Goal: Information Seeking & Learning: Learn about a topic

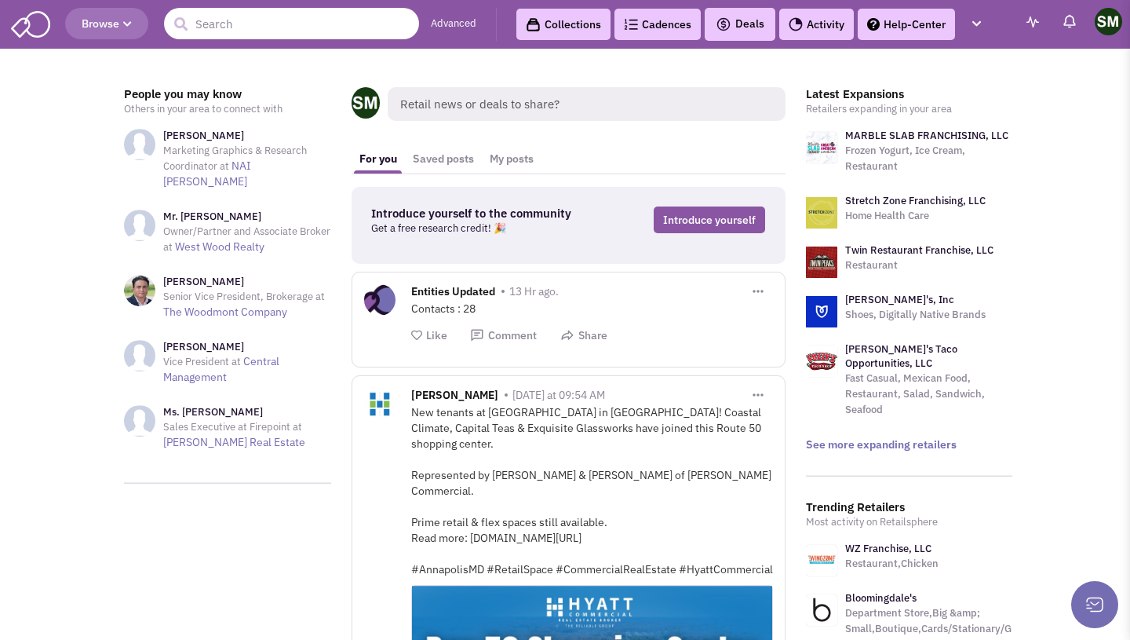
click at [257, 24] on input "text" at bounding box center [291, 23] width 255 height 31
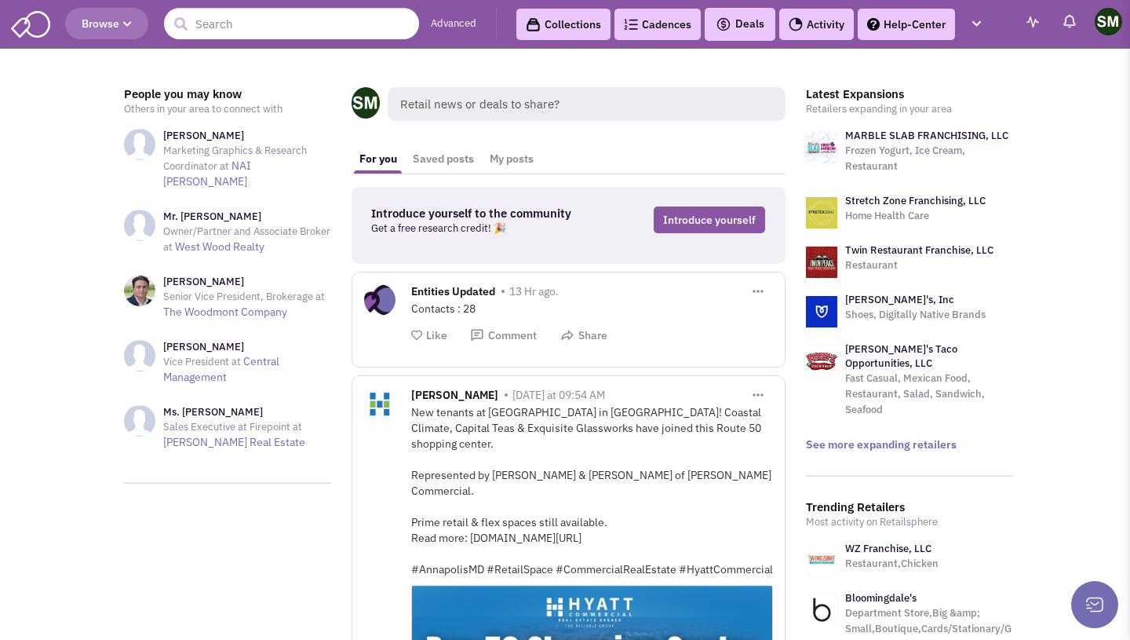
click at [531, 112] on span "Retail news or deals to share?" at bounding box center [587, 104] width 398 height 34
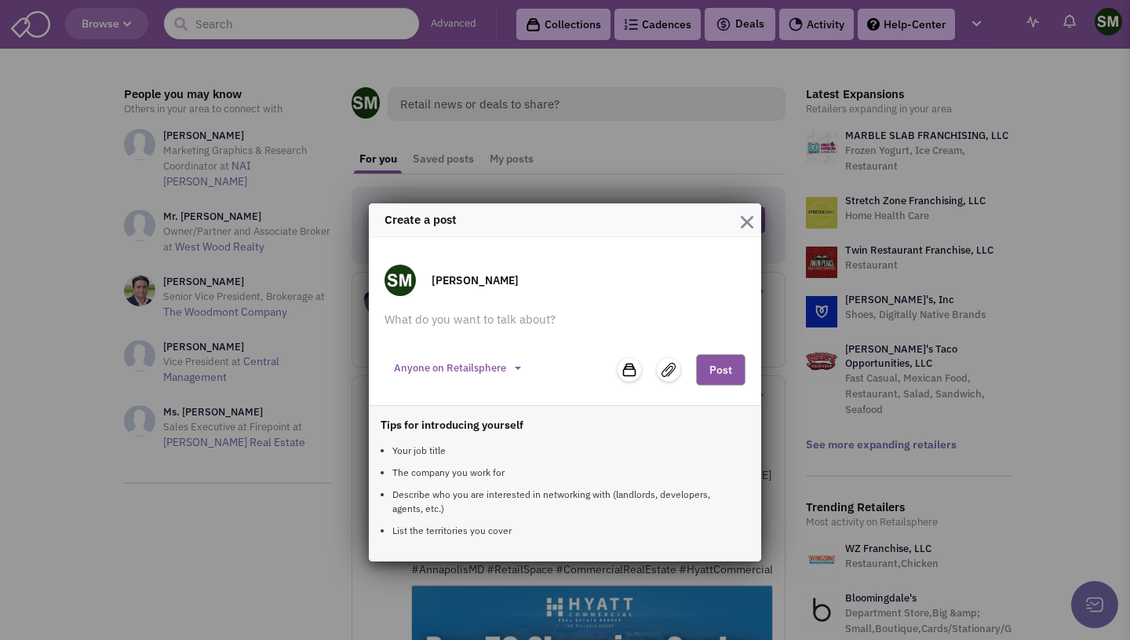
click at [746, 218] on img "button" at bounding box center [747, 222] width 13 height 13
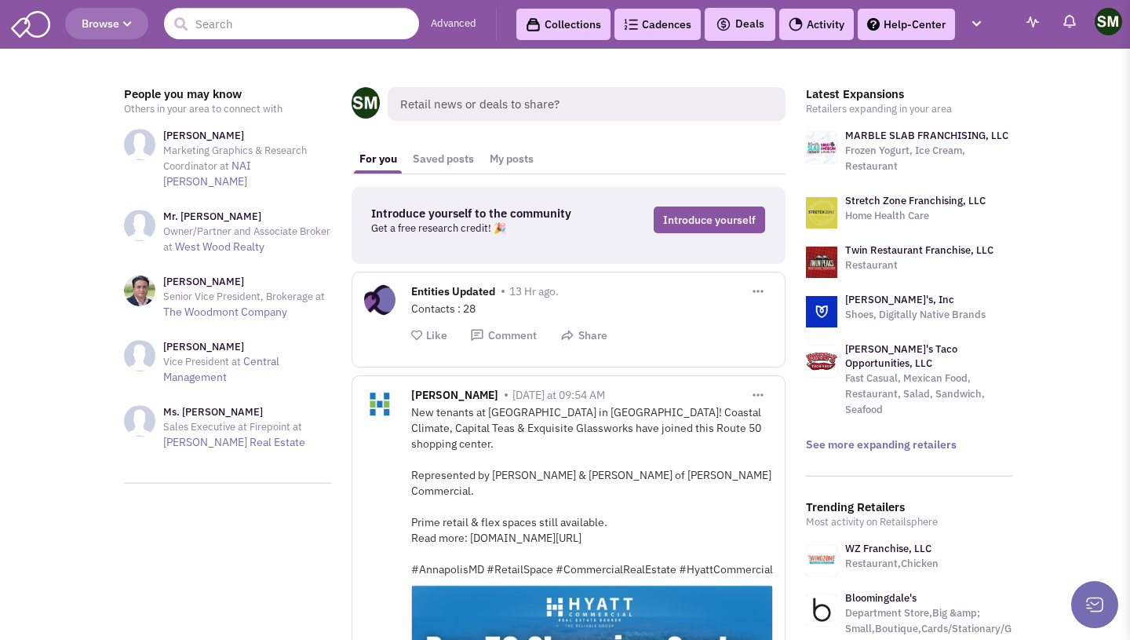
click at [472, 96] on span "Retail news or deals to share?" at bounding box center [587, 104] width 398 height 34
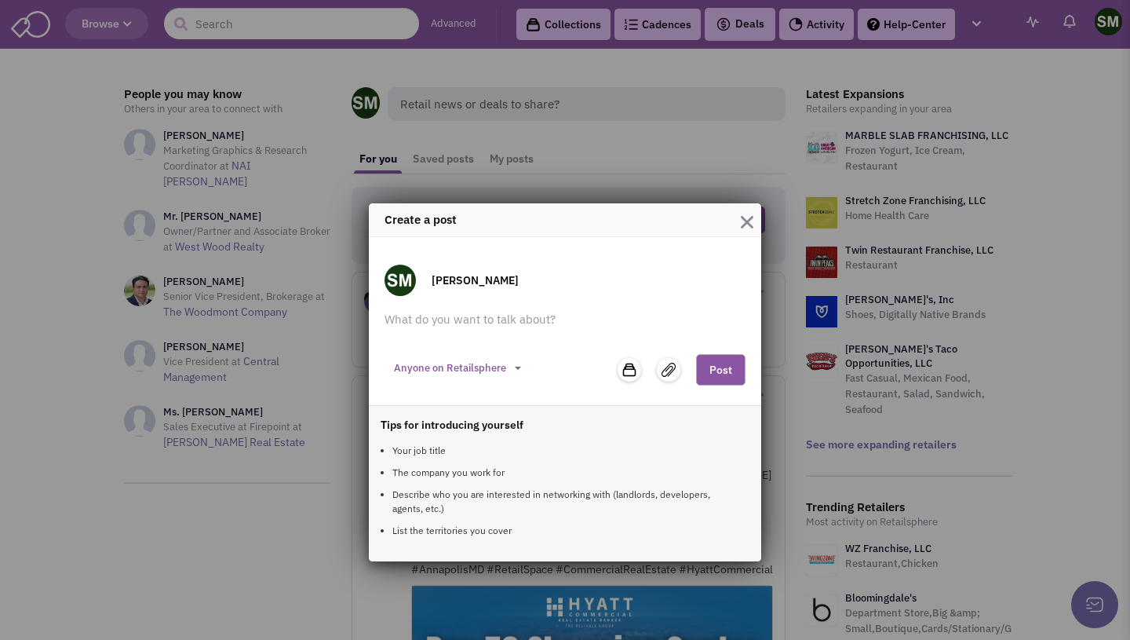
click at [742, 214] on button "button" at bounding box center [747, 220] width 13 height 22
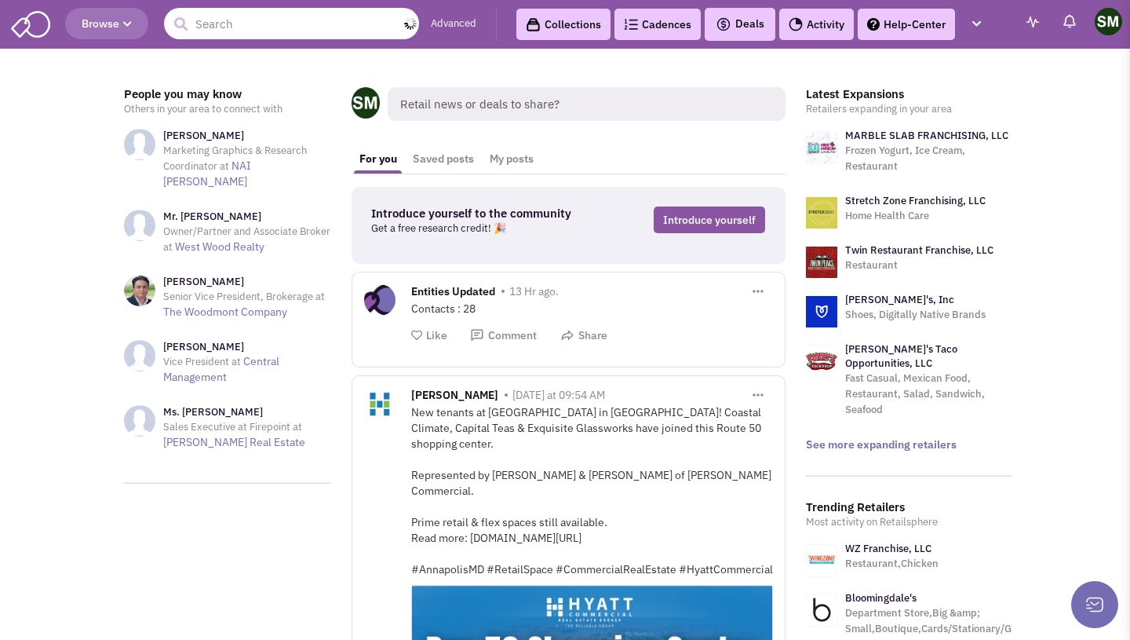
click at [331, 28] on input "text" at bounding box center [291, 23] width 255 height 31
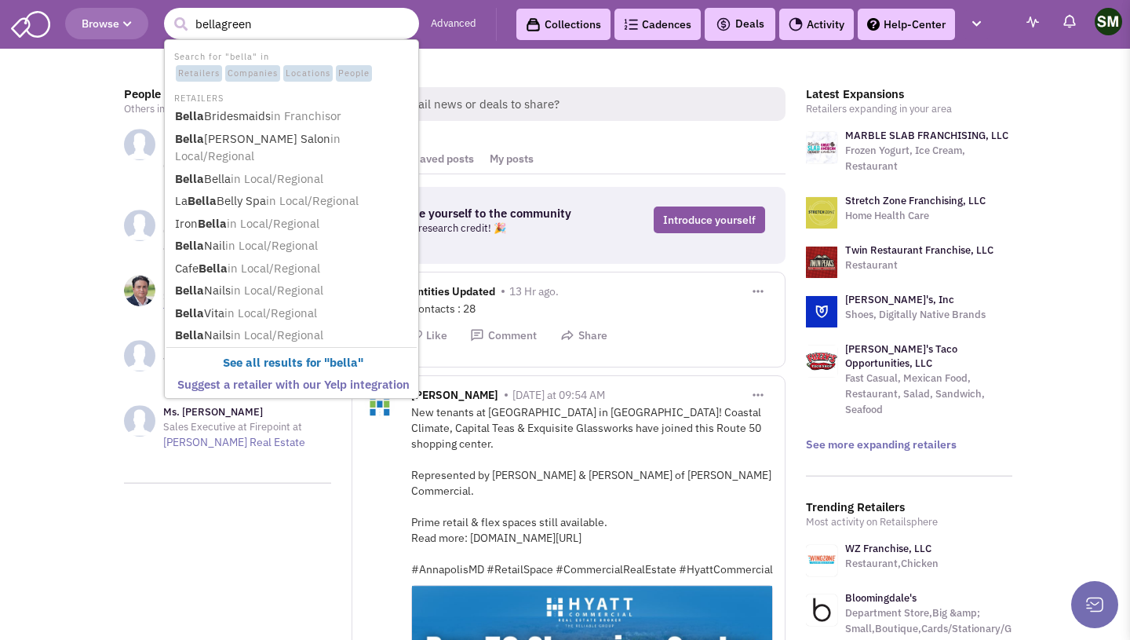
type input "bellagreen"
click at [169, 13] on button "submit" at bounding box center [181, 25] width 24 height 24
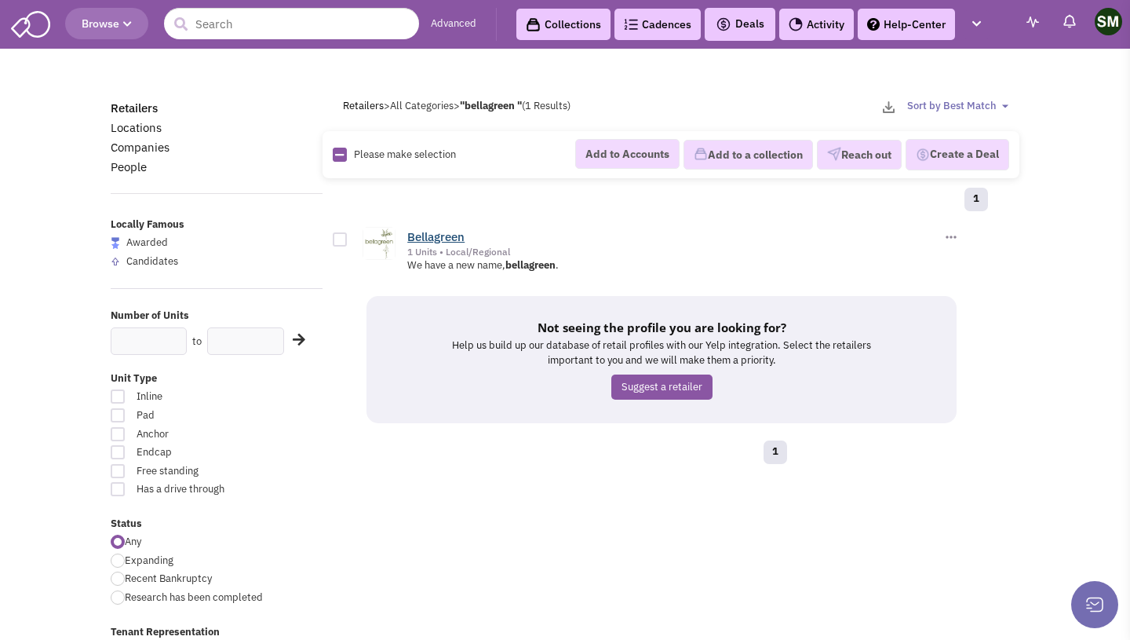
click at [430, 232] on link "Bellagreen" at bounding box center [435, 236] width 57 height 15
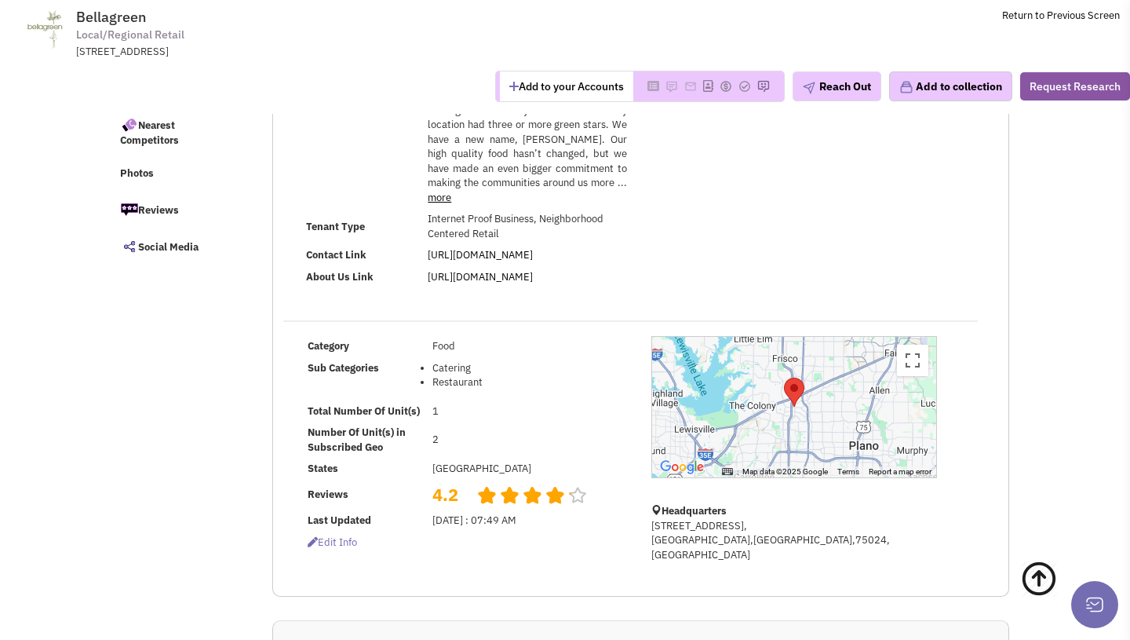
scroll to position [106, 0]
select select
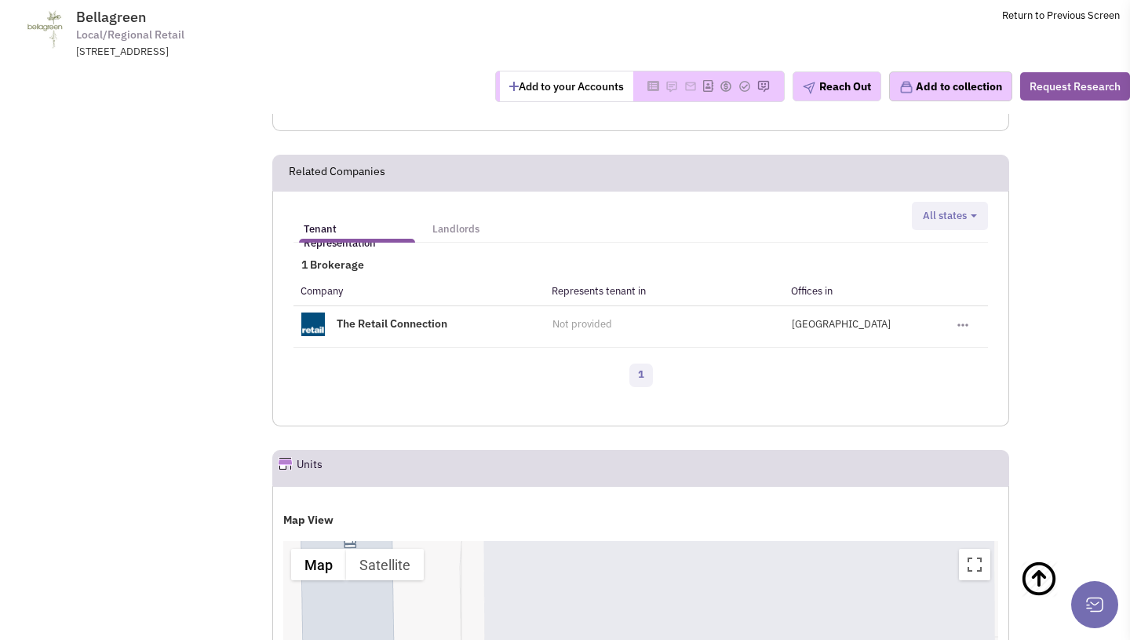
scroll to position [1089, 0]
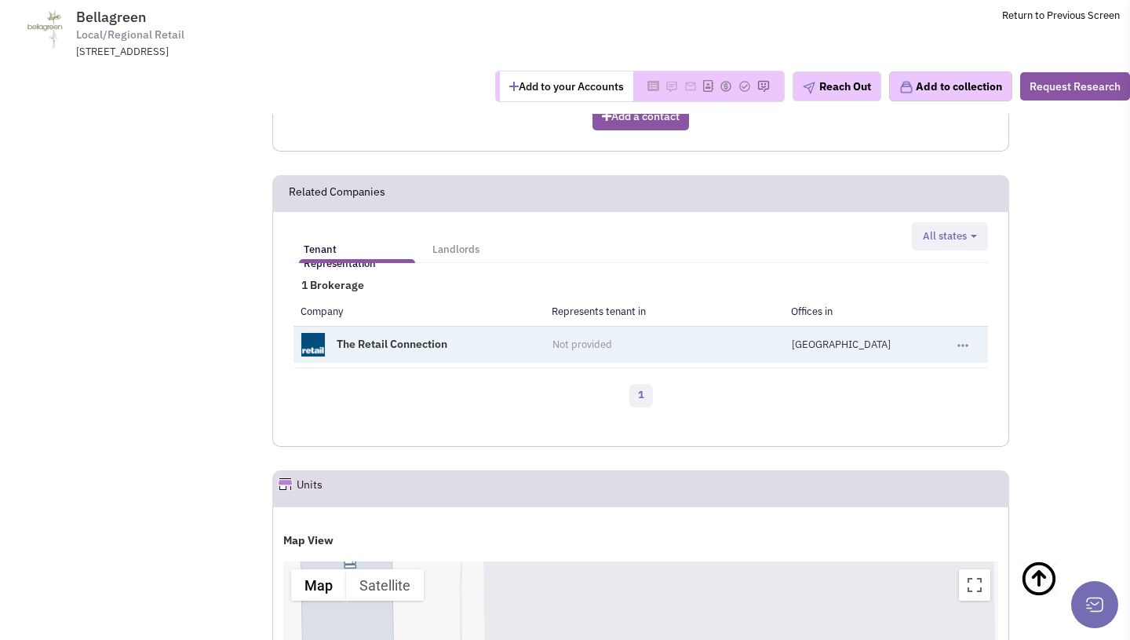
click at [415, 337] on link "The Retail Connection" at bounding box center [392, 344] width 111 height 14
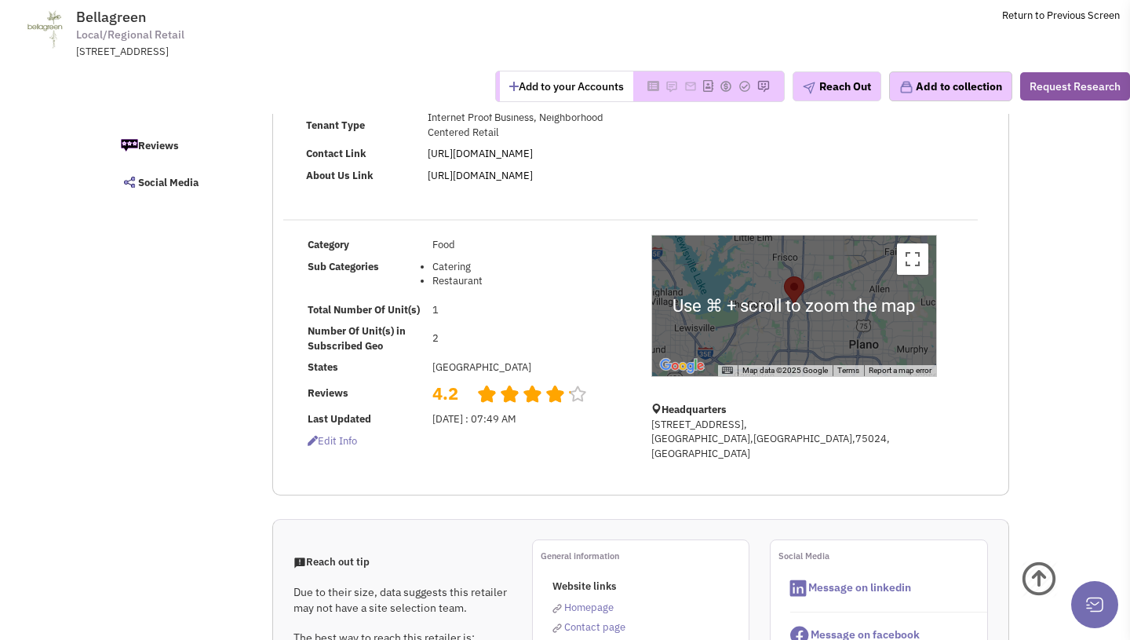
scroll to position [205, 0]
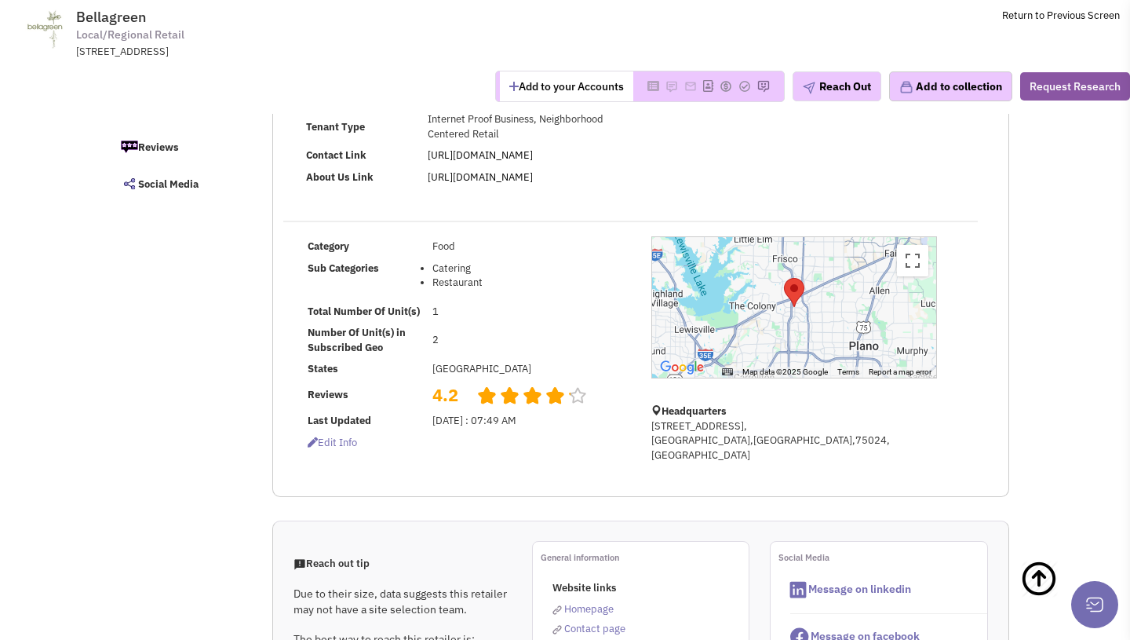
click at [815, 317] on div at bounding box center [794, 307] width 284 height 140
click at [770, 296] on div at bounding box center [794, 307] width 284 height 140
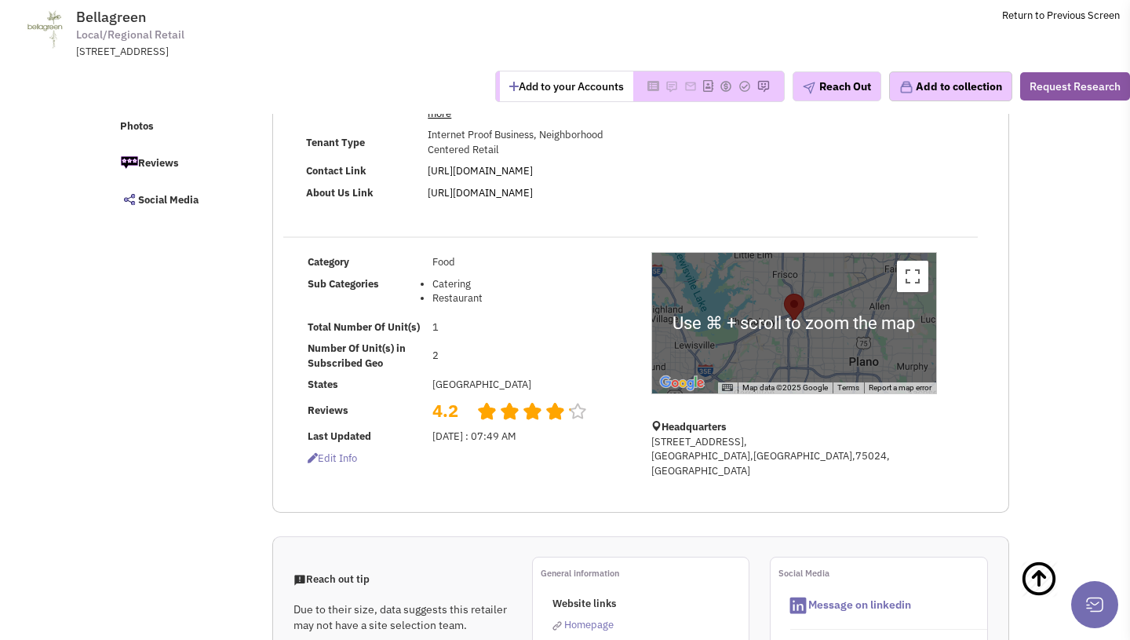
scroll to position [185, 0]
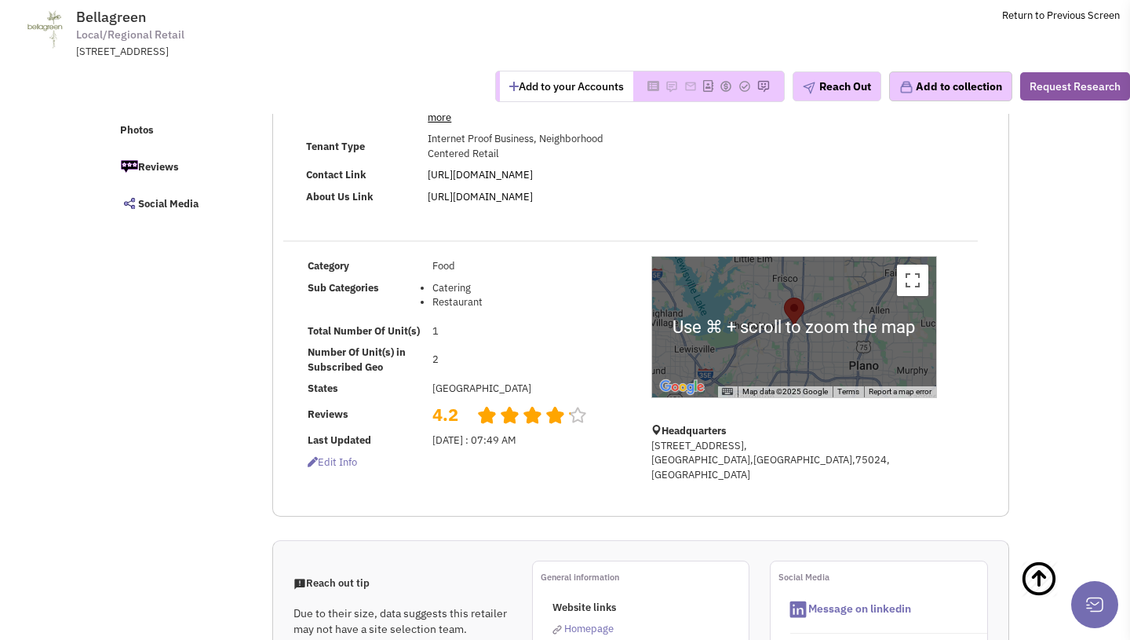
click at [779, 328] on div at bounding box center [794, 327] width 284 height 140
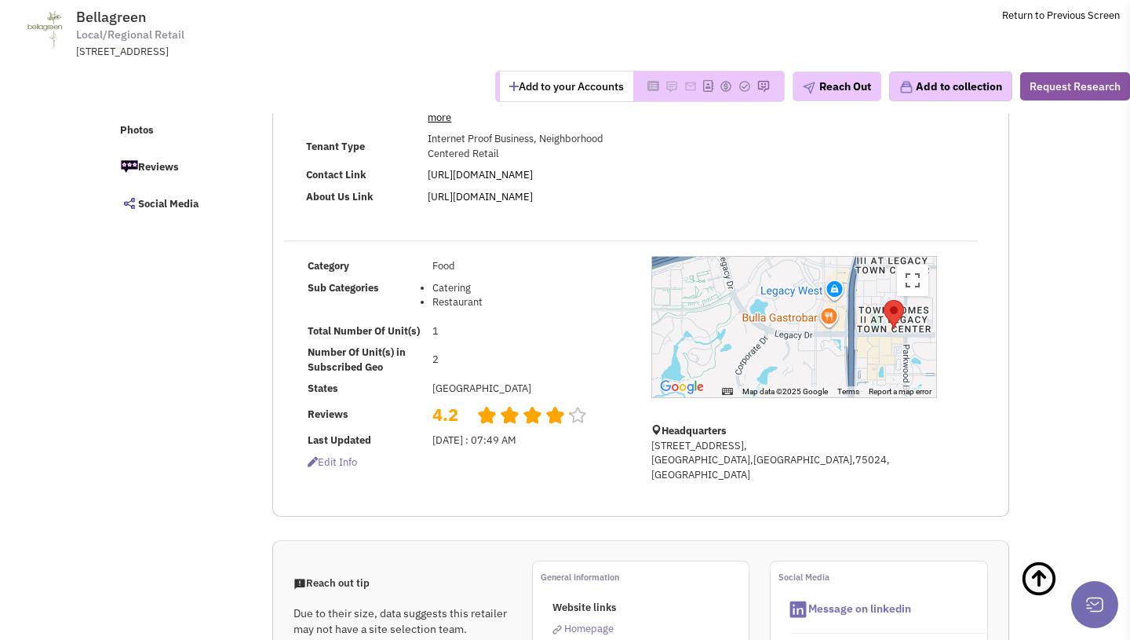
drag, startPoint x: 901, startPoint y: 313, endPoint x: 754, endPoint y: 319, distance: 146.9
click at [754, 319] on div at bounding box center [794, 327] width 284 height 140
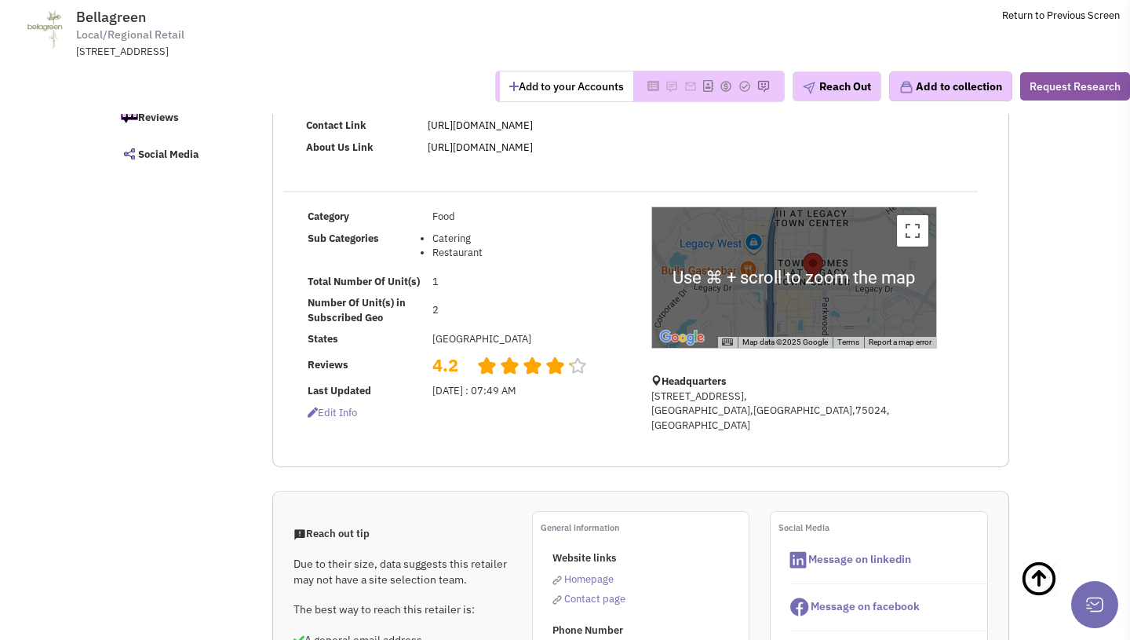
scroll to position [234, 0]
click at [908, 242] on button "Toggle fullscreen view" at bounding box center [912, 231] width 31 height 31
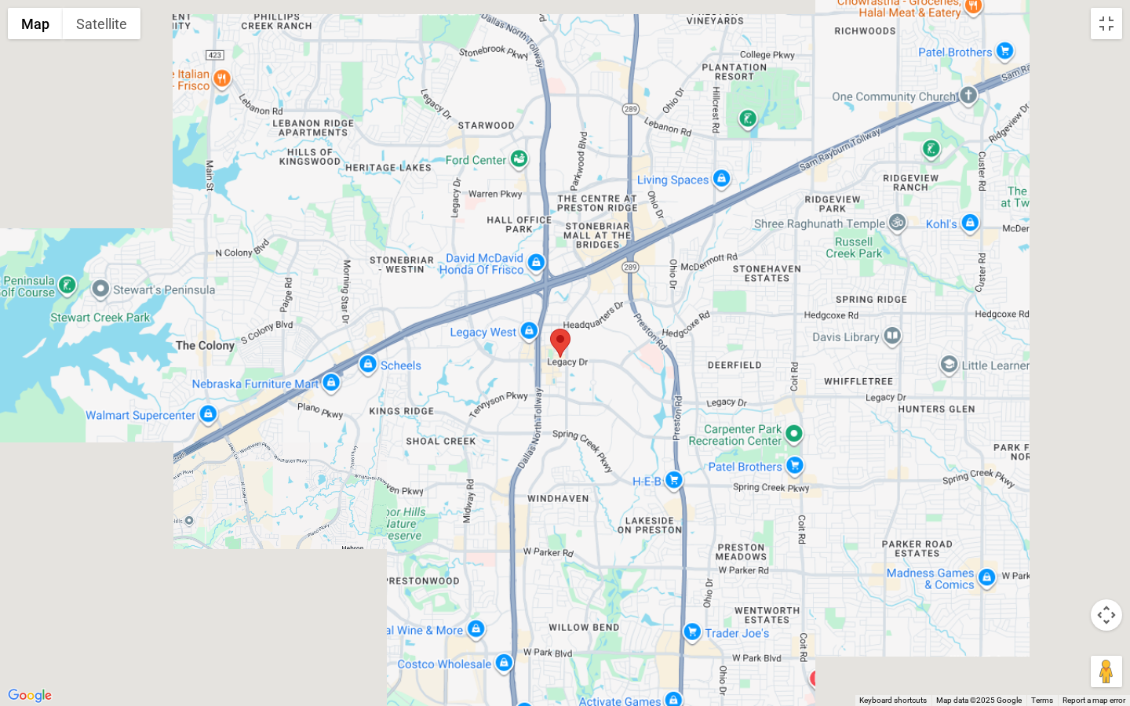
click at [542, 342] on div at bounding box center [565, 353] width 1130 height 706
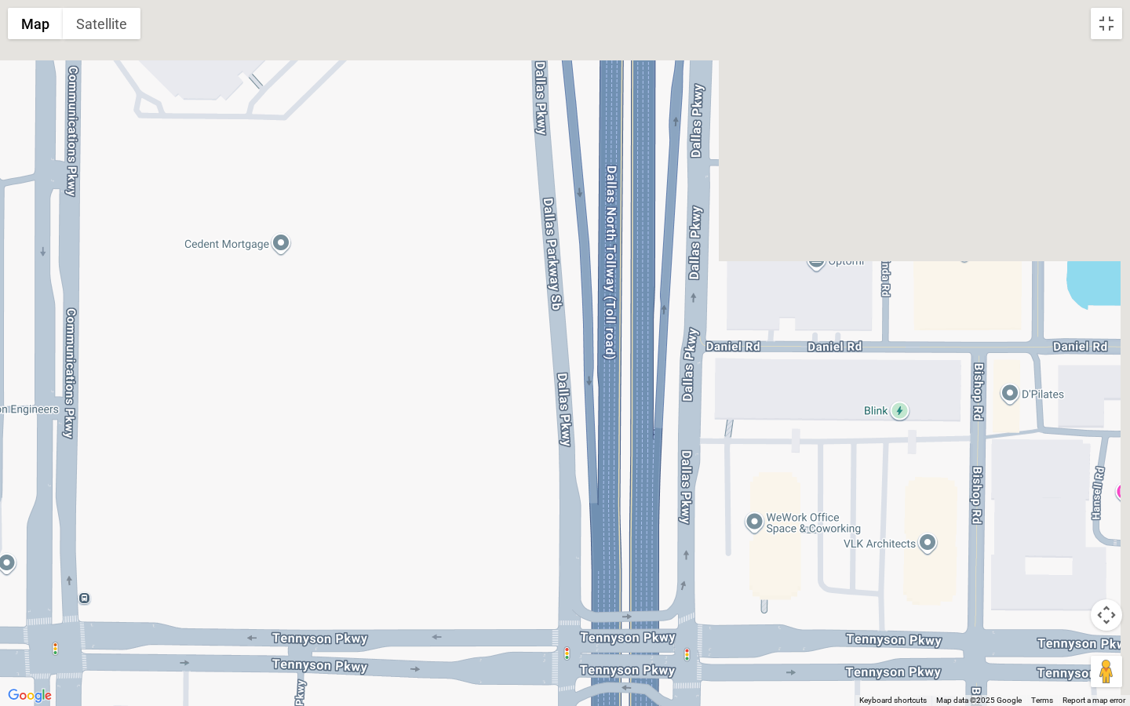
drag, startPoint x: 690, startPoint y: 187, endPoint x: 513, endPoint y: 608, distance: 456.9
click at [513, 608] on div at bounding box center [565, 353] width 1130 height 706
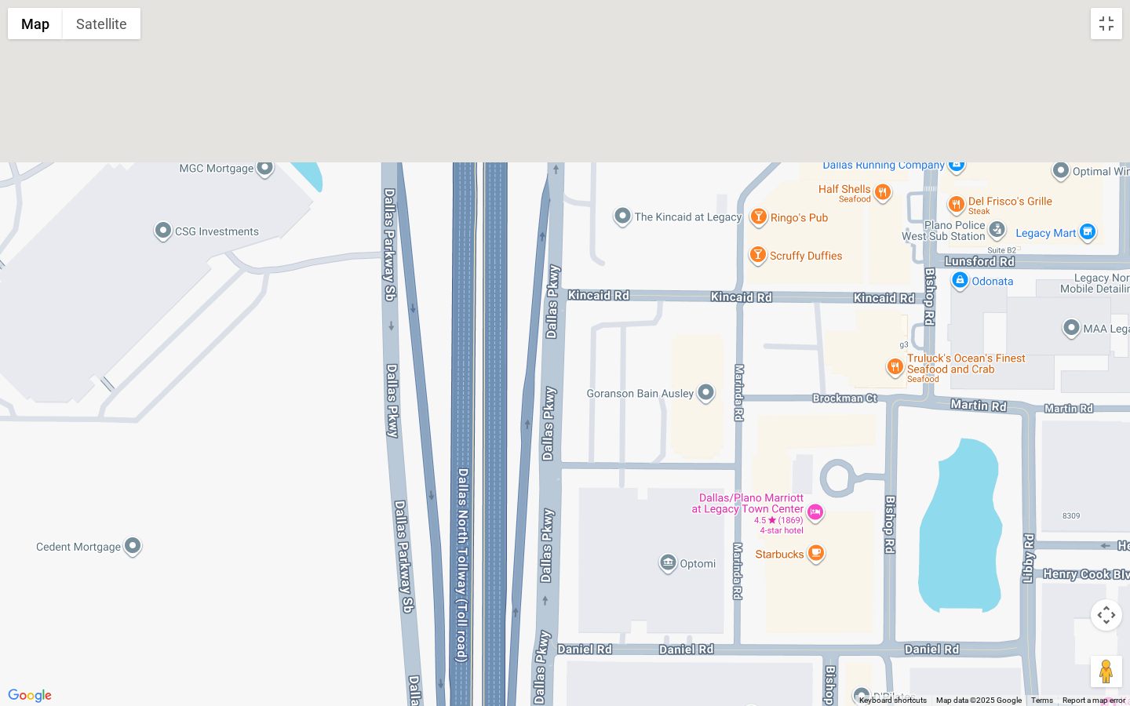
drag, startPoint x: 645, startPoint y: 427, endPoint x: 546, endPoint y: 698, distance: 288.2
click at [546, 639] on div at bounding box center [565, 353] width 1130 height 706
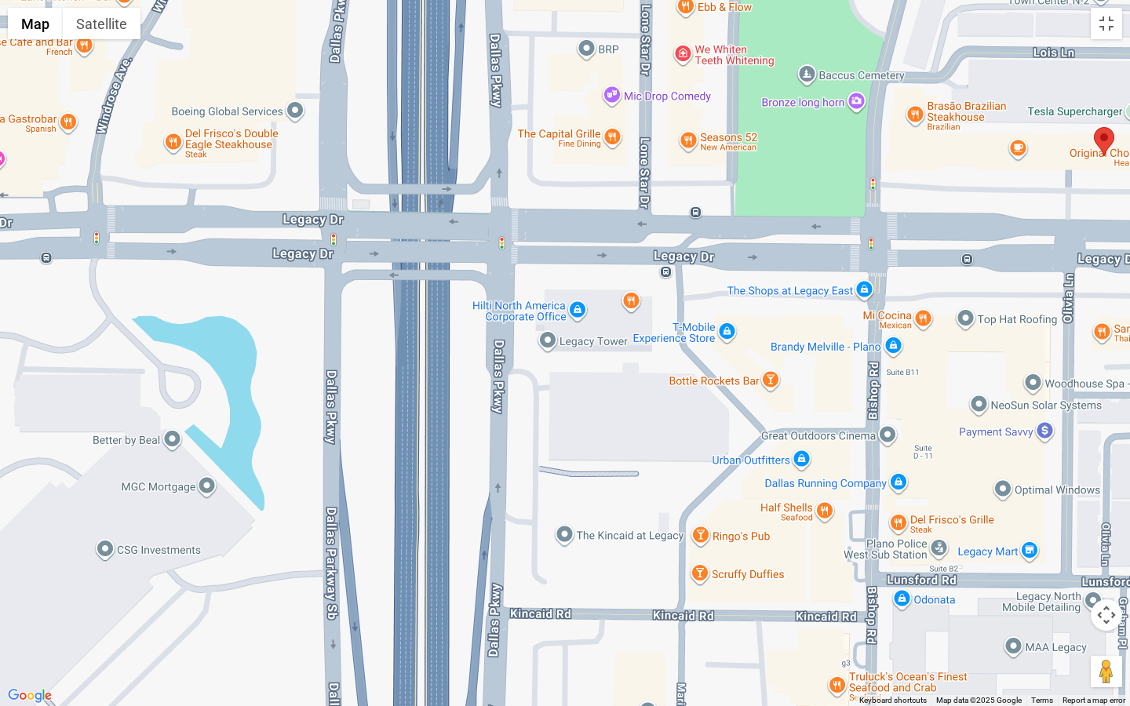
drag, startPoint x: 658, startPoint y: 368, endPoint x: 615, endPoint y: 692, distance: 326.9
click at [615, 639] on div at bounding box center [565, 353] width 1130 height 706
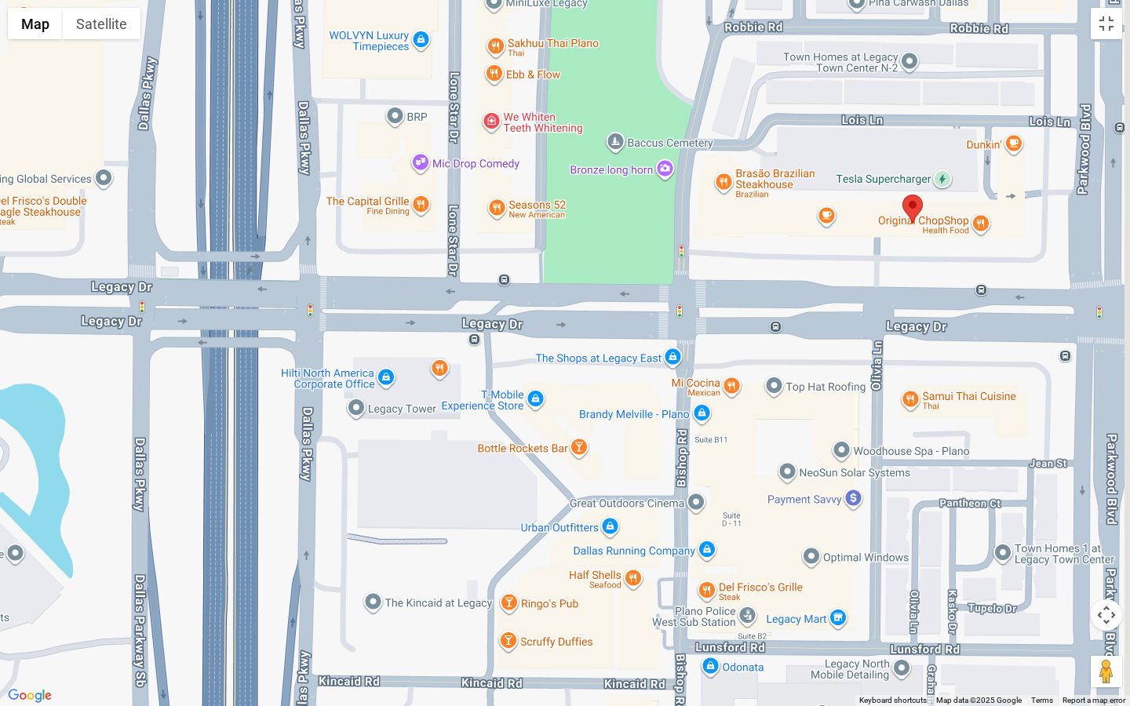
drag, startPoint x: 878, startPoint y: 403, endPoint x: 691, endPoint y: 495, distance: 208.1
click at [691, 495] on div at bounding box center [565, 353] width 1130 height 706
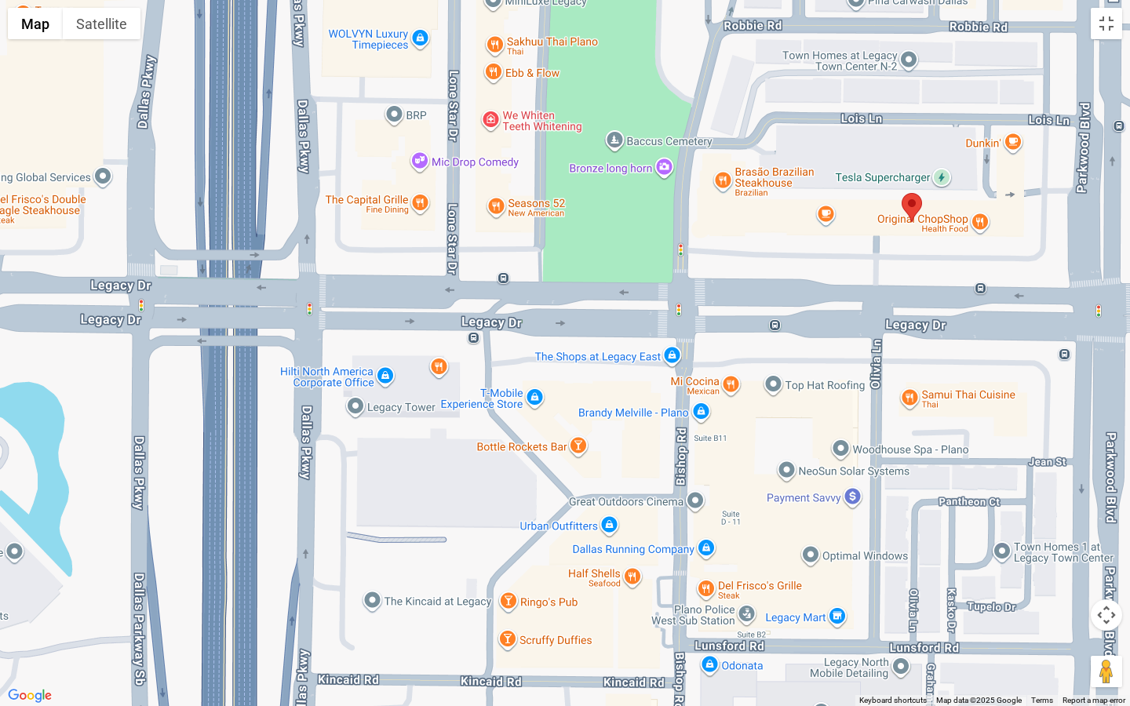
click at [912, 224] on div at bounding box center [565, 353] width 1130 height 706
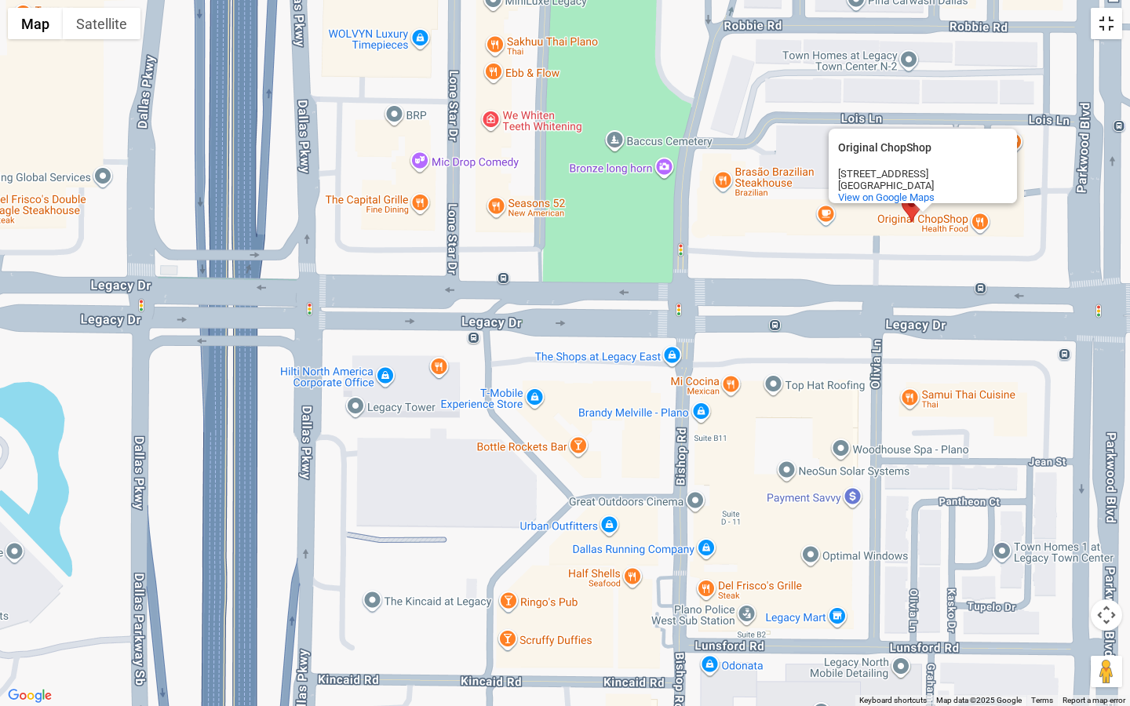
click at [1114, 30] on button "Toggle fullscreen view" at bounding box center [1106, 23] width 31 height 31
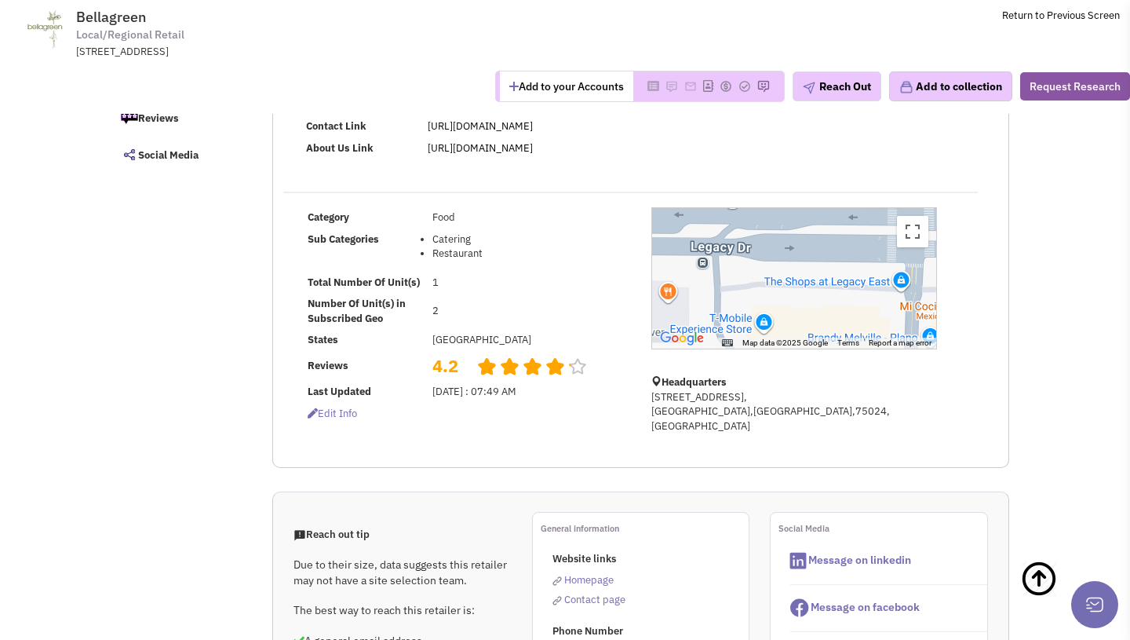
click at [818, 290] on div "Original ChopShop Original ChopShop 5717 Legacy Dr #185 Plano, TX 75024 View on…" at bounding box center [794, 278] width 284 height 140
click at [904, 227] on button "Toggle fullscreen view" at bounding box center [912, 231] width 31 height 31
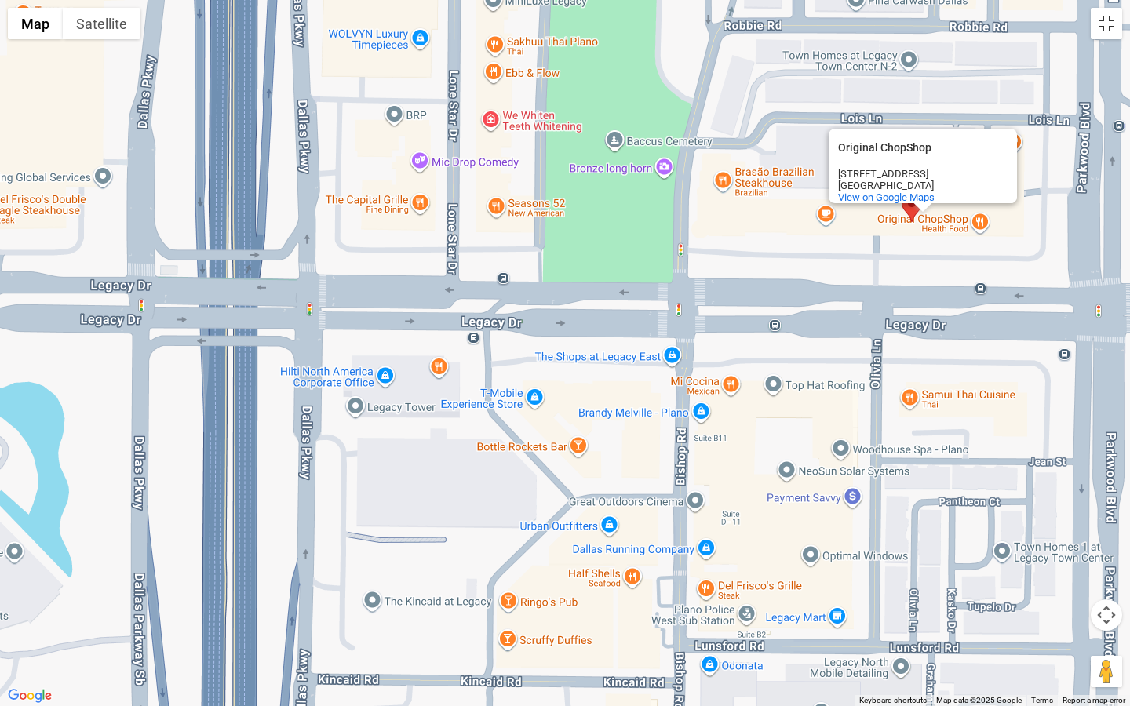
click at [1092, 33] on button "Toggle fullscreen view" at bounding box center [1106, 23] width 31 height 31
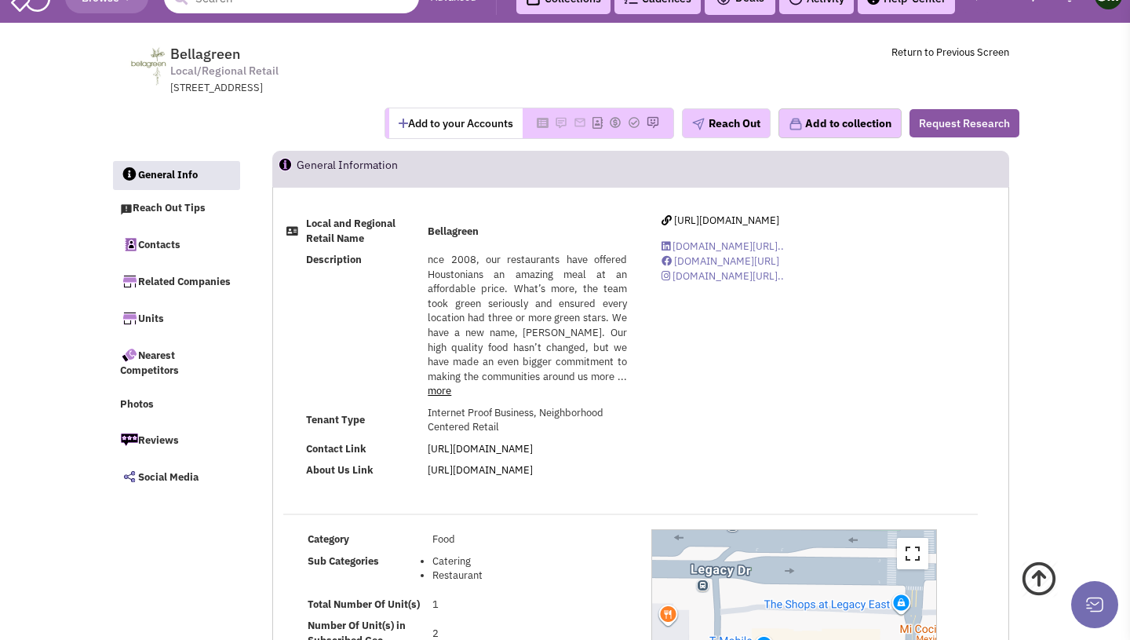
scroll to position [0, 0]
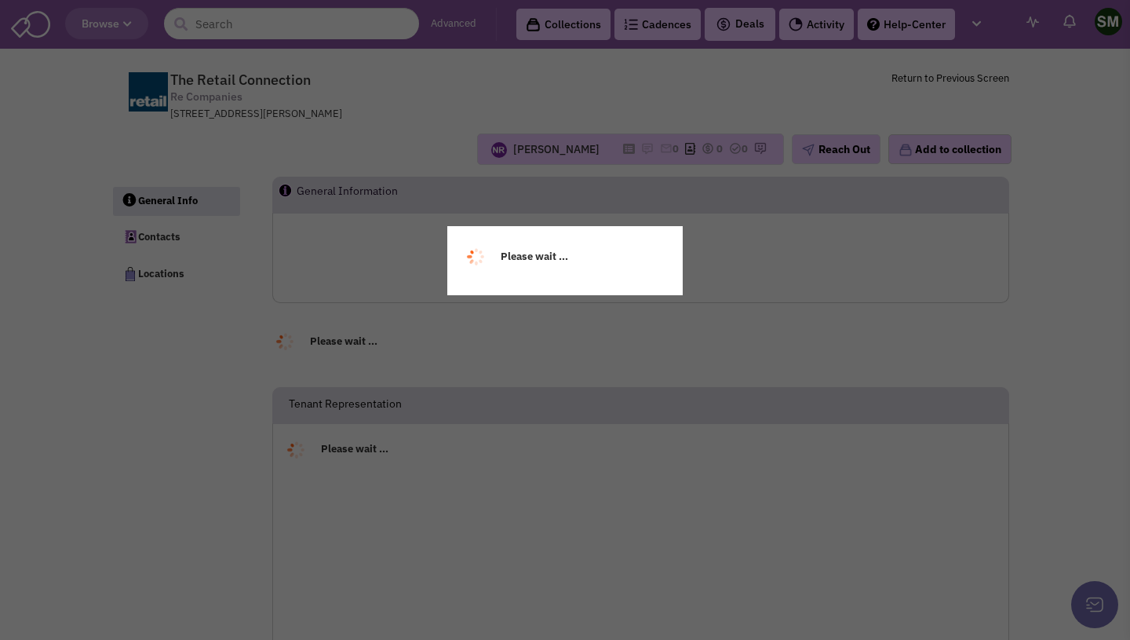
select select
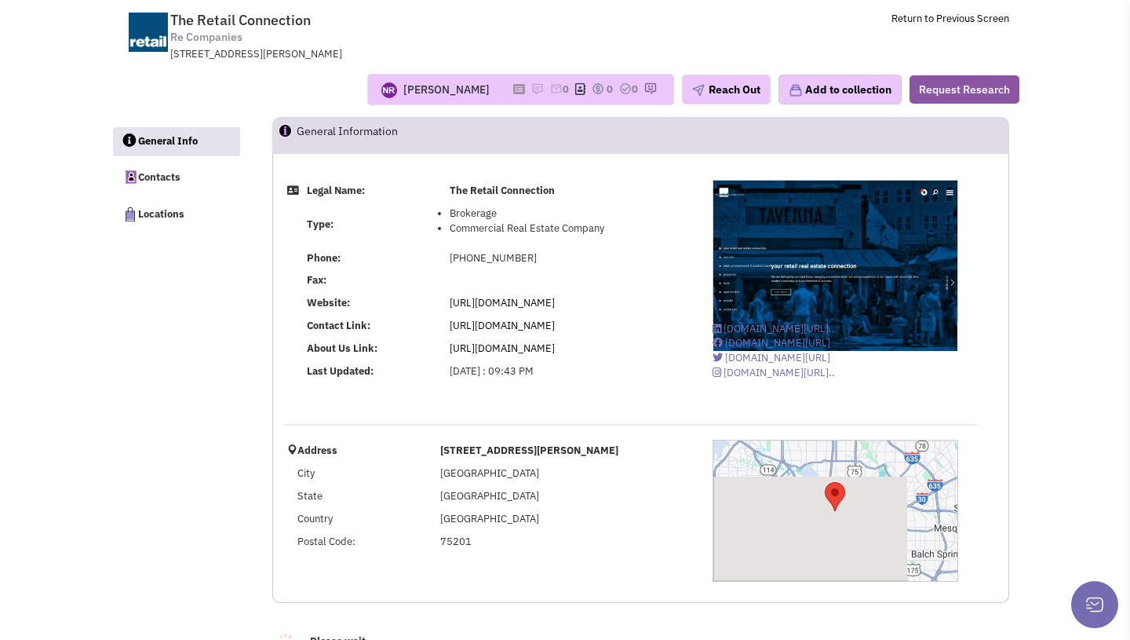
scroll to position [62, 0]
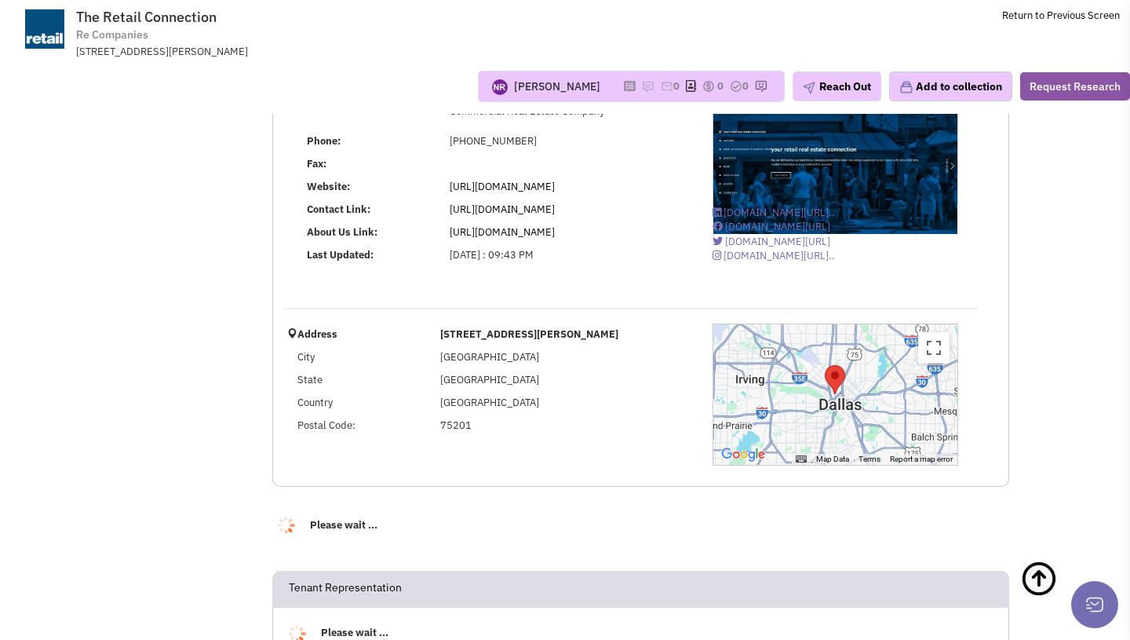
select select
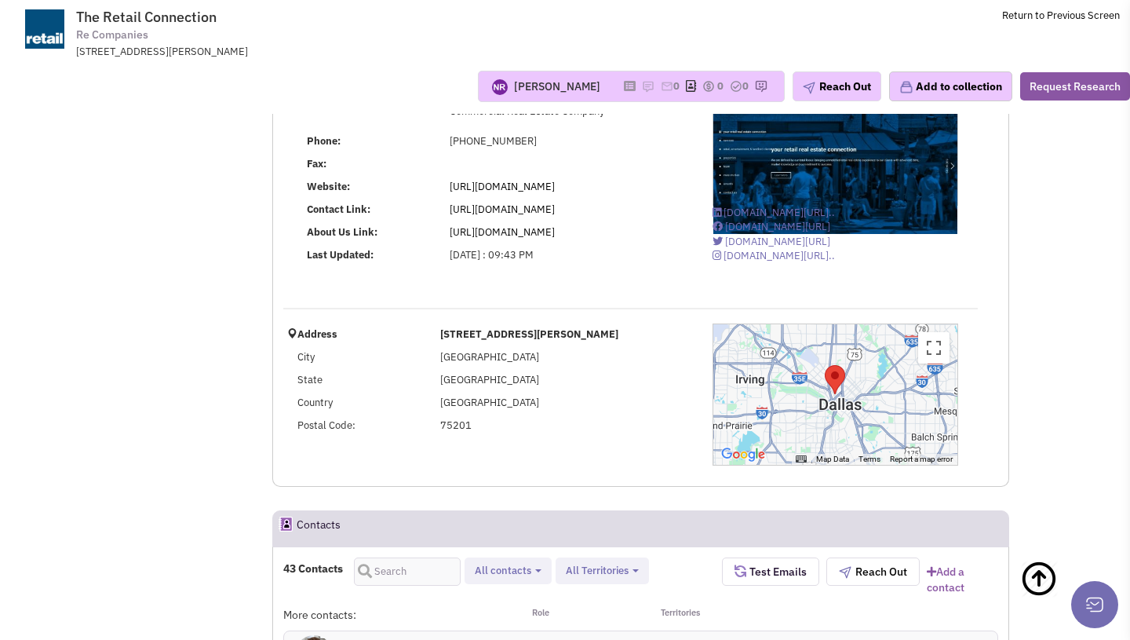
scroll to position [0, 0]
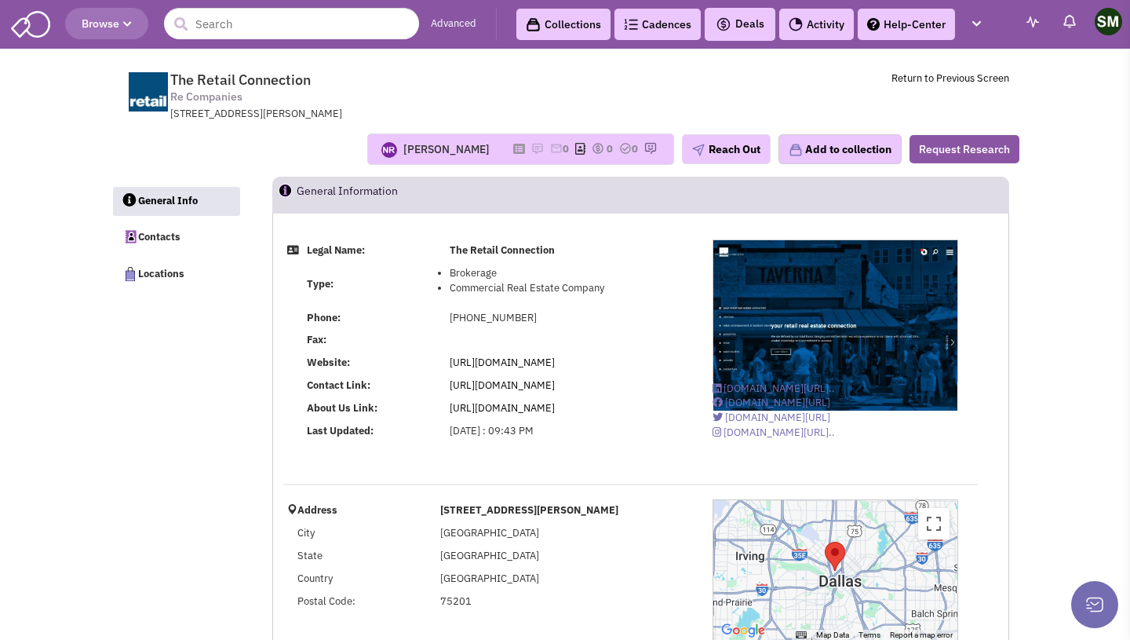
select select
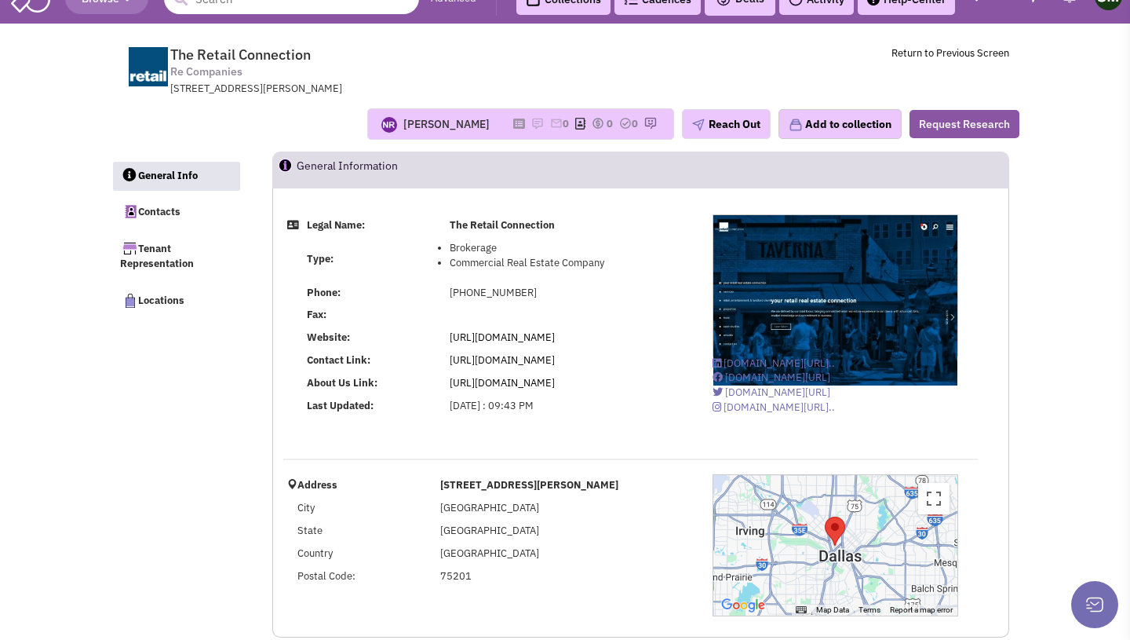
select select
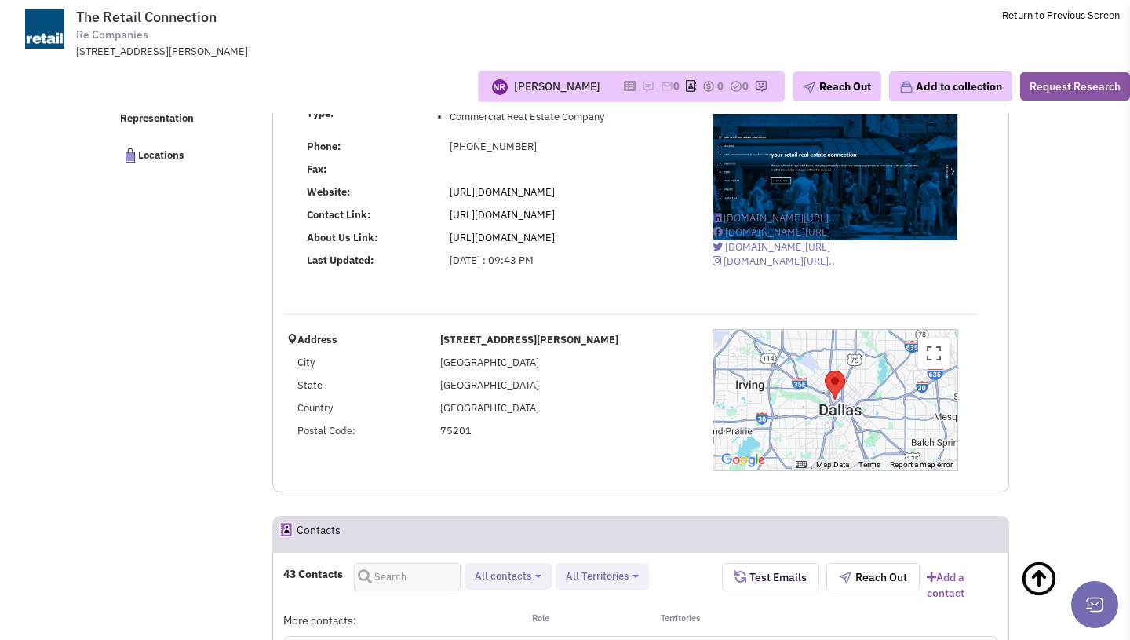
scroll to position [54, 0]
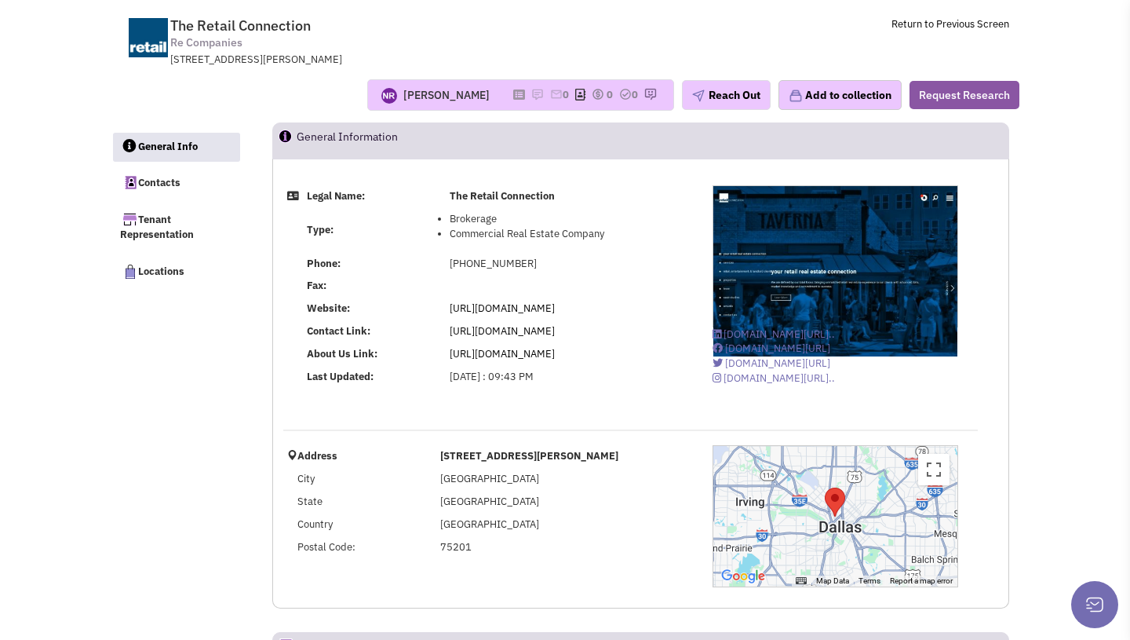
drag, startPoint x: 455, startPoint y: 233, endPoint x: 606, endPoint y: 233, distance: 150.7
click at [606, 233] on li "Commercial Real Estate Company" at bounding box center [569, 234] width 238 height 15
click at [496, 237] on li "Commercial Real Estate Company" at bounding box center [569, 234] width 238 height 15
drag, startPoint x: 450, startPoint y: 235, endPoint x: 602, endPoint y: 235, distance: 152.2
click at [602, 235] on li "Commercial Real Estate Company" at bounding box center [569, 234] width 238 height 15
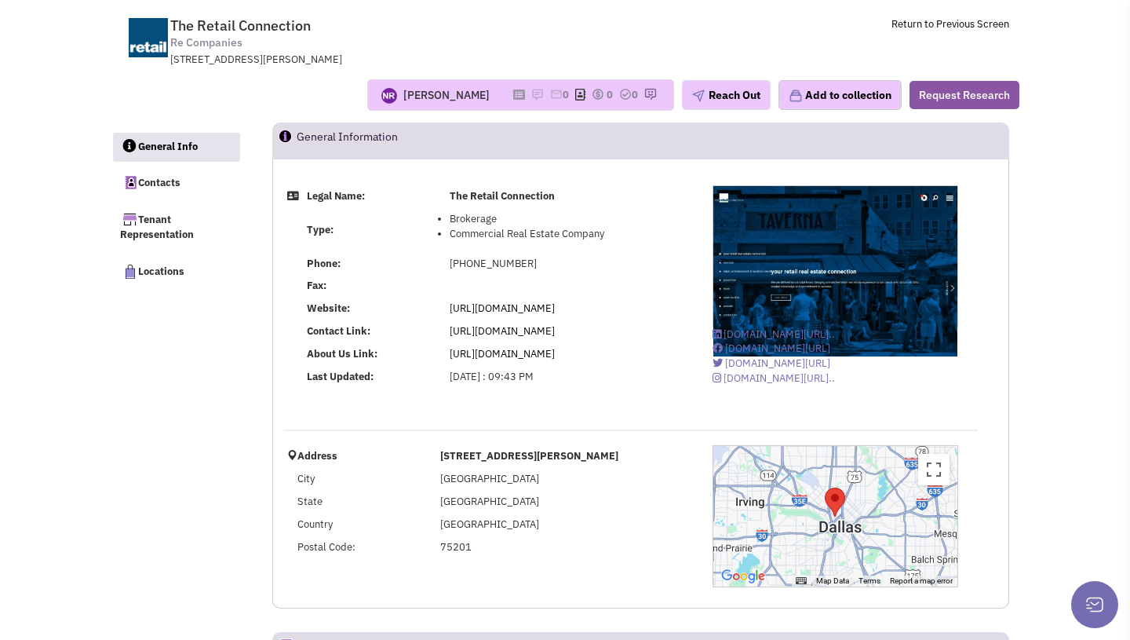
click at [640, 233] on li "Commercial Real Estate Company" at bounding box center [569, 234] width 238 height 15
drag, startPoint x: 447, startPoint y: 232, endPoint x: 602, endPoint y: 255, distance: 156.3
click at [602, 255] on tbody "Legal Name: The Retail Connection Type: Brokerage Commercial Real Estate Compan…" at bounding box center [487, 286] width 409 height 203
click at [611, 217] on li "Brokerage" at bounding box center [569, 219] width 238 height 15
drag, startPoint x: 450, startPoint y: 231, endPoint x: 599, endPoint y: 245, distance: 149.0
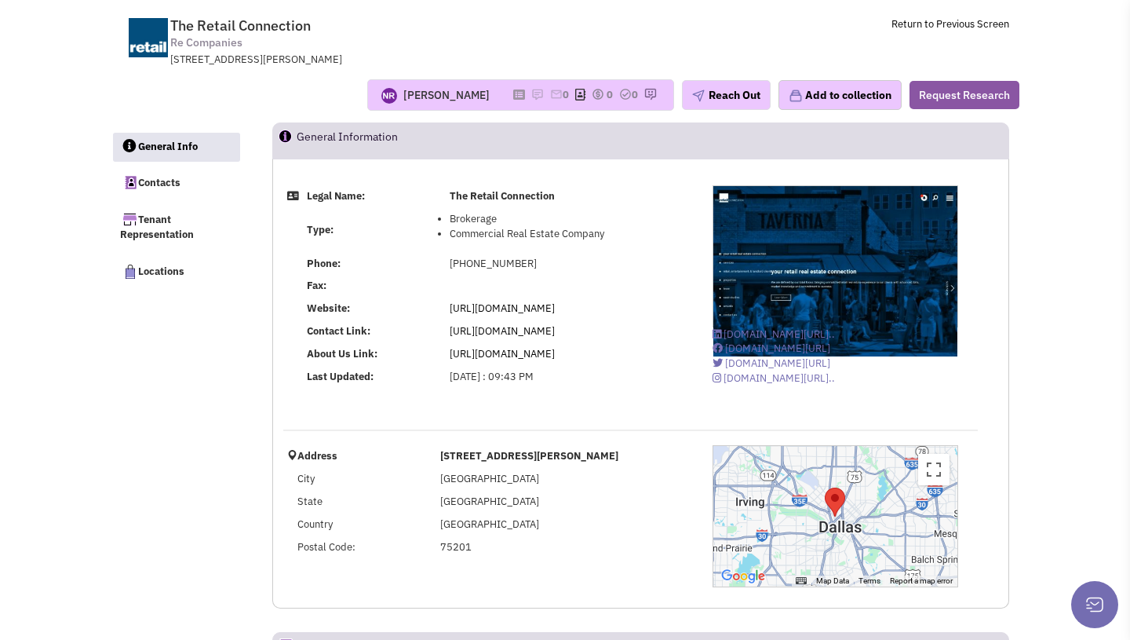
click at [599, 245] on td "Brokerage Commercial Real Estate Company" at bounding box center [569, 230] width 246 height 45
click at [555, 337] on link "https://theretailconnection.net/" at bounding box center [502, 330] width 105 height 13
click at [654, 312] on td "https://theretailconnection.net" at bounding box center [569, 308] width 246 height 23
drag, startPoint x: 449, startPoint y: 219, endPoint x: 500, endPoint y: 221, distance: 51.1
click at [500, 221] on li "Brokerage" at bounding box center [569, 219] width 238 height 15
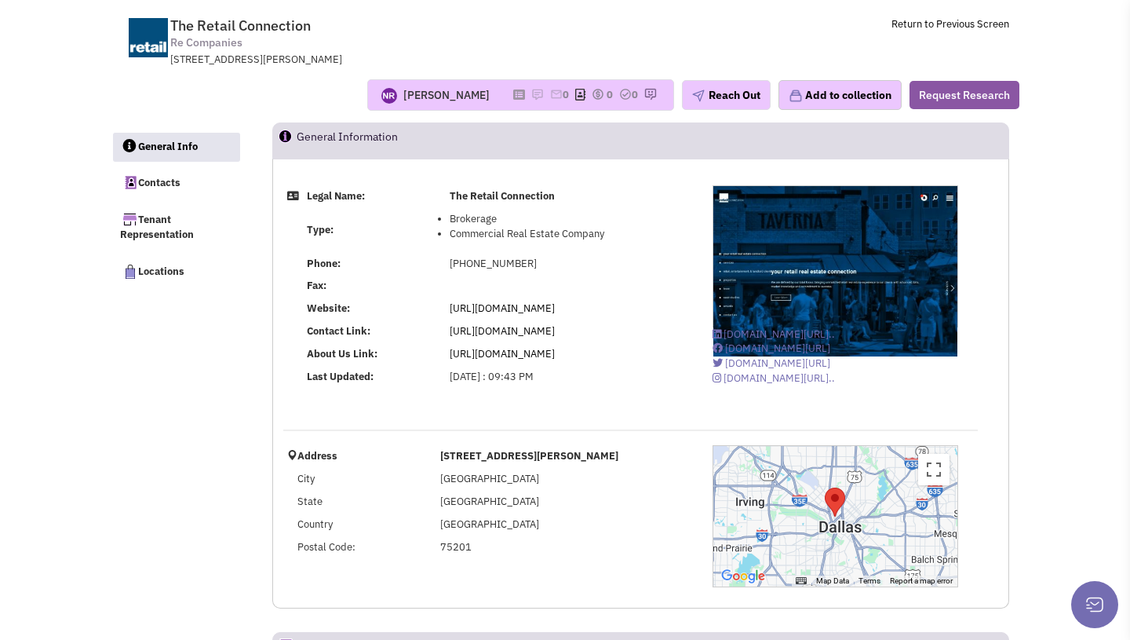
click at [563, 244] on td "Brokerage Commercial Real Estate Company" at bounding box center [569, 230] width 246 height 45
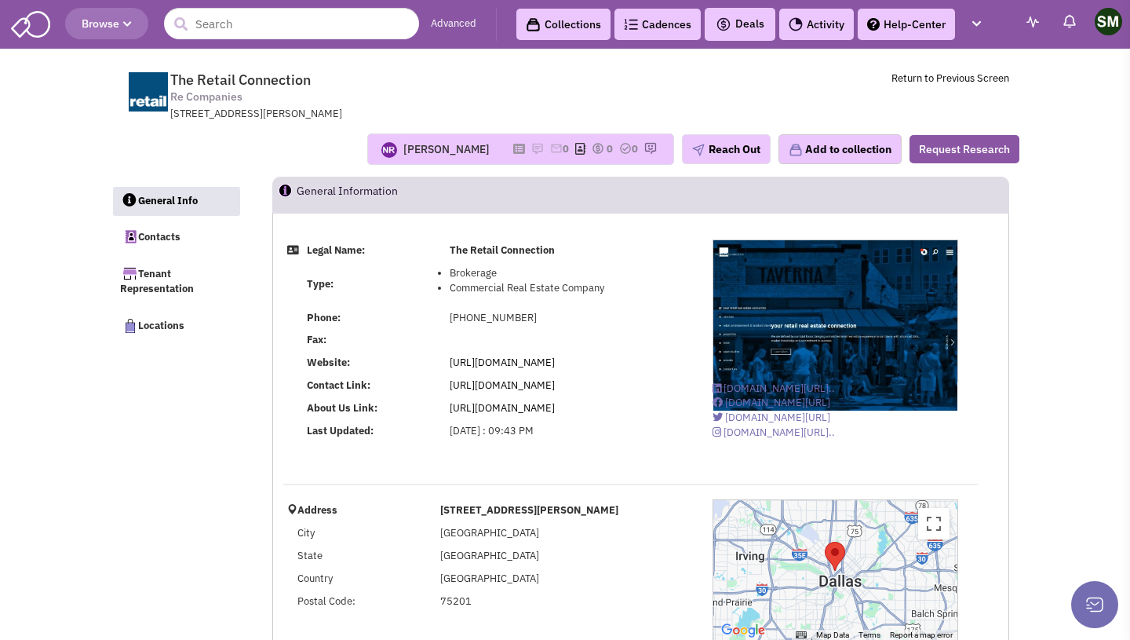
scroll to position [23, 0]
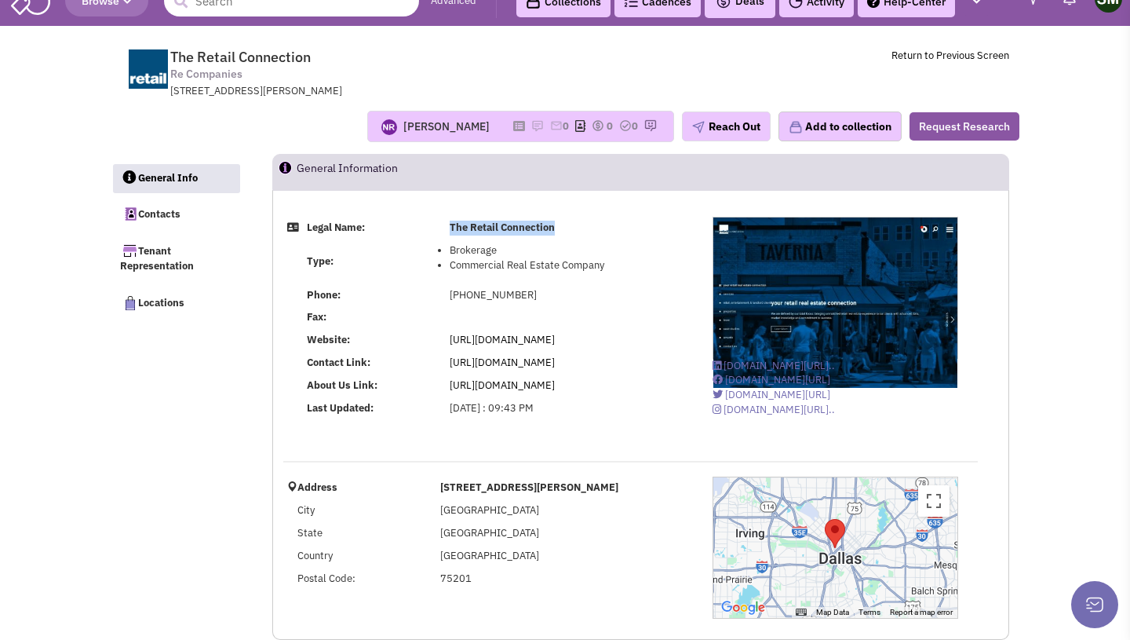
drag, startPoint x: 449, startPoint y: 225, endPoint x: 569, endPoint y: 228, distance: 120.1
click at [569, 228] on td "The Retail Connection" at bounding box center [569, 228] width 246 height 23
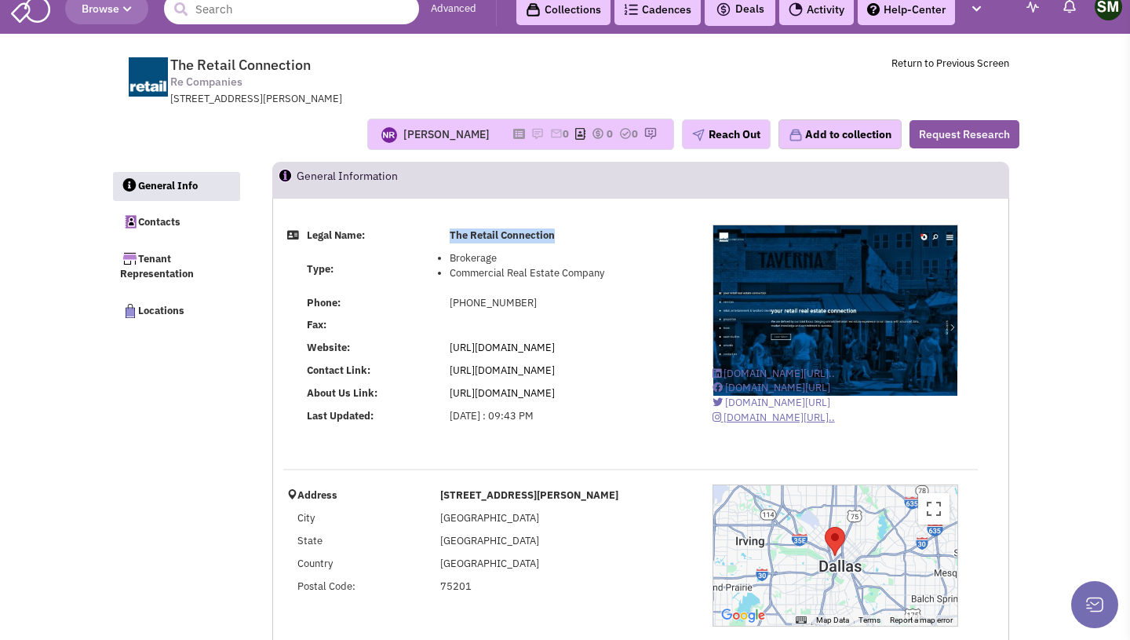
scroll to position [27, 0]
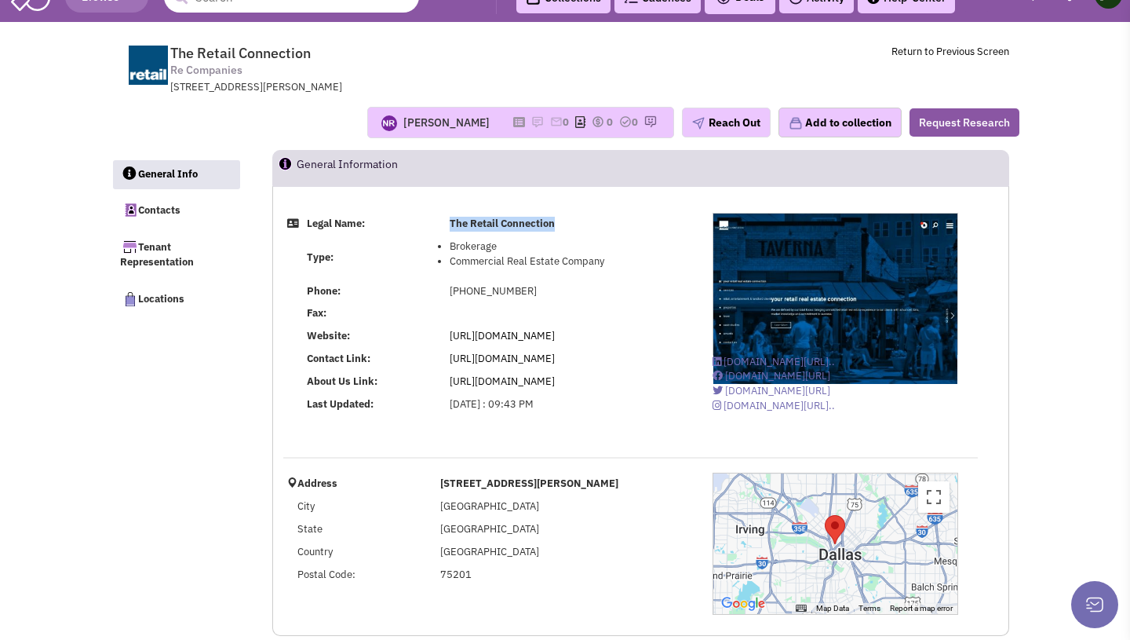
click at [834, 515] on img "The Retail Connection" at bounding box center [835, 529] width 20 height 29
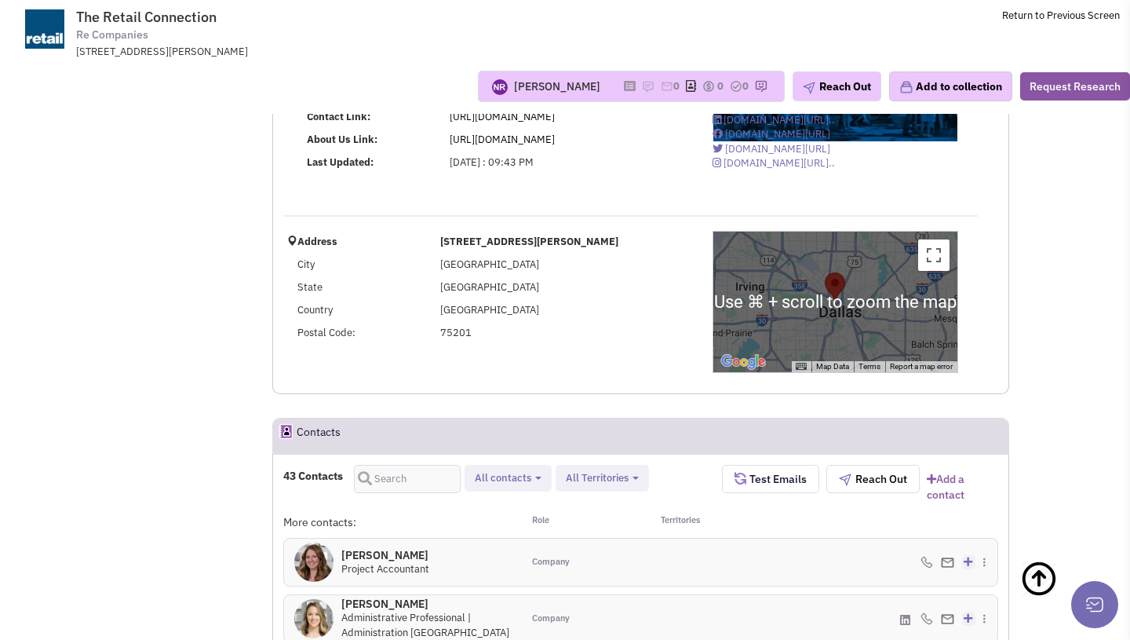
scroll to position [154, 0]
click at [938, 254] on button "Toggle fullscreen view" at bounding box center [933, 255] width 31 height 31
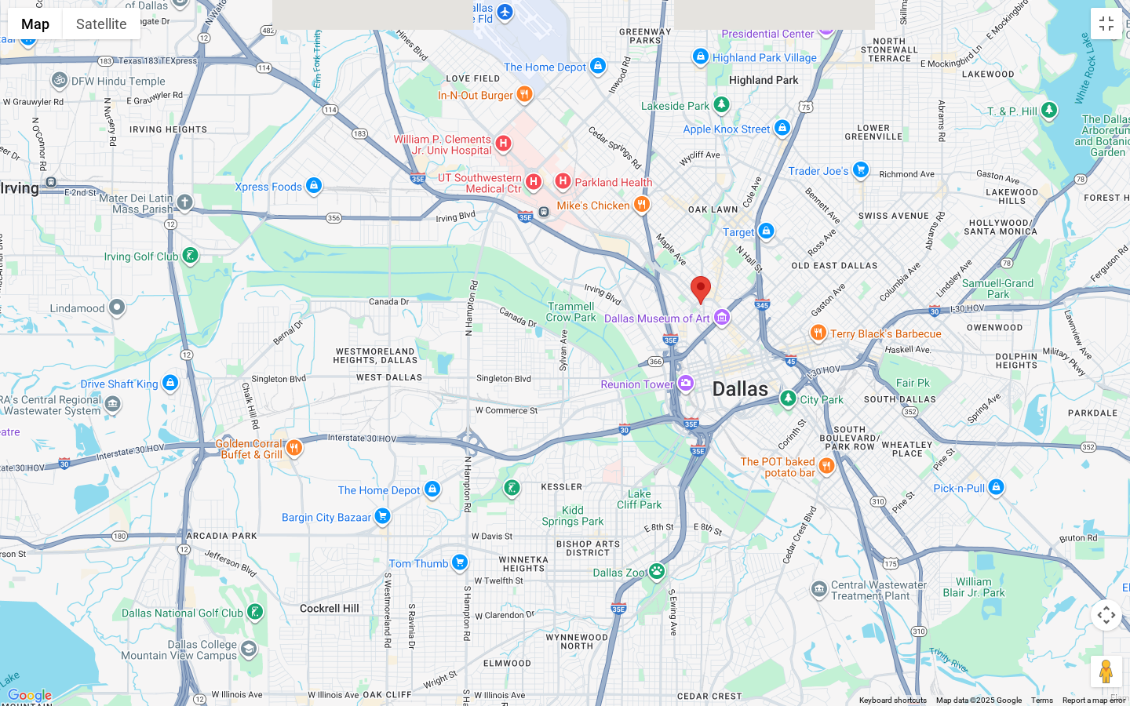
drag, startPoint x: 752, startPoint y: 159, endPoint x: 672, endPoint y: 395, distance: 248.7
click at [672, 395] on div at bounding box center [565, 353] width 1130 height 706
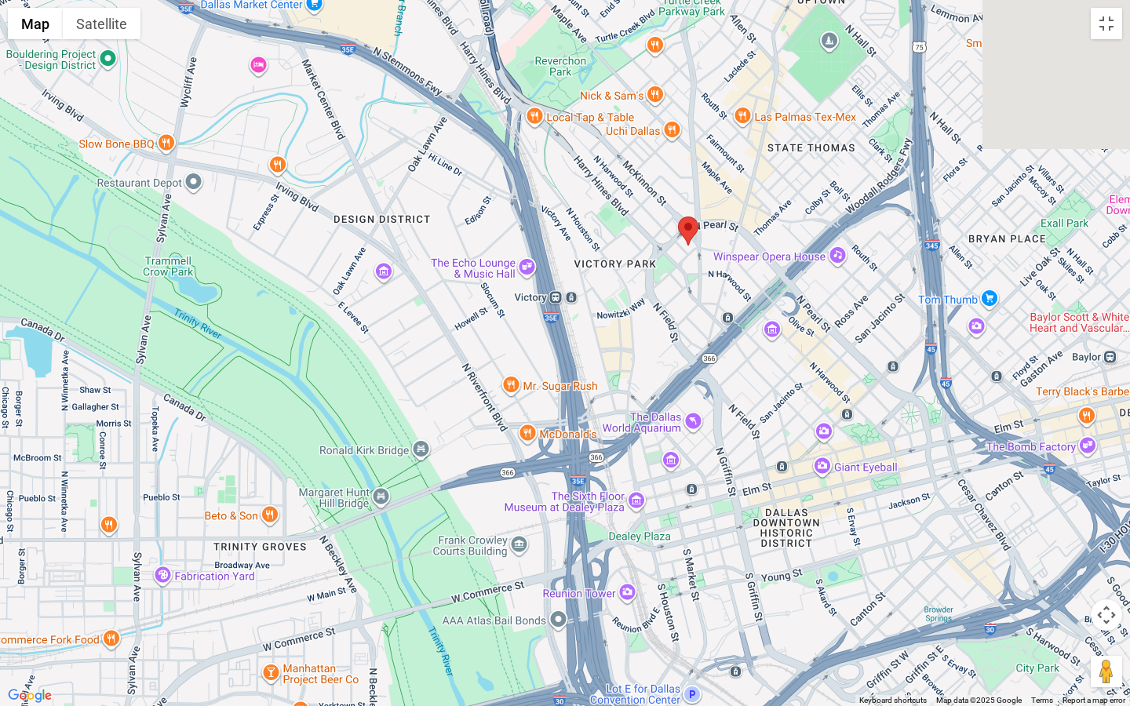
drag, startPoint x: 736, startPoint y: 62, endPoint x: 725, endPoint y: 247, distance: 185.5
click at [725, 248] on div at bounding box center [565, 353] width 1130 height 706
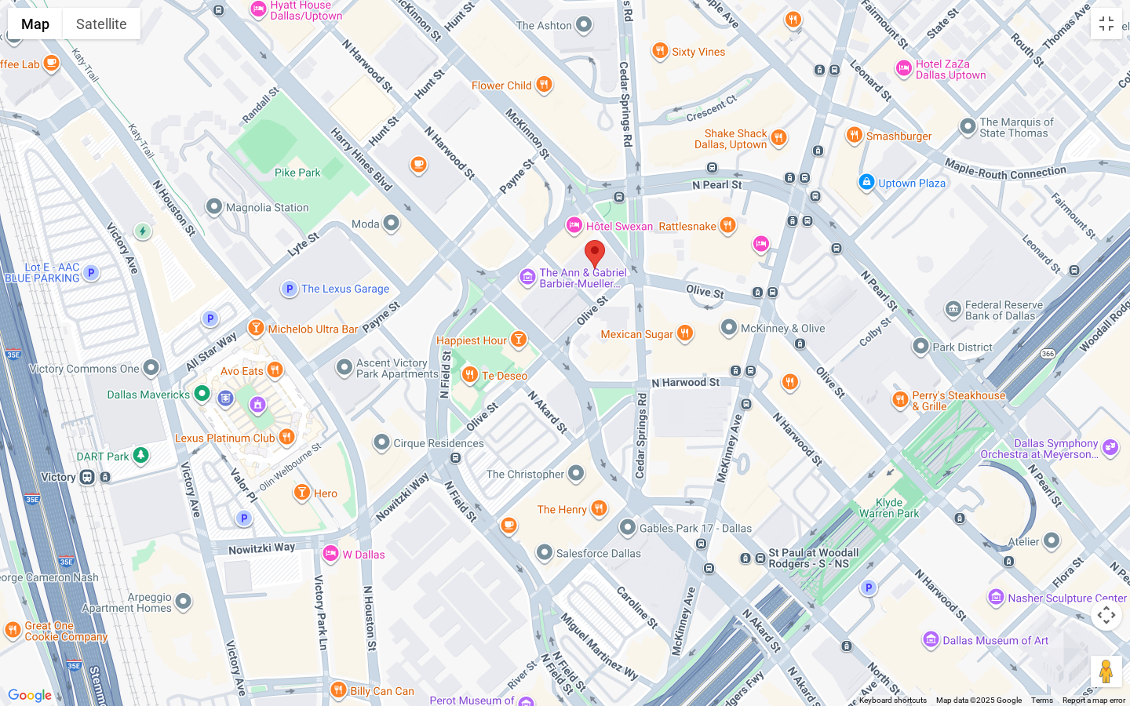
drag, startPoint x: 614, startPoint y: 237, endPoint x: 631, endPoint y: 294, distance: 59.6
click at [631, 294] on div at bounding box center [565, 353] width 1130 height 706
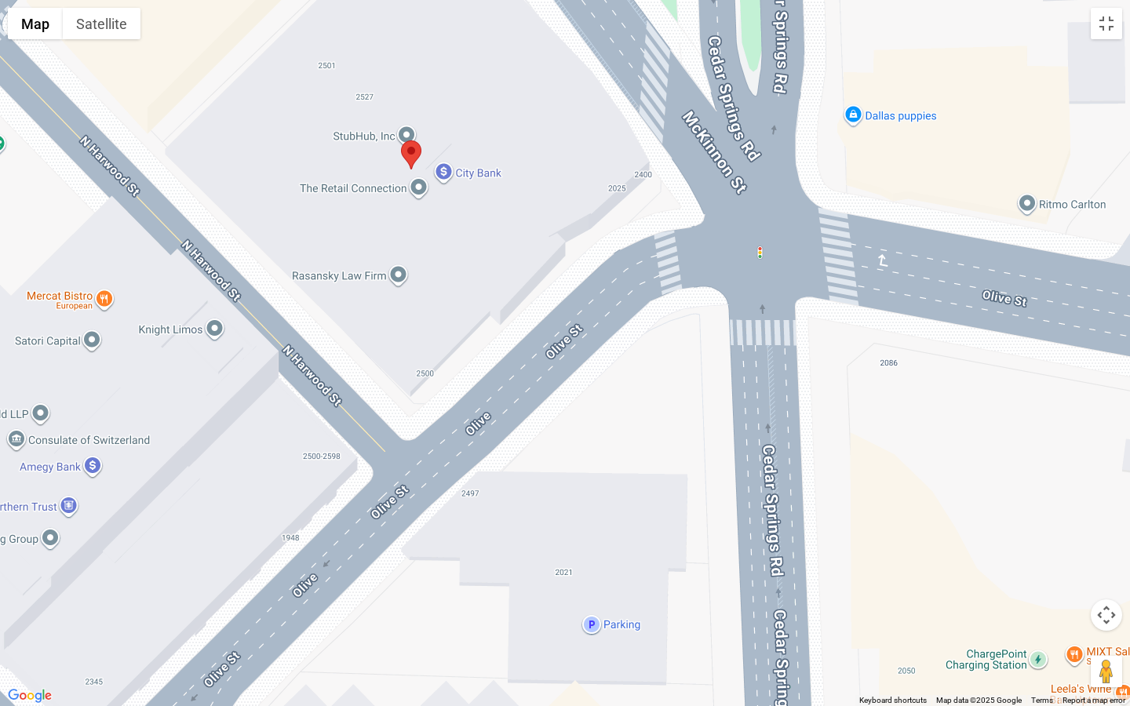
drag, startPoint x: 467, startPoint y: 180, endPoint x: 538, endPoint y: 260, distance: 107.3
click at [538, 260] on div at bounding box center [565, 353] width 1130 height 706
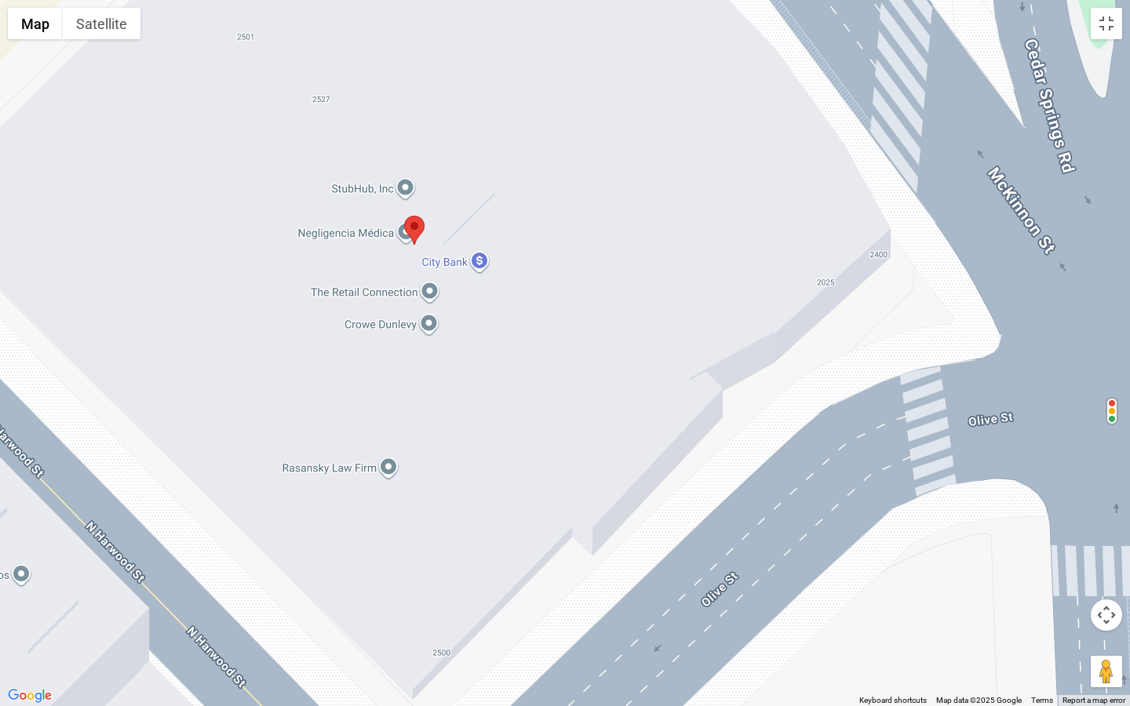
drag, startPoint x: 414, startPoint y: 199, endPoint x: 543, endPoint y: 366, distance: 210.8
click at [543, 366] on div at bounding box center [565, 353] width 1130 height 706
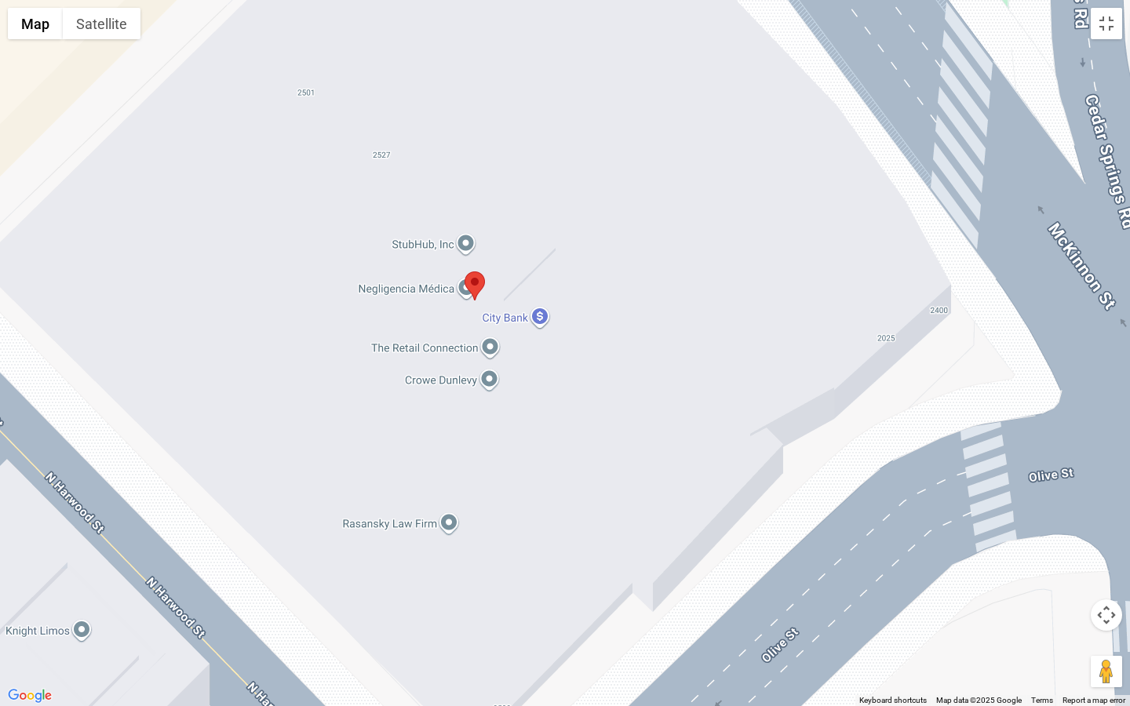
drag, startPoint x: 542, startPoint y: 356, endPoint x: 604, endPoint y: 418, distance: 87.7
click at [604, 418] on div at bounding box center [565, 353] width 1130 height 706
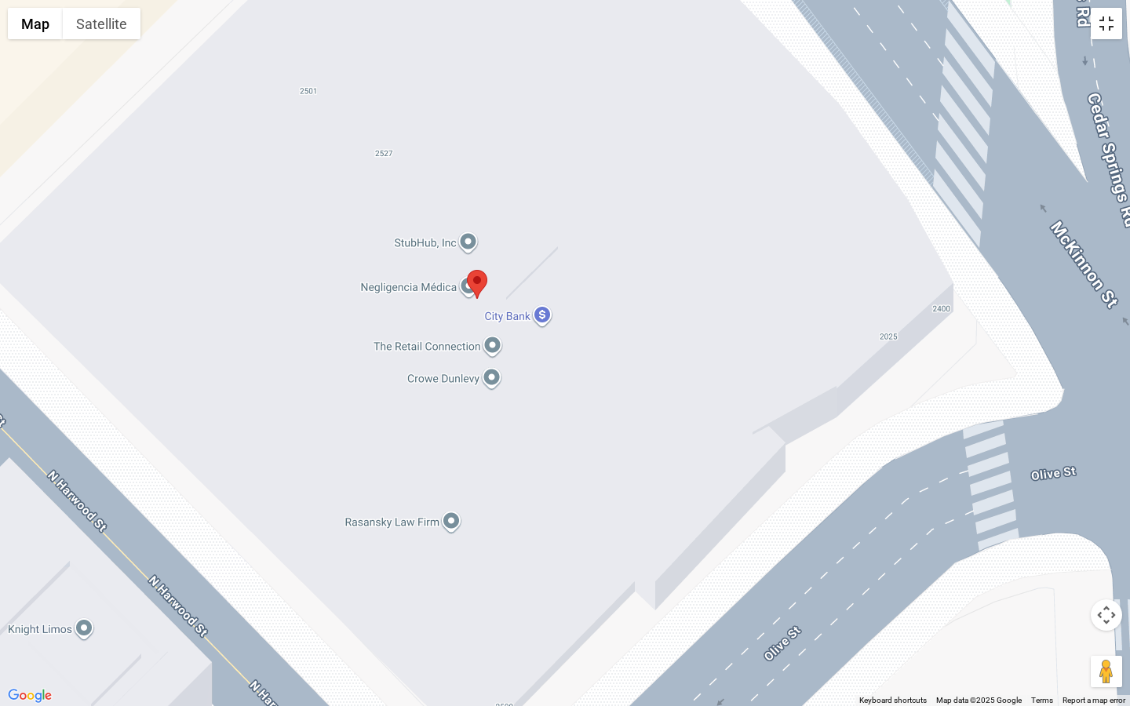
click at [1104, 27] on button "Toggle fullscreen view" at bounding box center [1106, 23] width 31 height 31
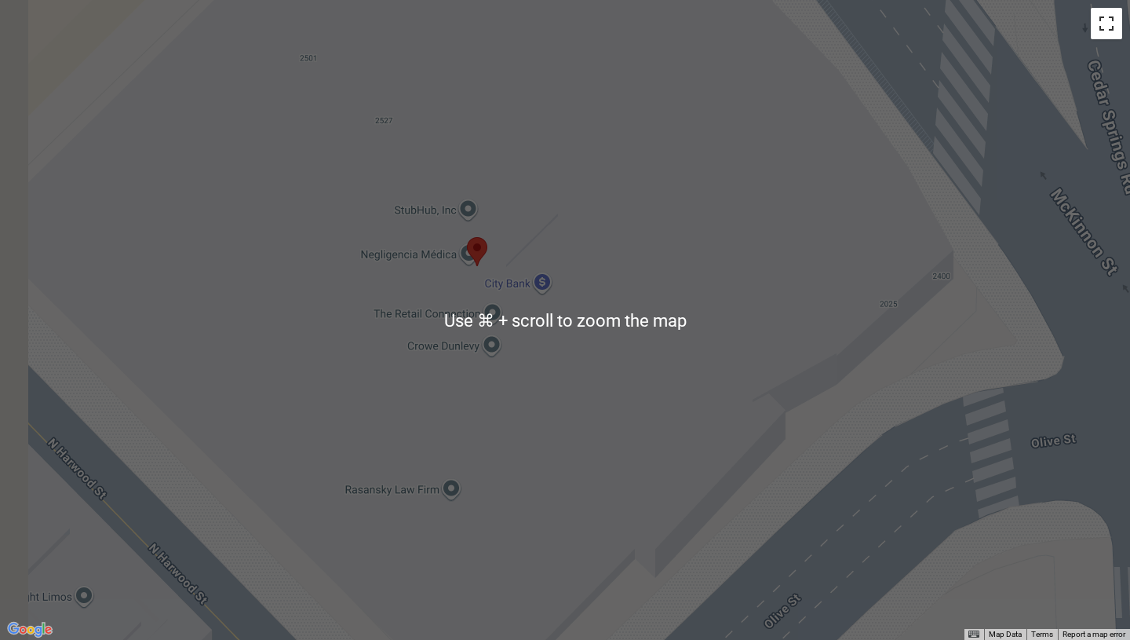
scroll to position [0, 0]
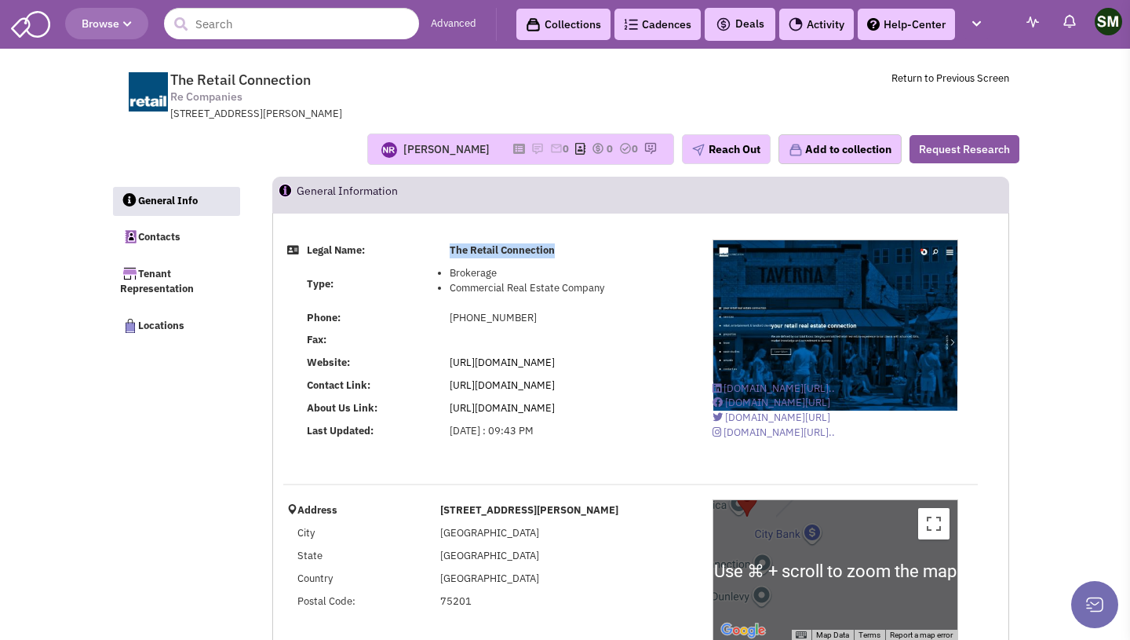
click at [533, 252] on b "The Retail Connection" at bounding box center [502, 249] width 105 height 13
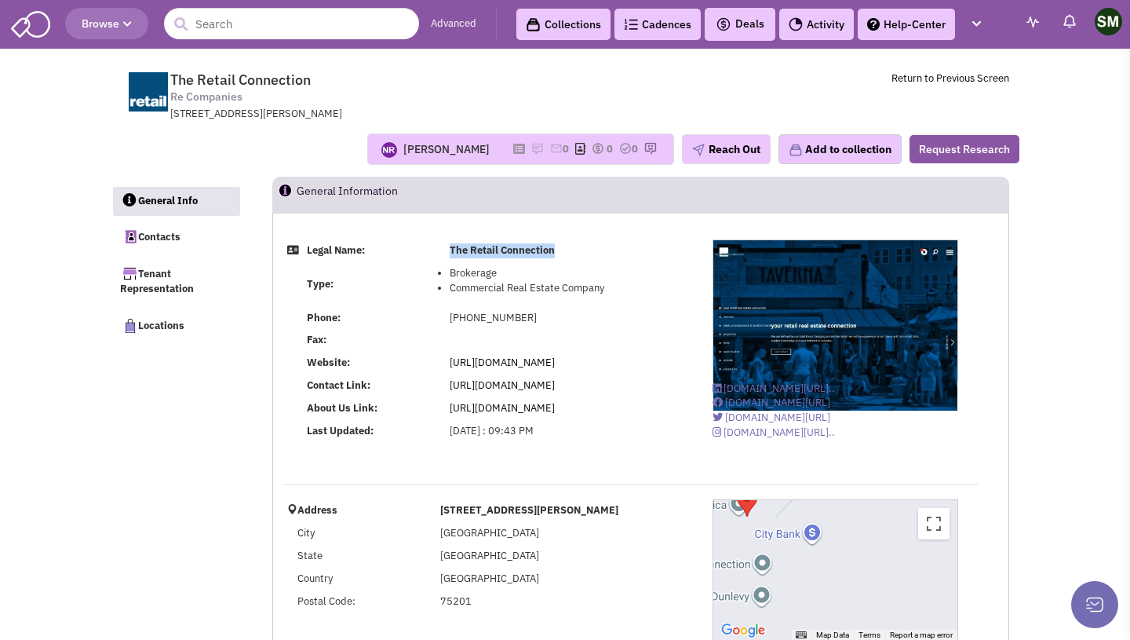
drag, startPoint x: 444, startPoint y: 248, endPoint x: 584, endPoint y: 255, distance: 139.9
click at [584, 255] on tr "Legal Name: The Retail Connection" at bounding box center [487, 250] width 409 height 23
click at [622, 205] on header "General Information" at bounding box center [640, 195] width 737 height 36
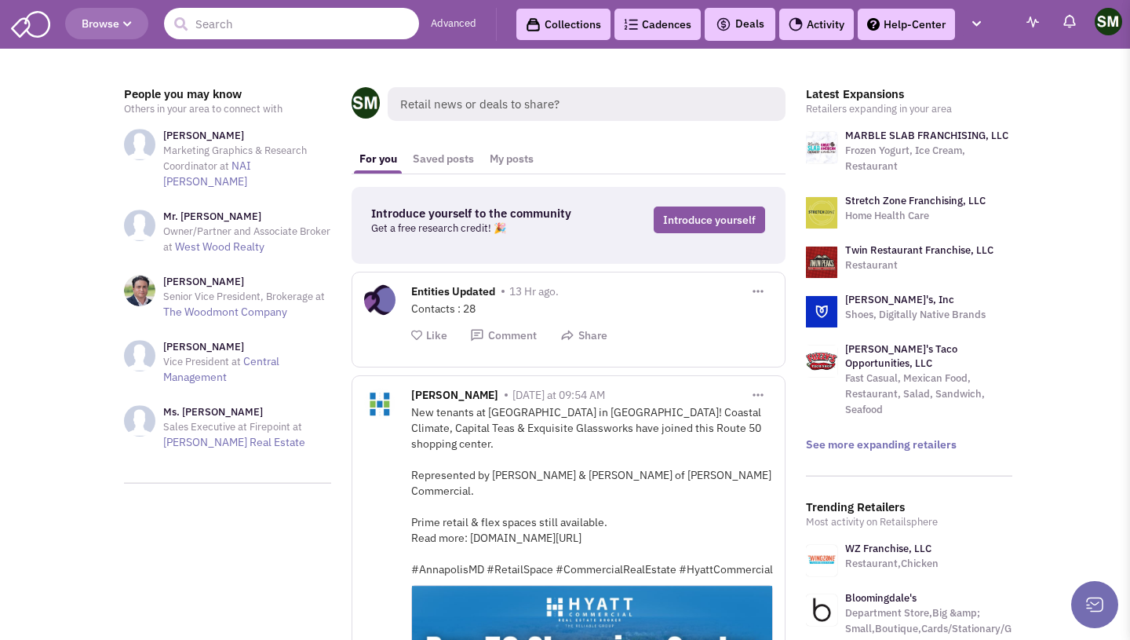
click at [255, 27] on input "text" at bounding box center [291, 23] width 255 height 31
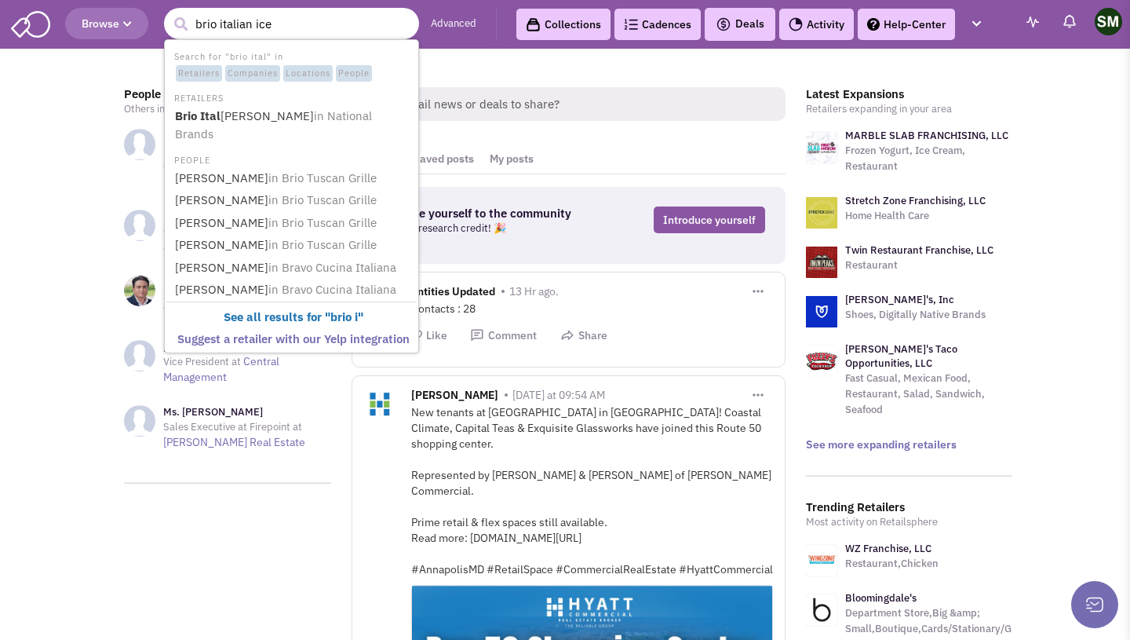
type input "brio italian ice"
click at [169, 13] on button "submit" at bounding box center [181, 25] width 24 height 24
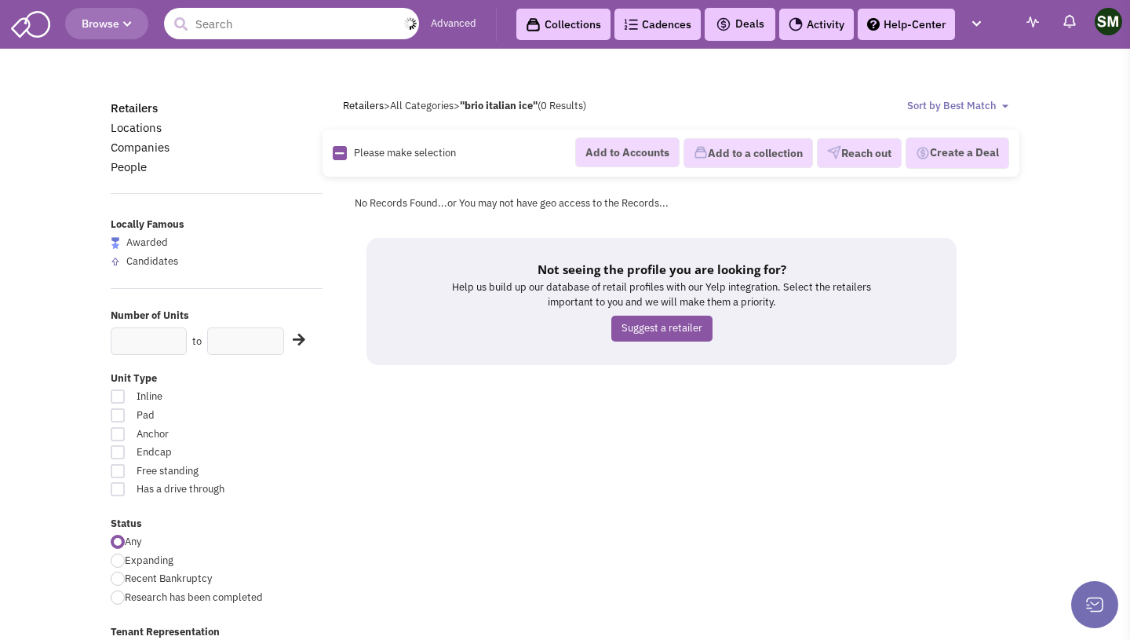
click at [269, 24] on input "text" at bounding box center [291, 23] width 255 height 31
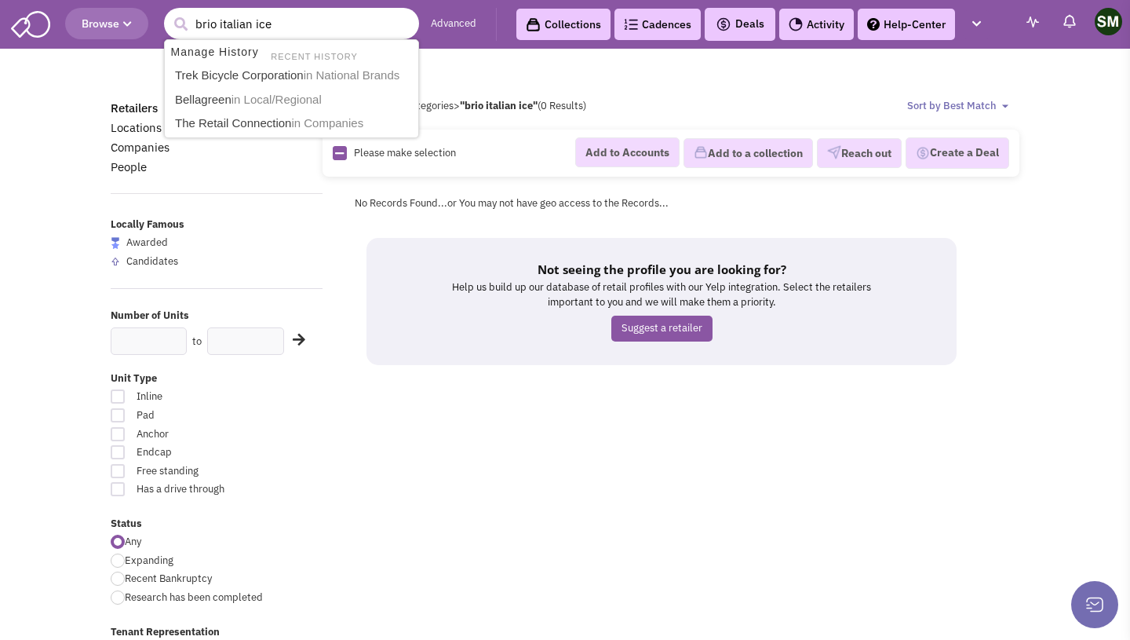
type input "brio italian ice"
click at [169, 13] on button "submit" at bounding box center [181, 25] width 24 height 24
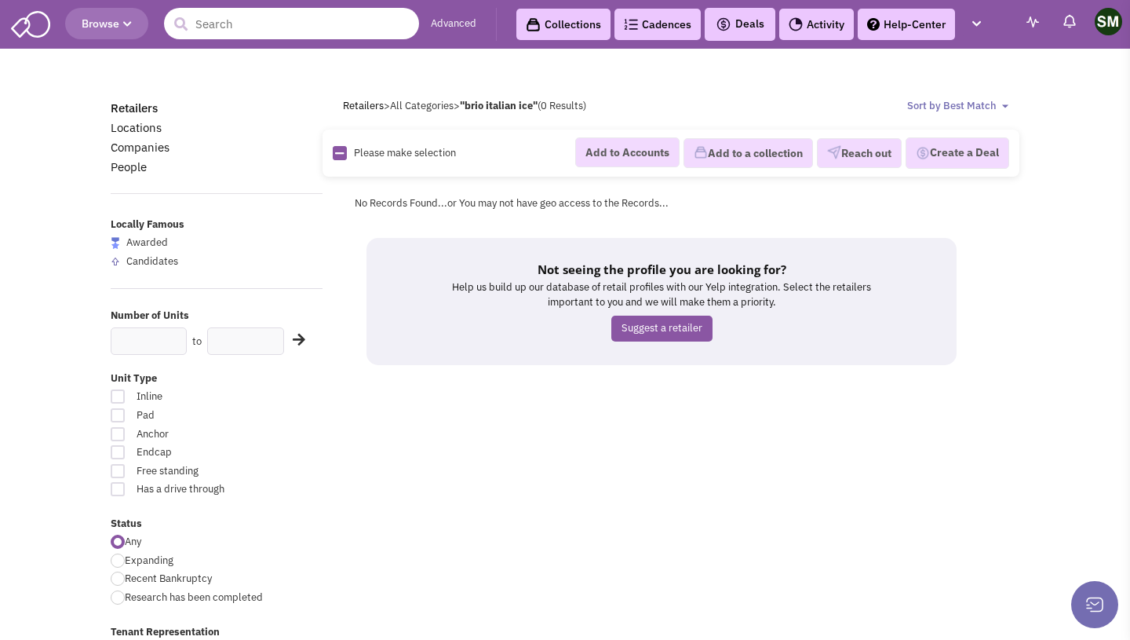
click at [295, 23] on input "text" at bounding box center [291, 23] width 255 height 31
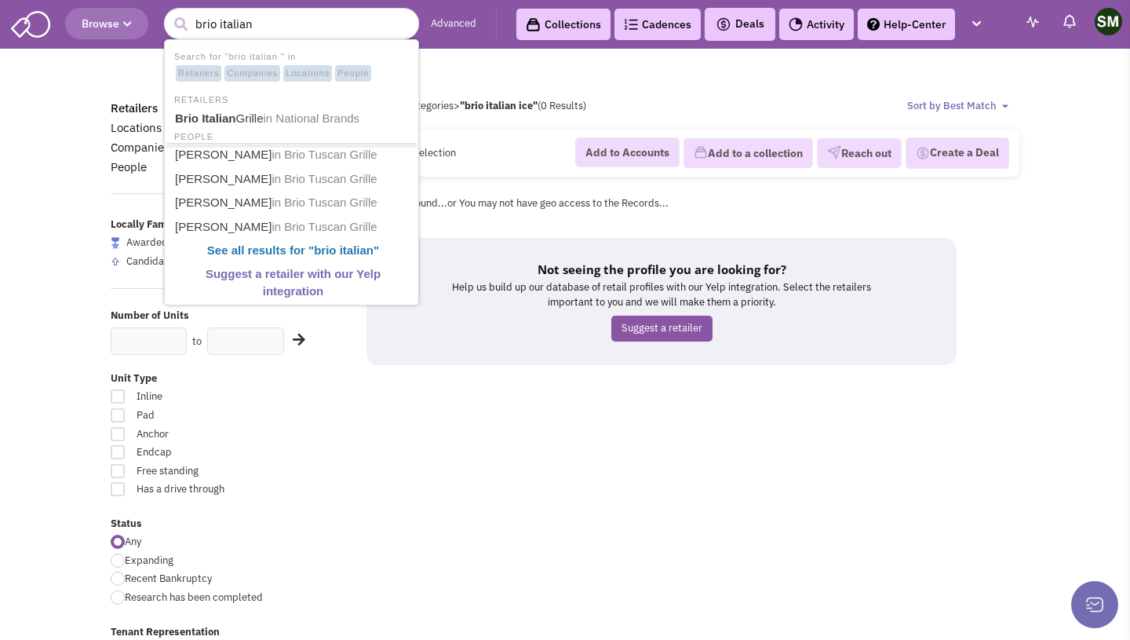
drag, startPoint x: 243, startPoint y: 36, endPoint x: 443, endPoint y: 23, distance: 200.6
click at [0, 0] on header "Browse 1793 brio [DEMOGRAPHIC_DATA] Advanced Collections Cadences 0 Deals" at bounding box center [565, 24] width 1130 height 49
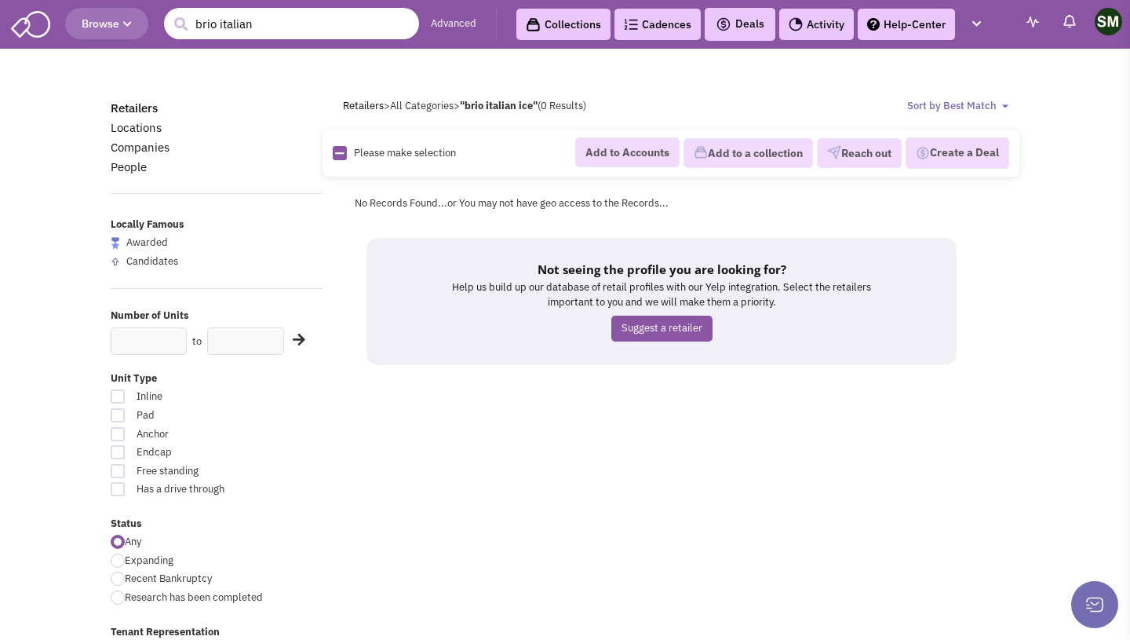
click at [328, 26] on input "brio italian" at bounding box center [291, 23] width 255 height 31
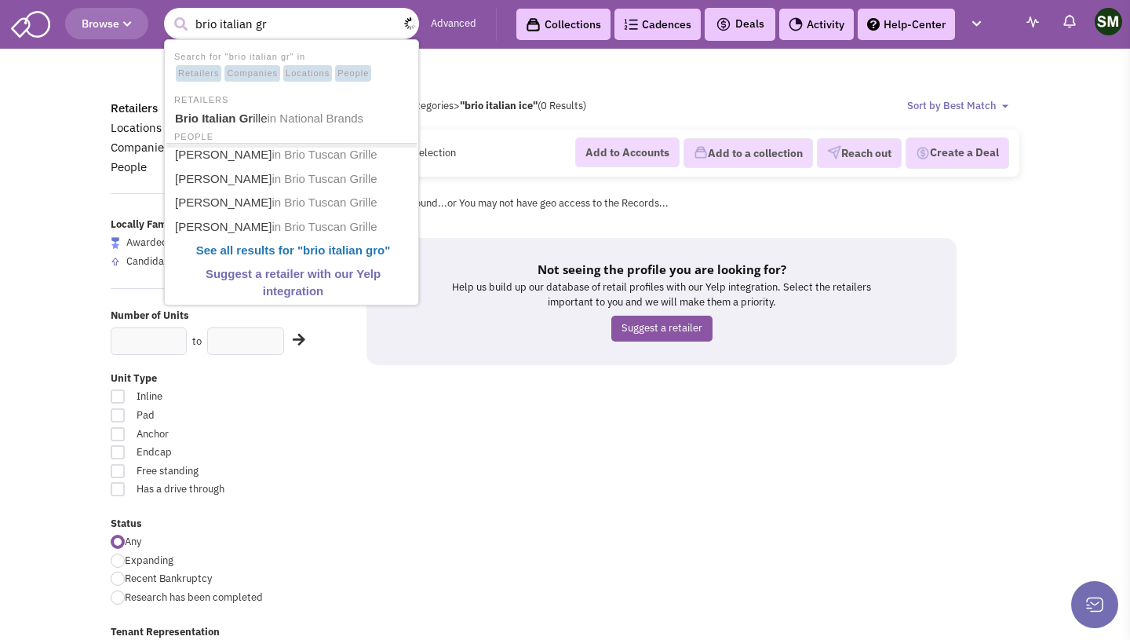
type input "brio italian gri"
click at [246, 120] on b "Brio Italian Gri" at bounding box center [216, 118] width 81 height 13
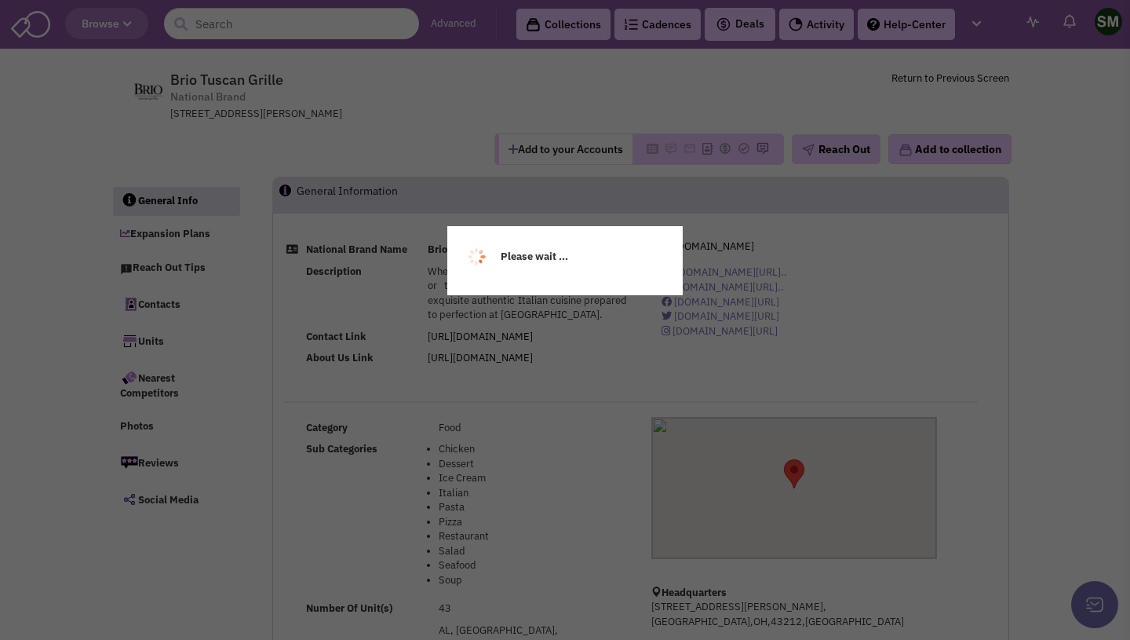
select select
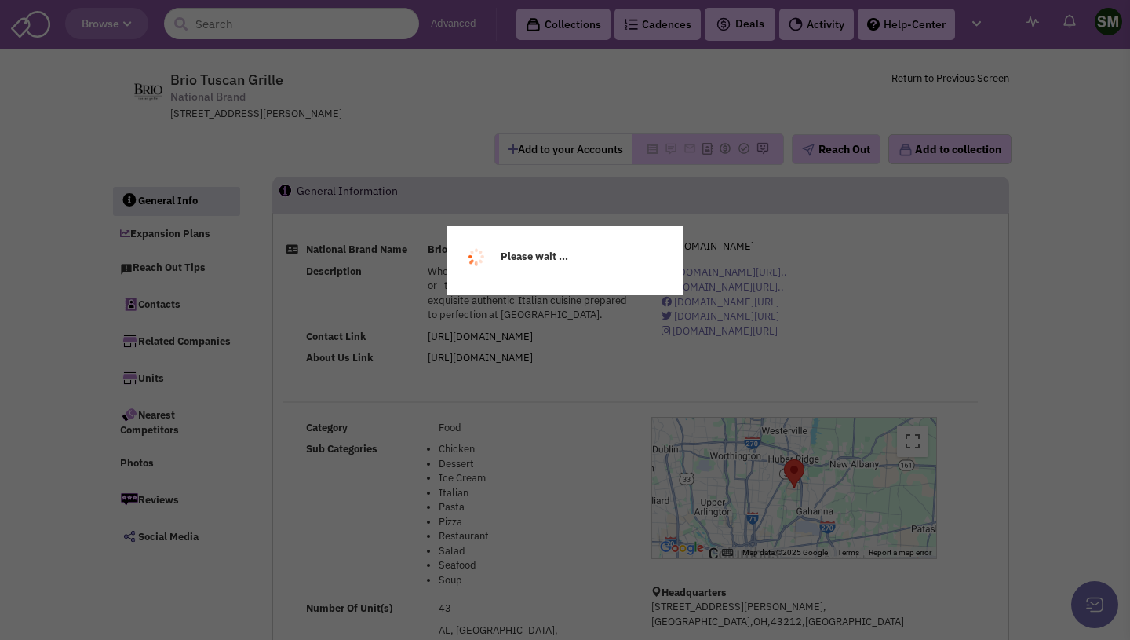
select select
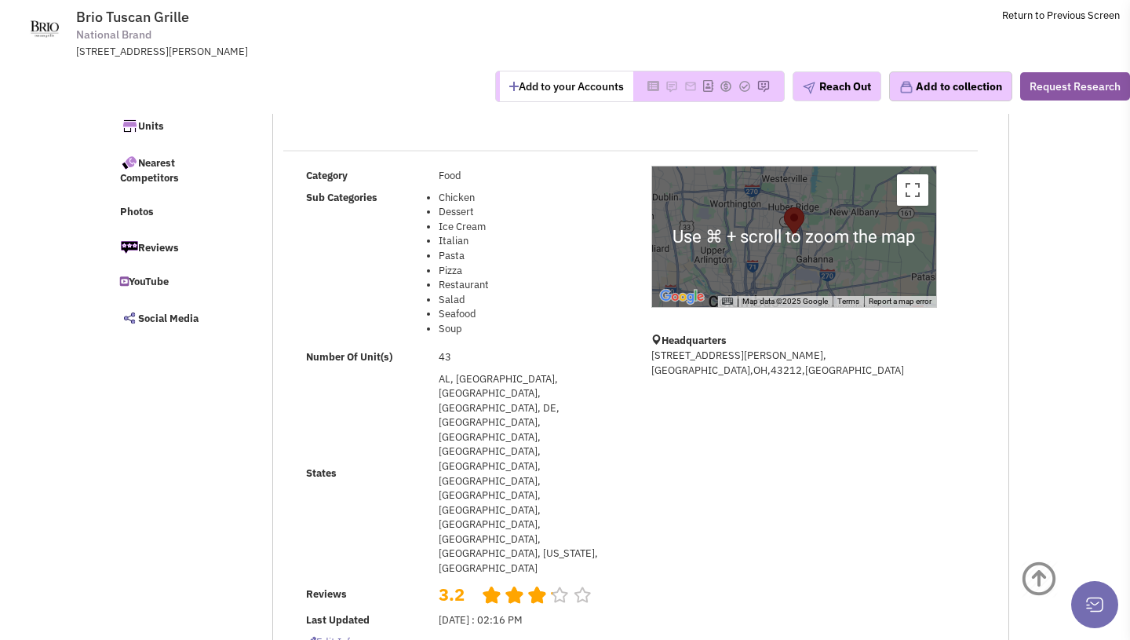
scroll to position [141, 0]
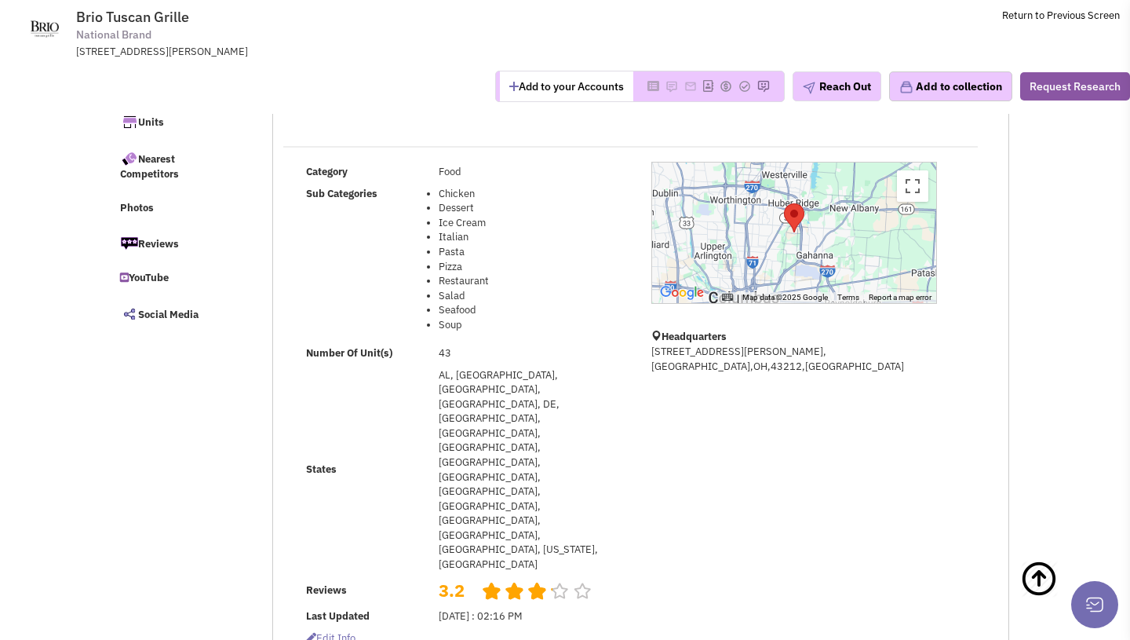
click at [851, 231] on div at bounding box center [794, 232] width 284 height 140
click at [797, 228] on img "Brio Tuscan Grille" at bounding box center [794, 217] width 20 height 29
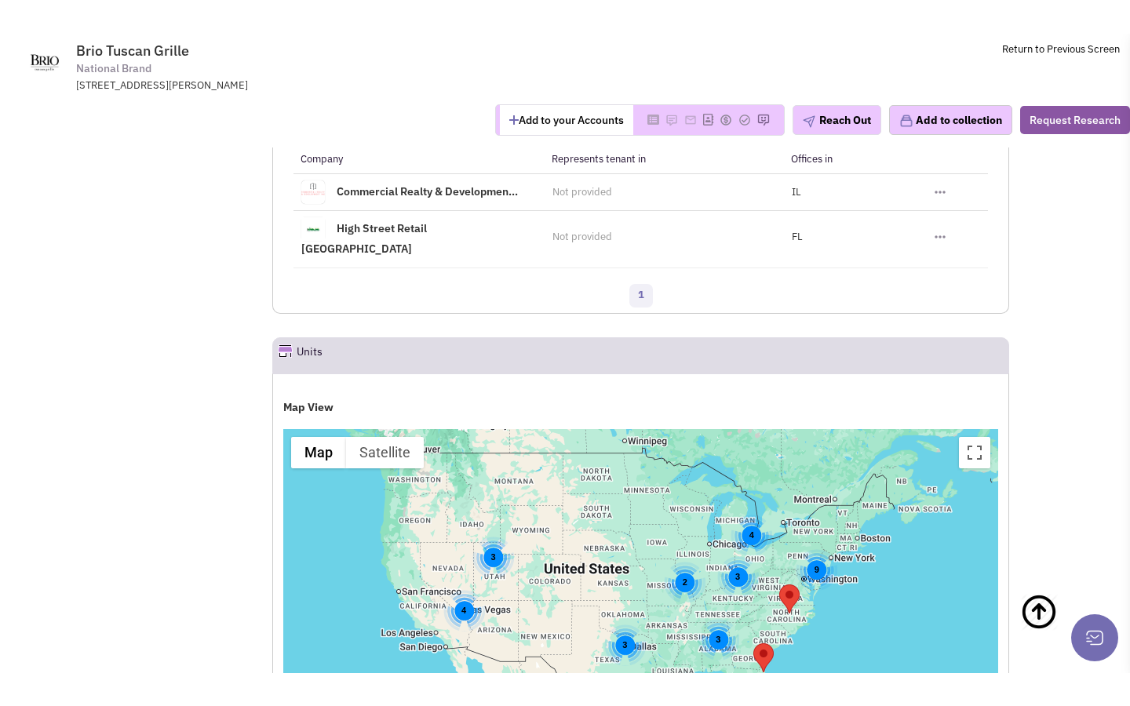
scroll to position [1860, 0]
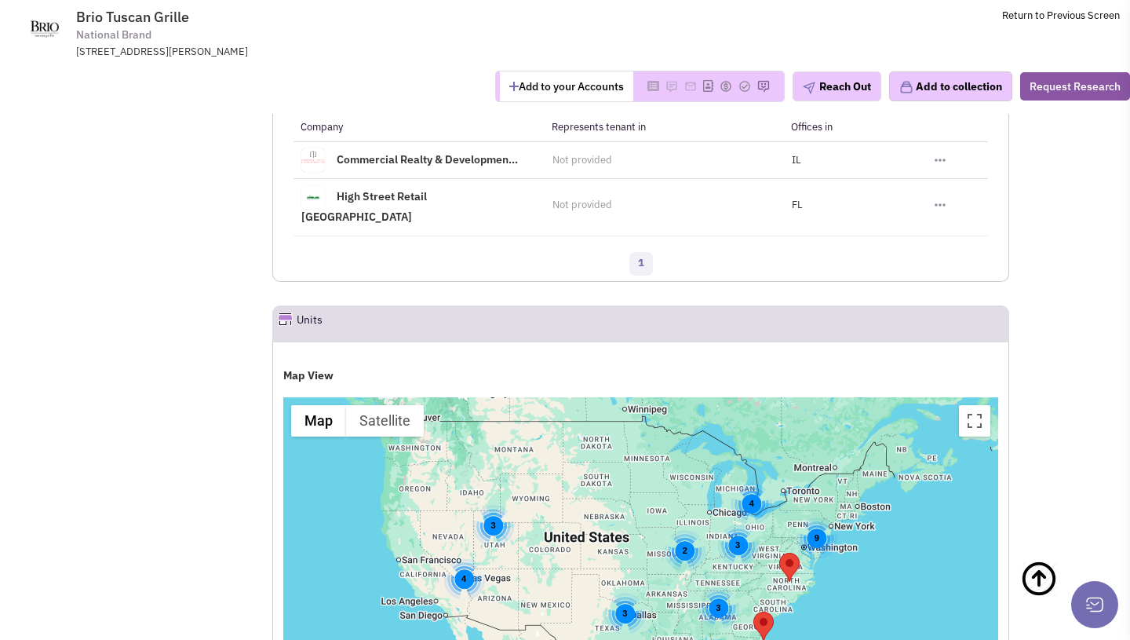
click at [626, 592] on div "3" at bounding box center [624, 613] width 42 height 42
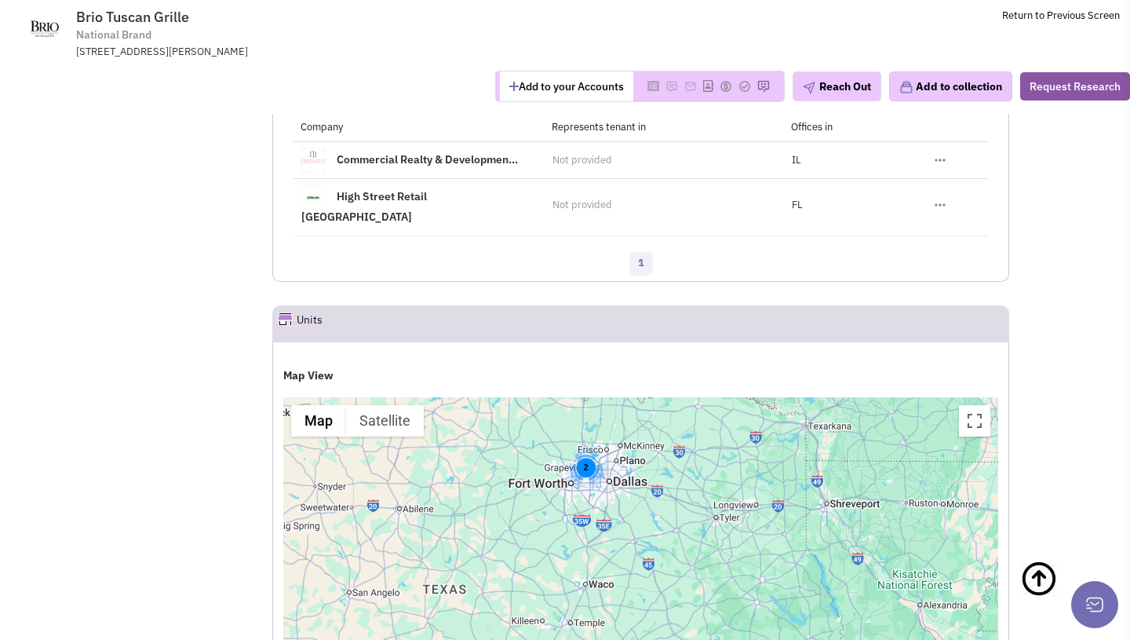
click at [592, 447] on div "2" at bounding box center [586, 468] width 42 height 42
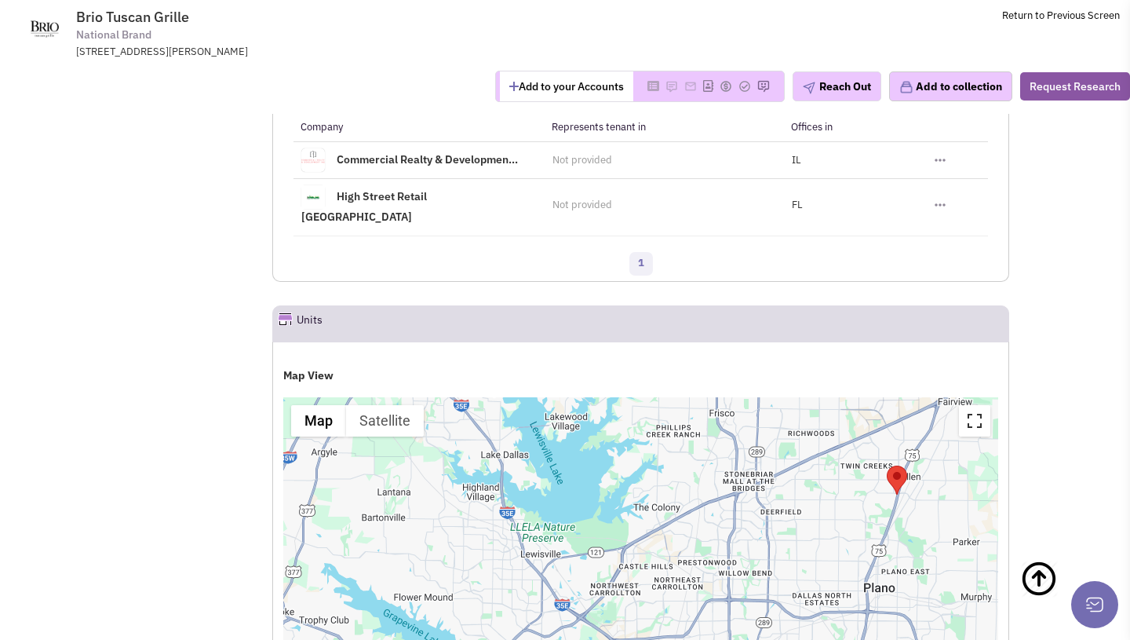
click at [975, 405] on button "Toggle fullscreen view" at bounding box center [974, 420] width 31 height 31
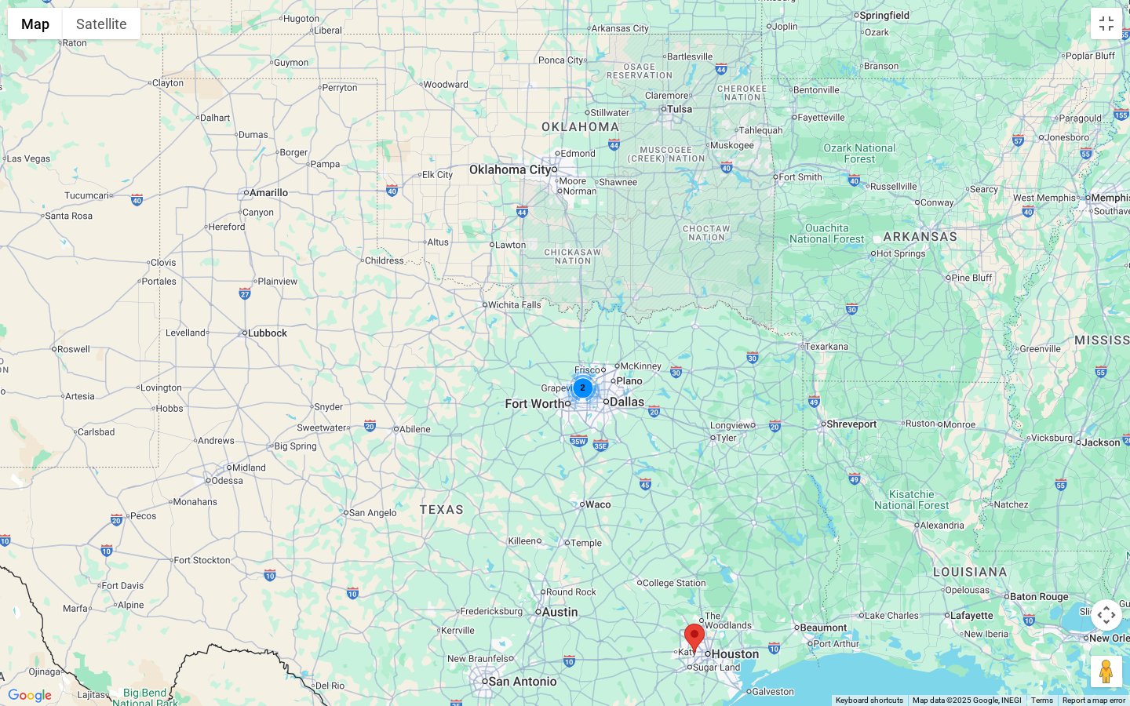
click at [573, 382] on div "2" at bounding box center [583, 388] width 42 height 42
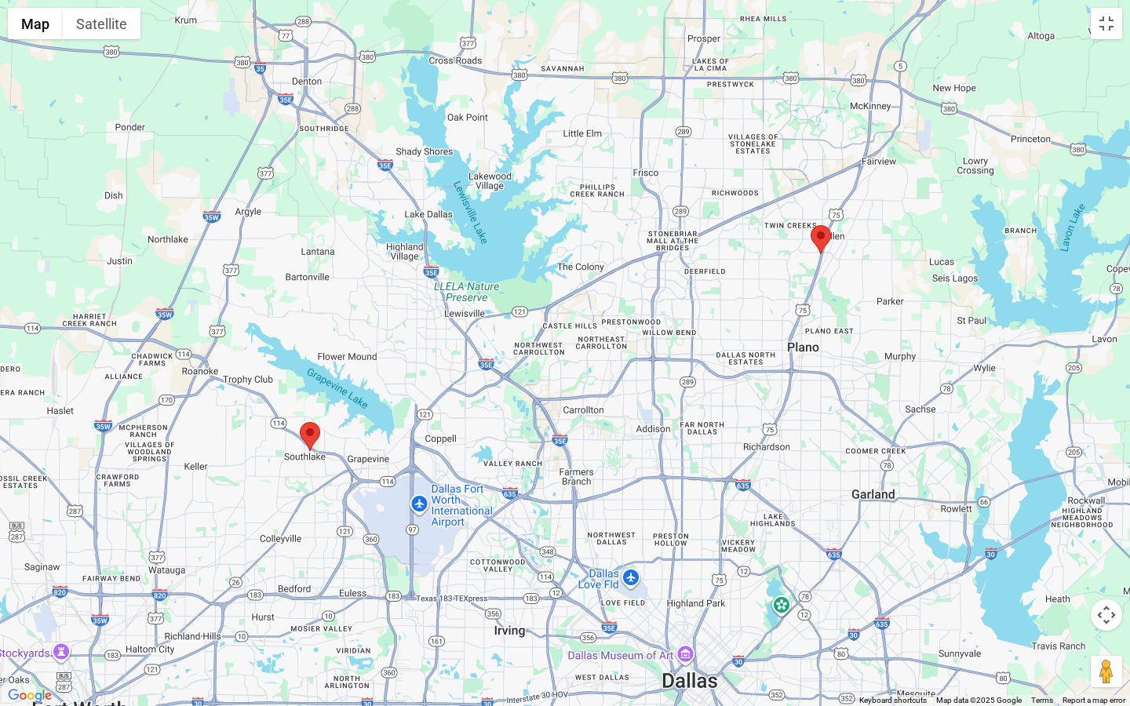
click at [300, 422] on area "Brio Tuscan Grille" at bounding box center [300, 422] width 0 height 0
click at [336, 366] on link "Brio Tuscan Grille" at bounding box center [314, 377] width 141 height 22
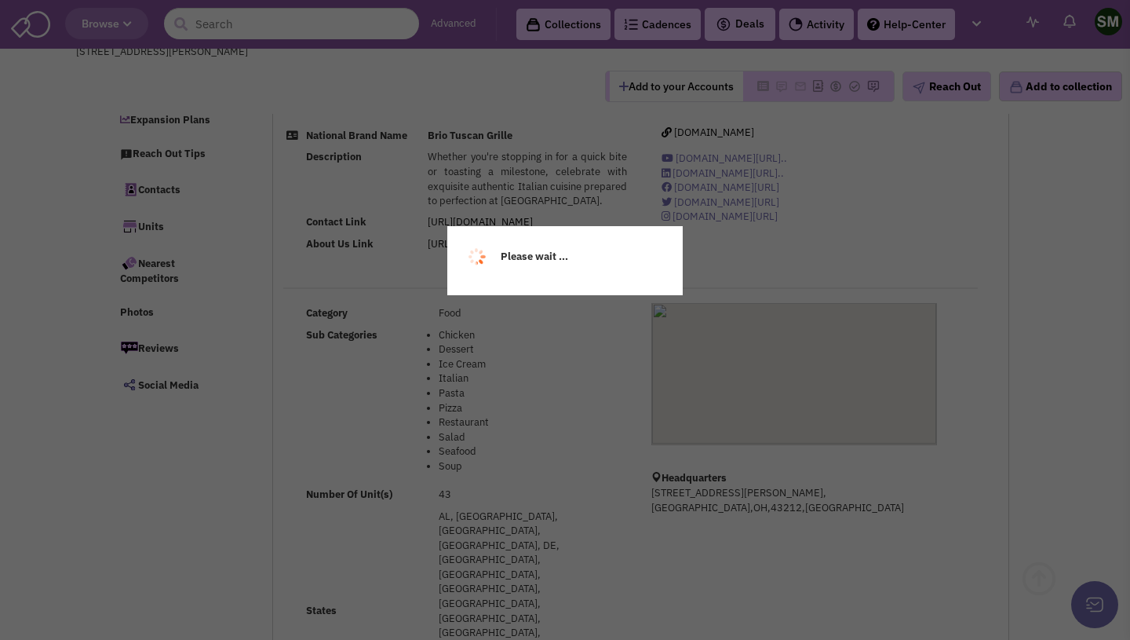
scroll to position [333, 0]
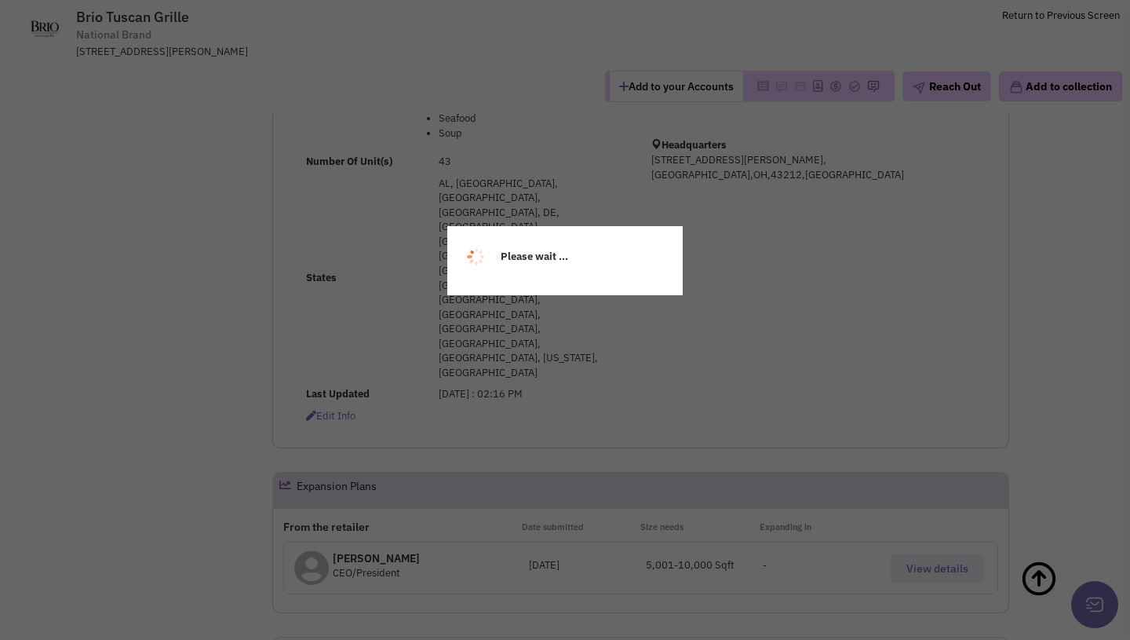
select select
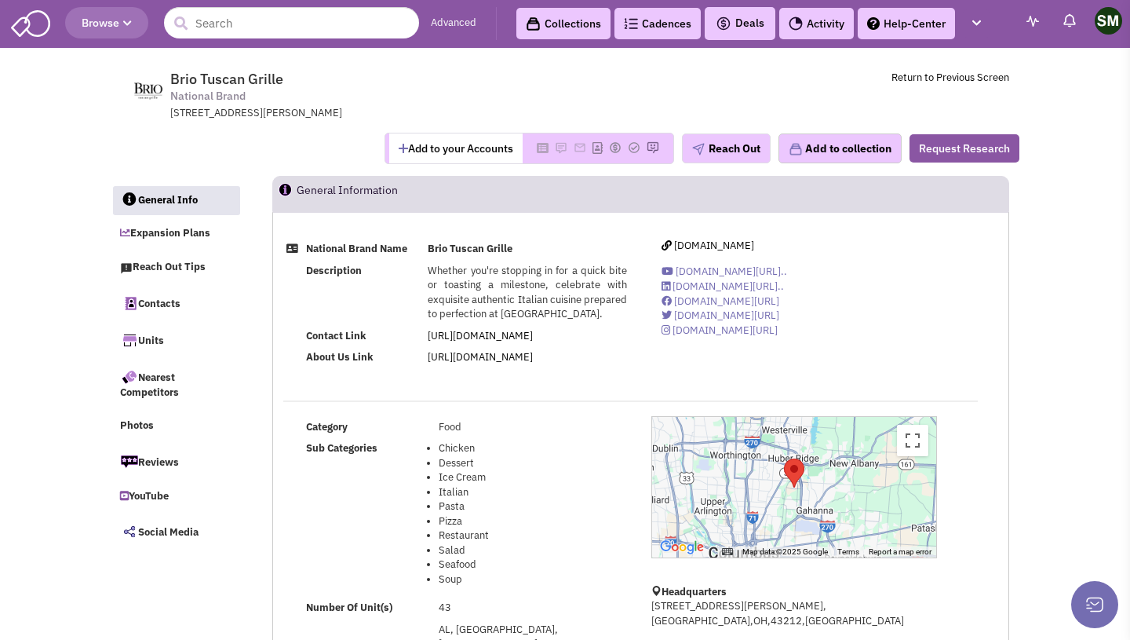
select select
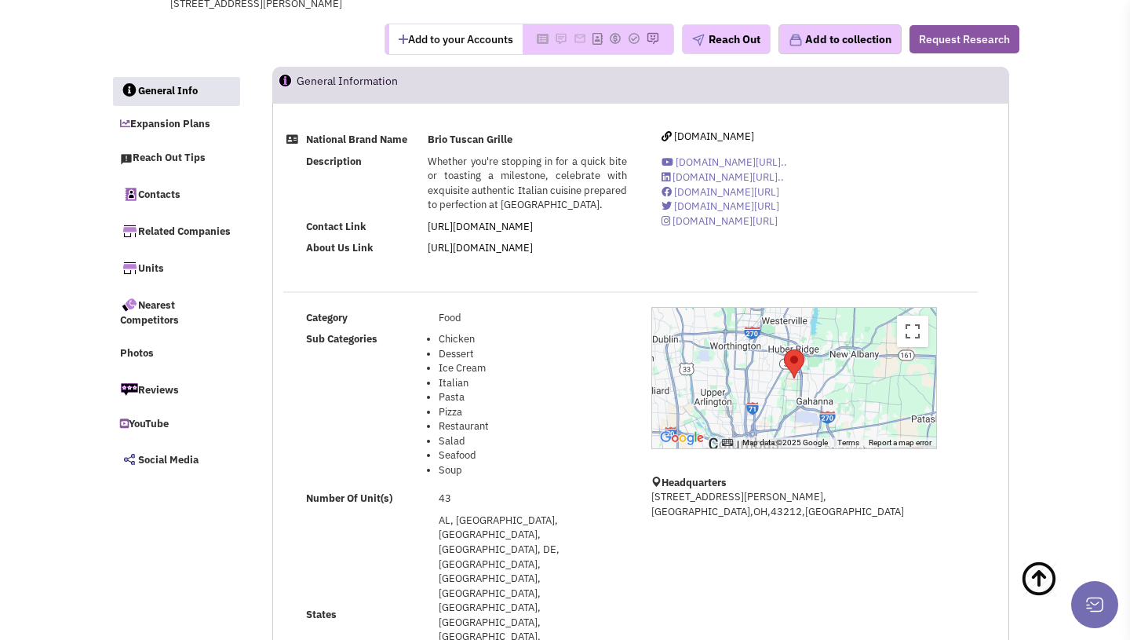
scroll to position [0, 0]
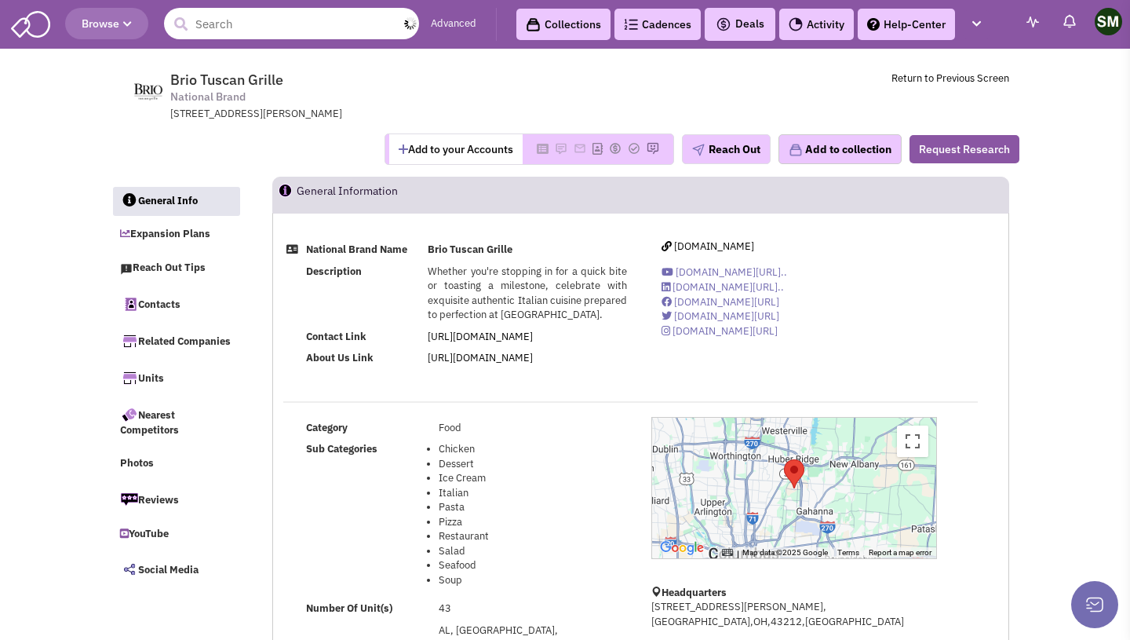
click at [242, 30] on input "text" at bounding box center [291, 23] width 255 height 31
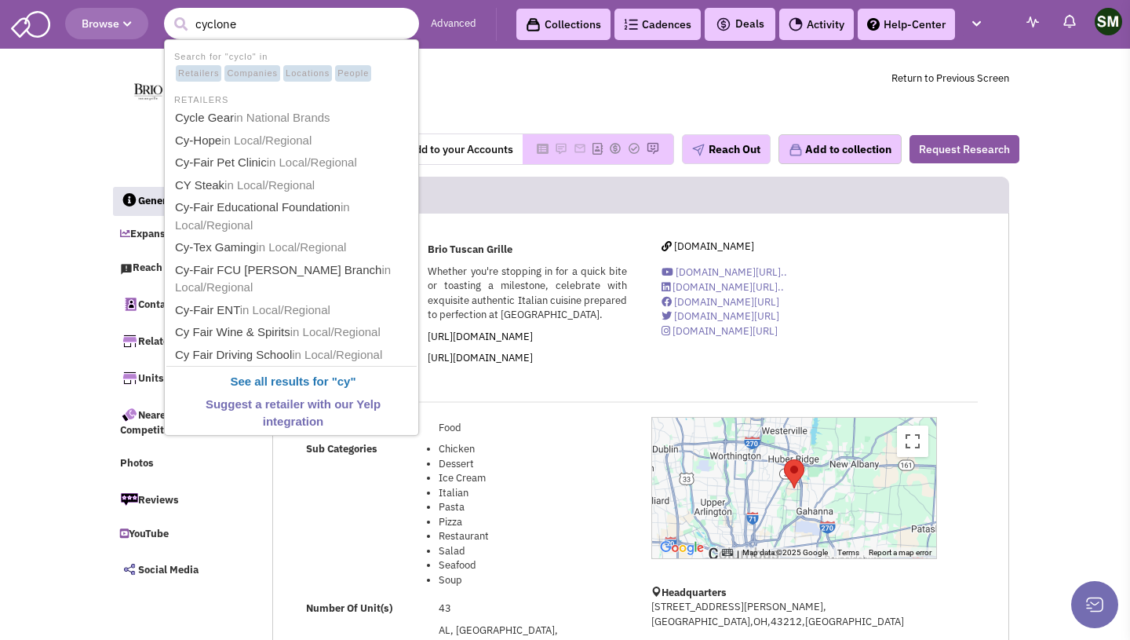
type input "cyclone"
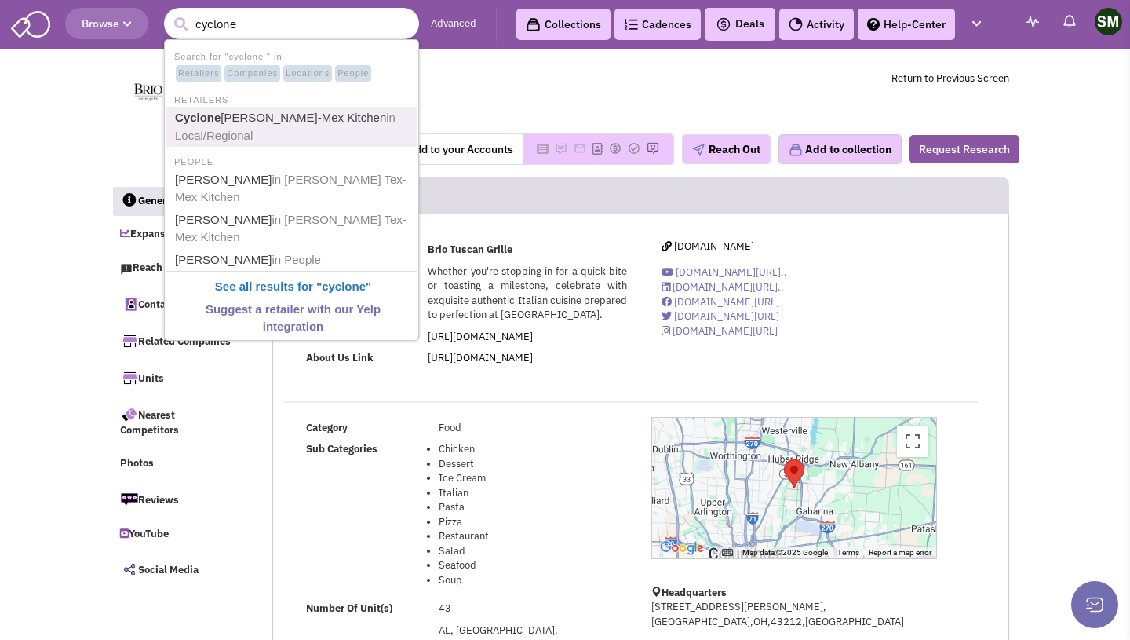
click at [275, 120] on link "Cyclone Anaya's Tex-Mex Kitchen in Local/Regional" at bounding box center [293, 127] width 246 height 38
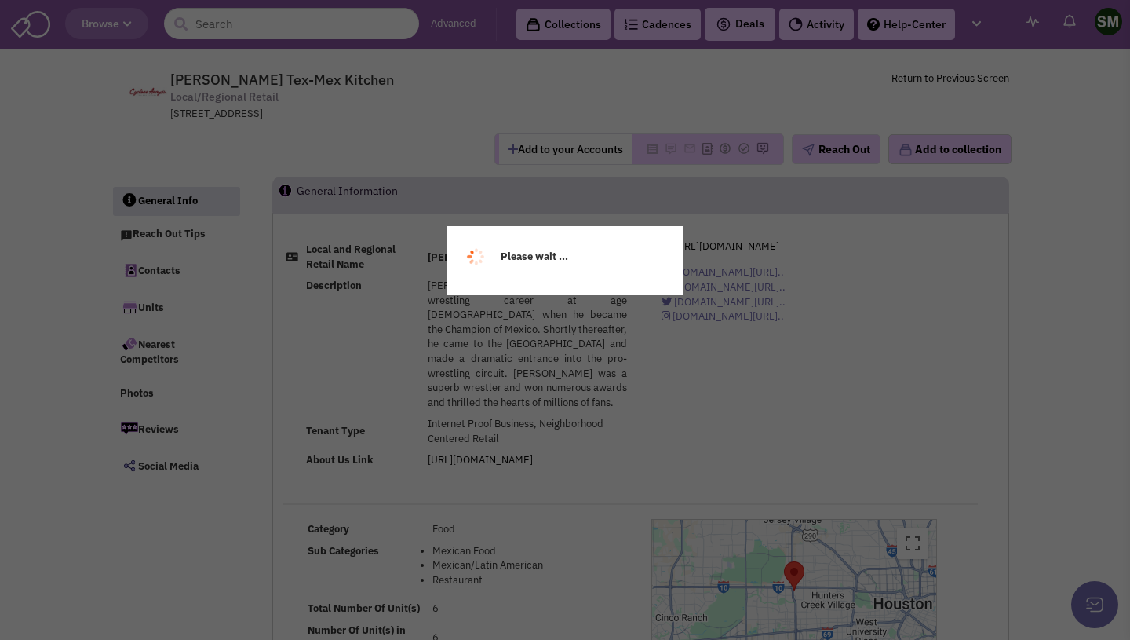
select select
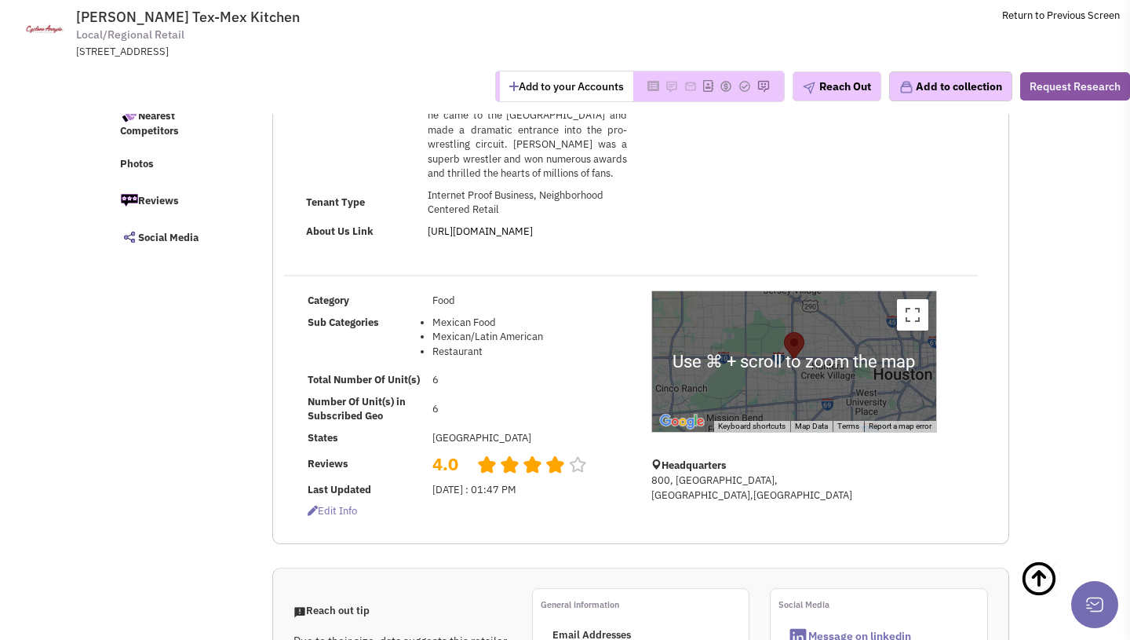
scroll to position [113, 0]
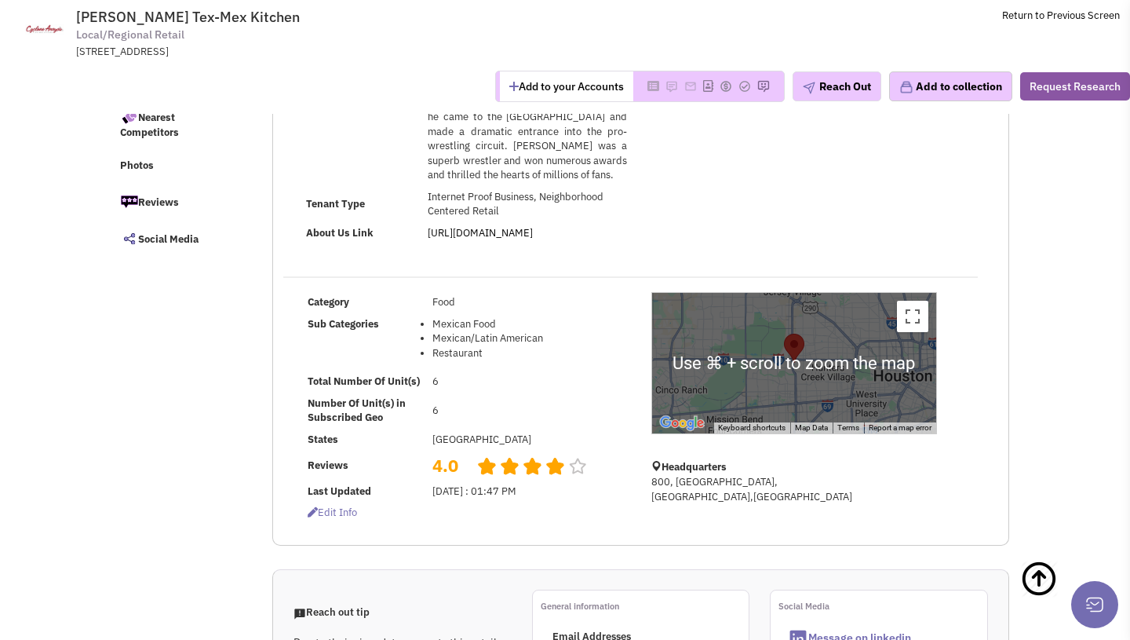
click at [827, 314] on div at bounding box center [794, 363] width 284 height 140
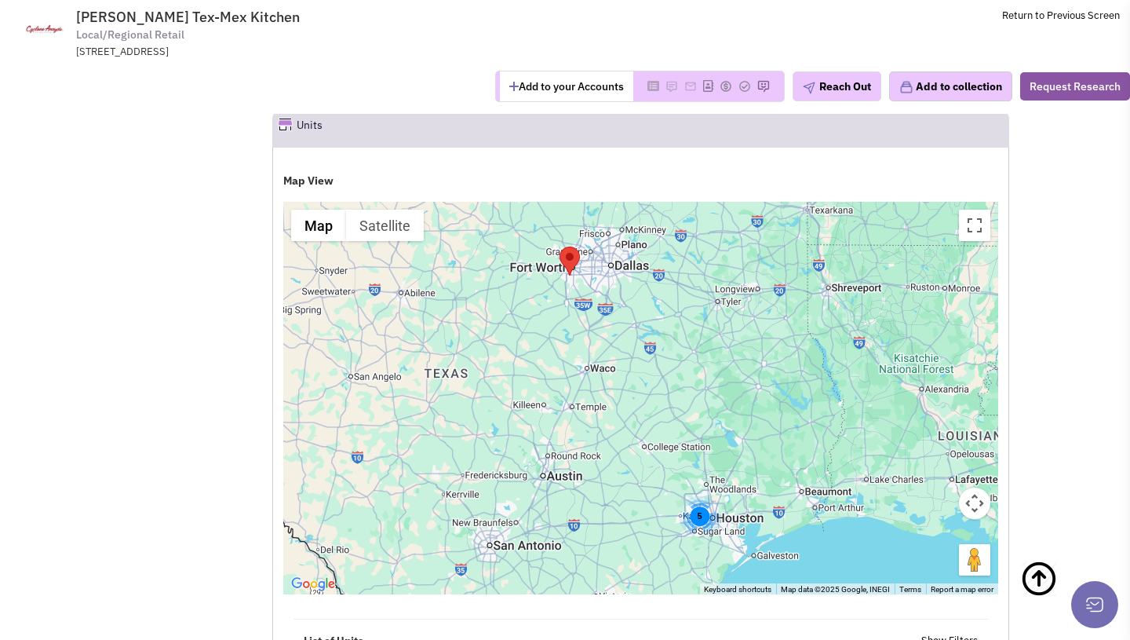
scroll to position [1300, 0]
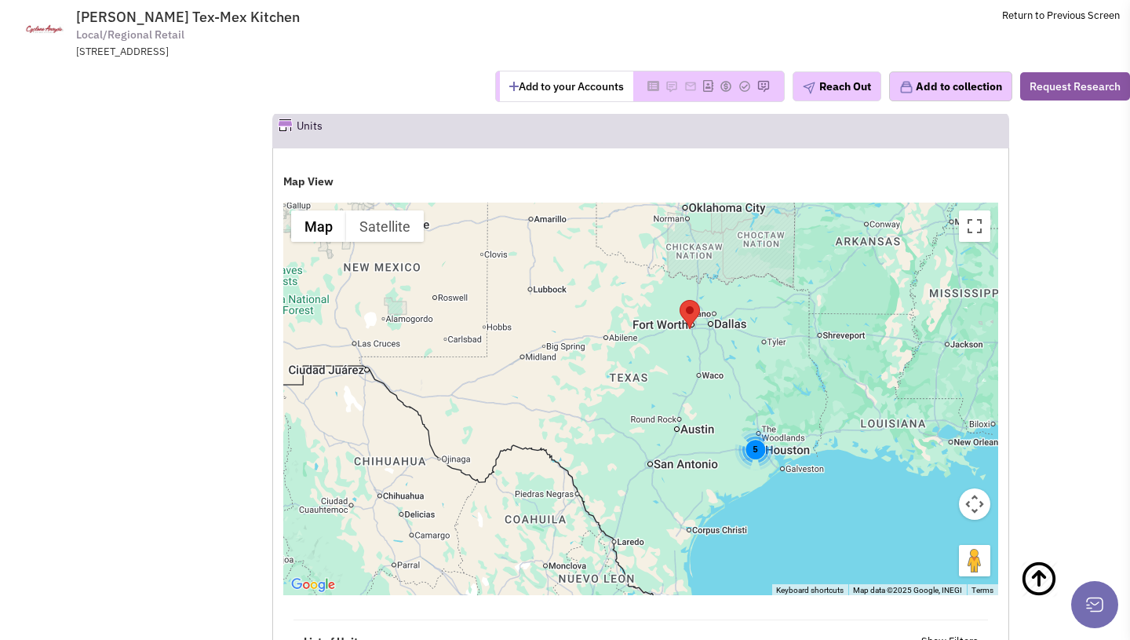
click at [755, 429] on div "5" at bounding box center [756, 450] width 42 height 42
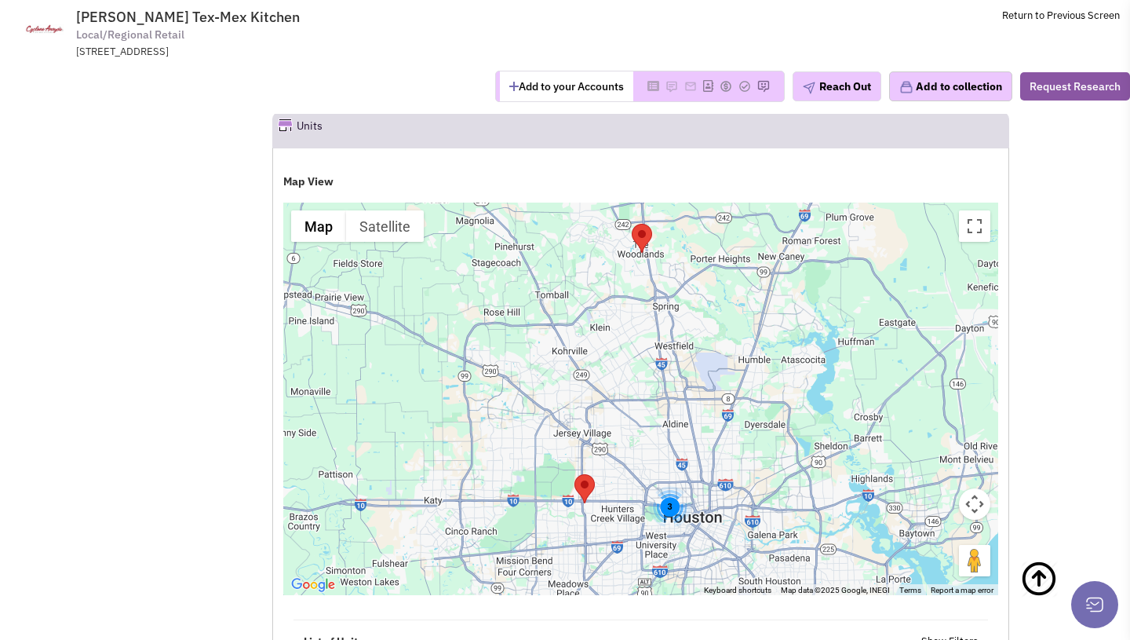
click at [669, 496] on div "3" at bounding box center [670, 508] width 42 height 42
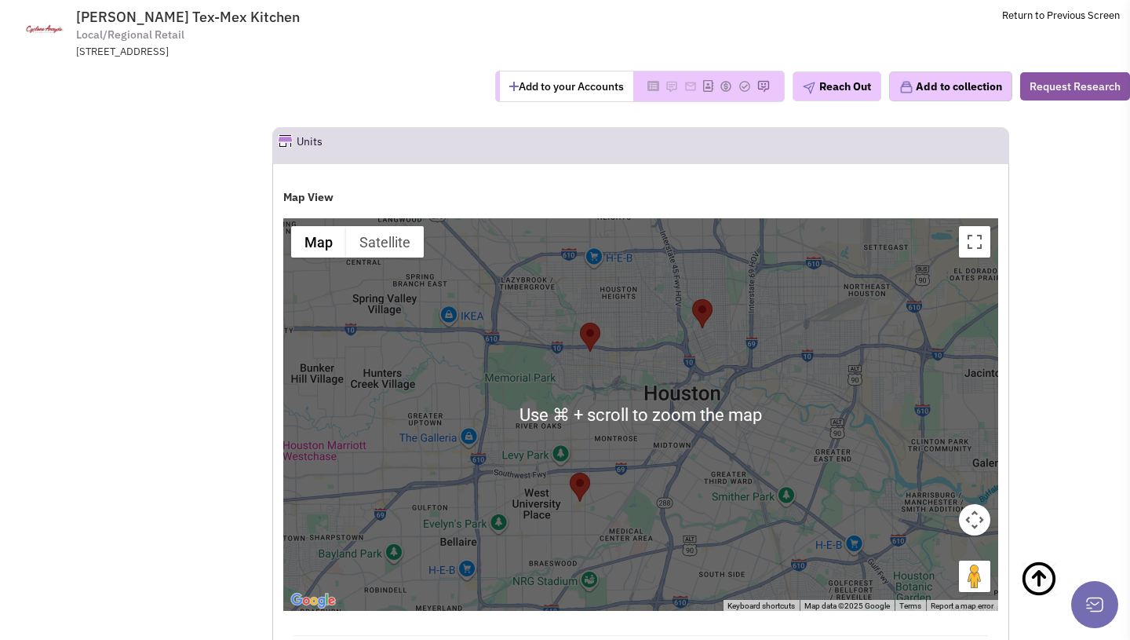
scroll to position [1274, 0]
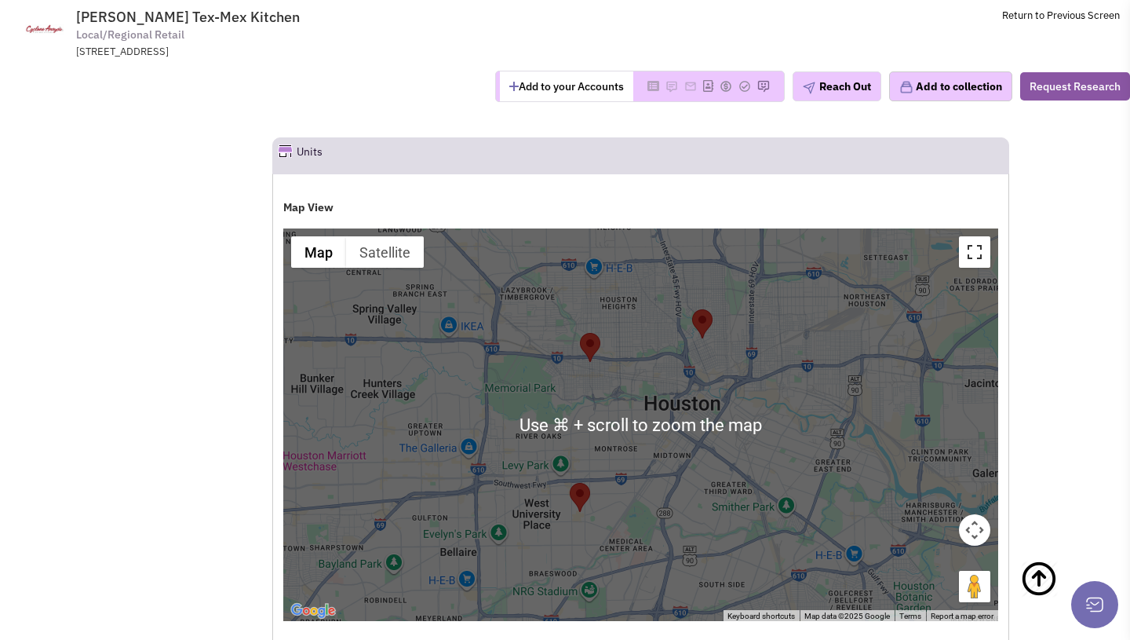
click at [972, 237] on button "Toggle fullscreen view" at bounding box center [974, 251] width 31 height 31
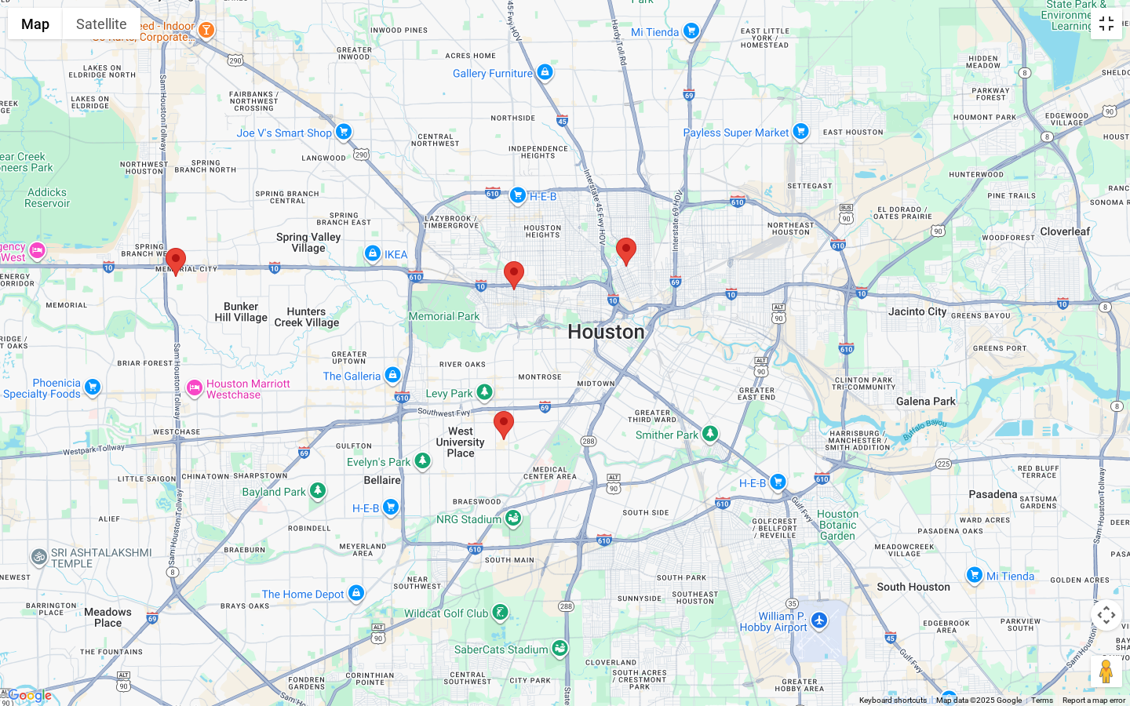
click at [1110, 30] on button "Toggle fullscreen view" at bounding box center [1106, 23] width 31 height 31
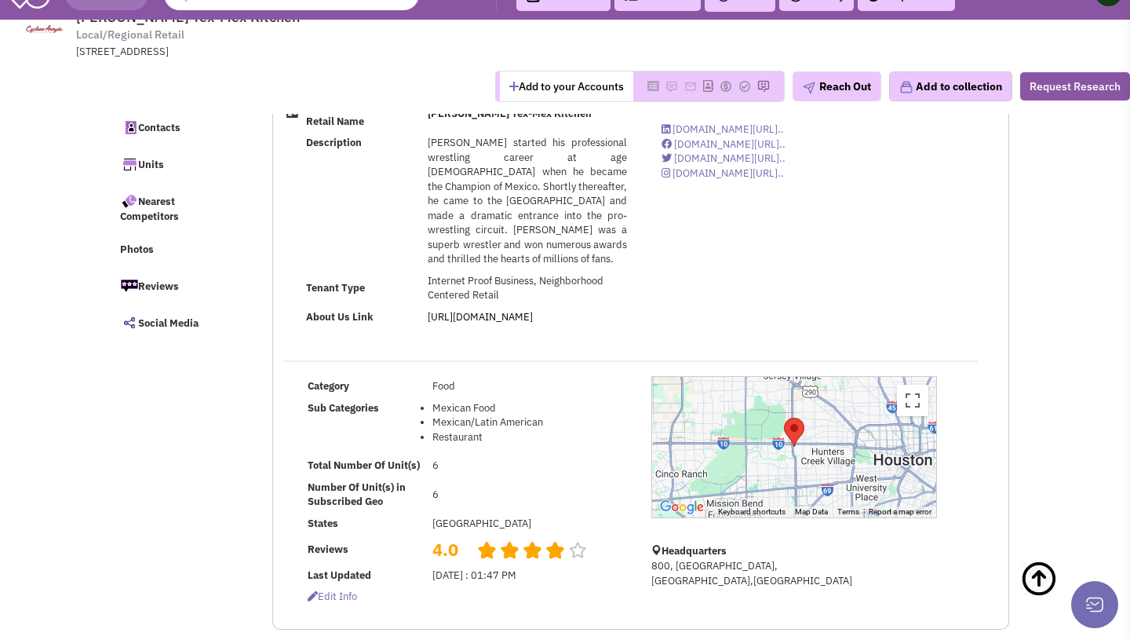
scroll to position [0, 0]
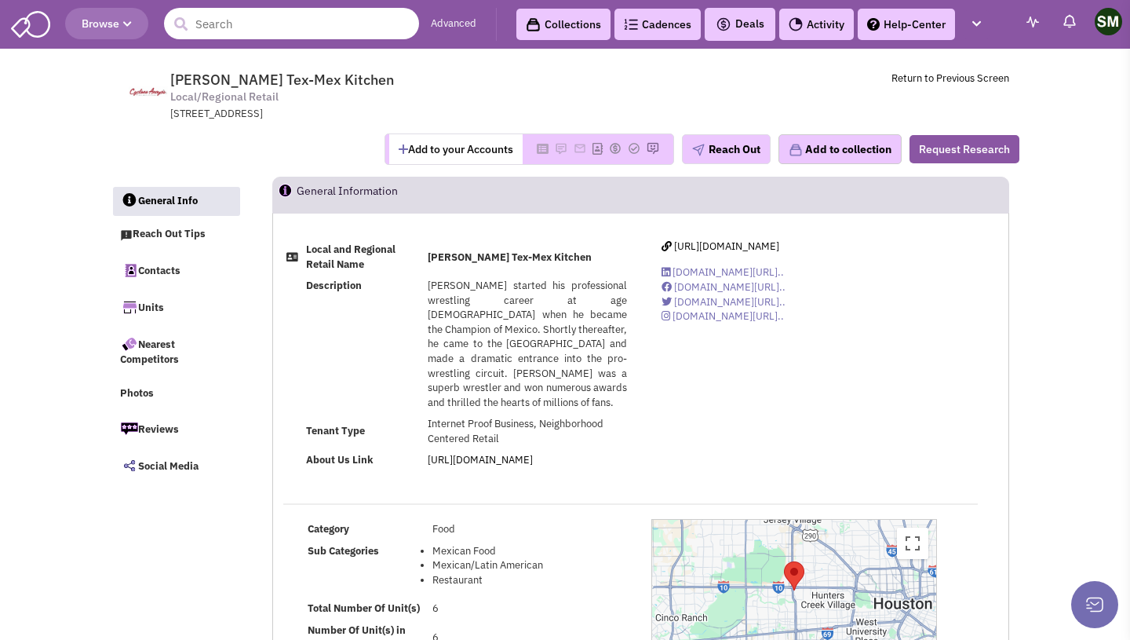
click at [221, 19] on input "text" at bounding box center [291, 23] width 255 height 31
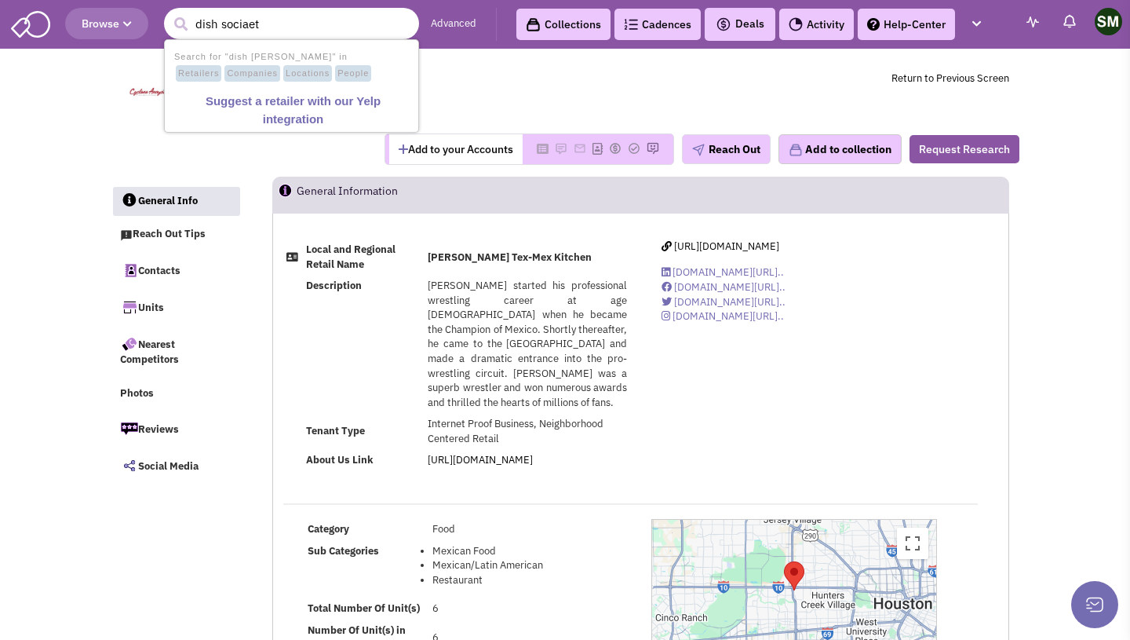
type input "dish sociaety"
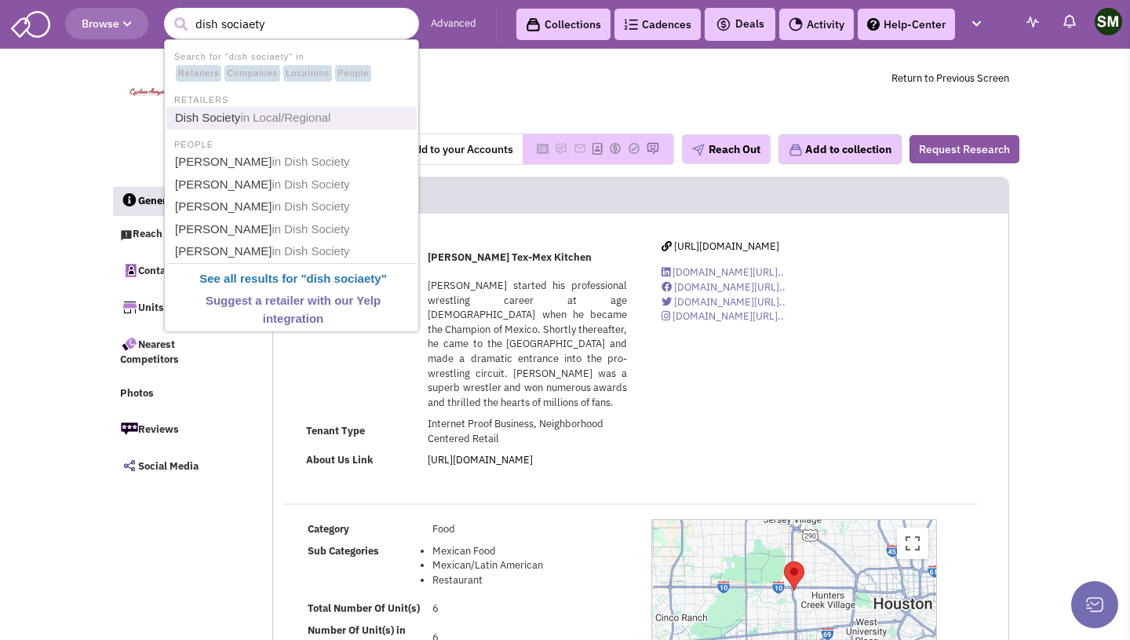
click at [246, 110] on link "Dish Society in Local/Regional" at bounding box center [293, 118] width 246 height 21
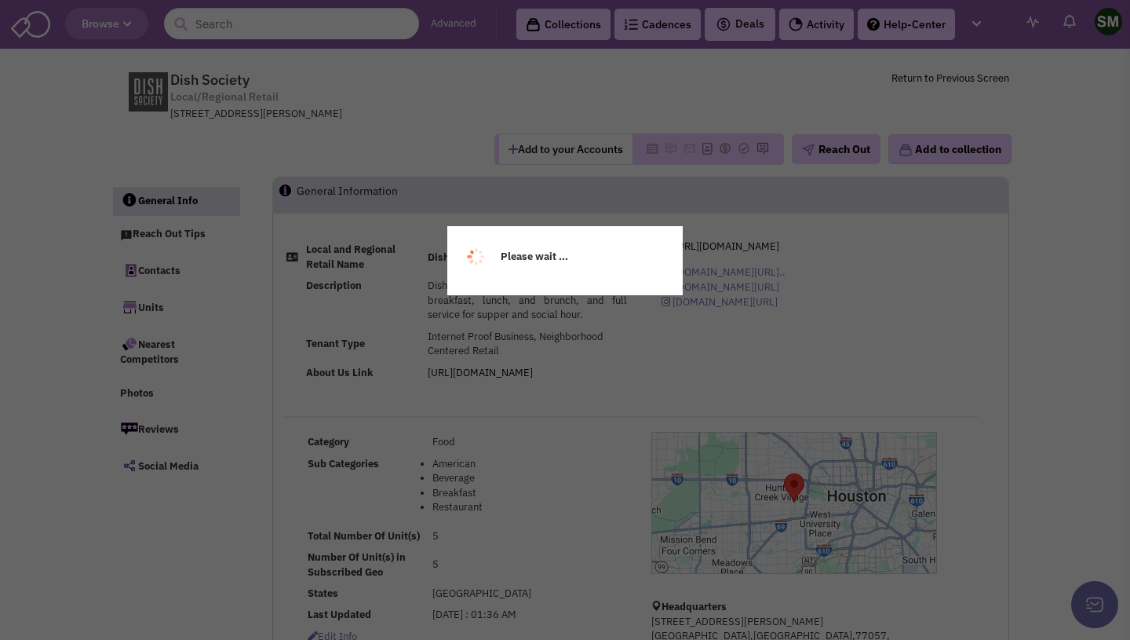
select select
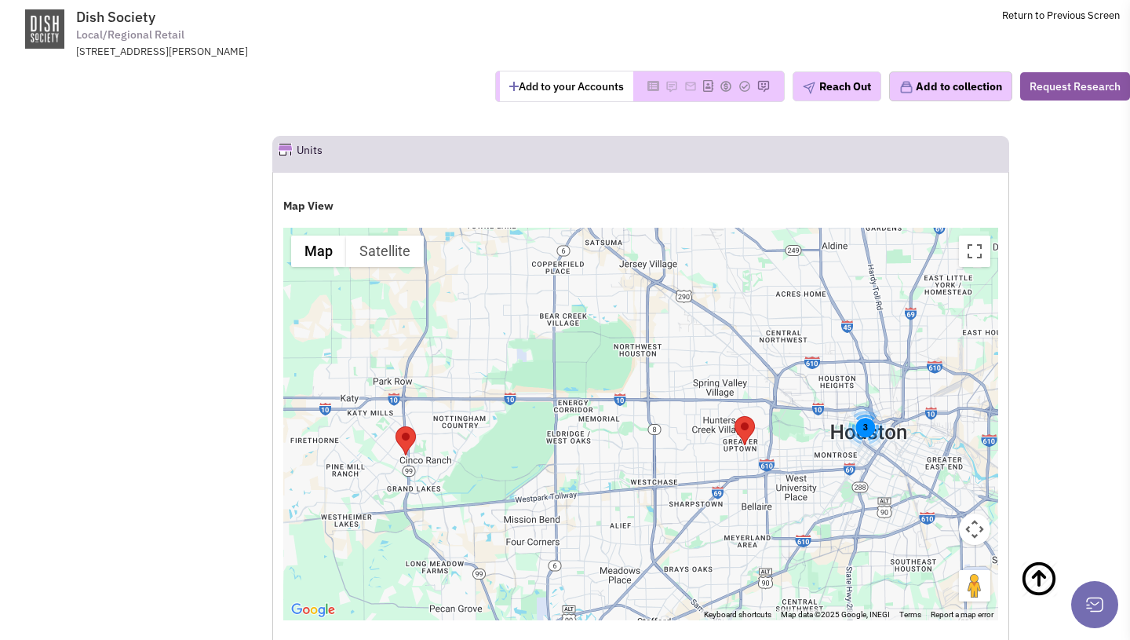
scroll to position [1686, 0]
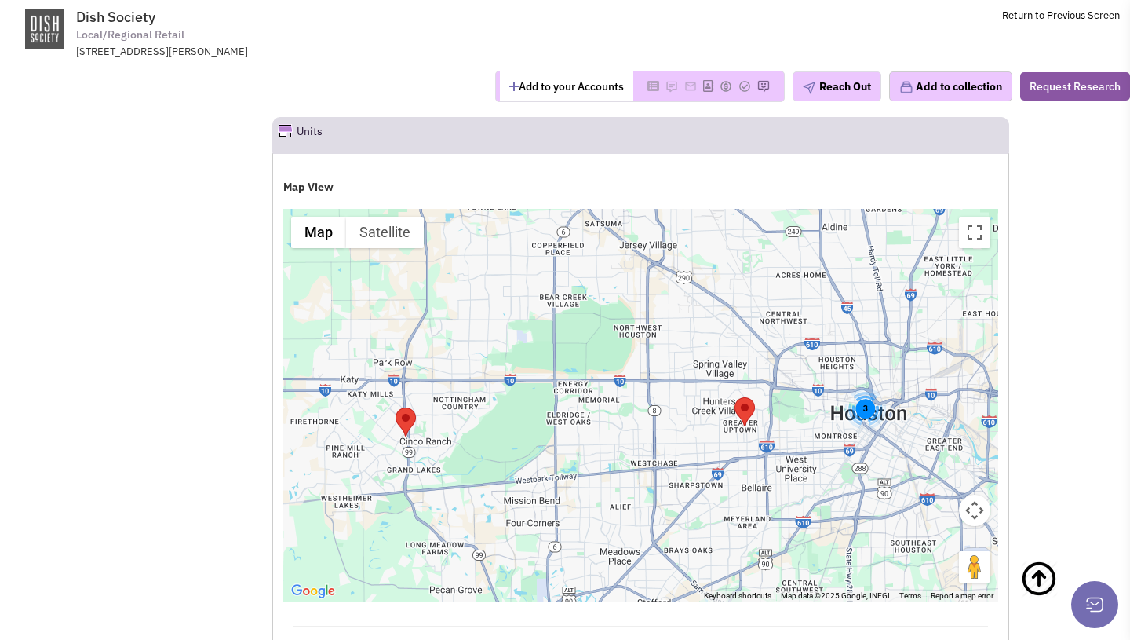
click at [868, 414] on div "3" at bounding box center [865, 409] width 42 height 42
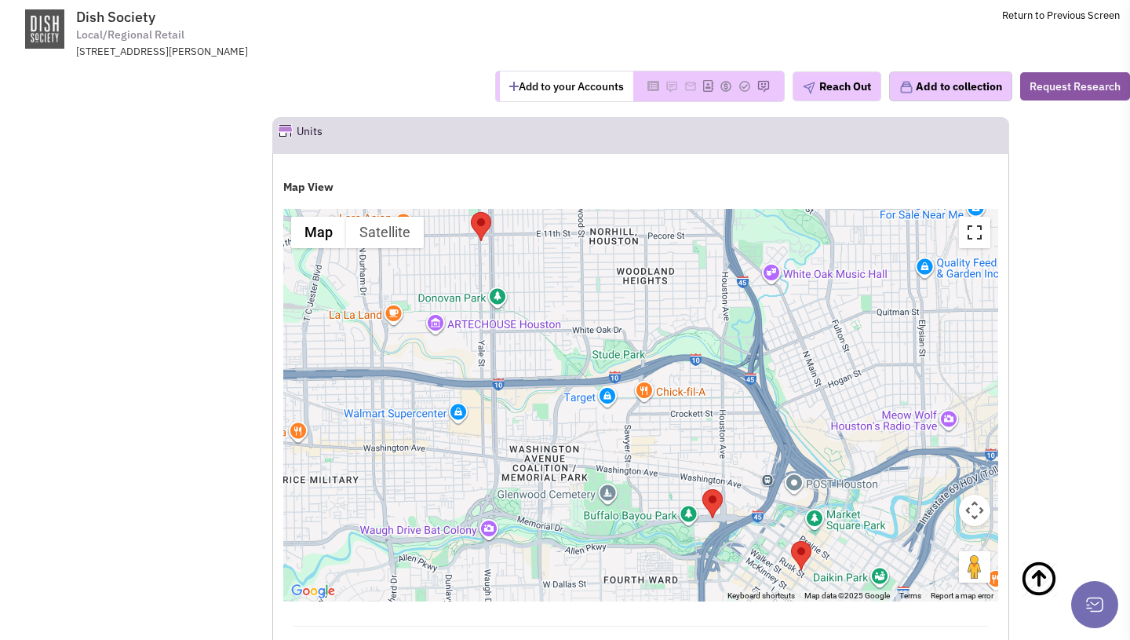
click at [968, 231] on button "Toggle fullscreen view" at bounding box center [974, 232] width 31 height 31
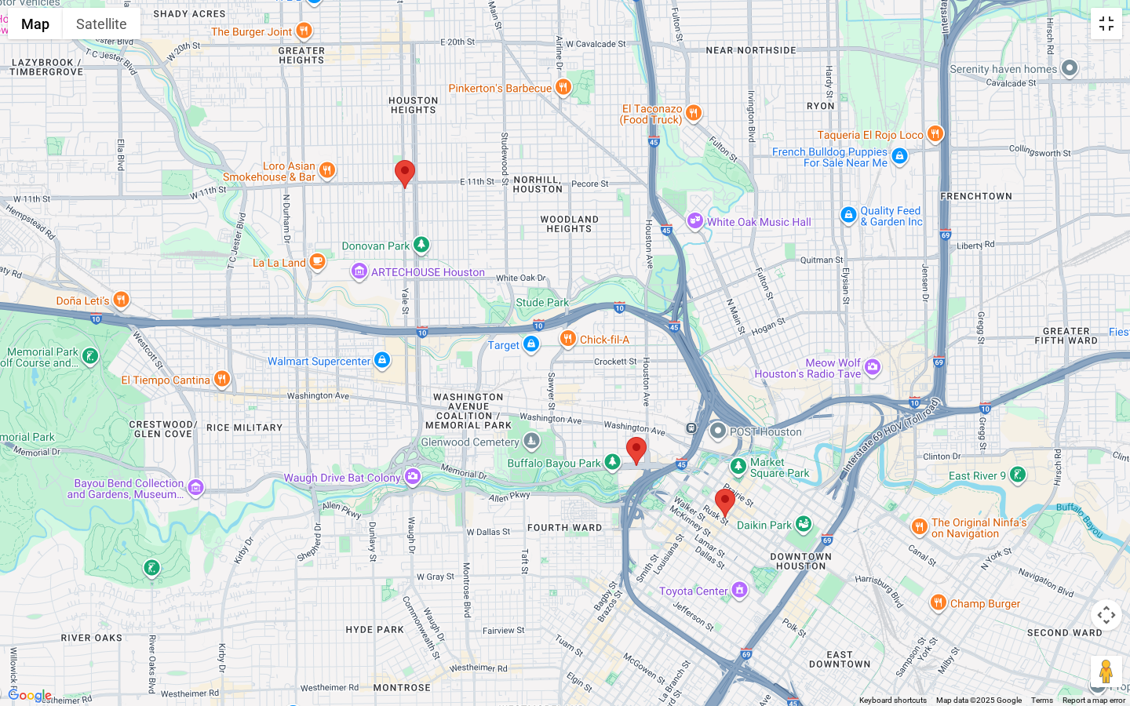
click at [1106, 38] on button "Toggle fullscreen view" at bounding box center [1106, 23] width 31 height 31
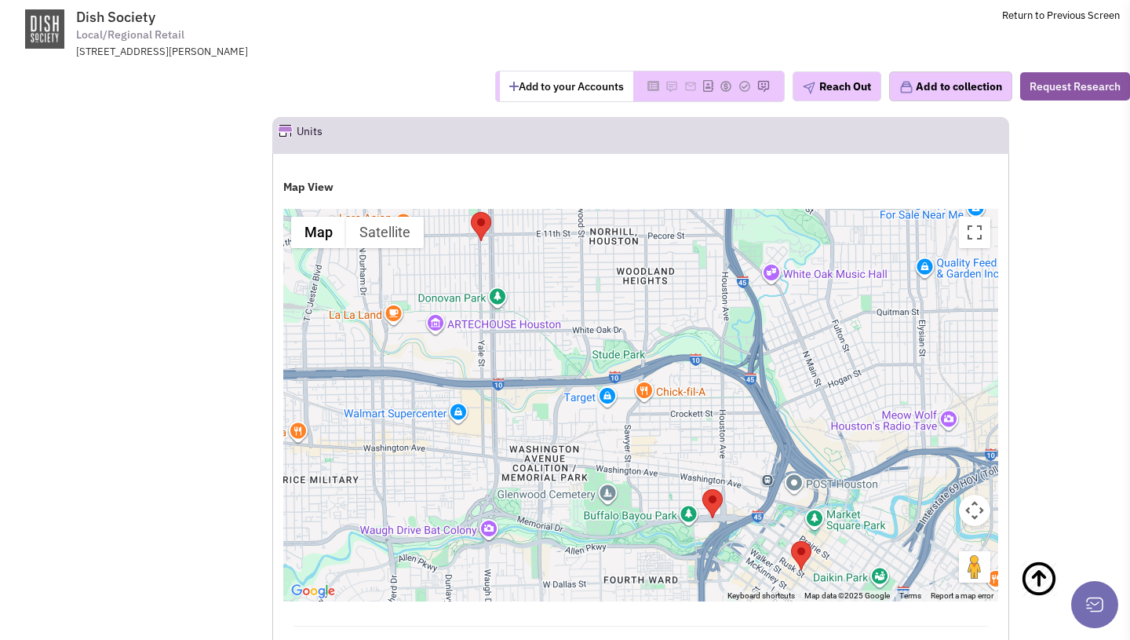
click at [336, 78] on div "Add to your Accounts Reach Out" at bounding box center [565, 86] width 1150 height 31
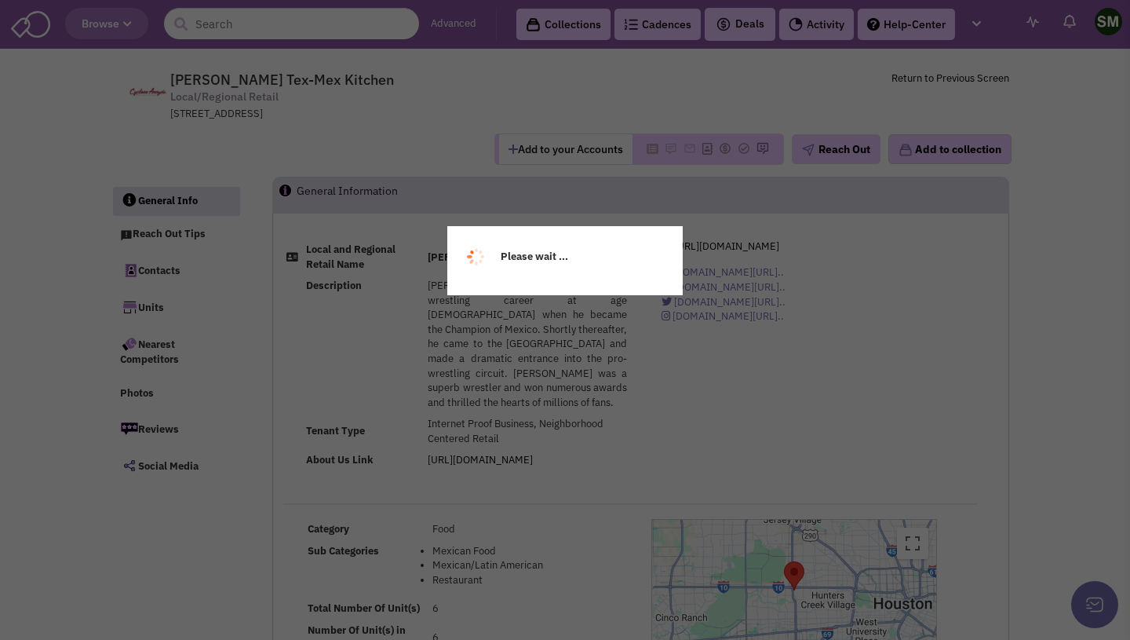
select select
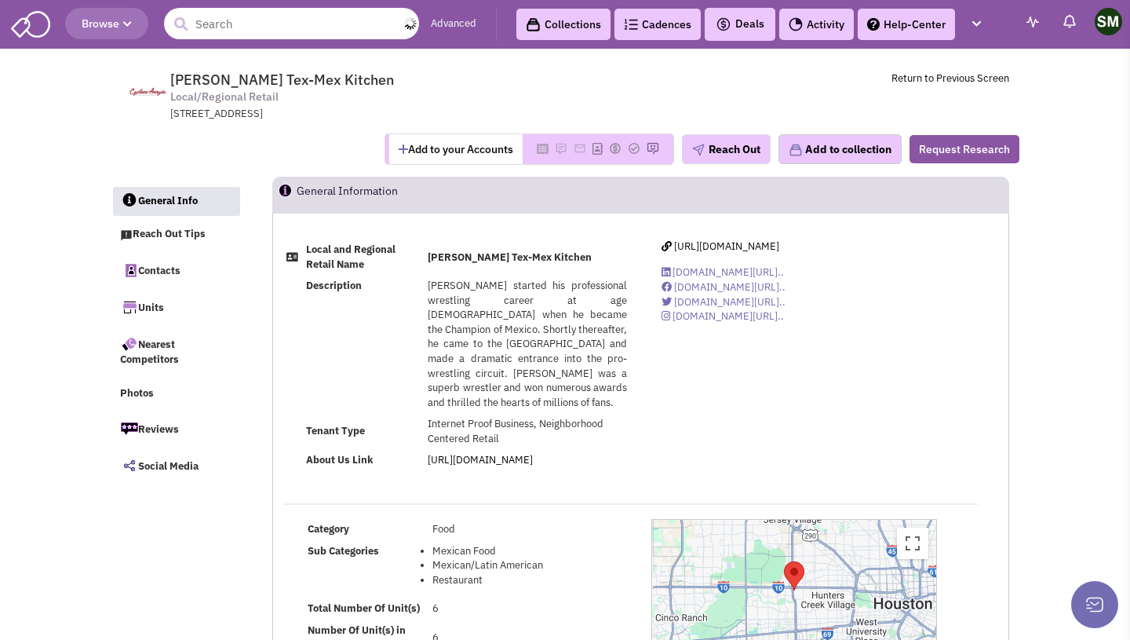
click at [261, 27] on input "text" at bounding box center [291, 23] width 255 height 31
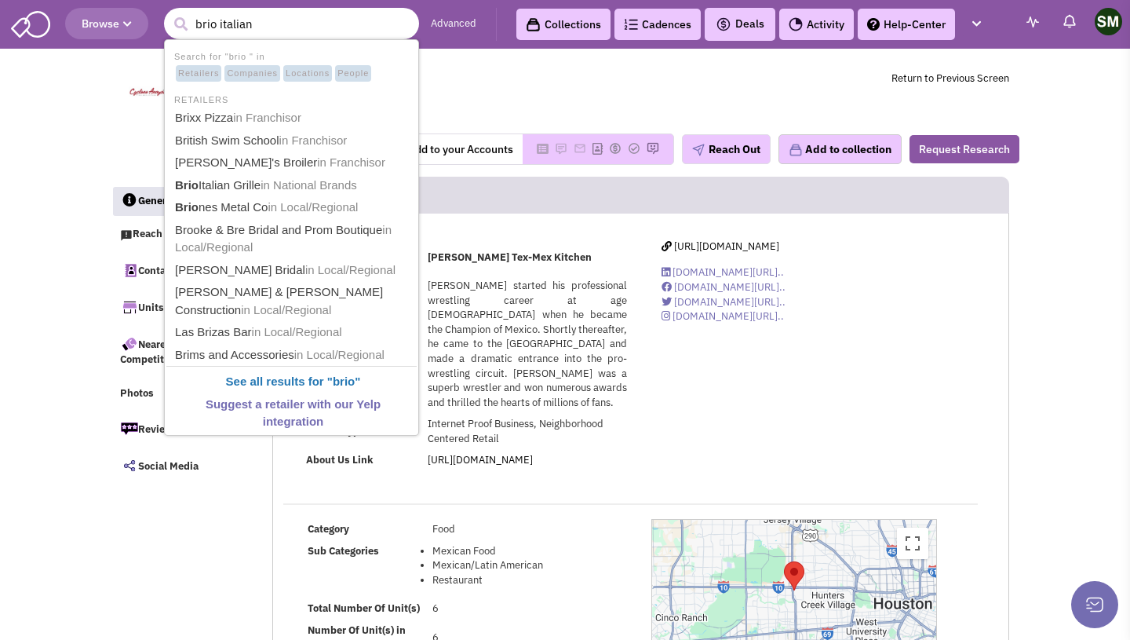
type input "brio italian"
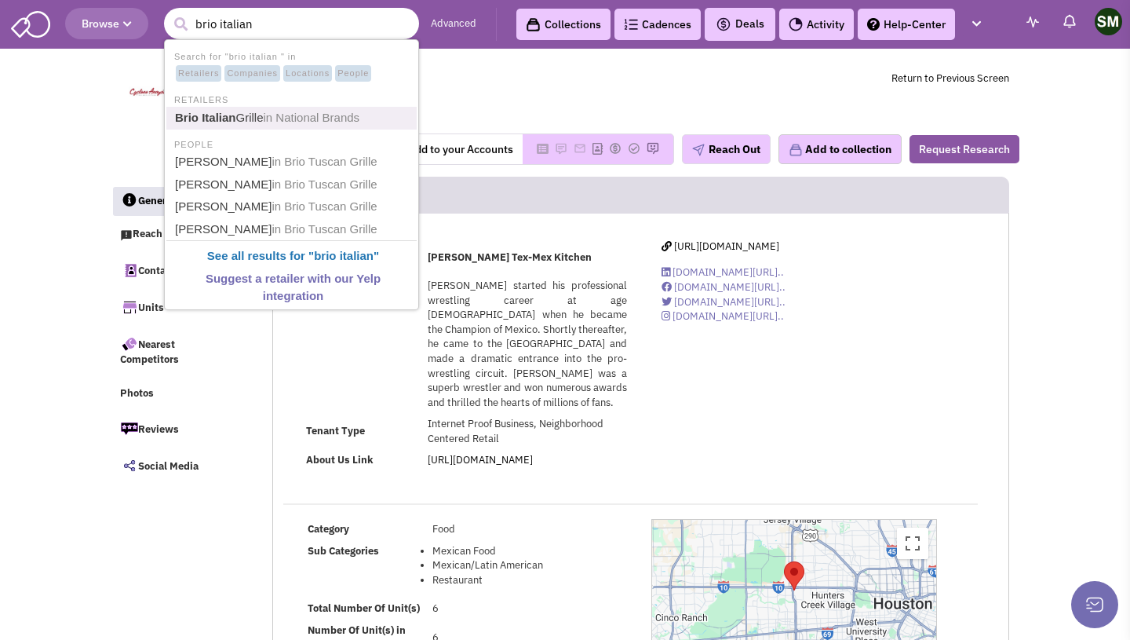
click at [278, 113] on span "in National Brands" at bounding box center [312, 117] width 97 height 13
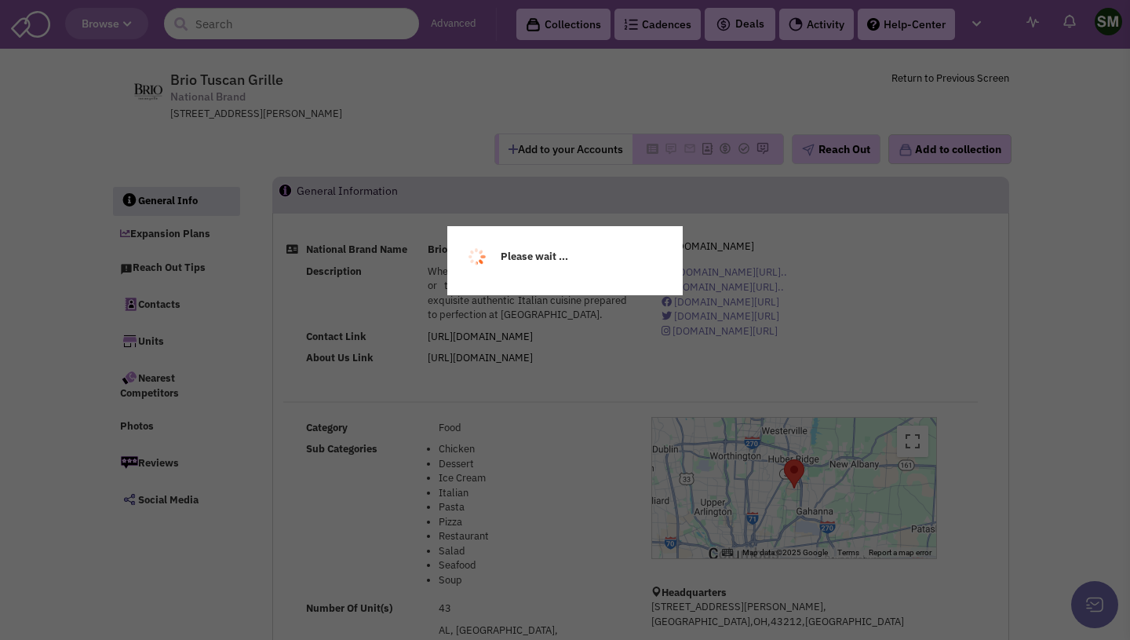
select select
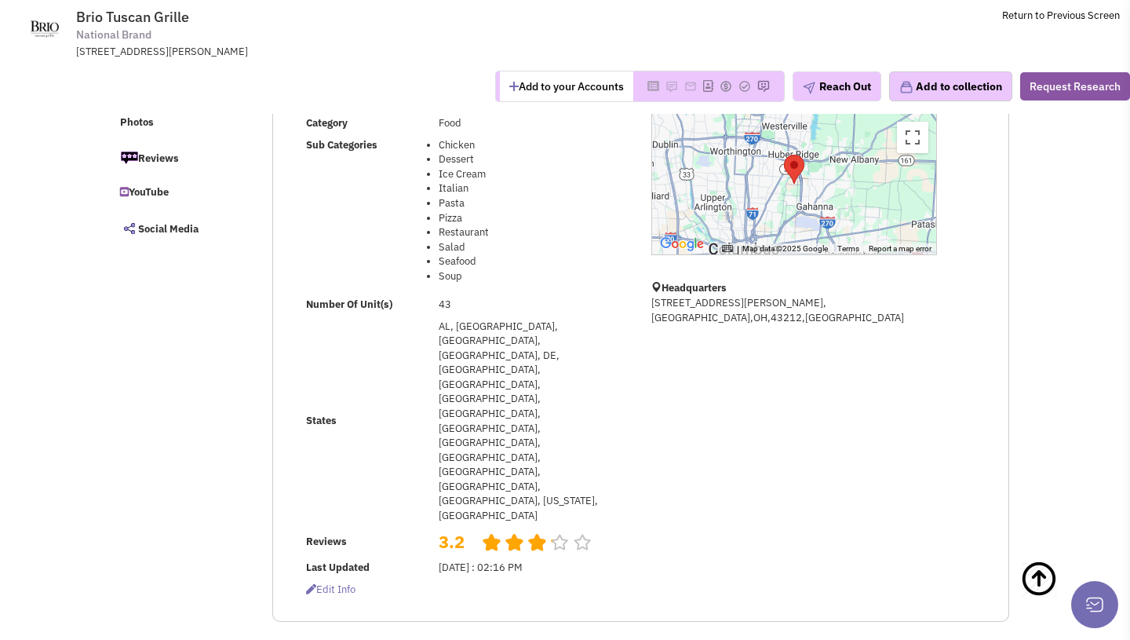
scroll to position [195, 0]
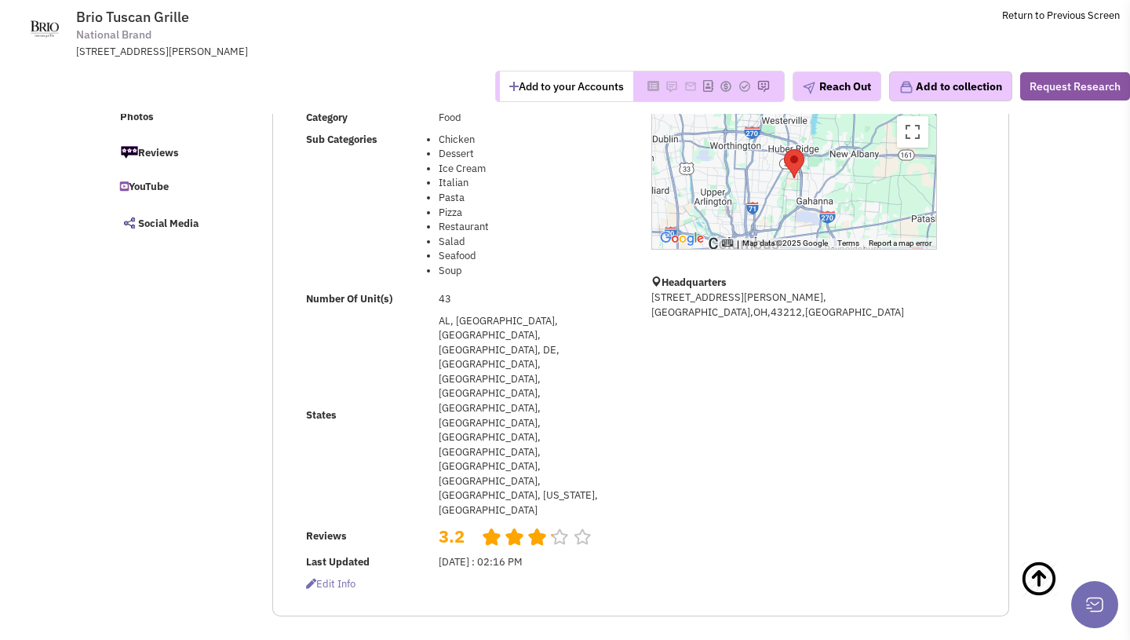
select select
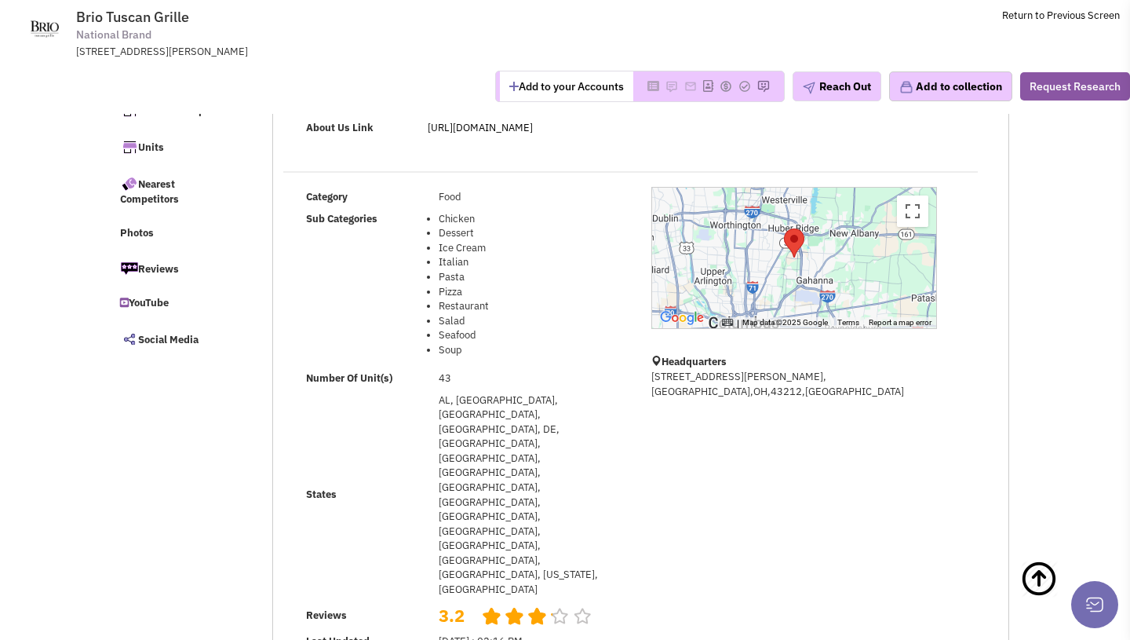
scroll to position [0, 0]
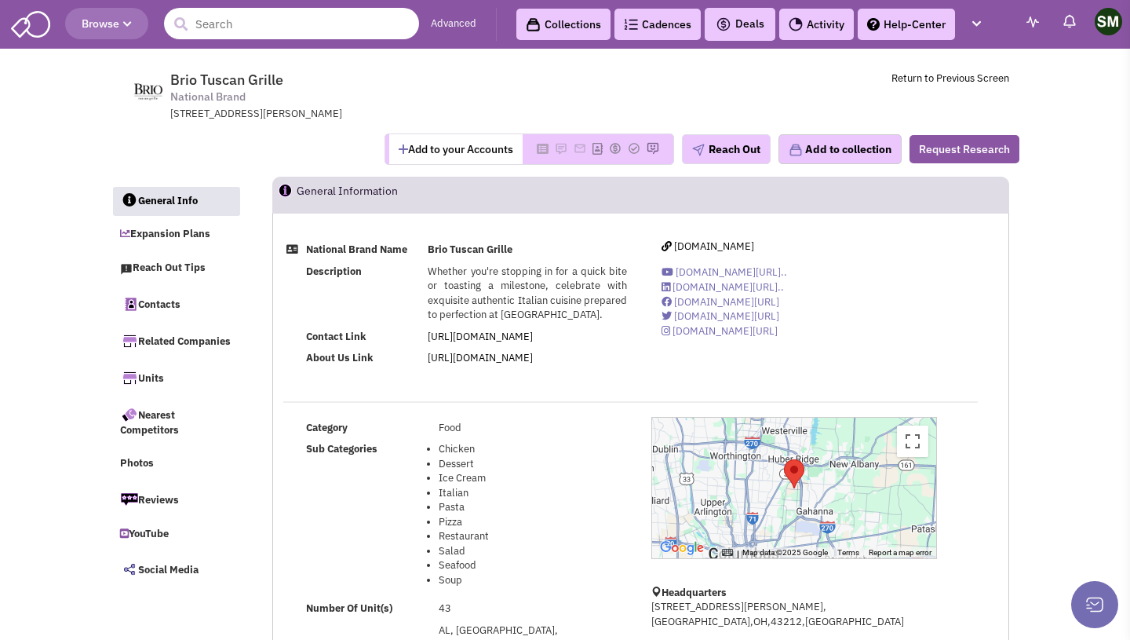
click at [276, 34] on input "text" at bounding box center [291, 23] width 255 height 31
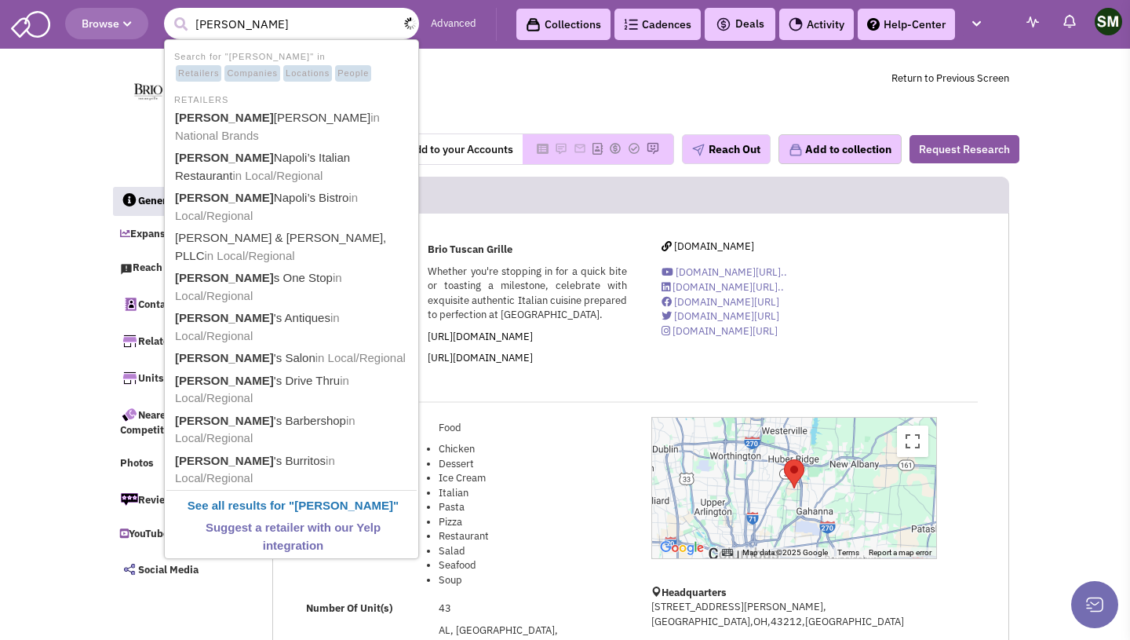
type input "eddie vs"
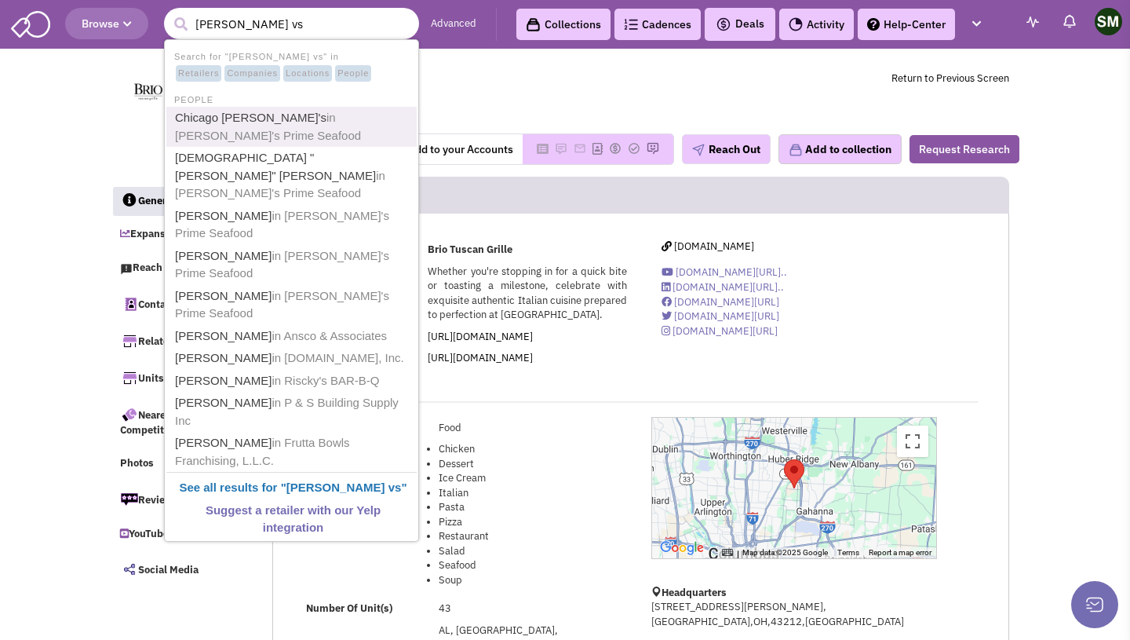
click at [304, 122] on span "in Eddie V's Prime Seafood" at bounding box center [268, 126] width 186 height 31
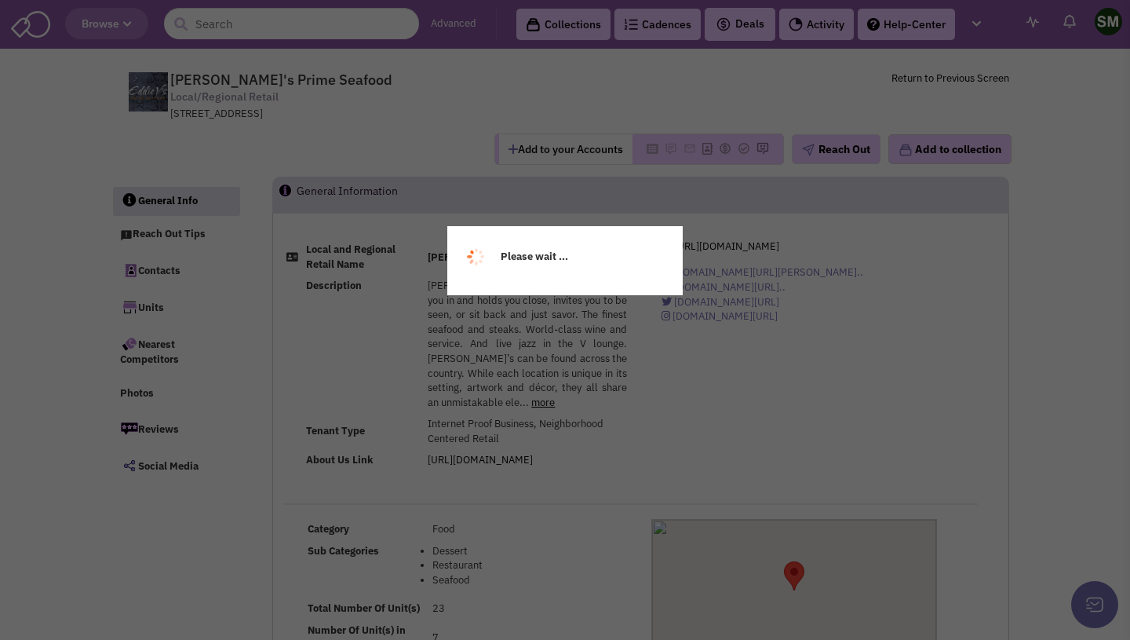
select select
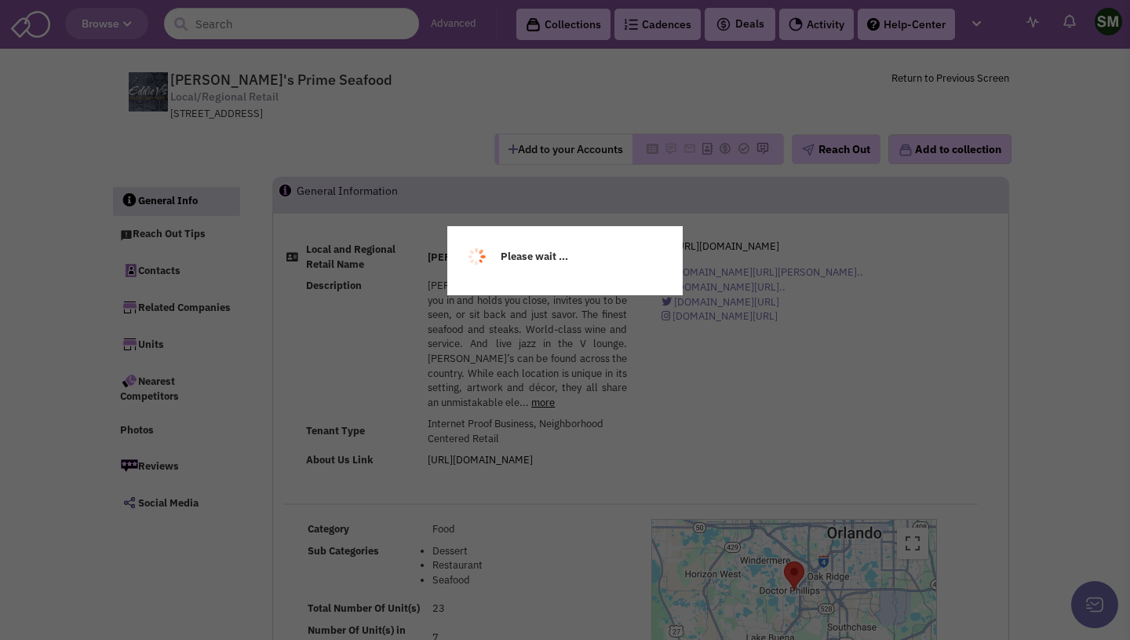
select select
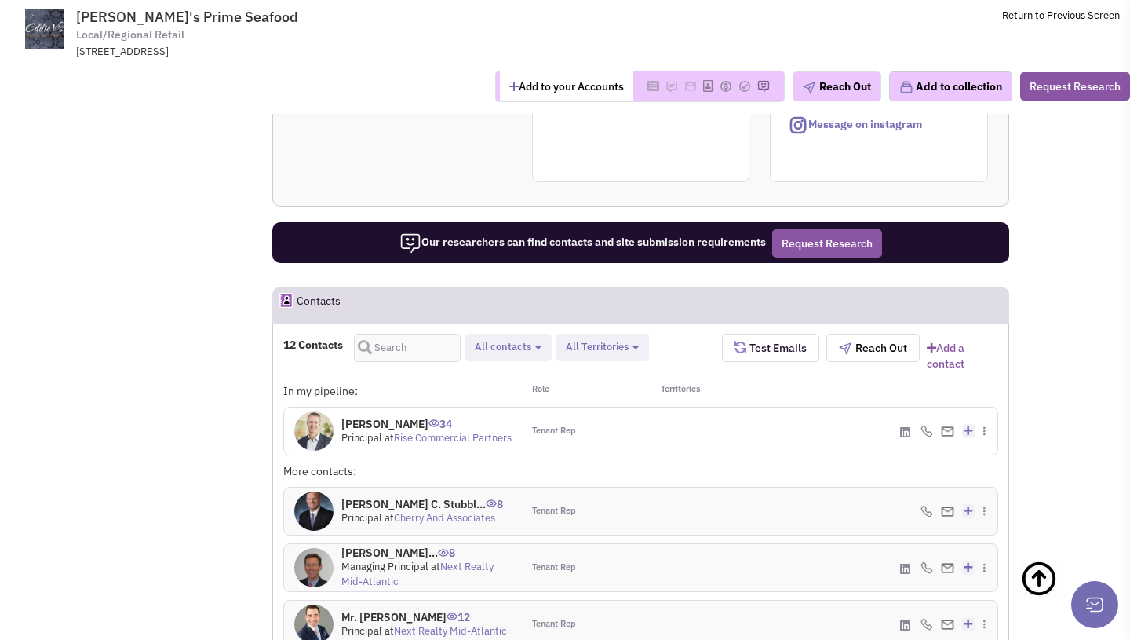
scroll to position [911, 0]
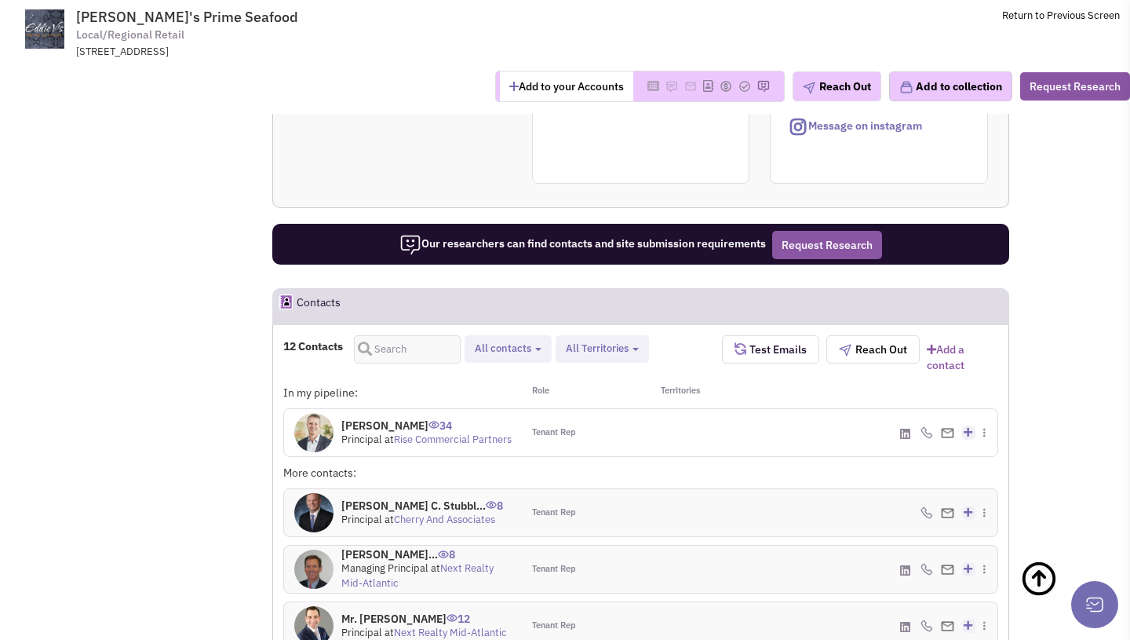
click at [545, 426] on span "Tenant Rep" at bounding box center [554, 432] width 44 height 13
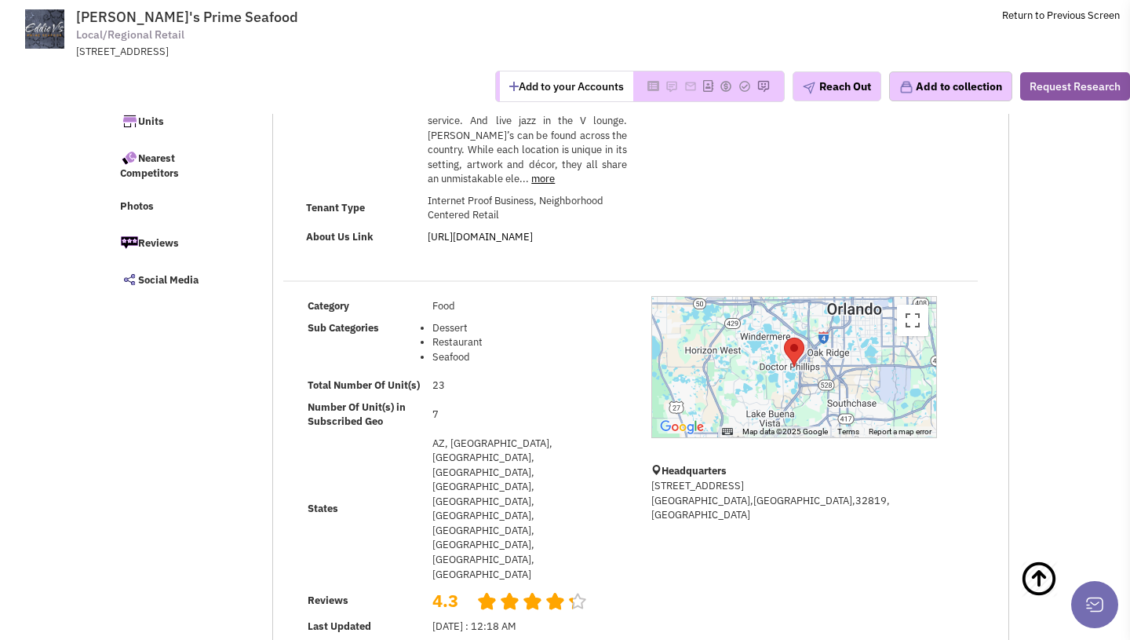
scroll to position [0, 0]
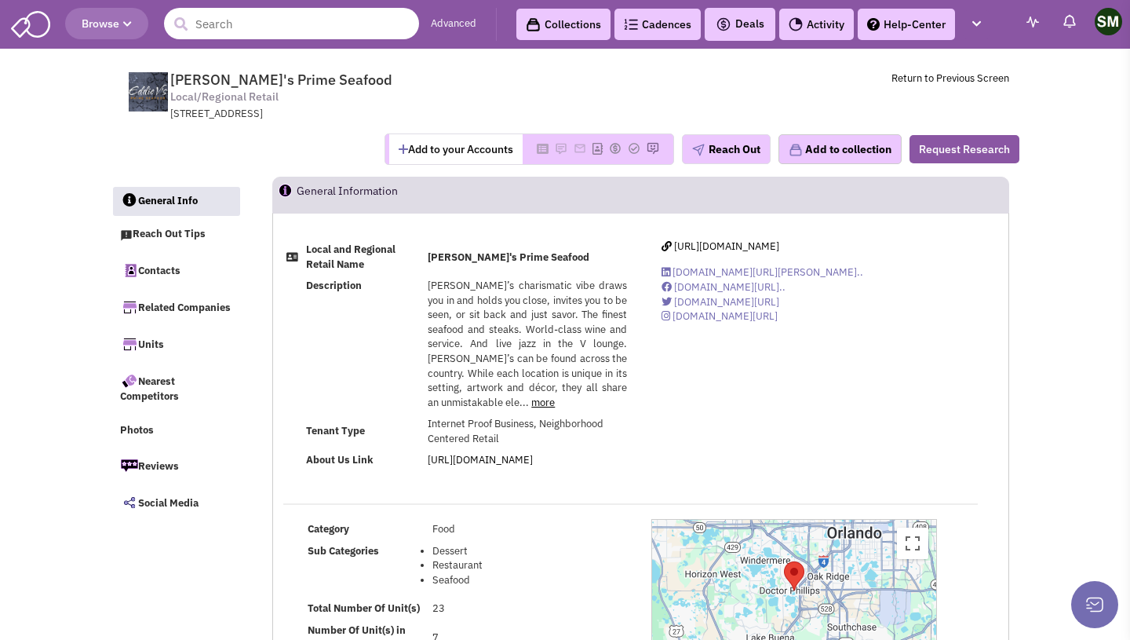
click at [329, 30] on input "text" at bounding box center [291, 23] width 255 height 31
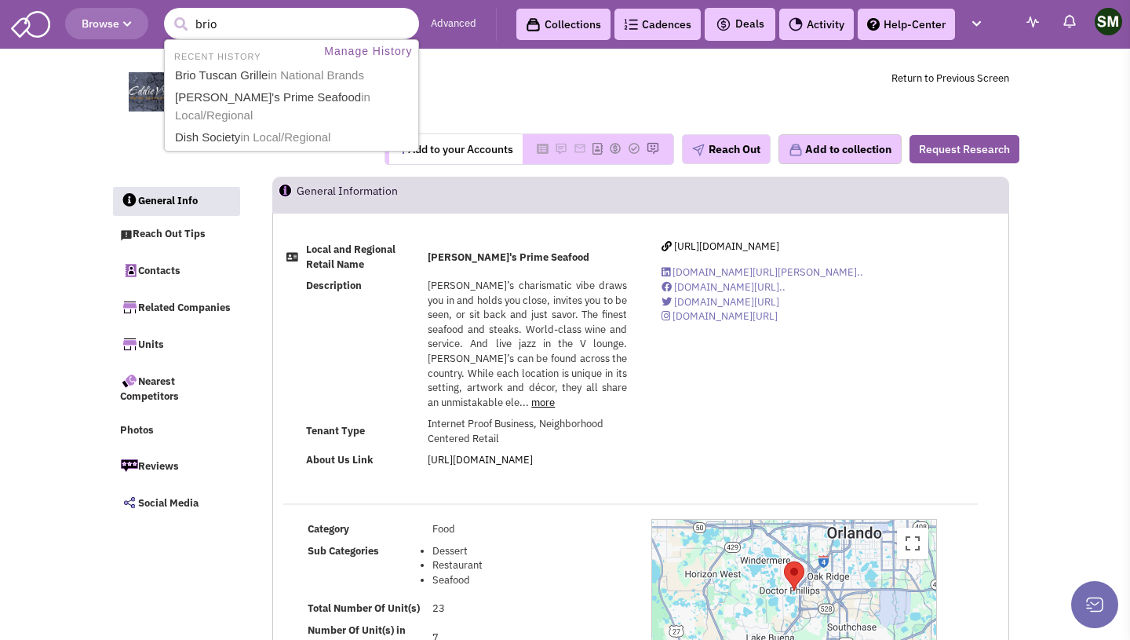
type input "brio"
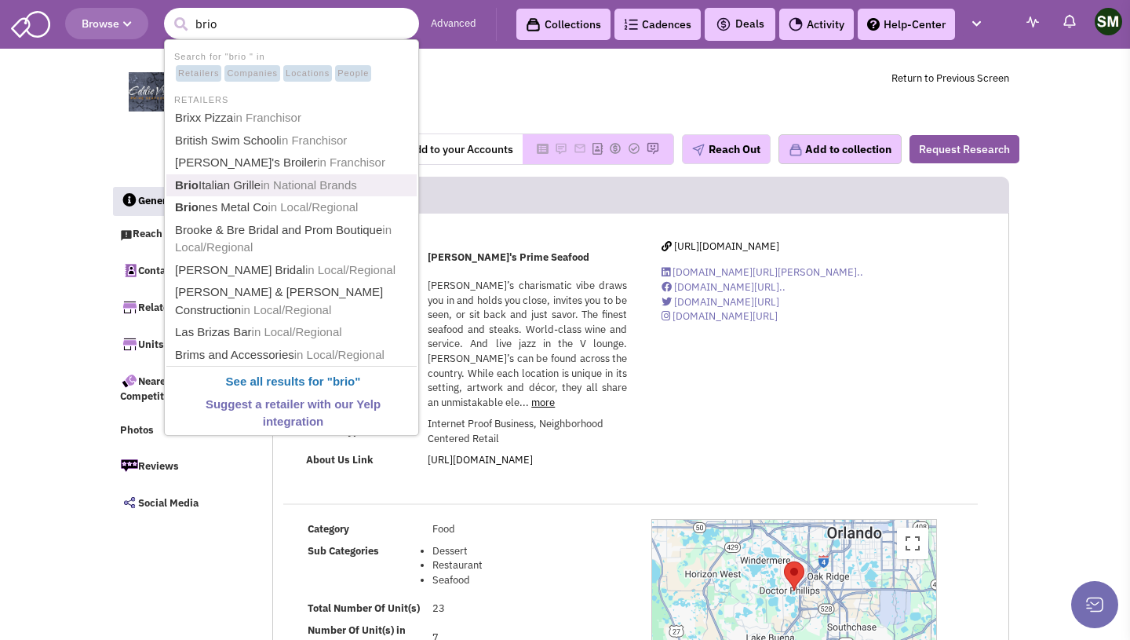
click at [290, 182] on span "in National Brands" at bounding box center [309, 184] width 97 height 13
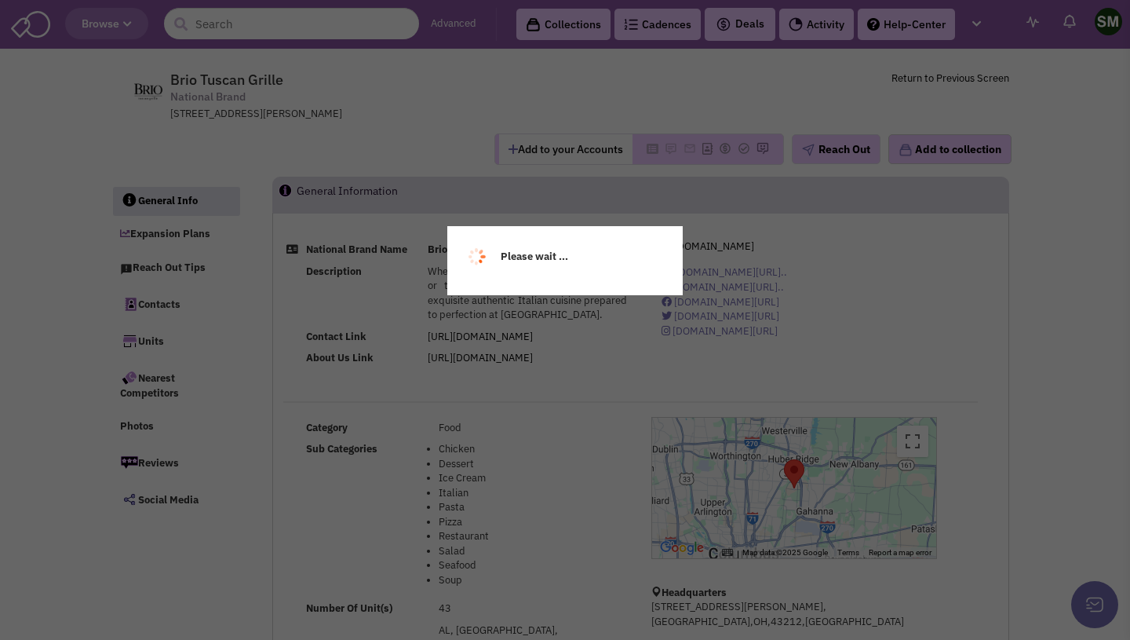
select select
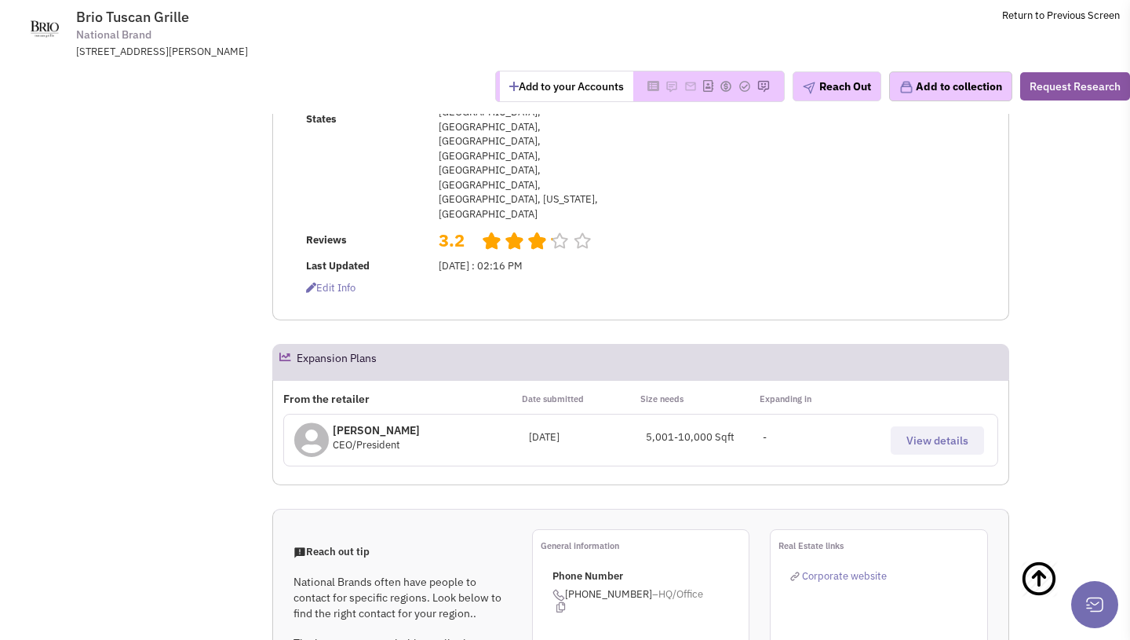
select select
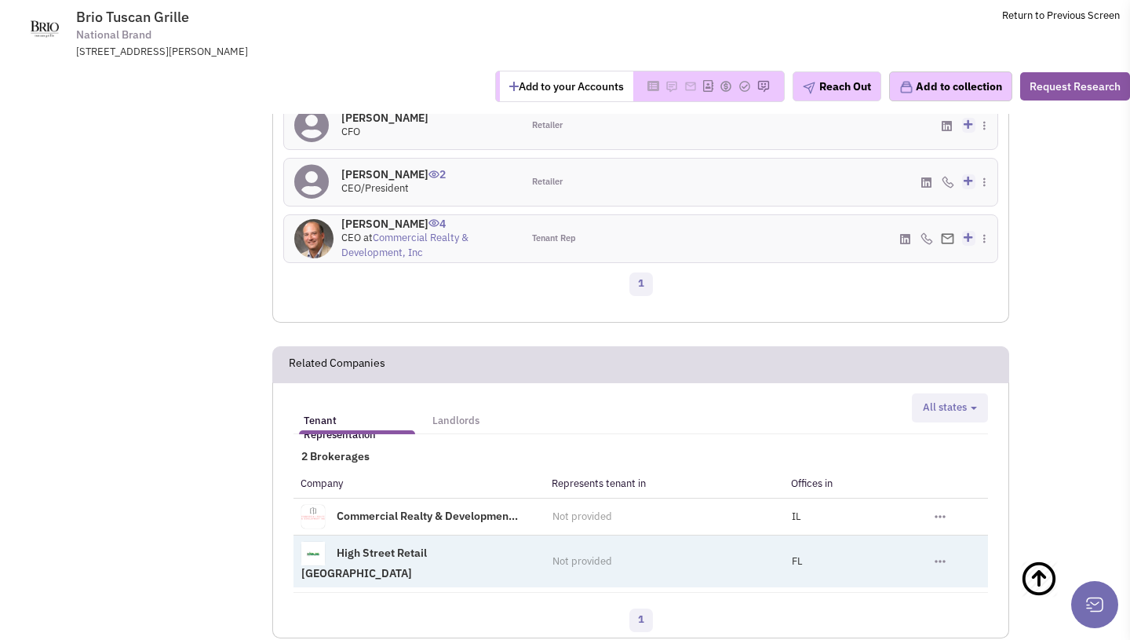
scroll to position [1540, 0]
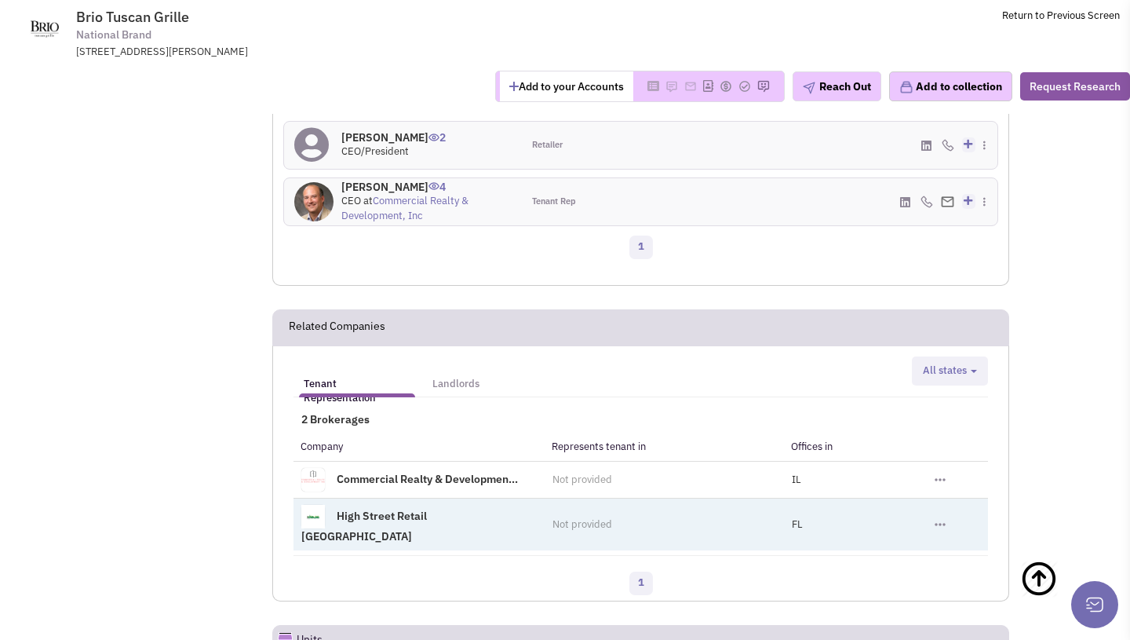
click at [427, 508] on link "High Street Retail [GEOGRAPHIC_DATA]" at bounding box center [364, 525] width 126 height 35
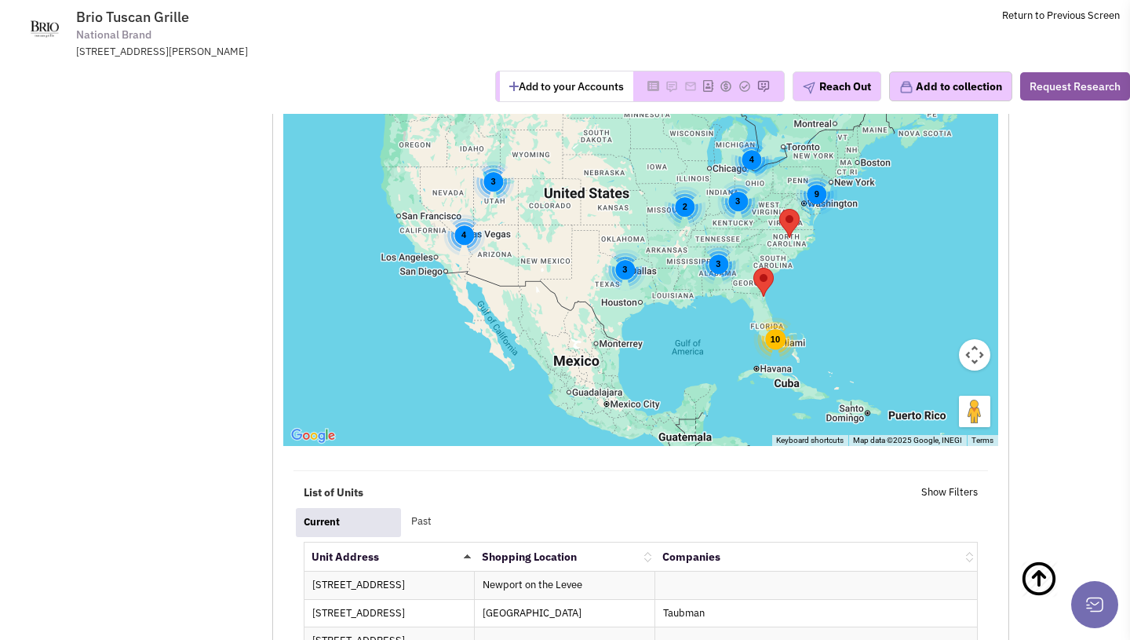
scroll to position [2203, 0]
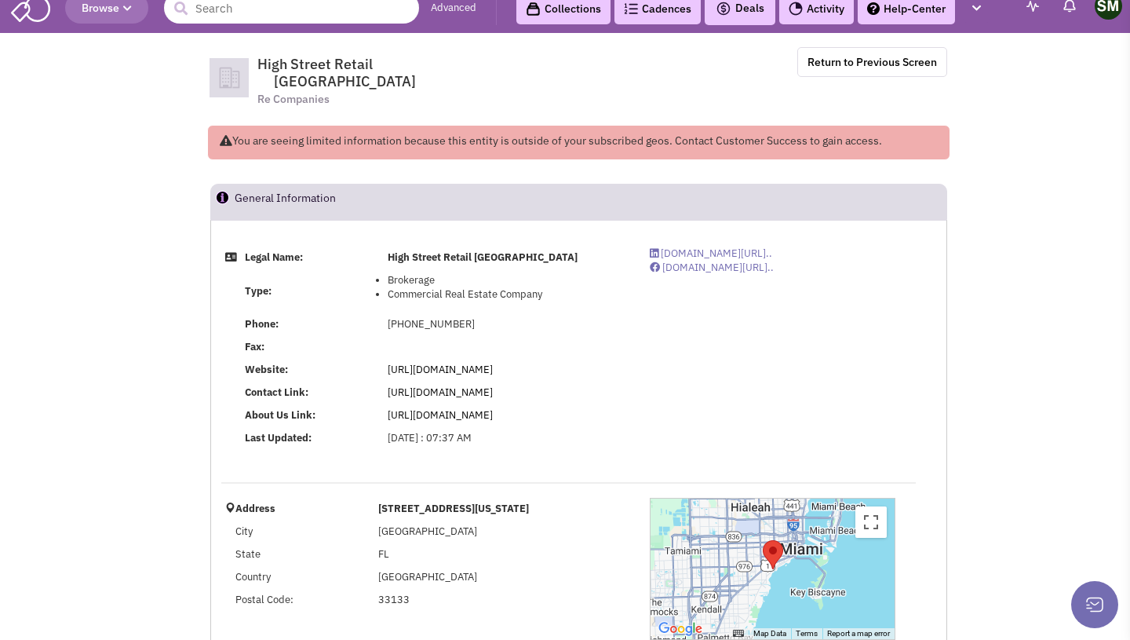
scroll to position [19, 0]
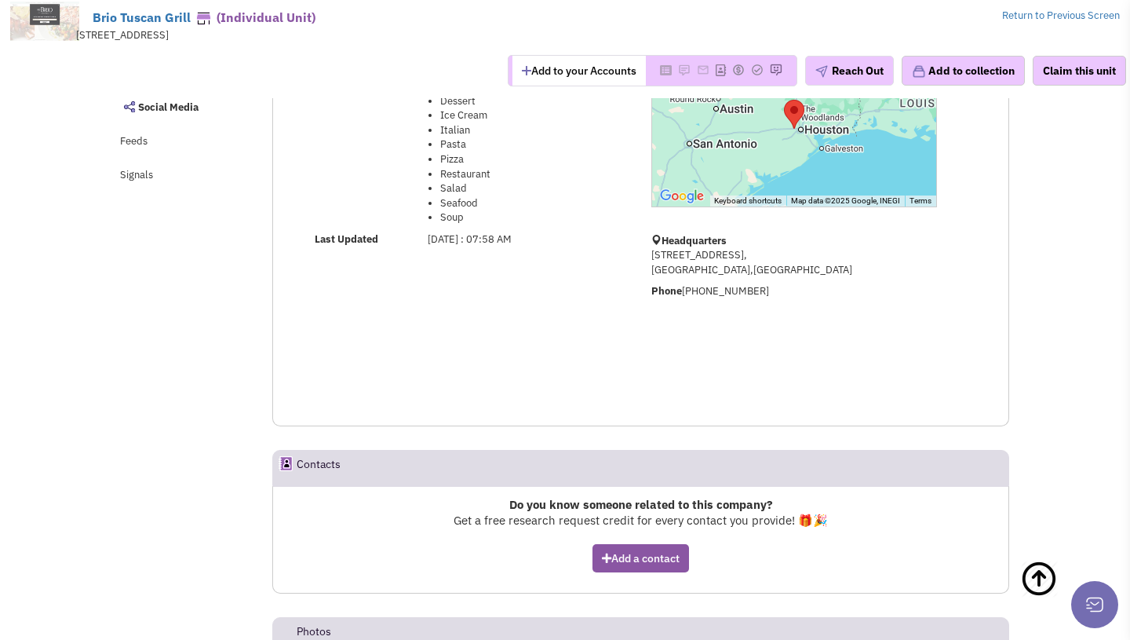
scroll to position [292, 0]
drag, startPoint x: 687, startPoint y: 291, endPoint x: 767, endPoint y: 288, distance: 80.1
click at [767, 288] on p "Phone [PHONE_NUMBER]" at bounding box center [794, 293] width 286 height 15
click at [767, 288] on p "Phone (713) 973-9610" at bounding box center [794, 293] width 286 height 15
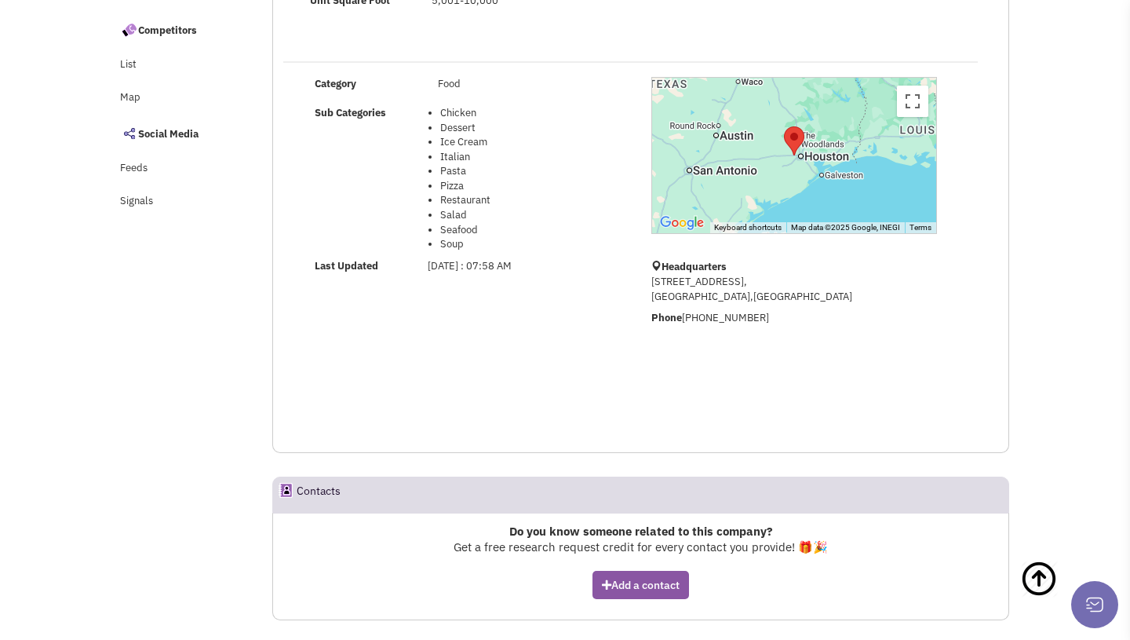
scroll to position [0, 0]
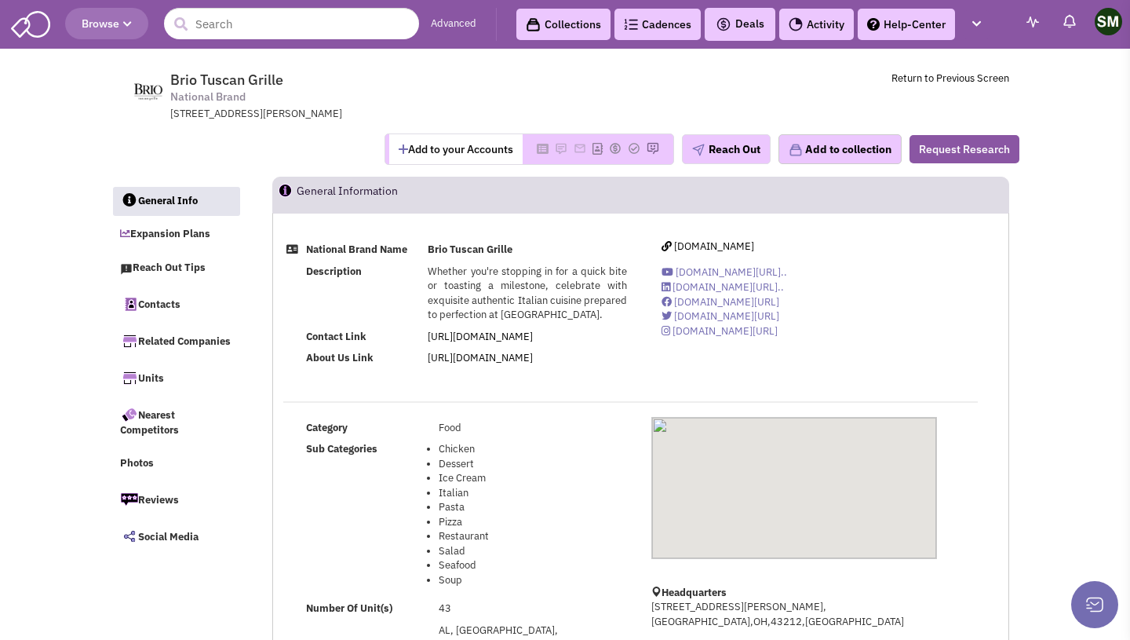
select select
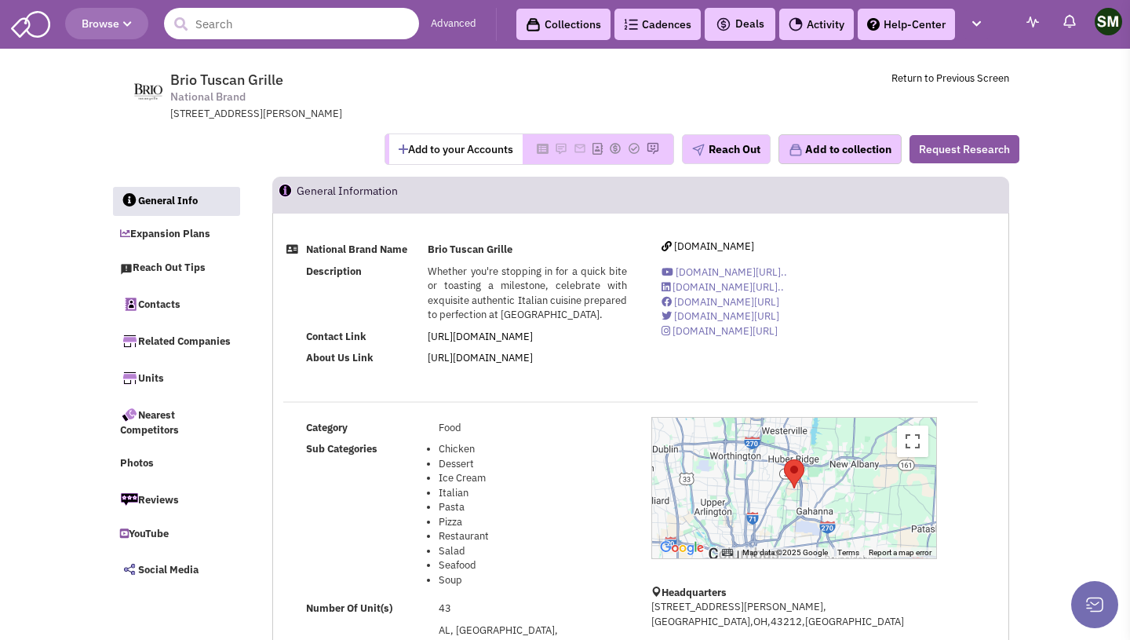
click at [289, 31] on input "text" at bounding box center [291, 23] width 255 height 31
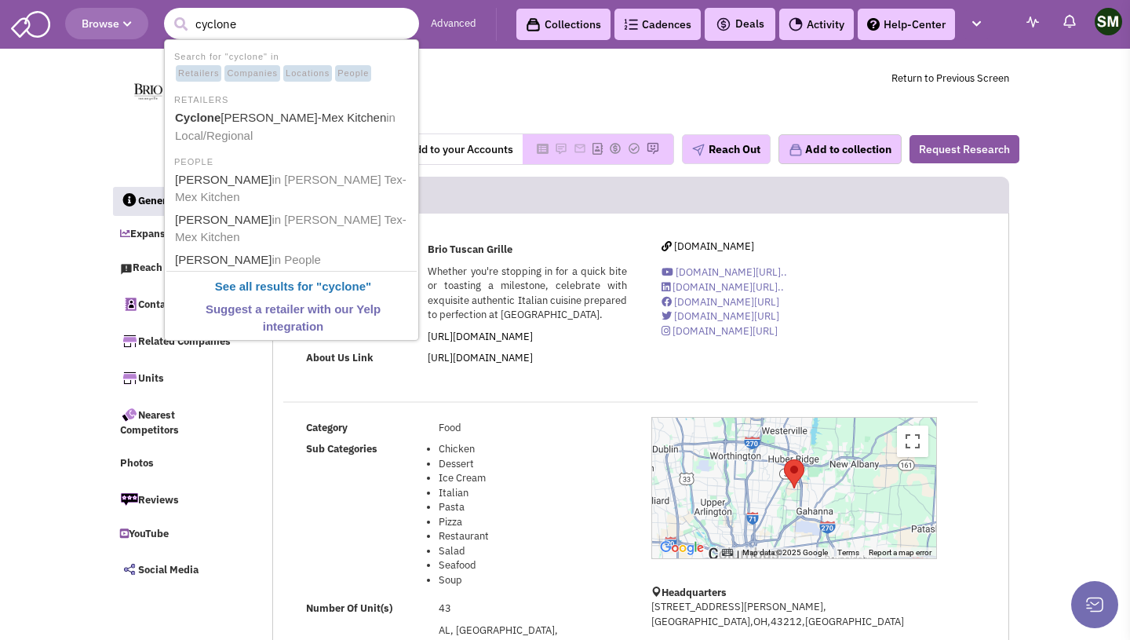
type input "cyclone"
click at [257, 134] on link "Cyclone Anaya's Tex-Mex Kitchen in Local/Regional" at bounding box center [293, 127] width 246 height 38
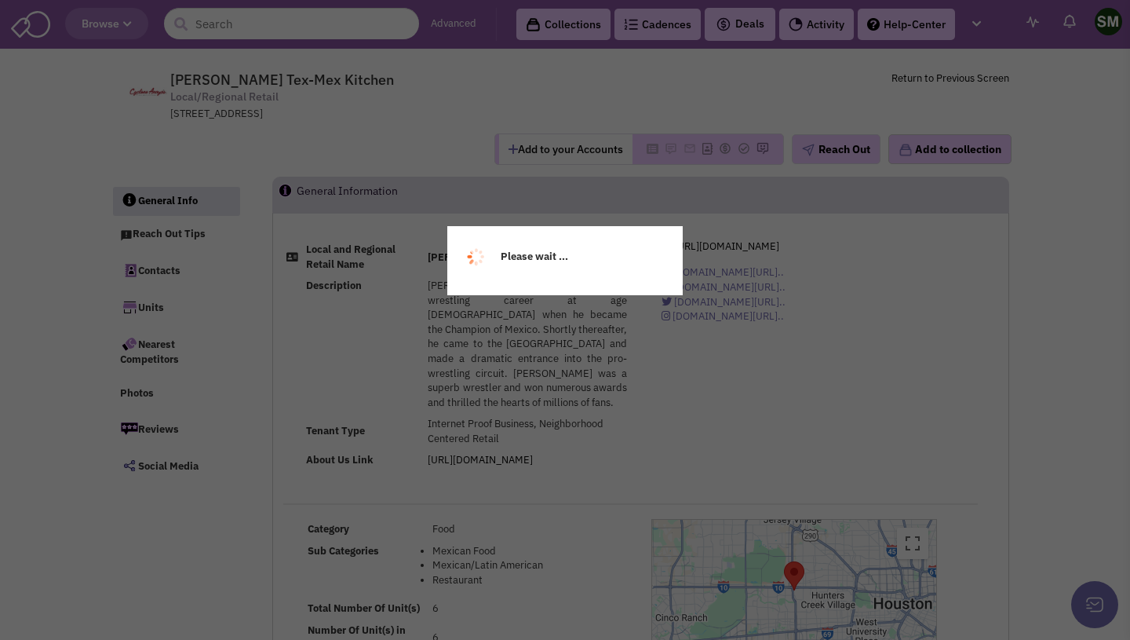
select select
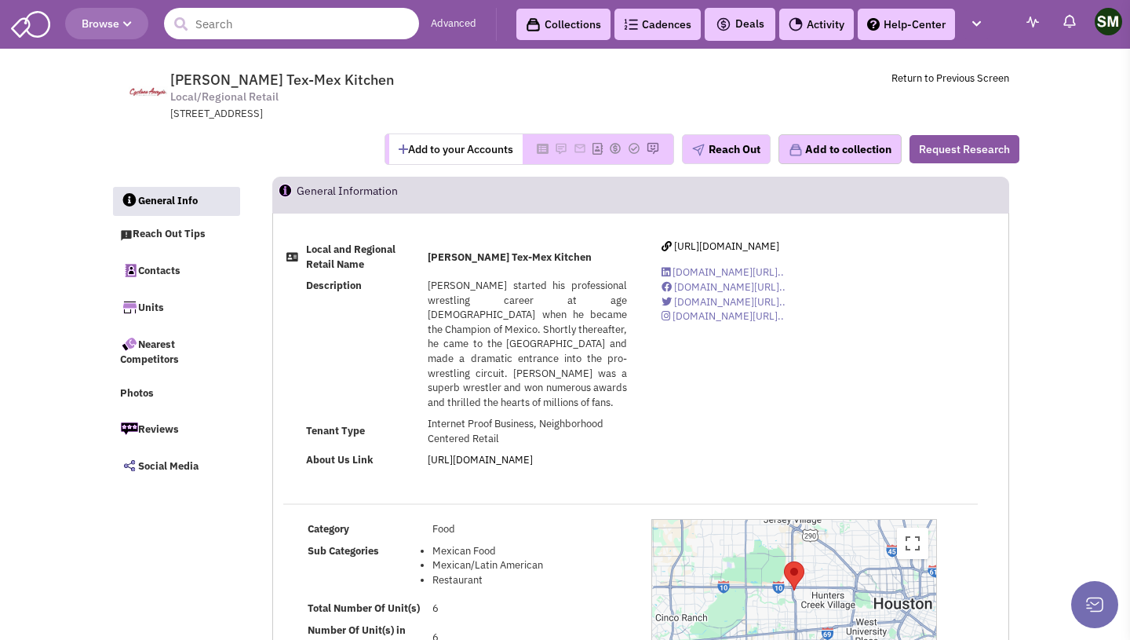
click at [259, 34] on input "text" at bounding box center [291, 23] width 255 height 31
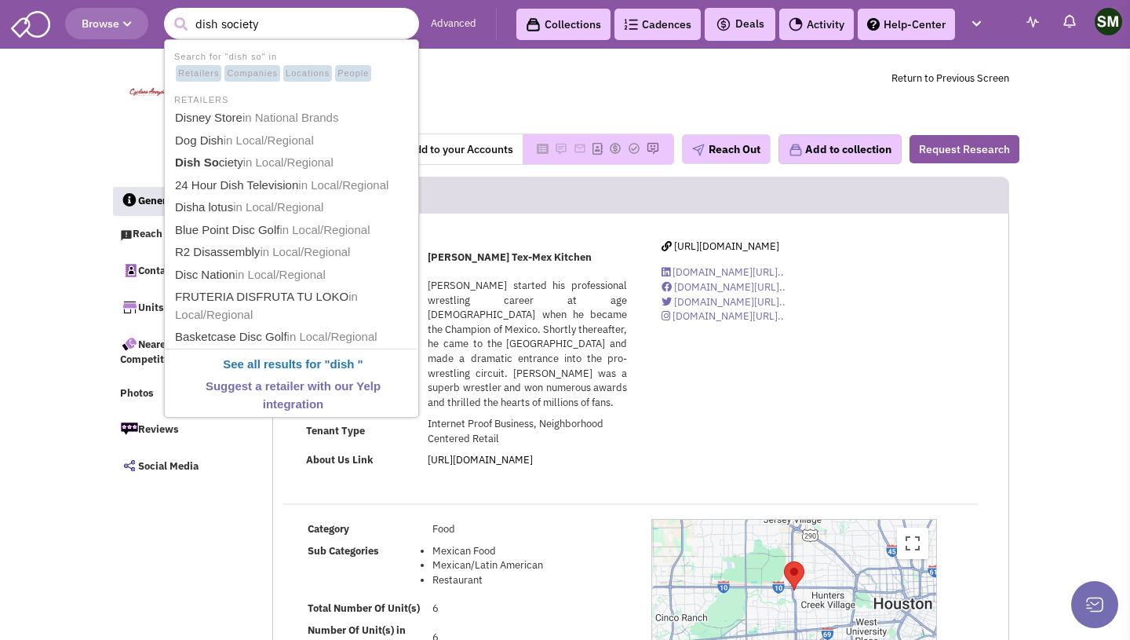
type input "dish society"
click at [169, 13] on button "submit" at bounding box center [181, 25] width 24 height 24
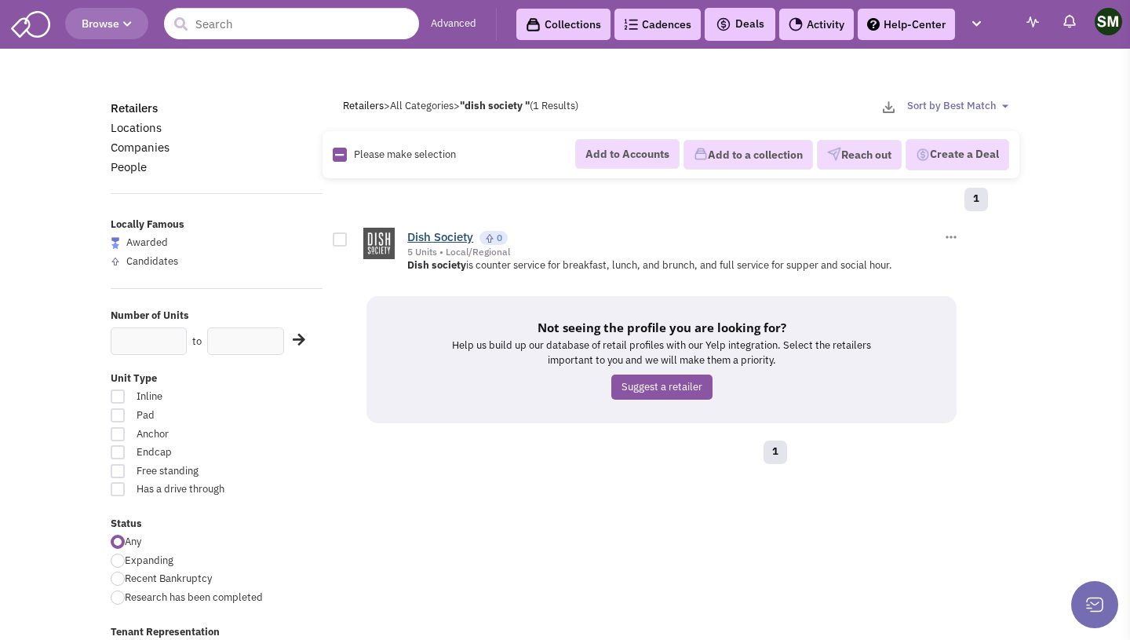
click at [424, 231] on link "Dish Society" at bounding box center [440, 236] width 66 height 15
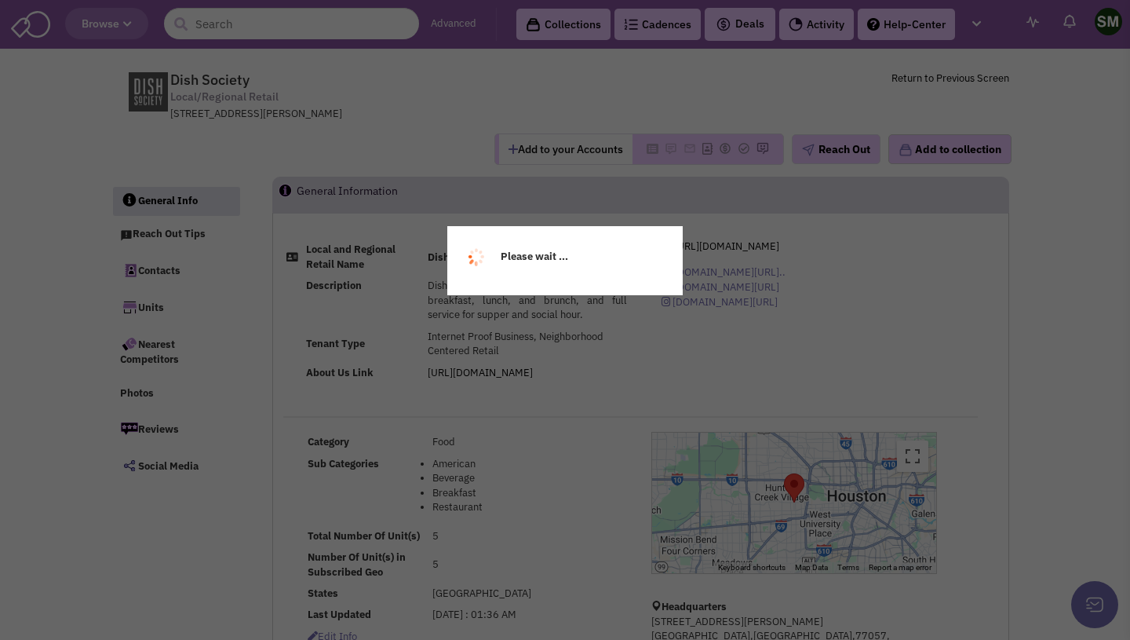
select select
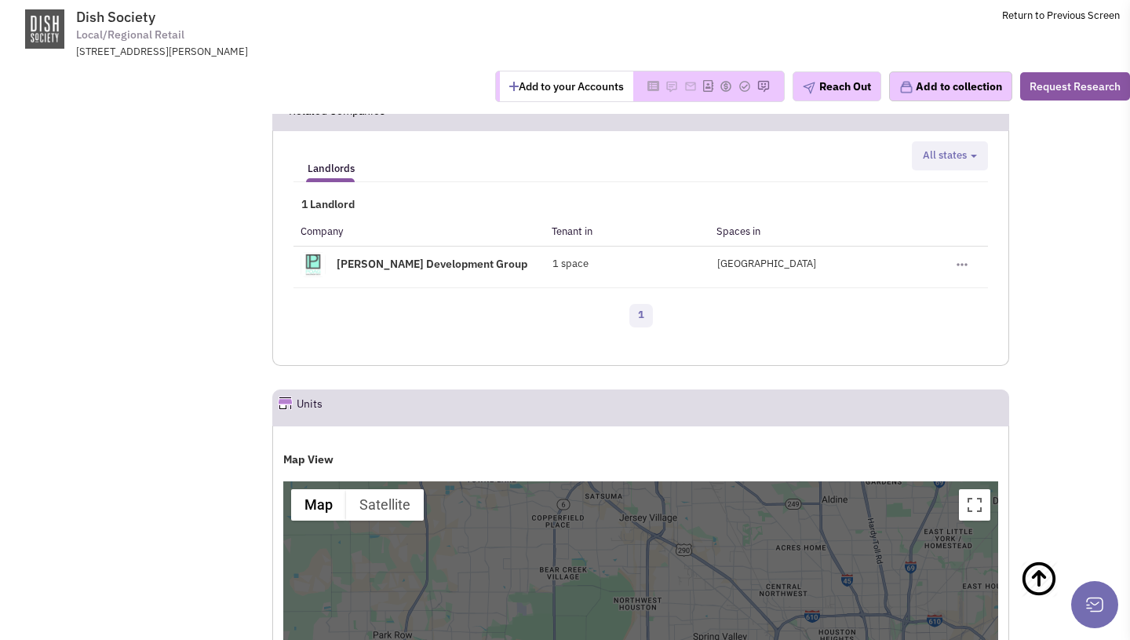
scroll to position [1414, 0]
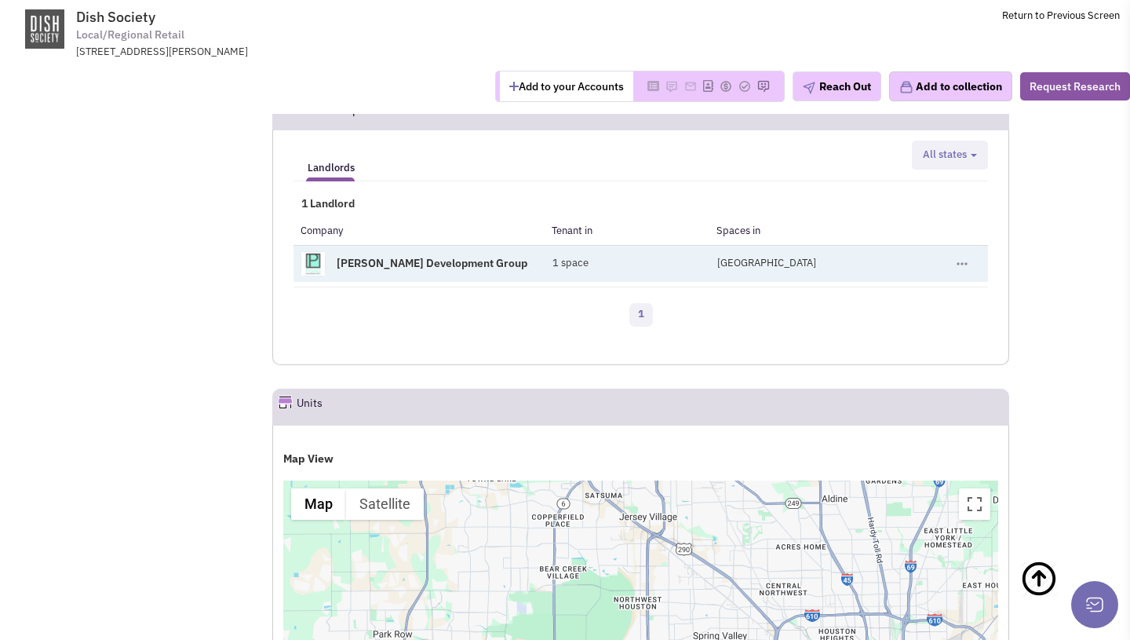
click at [432, 261] on link "Poag Development Group" at bounding box center [432, 262] width 191 height 14
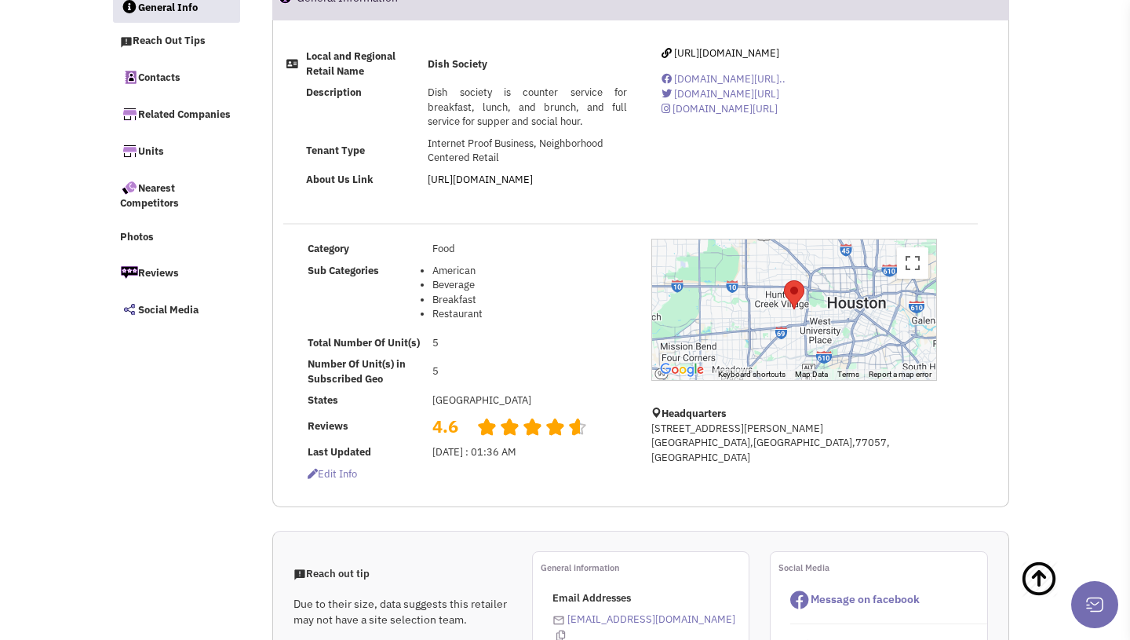
scroll to position [0, 0]
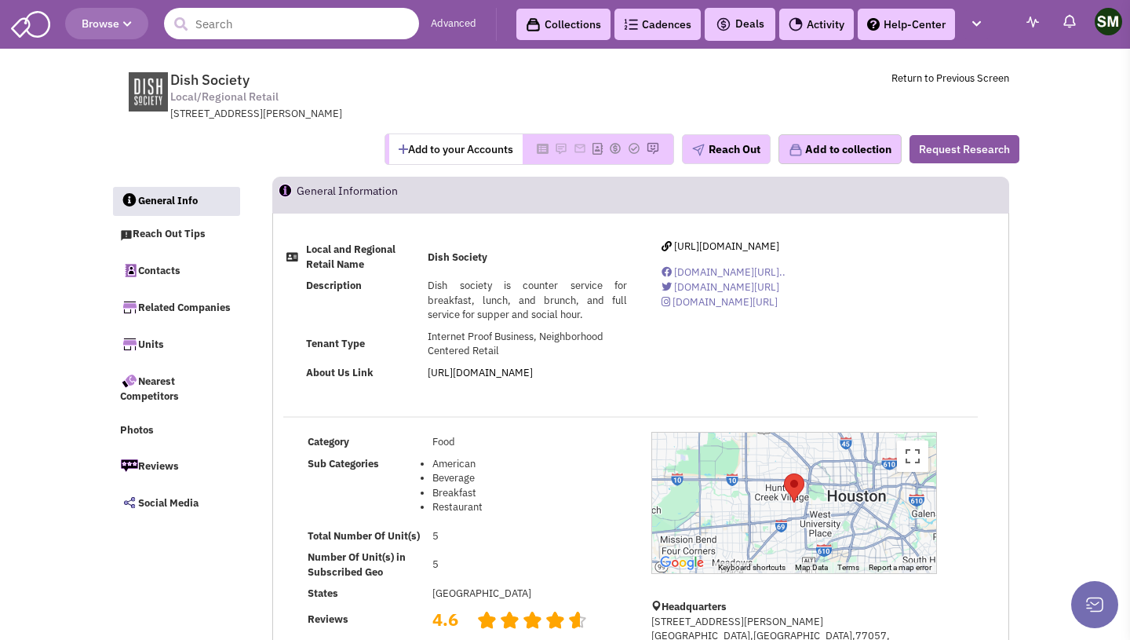
click at [287, 32] on input "text" at bounding box center [291, 23] width 255 height 31
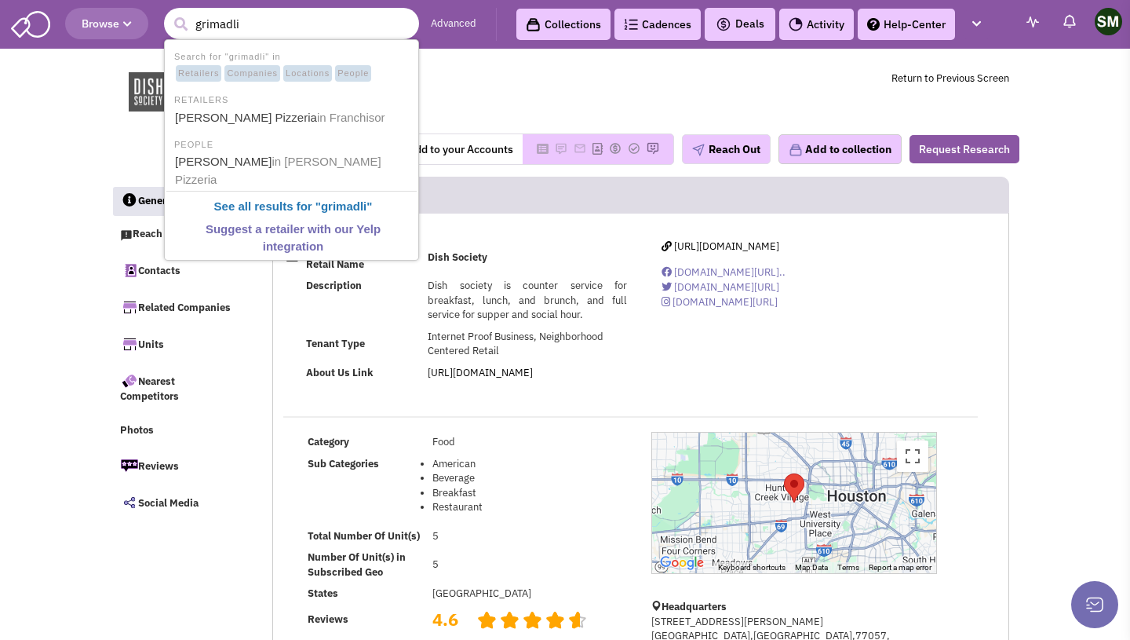
type input "grimadli"
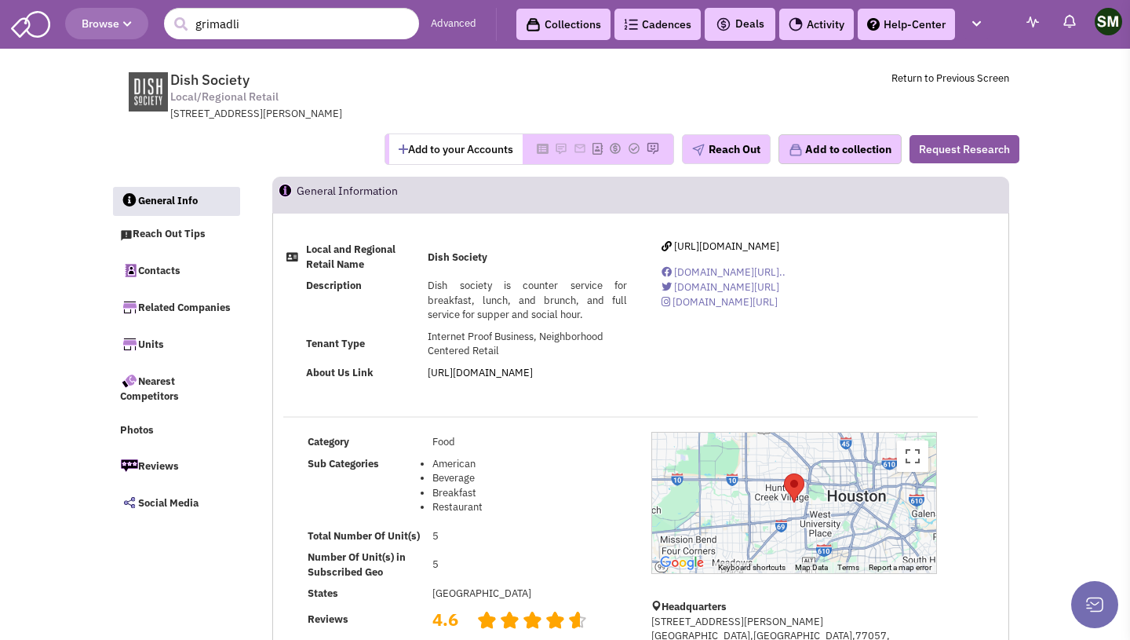
click at [642, 323] on div "Local and Regional Retail Name Dish Society Description Dish society is counter…" at bounding box center [640, 316] width 735 height 155
drag, startPoint x: 286, startPoint y: 31, endPoint x: 173, endPoint y: 16, distance: 113.3
click at [173, 16] on form "3 results are available, use up and down arrow keys to navigate. grimadli" at bounding box center [291, 23] width 255 height 31
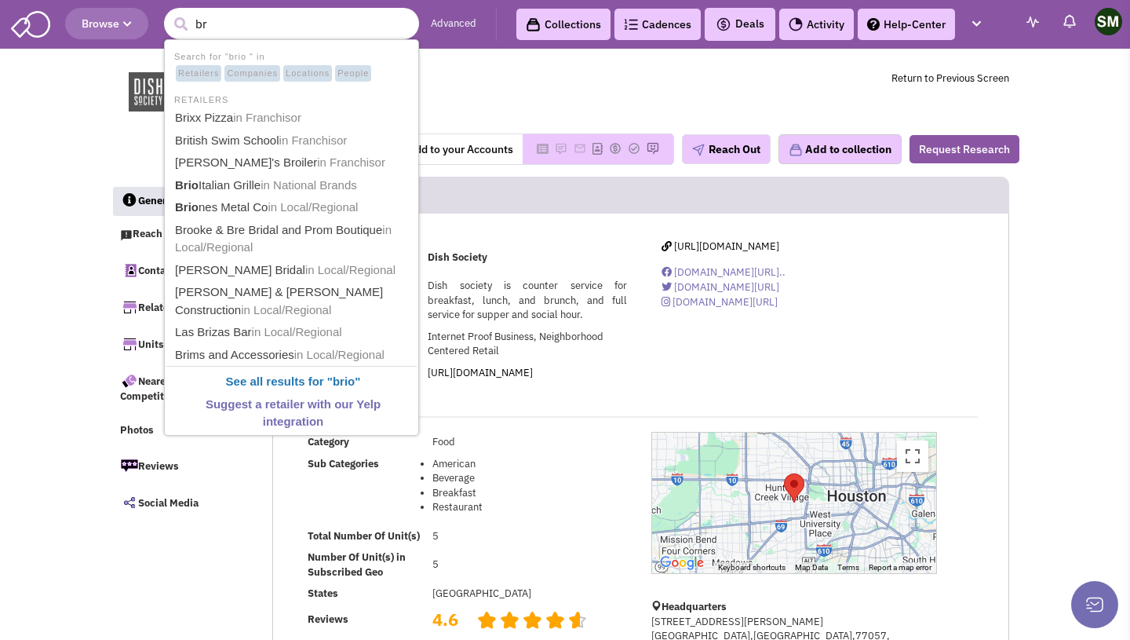
type input "b"
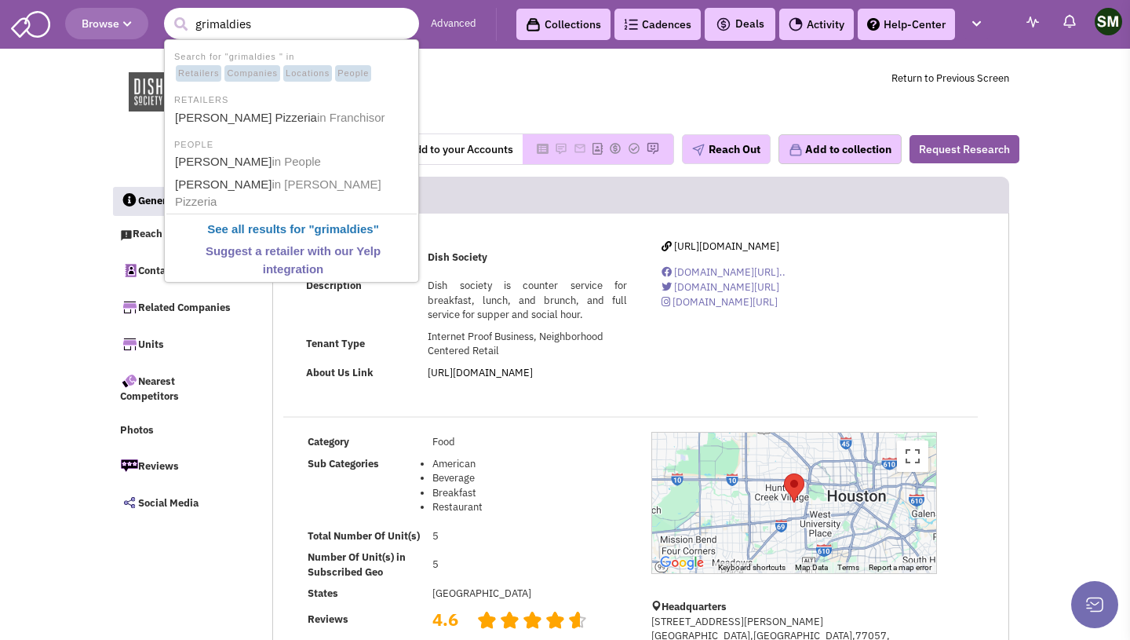
type input "grimaldies"
click at [169, 13] on button "submit" at bounding box center [181, 25] width 24 height 24
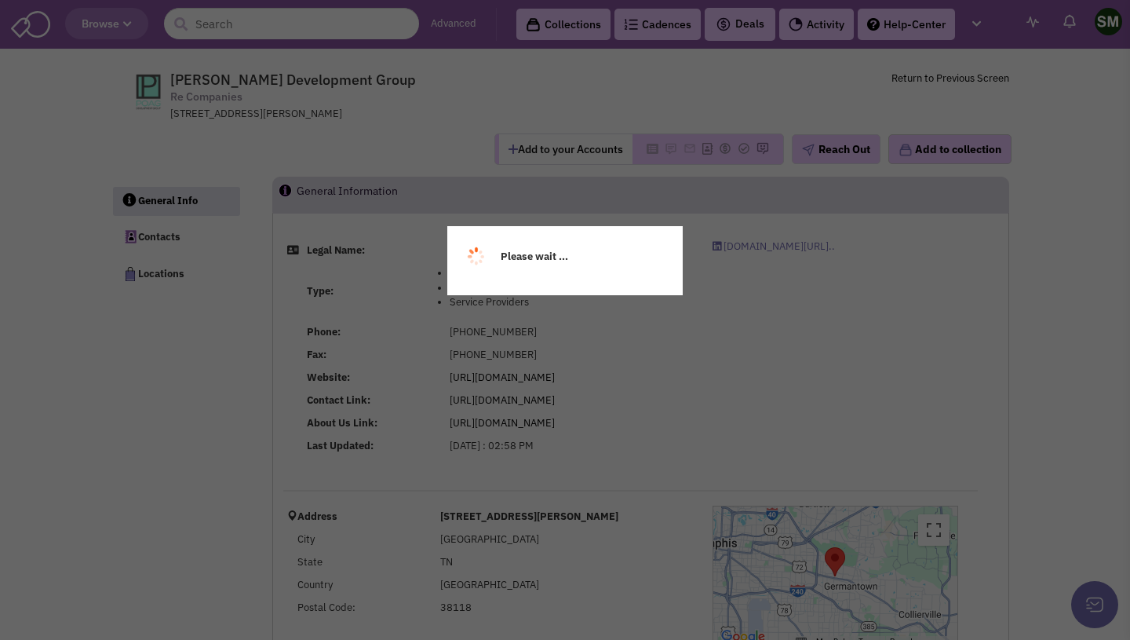
select select
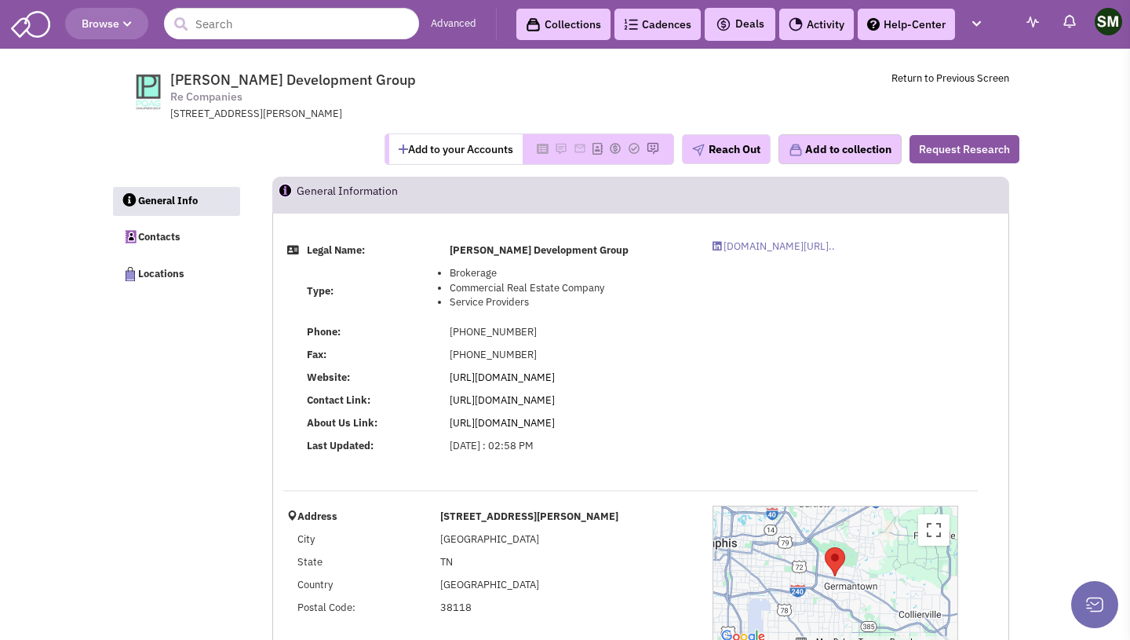
select select
click at [235, 30] on input "text" at bounding box center [291, 23] width 255 height 31
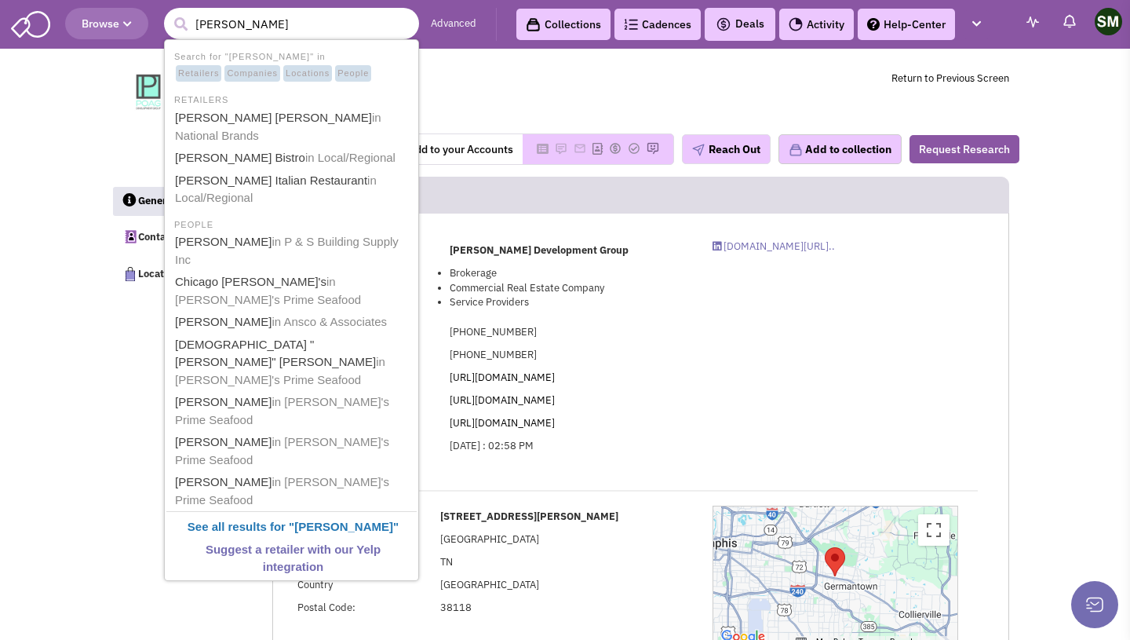
type input "eddie Vs"
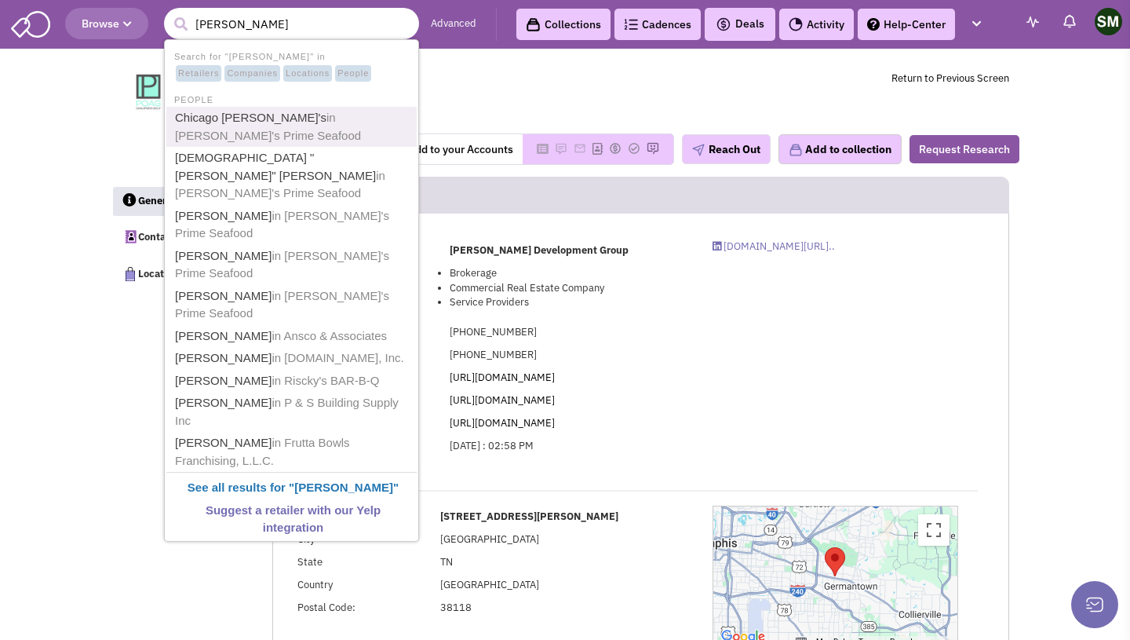
click at [353, 125] on link "Chicago Eddie V's in Eddie V's Prime Seafood" at bounding box center [293, 127] width 246 height 38
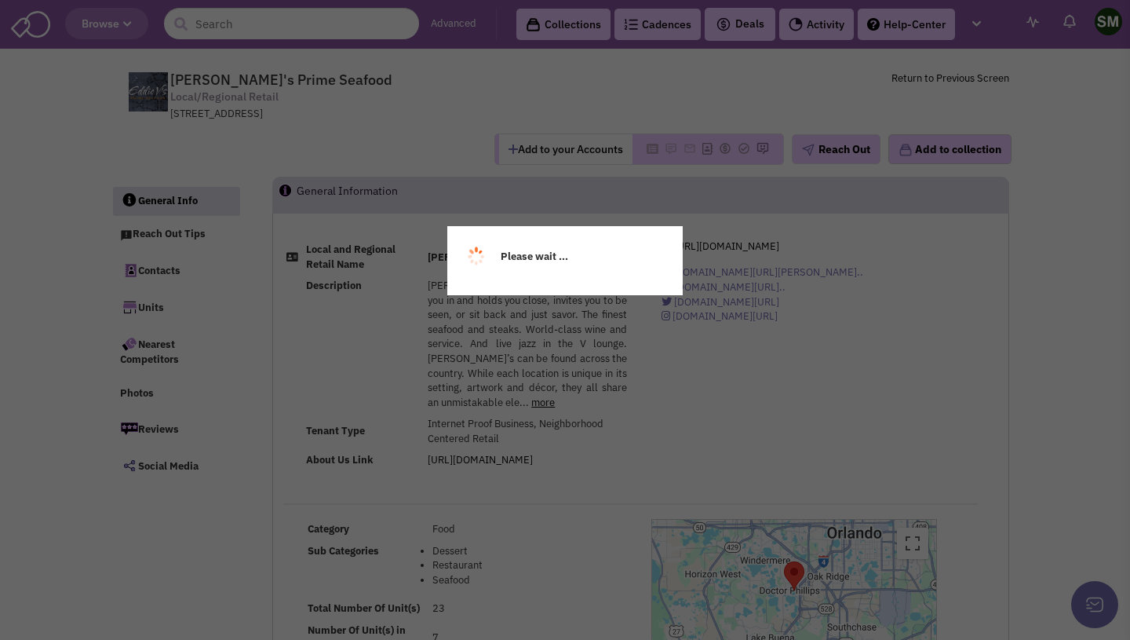
select select
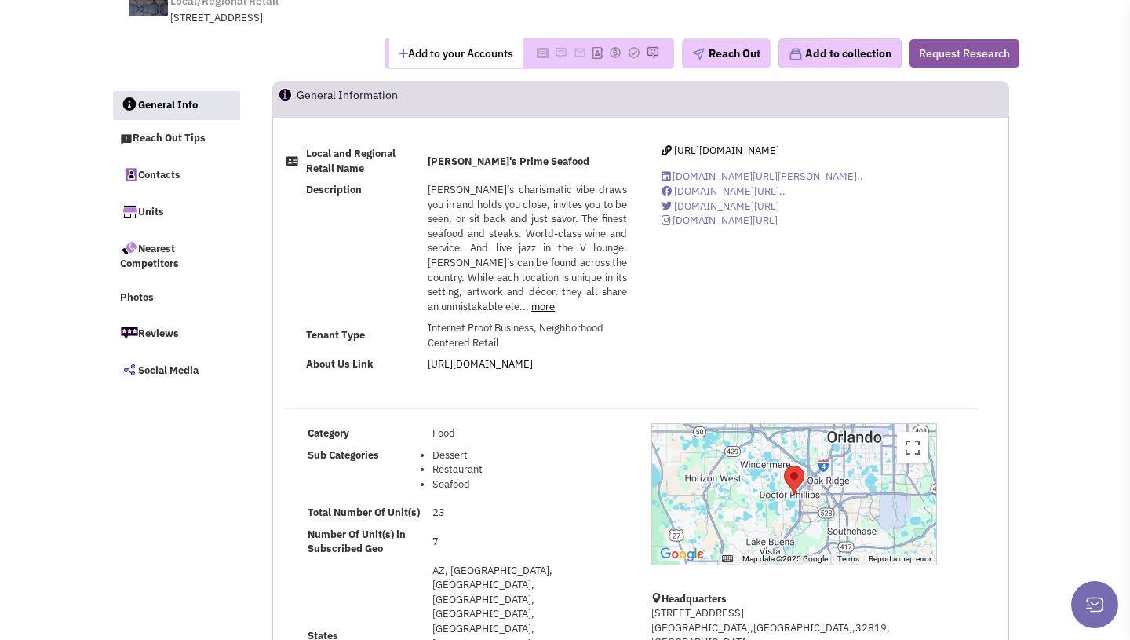
select select
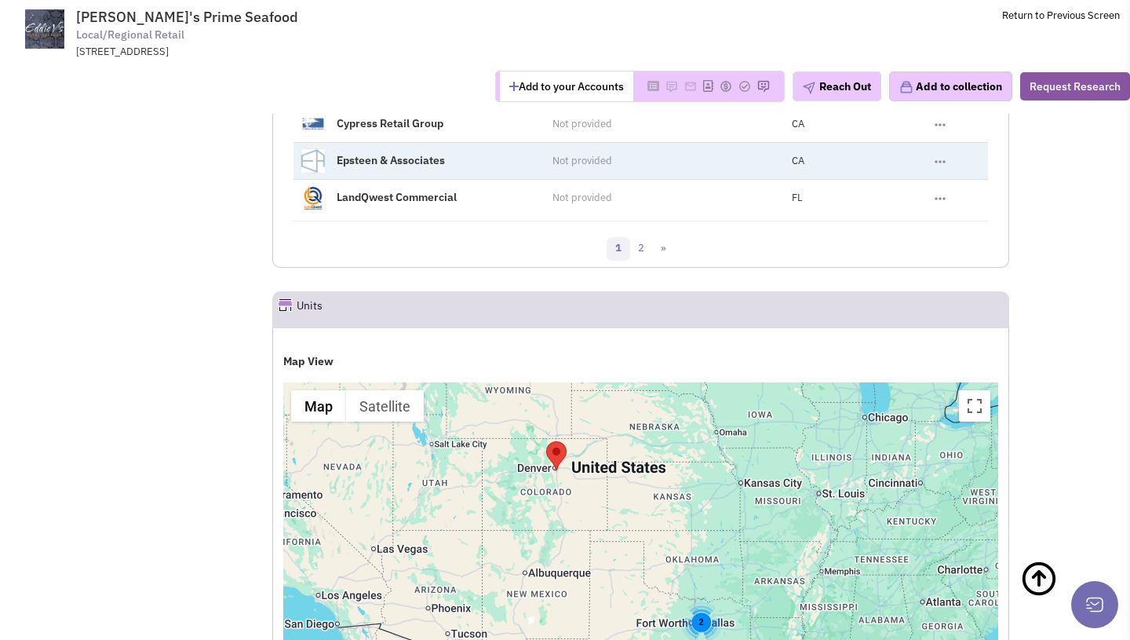
scroll to position [2116, 0]
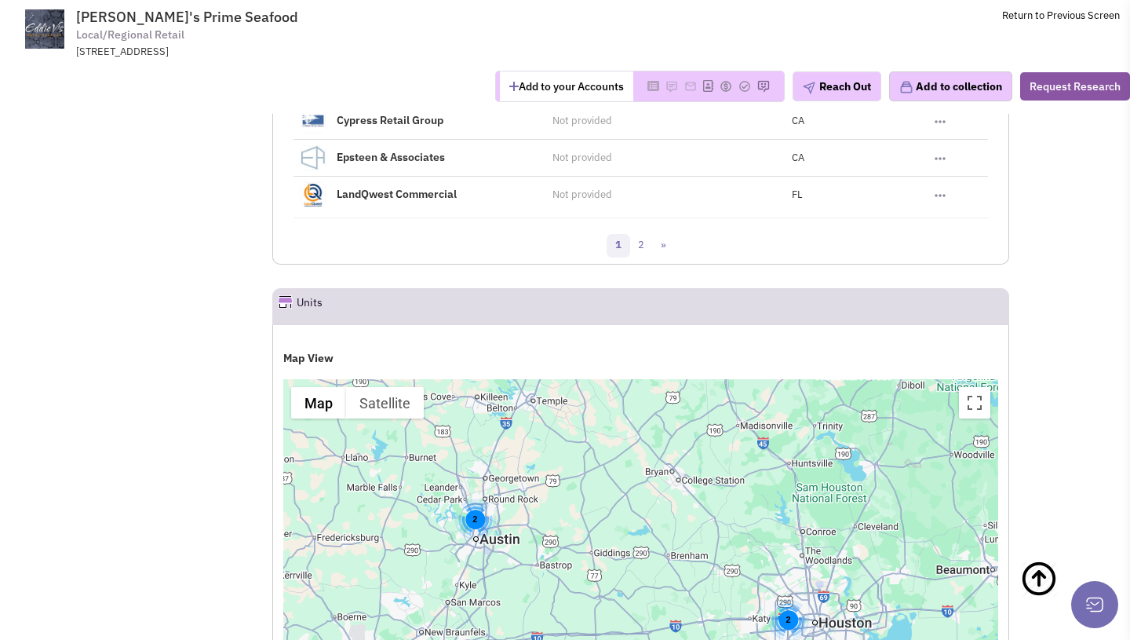
click at [796, 599] on div "2" at bounding box center [788, 620] width 42 height 42
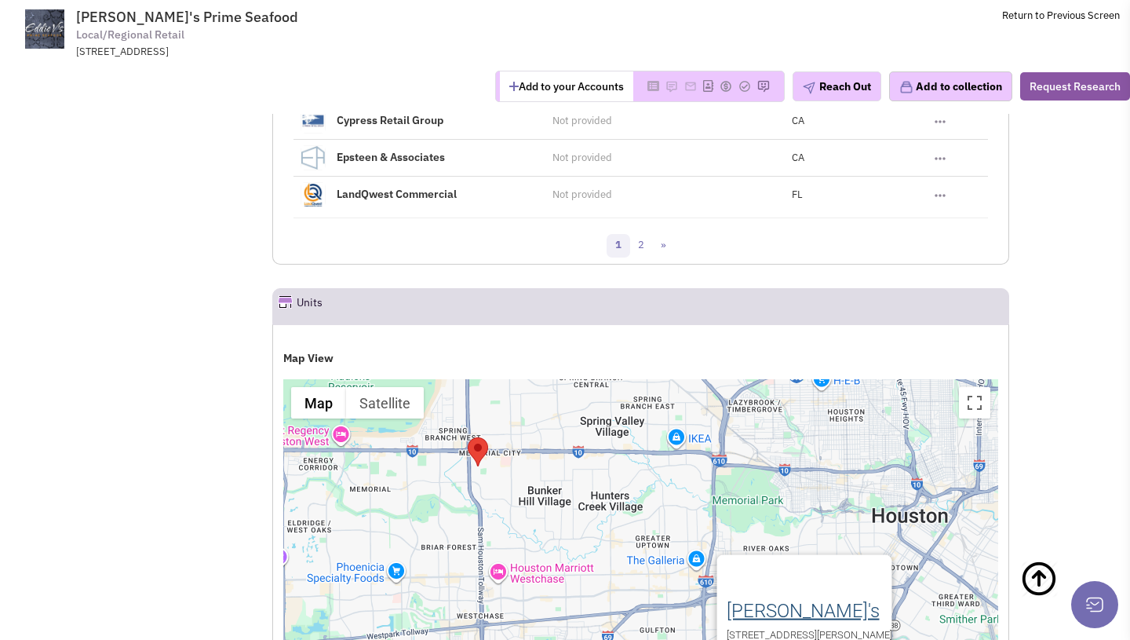
click at [726, 600] on link "[PERSON_NAME]'s" at bounding box center [802, 611] width 153 height 22
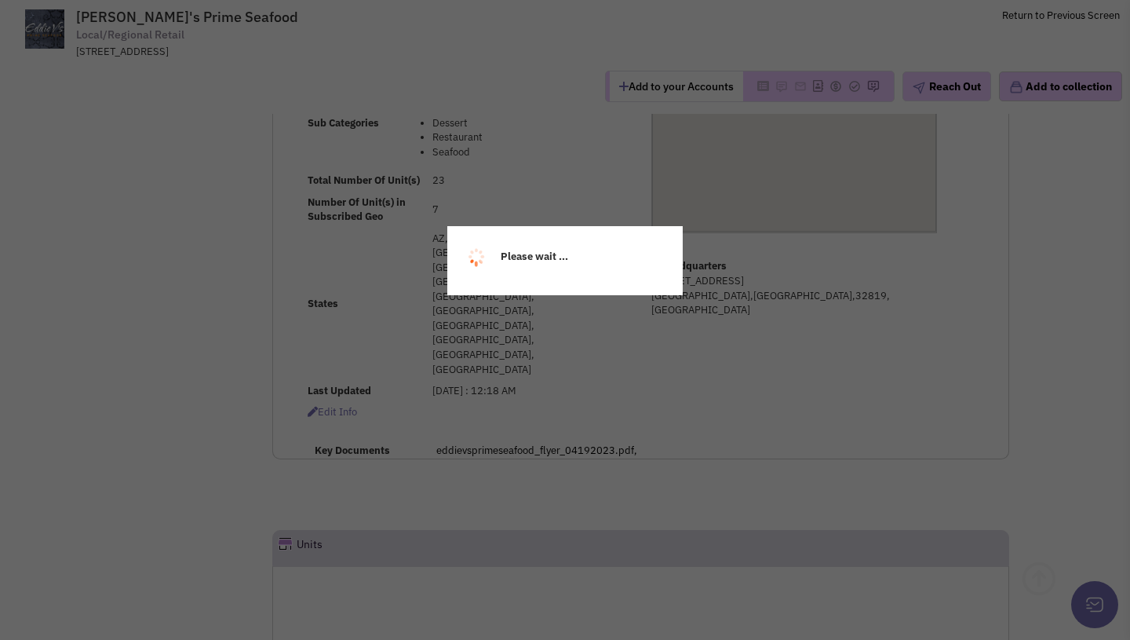
select select
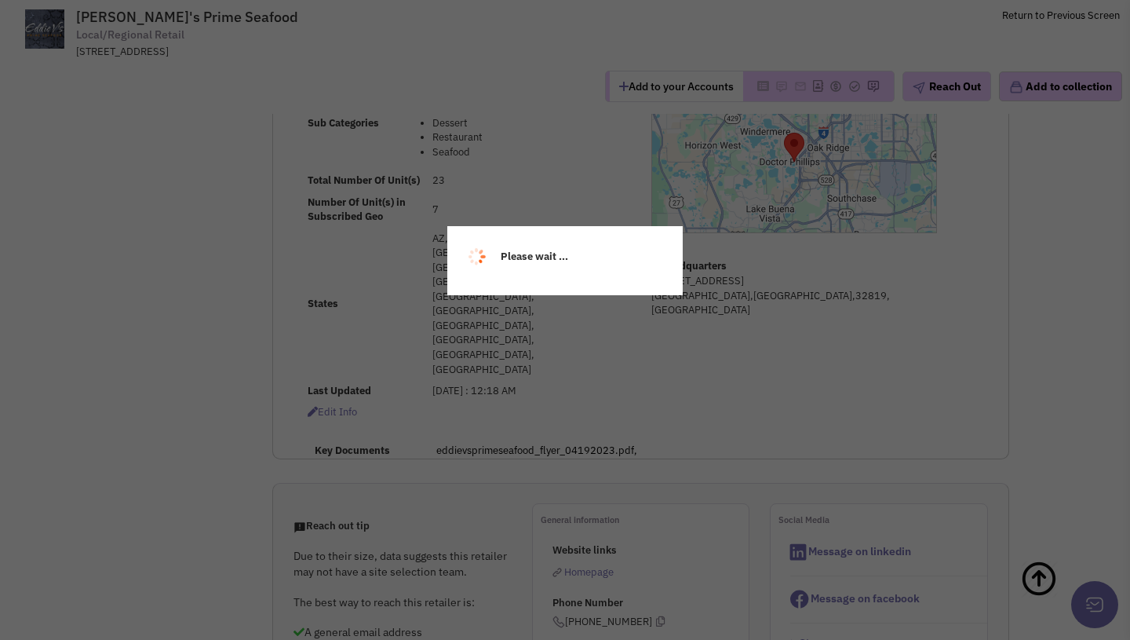
scroll to position [365, 0]
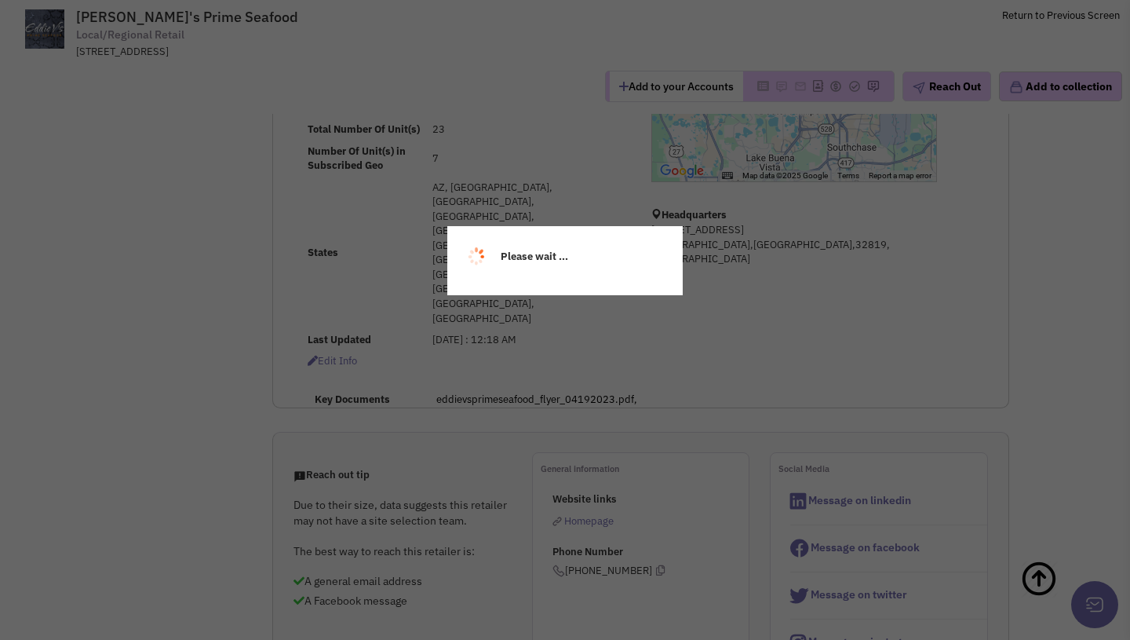
select select
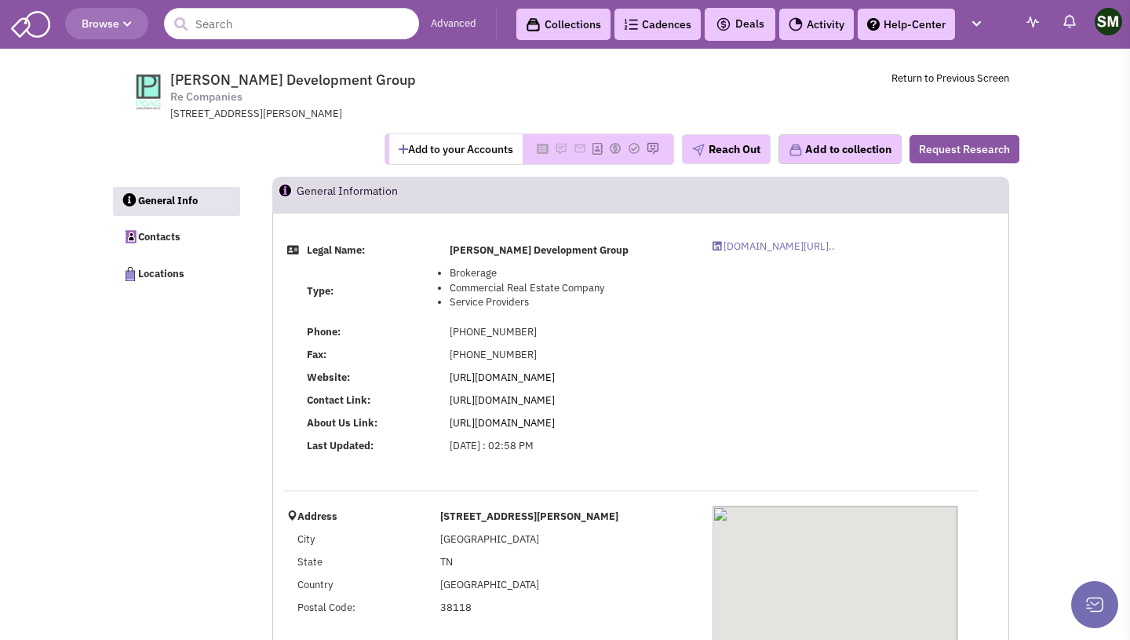
select select
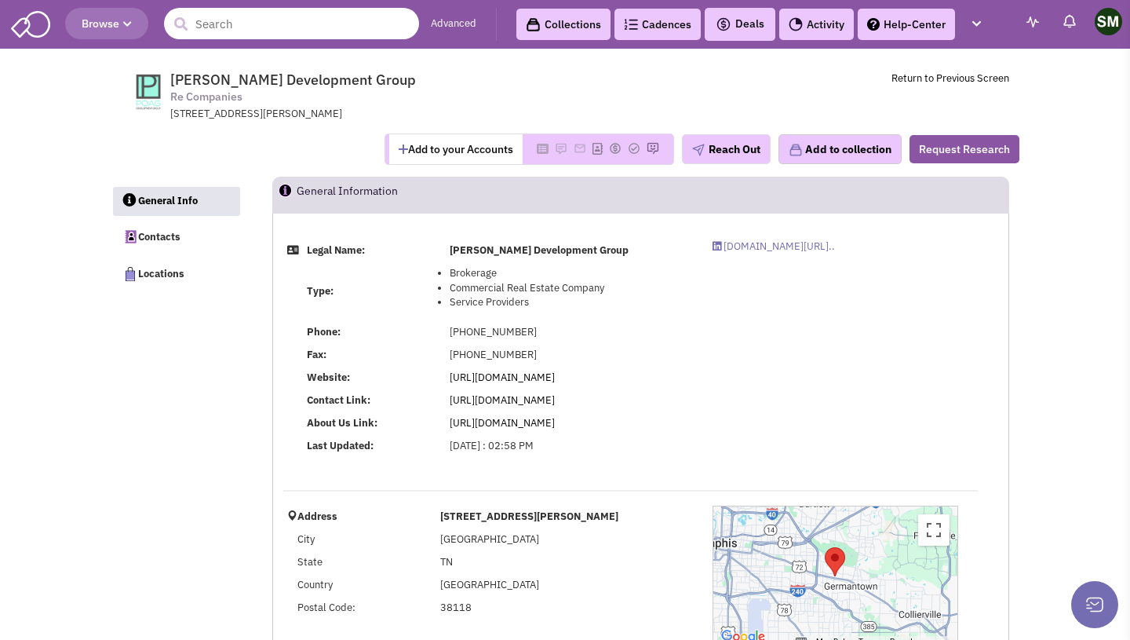
click at [302, 35] on input "text" at bounding box center [291, 23] width 255 height 31
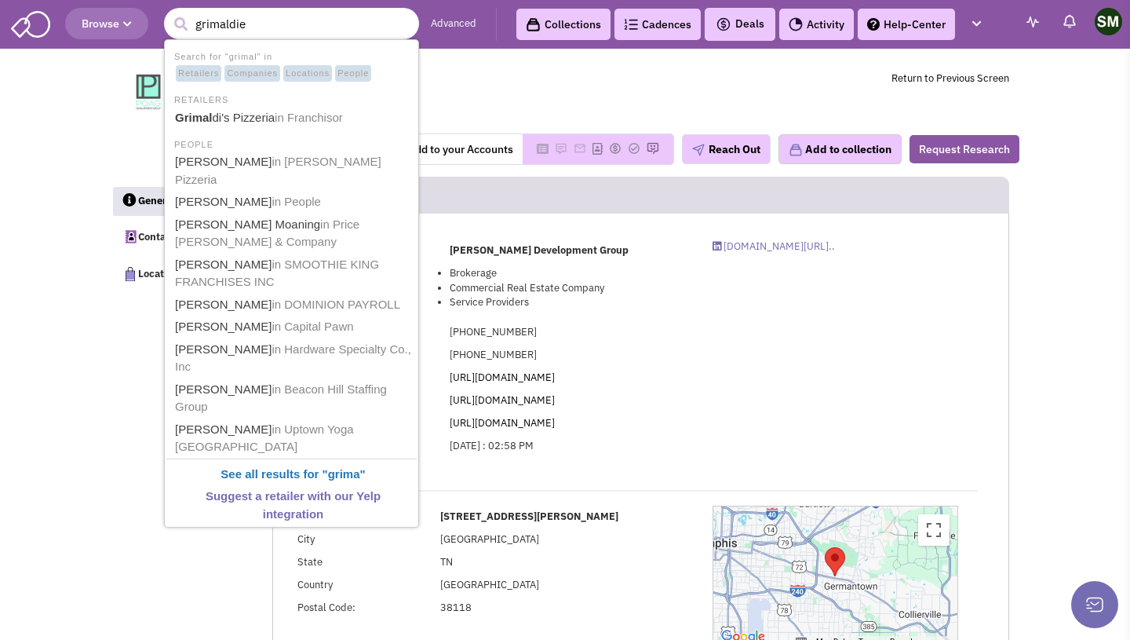
type input "grimaldies"
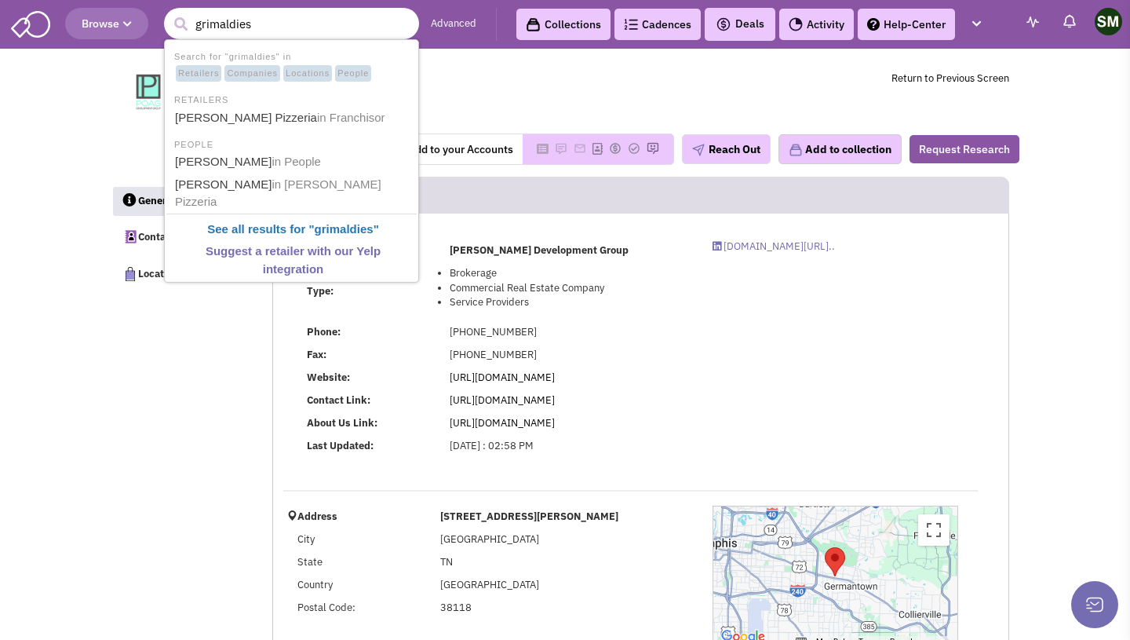
click at [252, 129] on ul "Search for "grimaldies" in Retailers Companies Locations People RETAILERS Grima…" at bounding box center [291, 160] width 255 height 243
click at [251, 118] on link "Grimaldi's Pizzeria in Franchisor" at bounding box center [293, 118] width 246 height 21
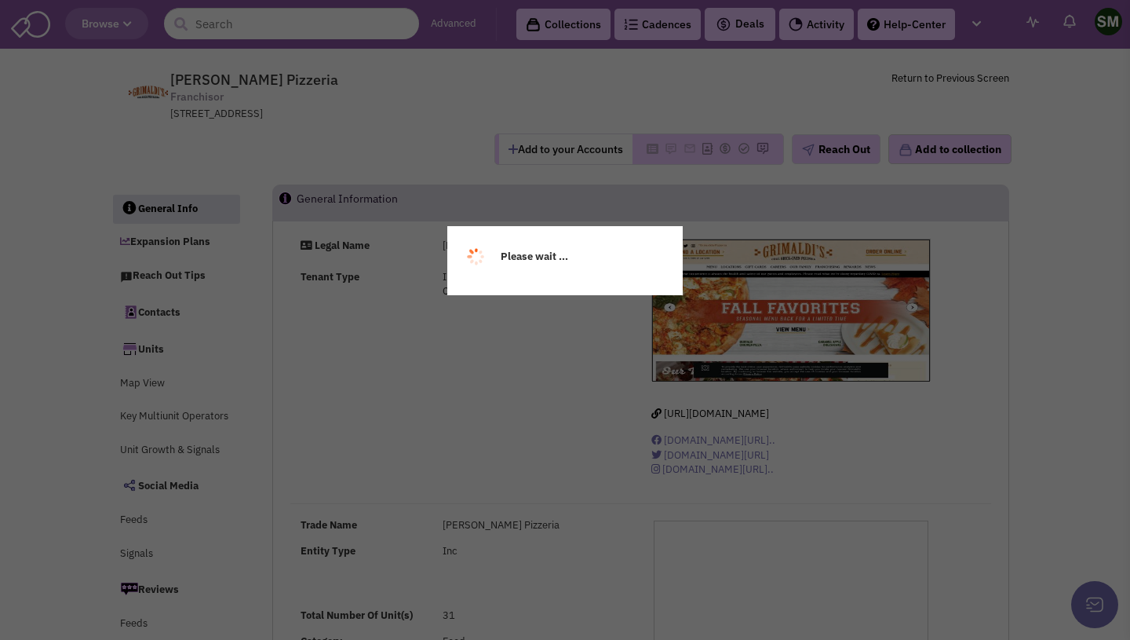
select select
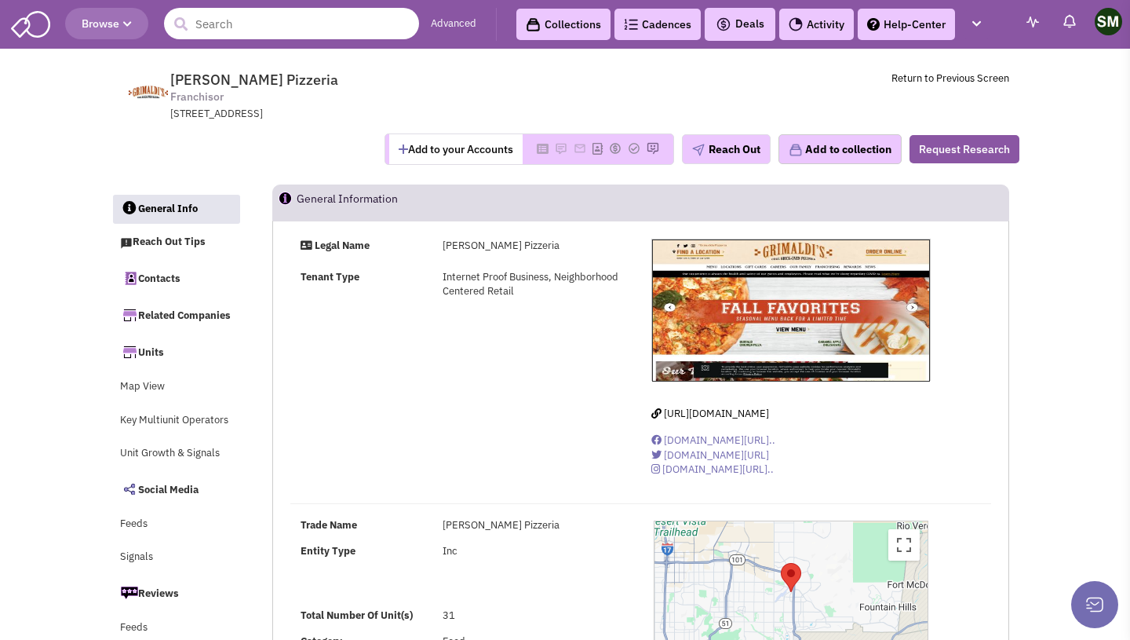
click at [301, 26] on input "text" at bounding box center [291, 23] width 255 height 31
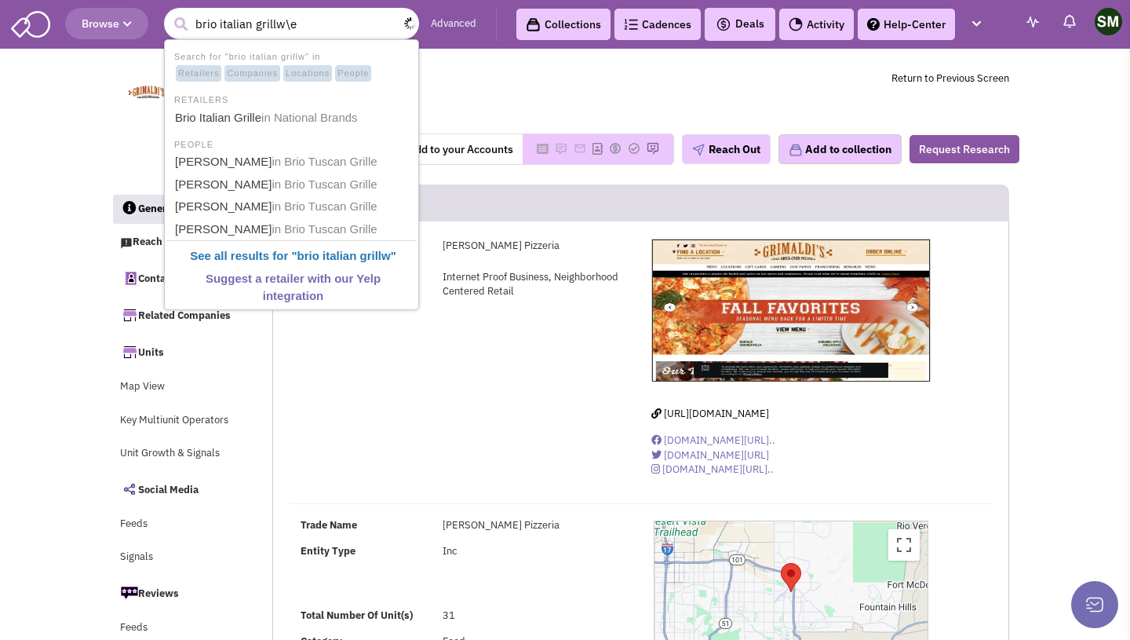
type input "brio italian grillw\e"
click at [169, 13] on button "submit" at bounding box center [181, 25] width 24 height 24
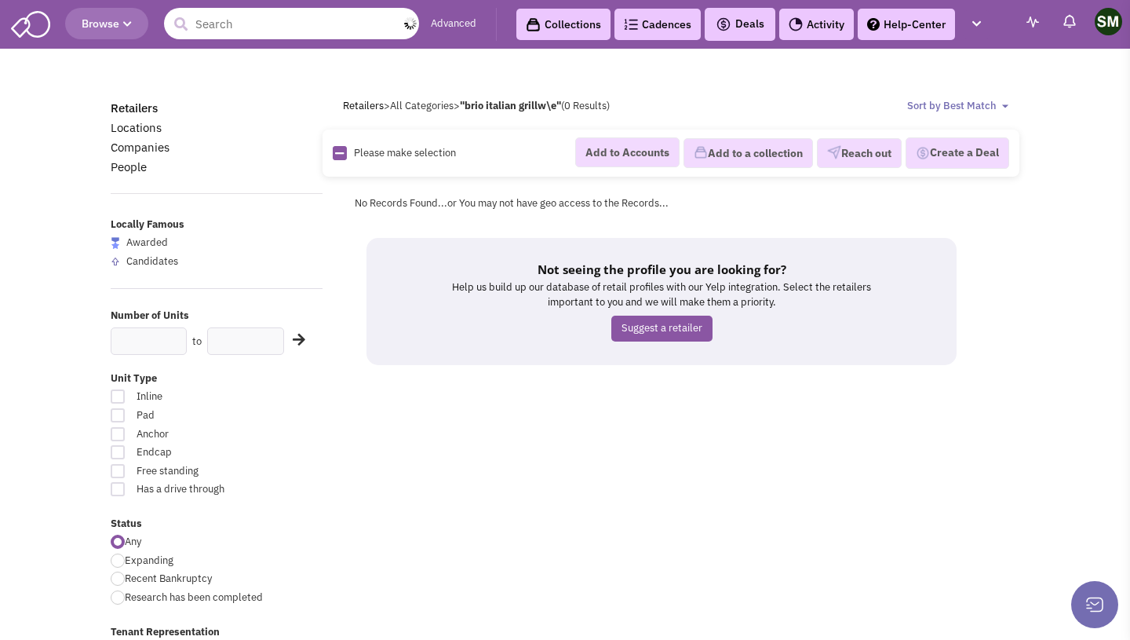
click at [256, 31] on input "text" at bounding box center [291, 23] width 255 height 31
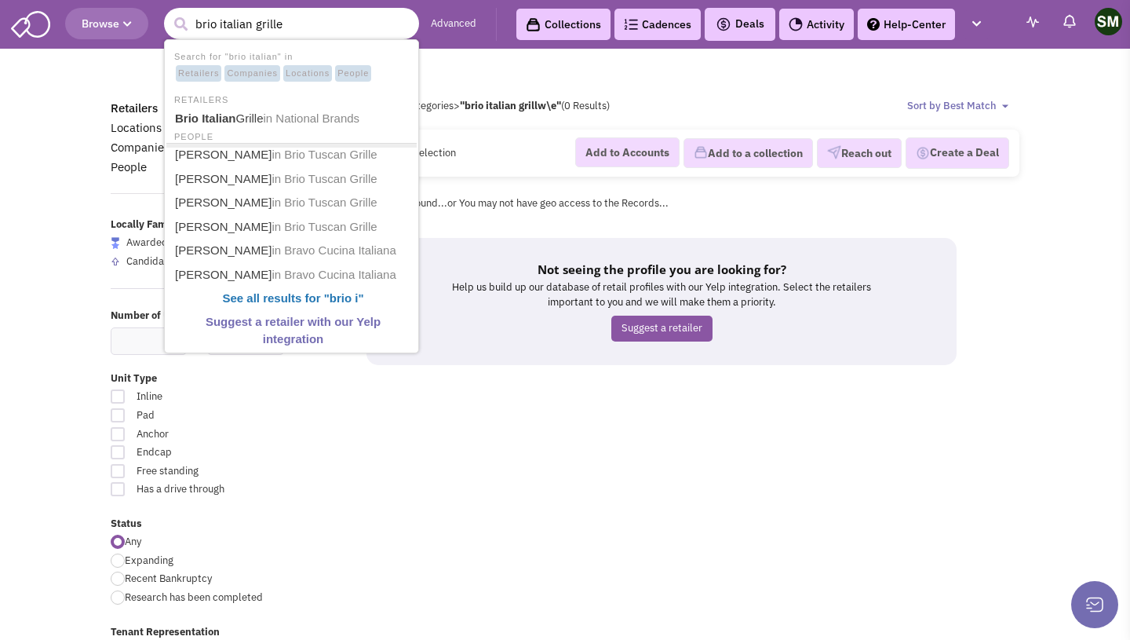
type input "brio italian grille"
click at [169, 13] on button "submit" at bounding box center [181, 25] width 24 height 24
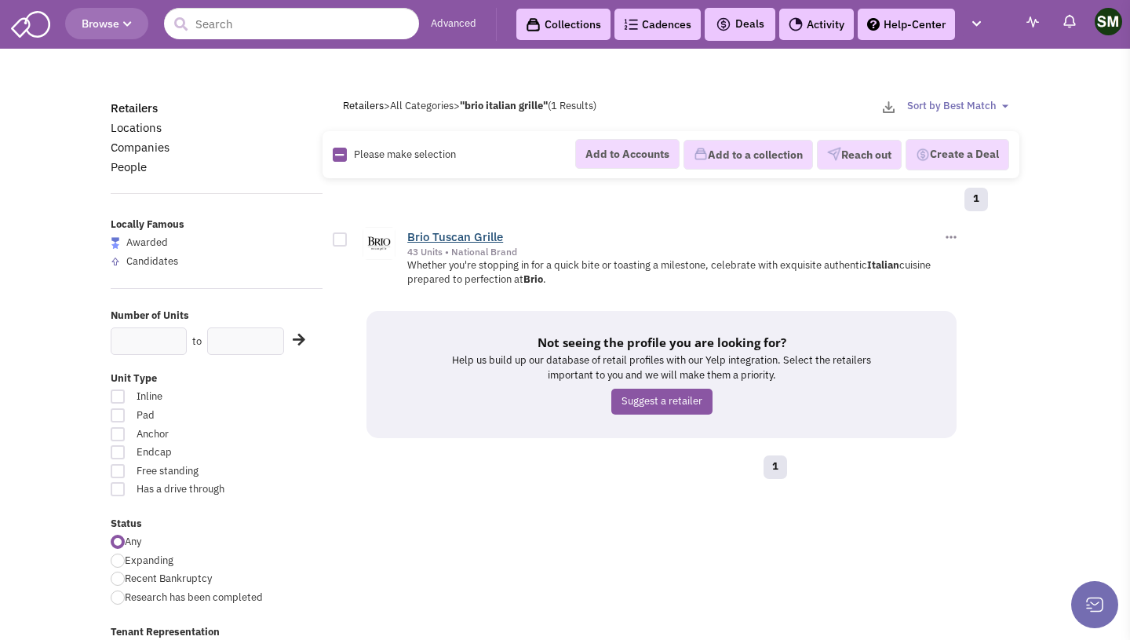
click at [472, 241] on link "Brio Tuscan Grille" at bounding box center [455, 236] width 96 height 15
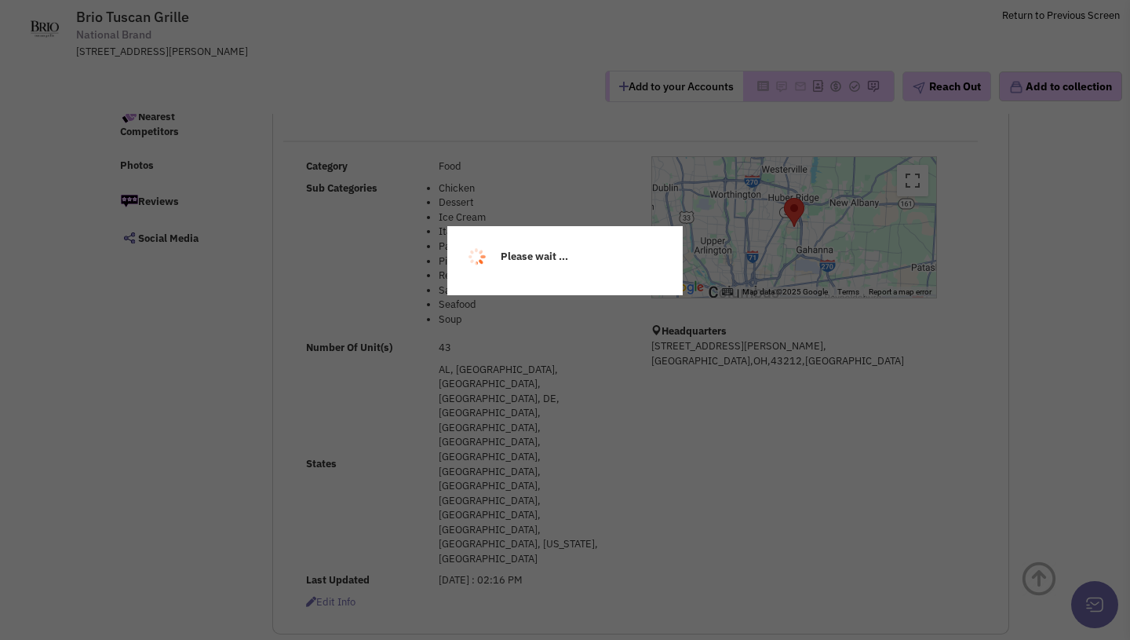
scroll to position [150, 0]
select select
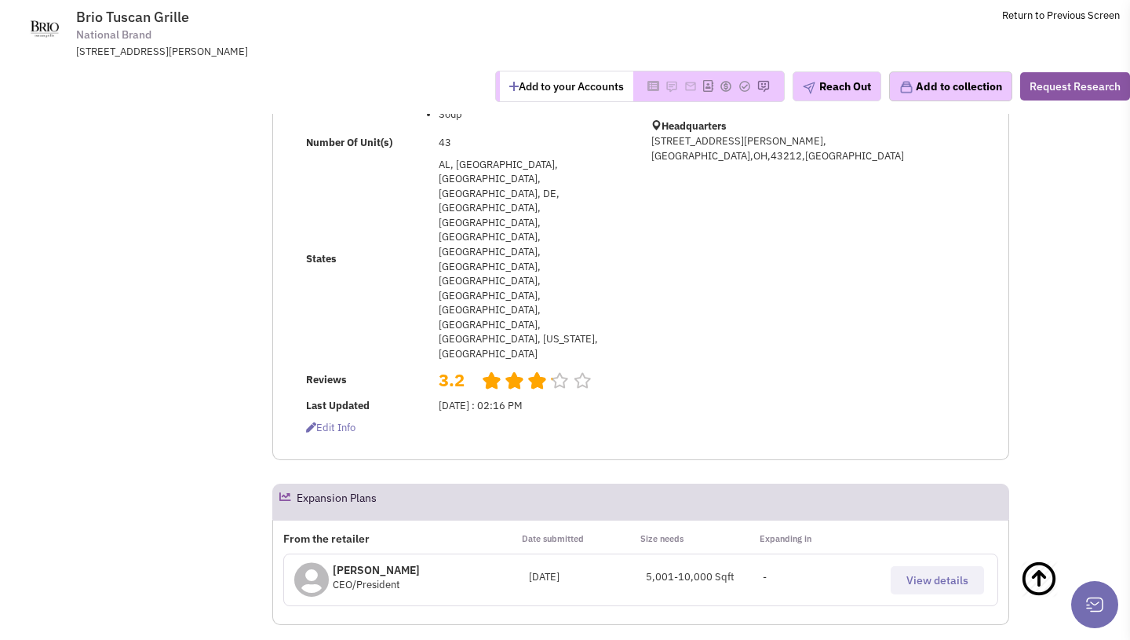
scroll to position [0, 0]
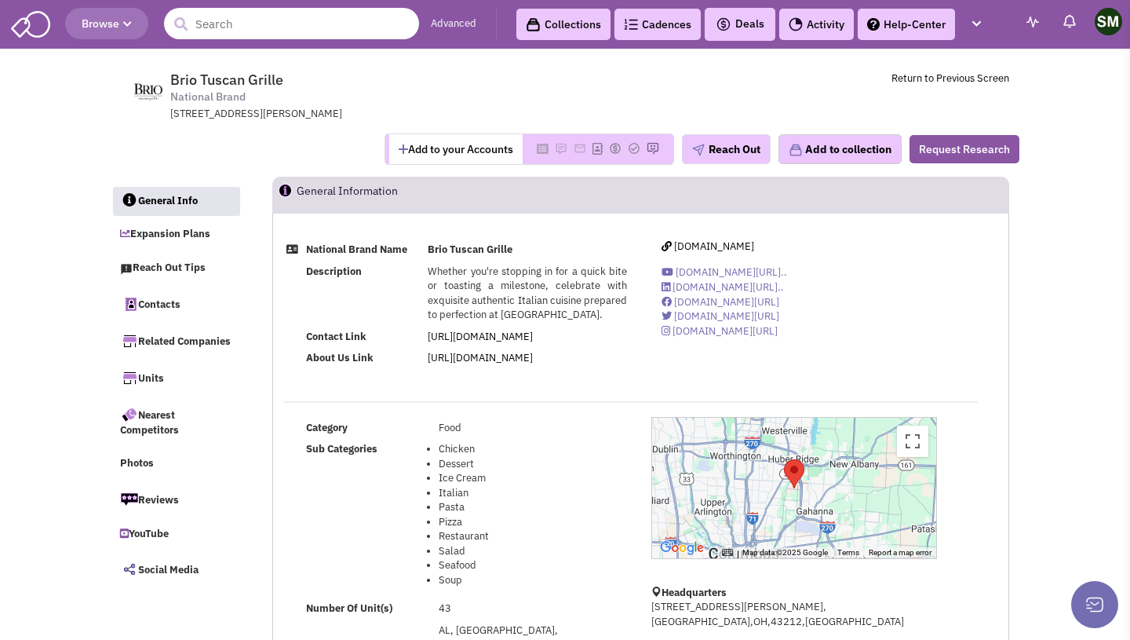
click at [301, 36] on input "text" at bounding box center [291, 23] width 255 height 31
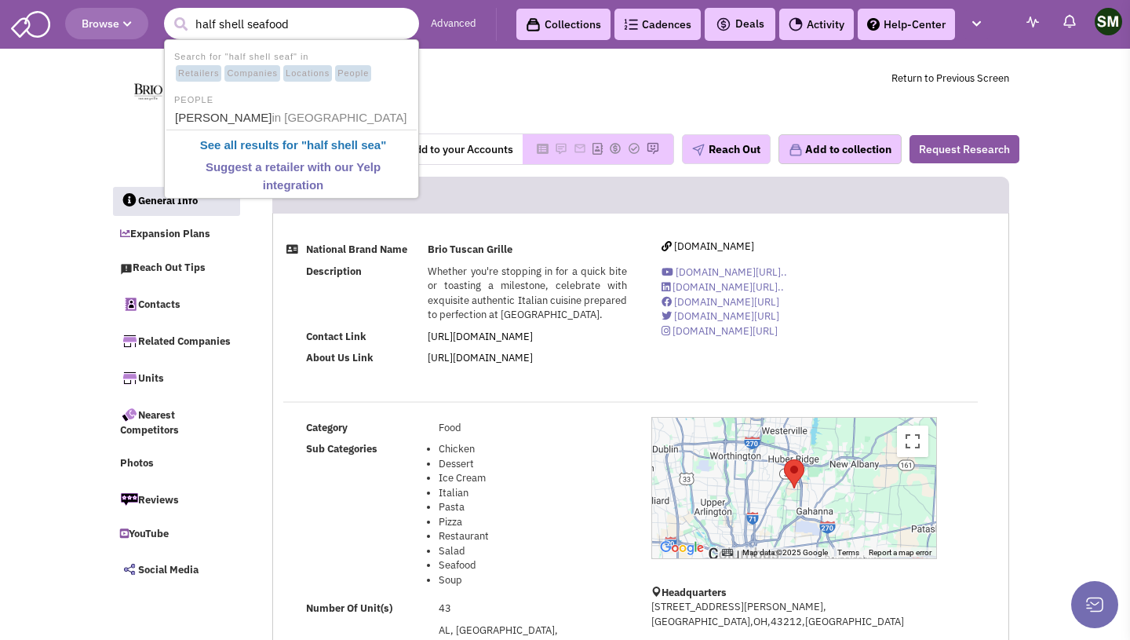
type input "half shell seafood"
click at [169, 13] on button "submit" at bounding box center [181, 25] width 24 height 24
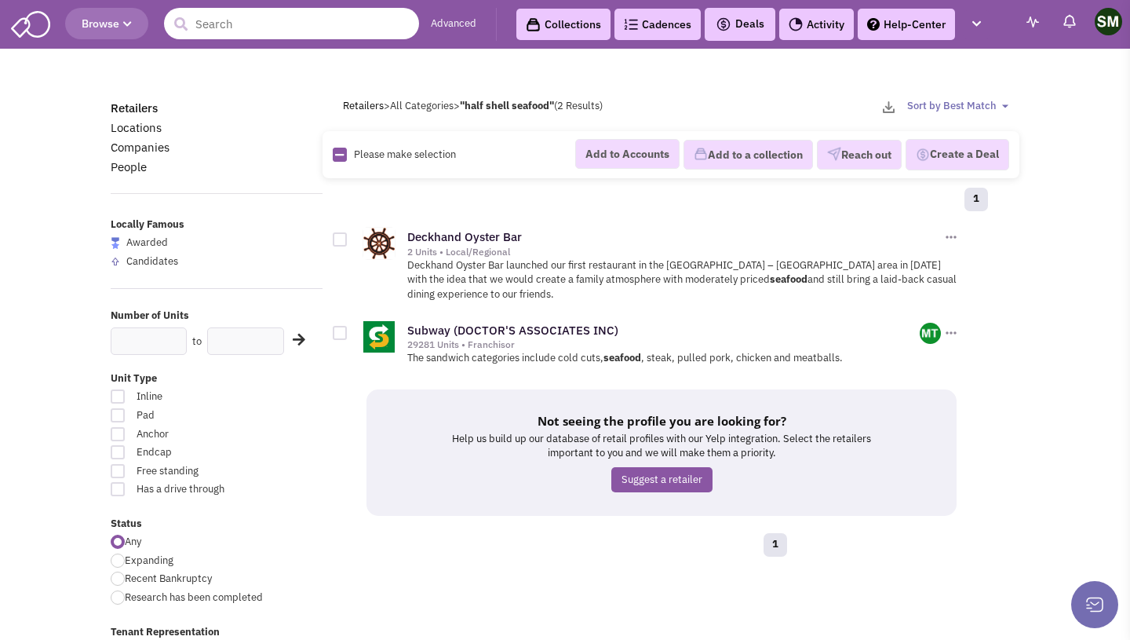
click at [312, 27] on input "text" at bounding box center [291, 23] width 255 height 31
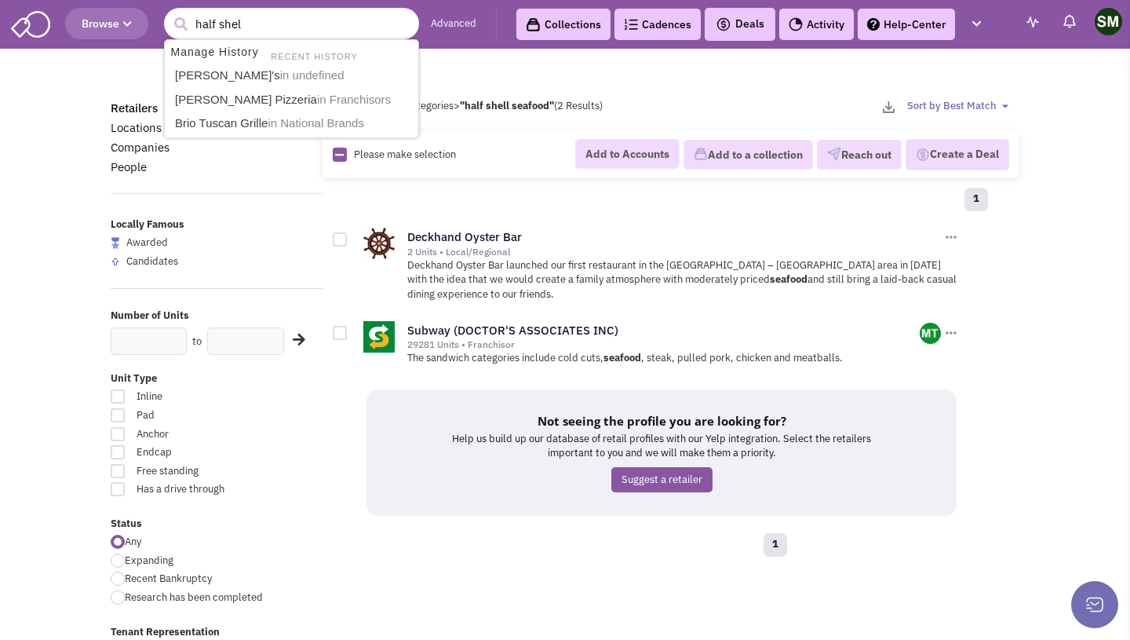
type input "half shell"
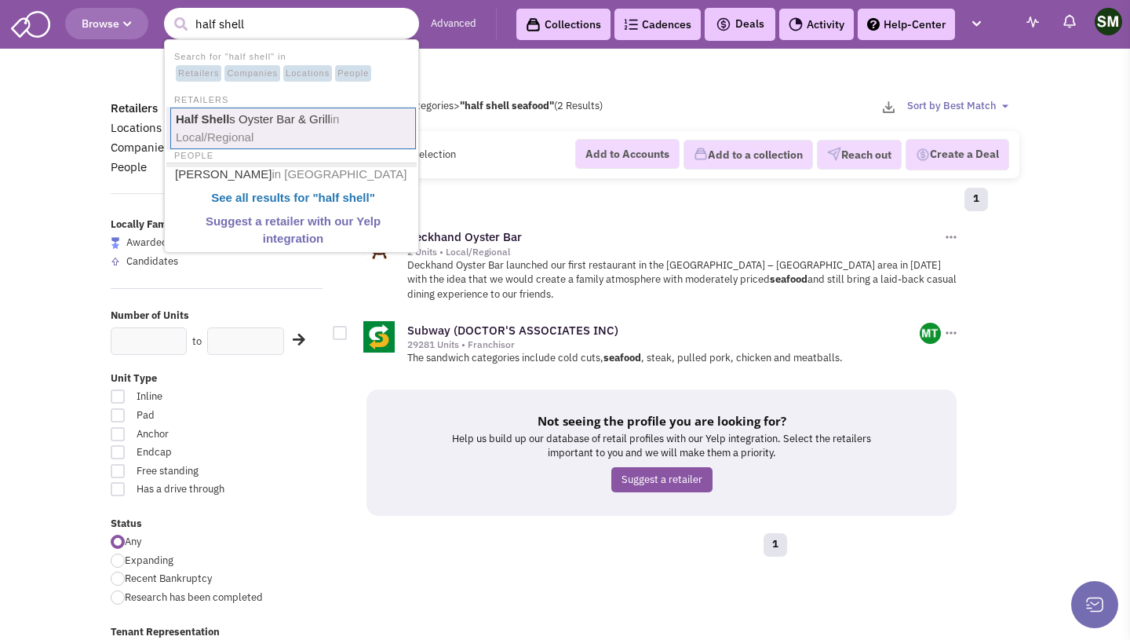
click at [306, 115] on link "Half Shell s Oyster Bar & Grill in Local/Regional" at bounding box center [293, 129] width 246 height 42
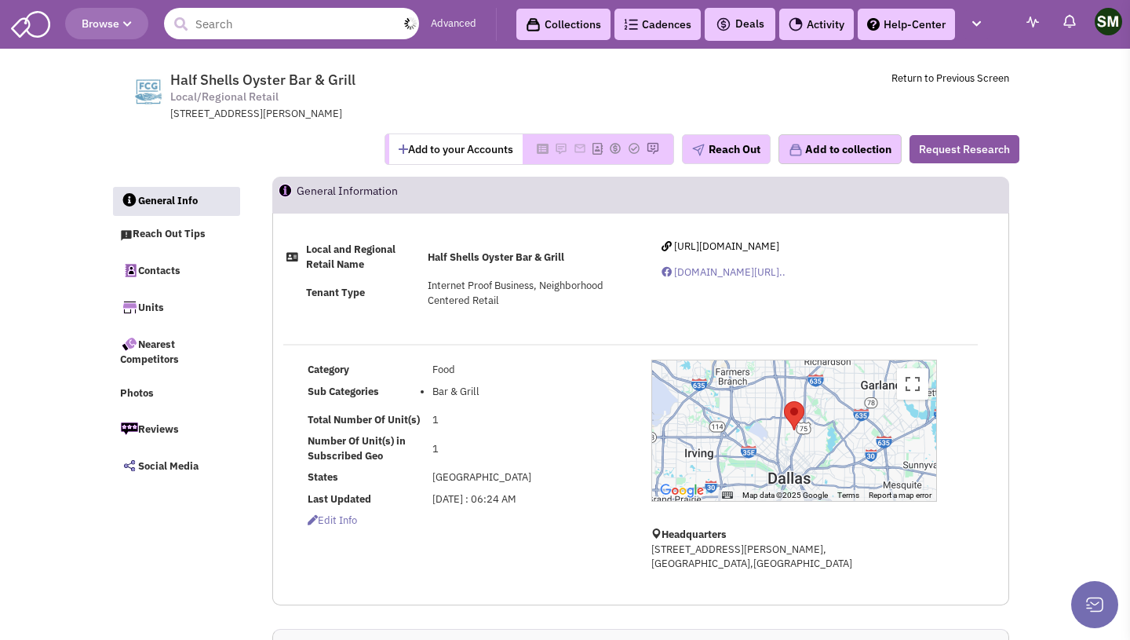
click at [320, 30] on input "text" at bounding box center [291, 23] width 255 height 31
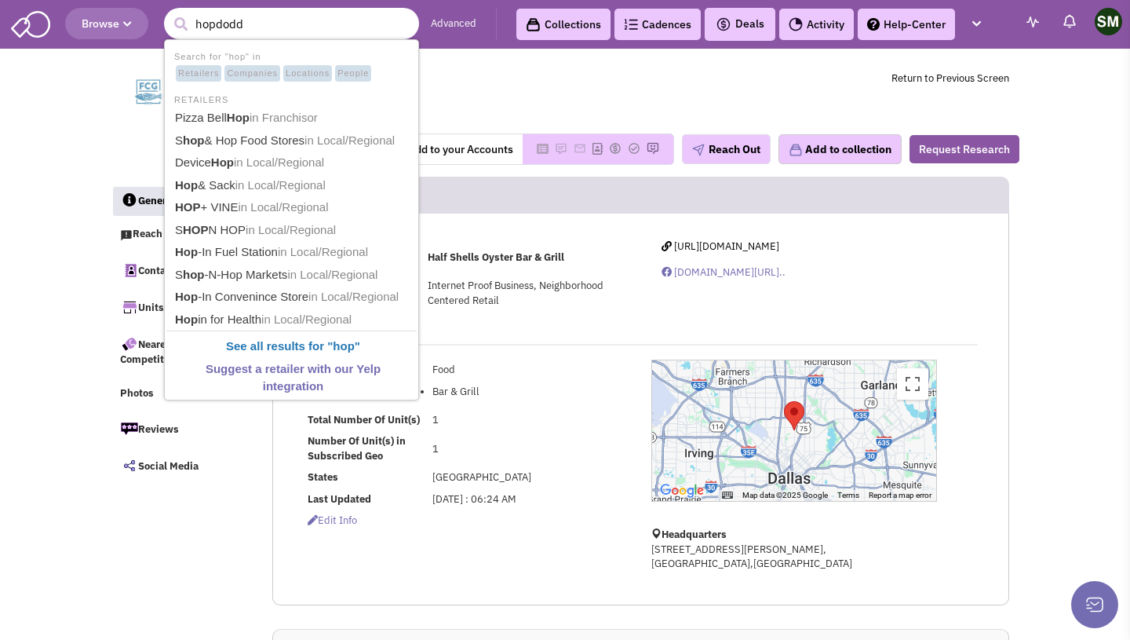
type input "hopdoddy"
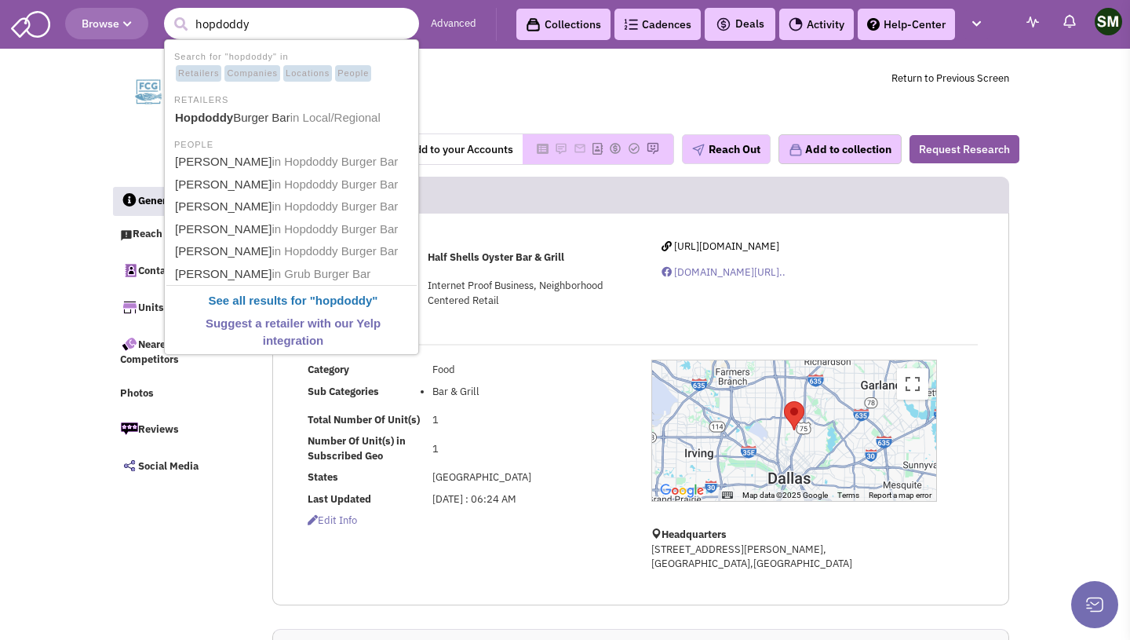
click at [350, 130] on ul "Search for "hopdoddy" in Retailers Companies Locations People RETAILERS Hopdodd…" at bounding box center [291, 196] width 255 height 315
click at [347, 120] on span "in Local/Regional" at bounding box center [335, 117] width 90 height 13
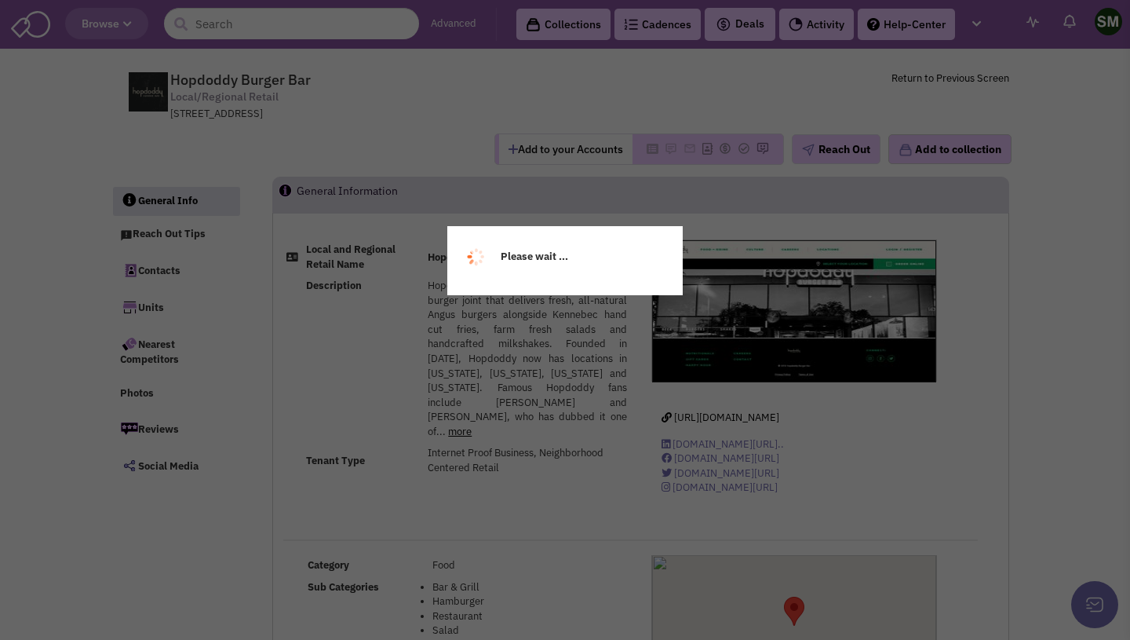
select select
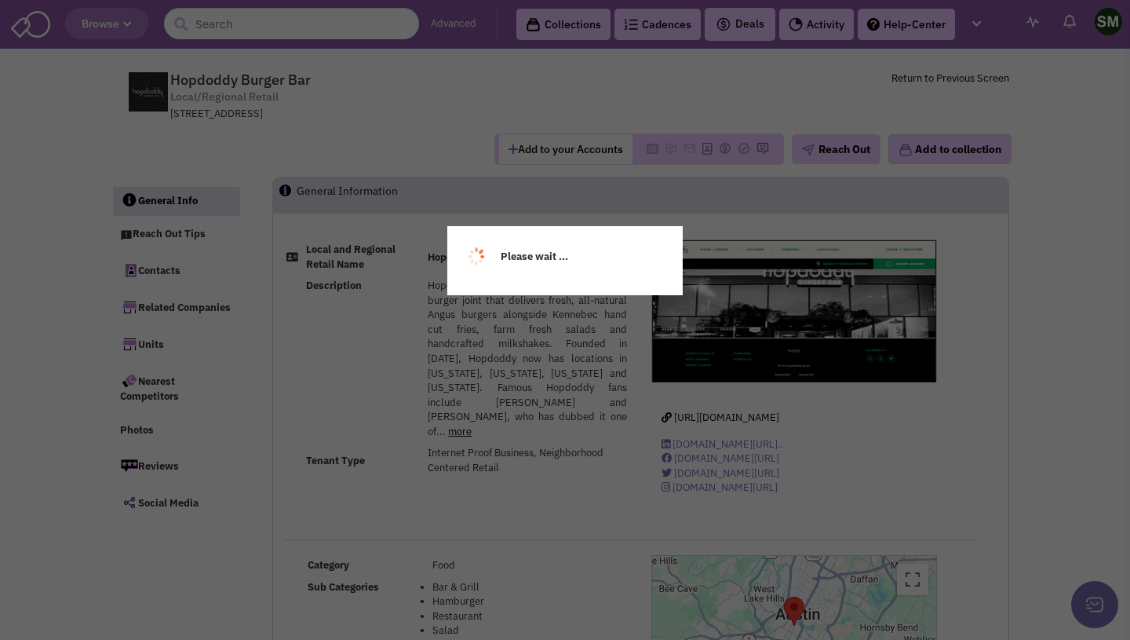
select select
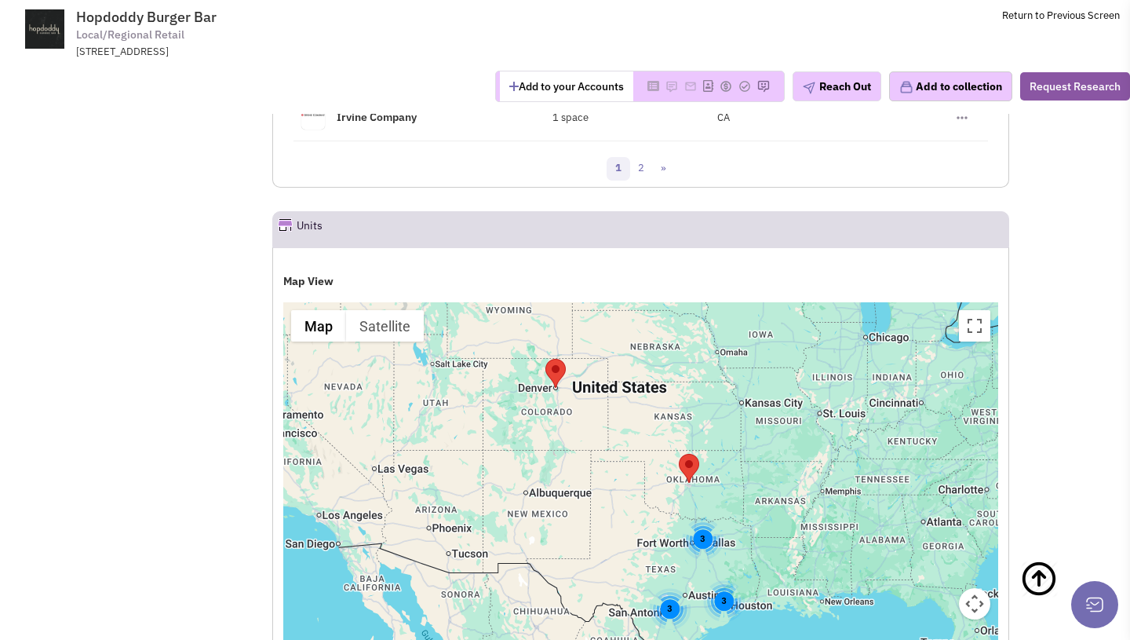
scroll to position [1849, 0]
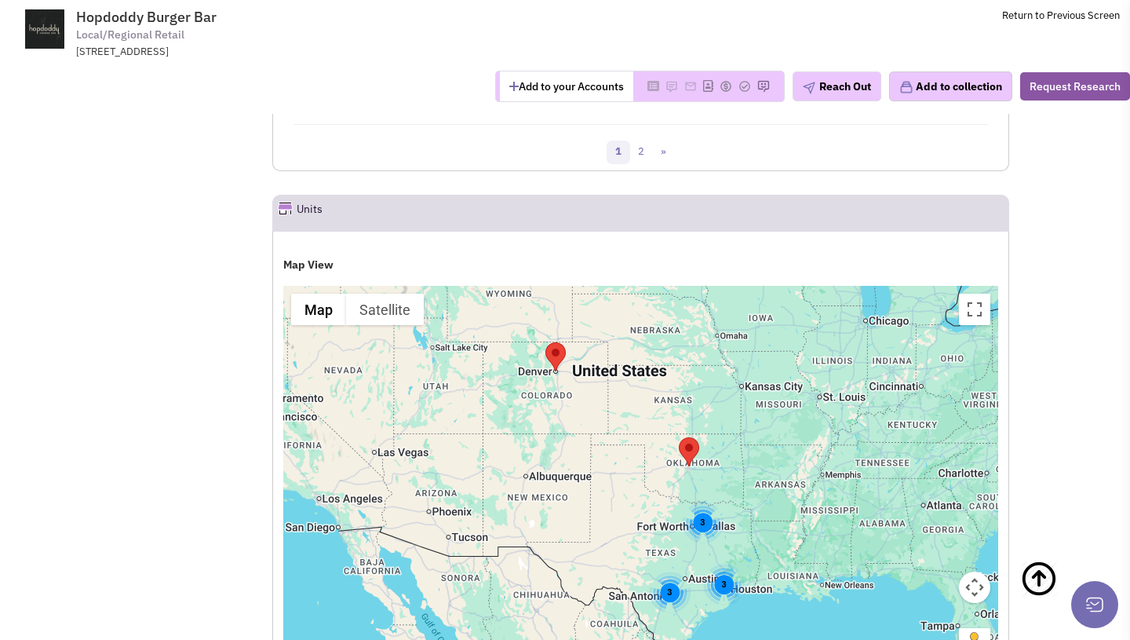
click at [723, 563] on div "3" at bounding box center [724, 584] width 42 height 42
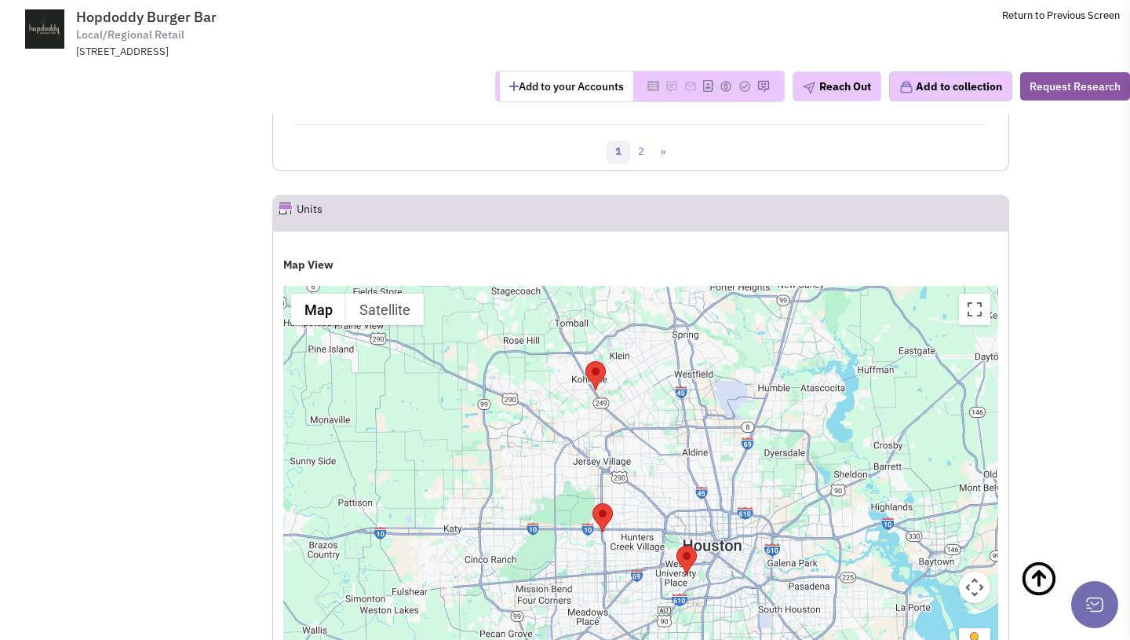
click at [676, 545] on area "Hopdoddy Burger Bar" at bounding box center [676, 545] width 0 height 0
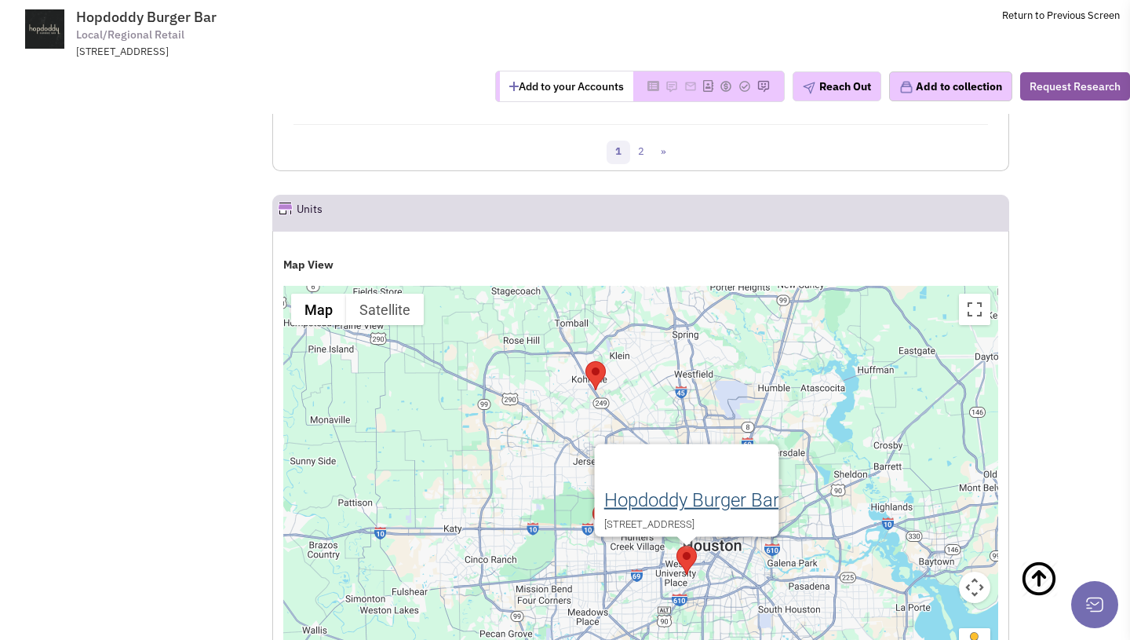
click at [672, 489] on link "Hopdoddy Burger Bar" at bounding box center [690, 500] width 175 height 22
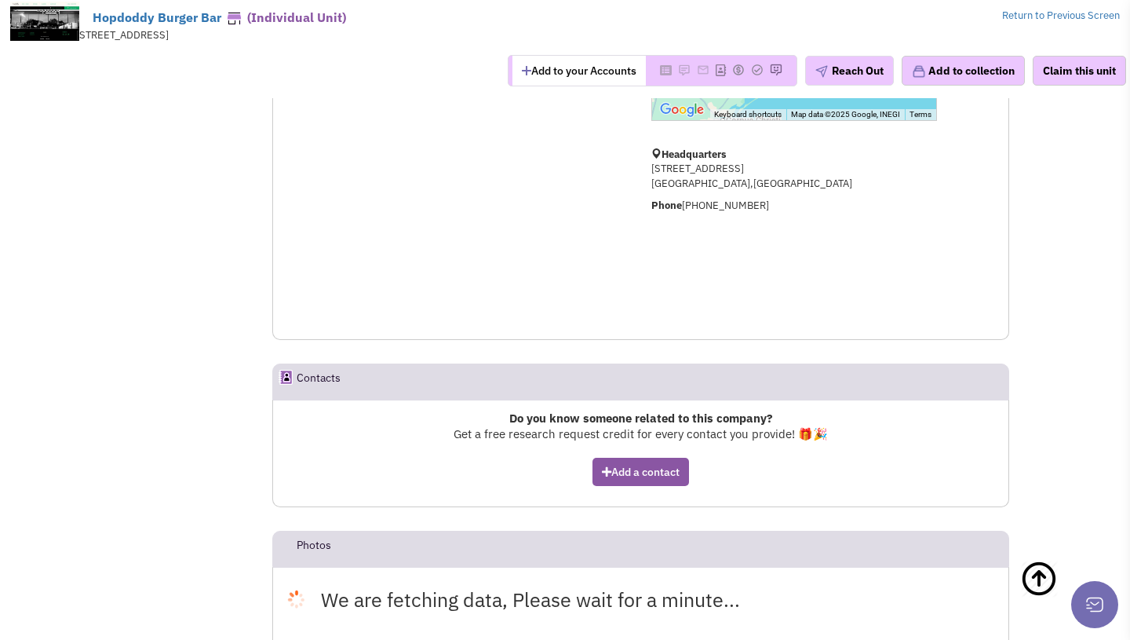
scroll to position [183, 0]
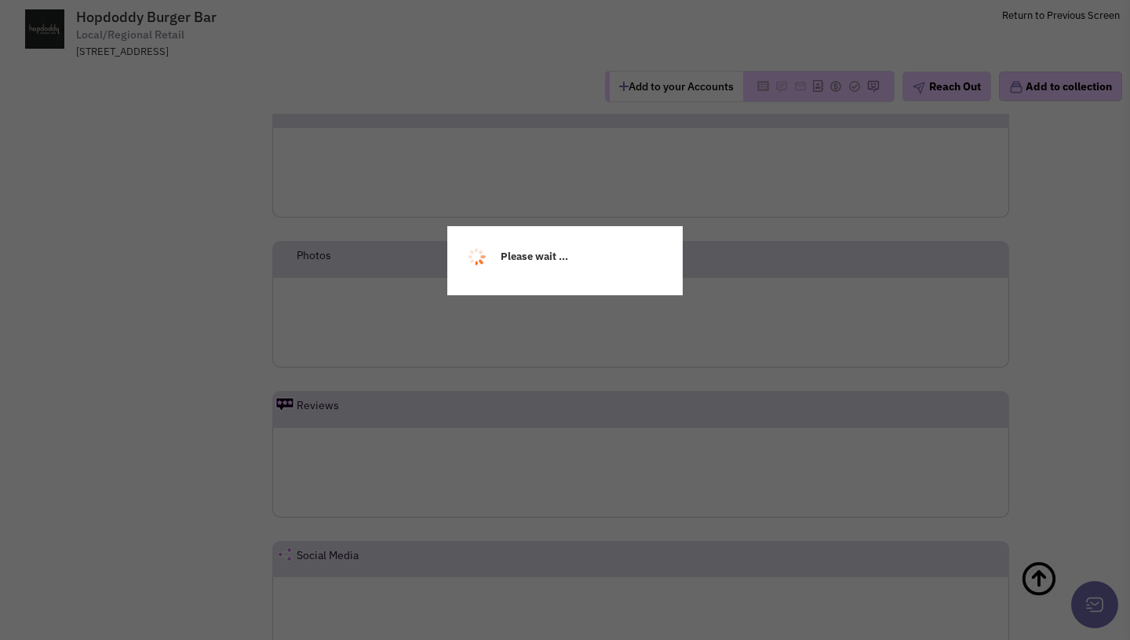
select select
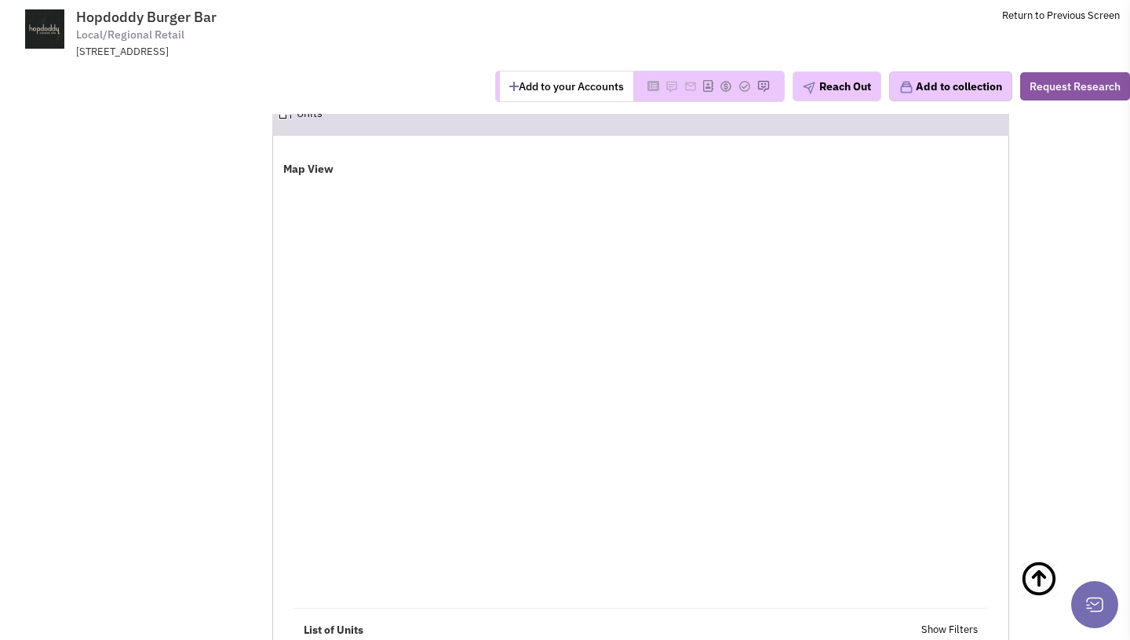
select select
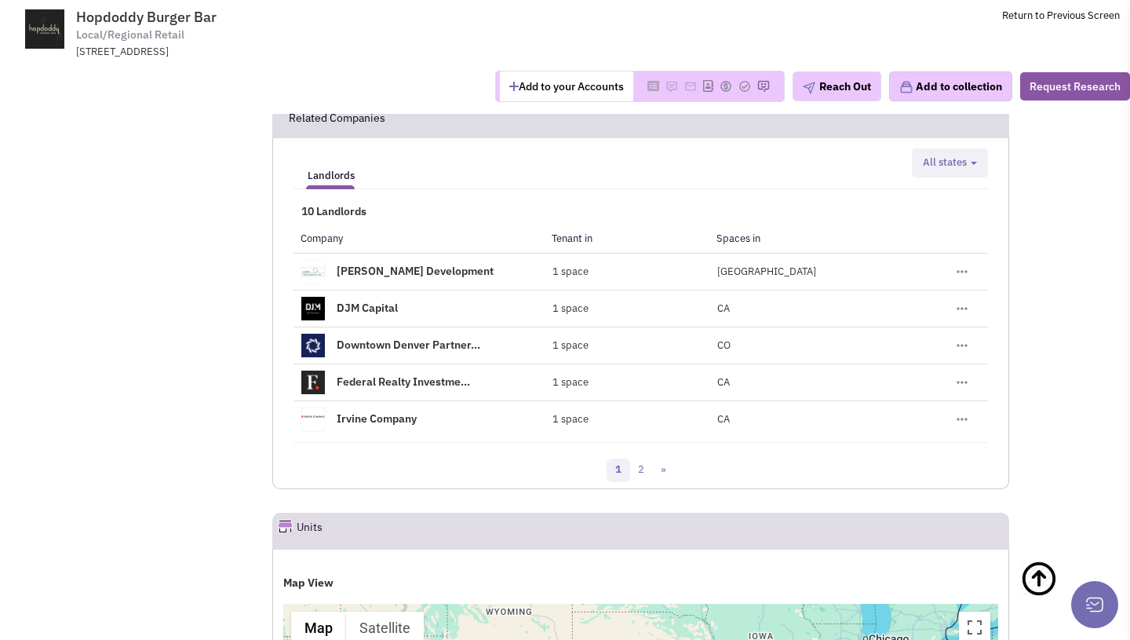
scroll to position [1511, 0]
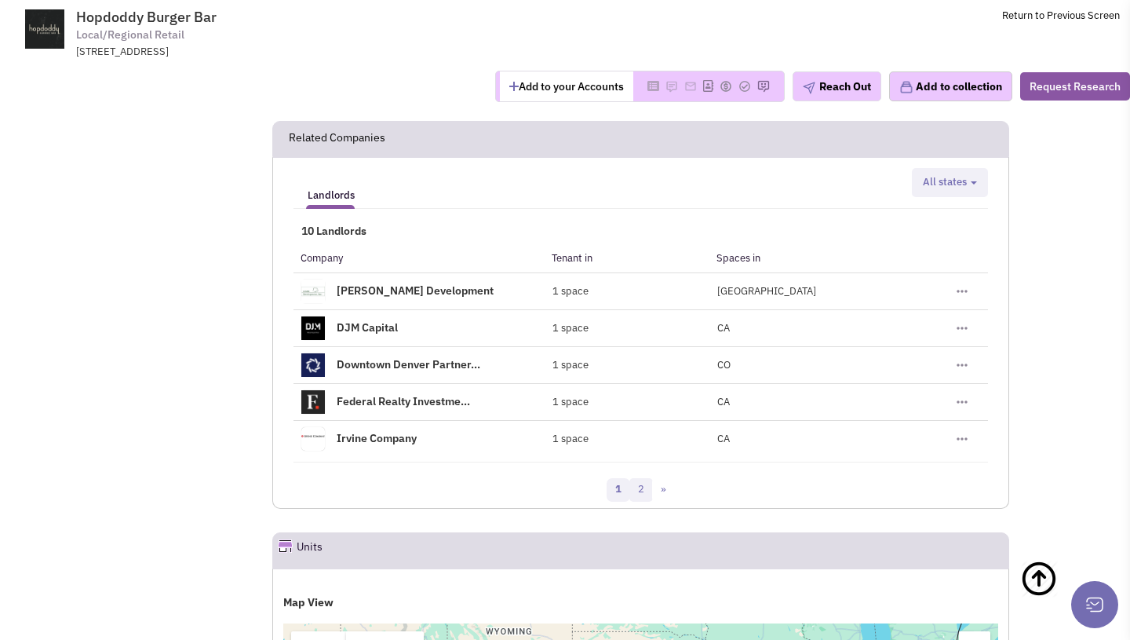
click at [637, 478] on link "2" at bounding box center [641, 490] width 24 height 24
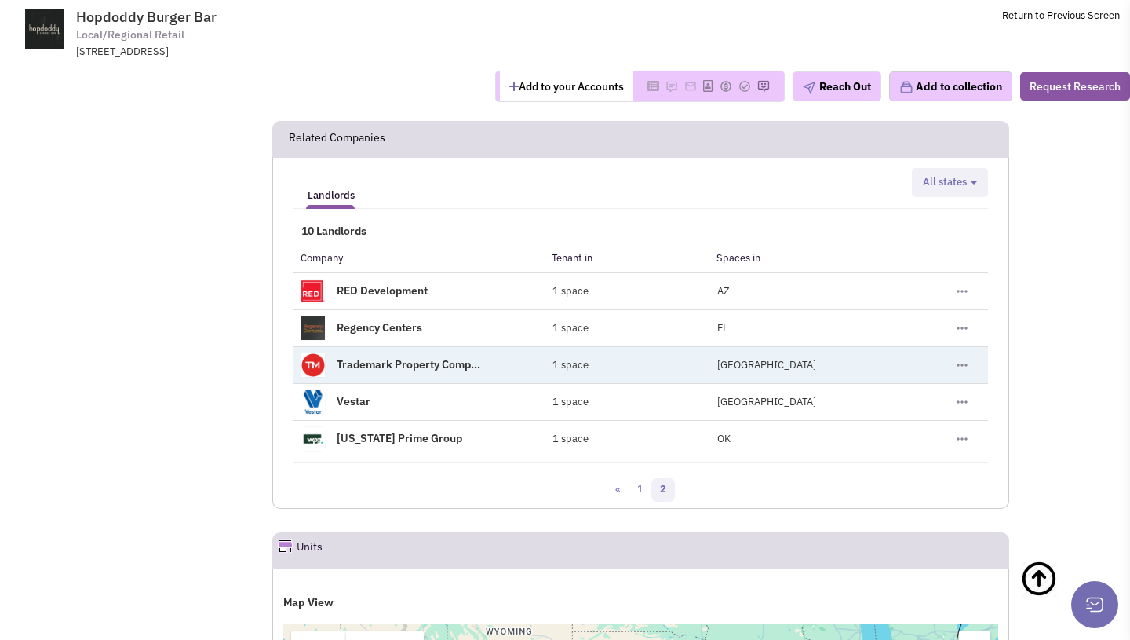
scroll to position [1485, 0]
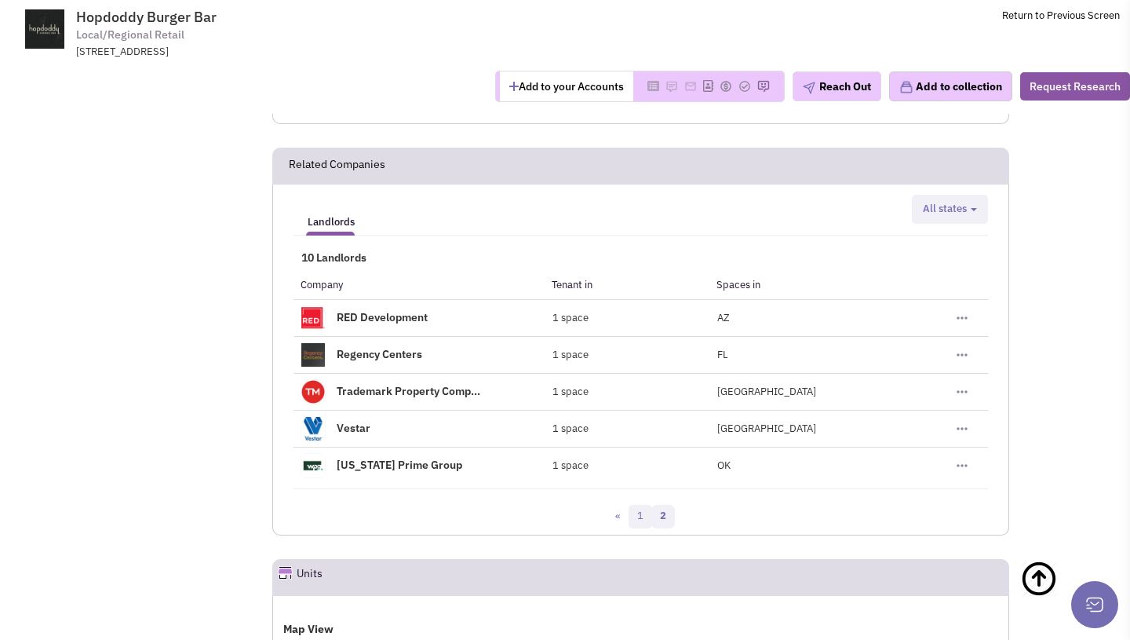
click at [629, 505] on link "1" at bounding box center [641, 517] width 24 height 24
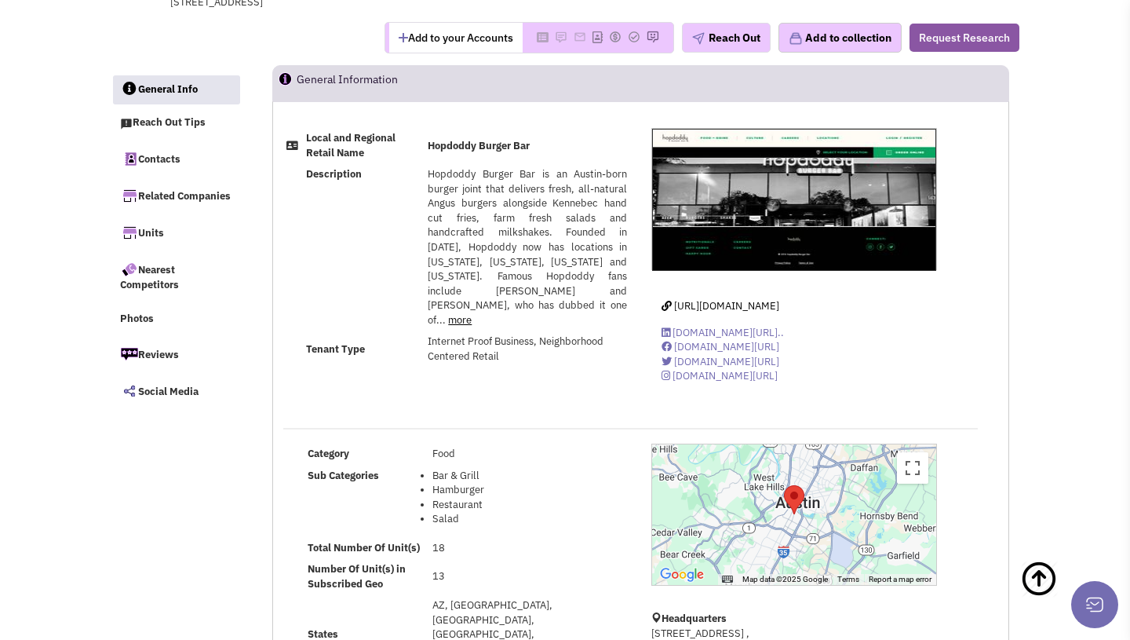
scroll to position [0, 0]
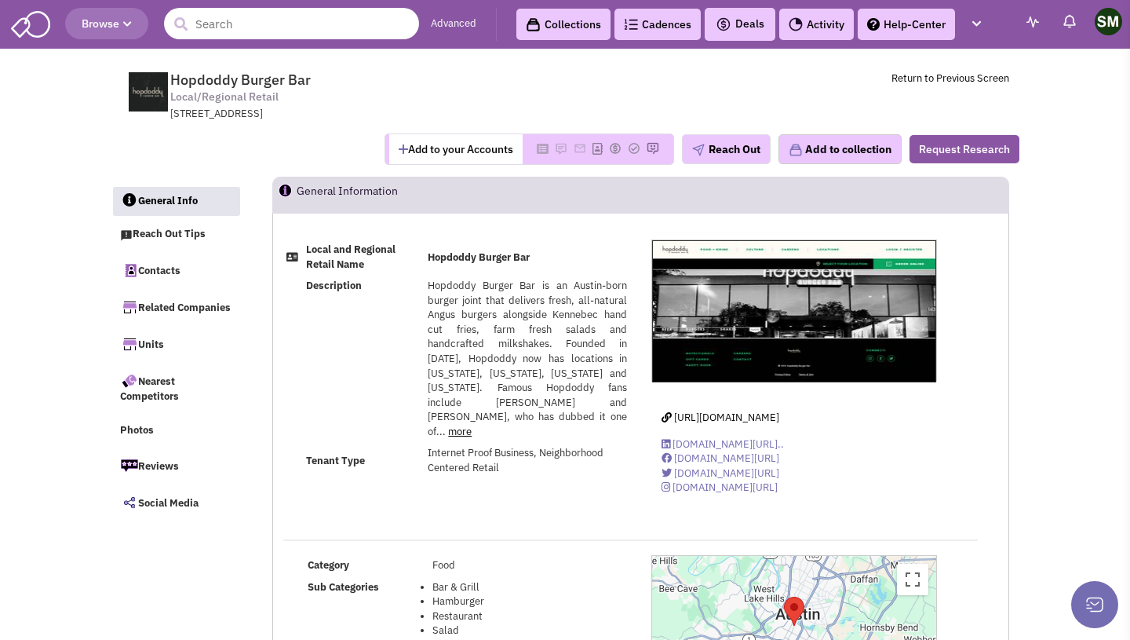
click at [282, 25] on input "text" at bounding box center [291, 23] width 255 height 31
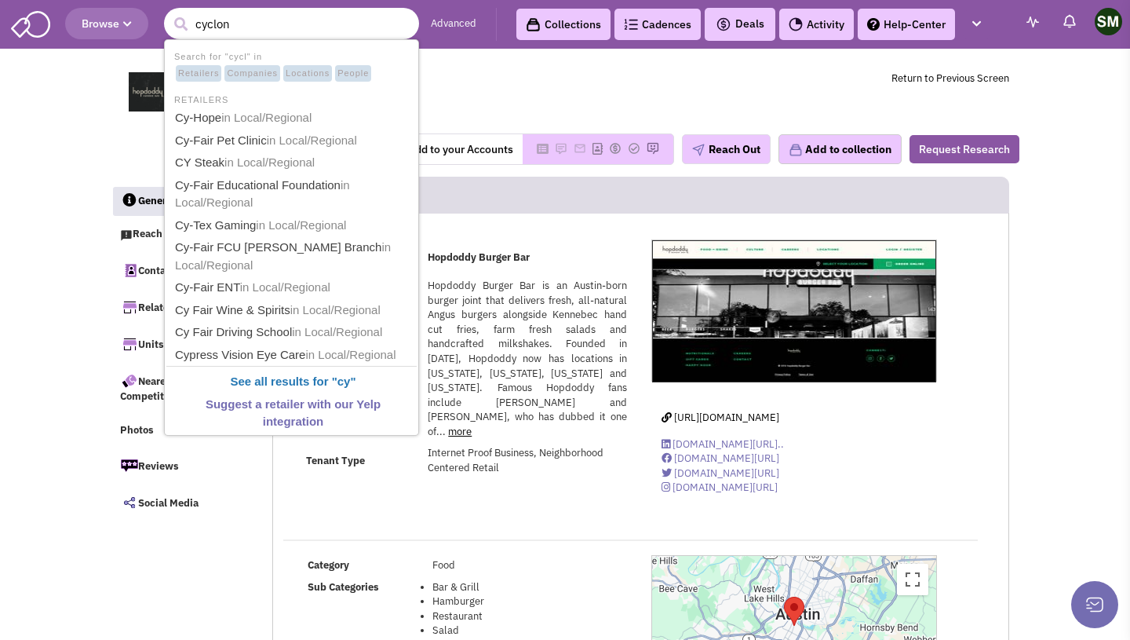
type input "cyclone"
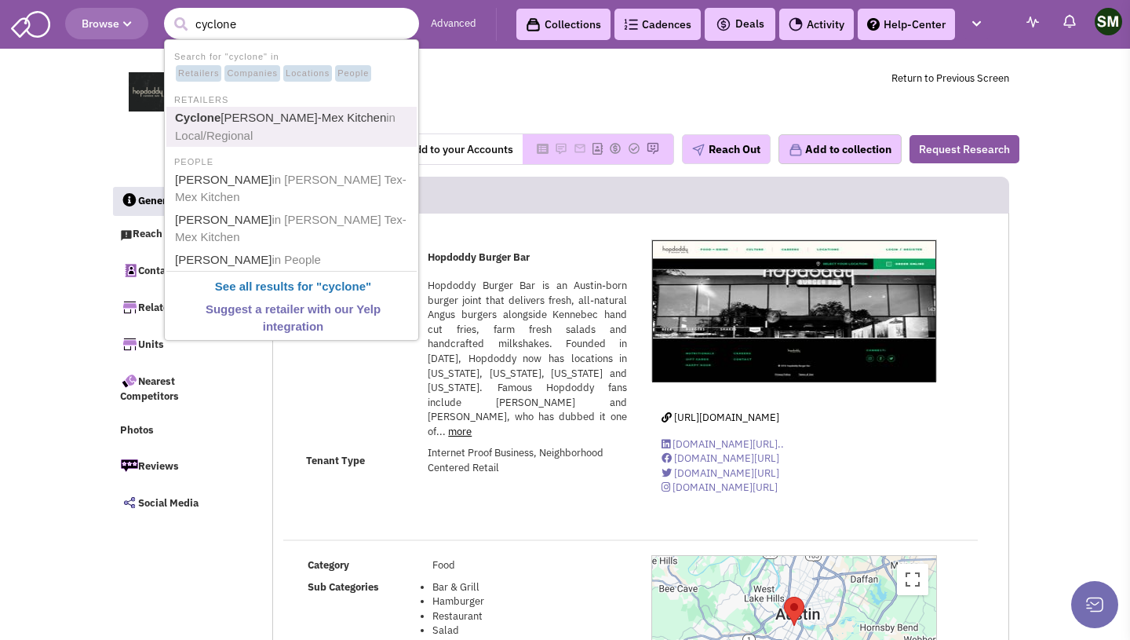
click at [269, 126] on link "Cyclone Anaya's Tex-Mex Kitchen in Local/Regional" at bounding box center [293, 127] width 246 height 38
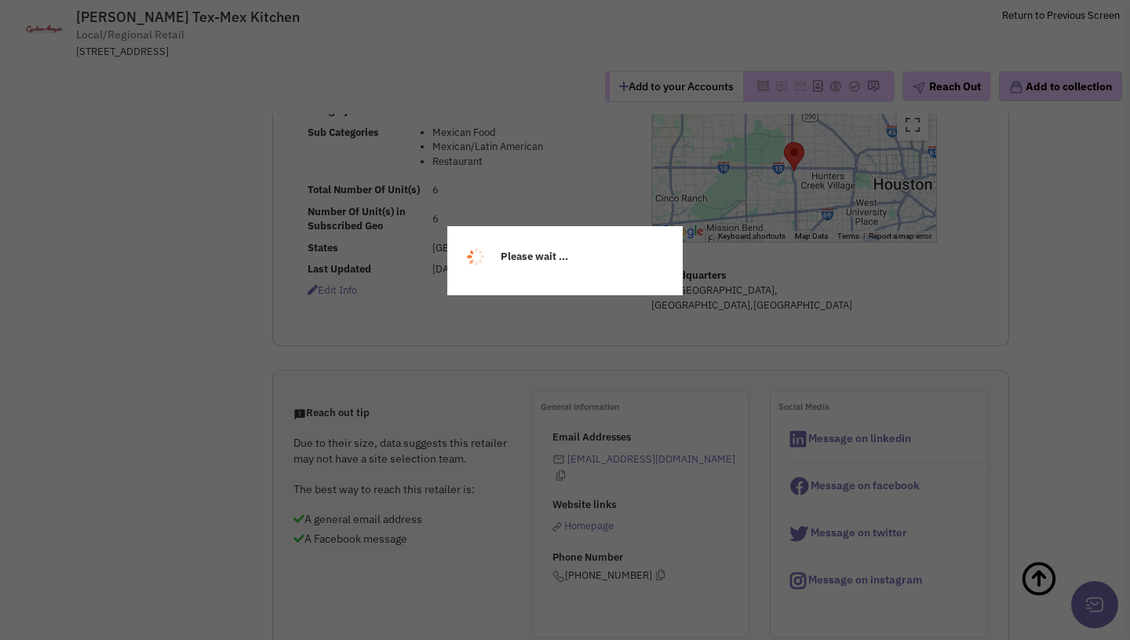
select select
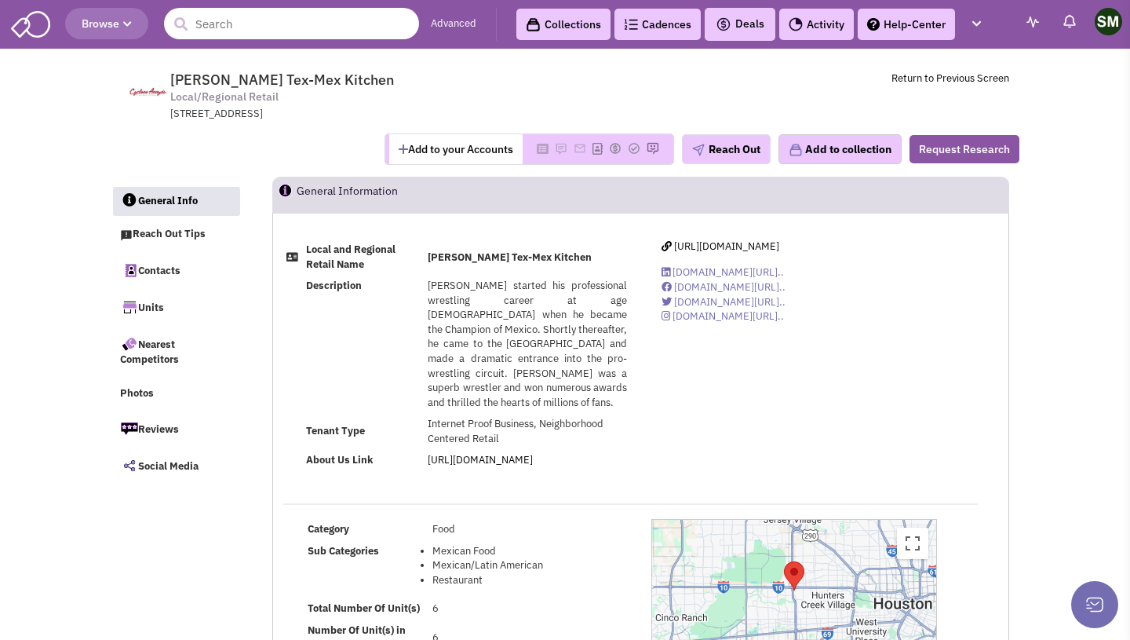
click at [261, 27] on input "text" at bounding box center [291, 23] width 255 height 31
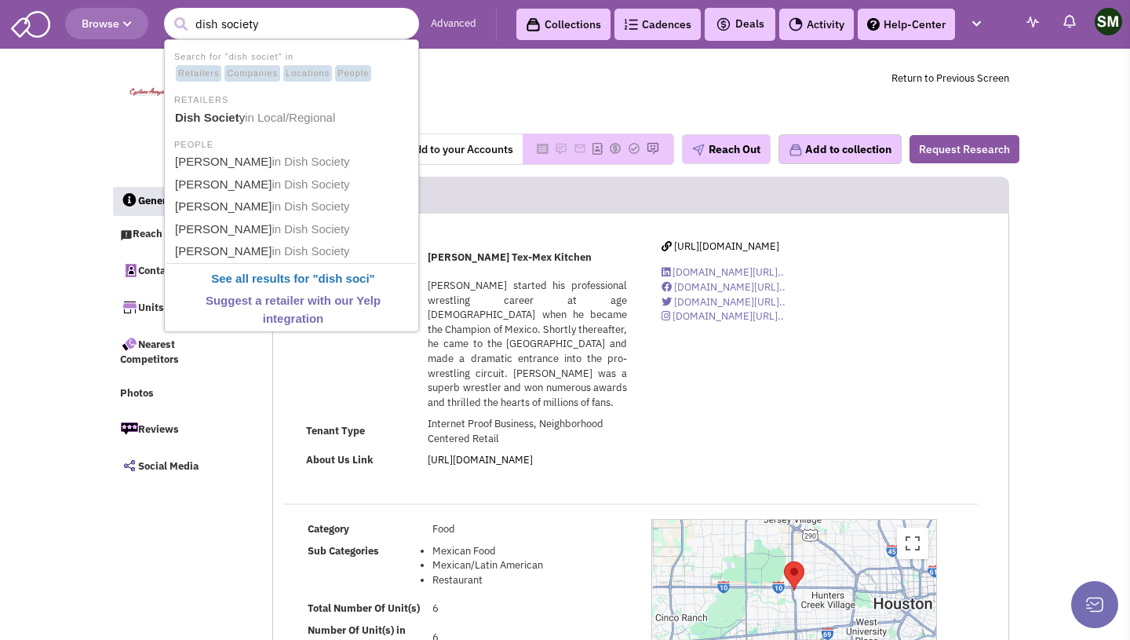
type input "dish society"
click at [169, 13] on button "submit" at bounding box center [181, 25] width 24 height 24
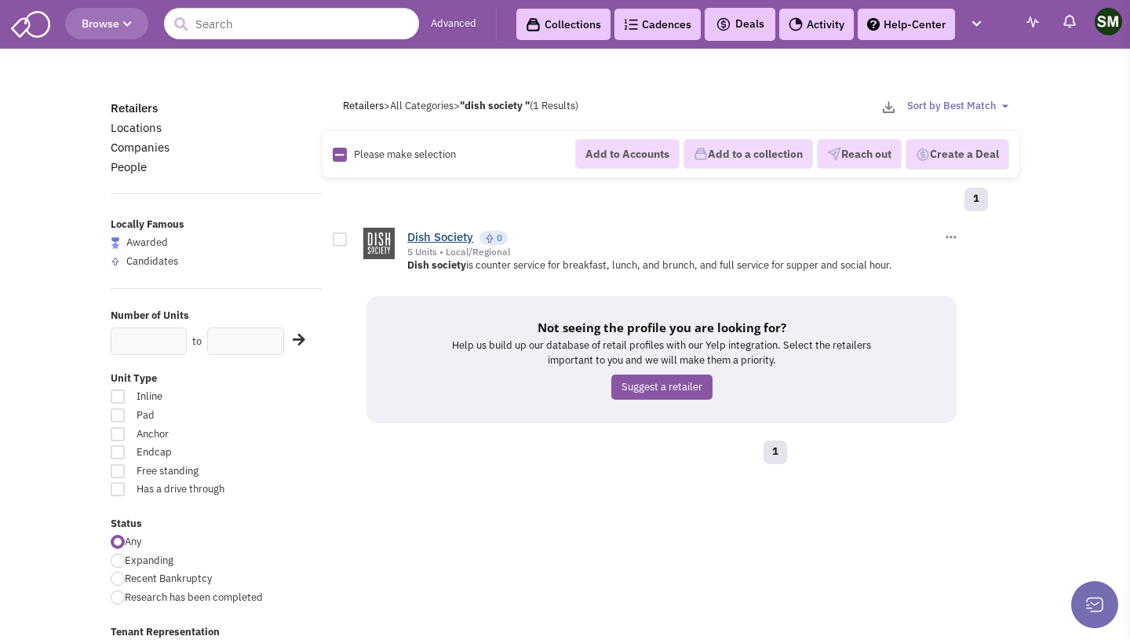
click at [418, 229] on link "Dish Society" at bounding box center [440, 236] width 66 height 15
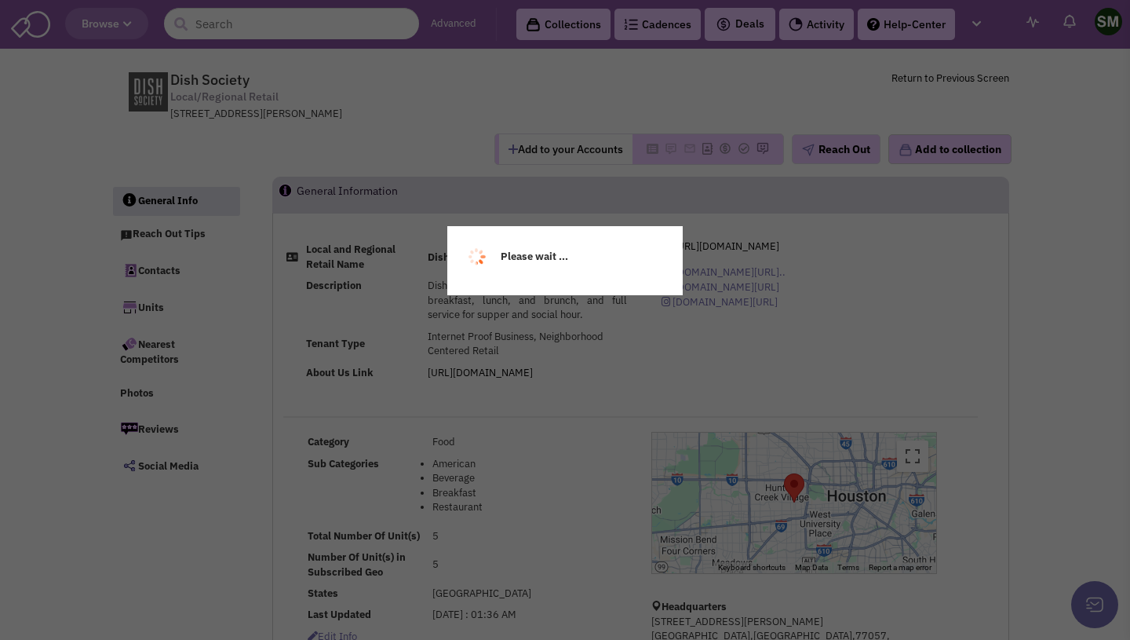
select select
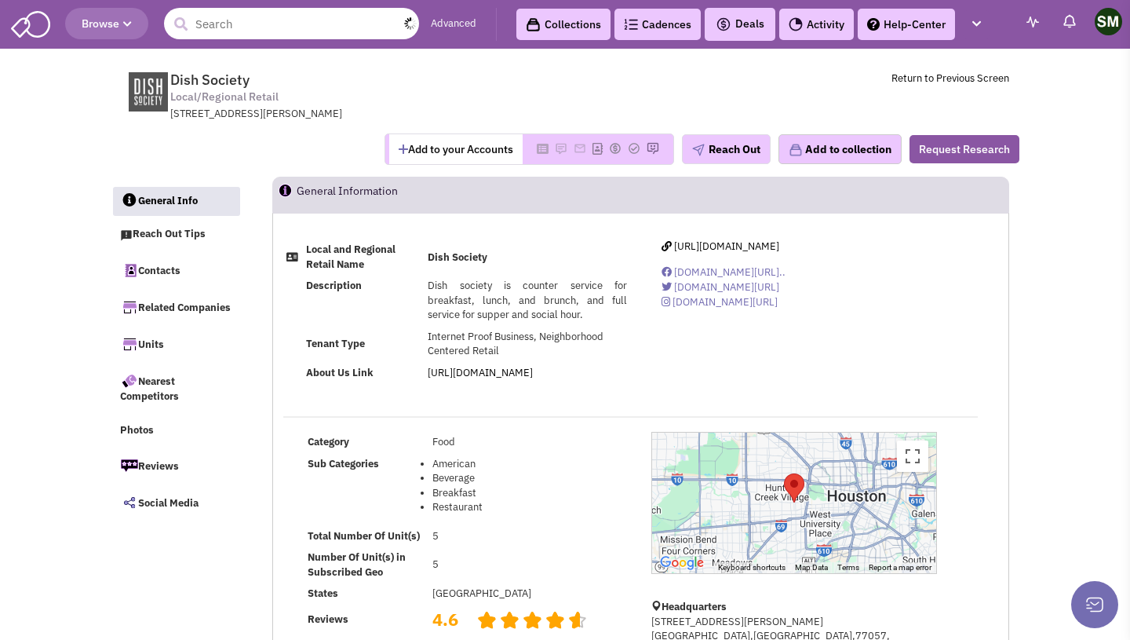
click at [228, 31] on input "text" at bounding box center [291, 23] width 255 height 31
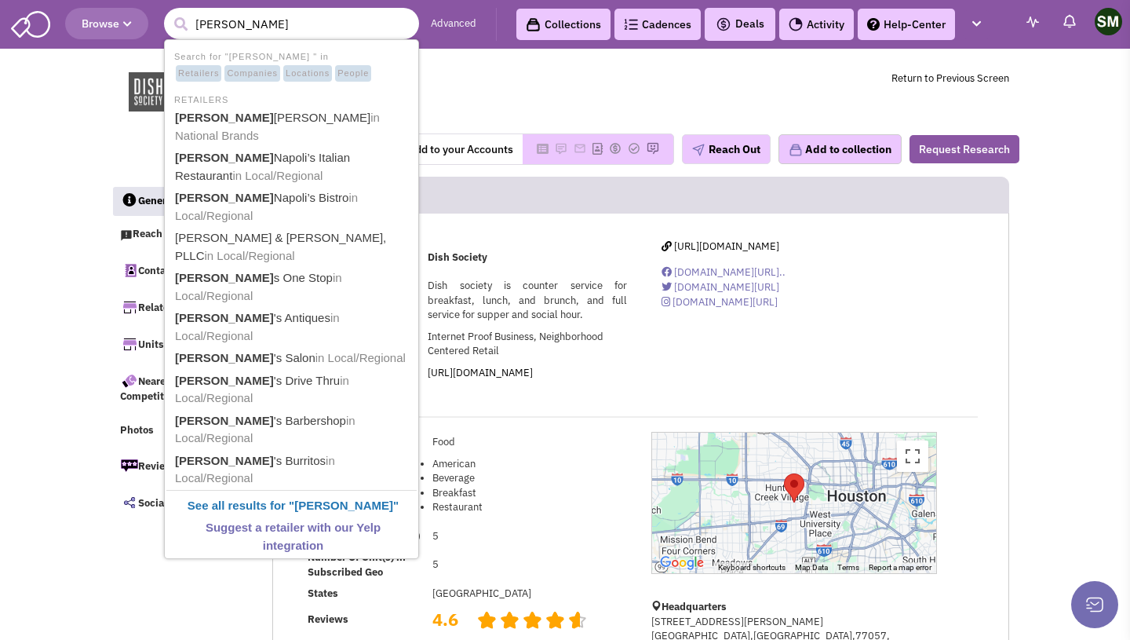
type input "[PERSON_NAME] vs"
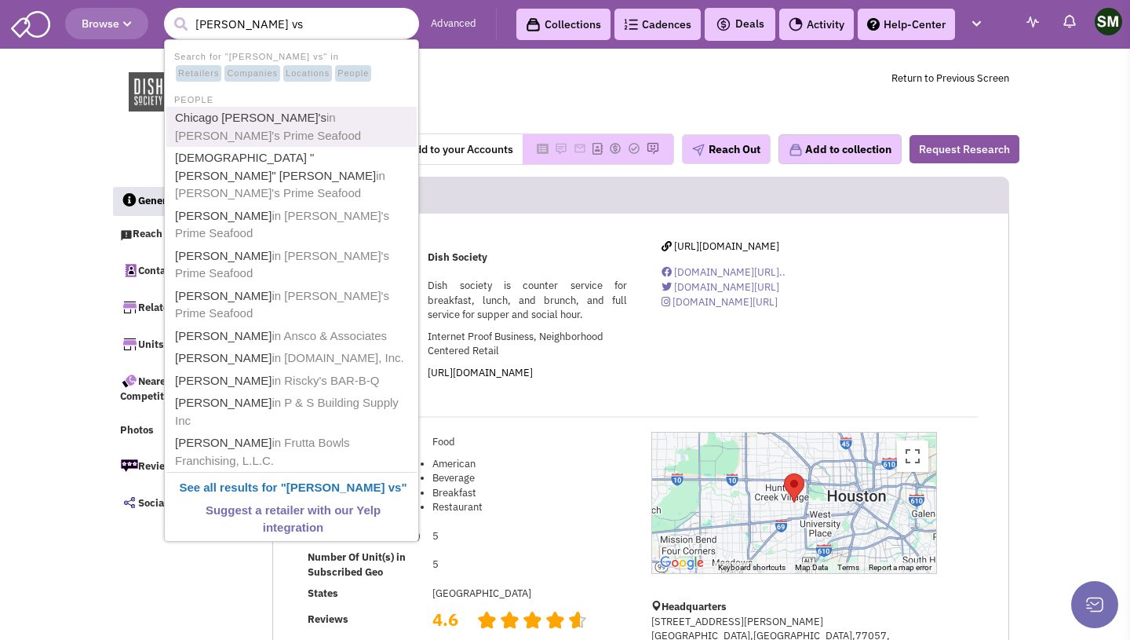
click at [304, 116] on span "in [PERSON_NAME]'s Prime Seafood" at bounding box center [268, 126] width 186 height 31
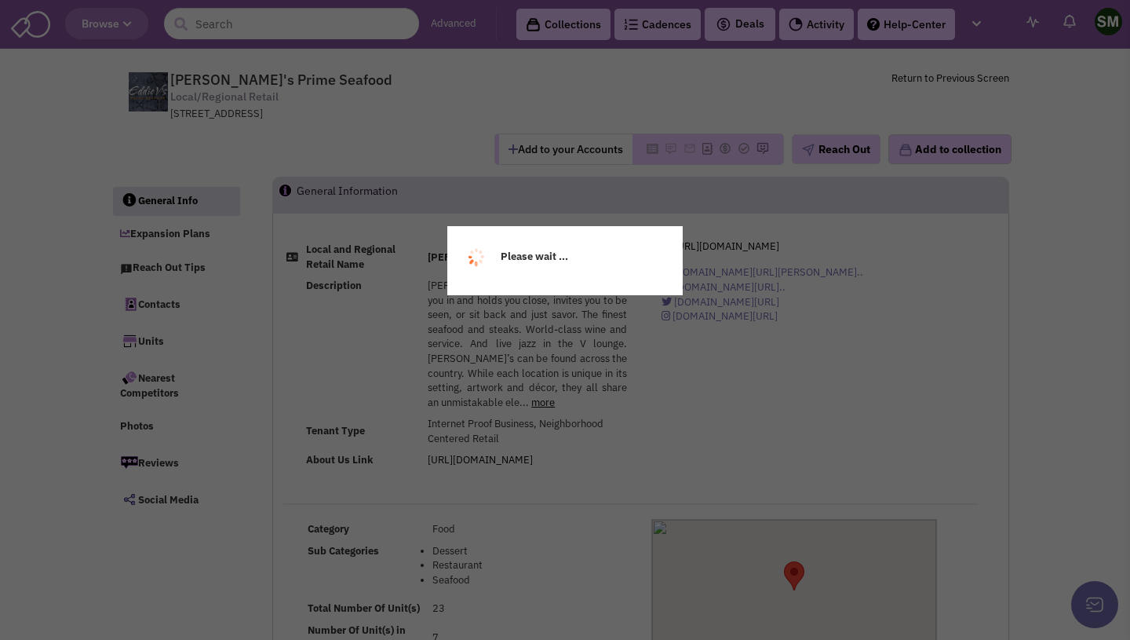
select select
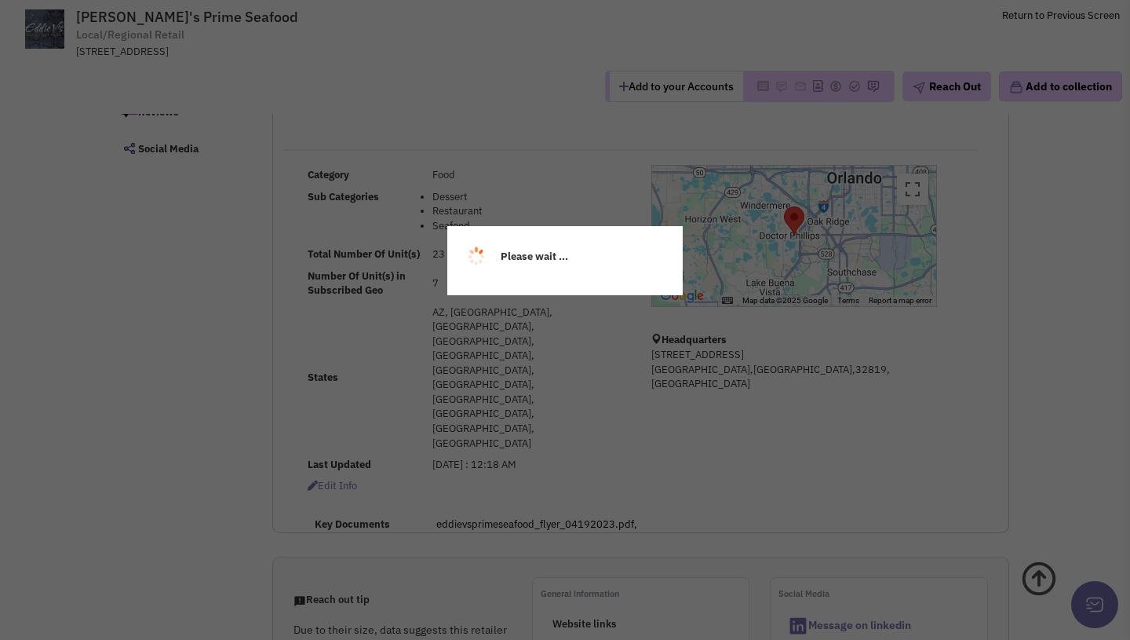
select select
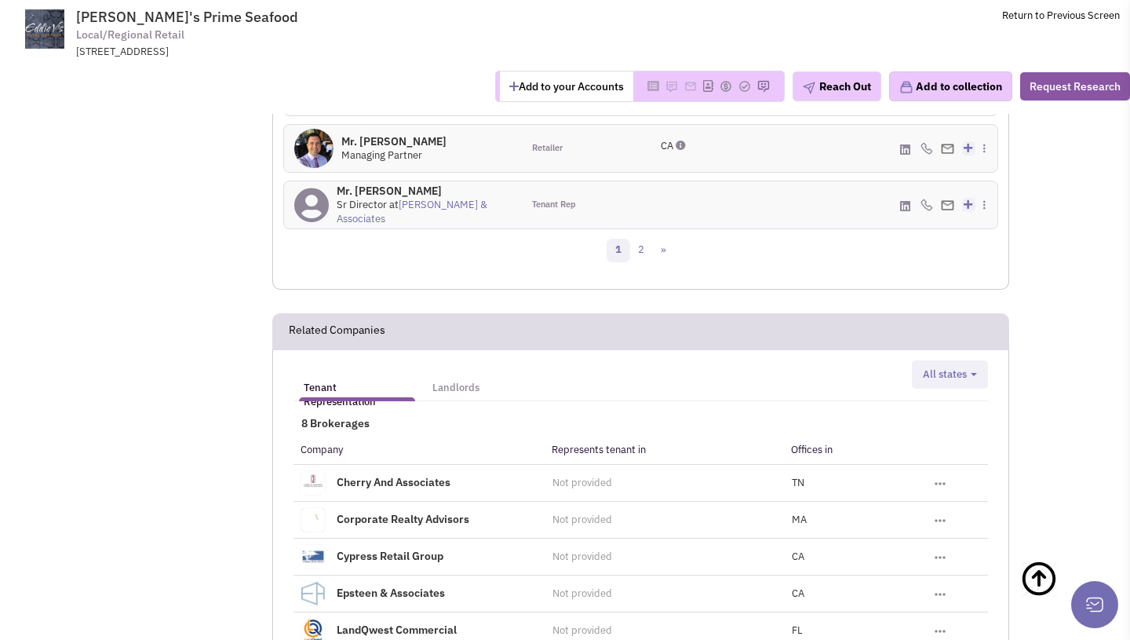
scroll to position [1688, 0]
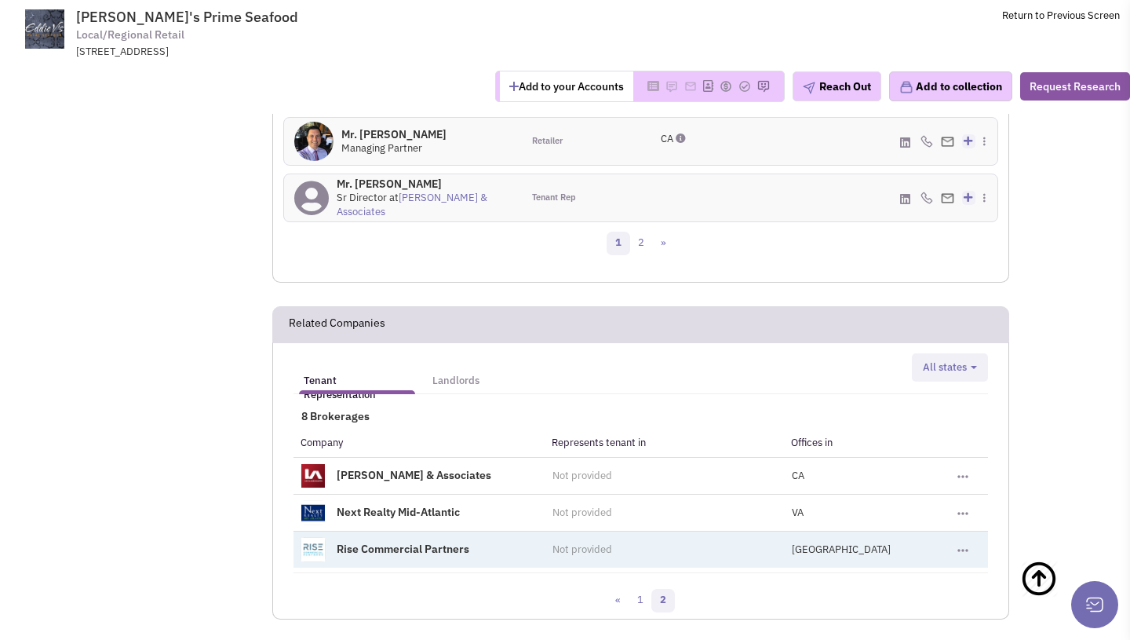
click at [450, 541] on link "Rise Commercial Partners" at bounding box center [403, 548] width 133 height 14
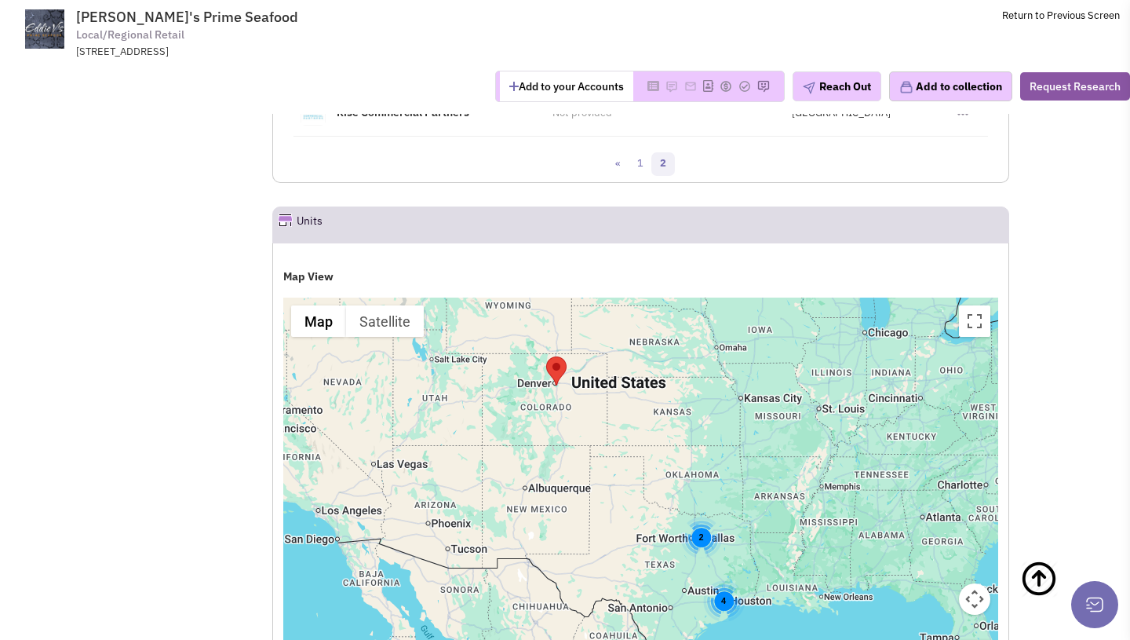
scroll to position [2116, 0]
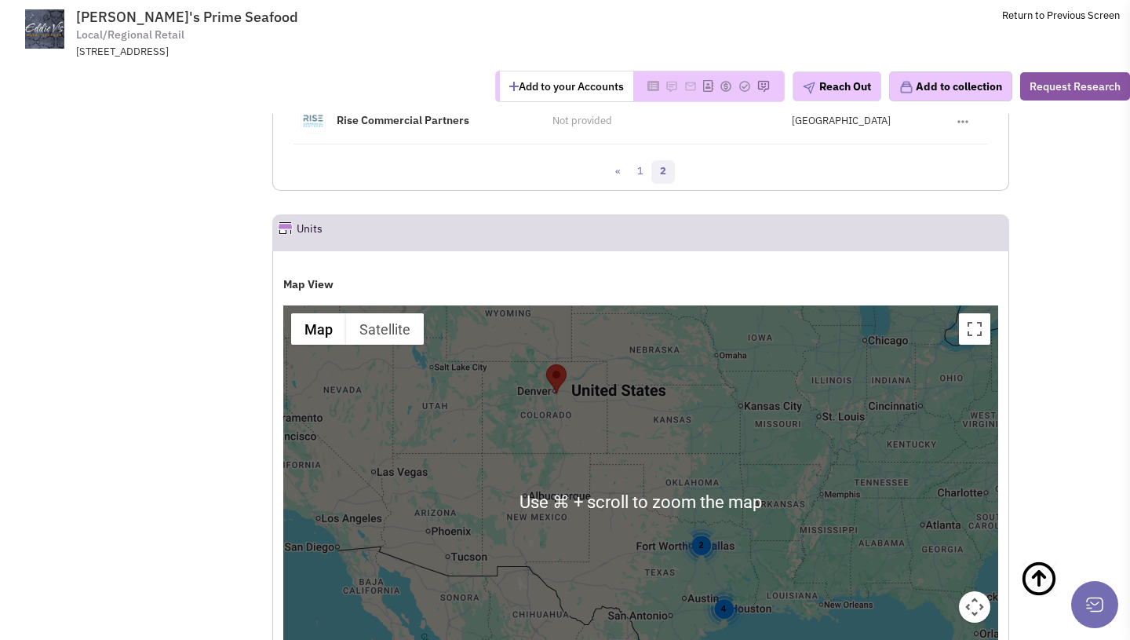
click at [731, 588] on div "4" at bounding box center [723, 609] width 42 height 42
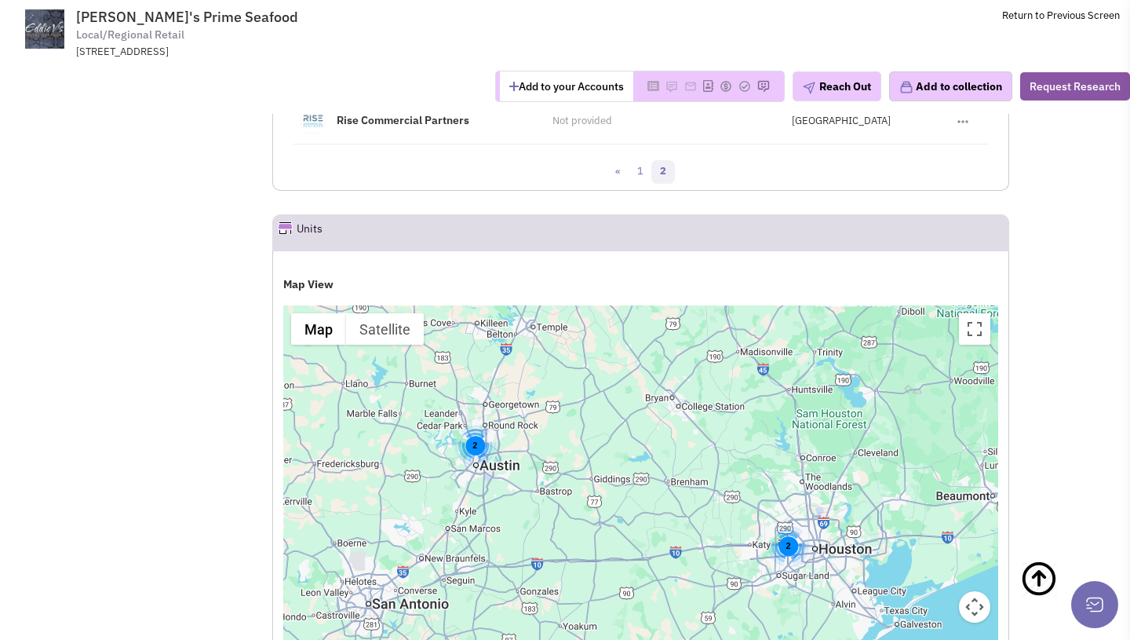
click at [797, 525] on div "2" at bounding box center [788, 546] width 42 height 42
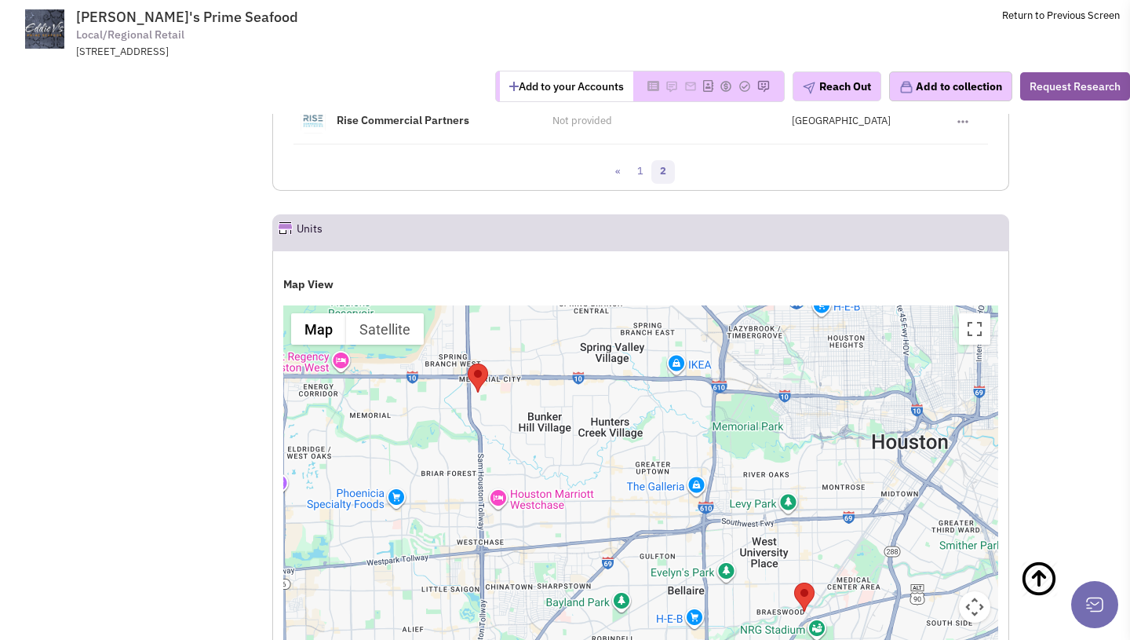
click at [794, 582] on area "Eddie V's" at bounding box center [794, 582] width 0 height 0
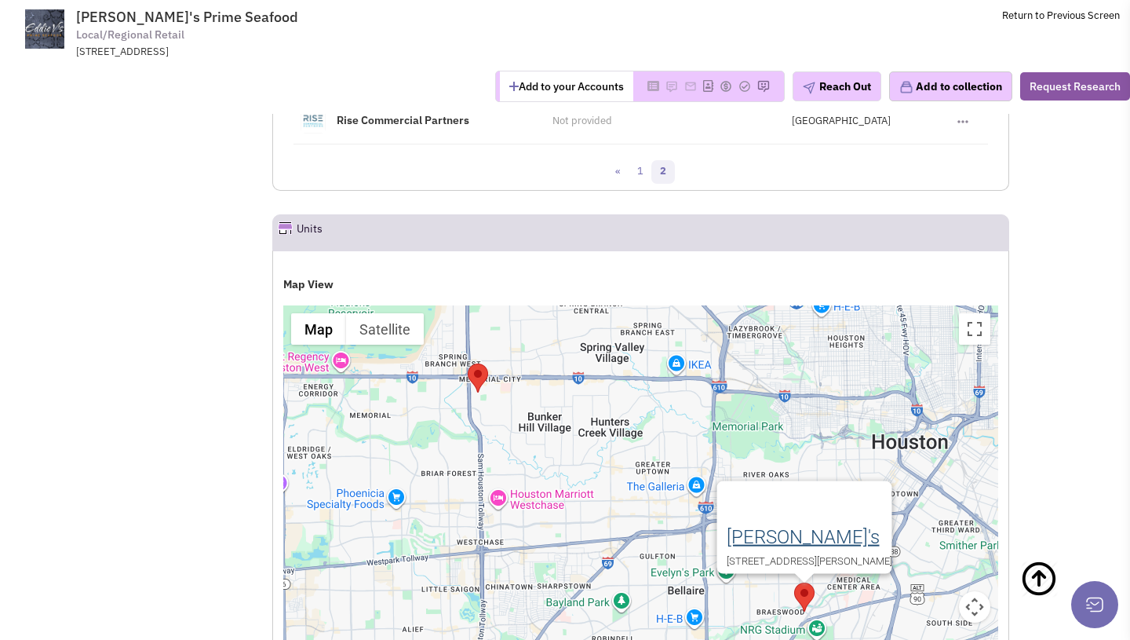
click at [726, 526] on link "Eddie V's" at bounding box center [802, 537] width 153 height 22
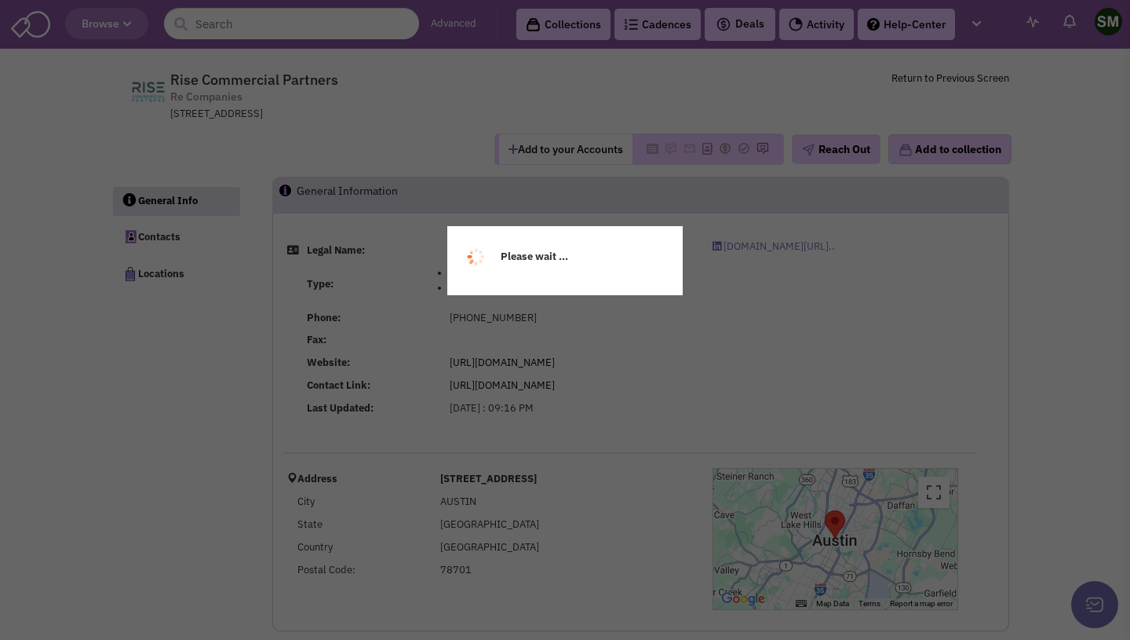
select select
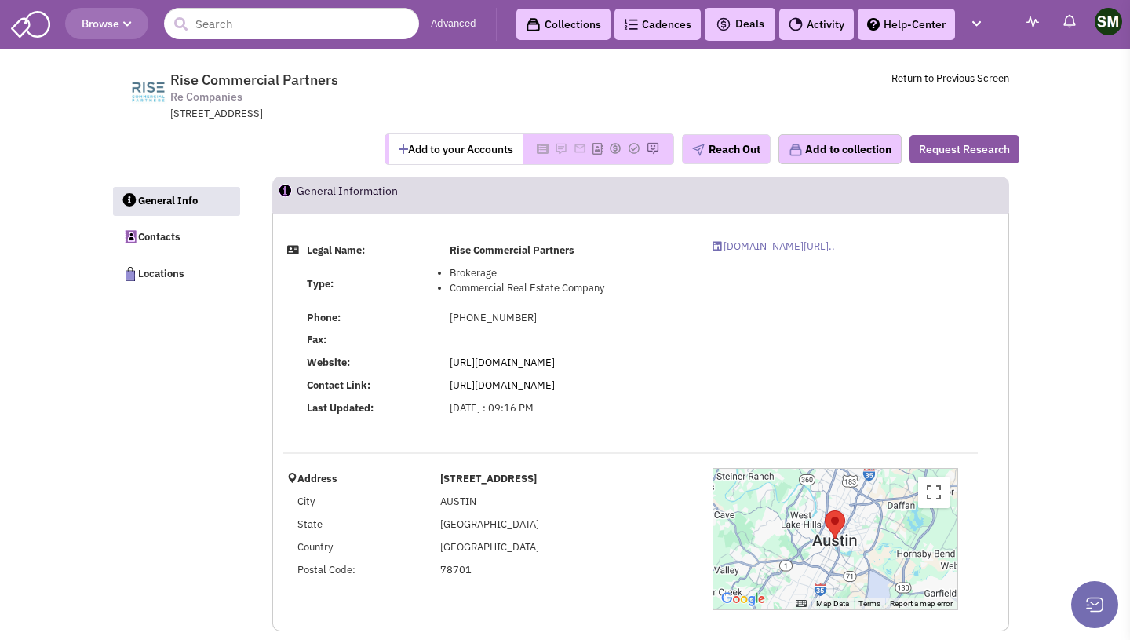
scroll to position [24, 0]
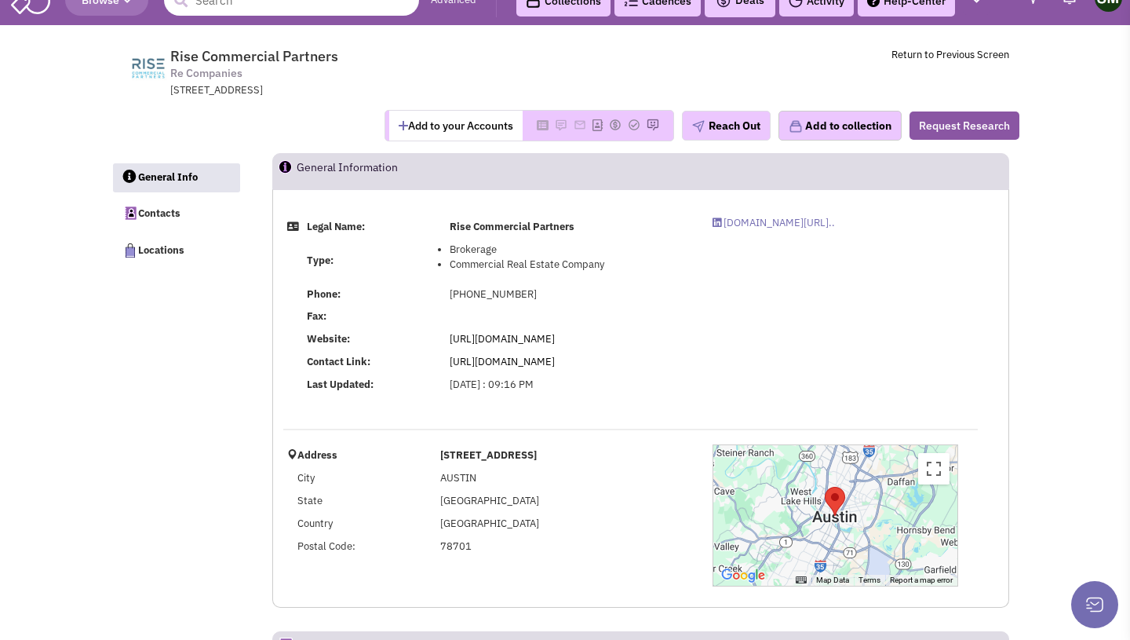
select select
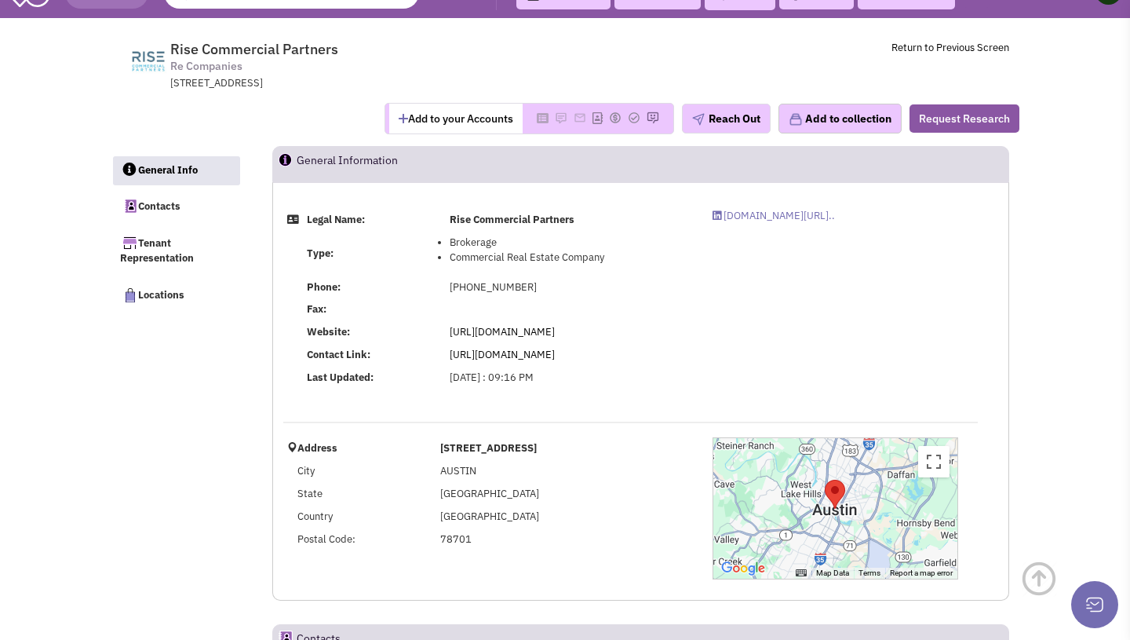
scroll to position [19, 0]
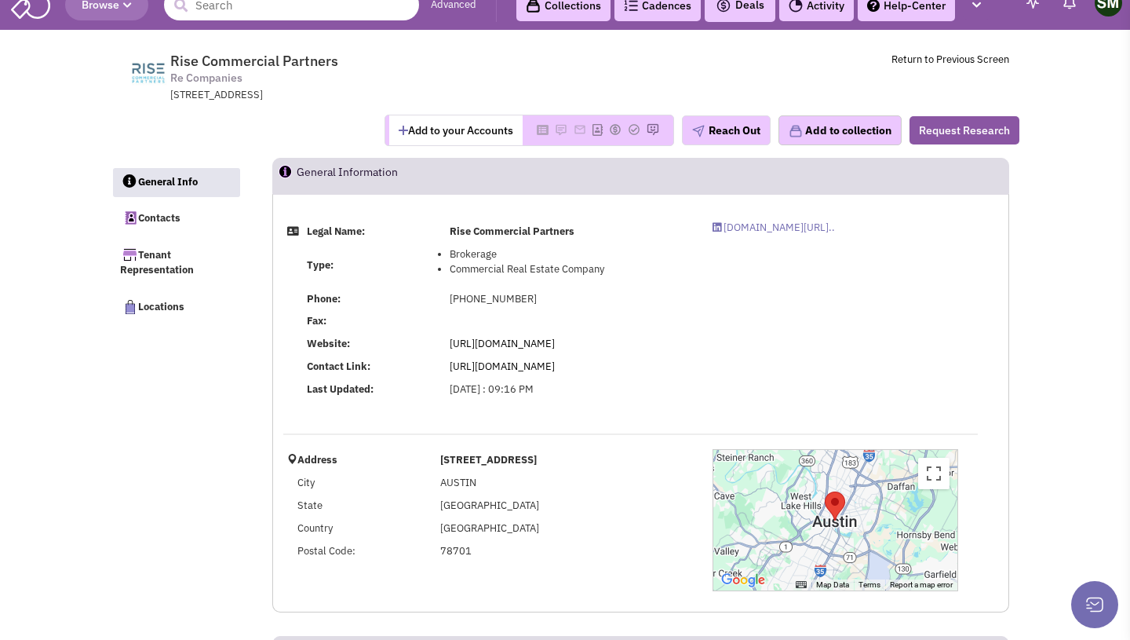
drag, startPoint x: 430, startPoint y: 301, endPoint x: 582, endPoint y: 300, distance: 152.2
click at [582, 300] on tr "Phone: (512) 600-0378" at bounding box center [487, 298] width 409 height 23
click at [582, 300] on td "(512) 600-0378" at bounding box center [569, 298] width 246 height 23
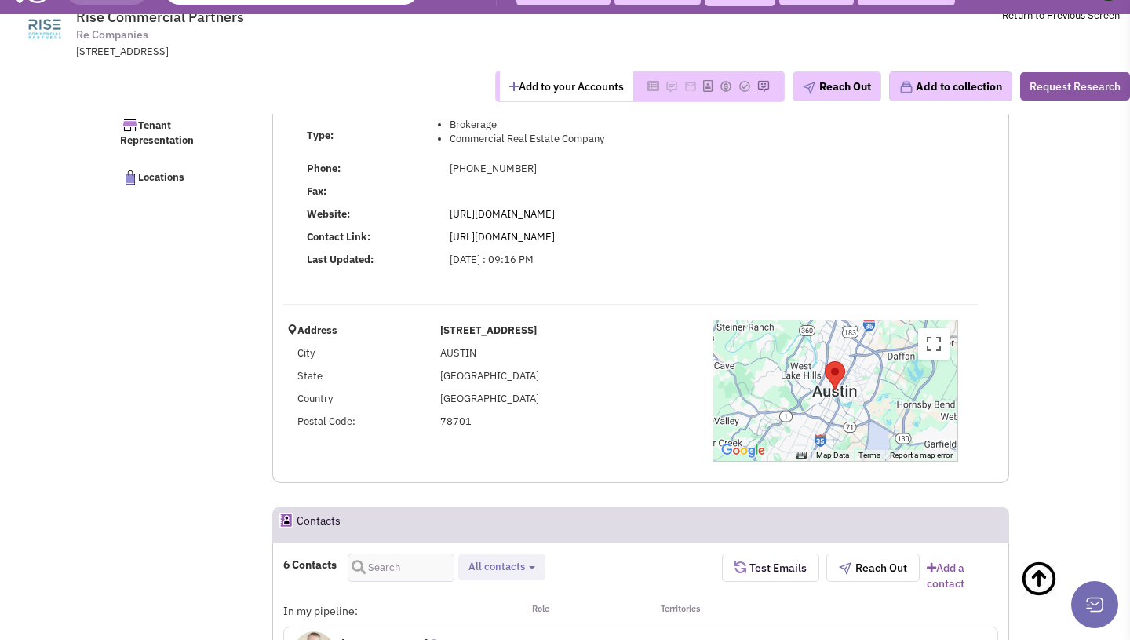
scroll to position [27, 0]
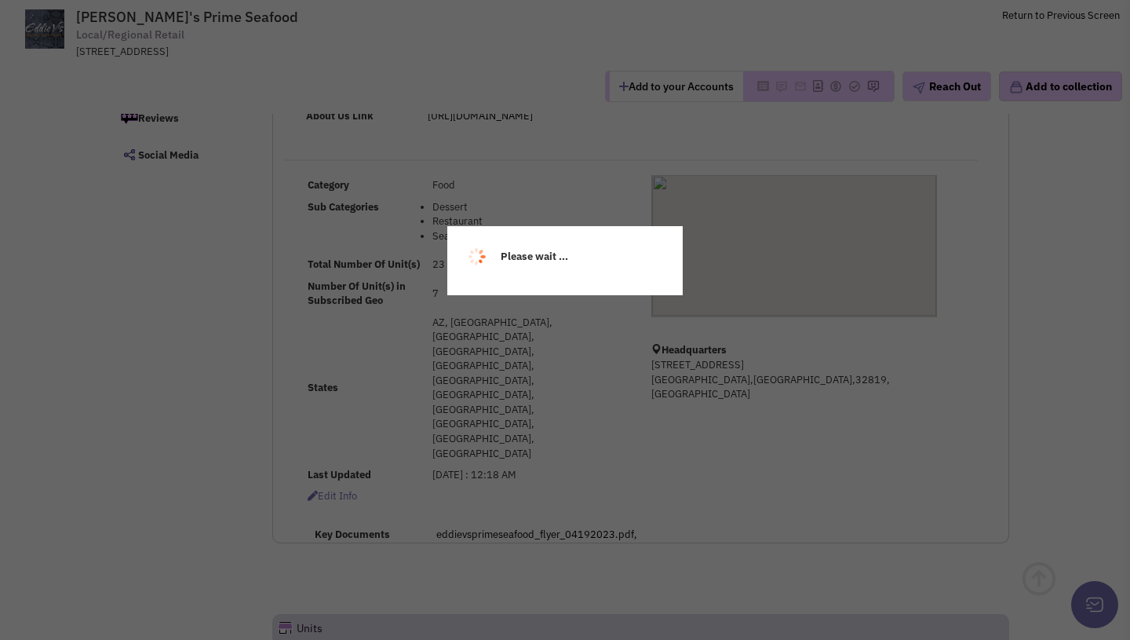
scroll to position [230, 0]
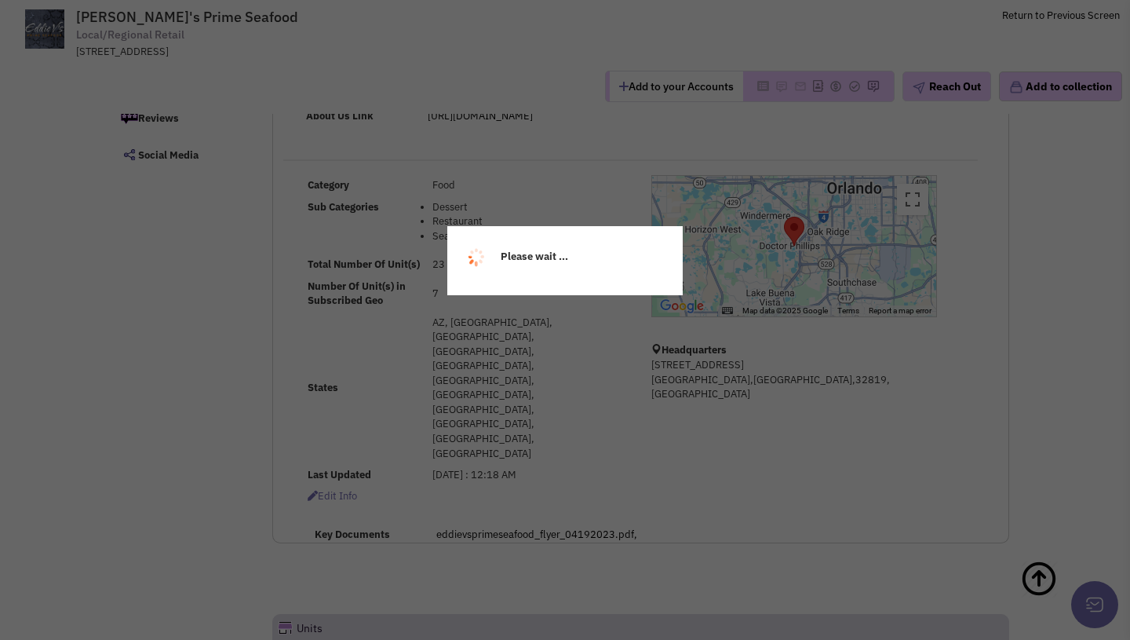
select select
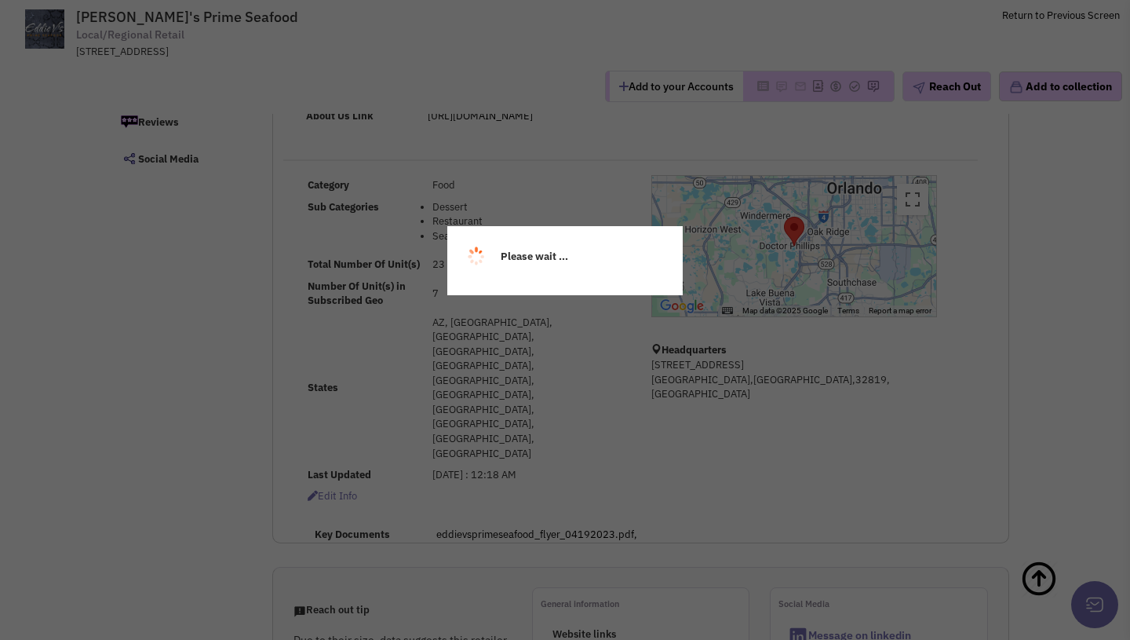
select select
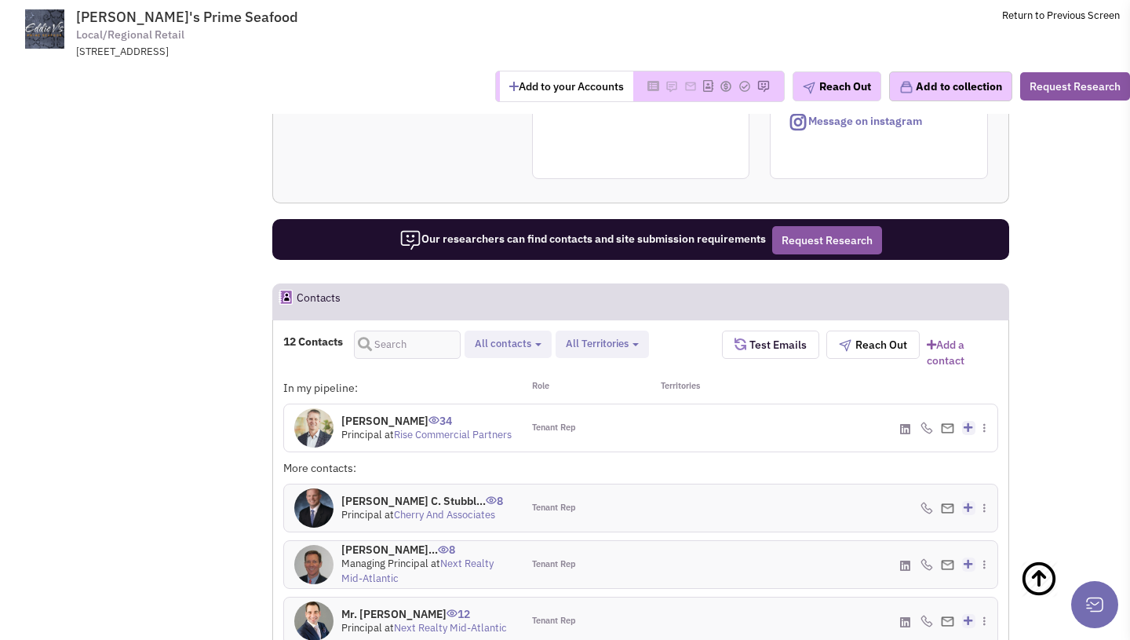
scroll to position [901, 0]
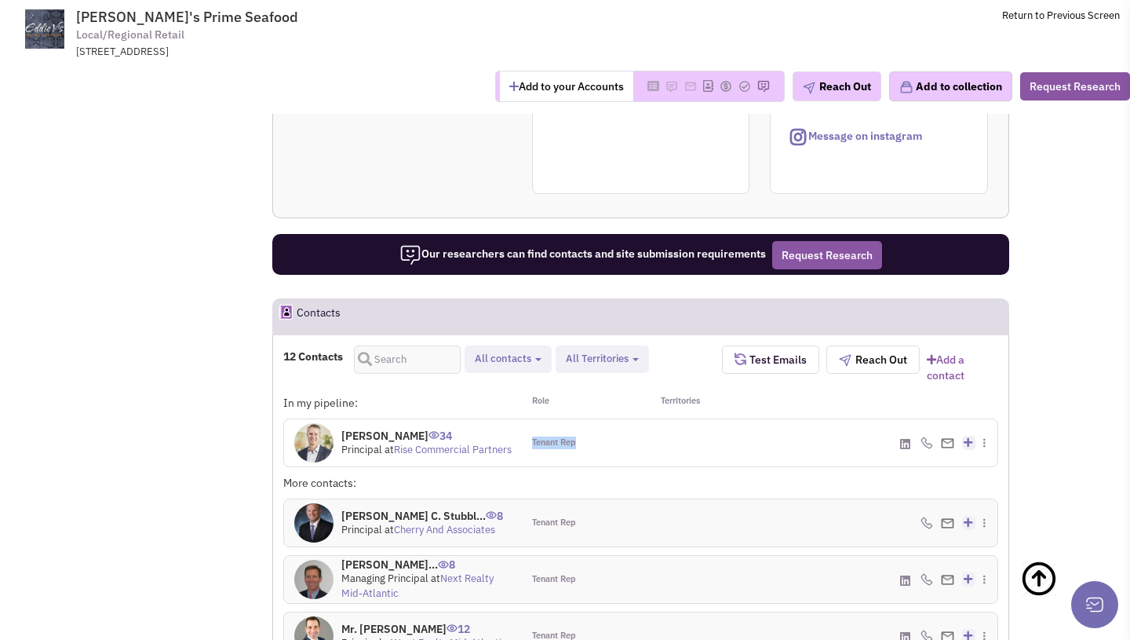
drag, startPoint x: 524, startPoint y: 325, endPoint x: 609, endPoint y: 326, distance: 84.8
click at [609, 419] on div "Tenant Rep" at bounding box center [581, 442] width 118 height 47
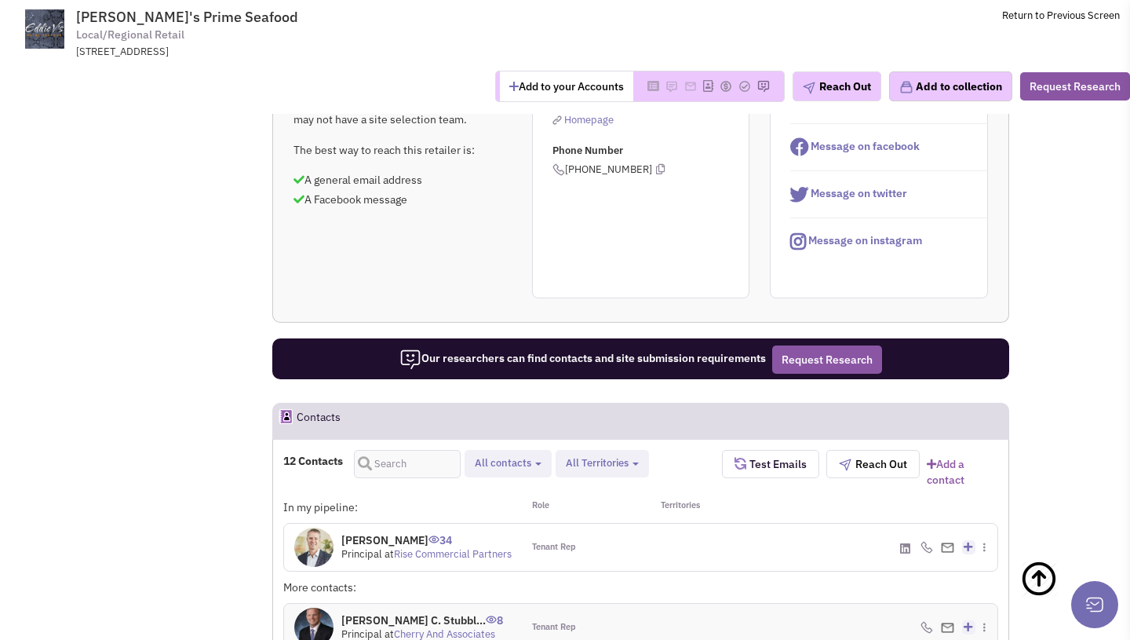
scroll to position [804, 0]
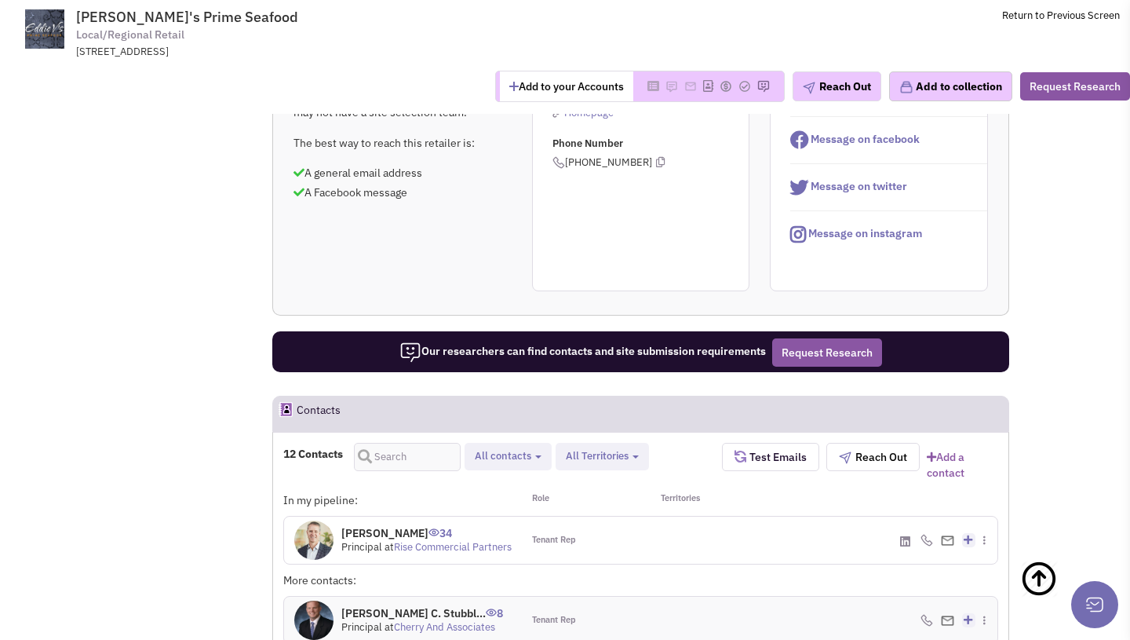
click at [925, 534] on img at bounding box center [927, 540] width 13 height 13
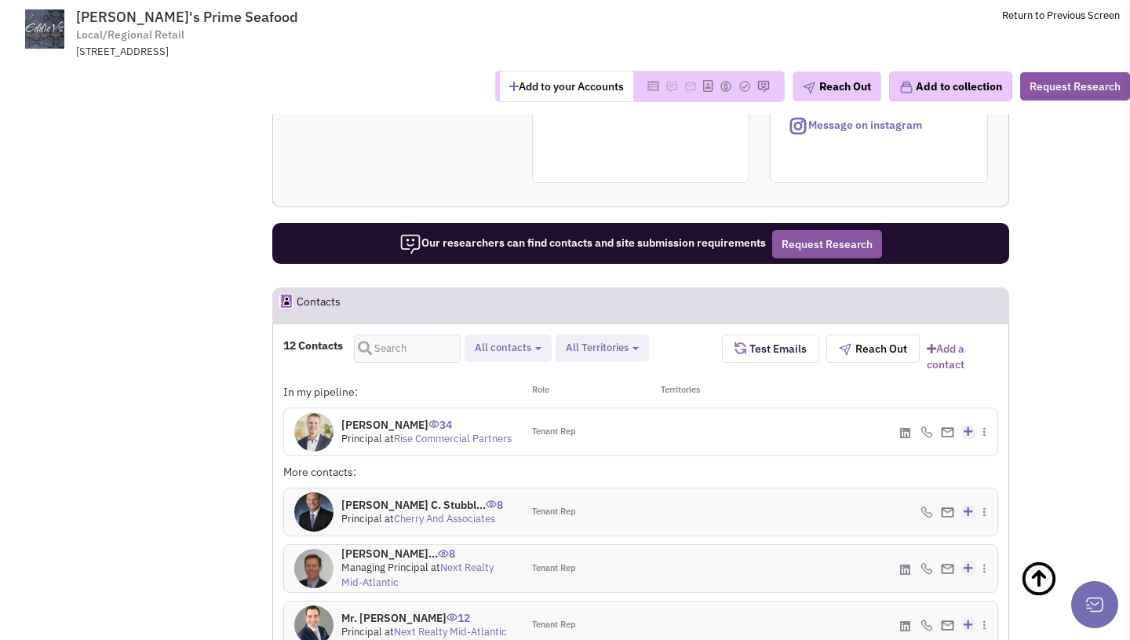
scroll to position [913, 0]
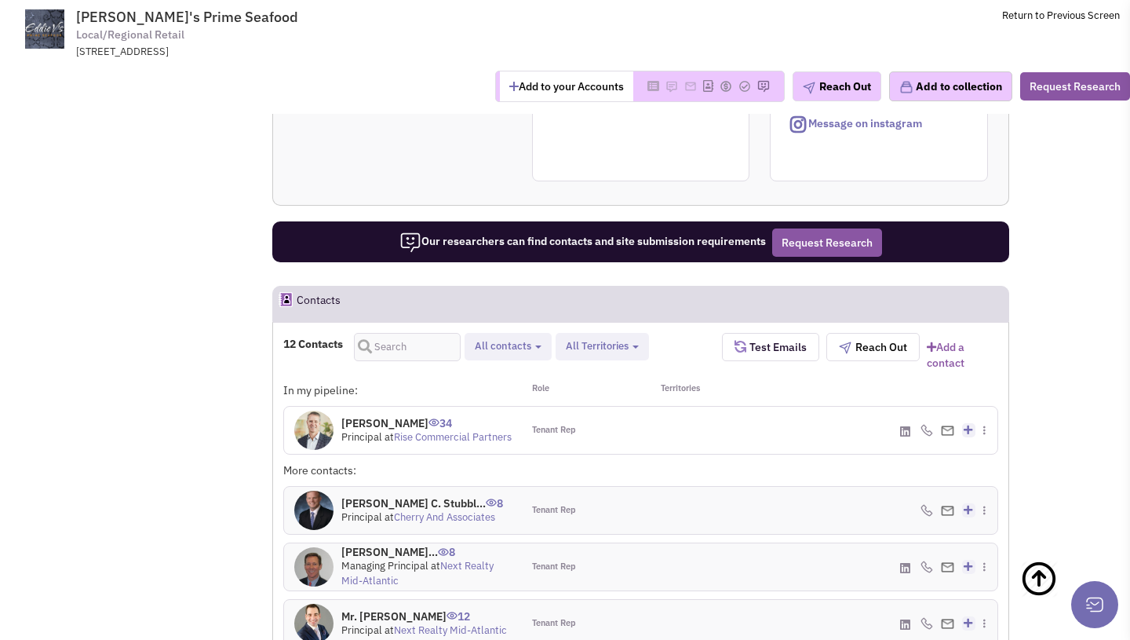
click at [378, 416] on h4 "Jeff Townsend 34" at bounding box center [426, 423] width 170 height 14
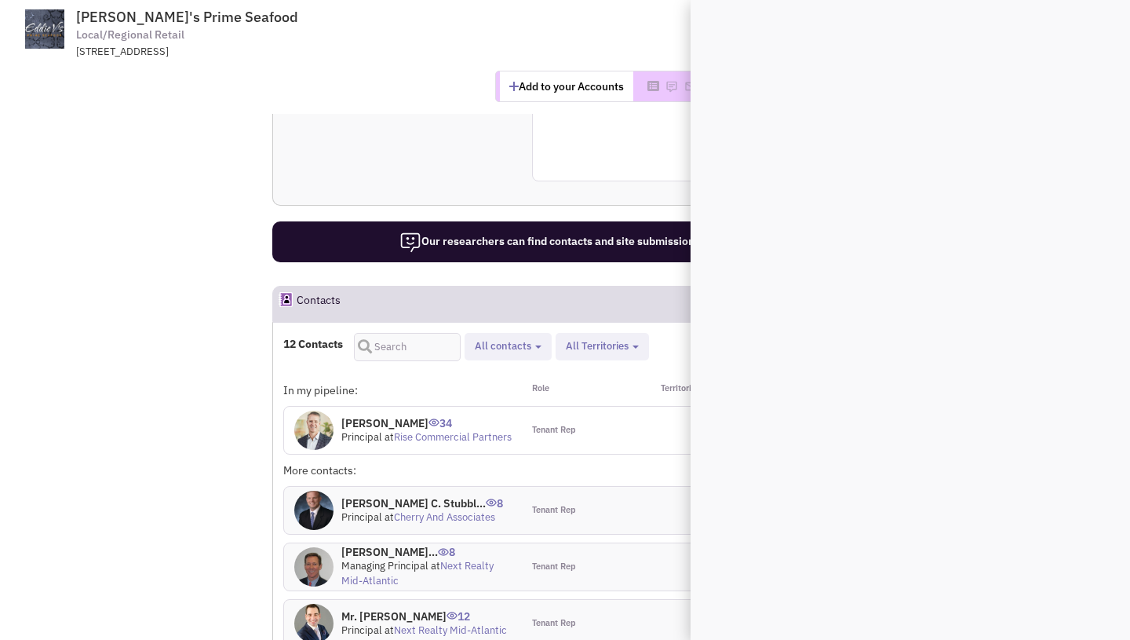
click at [511, 382] on div "In my pipeline:" at bounding box center [402, 390] width 239 height 16
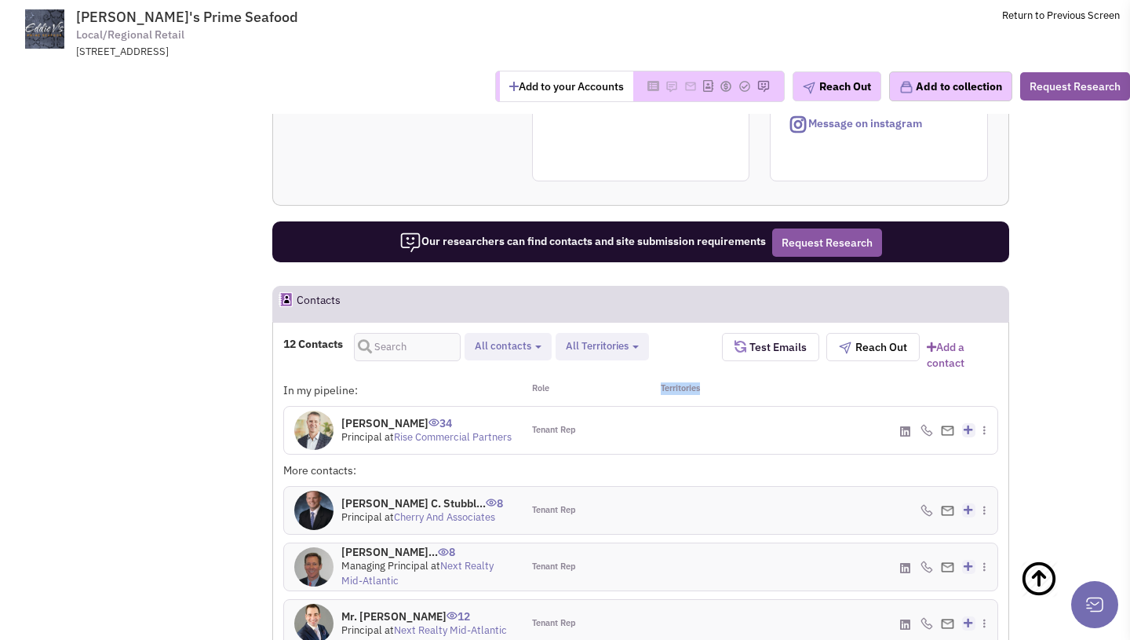
drag, startPoint x: 653, startPoint y: 268, endPoint x: 735, endPoint y: 268, distance: 81.6
click at [735, 382] on div "Territories" at bounding box center [699, 390] width 119 height 16
drag, startPoint x: 655, startPoint y: 272, endPoint x: 725, endPoint y: 274, distance: 69.9
click at [725, 382] on div "Territories" at bounding box center [699, 390] width 119 height 16
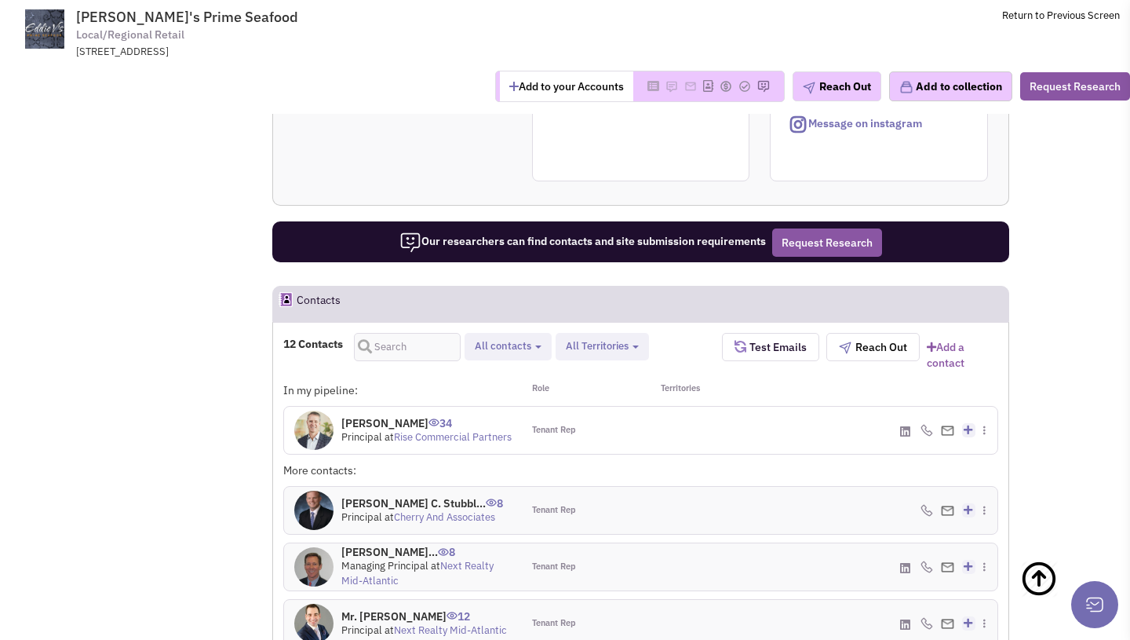
click at [666, 382] on div "Territories" at bounding box center [699, 390] width 119 height 16
drag, startPoint x: 648, startPoint y: 272, endPoint x: 714, endPoint y: 272, distance: 65.9
click at [714, 382] on div "Territories" at bounding box center [699, 390] width 119 height 16
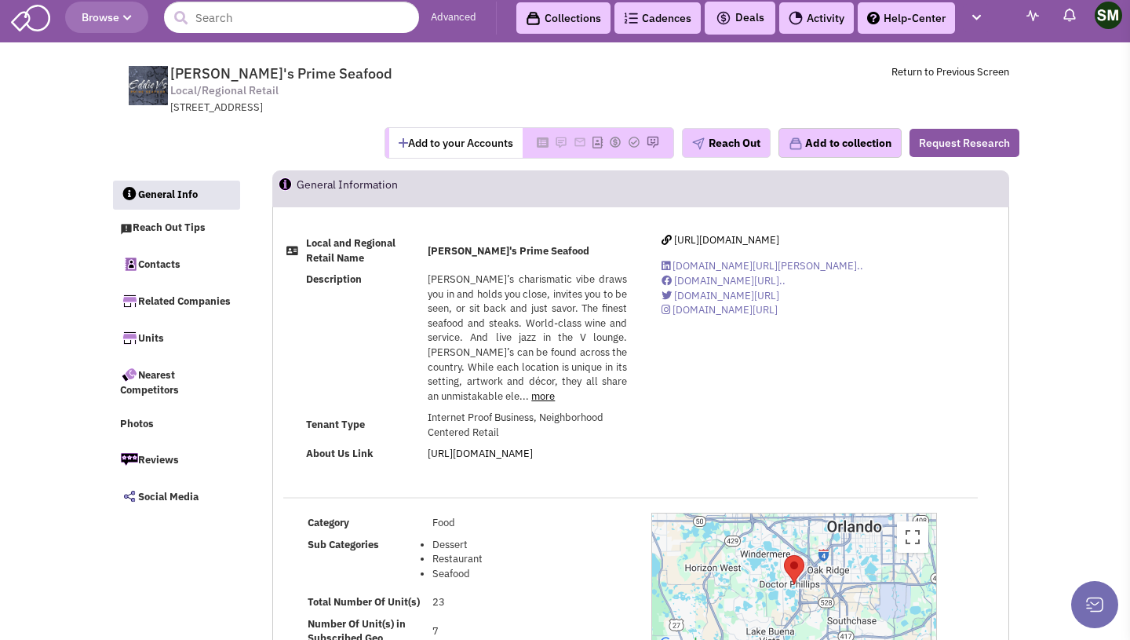
scroll to position [7, 0]
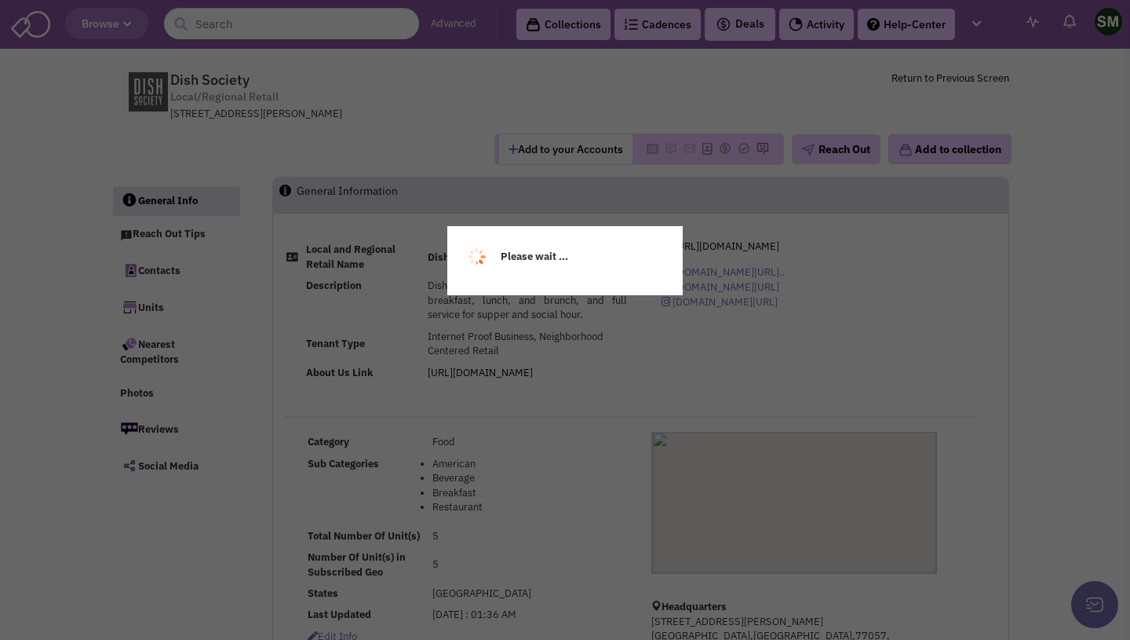
select select
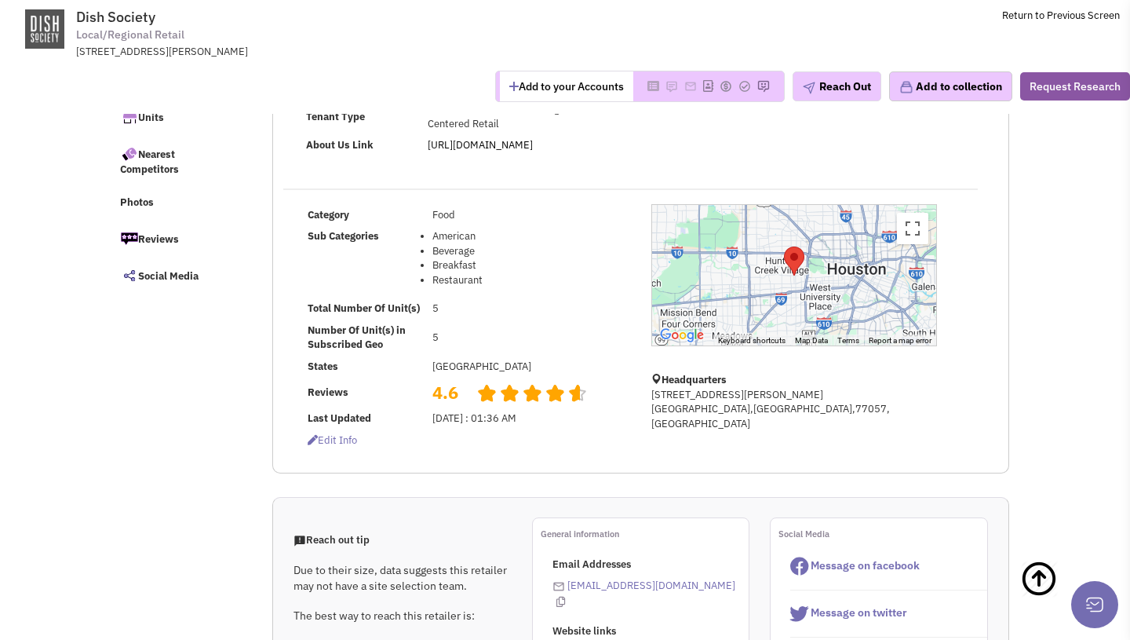
scroll to position [308, 0]
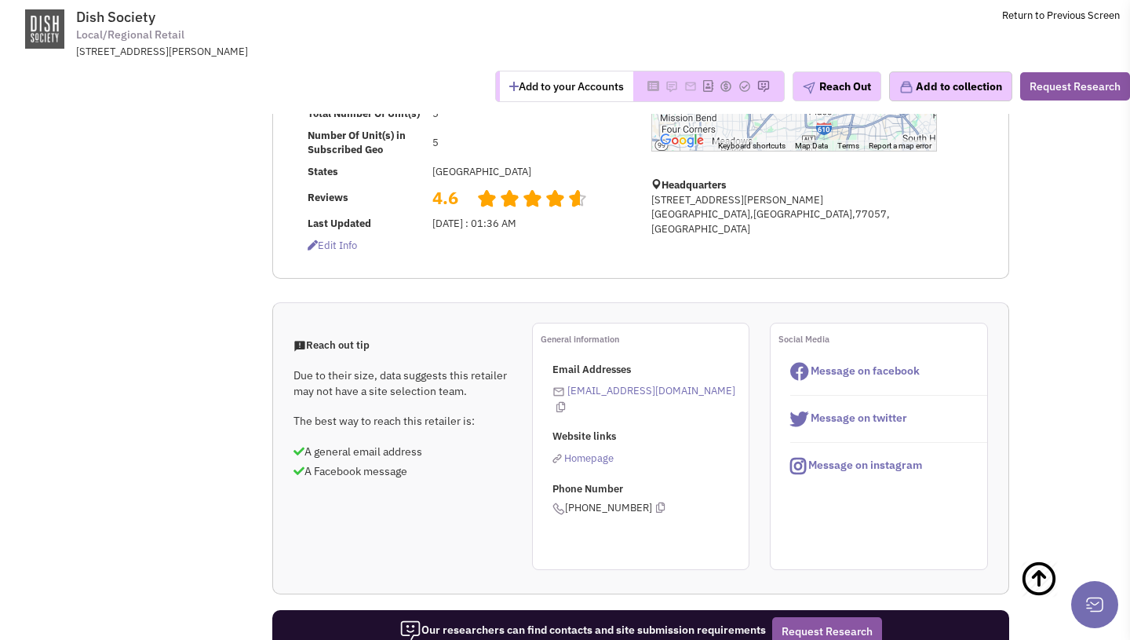
drag, startPoint x: 568, startPoint y: 491, endPoint x: 633, endPoint y: 492, distance: 65.1
click at [634, 501] on span "[PHONE_NUMBER]" at bounding box center [608, 507] width 112 height 13
click at [716, 396] on div "Email Addresses [EMAIL_ADDRESS][DOMAIN_NAME] Website links Homepage Phone Numbe…" at bounding box center [650, 439] width 197 height 153
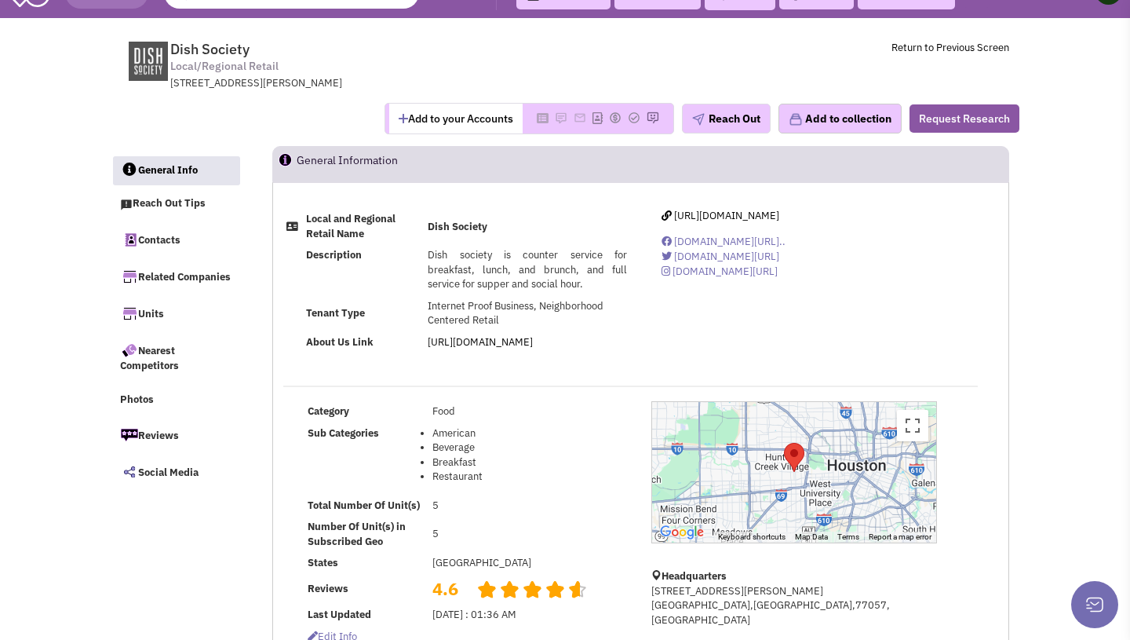
scroll to position [0, 0]
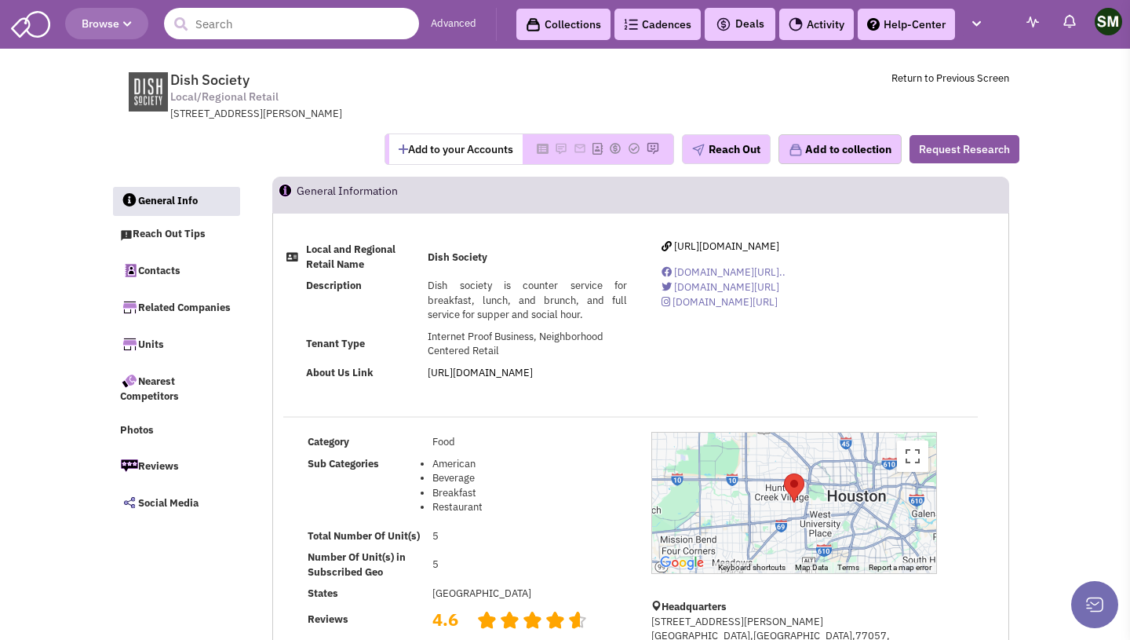
click at [218, 17] on input "text" at bounding box center [291, 23] width 255 height 31
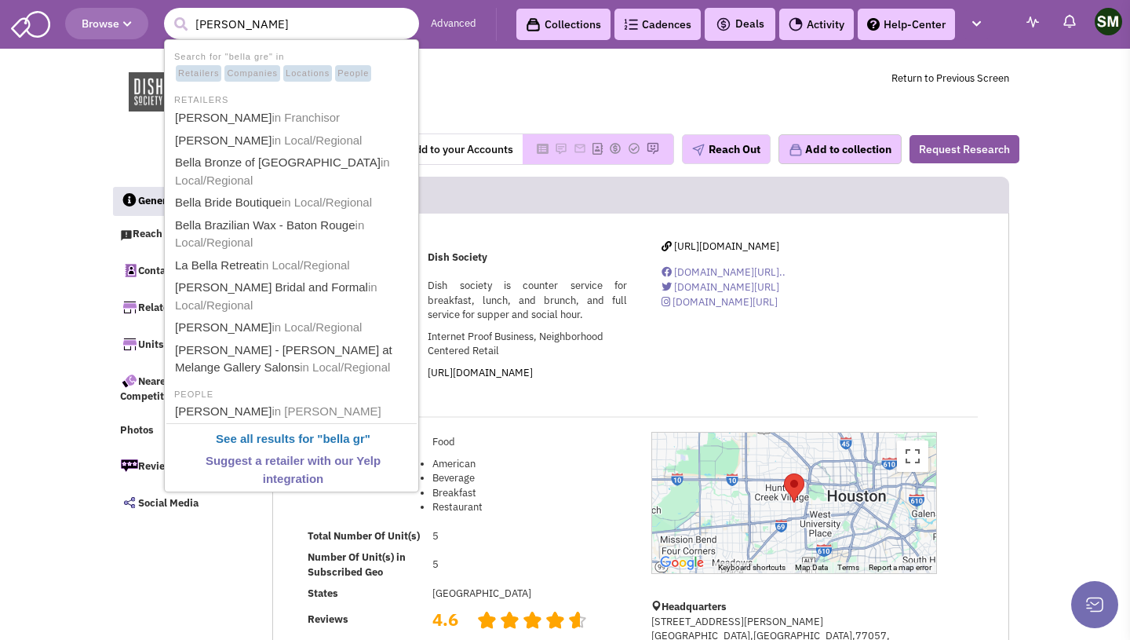
type input "bella green"
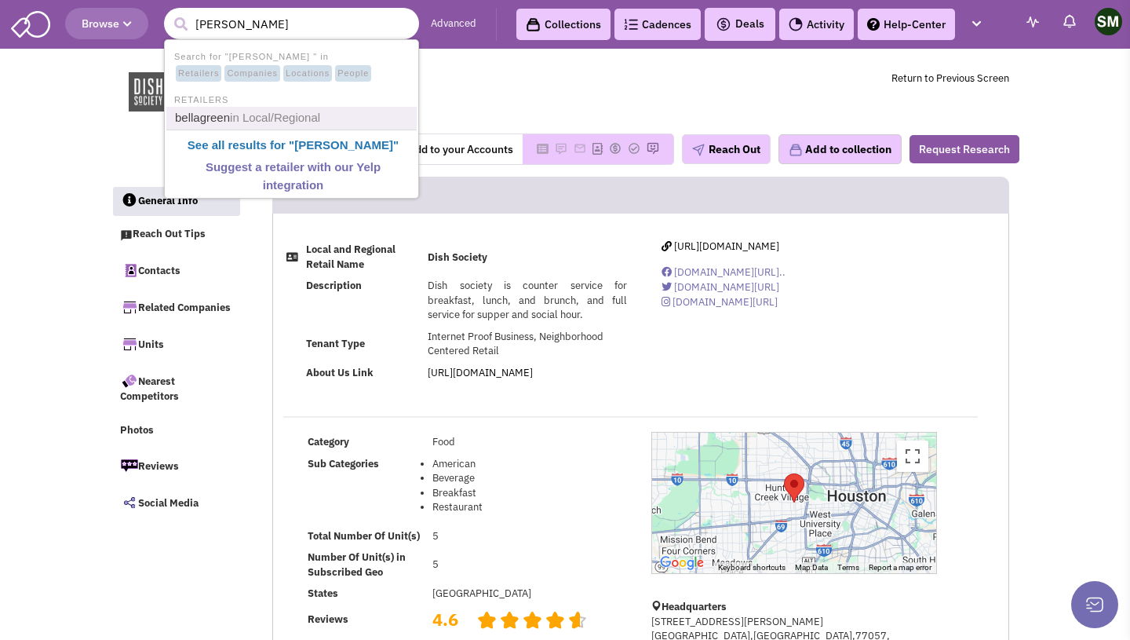
click at [258, 124] on span "in Local/Regional" at bounding box center [275, 117] width 90 height 13
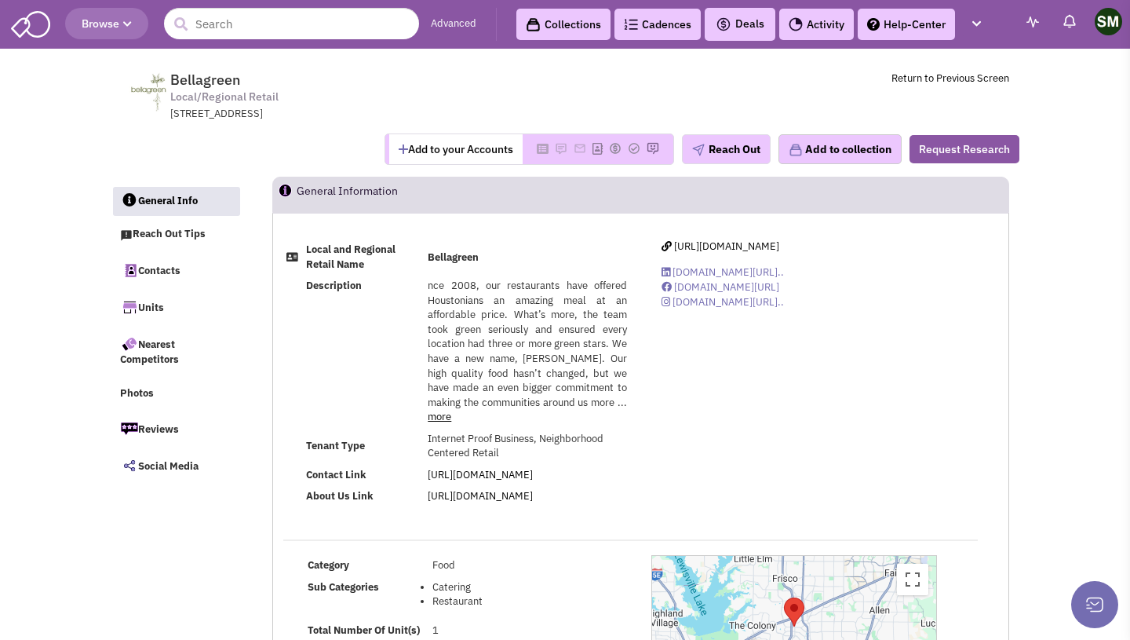
select select
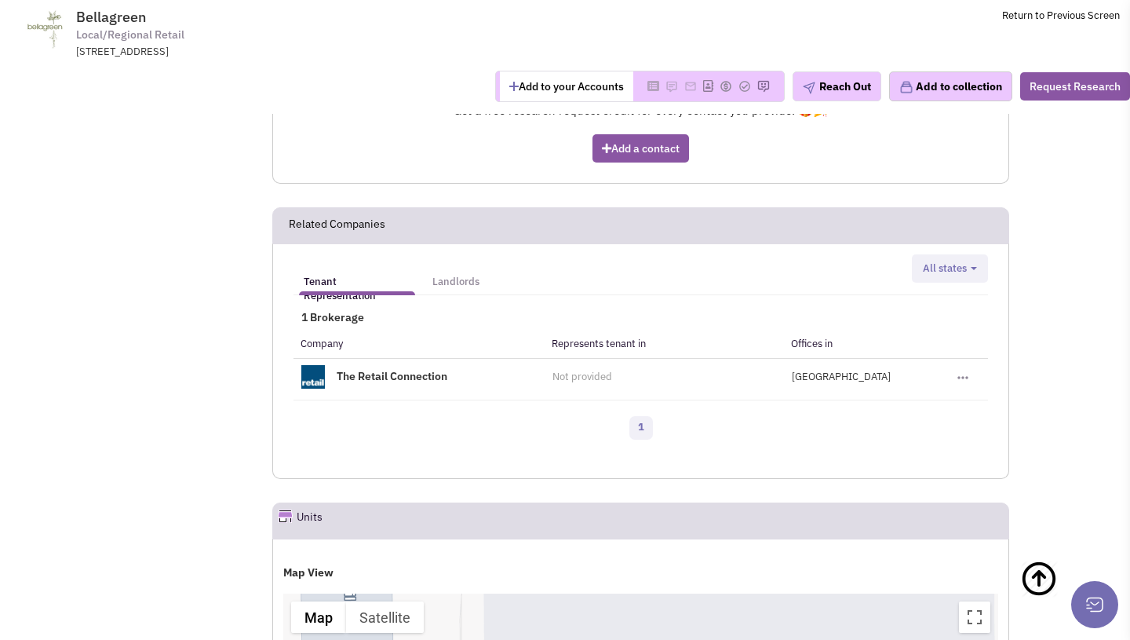
scroll to position [1056, 0]
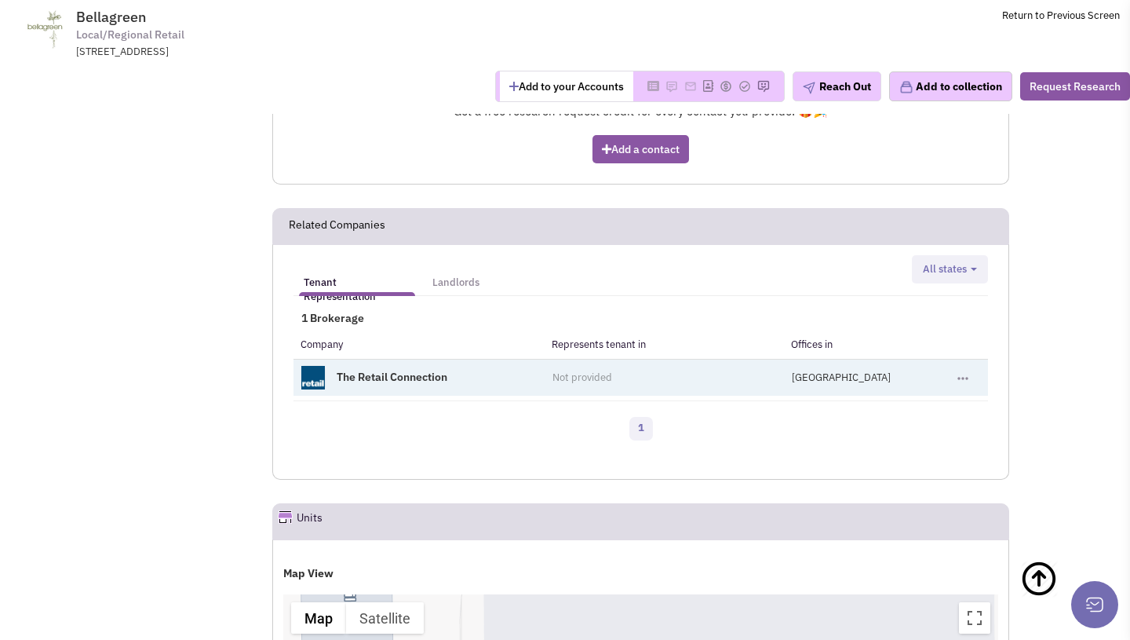
click at [400, 370] on link "The Retail Connection" at bounding box center [392, 377] width 111 height 14
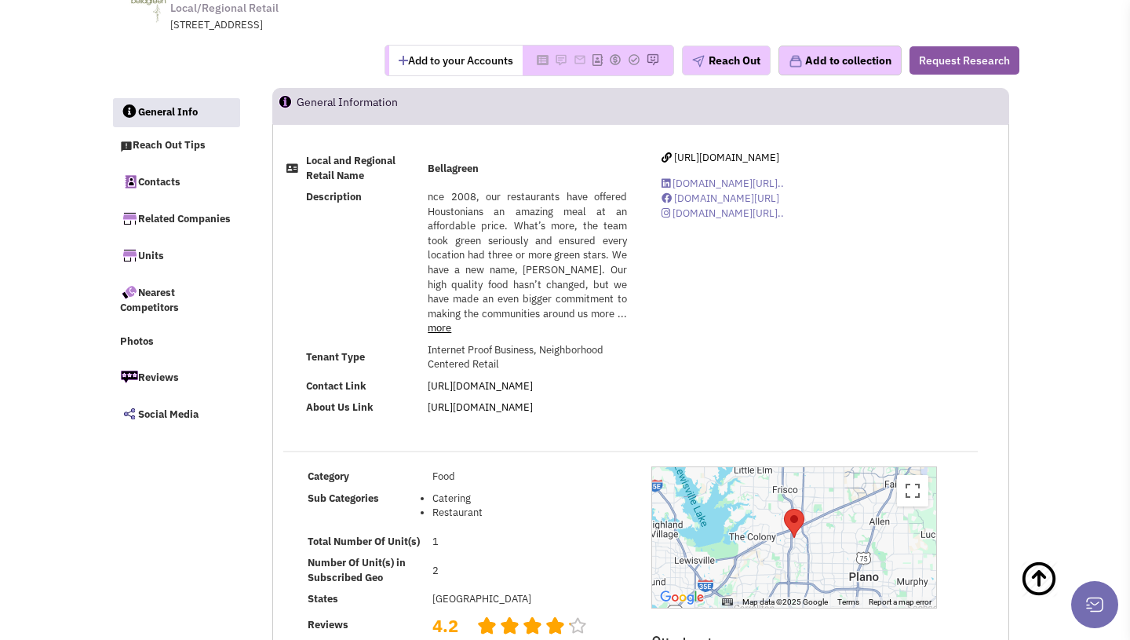
scroll to position [0, 0]
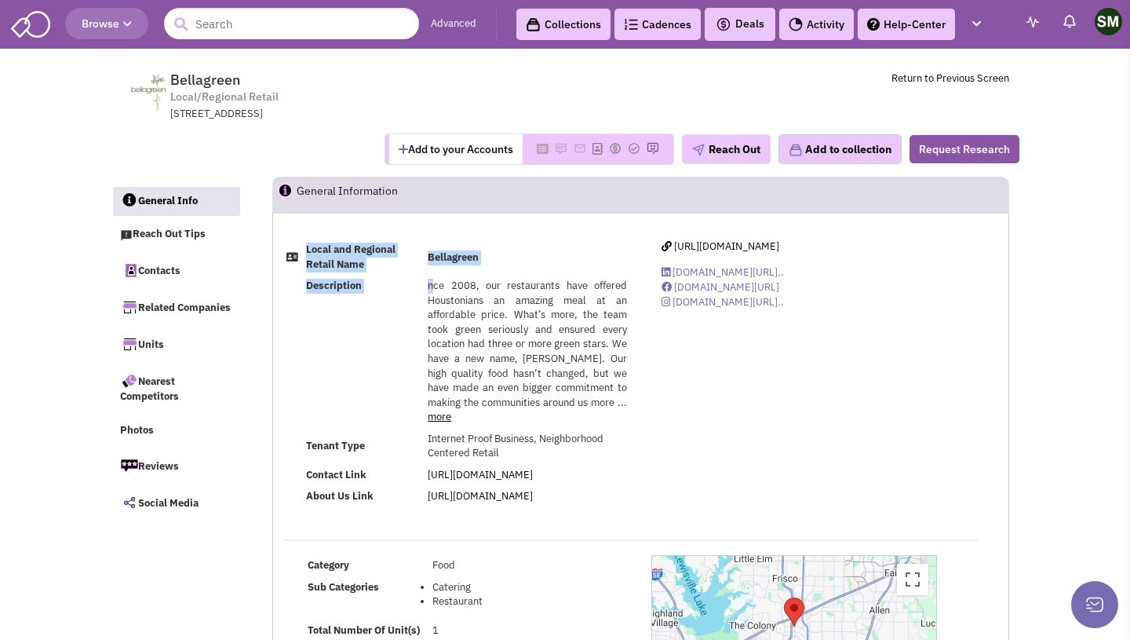
drag, startPoint x: 433, startPoint y: 288, endPoint x: 630, endPoint y: 401, distance: 227.1
click at [632, 403] on div "Local and Regional Retail Name Bellagreen Description nce 2008, our restaurants…" at bounding box center [457, 373] width 368 height 268
click at [630, 401] on div "Local and Regional Retail Name Bellagreen Description nce 2008, our restaurants…" at bounding box center [457, 373] width 368 height 268
click at [337, 19] on input "text" at bounding box center [291, 23] width 255 height 31
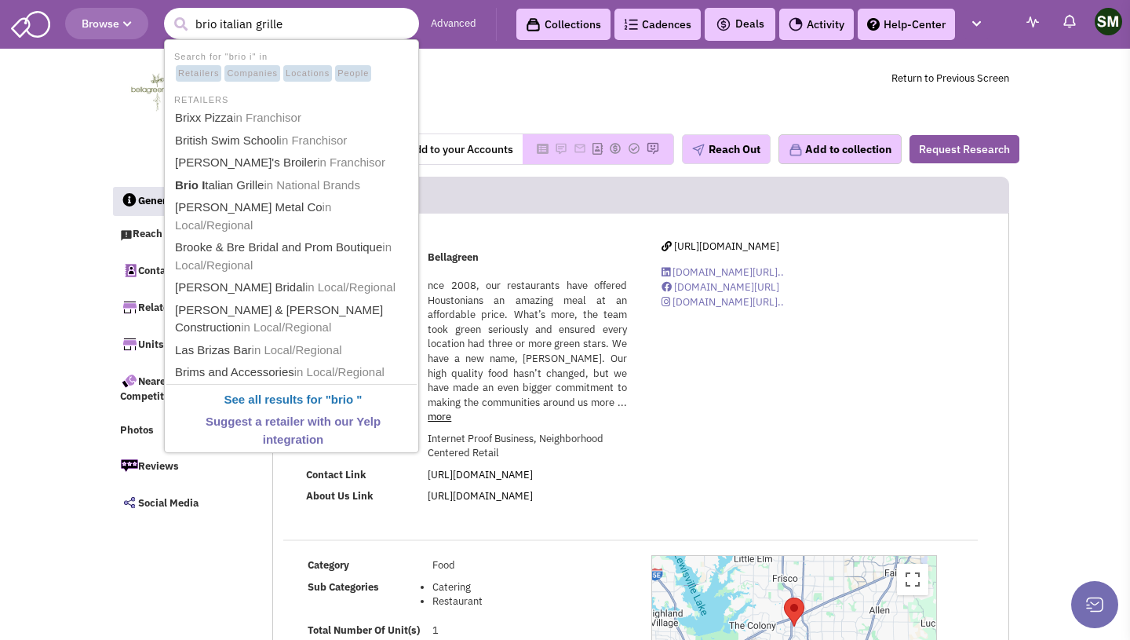
type input "brio italian grille"
click at [169, 13] on button "submit" at bounding box center [181, 25] width 24 height 24
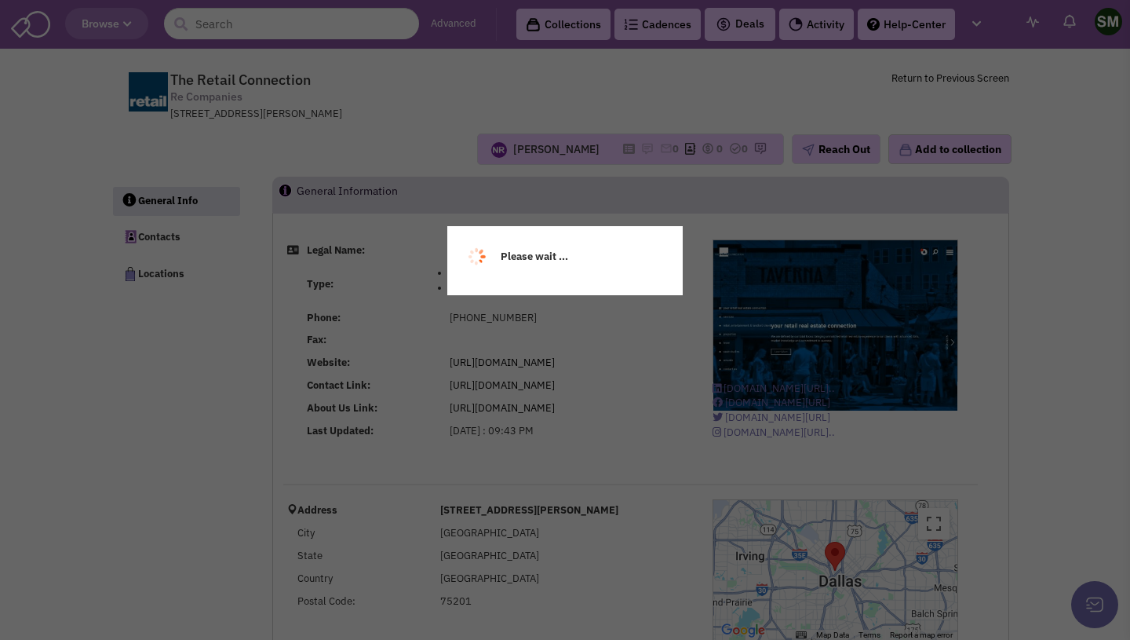
select select
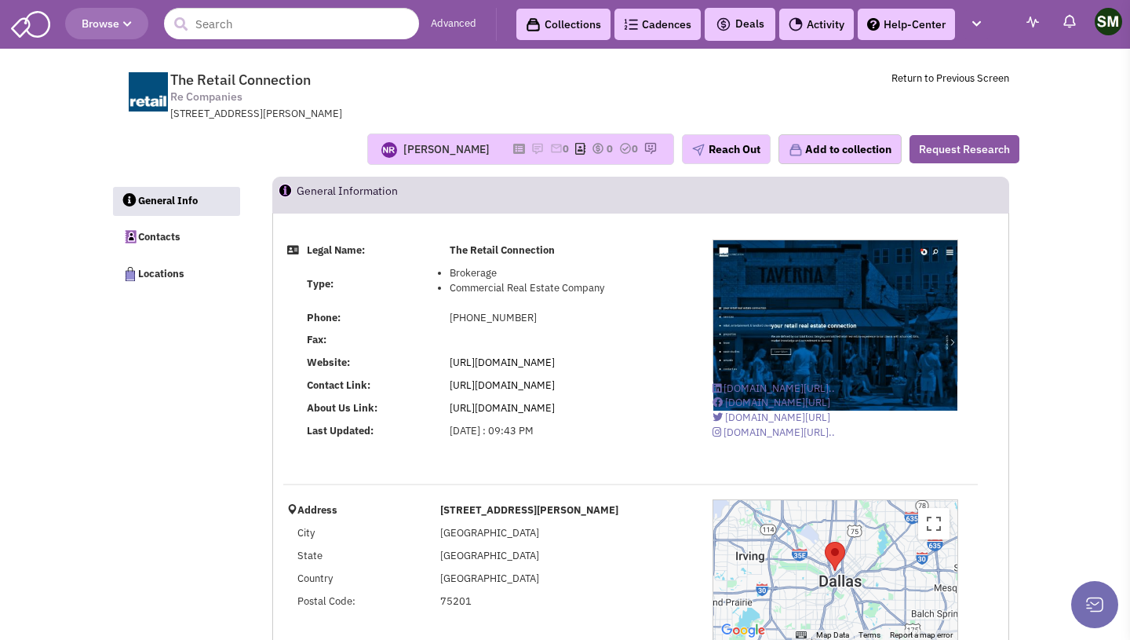
select select
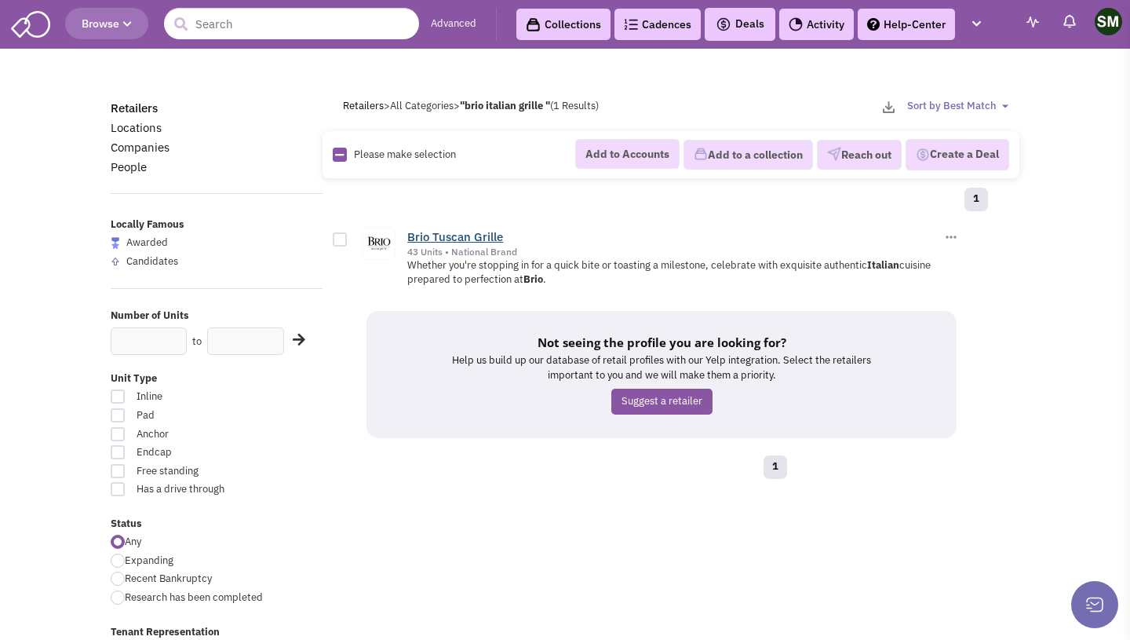
click at [459, 236] on link "Brio Tuscan Grille" at bounding box center [455, 236] width 96 height 15
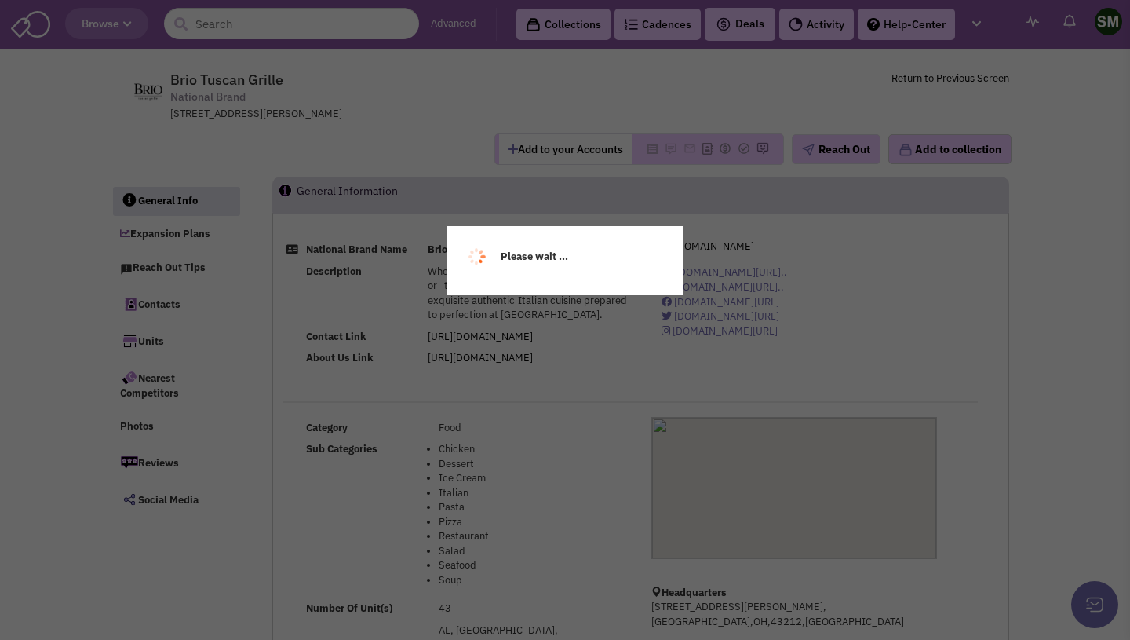
select select
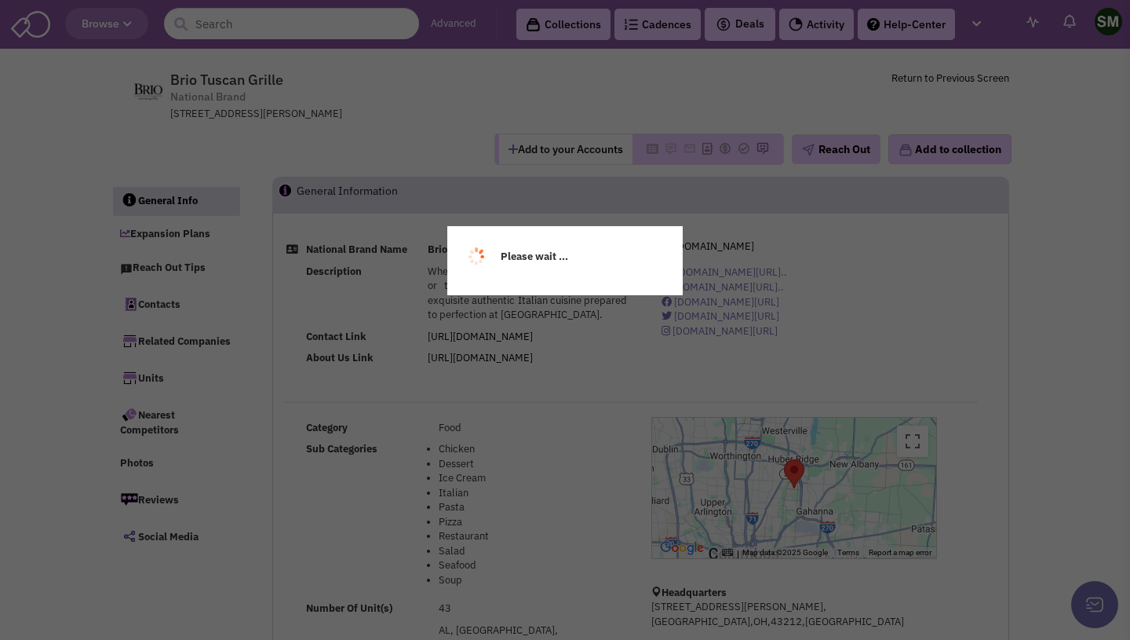
select select
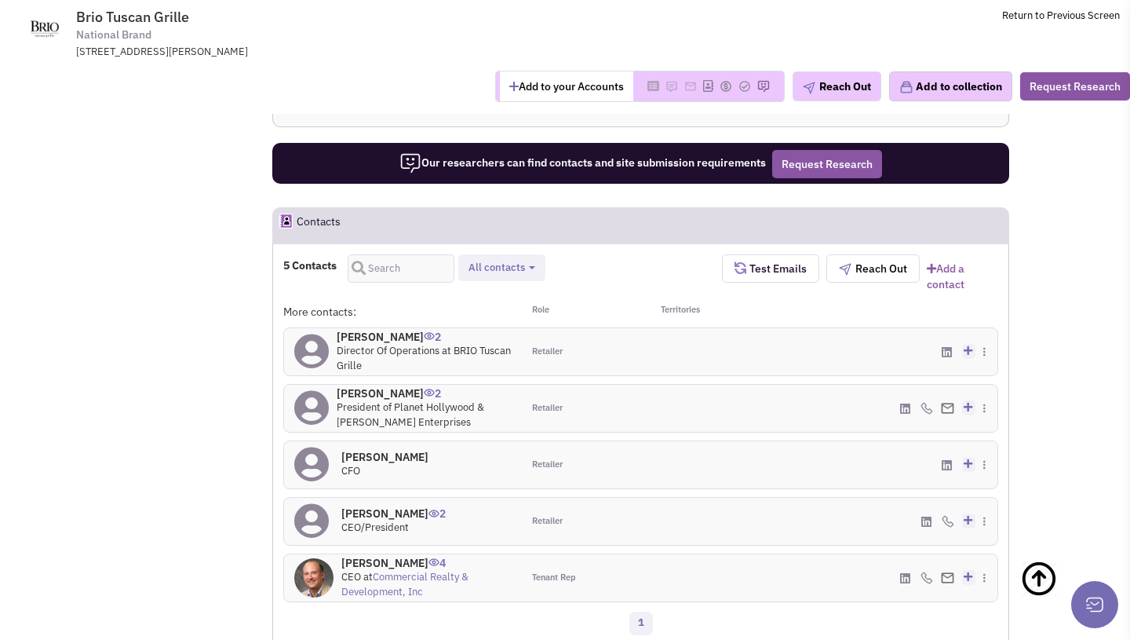
scroll to position [1168, 0]
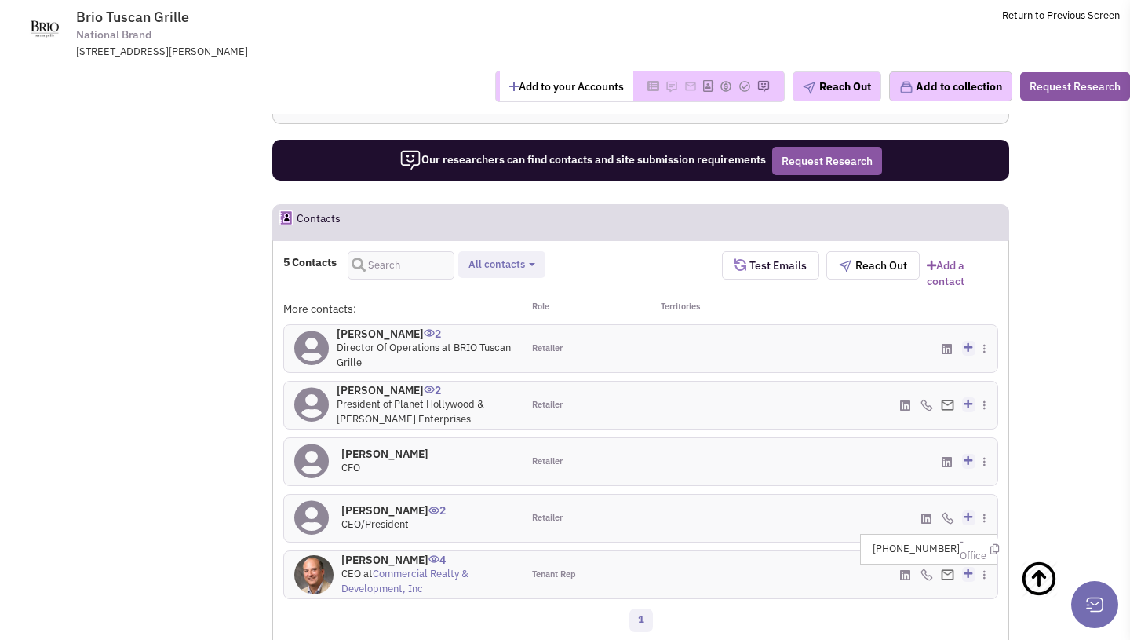
click at [925, 568] on img at bounding box center [927, 574] width 13 height 13
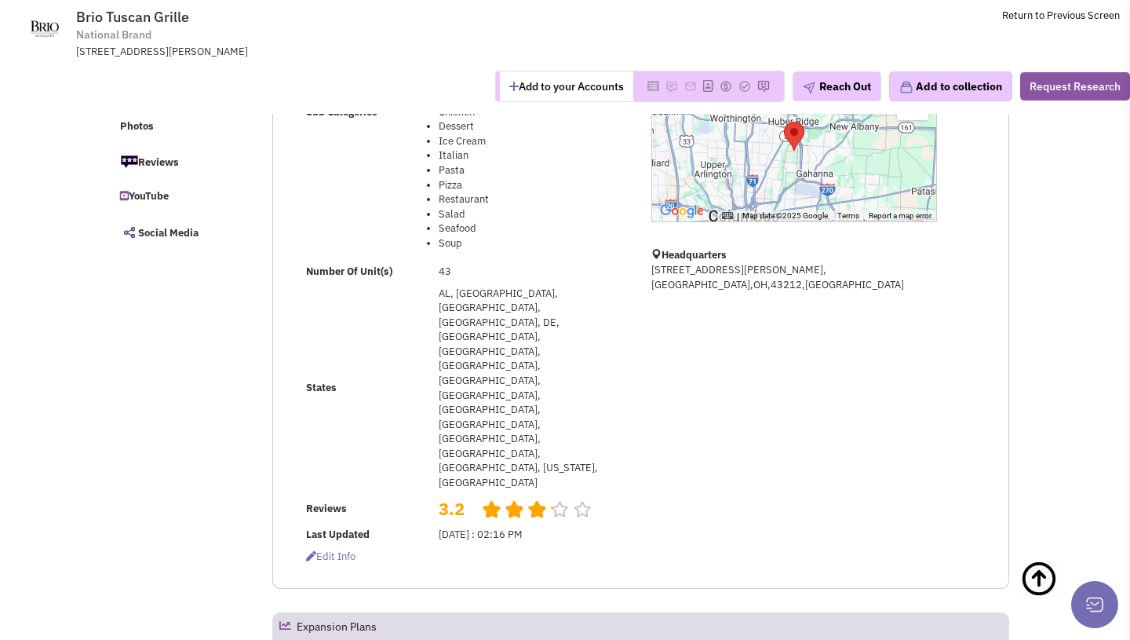
scroll to position [221, 0]
drag, startPoint x: 673, startPoint y: 277, endPoint x: 781, endPoint y: 276, distance: 107.5
click at [781, 276] on p "777 Goodale Blvd,Suite 100, Columbus,OH,43212,USA" at bounding box center [794, 278] width 286 height 29
click at [752, 320] on div "Category Food Sub Categories Chicken Dessert Ice Cream Italian Number Of Unit(s)" at bounding box center [640, 320] width 735 height 520
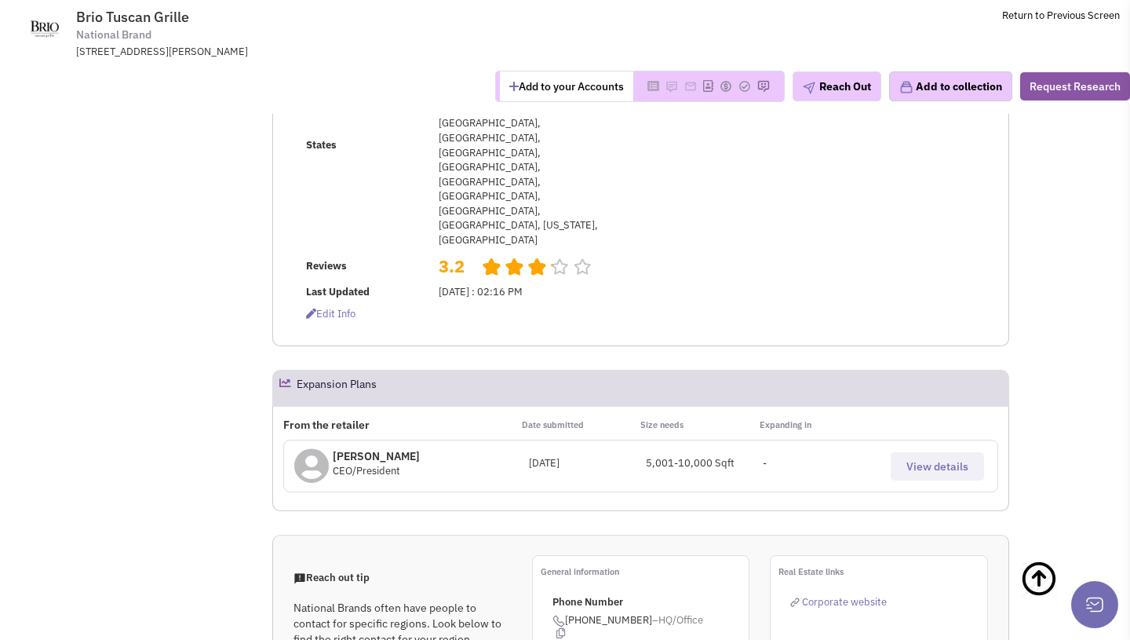
scroll to position [467, 0]
drag, startPoint x: 652, startPoint y: 283, endPoint x: 756, endPoint y: 293, distance: 104.8
click at [756, 454] on div "5,001-10,000 Sqft" at bounding box center [704, 461] width 117 height 15
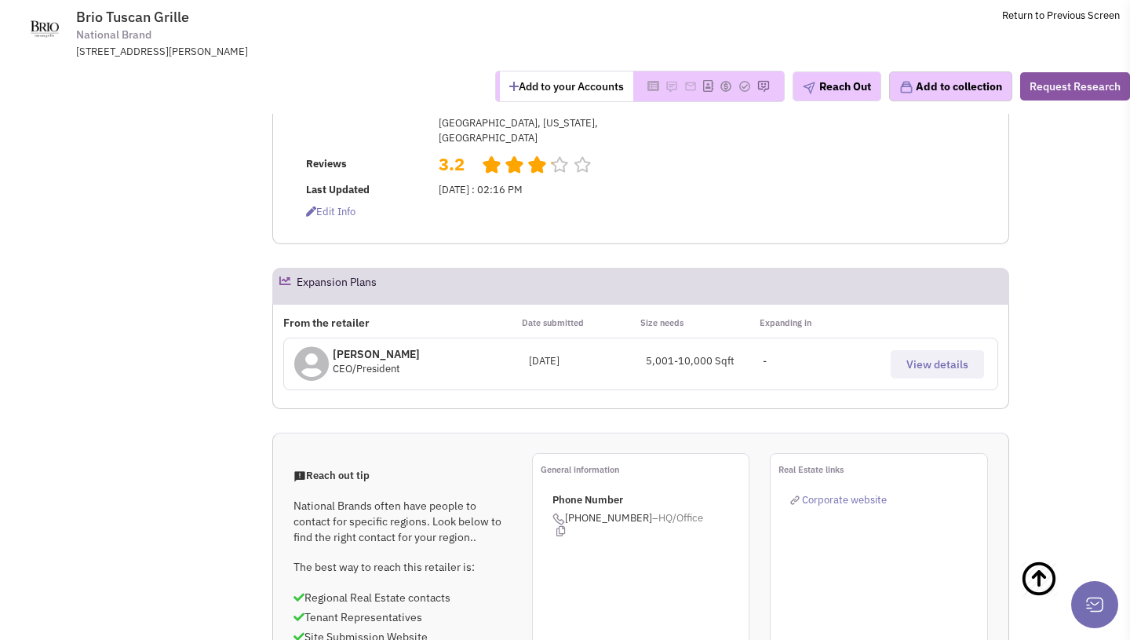
scroll to position [574, 0]
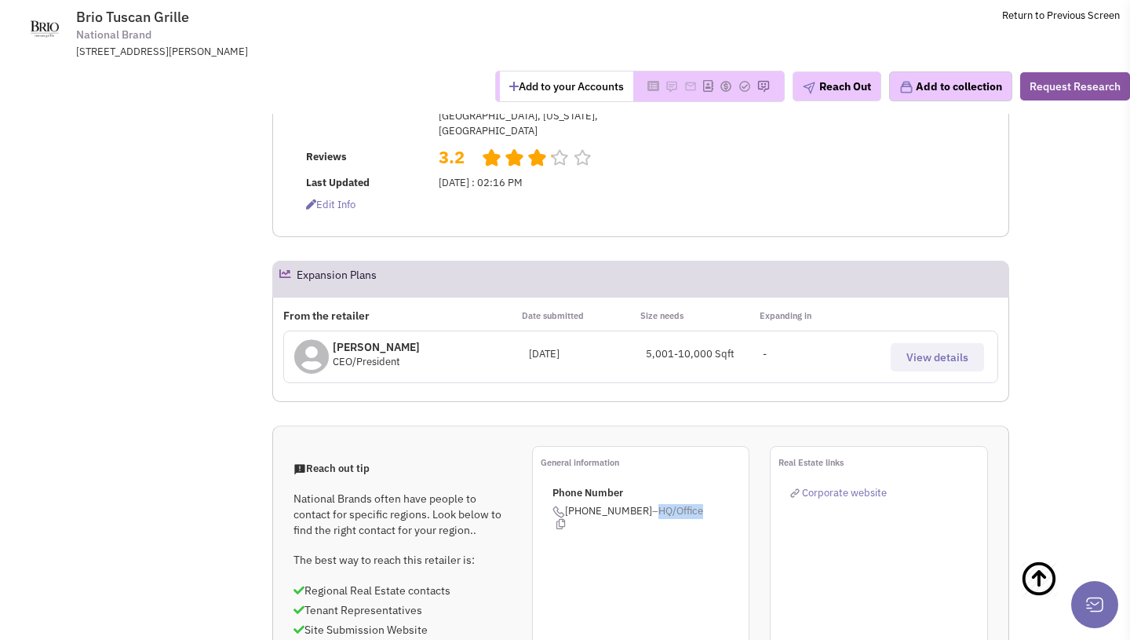
drag, startPoint x: 651, startPoint y: 335, endPoint x: 709, endPoint y: 341, distance: 58.4
click at [709, 486] on div "Phone Number (614) 326-7944 –HQ/Office" at bounding box center [650, 507] width 197 height 43
click at [674, 446] on div "General information Phone Number (614) 326-7944 –HQ/Office" at bounding box center [641, 569] width 218 height 247
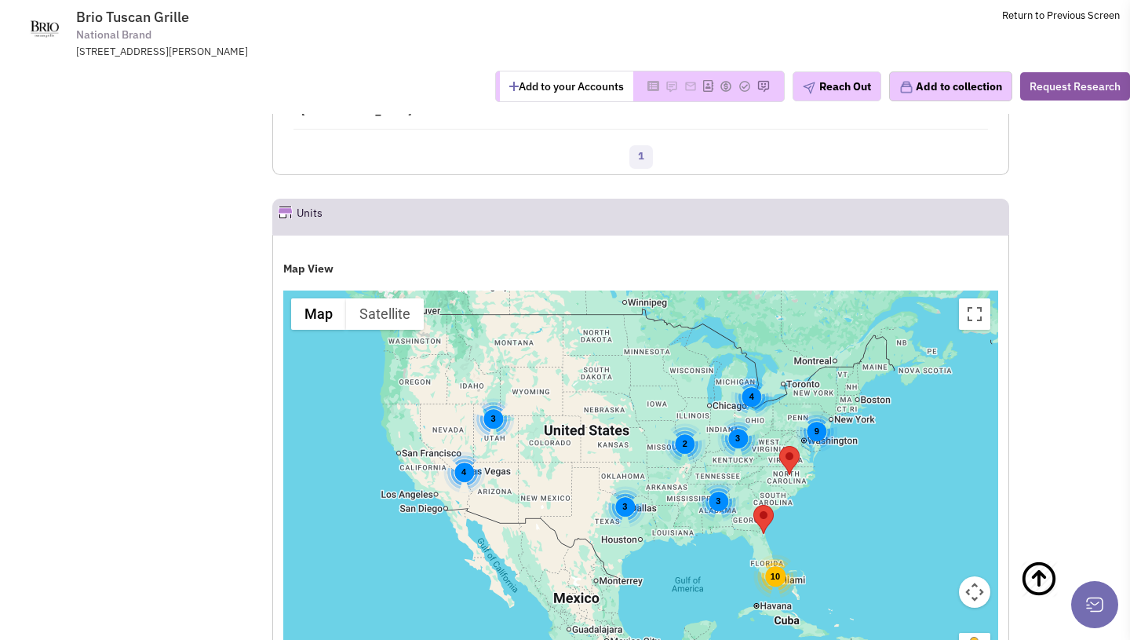
scroll to position [1965, 0]
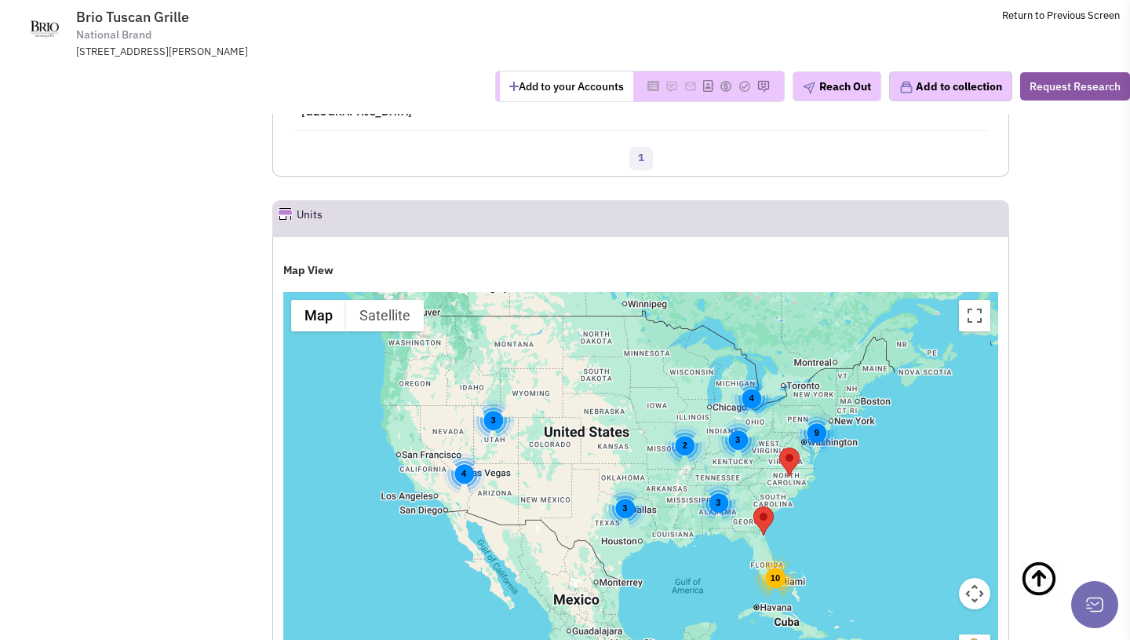
click at [622, 487] on div "3" at bounding box center [624, 508] width 42 height 42
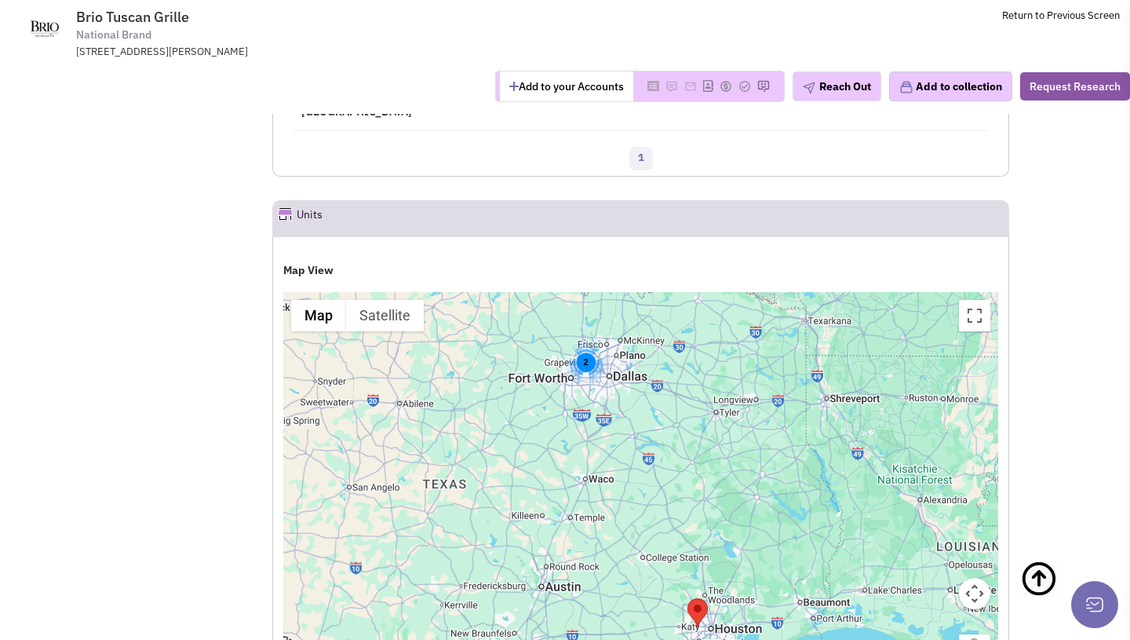
click at [687, 598] on area "Brio Tuscan Grill" at bounding box center [687, 598] width 0 height 0
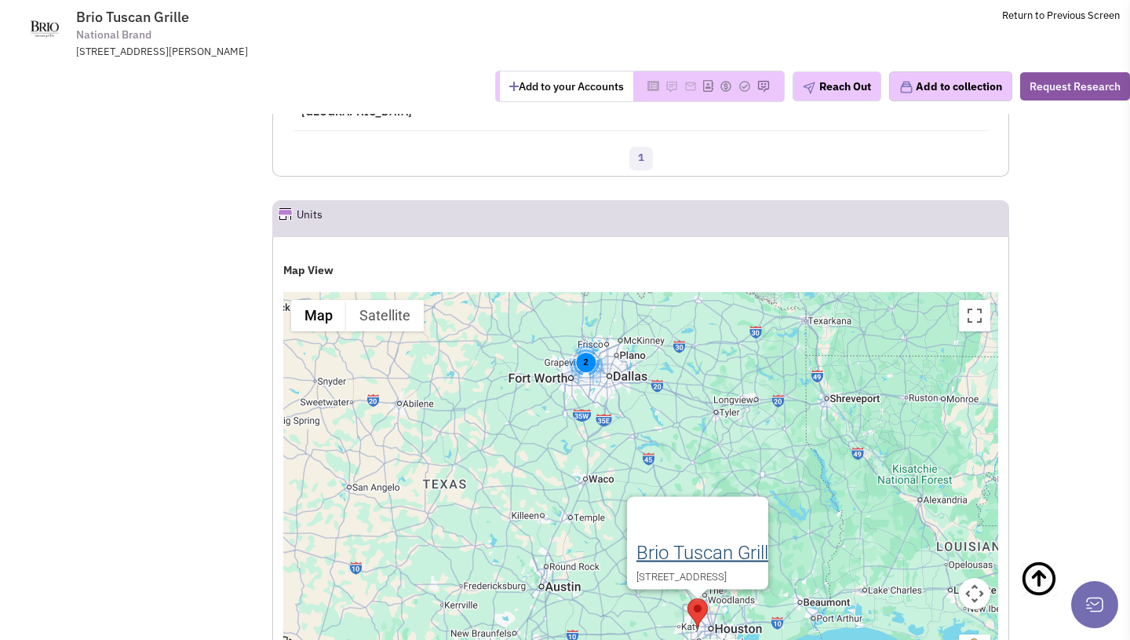
click at [684, 541] on link "Brio Tuscan Grill" at bounding box center [702, 552] width 132 height 22
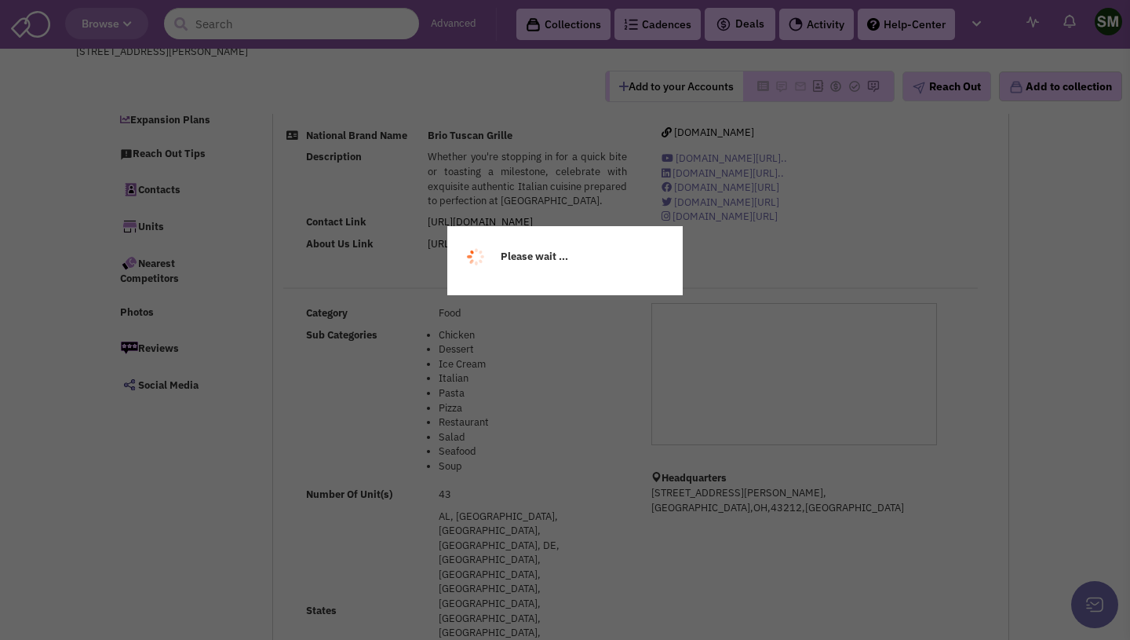
scroll to position [333, 0]
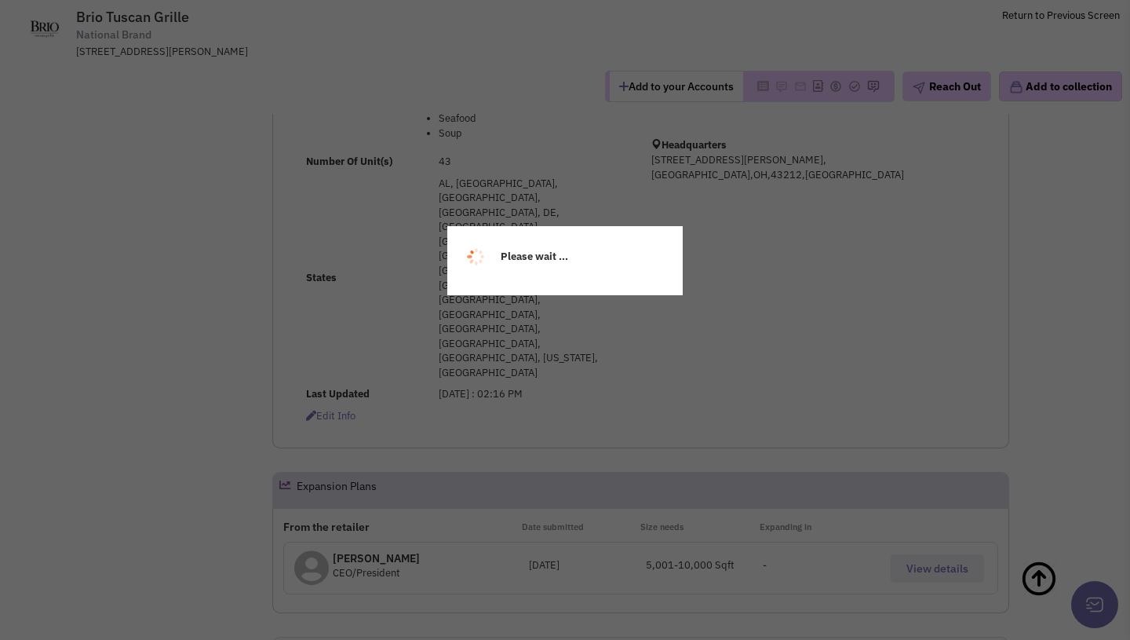
select select
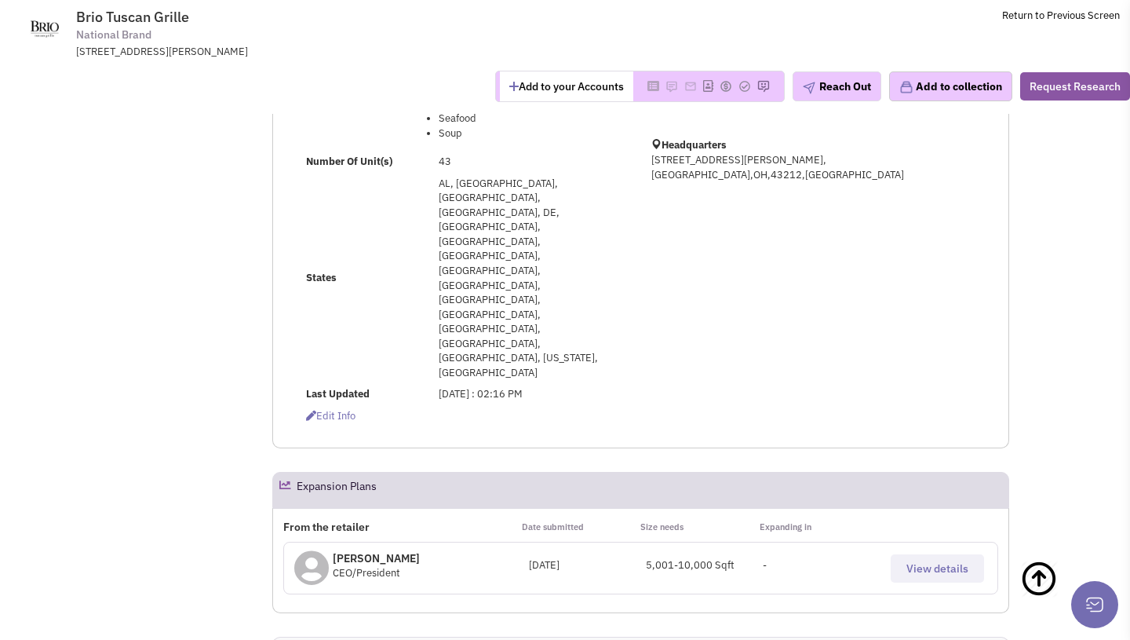
select select
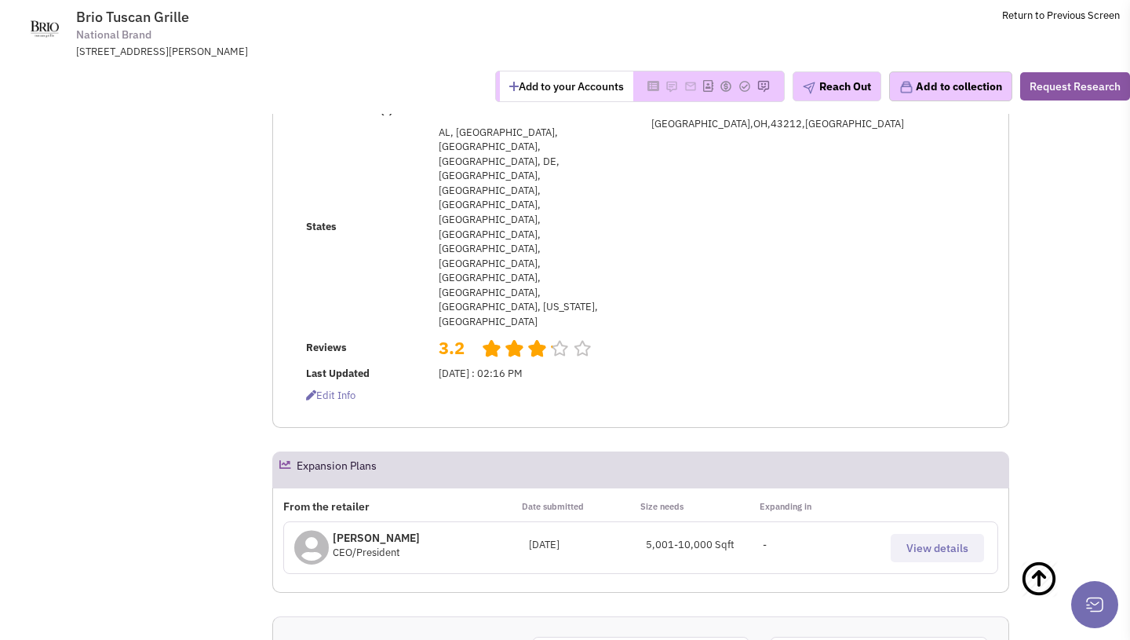
scroll to position [0, 0]
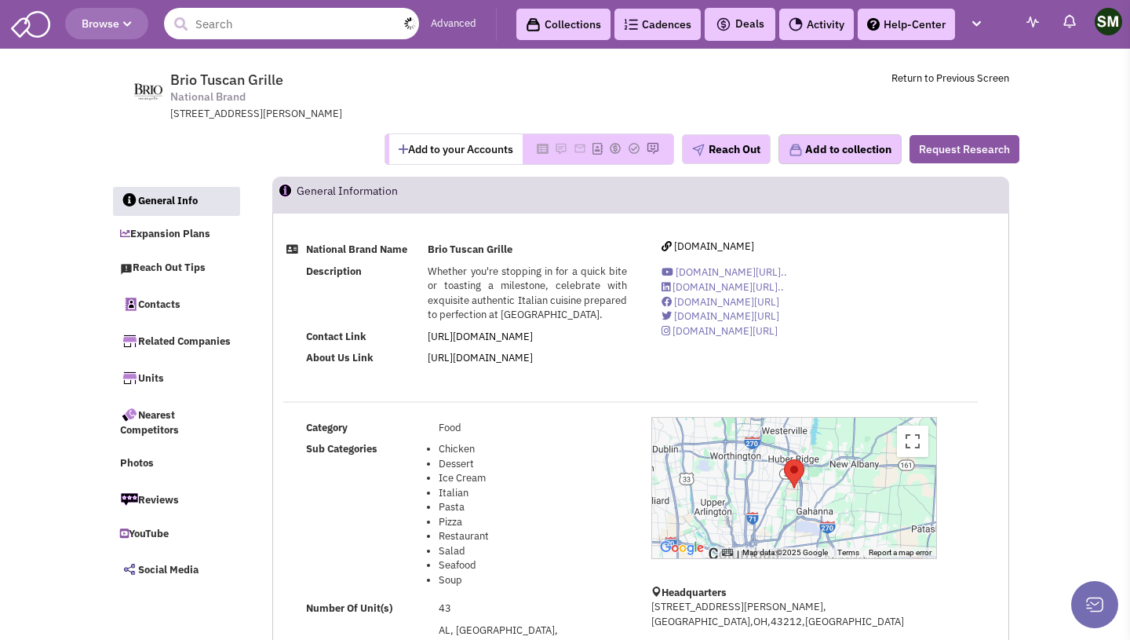
click at [290, 30] on input "text" at bounding box center [291, 23] width 255 height 31
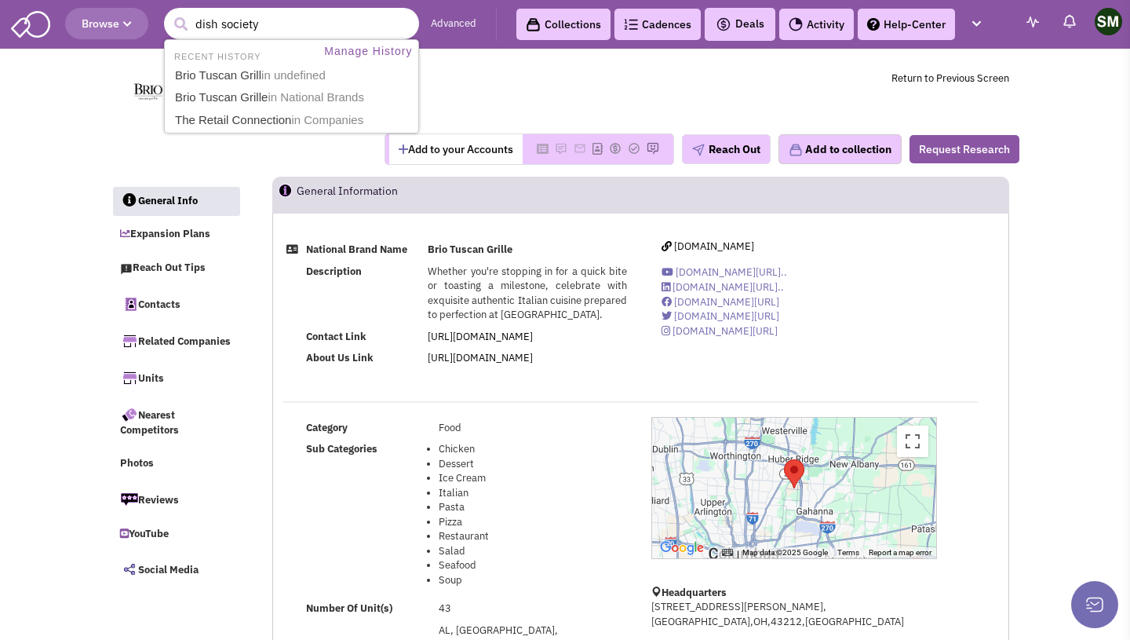
type input "dish society"
click at [169, 13] on button "submit" at bounding box center [181, 25] width 24 height 24
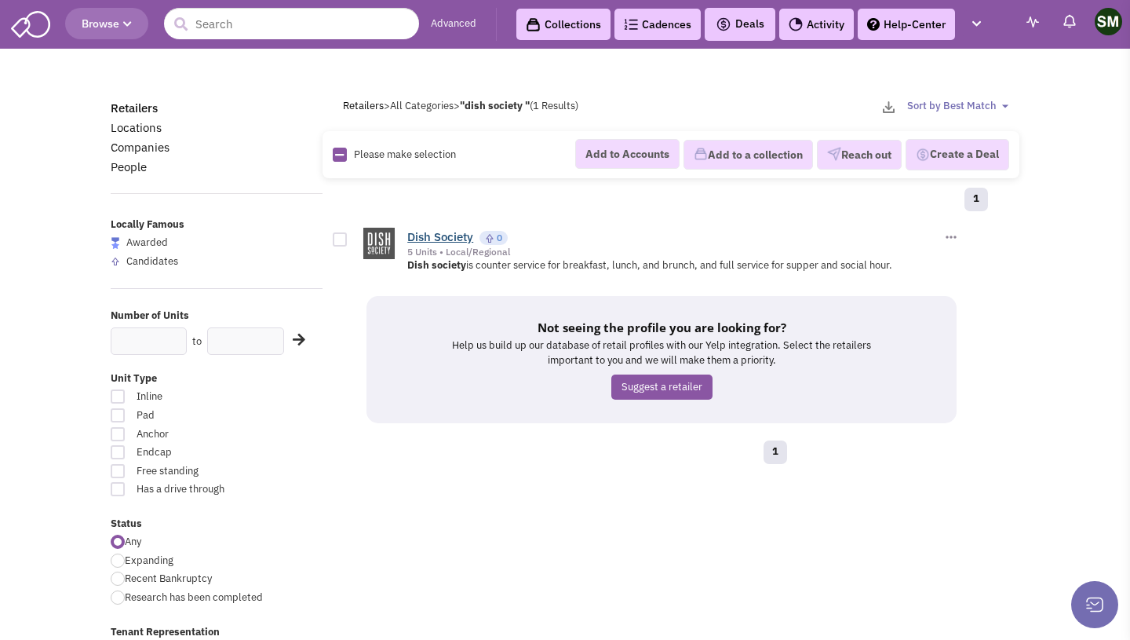
click at [430, 233] on link "Dish Society" at bounding box center [440, 236] width 66 height 15
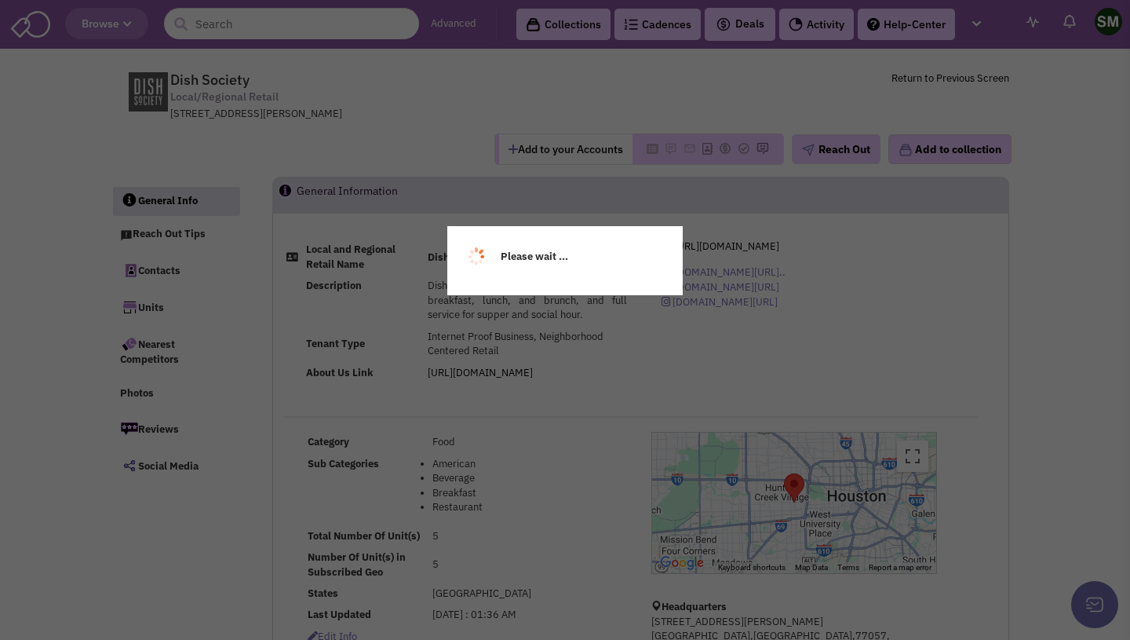
select select
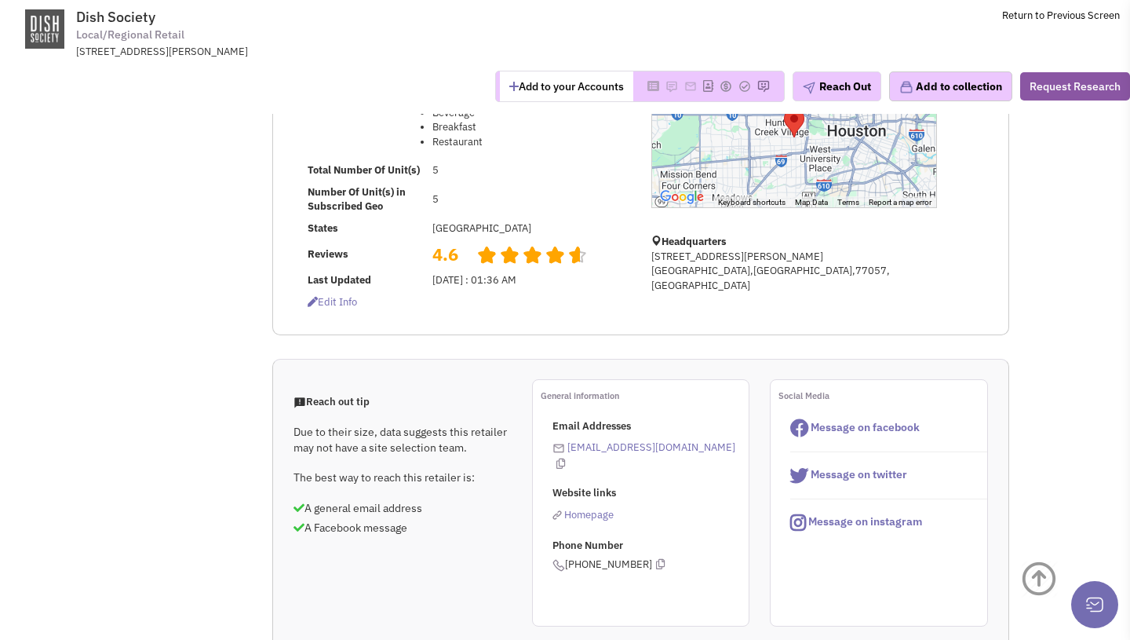
select select
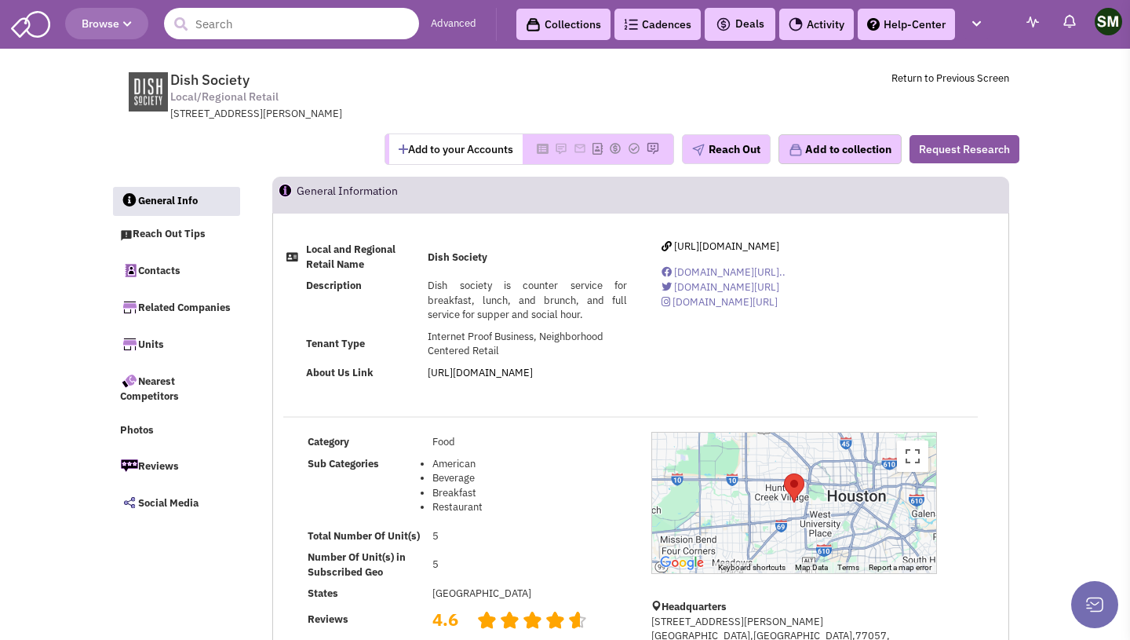
click at [242, 24] on input "text" at bounding box center [291, 23] width 255 height 31
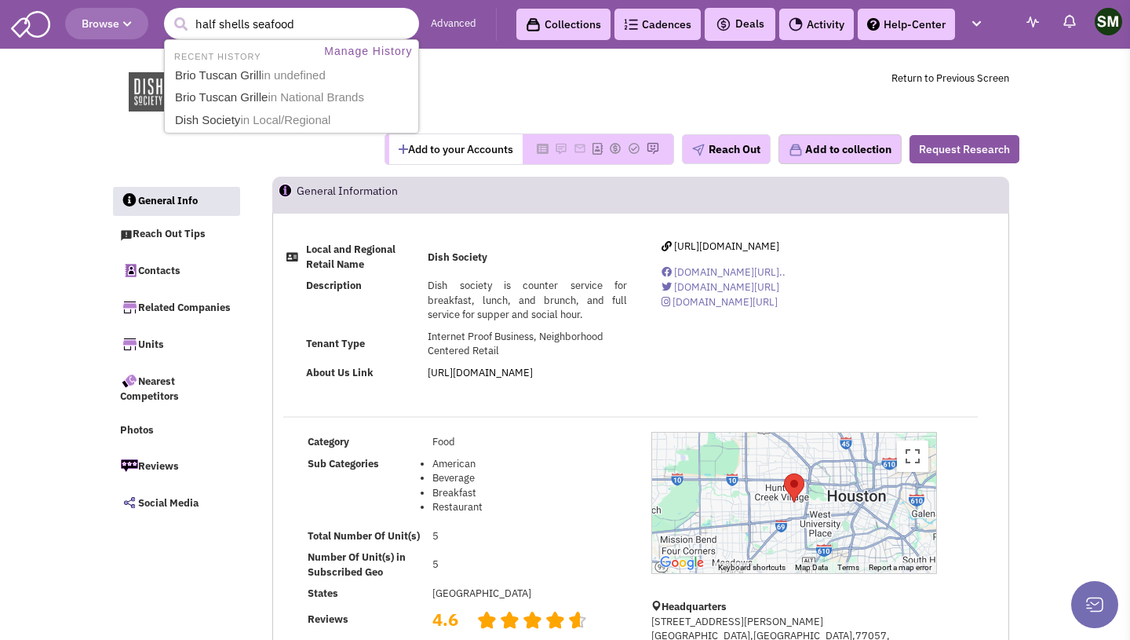
type input "half shells seafood"
click at [169, 13] on button "submit" at bounding box center [181, 25] width 24 height 24
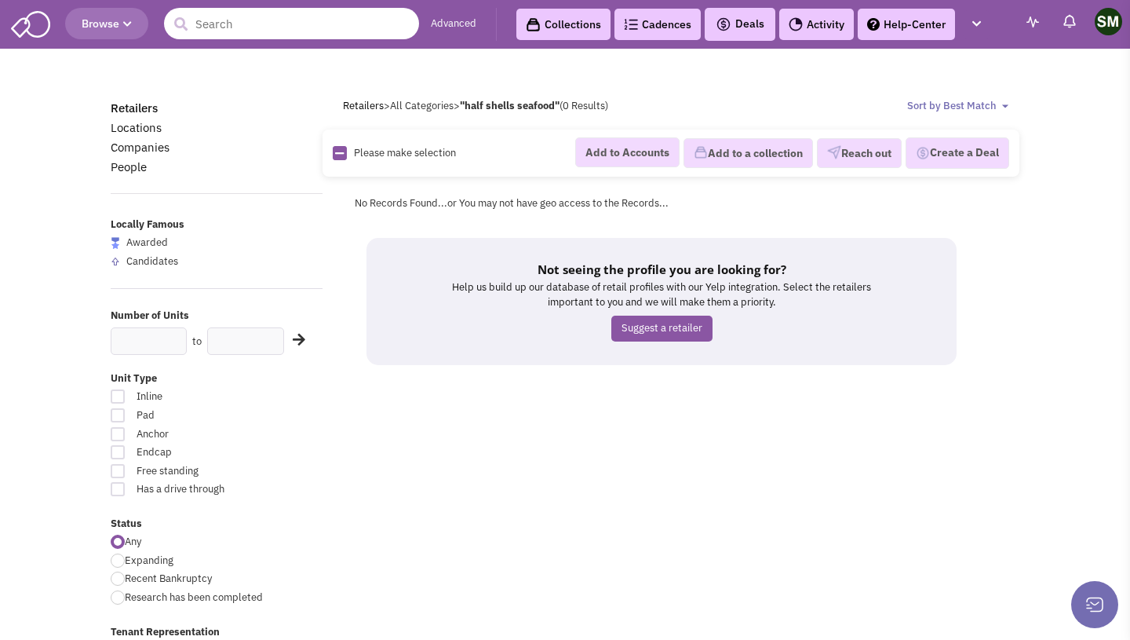
click at [263, 24] on input "text" at bounding box center [291, 23] width 255 height 31
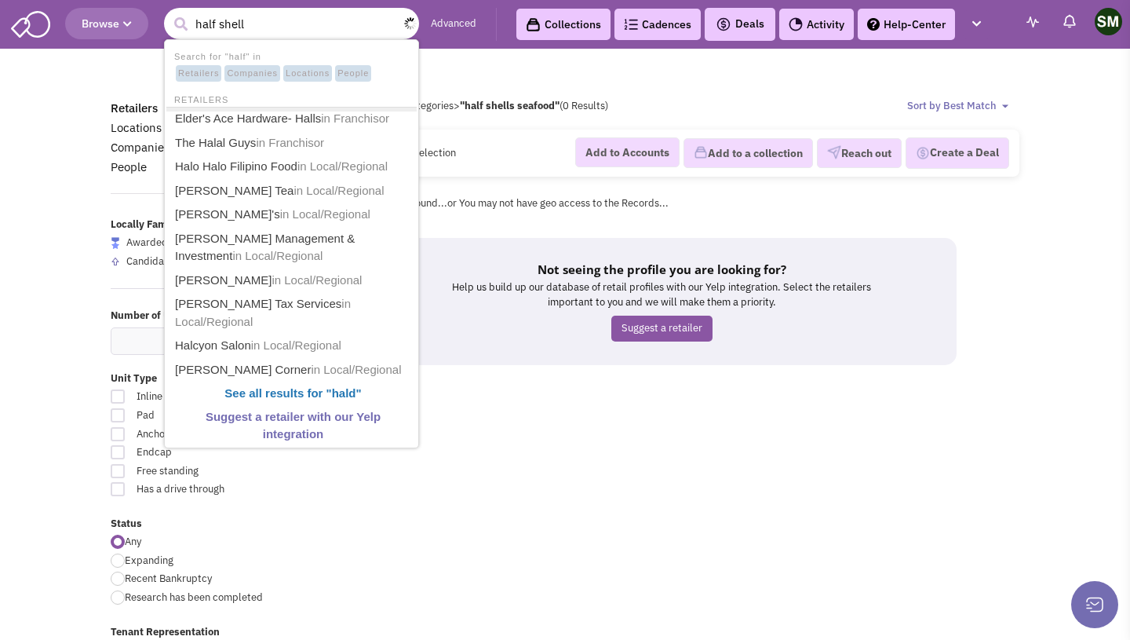
type input "half shells"
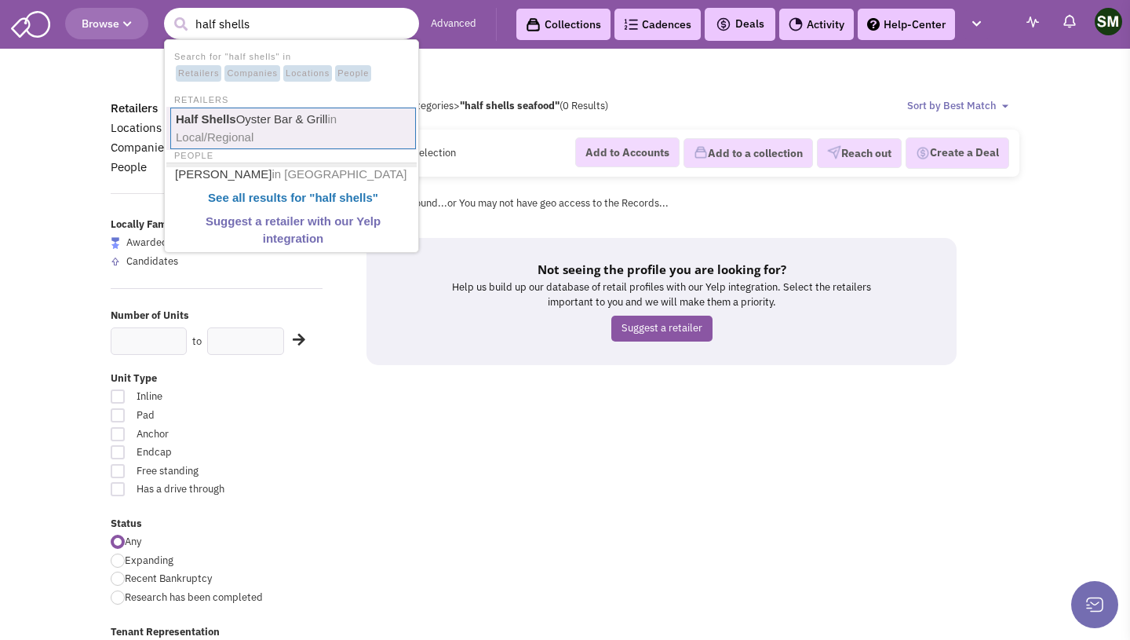
click at [257, 134] on link "Half Shells Oyster Bar & Grill in Local/Regional" at bounding box center [293, 129] width 246 height 42
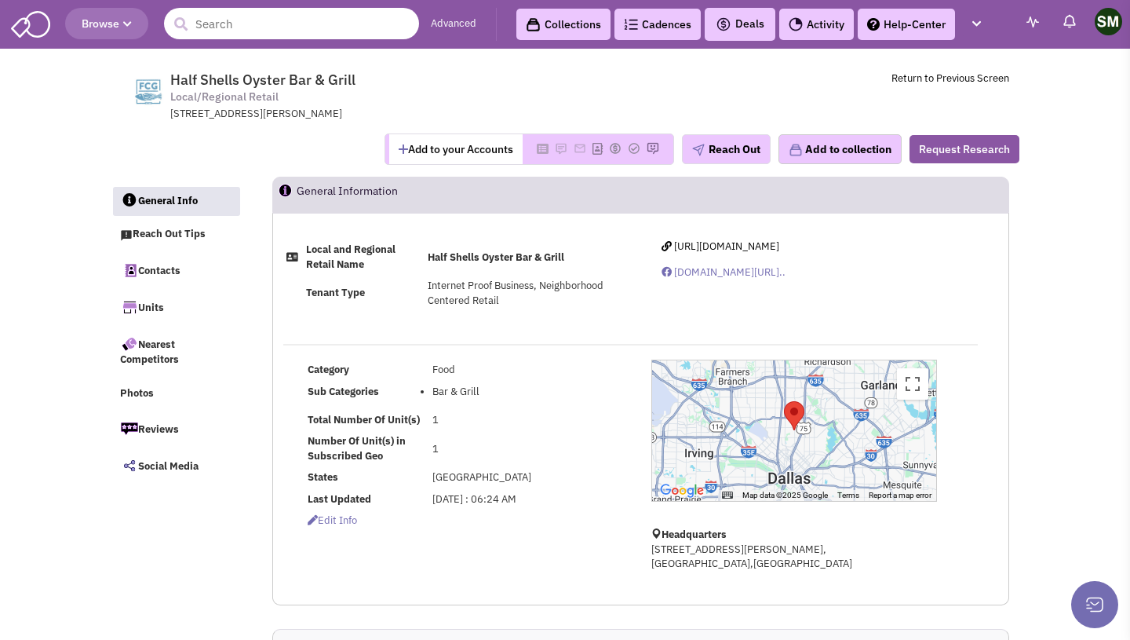
click at [318, 31] on input "text" at bounding box center [291, 23] width 255 height 31
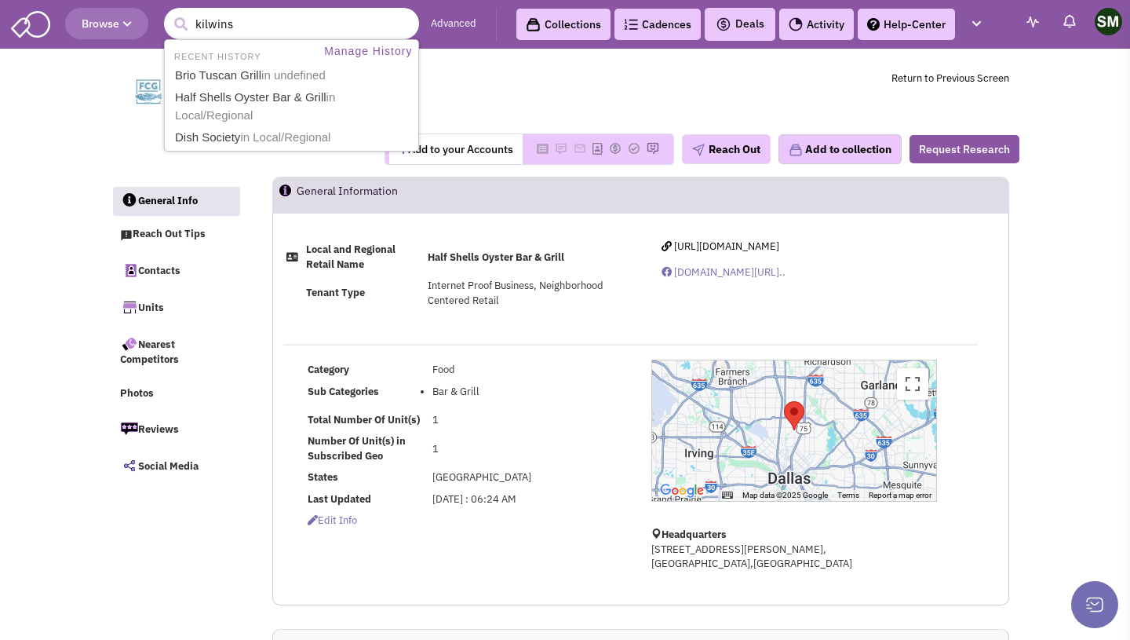
type input "kilwins"
click at [169, 13] on button "submit" at bounding box center [181, 25] width 24 height 24
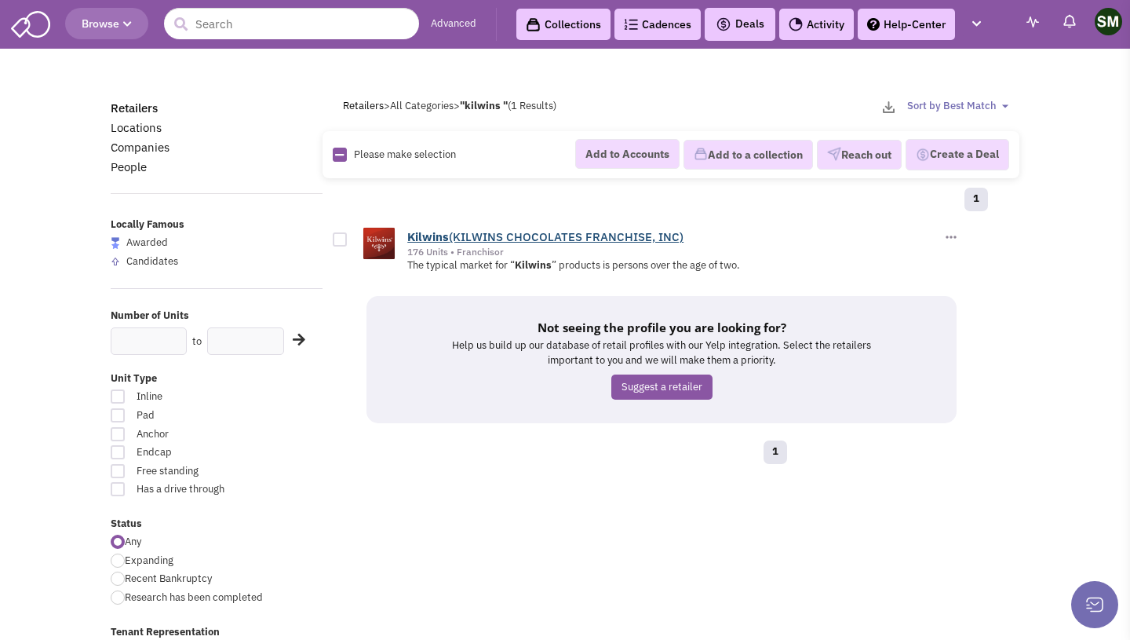
click at [437, 240] on b "Kilwins" at bounding box center [428, 236] width 42 height 15
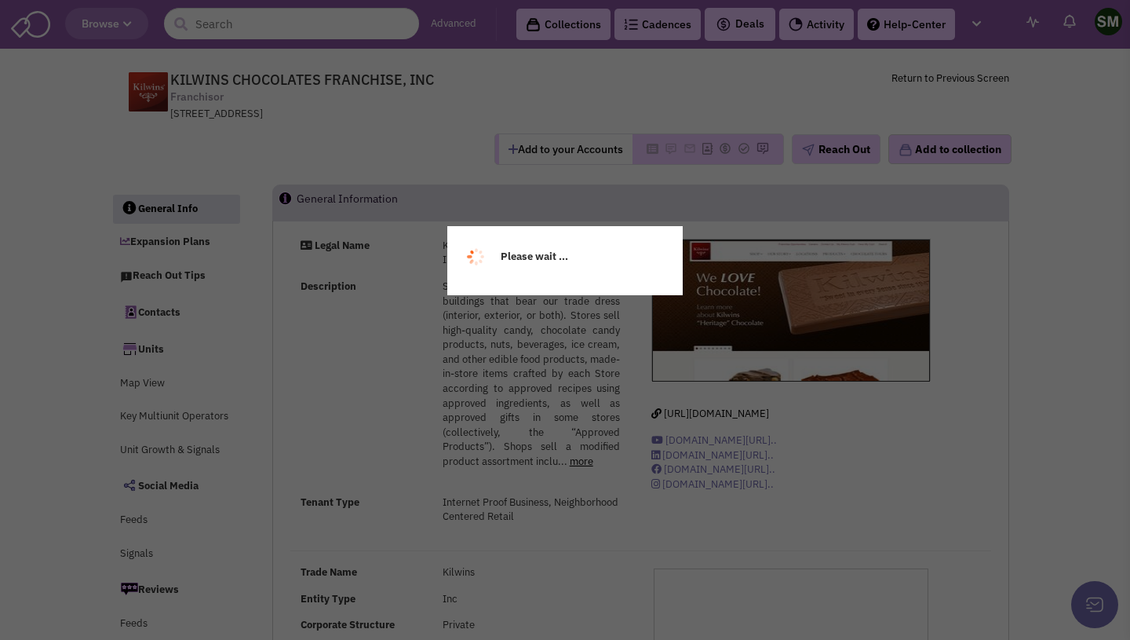
select select
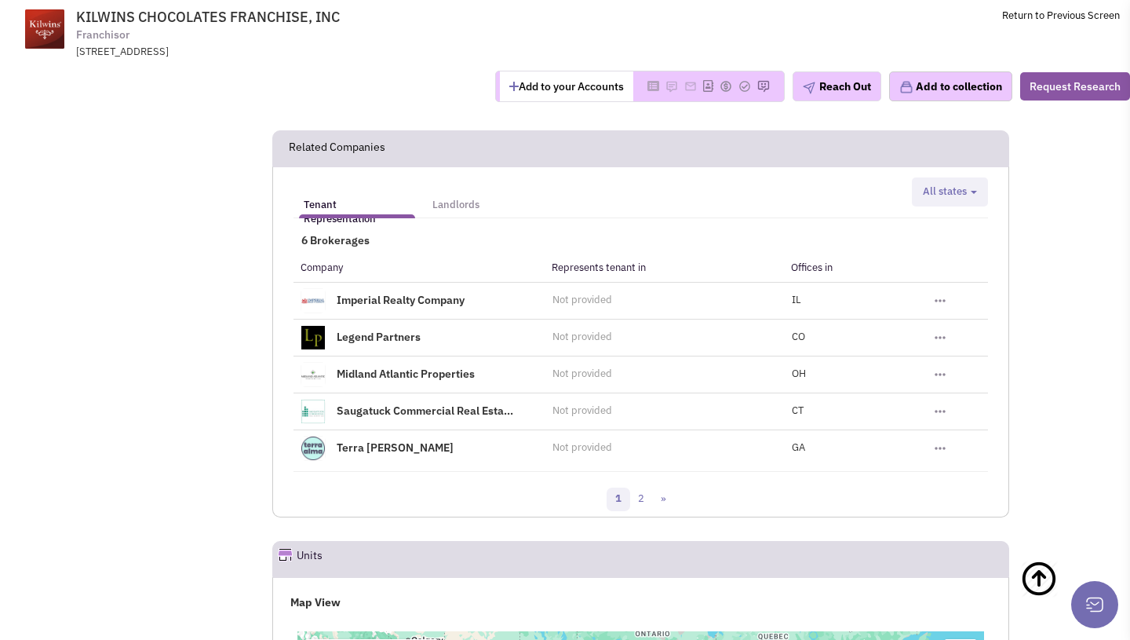
scroll to position [2124, 0]
click at [636, 492] on link "2" at bounding box center [641, 499] width 24 height 24
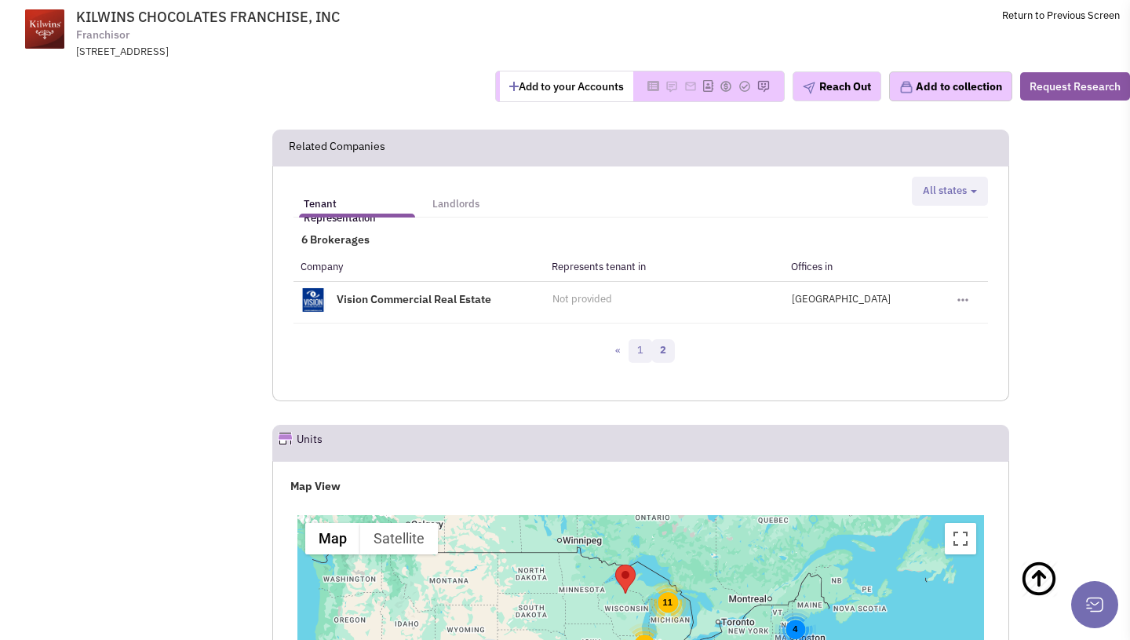
click at [636, 353] on link "1" at bounding box center [641, 351] width 24 height 24
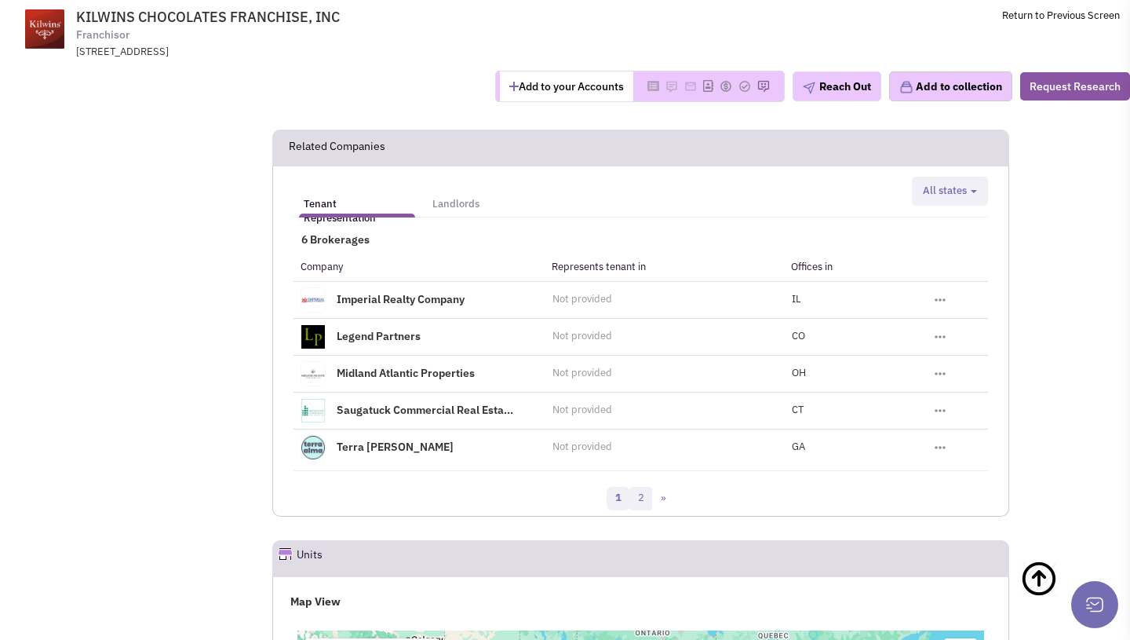
click at [640, 499] on link "2" at bounding box center [641, 499] width 24 height 24
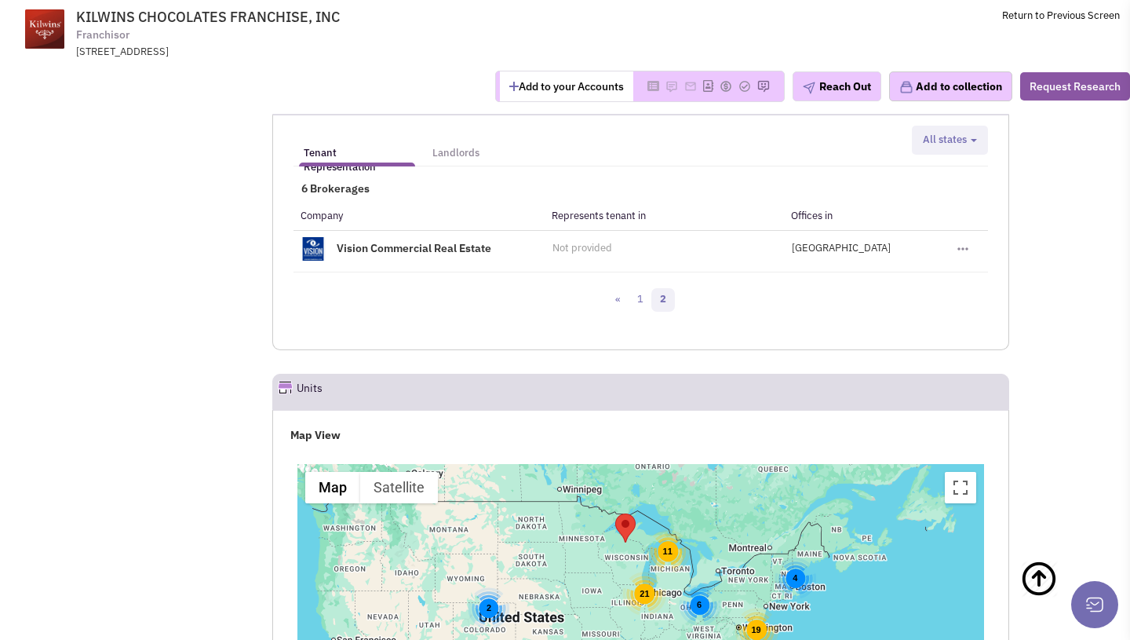
scroll to position [2157, 0]
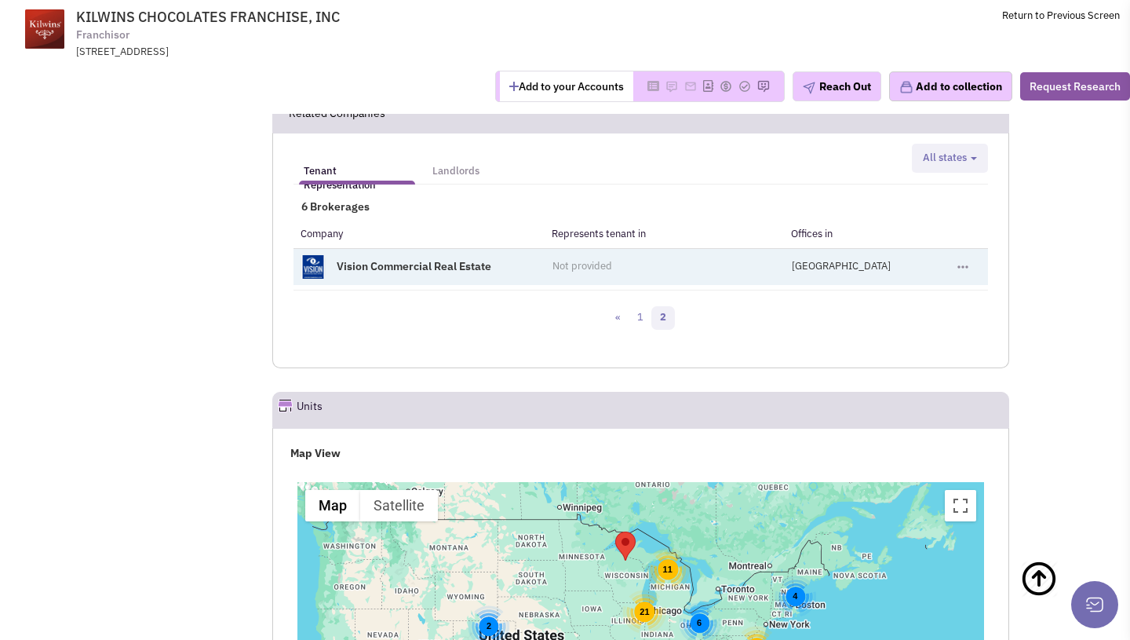
click at [386, 262] on link "Vision Commercial Real Estate" at bounding box center [414, 265] width 155 height 14
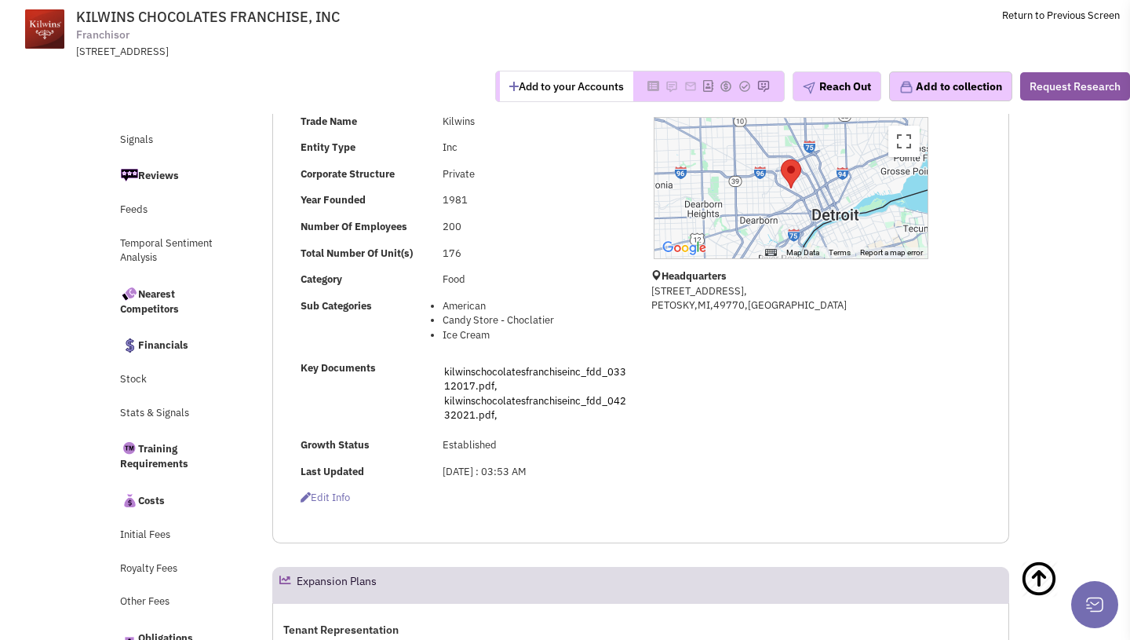
scroll to position [0, 0]
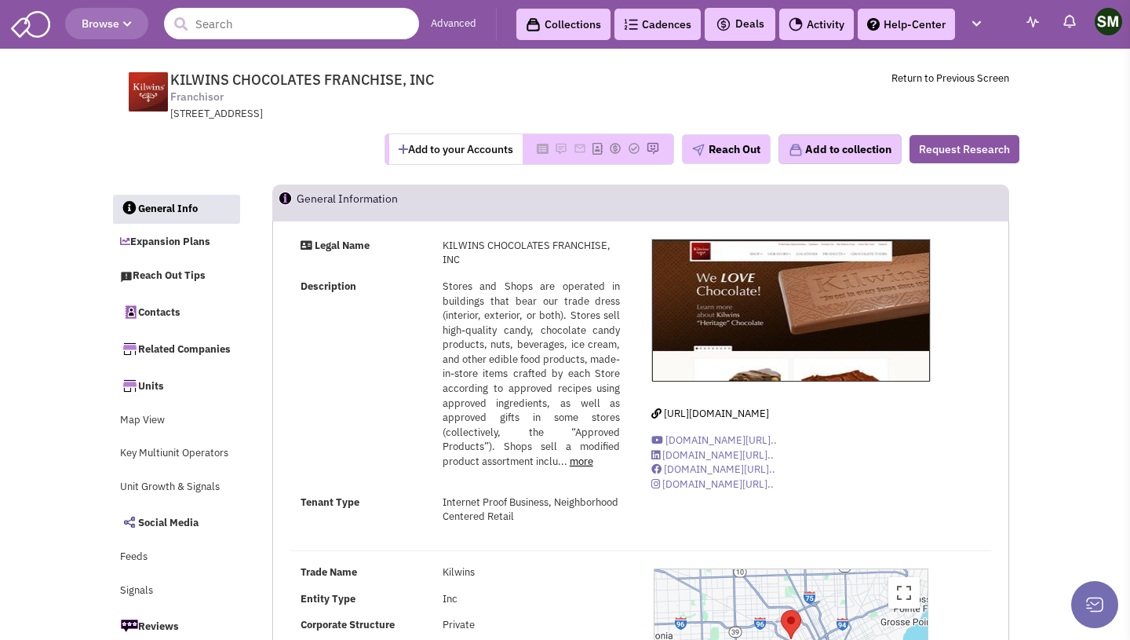
click at [260, 19] on input "text" at bounding box center [291, 23] width 255 height 31
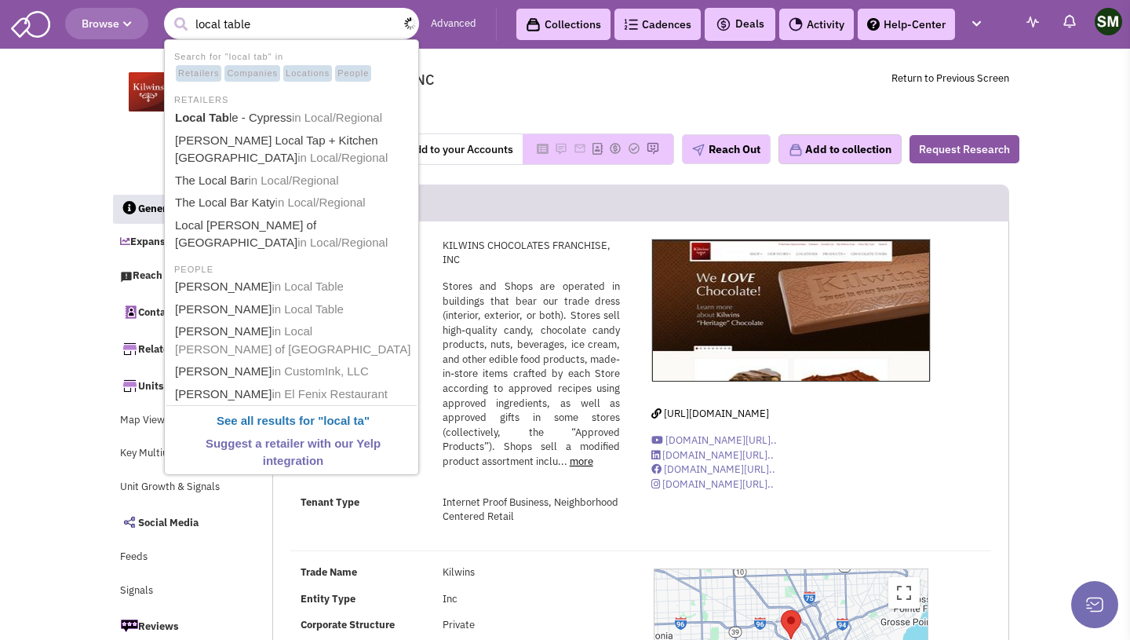
type input "local table"
click at [169, 13] on button "submit" at bounding box center [181, 25] width 24 height 24
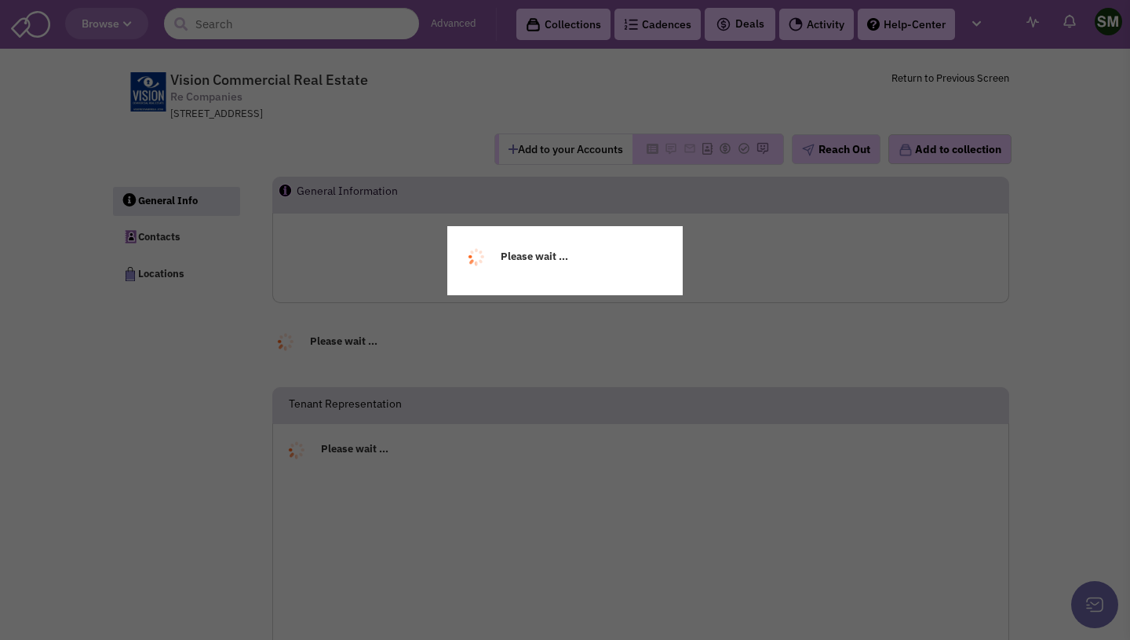
select select
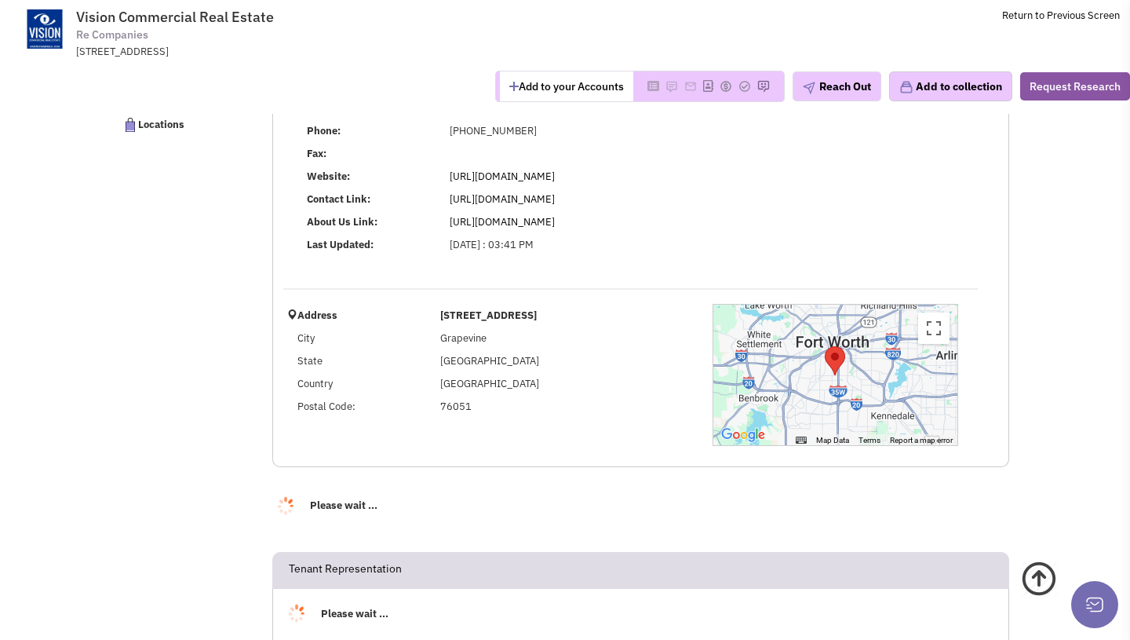
select select
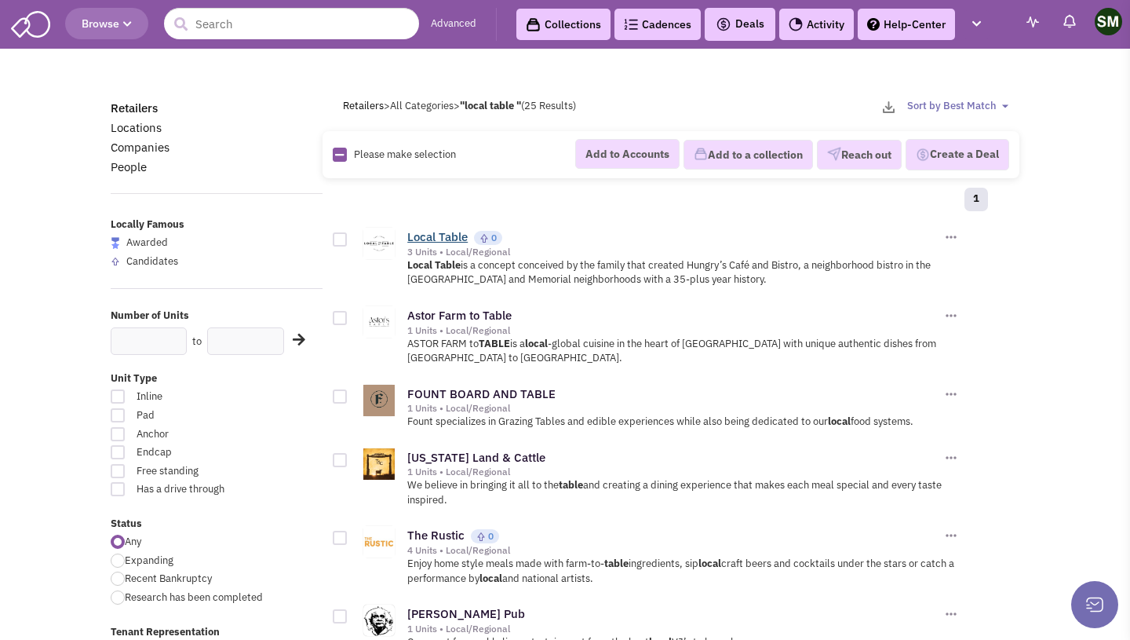
click at [440, 236] on link "Local Table" at bounding box center [437, 236] width 60 height 15
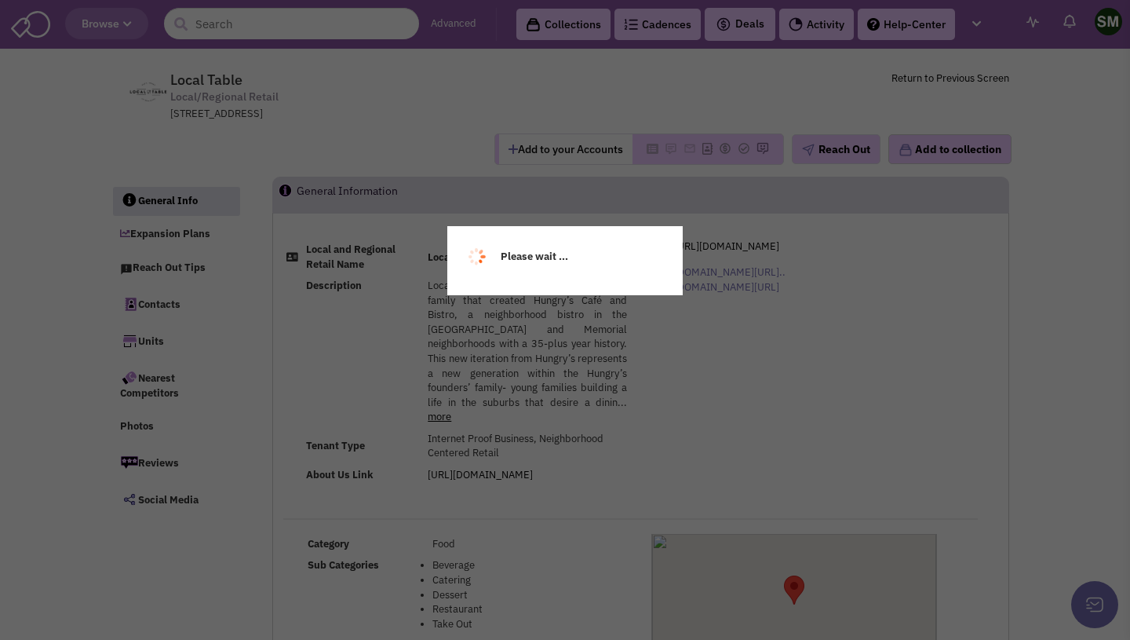
select select
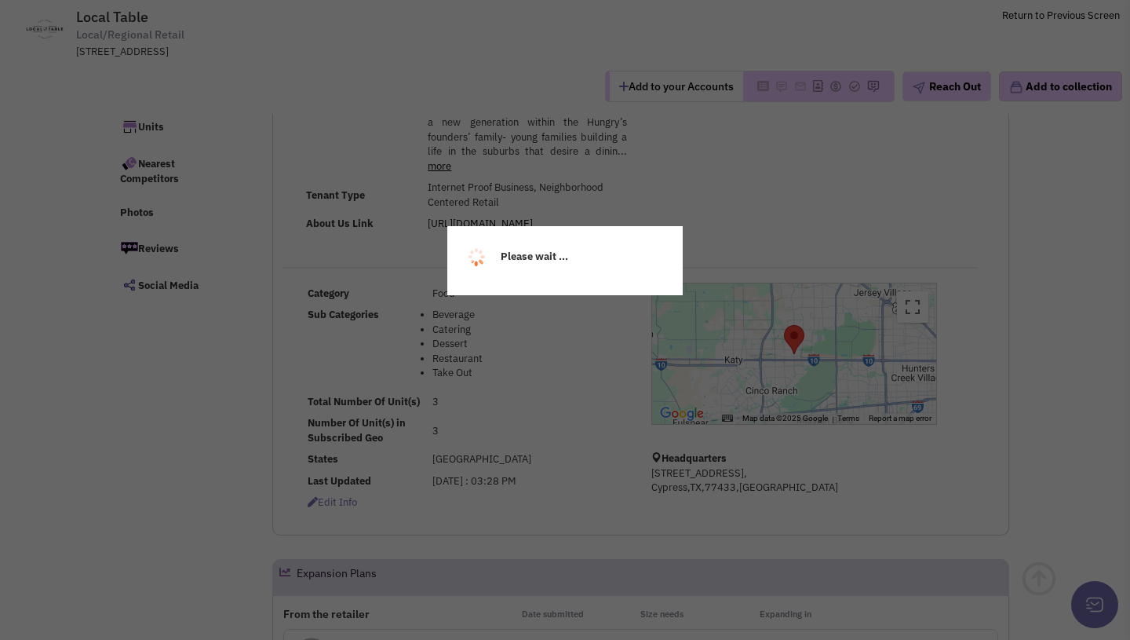
select select
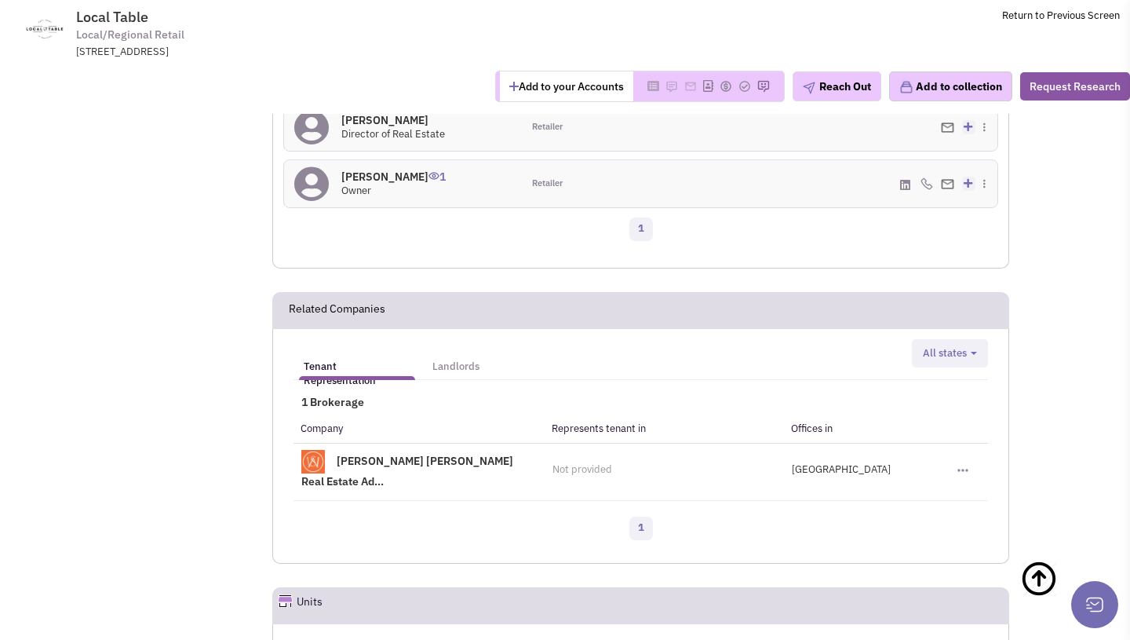
scroll to position [1281, 0]
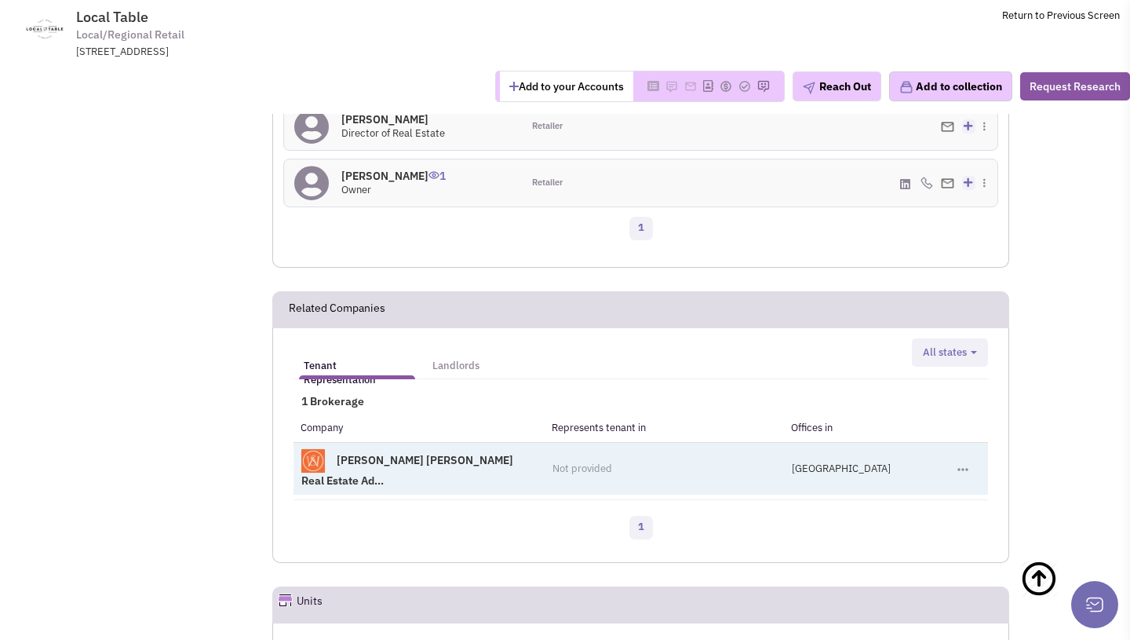
click at [482, 453] on link "Waterman Steele Real Estate Ad..." at bounding box center [407, 470] width 212 height 35
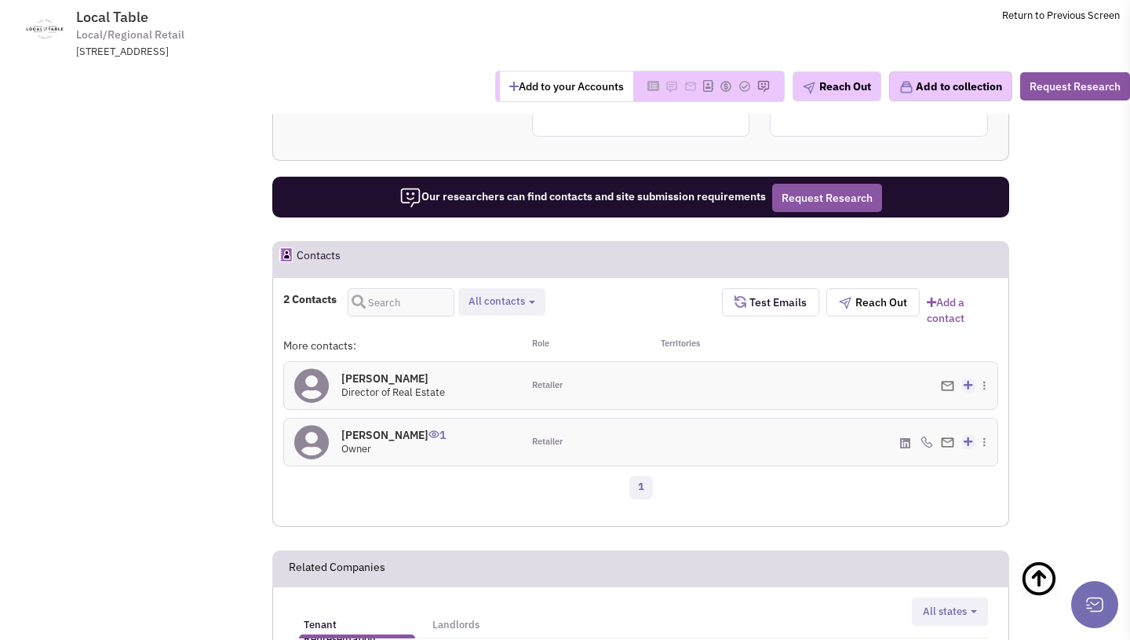
scroll to position [1028, 0]
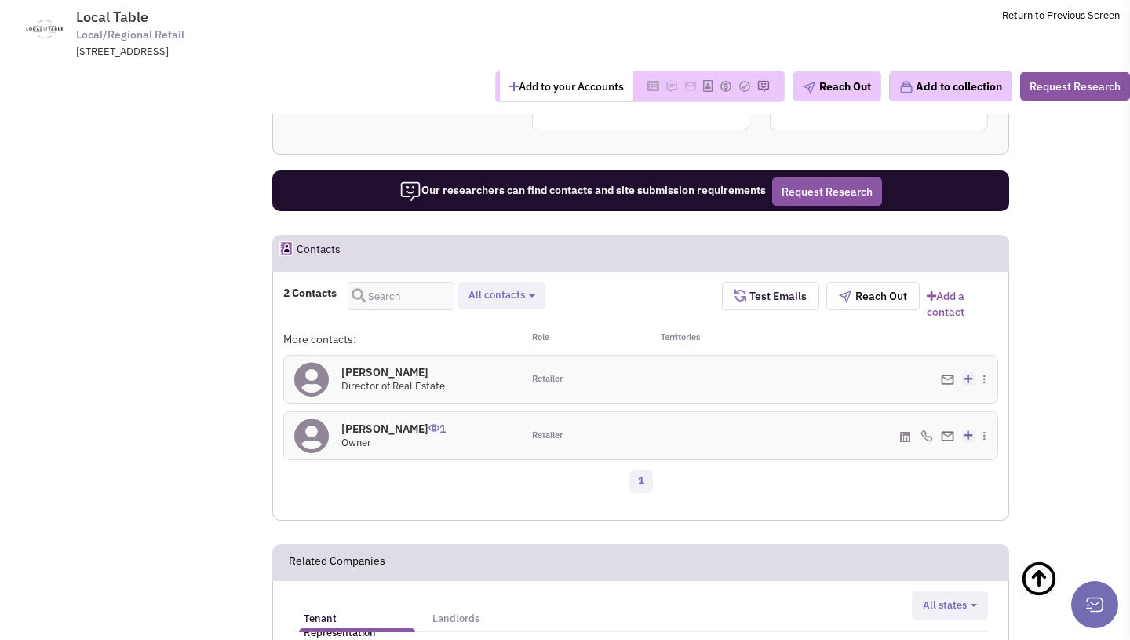
click at [946, 374] on img at bounding box center [947, 379] width 13 height 10
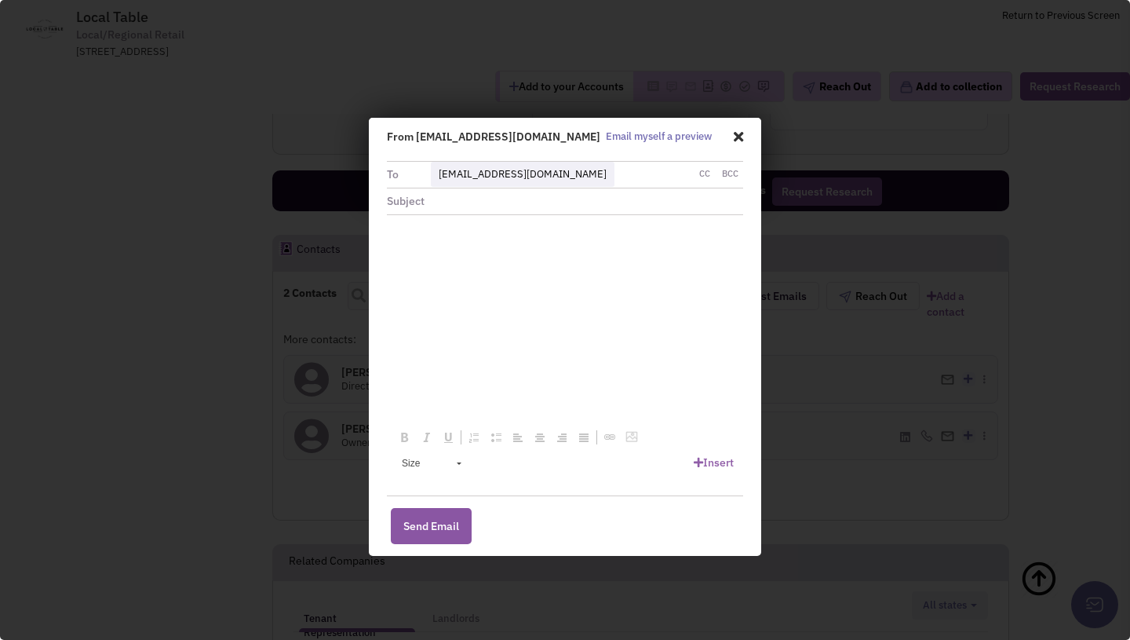
scroll to position [0, 0]
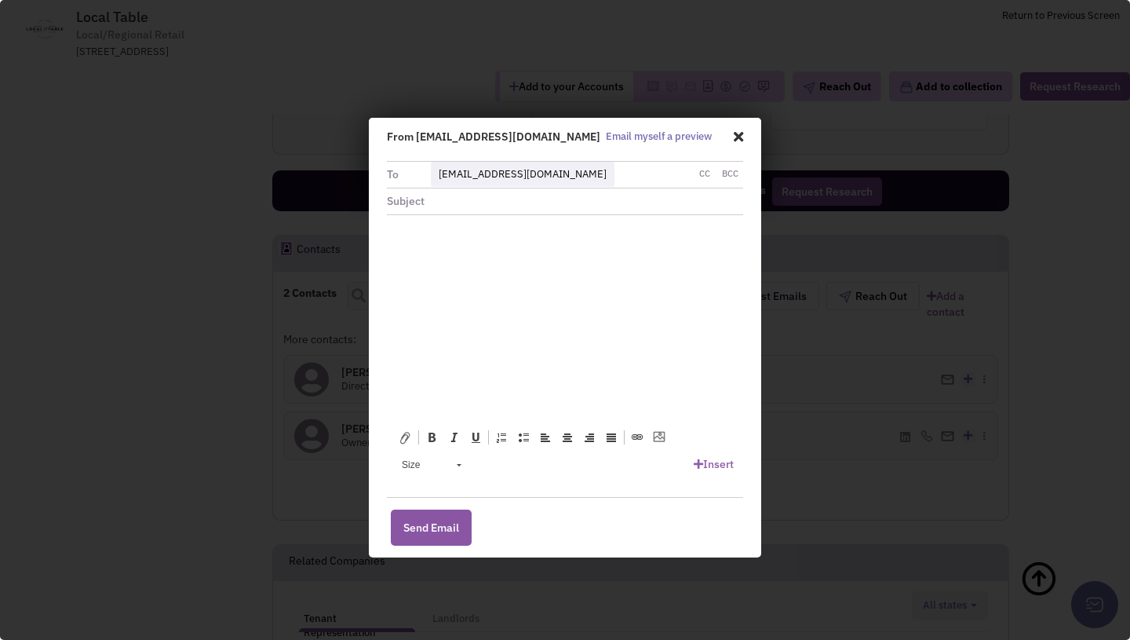
click at [558, 196] on input "text" at bounding box center [595, 200] width 297 height 25
click at [732, 142] on span at bounding box center [735, 135] width 15 height 27
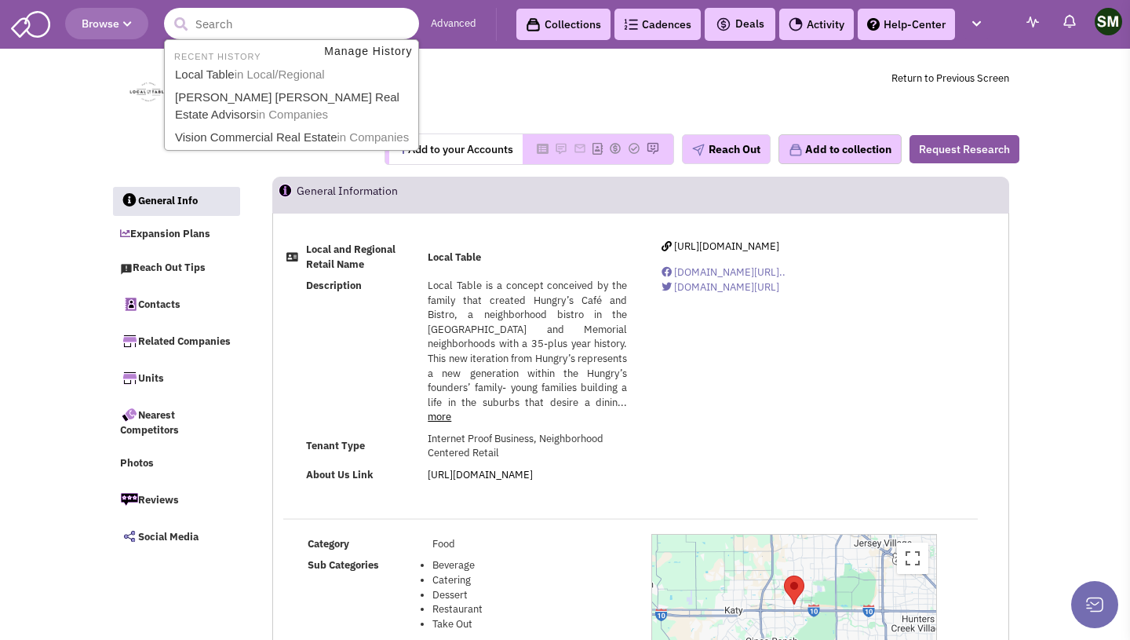
click at [291, 35] on input "text" at bounding box center [291, 23] width 255 height 31
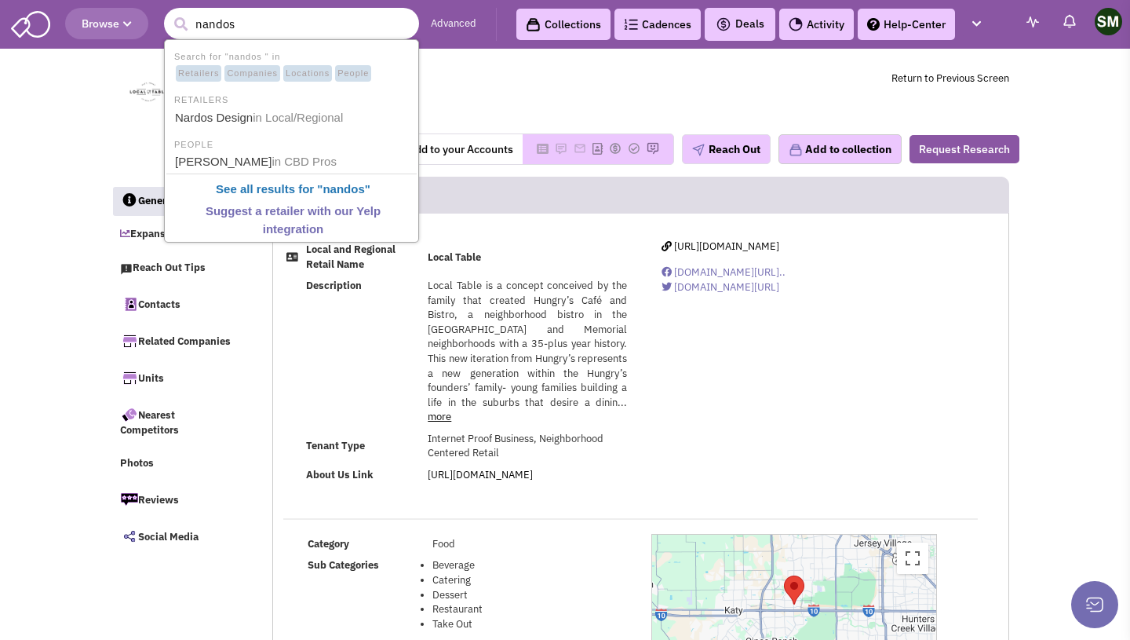
type input "nandos"
click at [362, 325] on td "Description" at bounding box center [364, 351] width 122 height 152
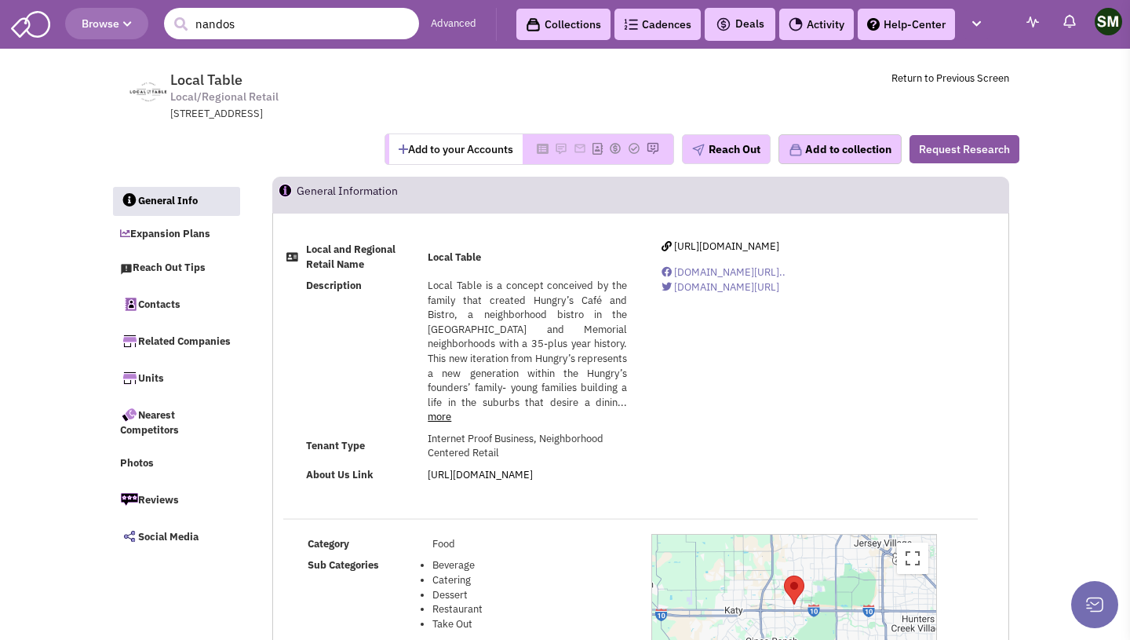
drag, startPoint x: 255, startPoint y: 24, endPoint x: 152, endPoint y: 24, distance: 102.8
click at [152, 24] on header "Browse 415073 nandos Advanced Collections Cadences 0 Deals Tasks" at bounding box center [565, 24] width 1130 height 49
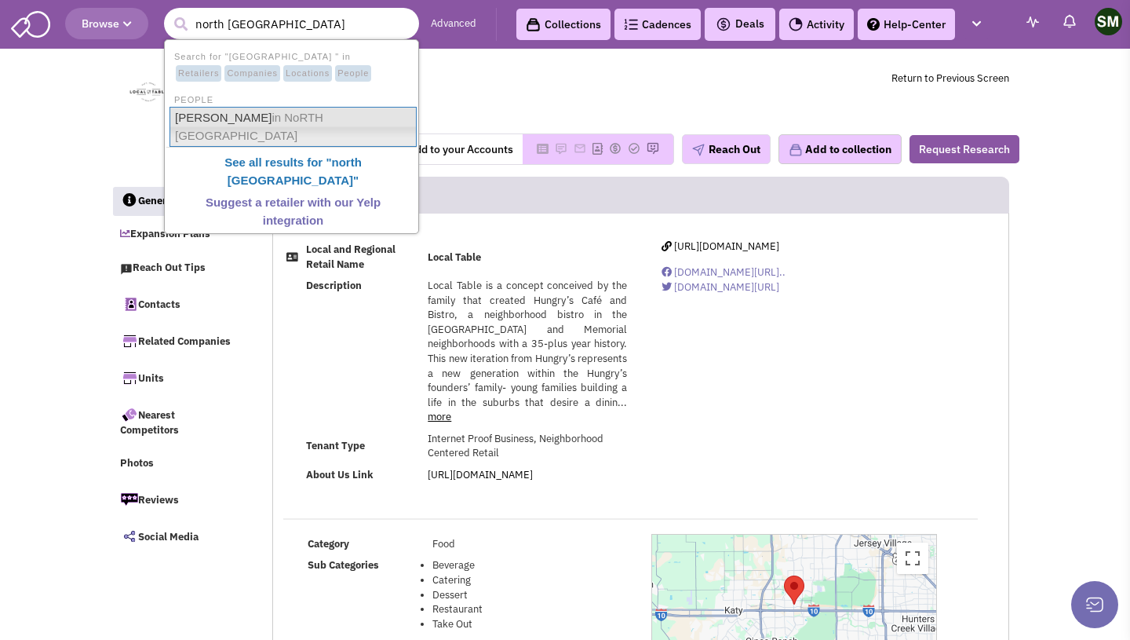
click at [294, 25] on input "north italia" at bounding box center [291, 23] width 255 height 31
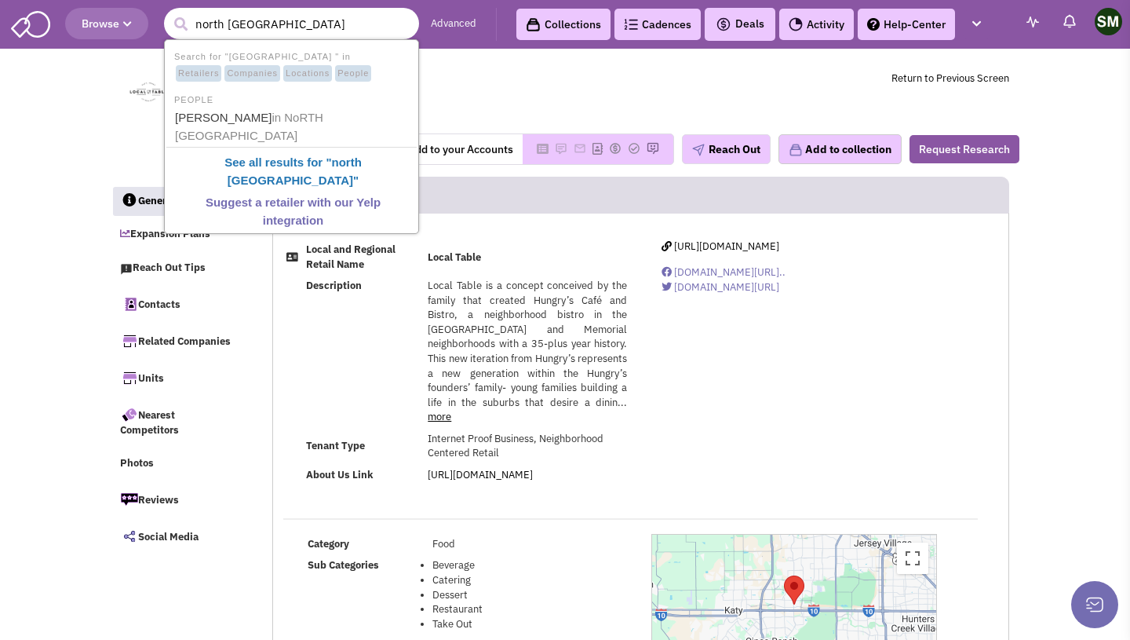
type input "north italia"
click at [315, 30] on input "north italia" at bounding box center [291, 23] width 255 height 31
click at [332, 74] on span "Locations" at bounding box center [307, 73] width 49 height 17
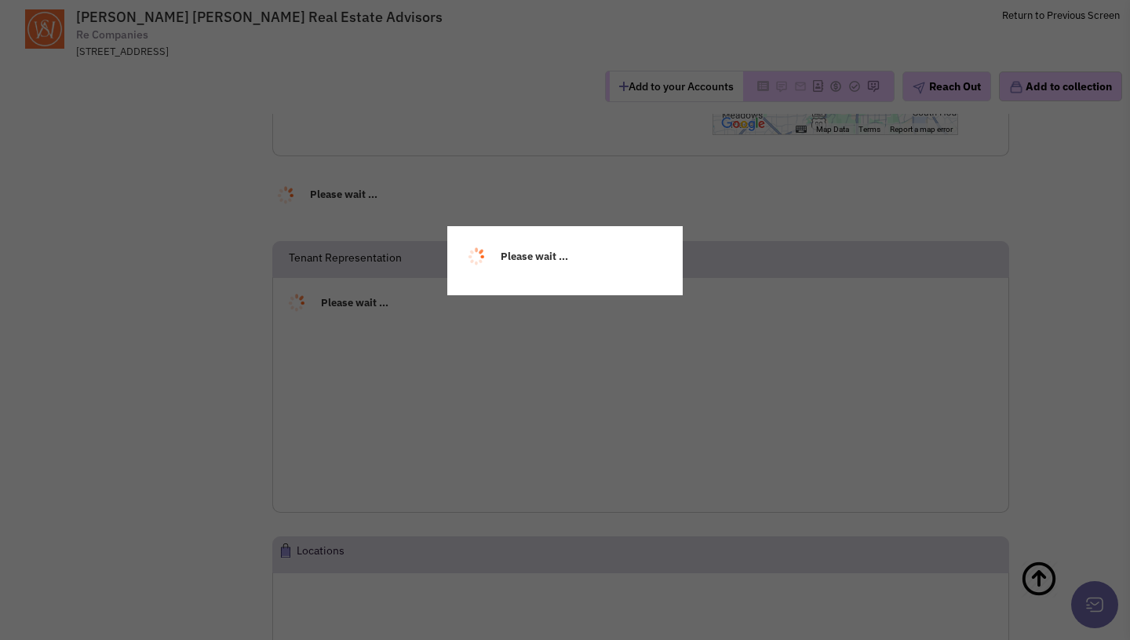
scroll to position [400, 0]
select select
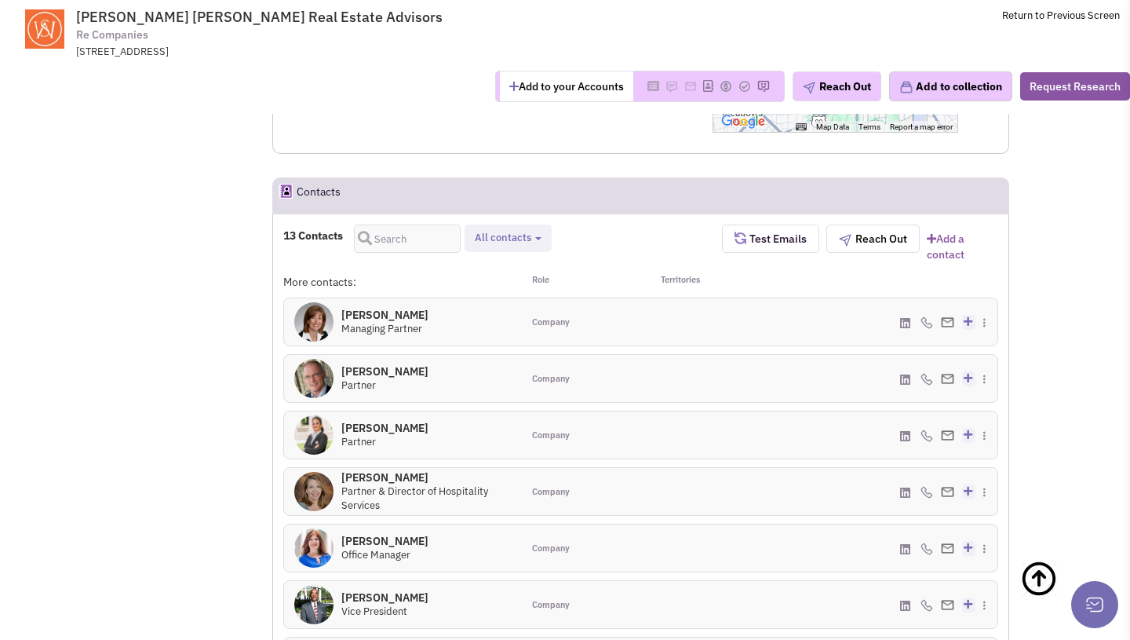
select select
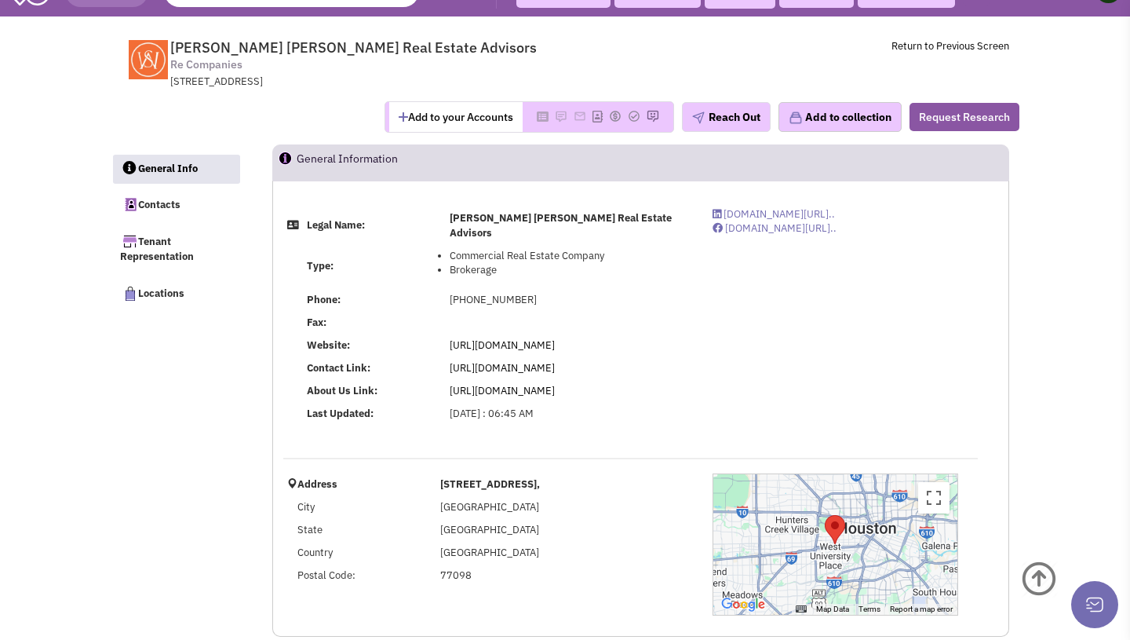
scroll to position [0, 0]
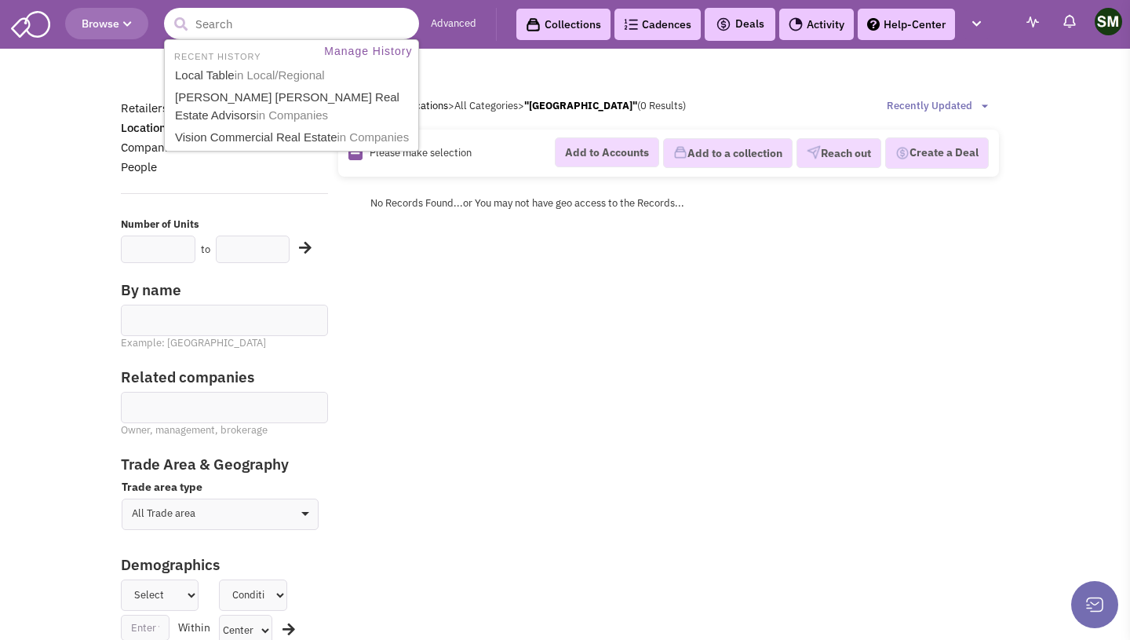
click at [312, 18] on input "text" at bounding box center [291, 23] width 255 height 31
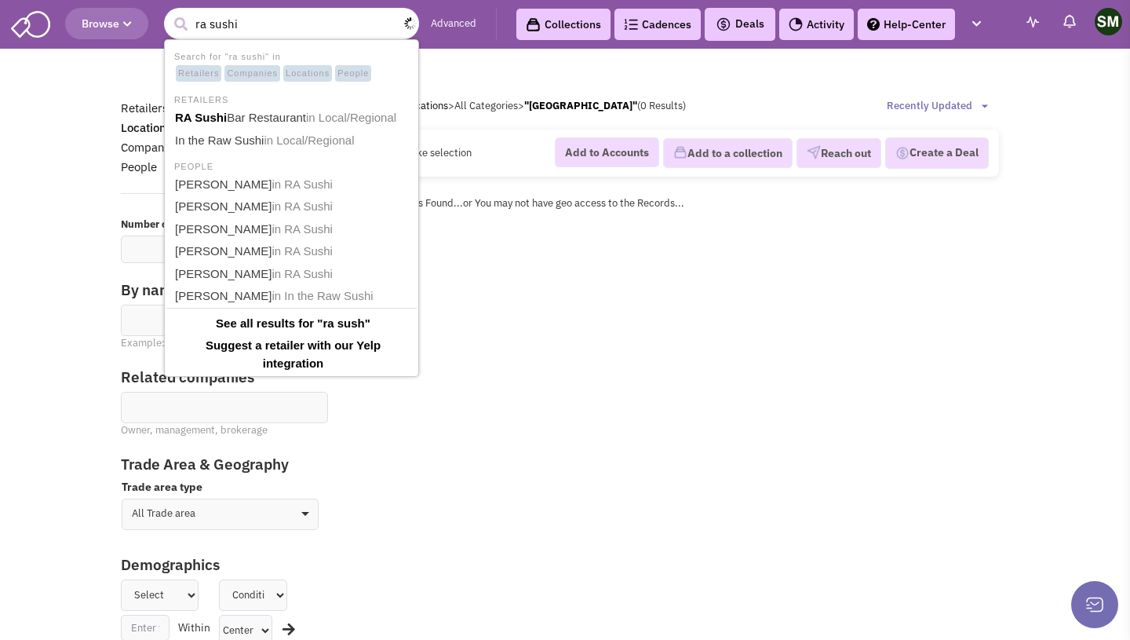
type input "ra sushi"
click at [169, 13] on button "submit" at bounding box center [181, 25] width 24 height 24
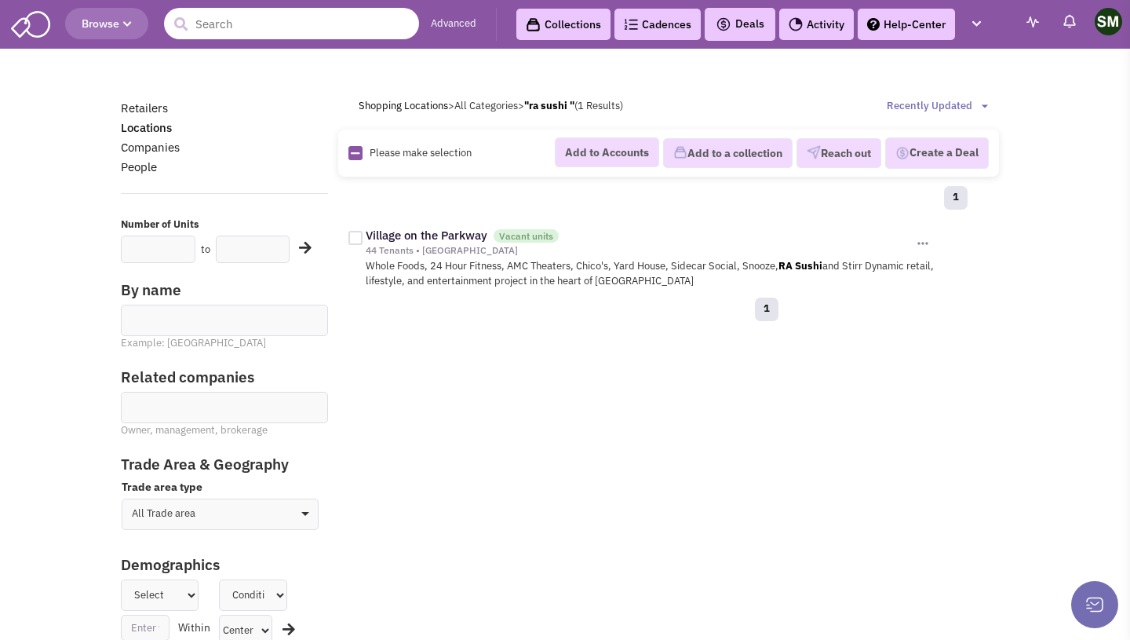
click at [287, 35] on input "text" at bounding box center [291, 23] width 255 height 31
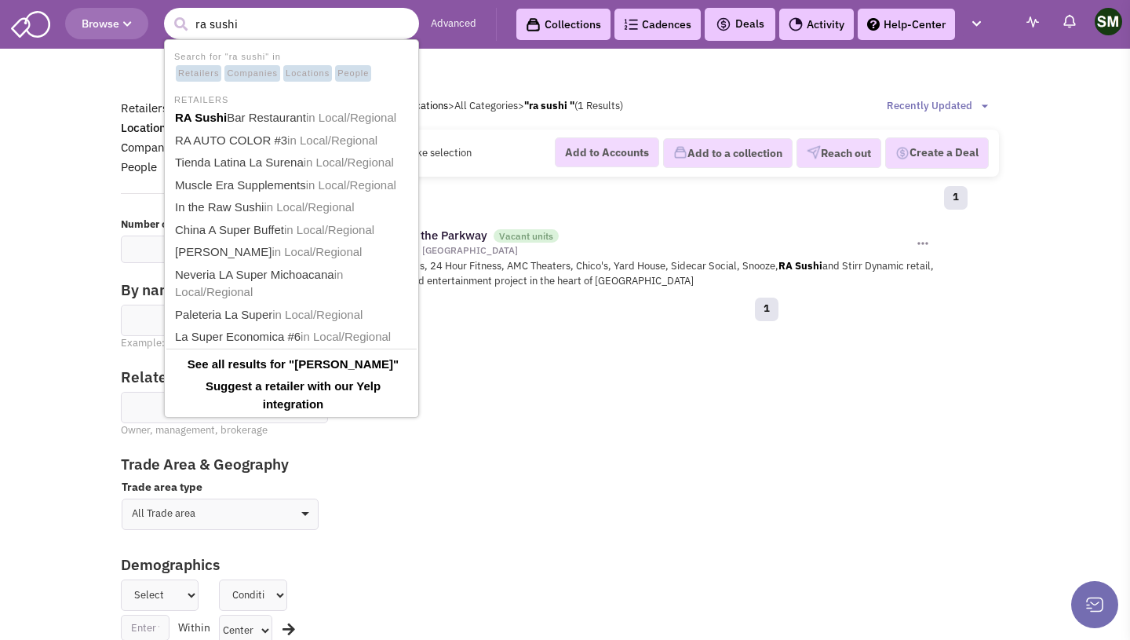
type input "ra sushi"
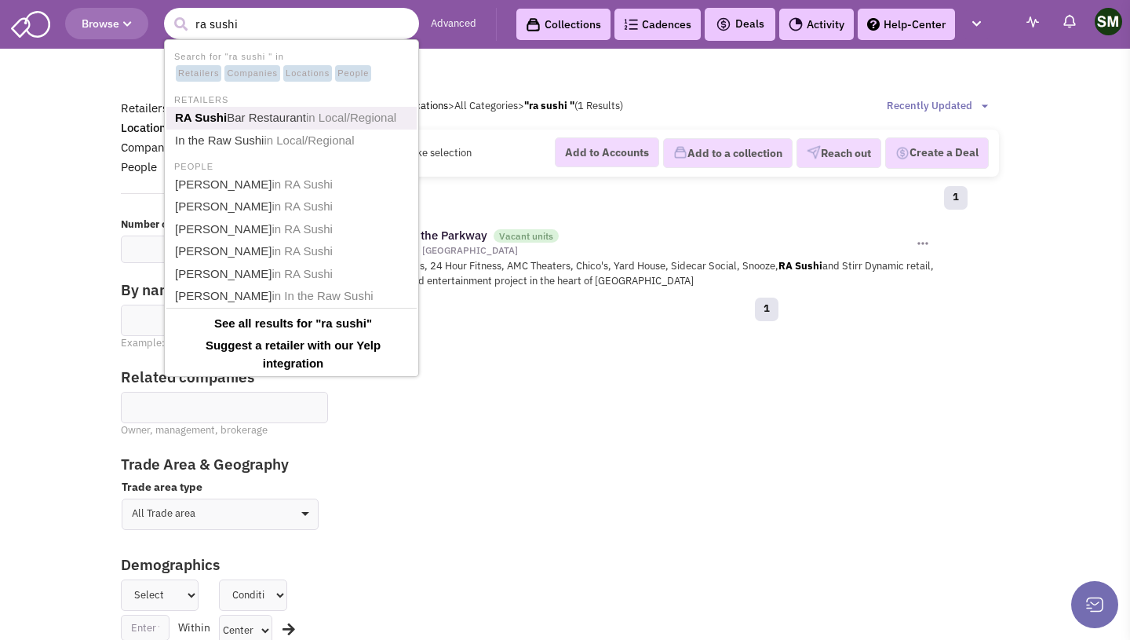
click at [226, 117] on link "RA Sushi Bar Restaurant in Local/Regional" at bounding box center [293, 118] width 246 height 21
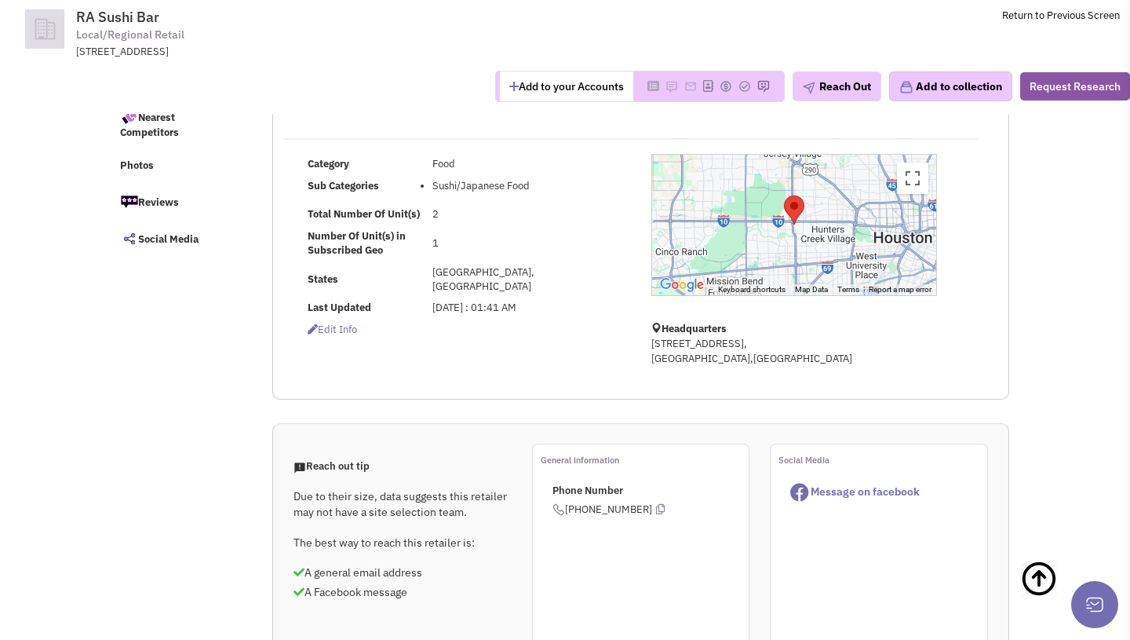
scroll to position [81, 0]
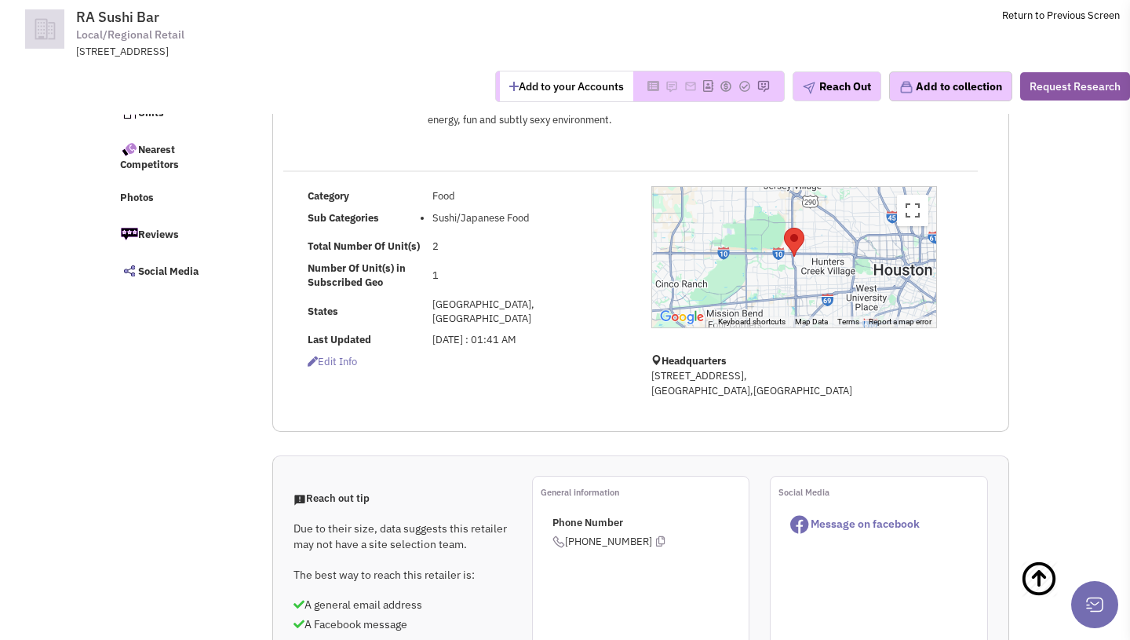
drag, startPoint x: 432, startPoint y: 319, endPoint x: 593, endPoint y: 328, distance: 161.9
click at [593, 330] on td "[DATE] : 01:41 AM" at bounding box center [530, 340] width 202 height 21
click at [595, 330] on td "[DATE] : 01:41 AM" at bounding box center [530, 340] width 202 height 21
drag, startPoint x: 430, startPoint y: 318, endPoint x: 612, endPoint y: 334, distance: 182.8
click at [612, 334] on td "[DATE] : 01:41 AM" at bounding box center [530, 340] width 202 height 21
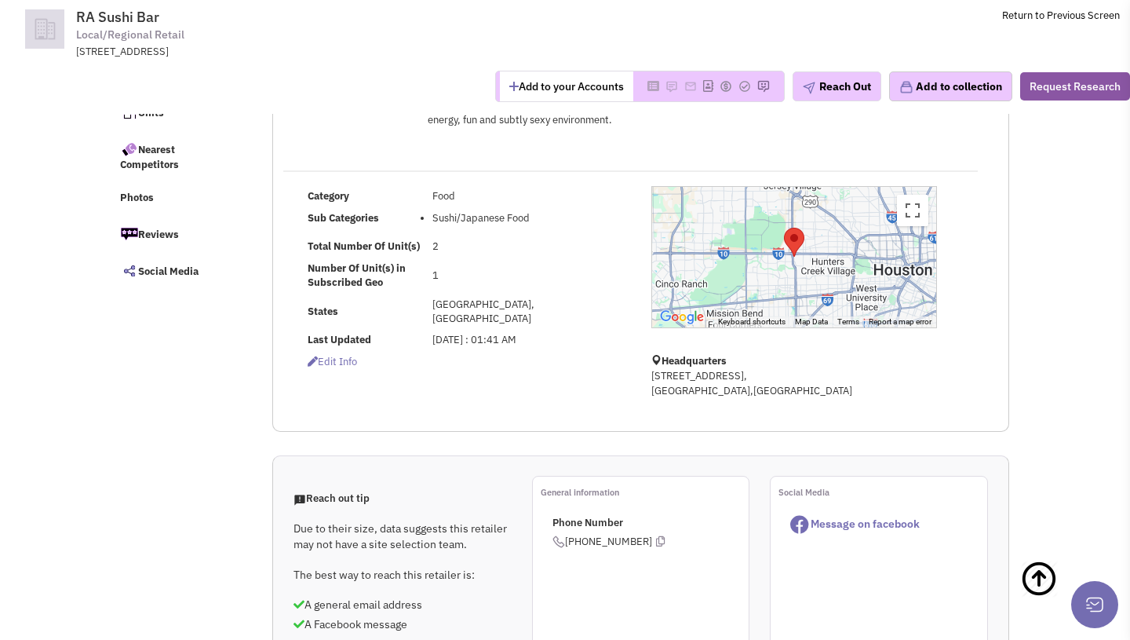
click at [612, 334] on td "[DATE] : 01:41 AM" at bounding box center [530, 340] width 202 height 21
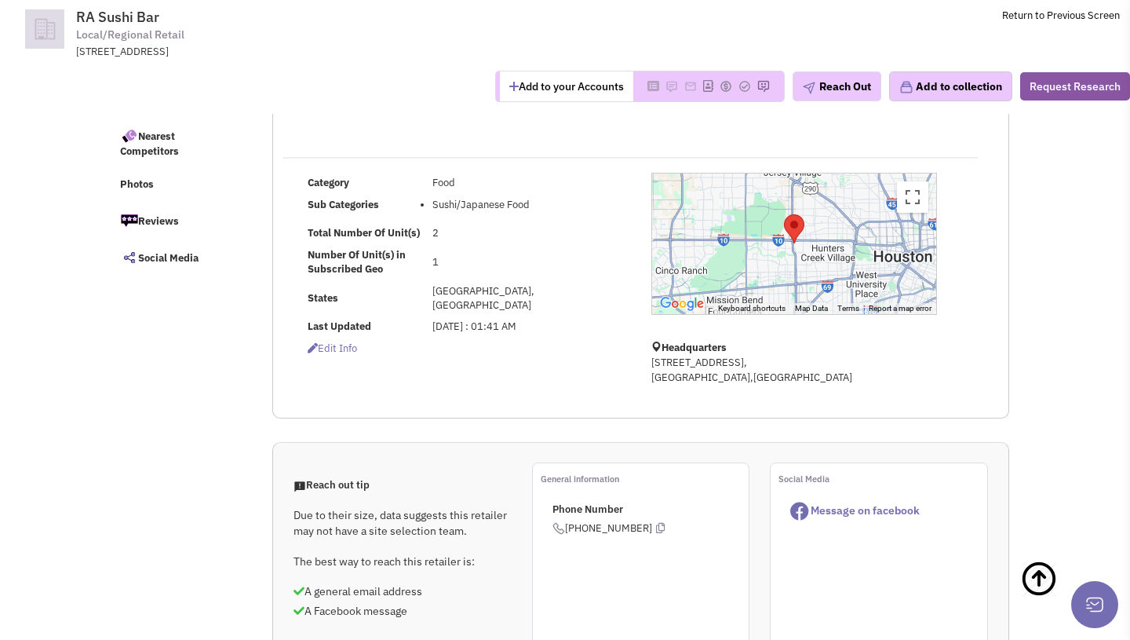
scroll to position [0, 0]
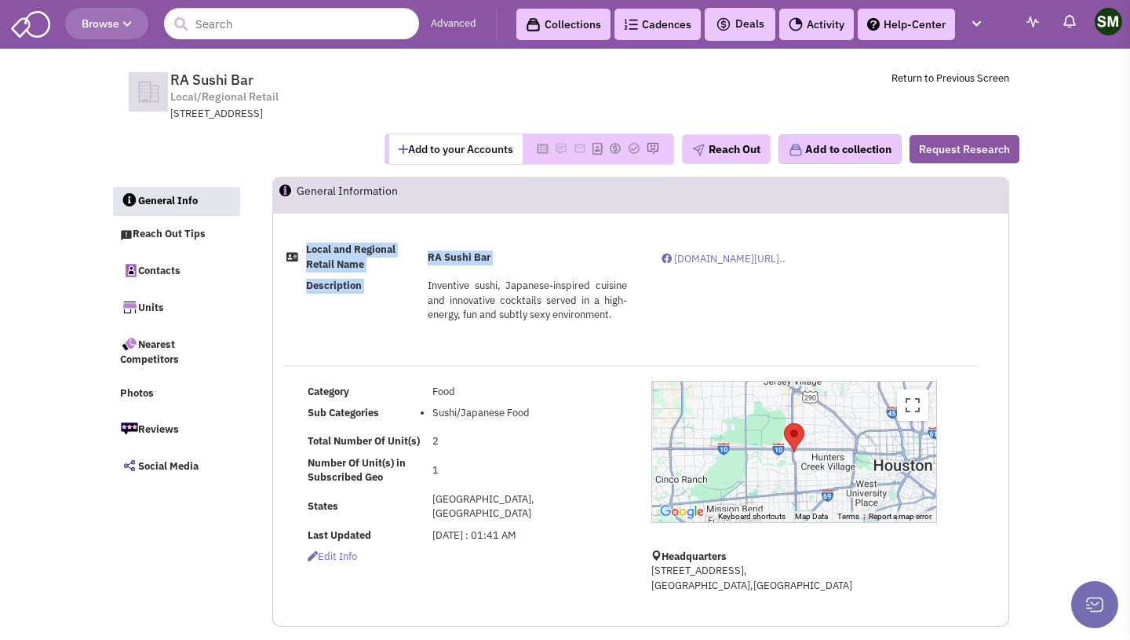
drag, startPoint x: 426, startPoint y: 281, endPoint x: 638, endPoint y: 333, distance: 218.1
click at [638, 333] on div "Local and Regional Retail Name RA Sushi Bar Description Inventive sushi, Japane…" at bounding box center [640, 291] width 735 height 104
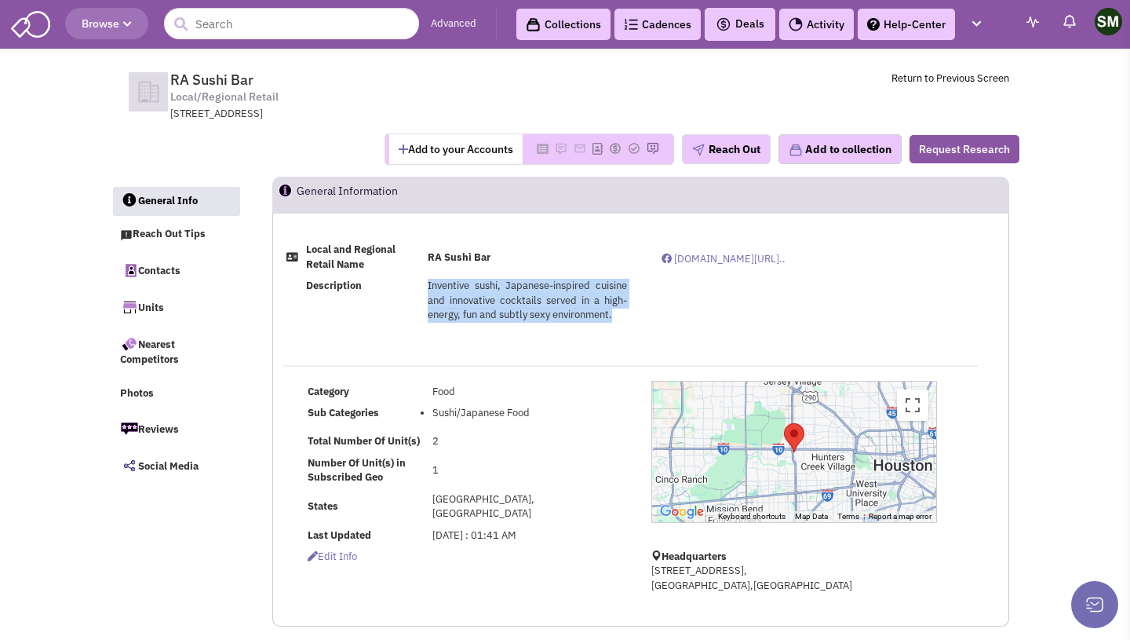
drag, startPoint x: 419, startPoint y: 286, endPoint x: 631, endPoint y: 318, distance: 214.3
click at [631, 318] on div "Local and Regional Retail Name RA Sushi Bar Description Inventive sushi, Japane…" at bounding box center [457, 285] width 368 height 93
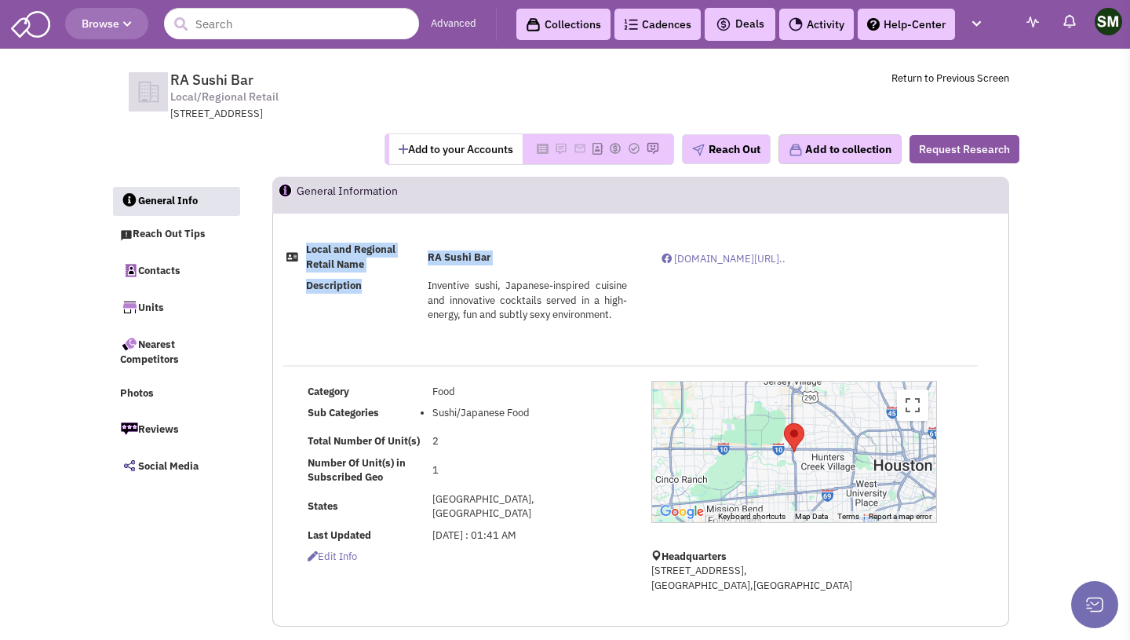
click at [631, 318] on div "Local and Regional Retail Name RA Sushi Bar Description Inventive sushi, Japane…" at bounding box center [457, 285] width 368 height 93
drag, startPoint x: 425, startPoint y: 284, endPoint x: 646, endPoint y: 319, distance: 224.1
click at [646, 319] on div "Local and Regional Retail Name RA Sushi Bar Description Inventive sushi, Japane…" at bounding box center [640, 291] width 735 height 104
drag, startPoint x: 426, startPoint y: 276, endPoint x: 651, endPoint y: 330, distance: 230.7
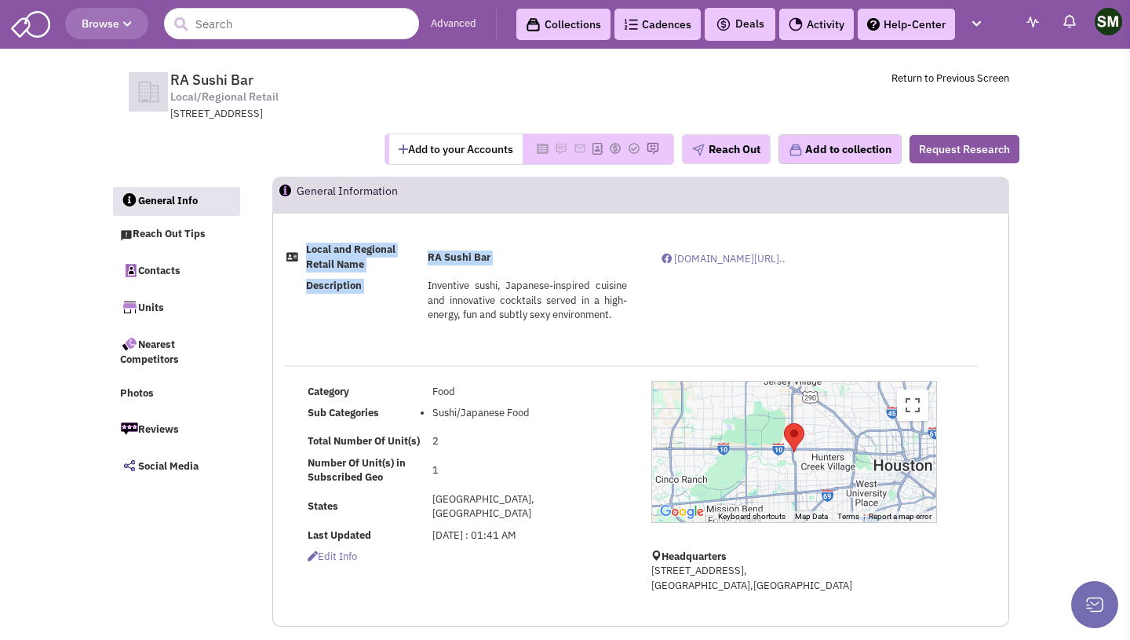
click at [651, 330] on div "Local and Regional Retail Name RA Sushi Bar Description Inventive sushi, Japane…" at bounding box center [640, 291] width 735 height 104
drag, startPoint x: 887, startPoint y: 70, endPoint x: 1006, endPoint y: 89, distance: 120.8
click at [1006, 89] on td "RA Sushi Bar Local/Regional Retail [STREET_ADDRESS] Return to Previous Screen" at bounding box center [598, 92] width 822 height 59
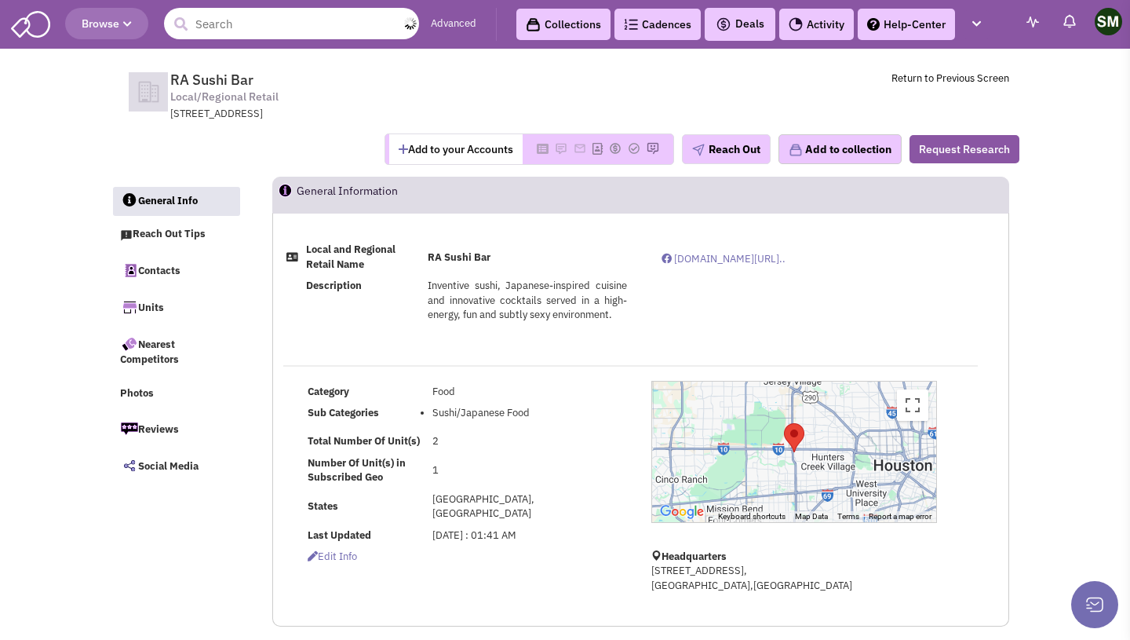
click at [363, 28] on input "text" at bounding box center [291, 23] width 255 height 31
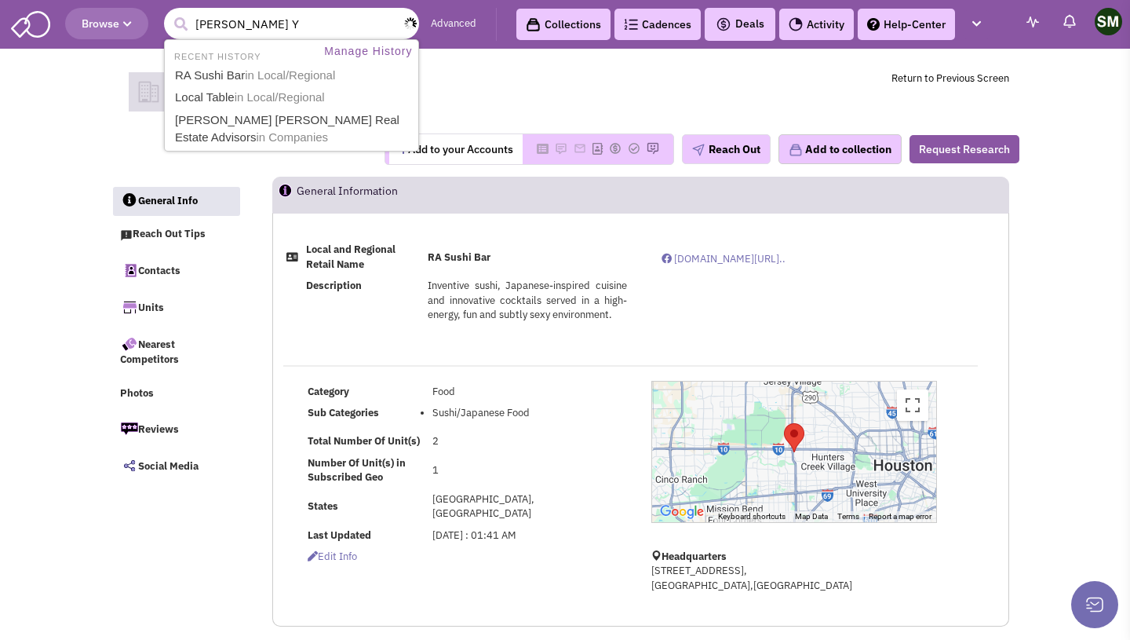
type input "[PERSON_NAME] Y"
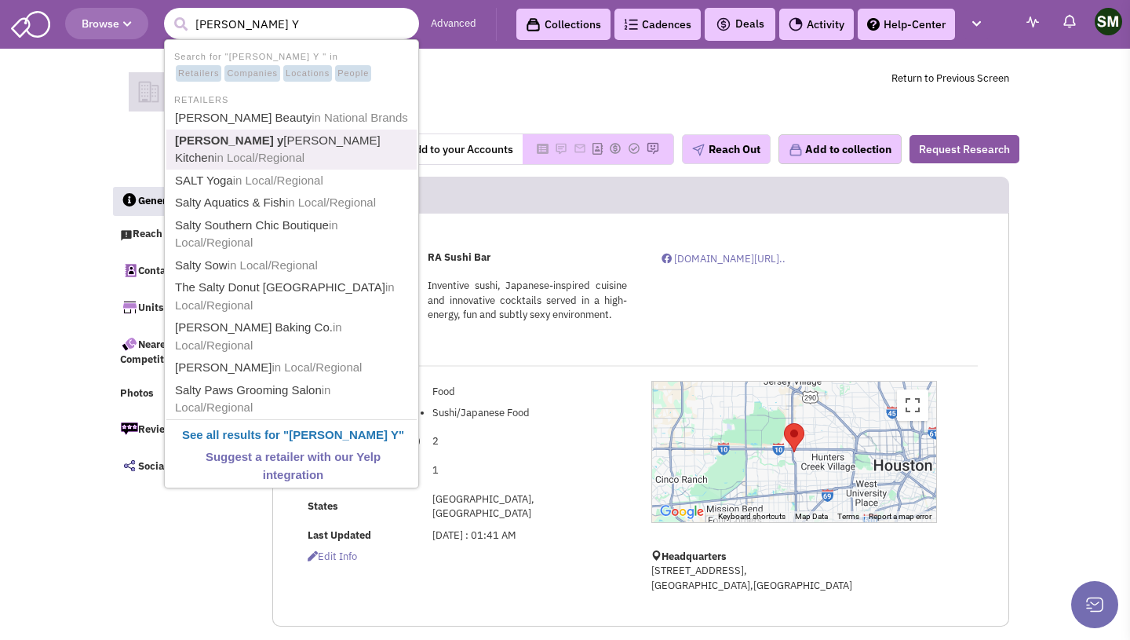
click at [304, 151] on span "in Local/Regional" at bounding box center [259, 157] width 90 height 13
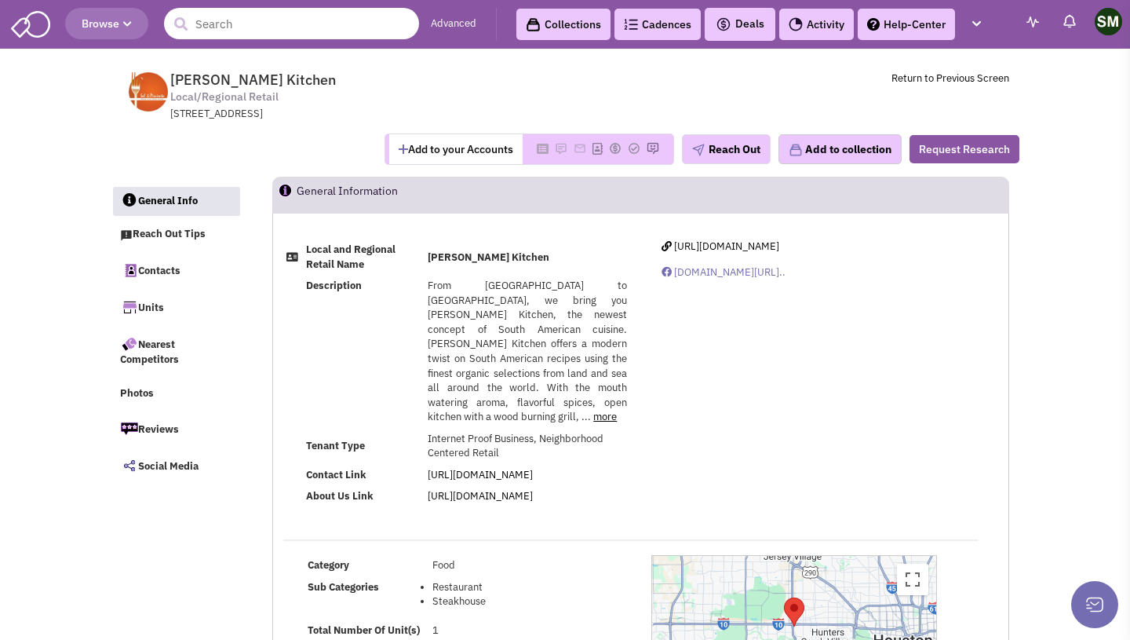
click at [267, 20] on input "text" at bounding box center [291, 23] width 255 height 31
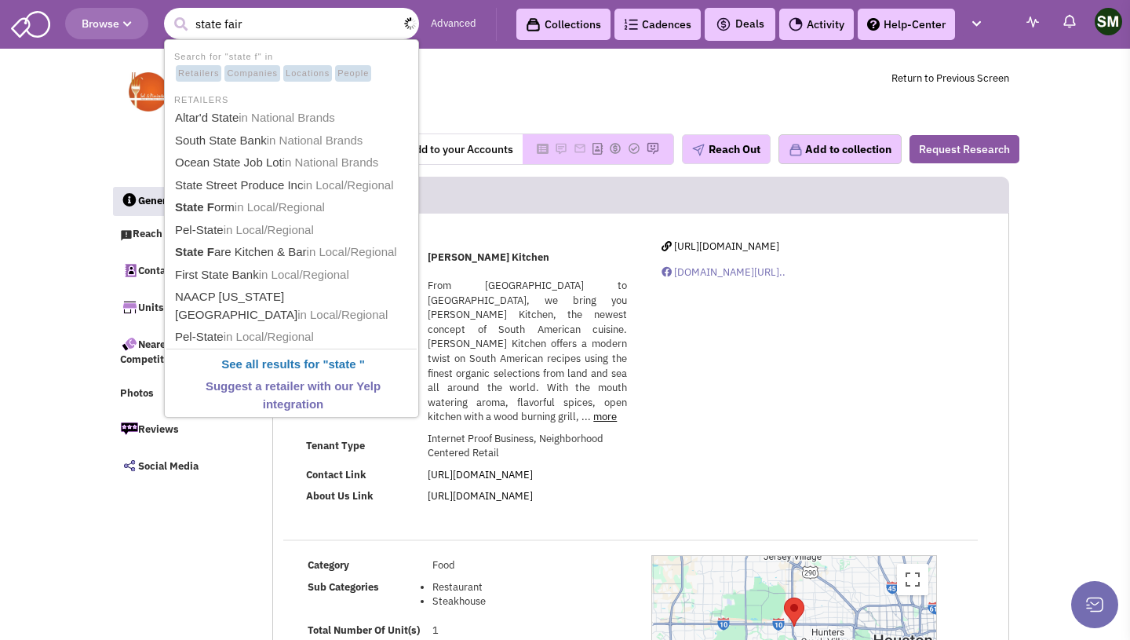
type input "state fair"
click at [169, 13] on button "submit" at bounding box center [181, 25] width 24 height 24
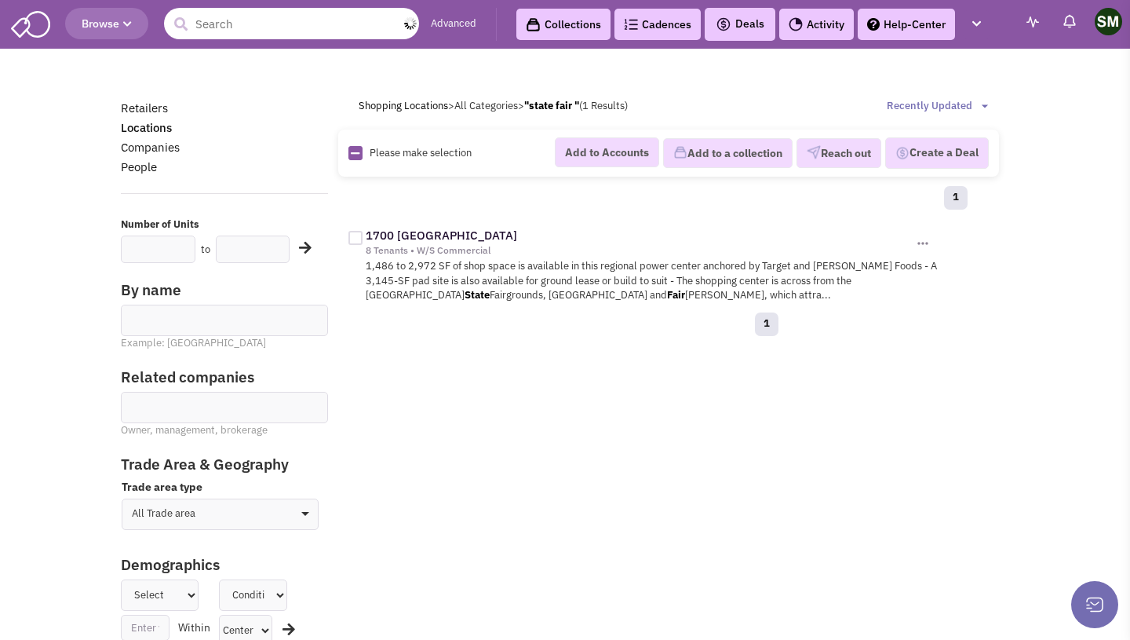
click at [249, 24] on input "text" at bounding box center [291, 23] width 255 height 31
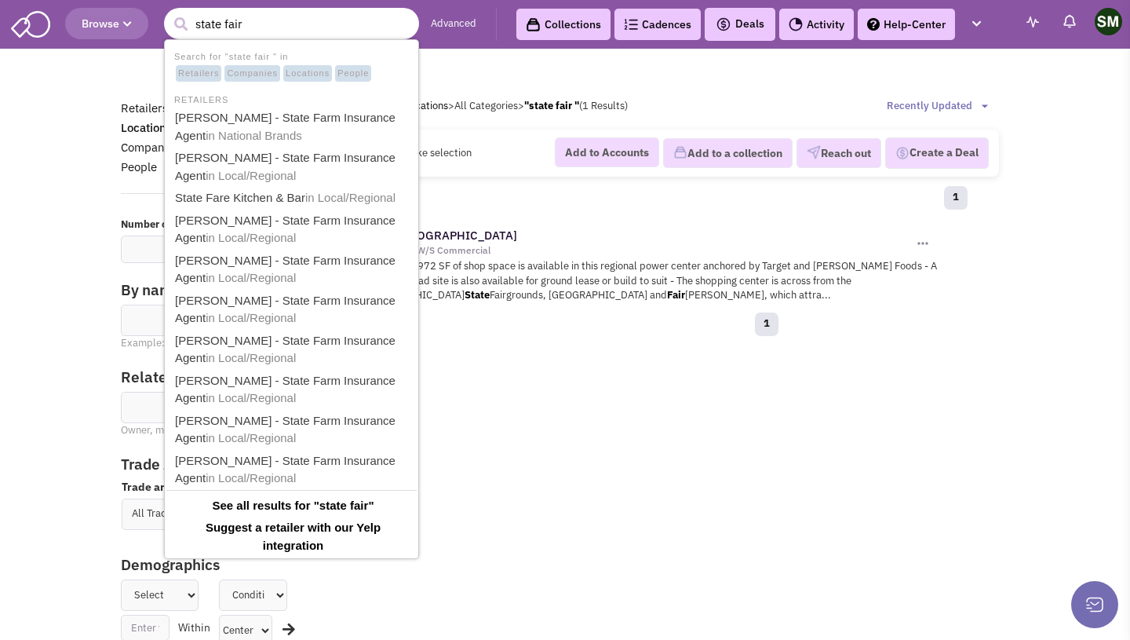
type input "state fair"
click at [302, 197] on link "State Fare Kitchen & Bar in Local/Regional" at bounding box center [293, 198] width 246 height 21
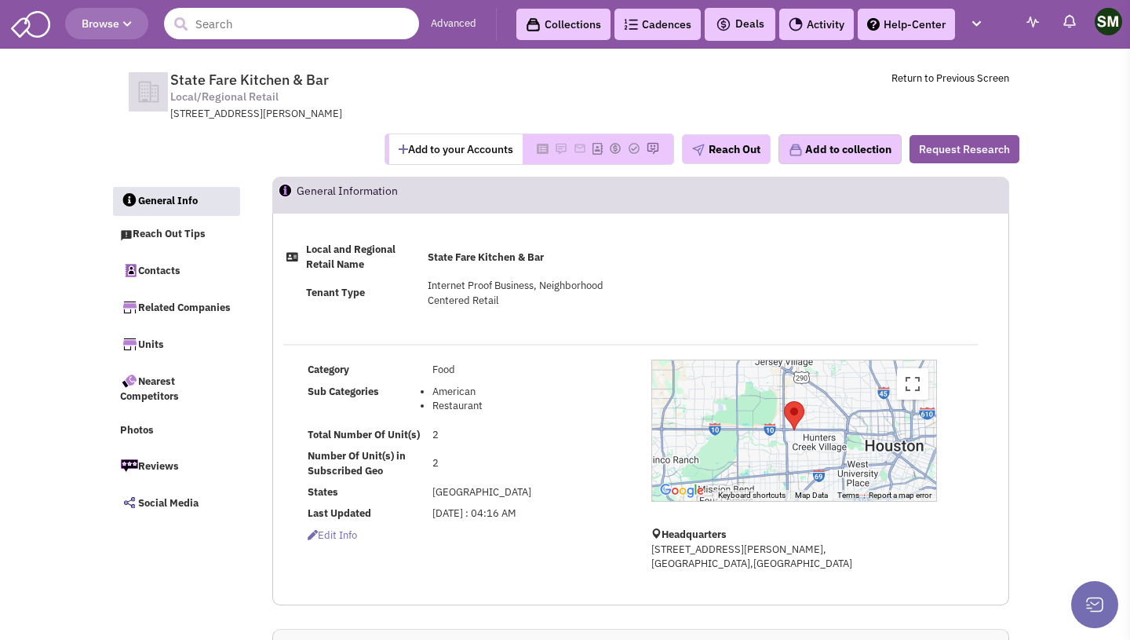
click at [235, 31] on input "text" at bounding box center [291, 23] width 255 height 31
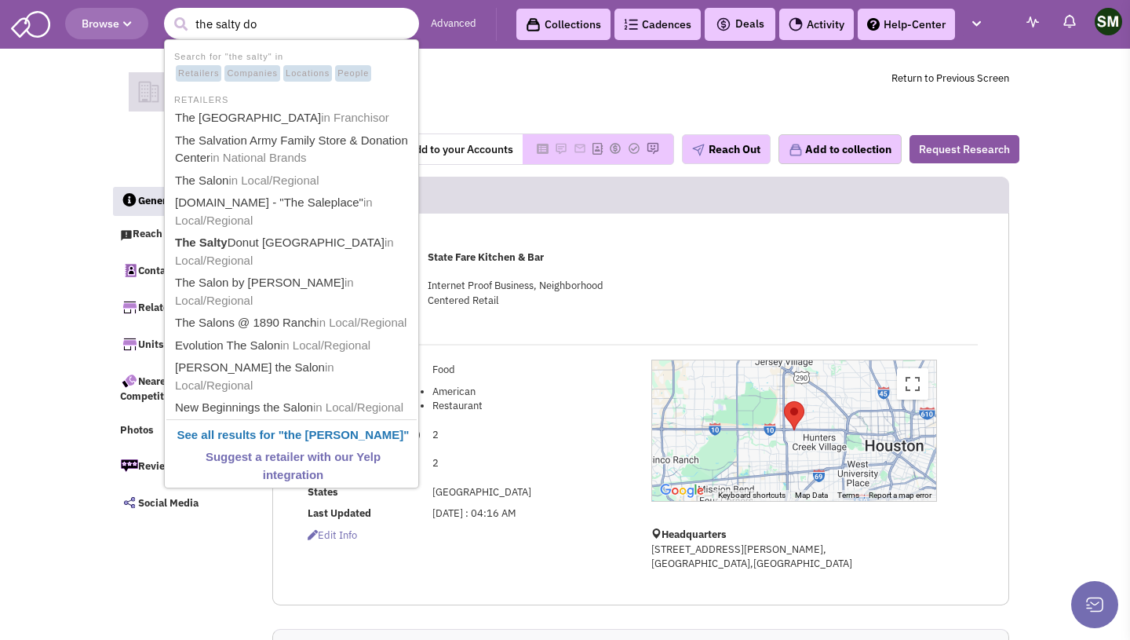
type input "the salty don"
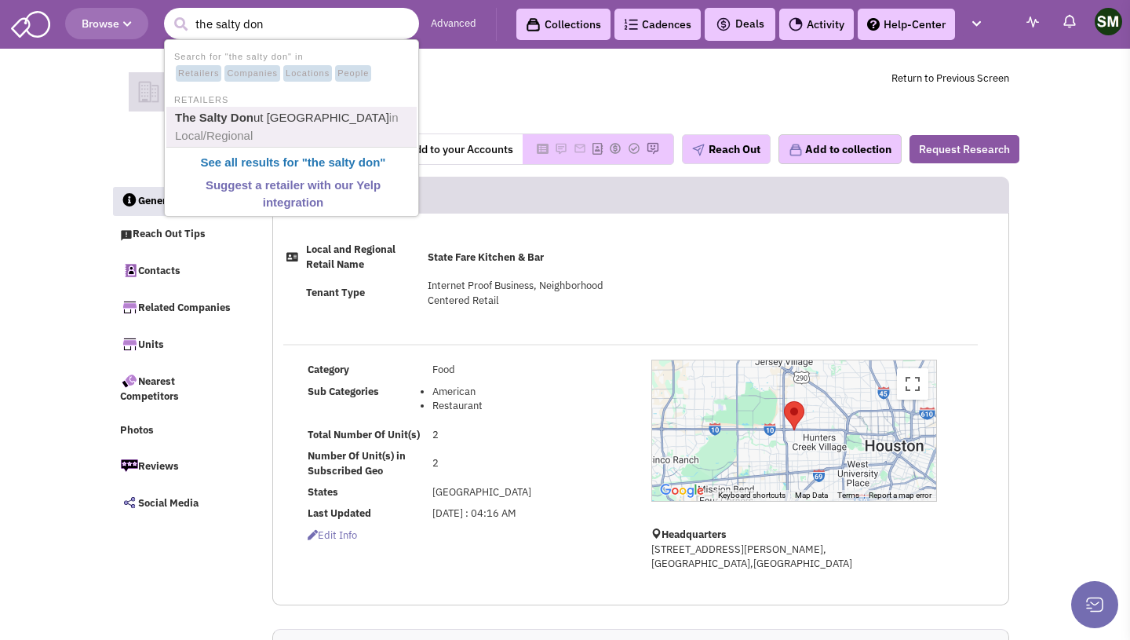
click at [246, 121] on b "The Salty Don" at bounding box center [214, 117] width 78 height 13
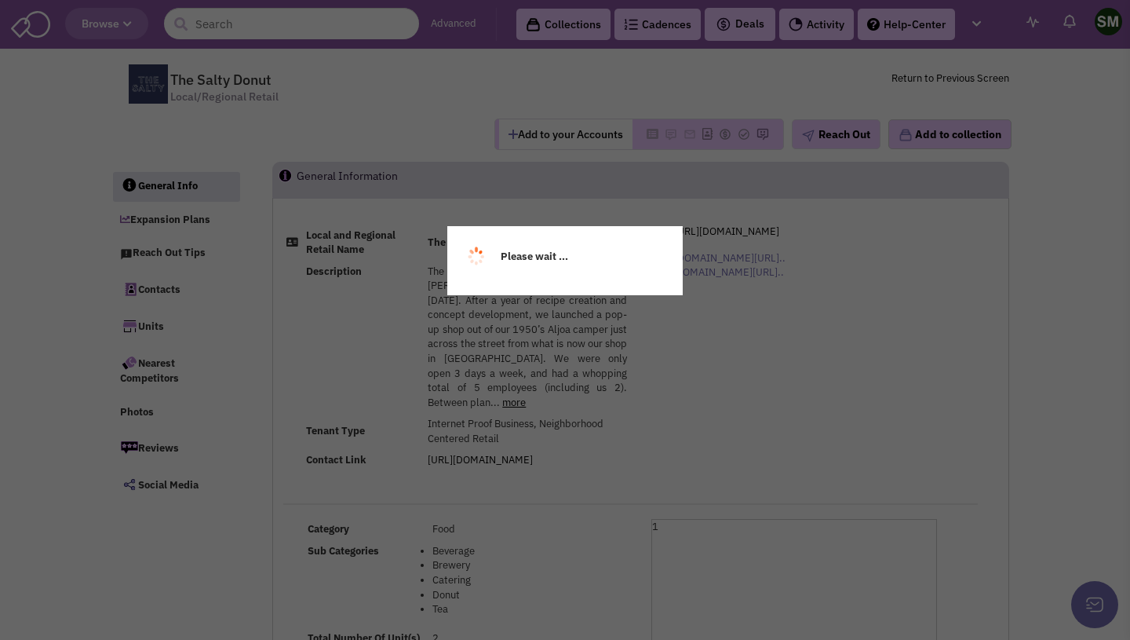
select select
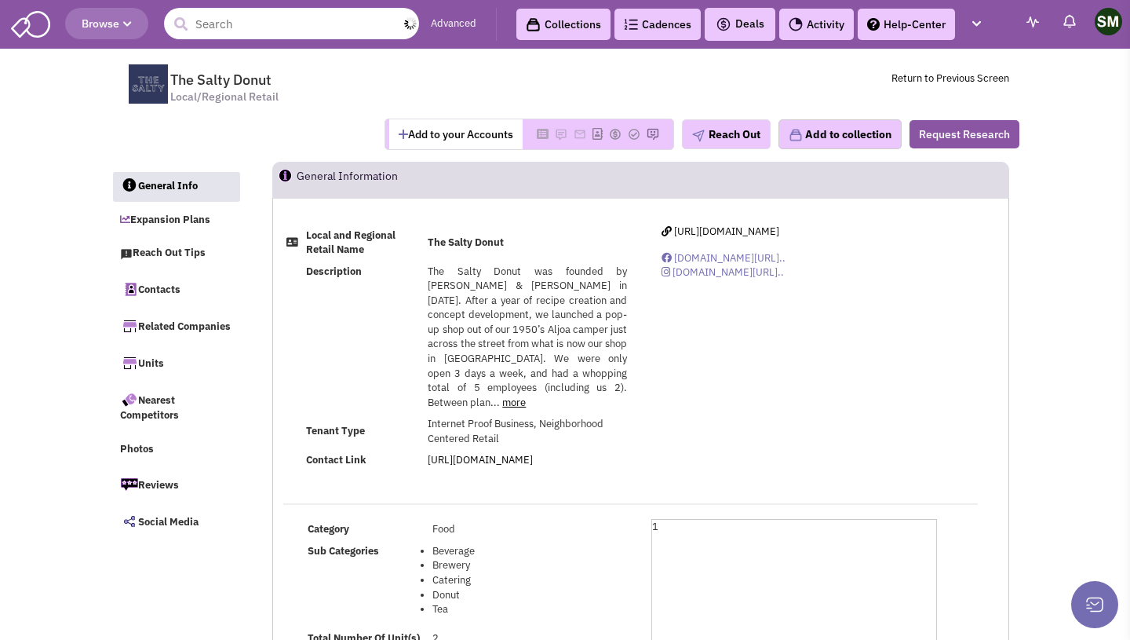
click at [296, 27] on input "text" at bounding box center [291, 23] width 255 height 31
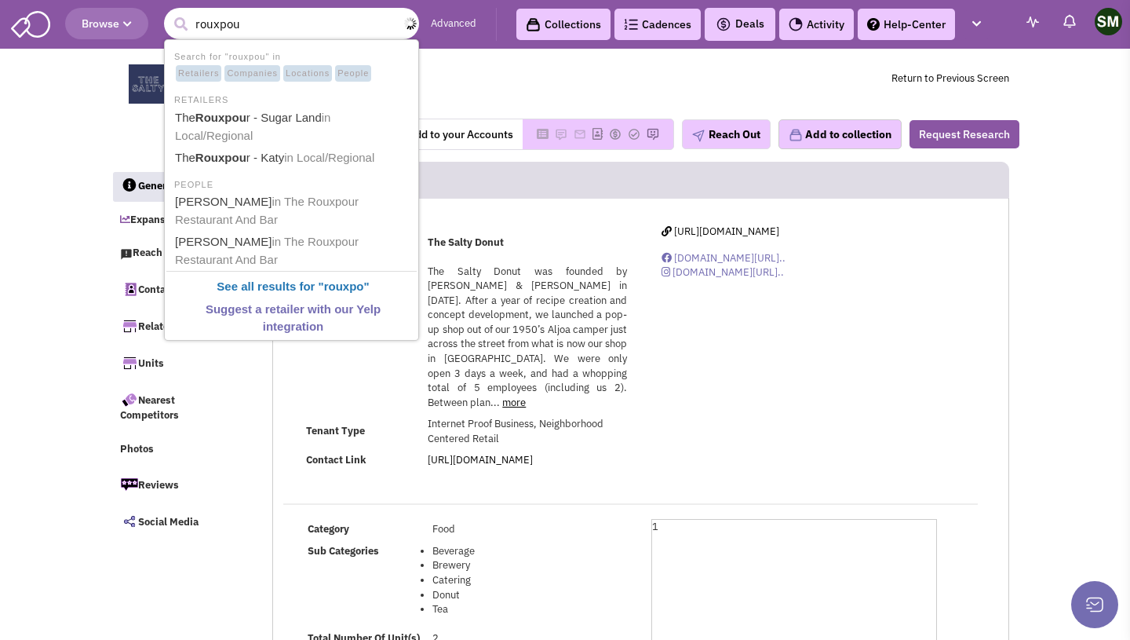
type input "rouxpour"
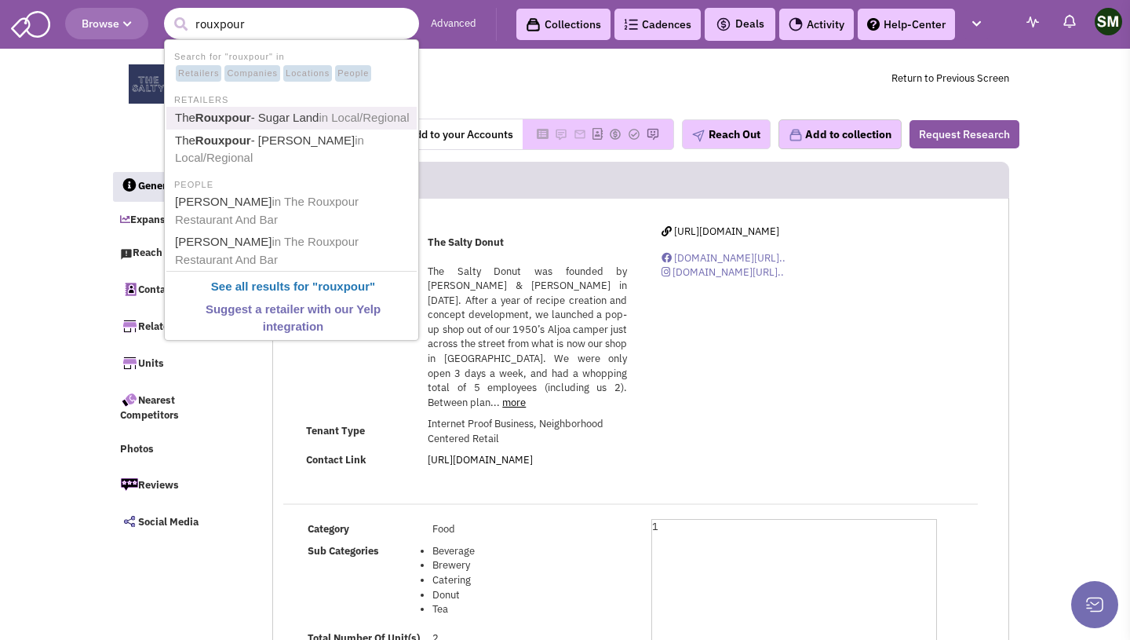
click at [296, 129] on link "The Rouxpour - Sugar Land in Local/Regional" at bounding box center [293, 118] width 246 height 21
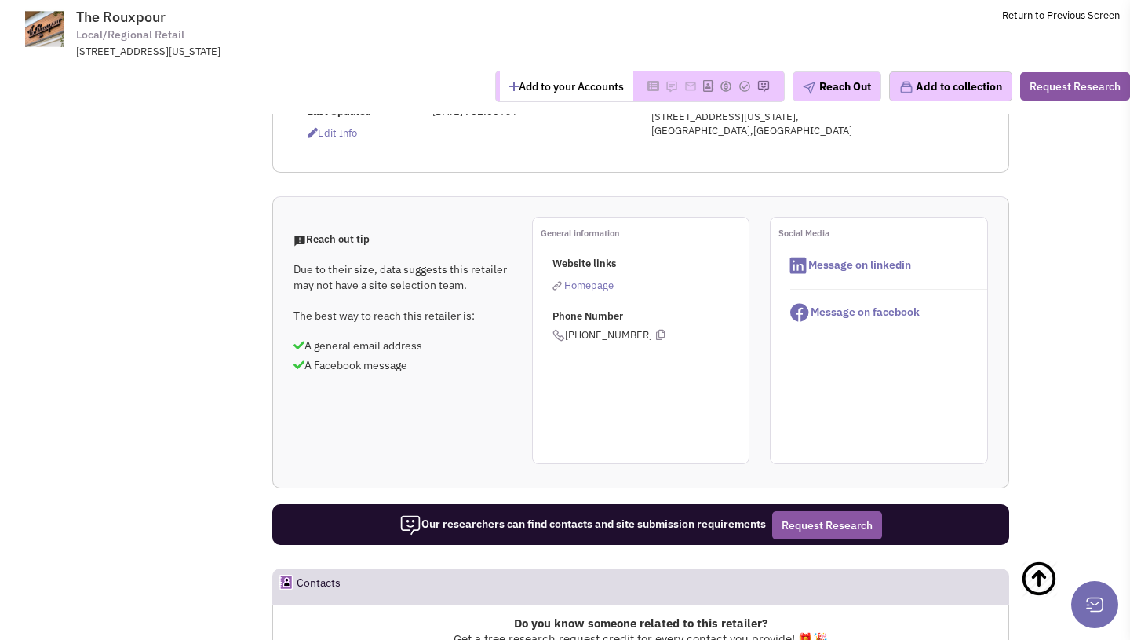
scroll to position [447, 0]
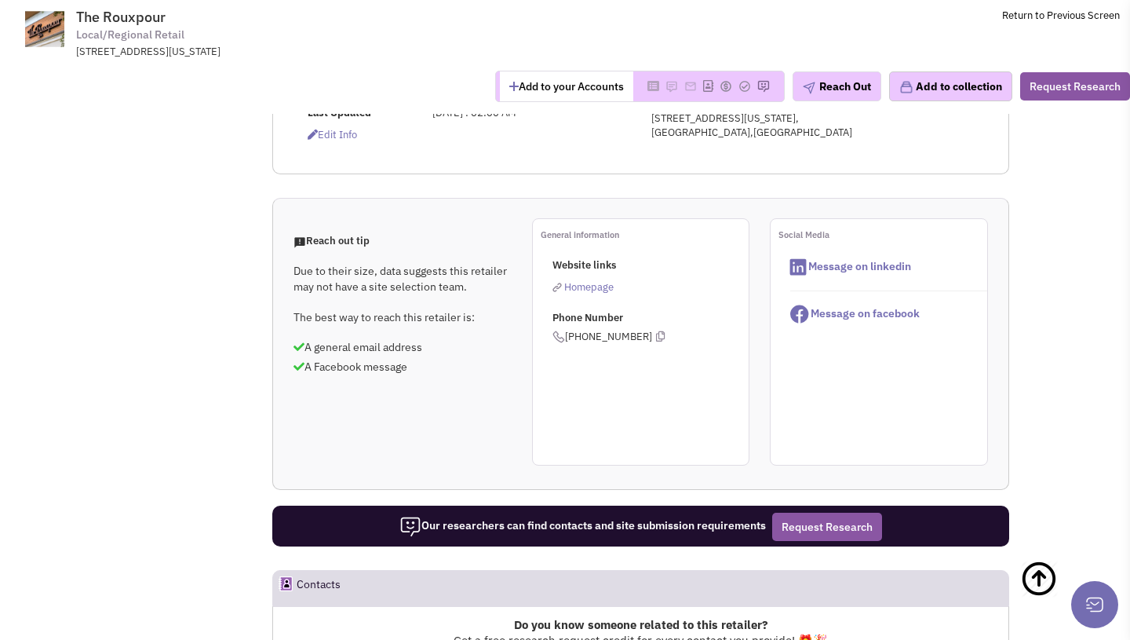
drag, startPoint x: 572, startPoint y: 319, endPoint x: 640, endPoint y: 320, distance: 68.3
click at [641, 330] on span "(281) 240-7689" at bounding box center [608, 336] width 112 height 13
click at [590, 388] on div "General information Website links Homepage Phone Number (281) 240-7689" at bounding box center [641, 341] width 218 height 247
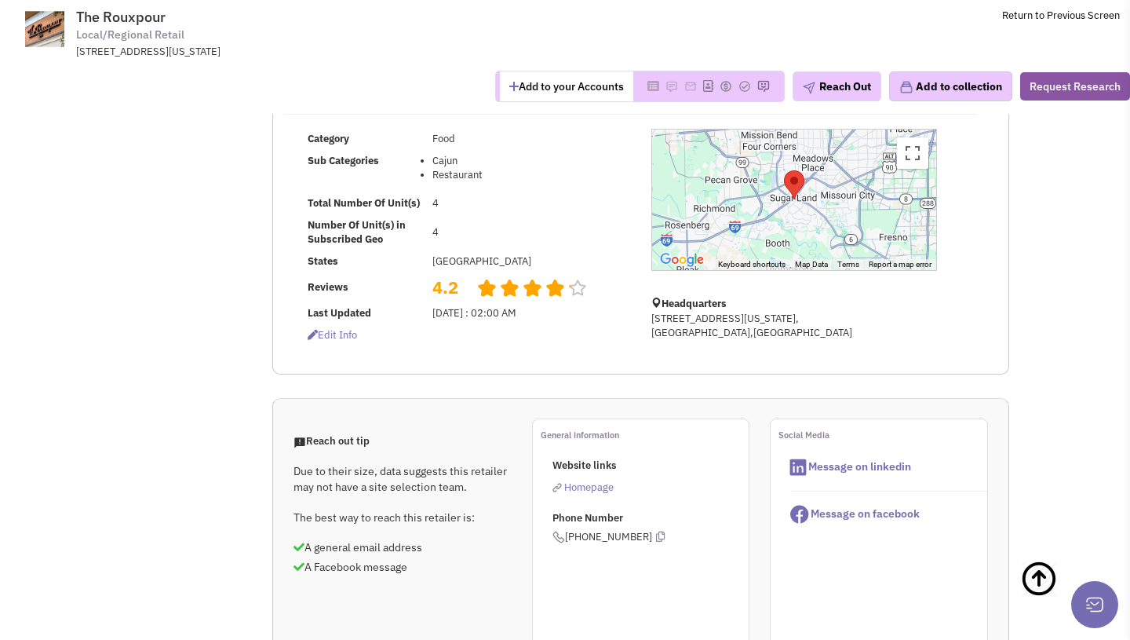
scroll to position [0, 0]
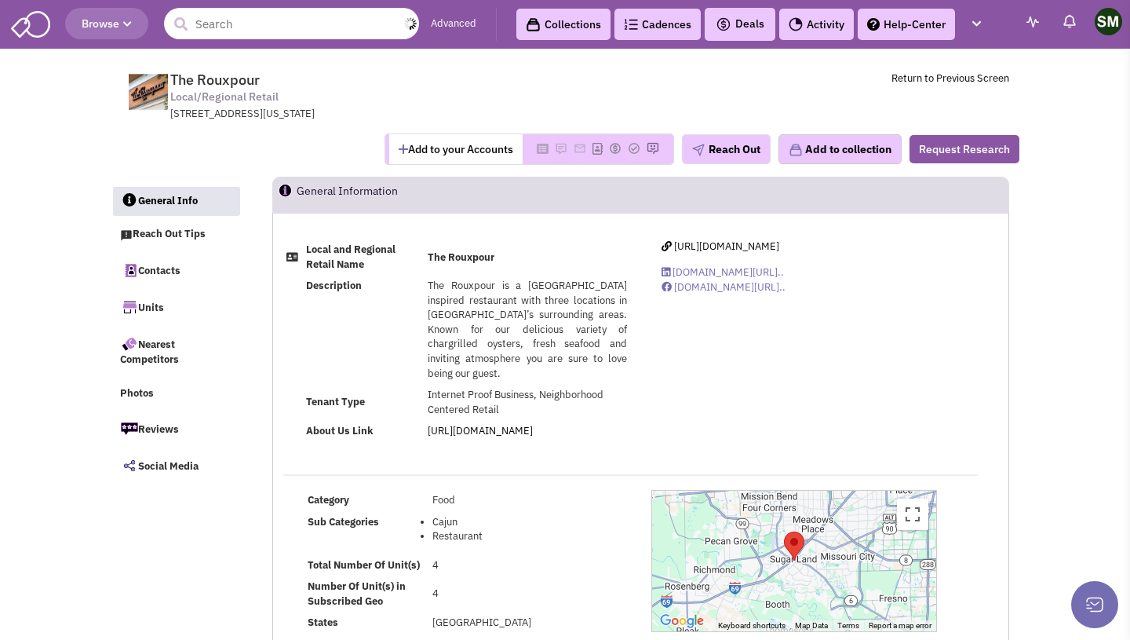
click at [354, 20] on input "text" at bounding box center [291, 23] width 255 height 31
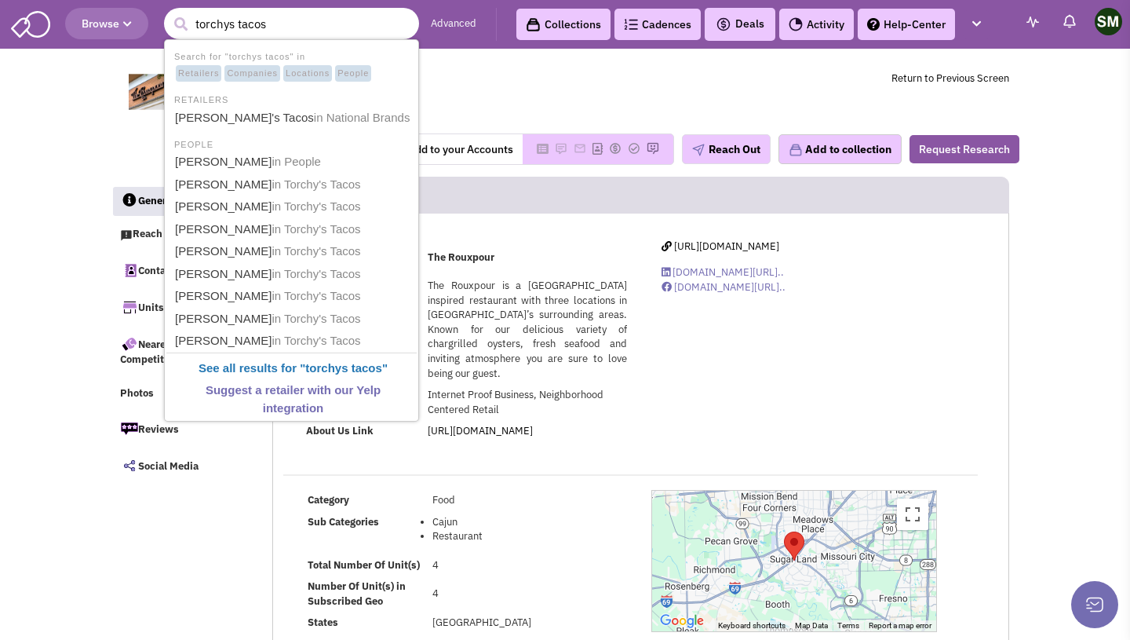
type input "torchys tacos"
click at [169, 13] on button "submit" at bounding box center [181, 25] width 24 height 24
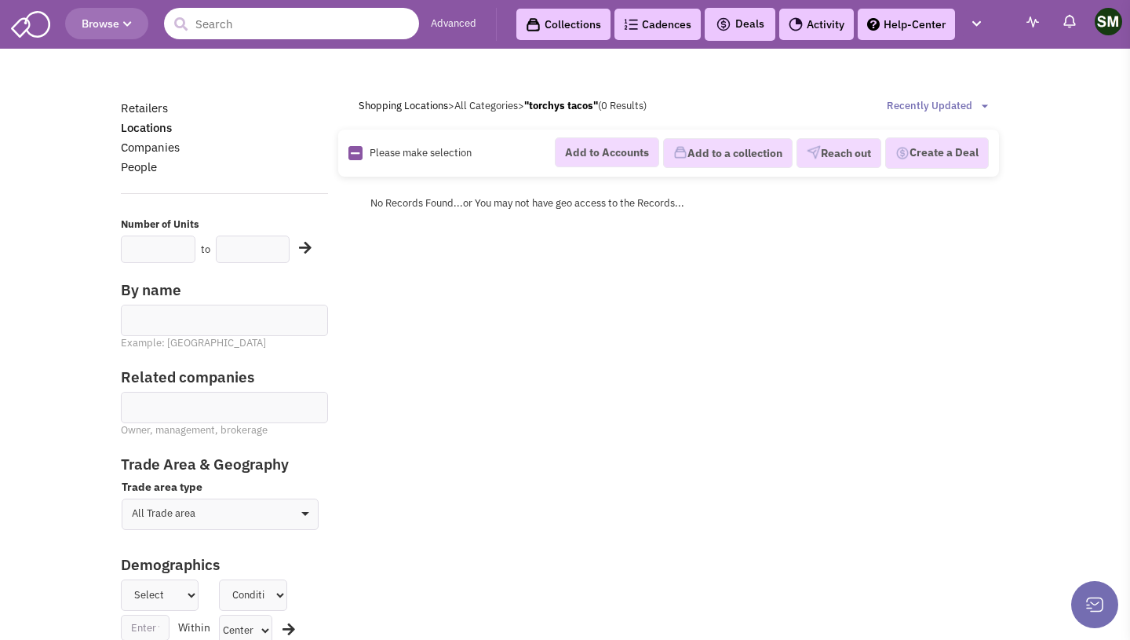
click at [243, 20] on input "text" at bounding box center [291, 23] width 255 height 31
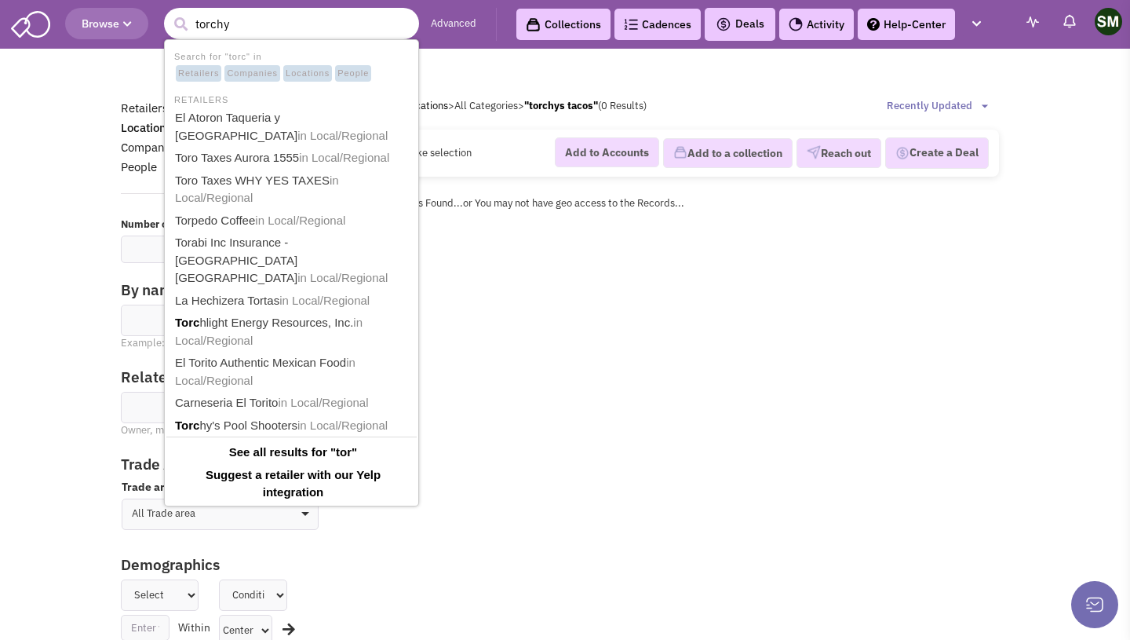
type input "torchys"
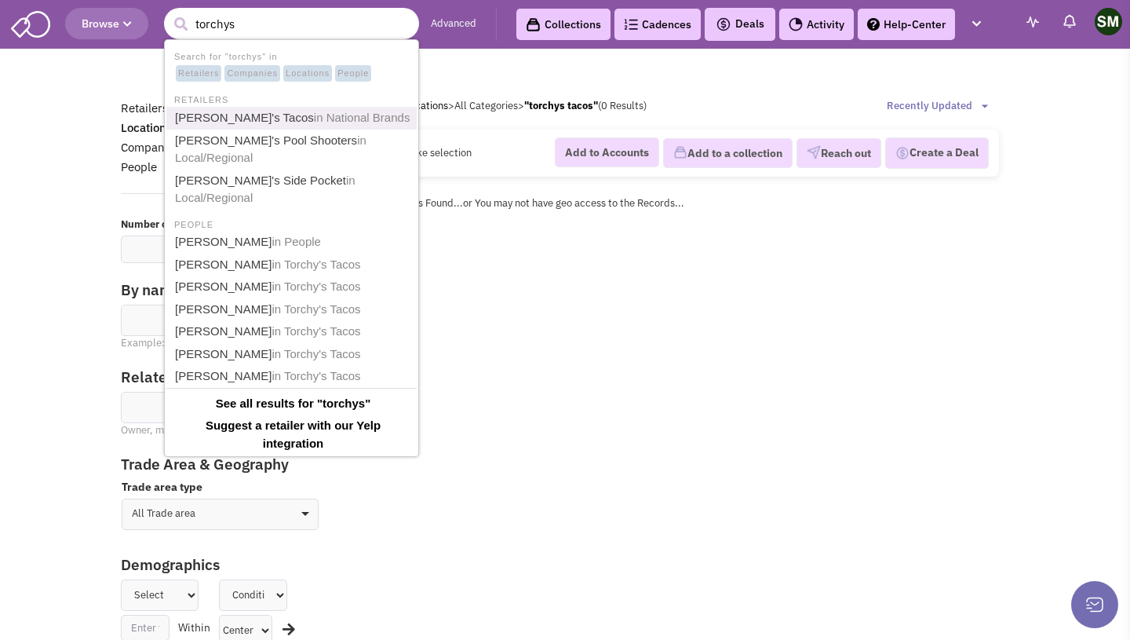
click at [347, 114] on span "in National Brands" at bounding box center [362, 117] width 97 height 13
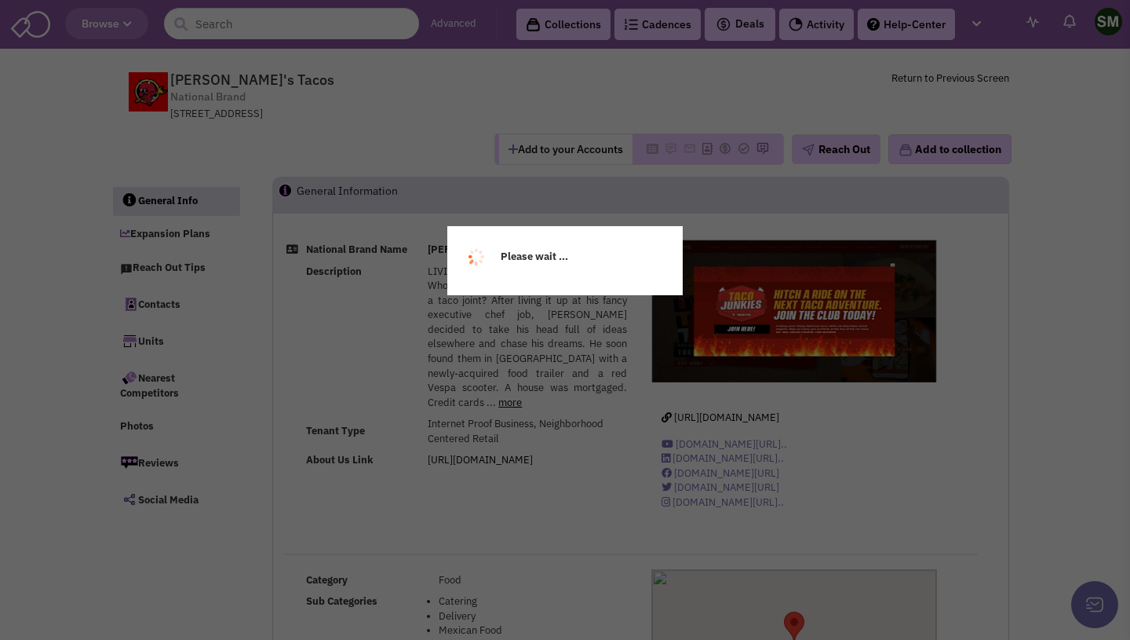
select select
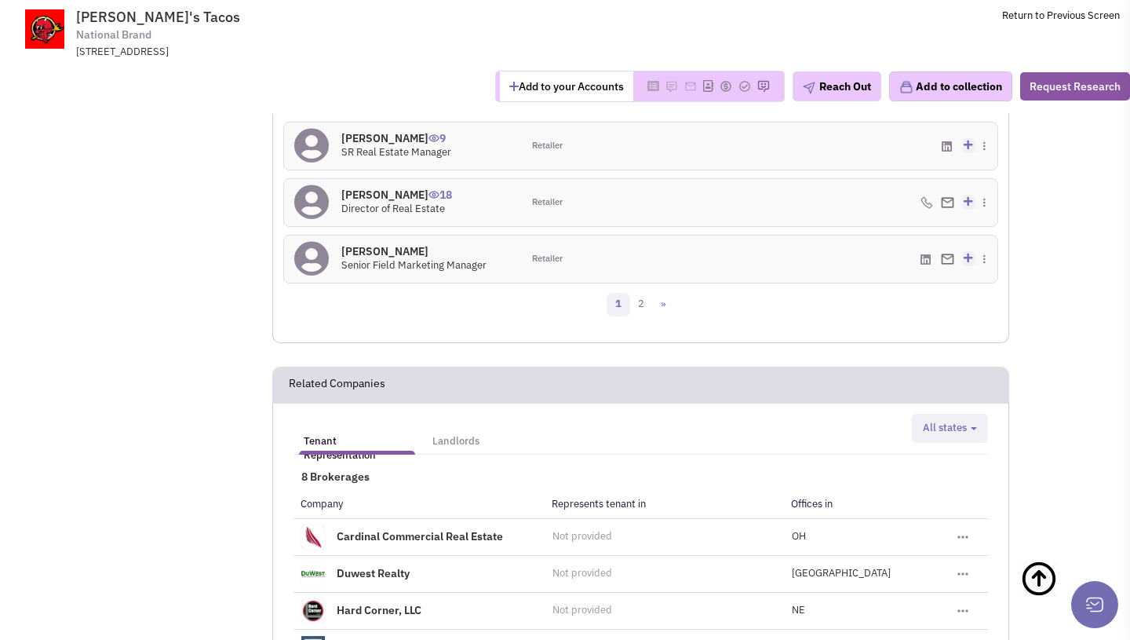
scroll to position [2044, 0]
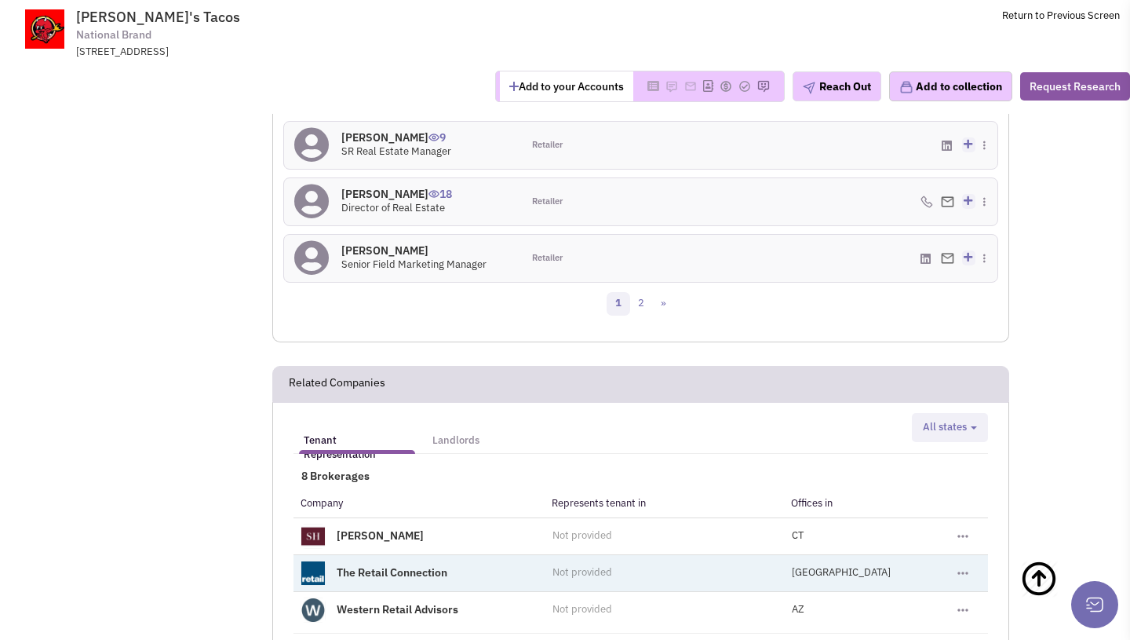
click at [516, 554] on td "The Retail Connection" at bounding box center [418, 572] width 251 height 37
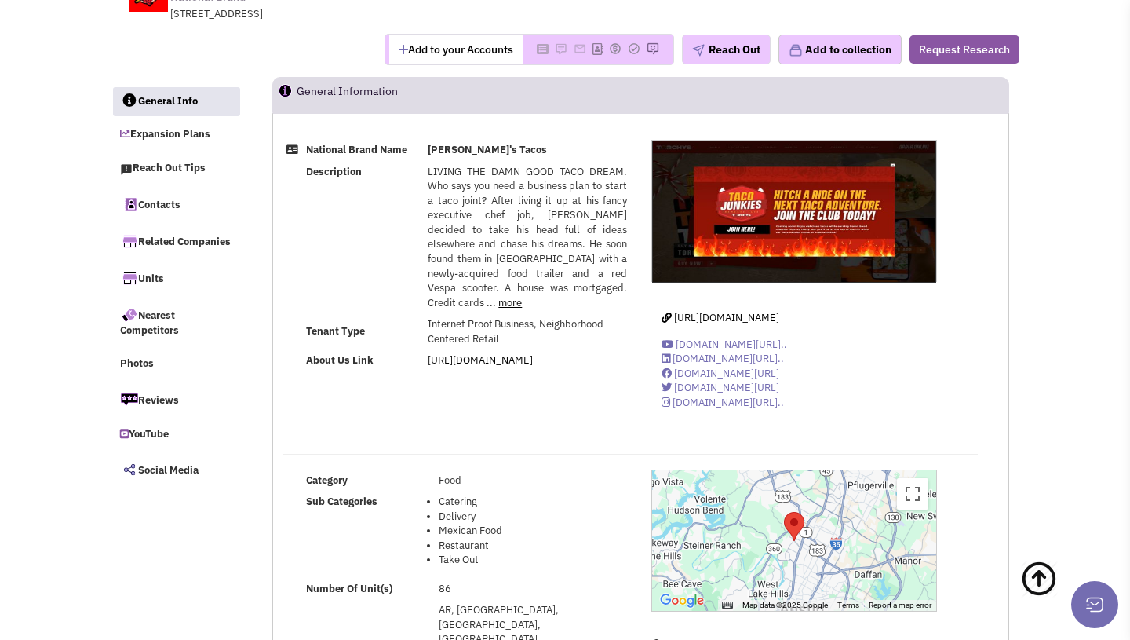
scroll to position [0, 0]
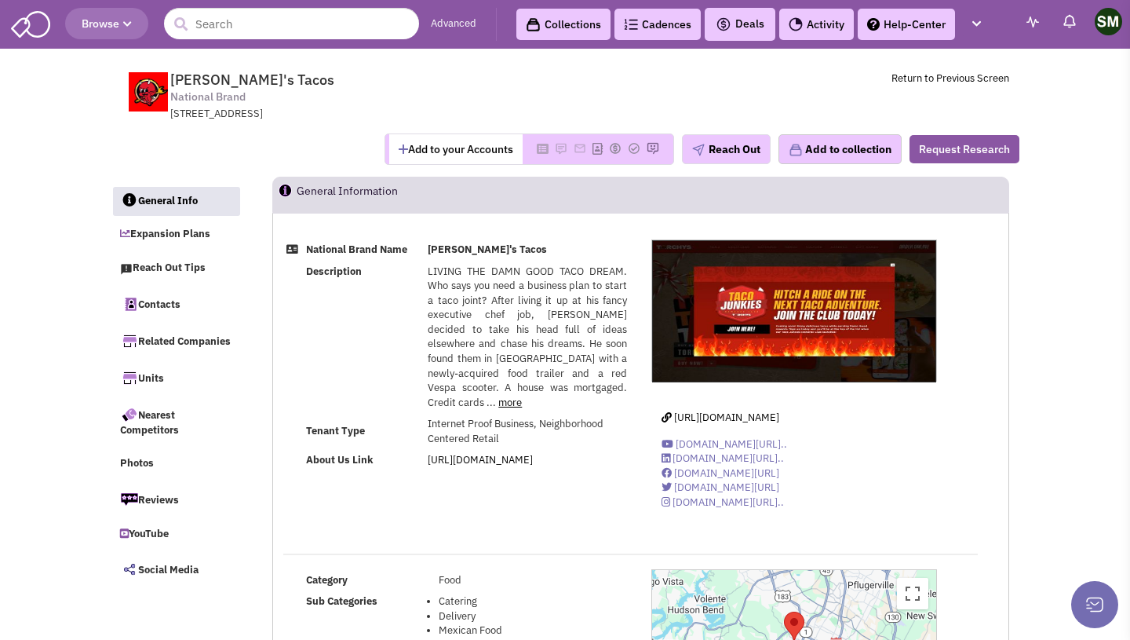
click at [270, 3] on header "Browse Advanced Collections Cadences 0 Deals" at bounding box center [565, 24] width 1130 height 49
click at [270, 24] on input "text" at bounding box center [291, 23] width 255 height 31
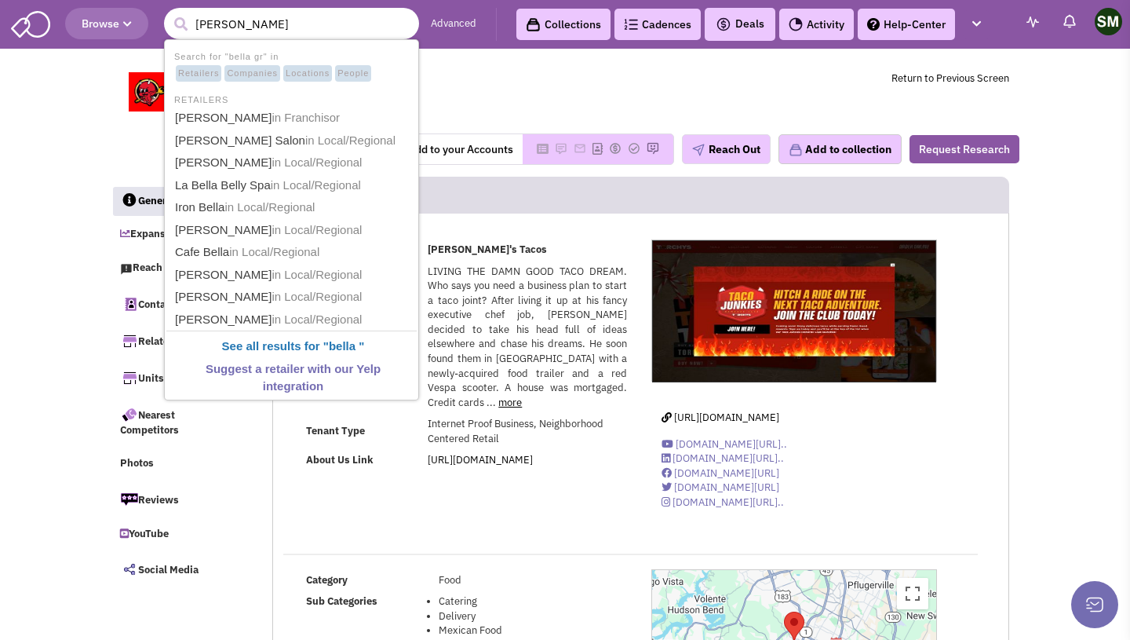
type input "bella green"
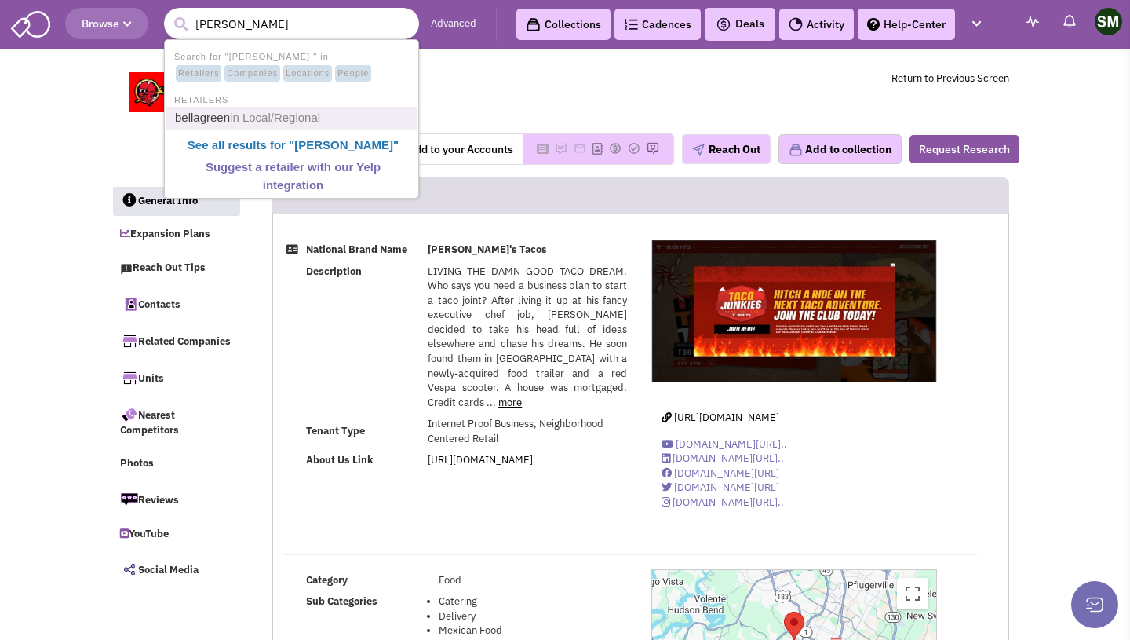
click at [256, 127] on link "bellagreen in Local/Regional" at bounding box center [293, 118] width 246 height 21
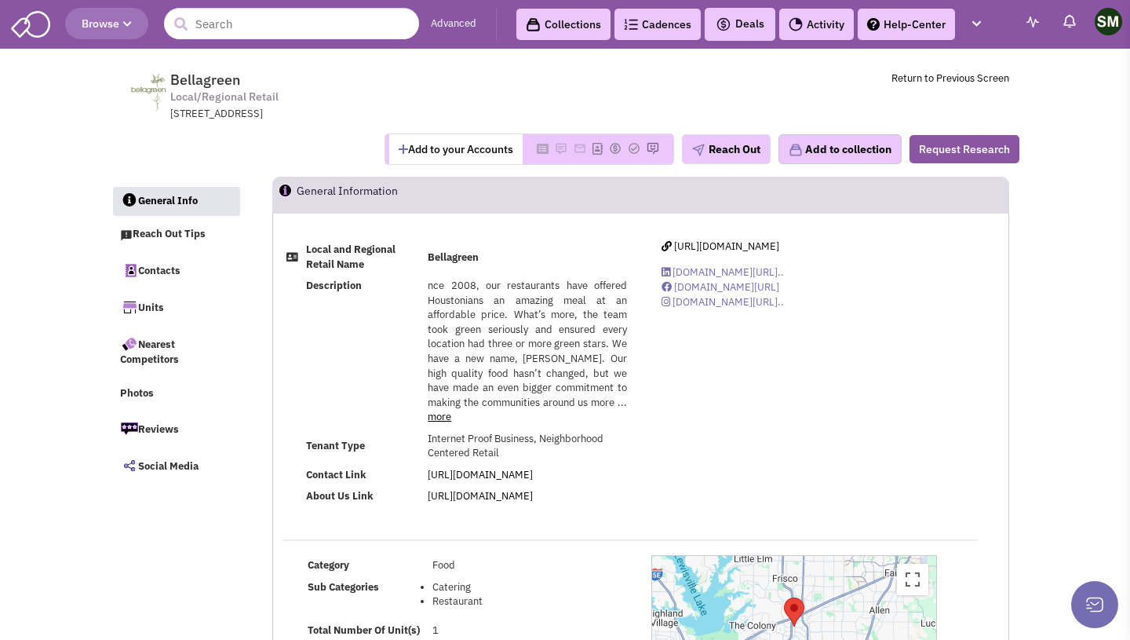
select select
click at [284, 24] on input "text" at bounding box center [291, 23] width 255 height 31
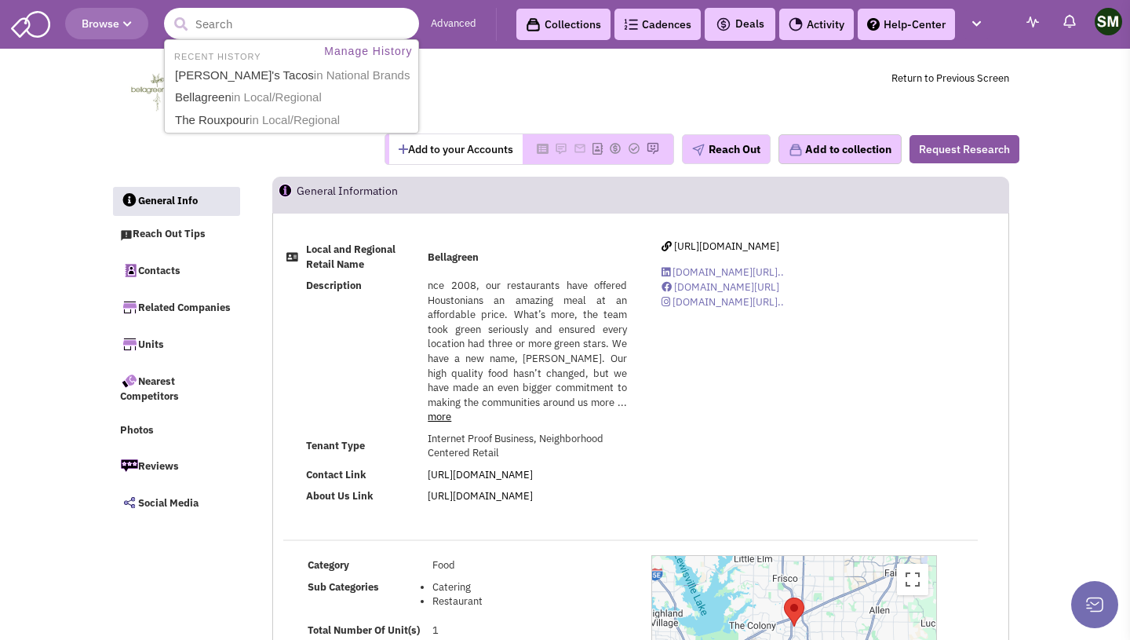
click at [315, 24] on input "text" at bounding box center [291, 23] width 255 height 31
type input "whisky cake"
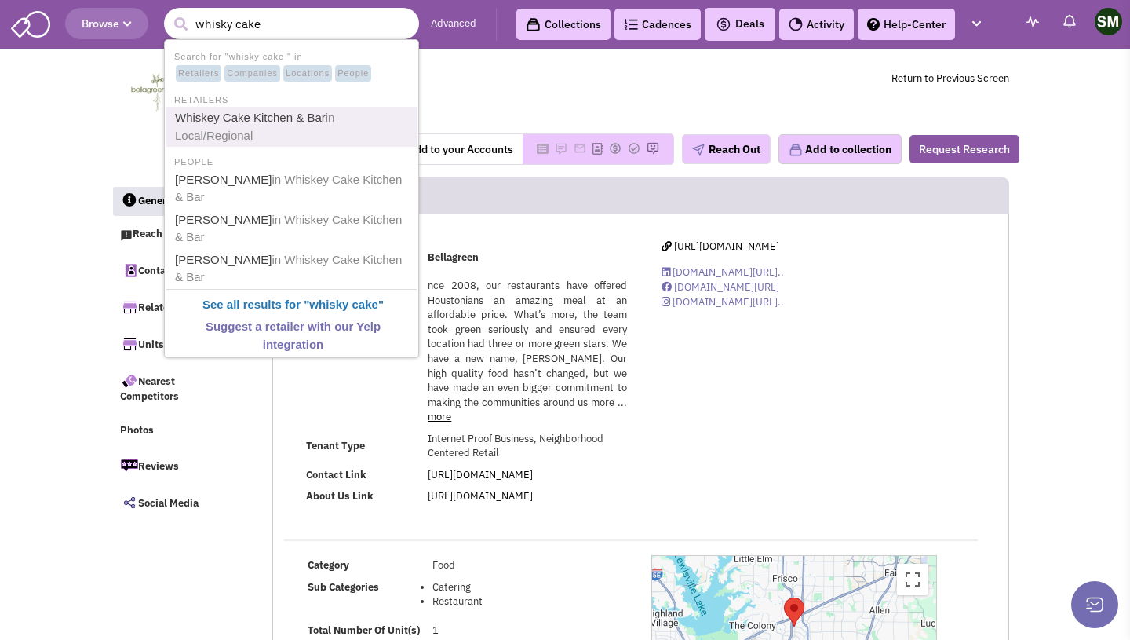
click at [278, 133] on link "Whiskey Cake Kitchen & Bar in Local/Regional" at bounding box center [293, 127] width 246 height 38
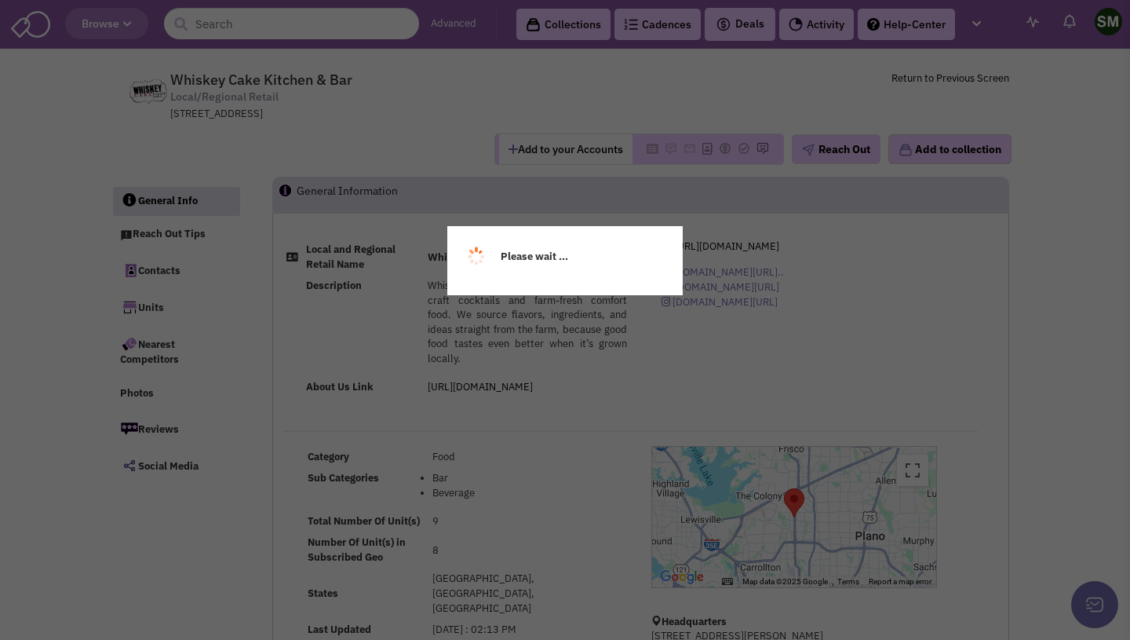
select select
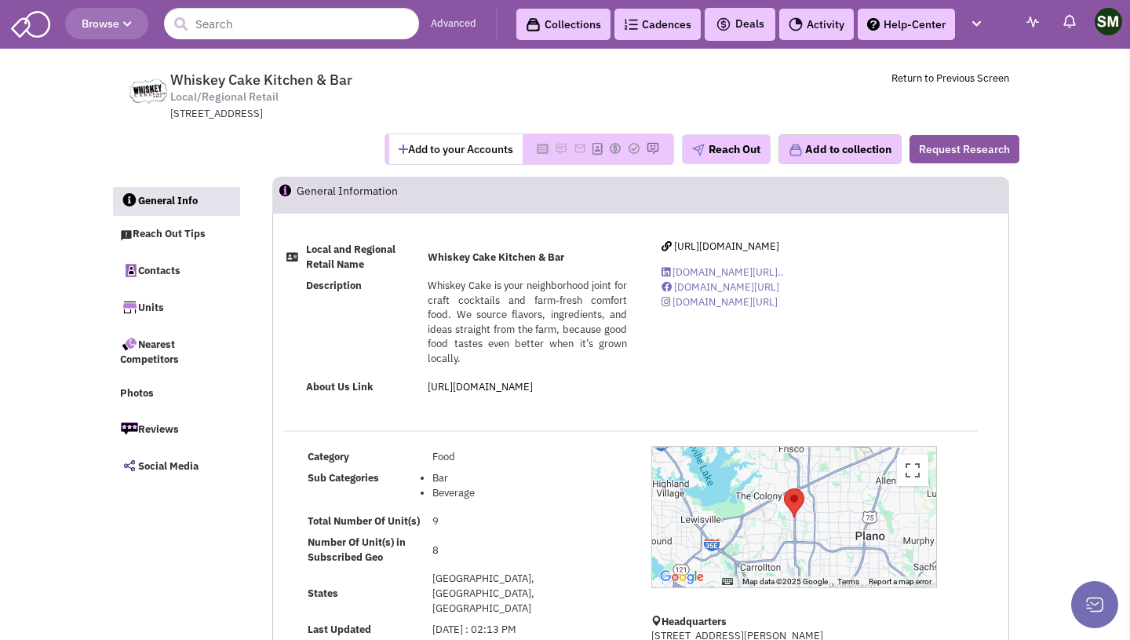
select select
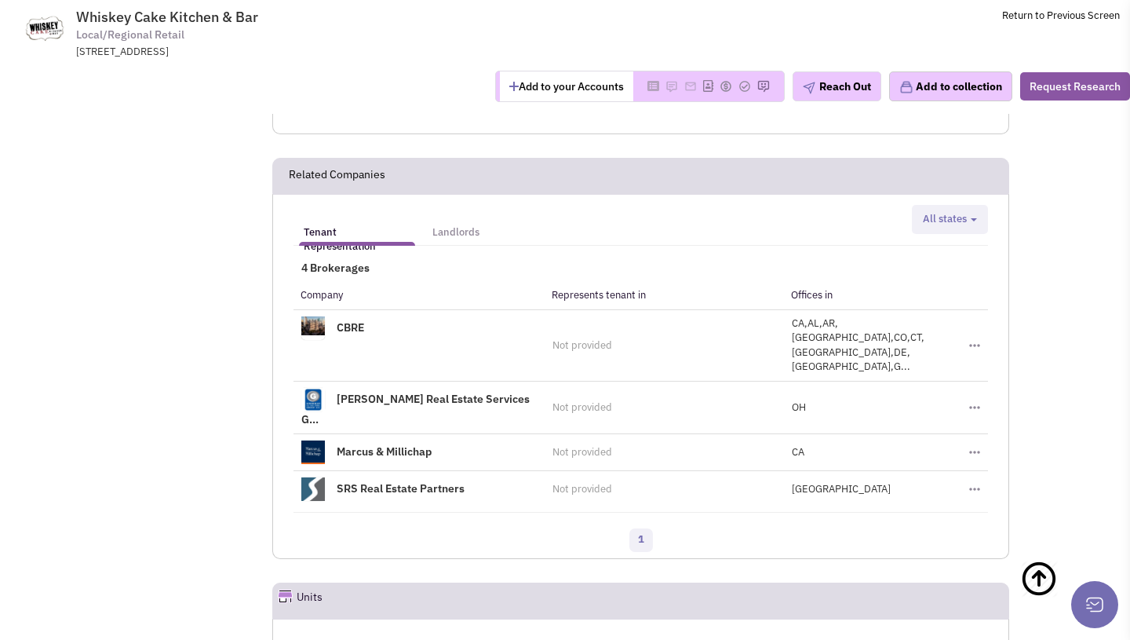
scroll to position [1492, 0]
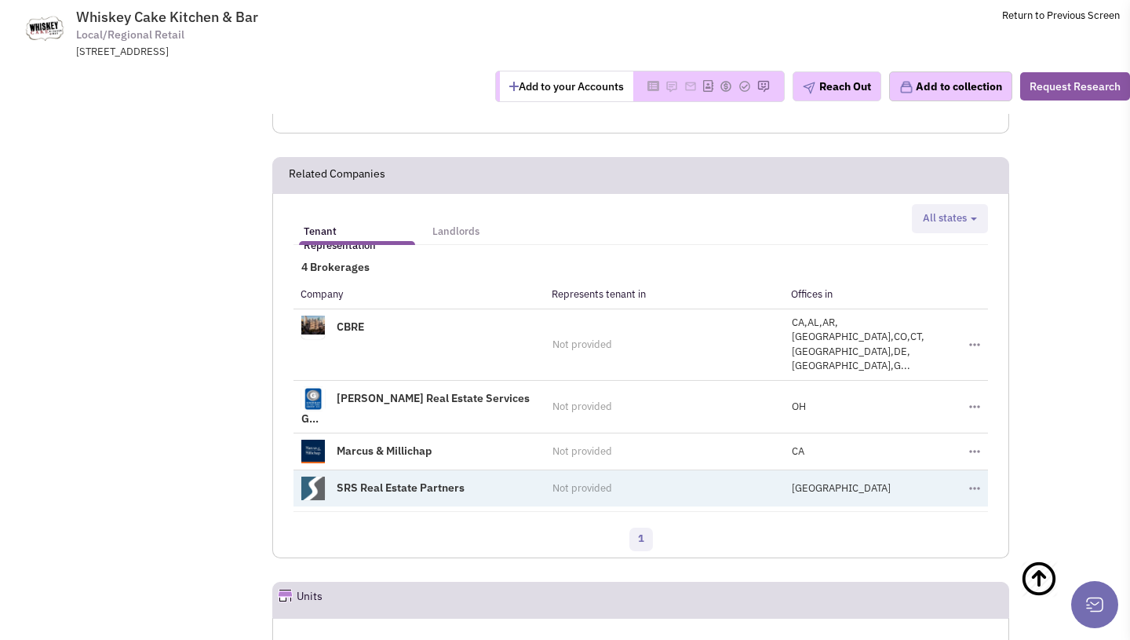
click at [456, 480] on link "SRS Real Estate Partners" at bounding box center [401, 487] width 128 height 14
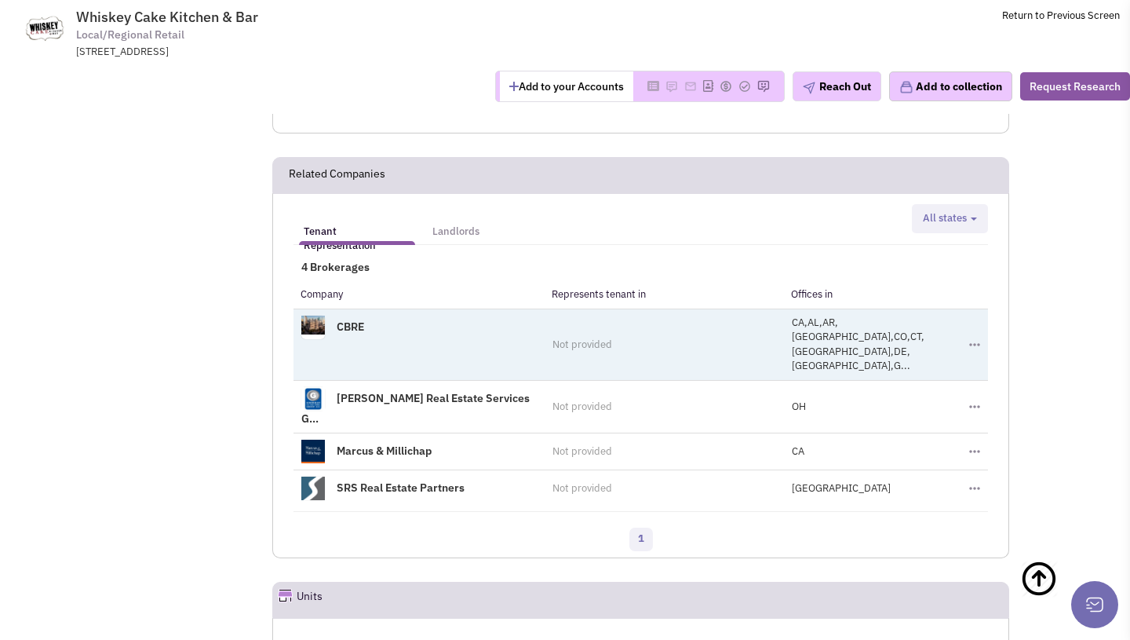
click at [355, 319] on link "CBRE" at bounding box center [350, 326] width 27 height 14
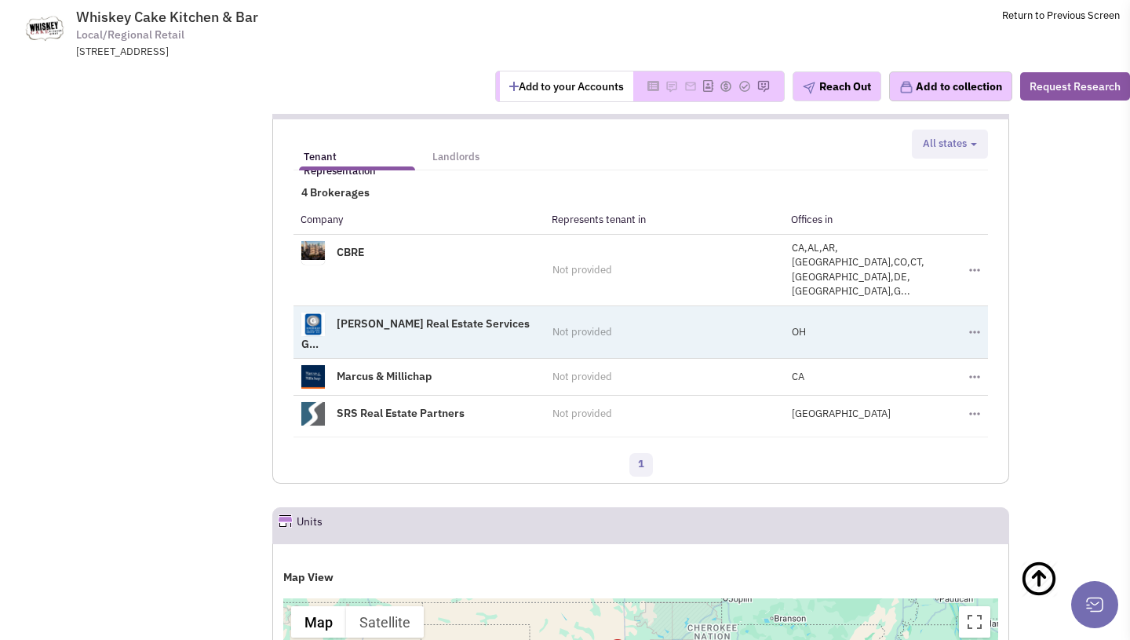
scroll to position [1562, 0]
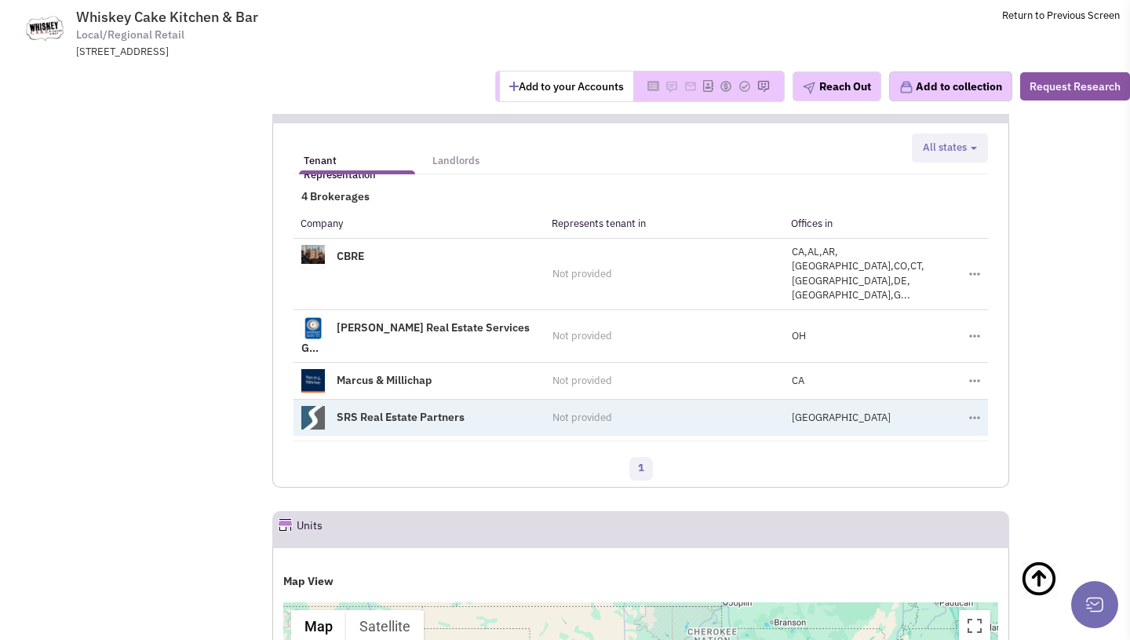
click at [405, 410] on link "SRS Real Estate Partners" at bounding box center [401, 417] width 128 height 14
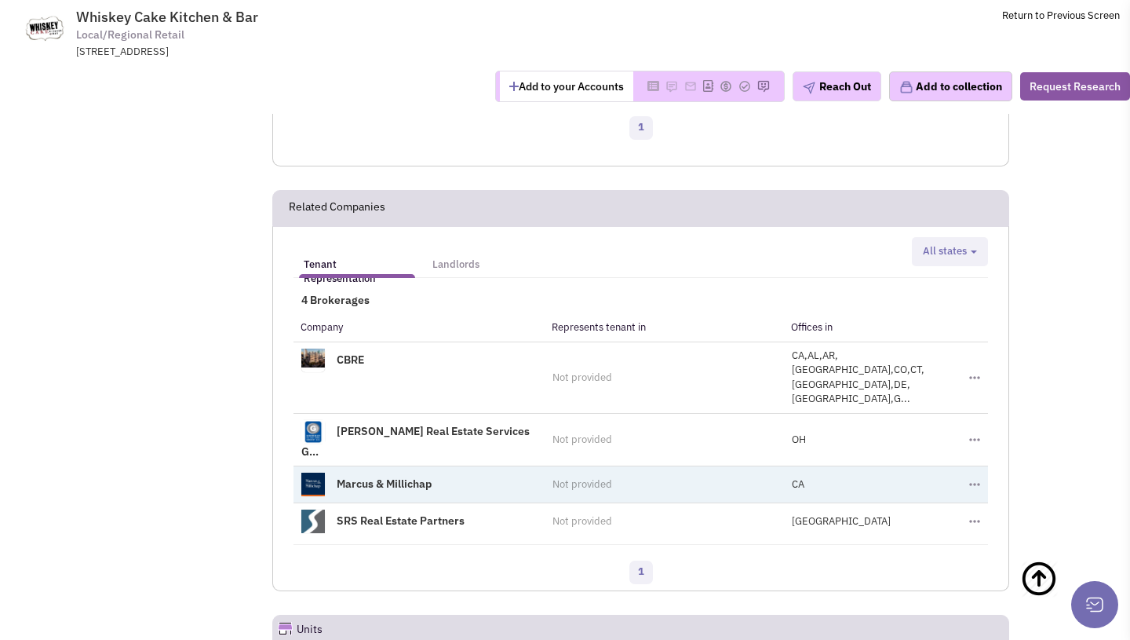
scroll to position [1464, 0]
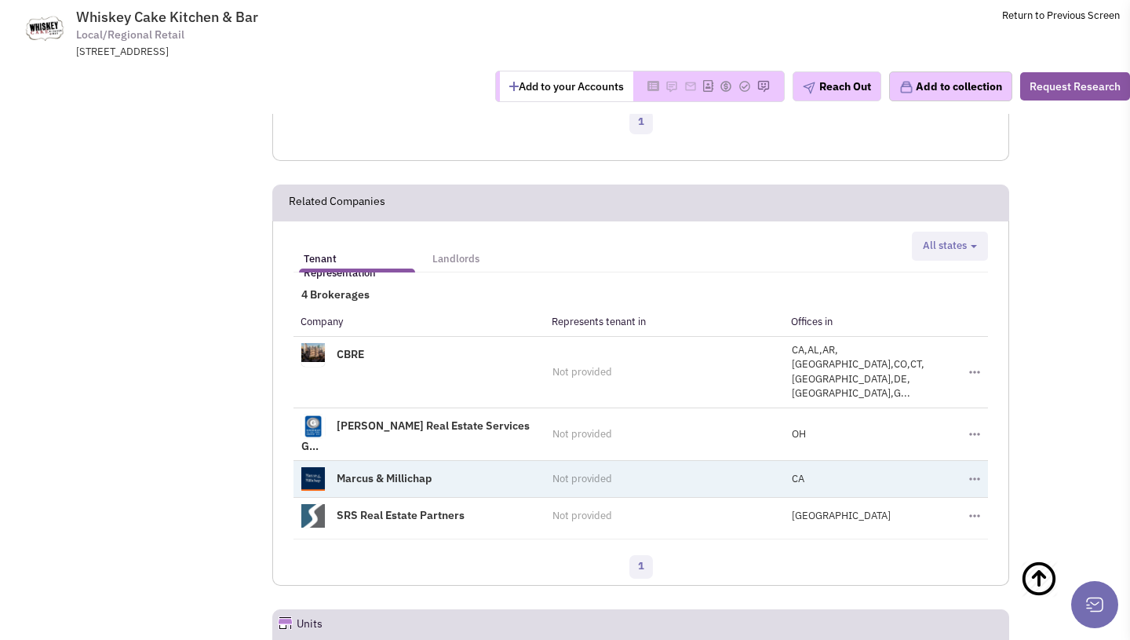
click at [640, 308] on th "Represents tenant in" at bounding box center [664, 322] width 239 height 28
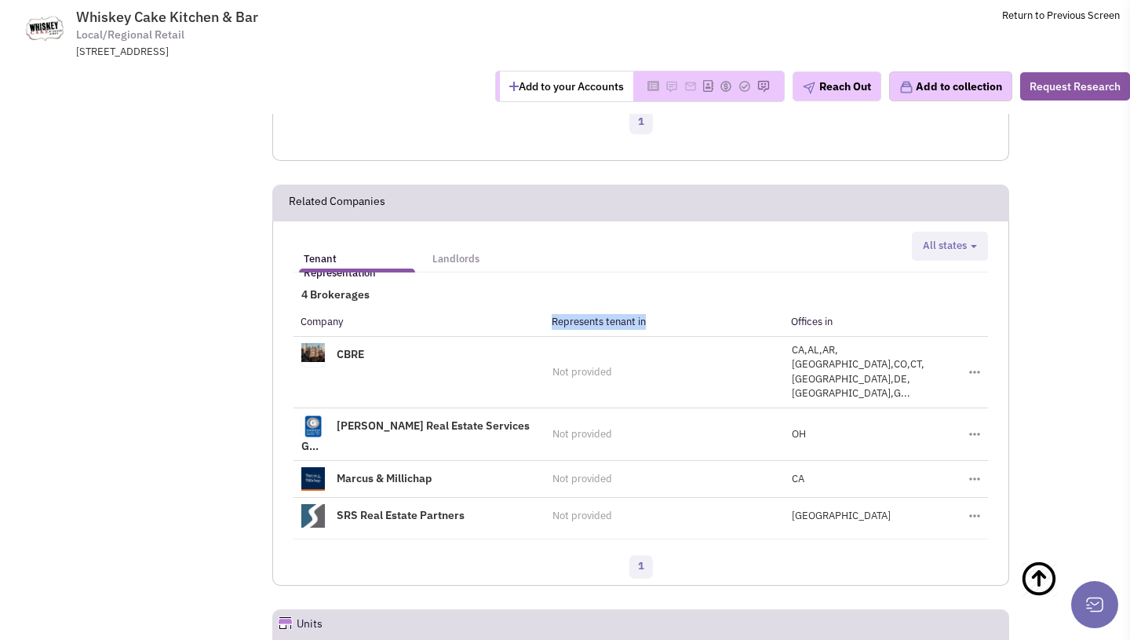
drag, startPoint x: 546, startPoint y: 295, endPoint x: 680, endPoint y: 302, distance: 134.4
click at [680, 308] on th "Represents tenant in" at bounding box center [664, 322] width 239 height 28
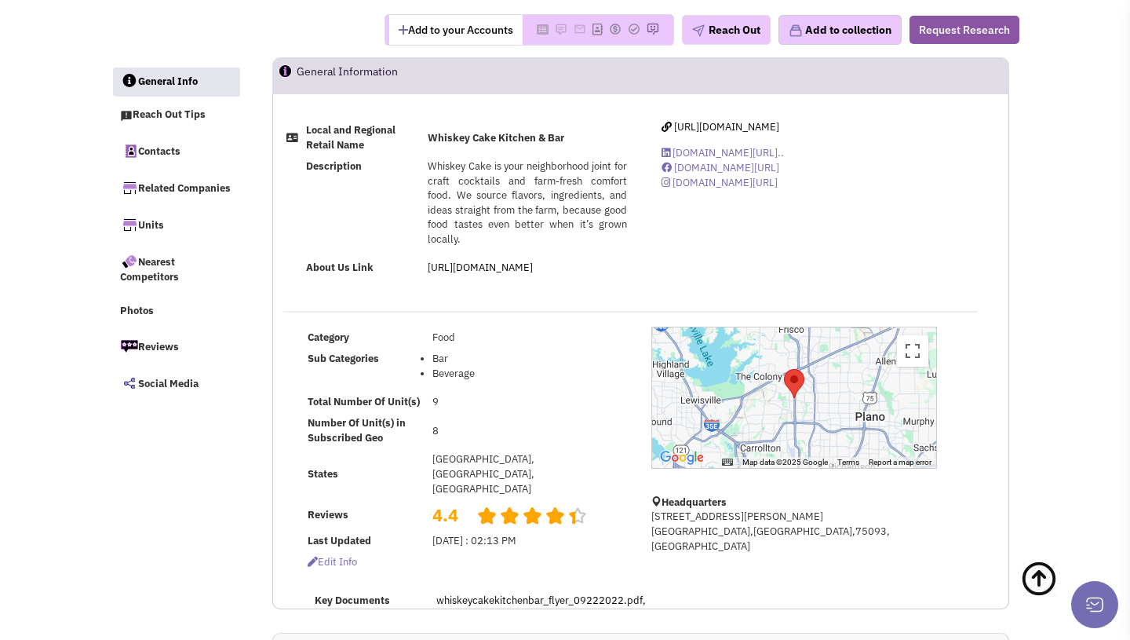
scroll to position [0, 0]
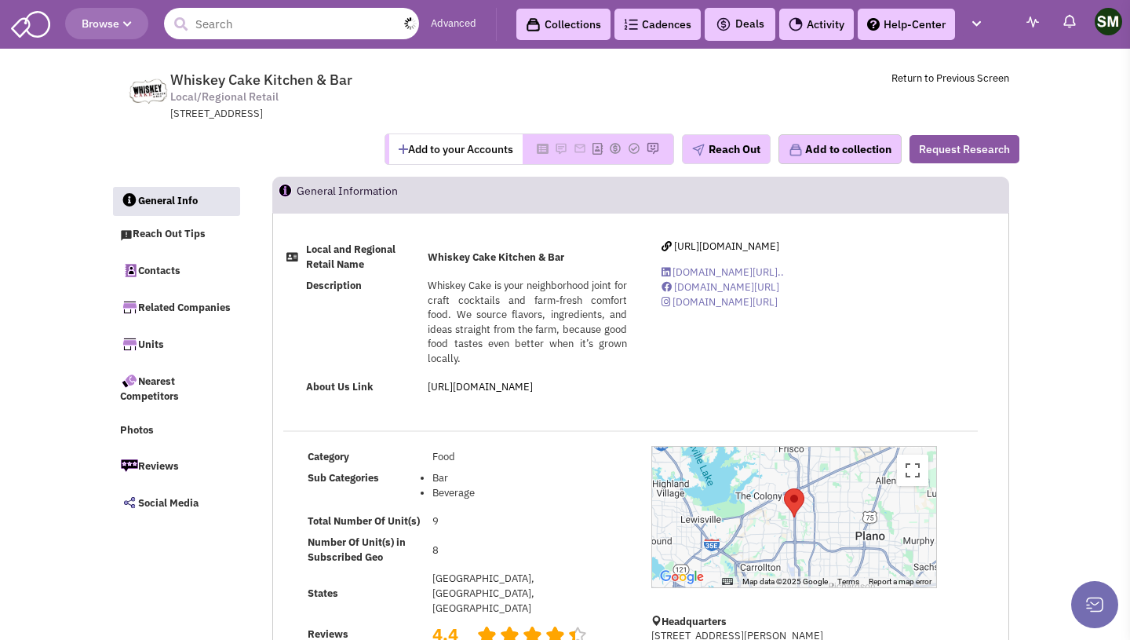
click at [268, 29] on input "text" at bounding box center [291, 23] width 255 height 31
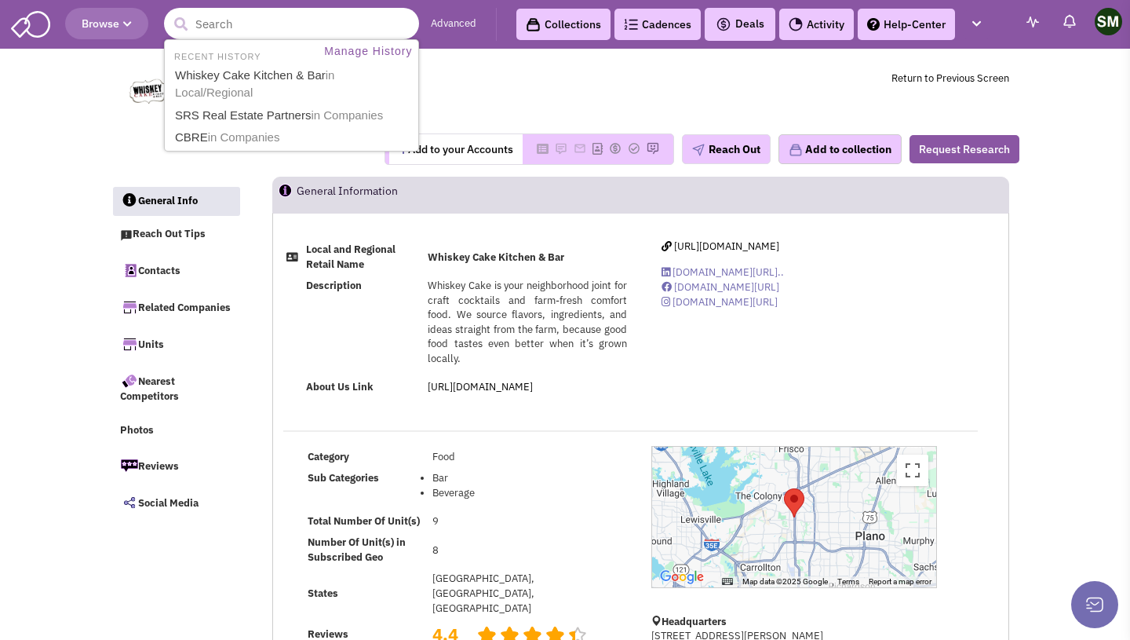
click at [239, 15] on input "text" at bounding box center [291, 23] width 255 height 31
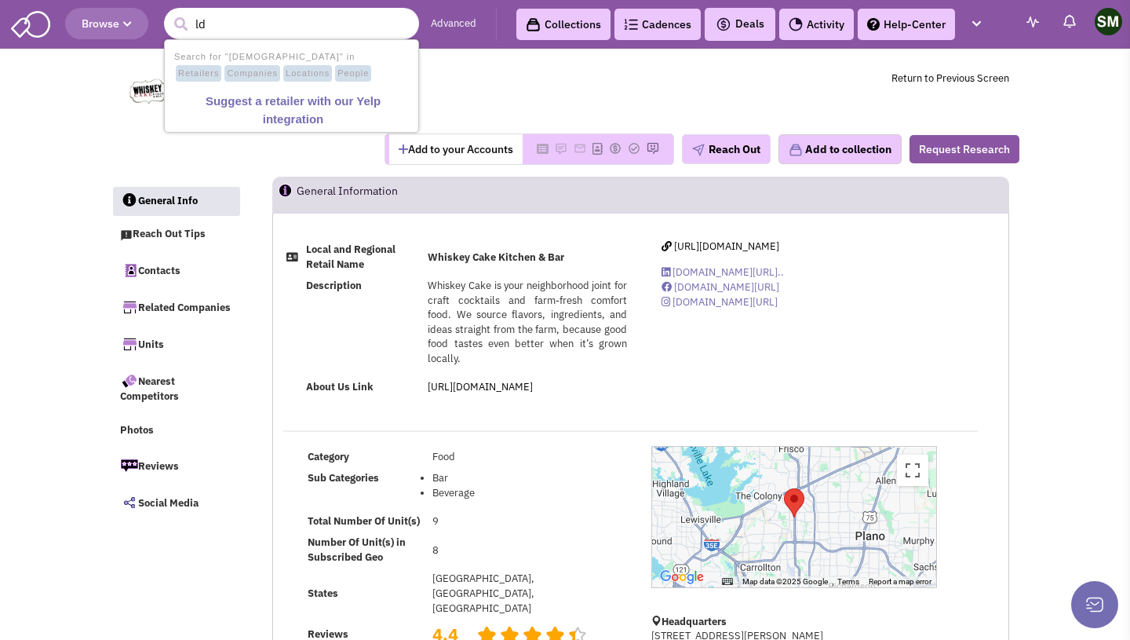
type input "l"
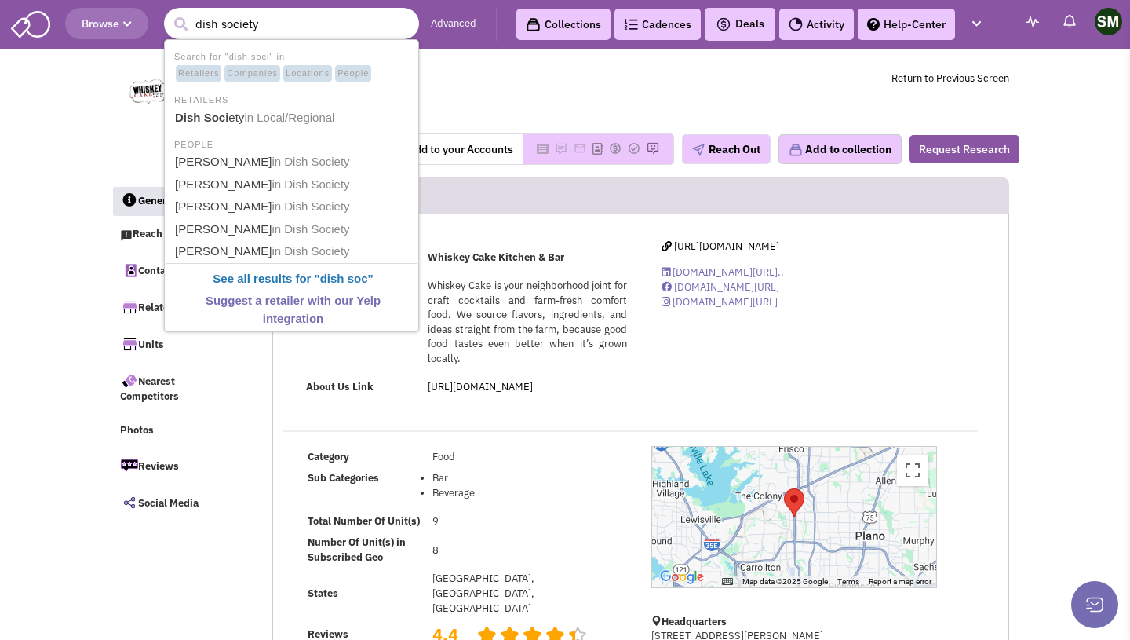
type input "dish society"
click at [169, 13] on button "submit" at bounding box center [181, 25] width 24 height 24
click at [256, 121] on span "in Local/Regional" at bounding box center [291, 117] width 90 height 13
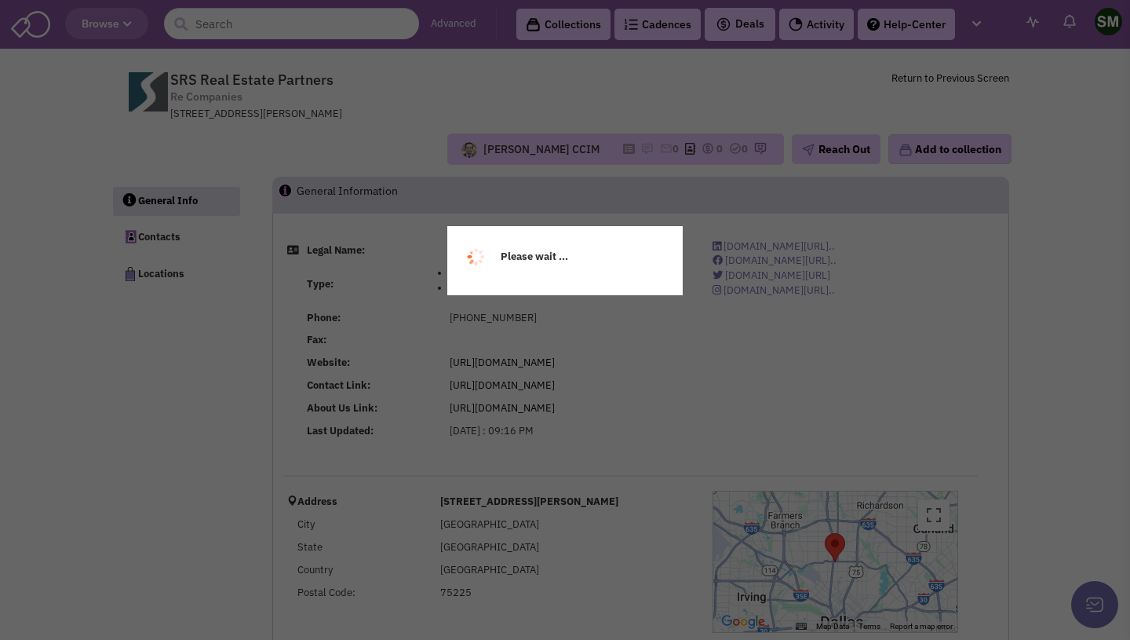
select select
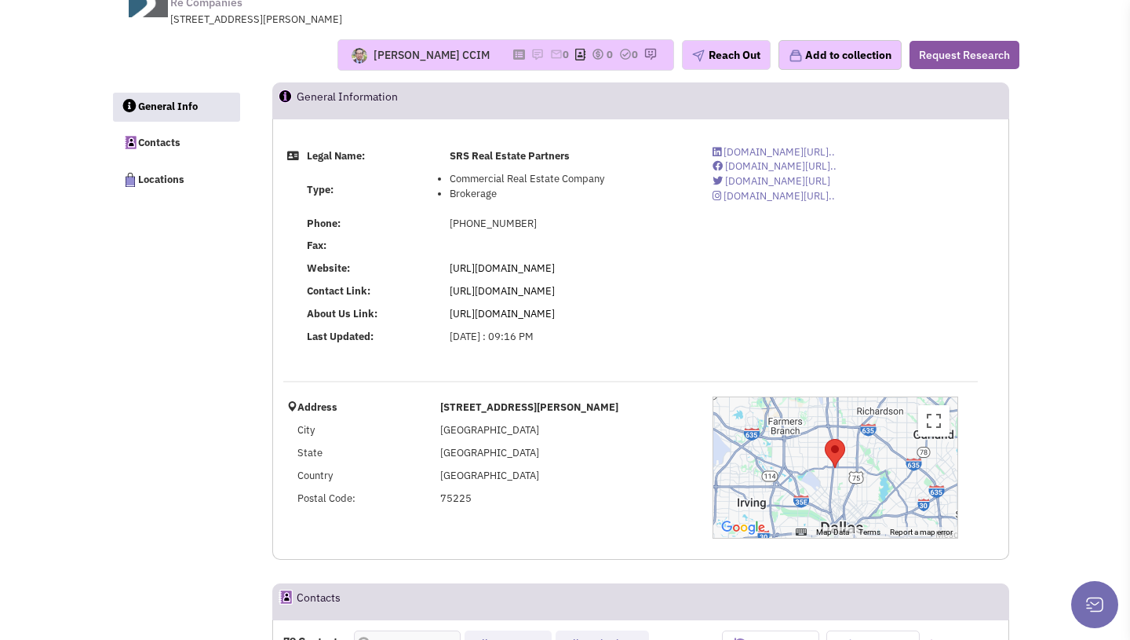
select select
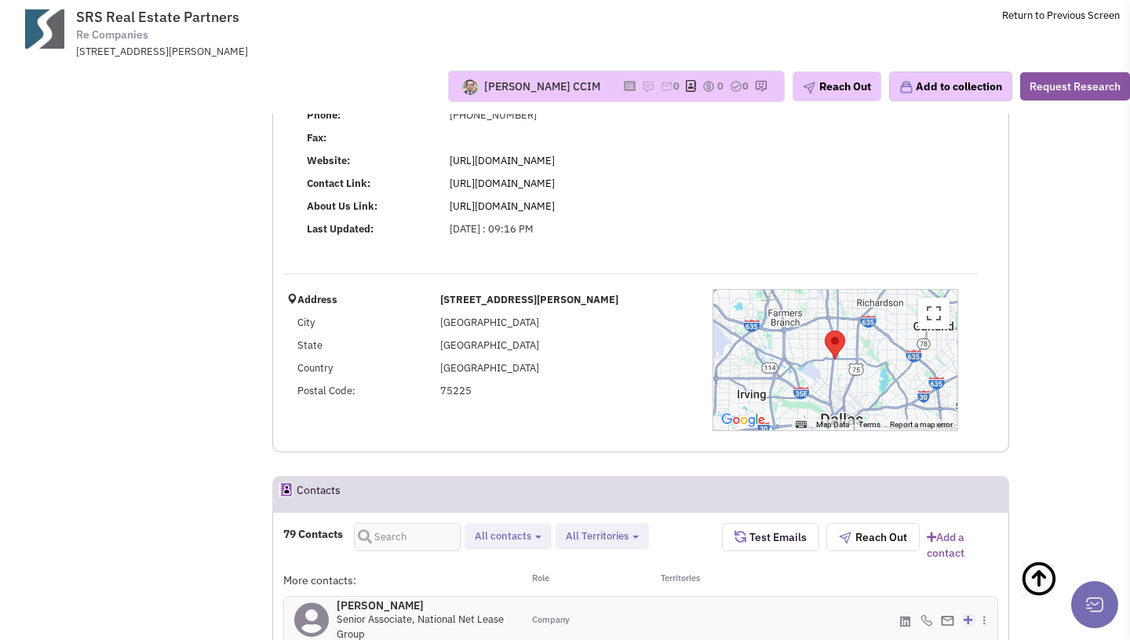
select select
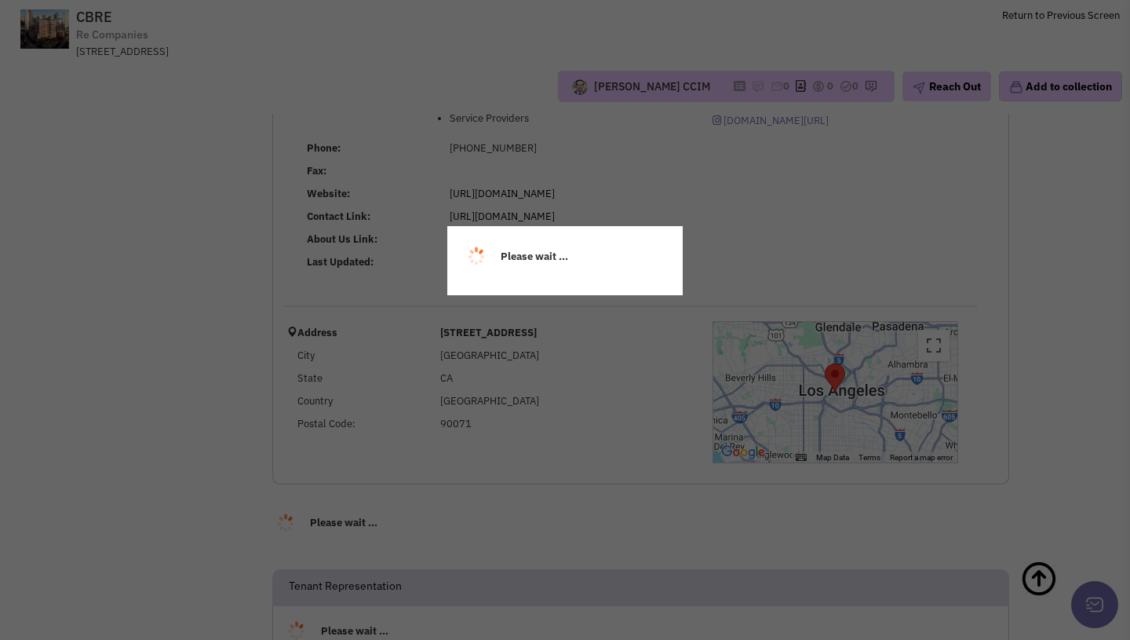
scroll to position [48, 0]
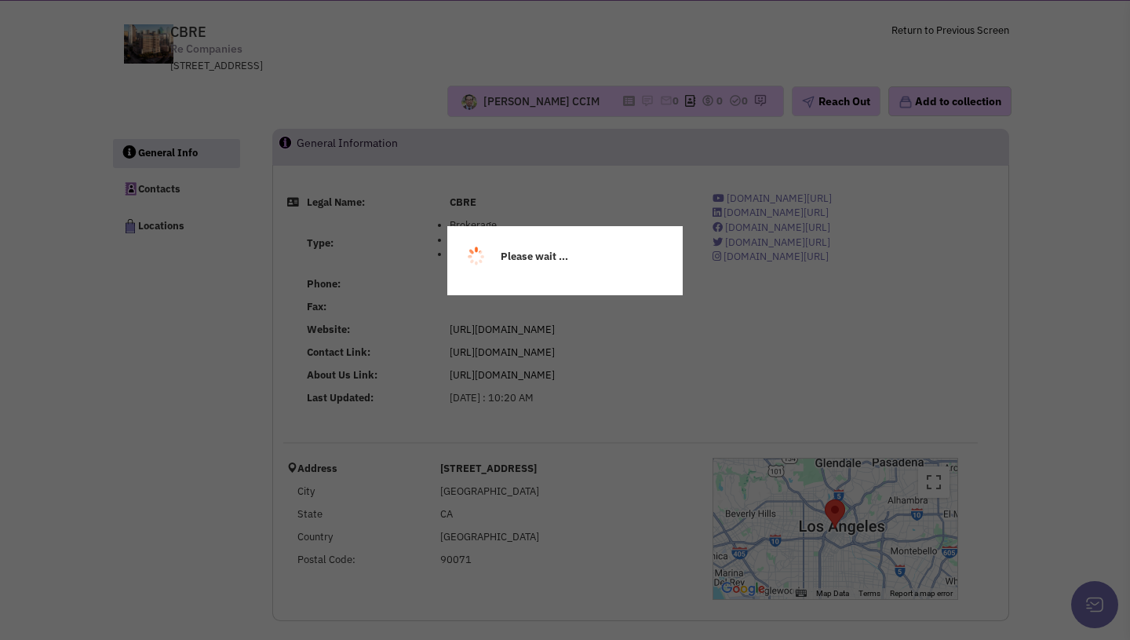
select select
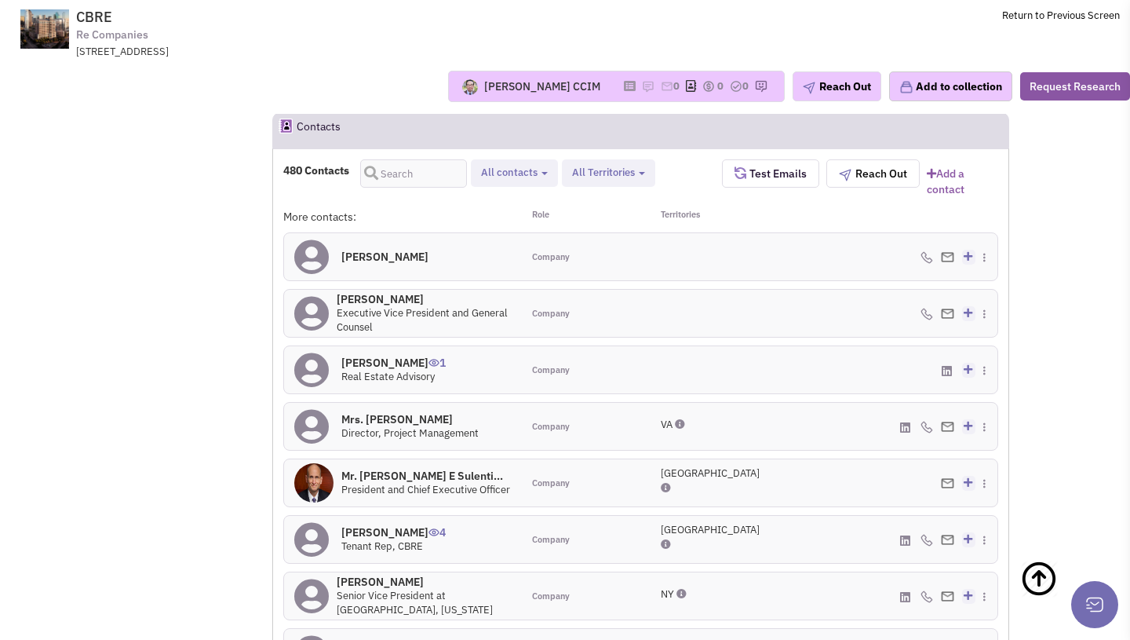
scroll to position [465, 0]
select select
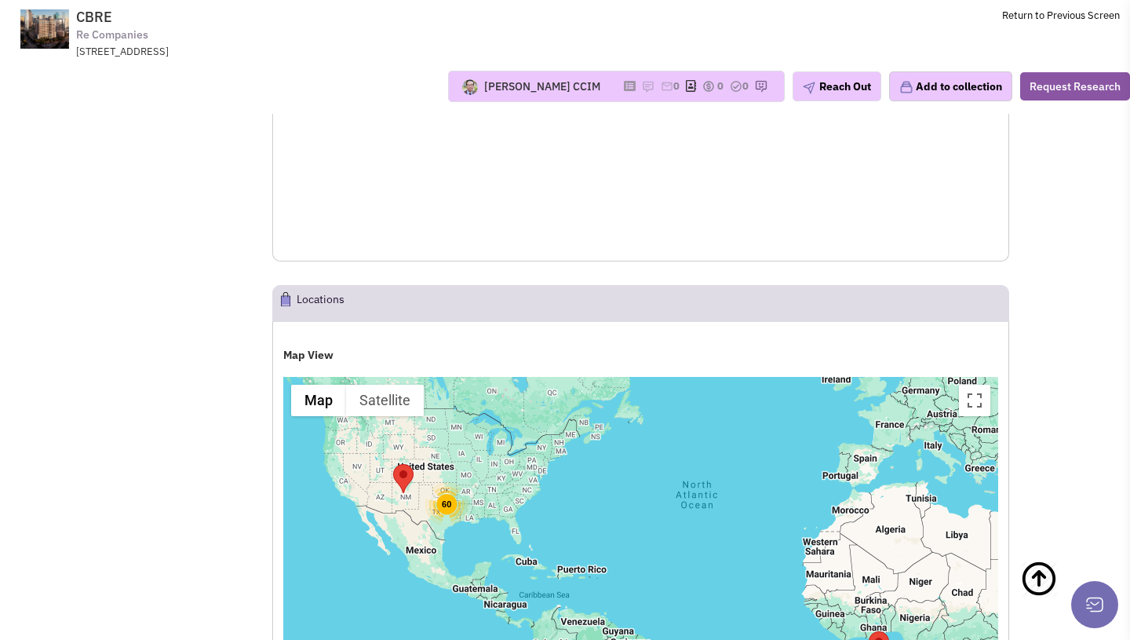
scroll to position [1347, 0]
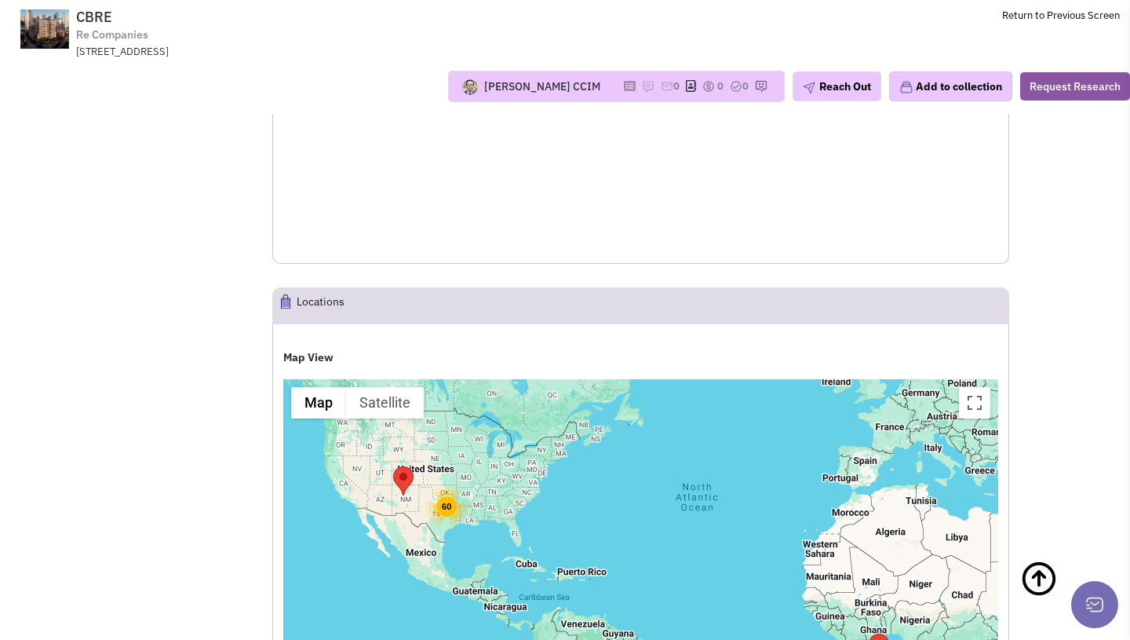
click at [444, 516] on div "60" at bounding box center [447, 506] width 44 height 44
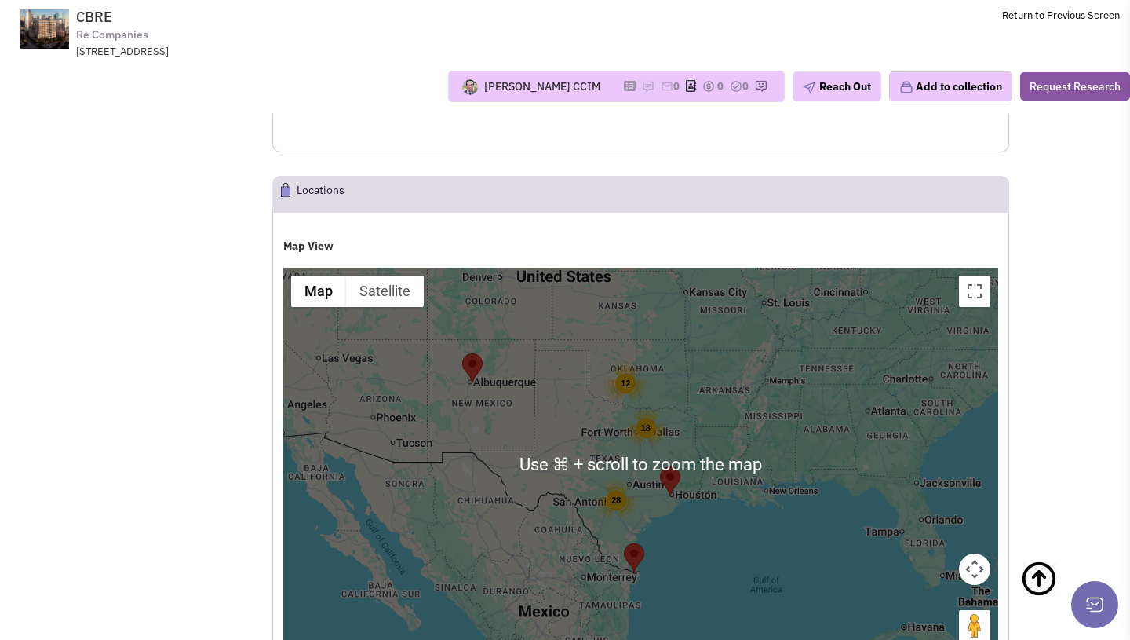
select select
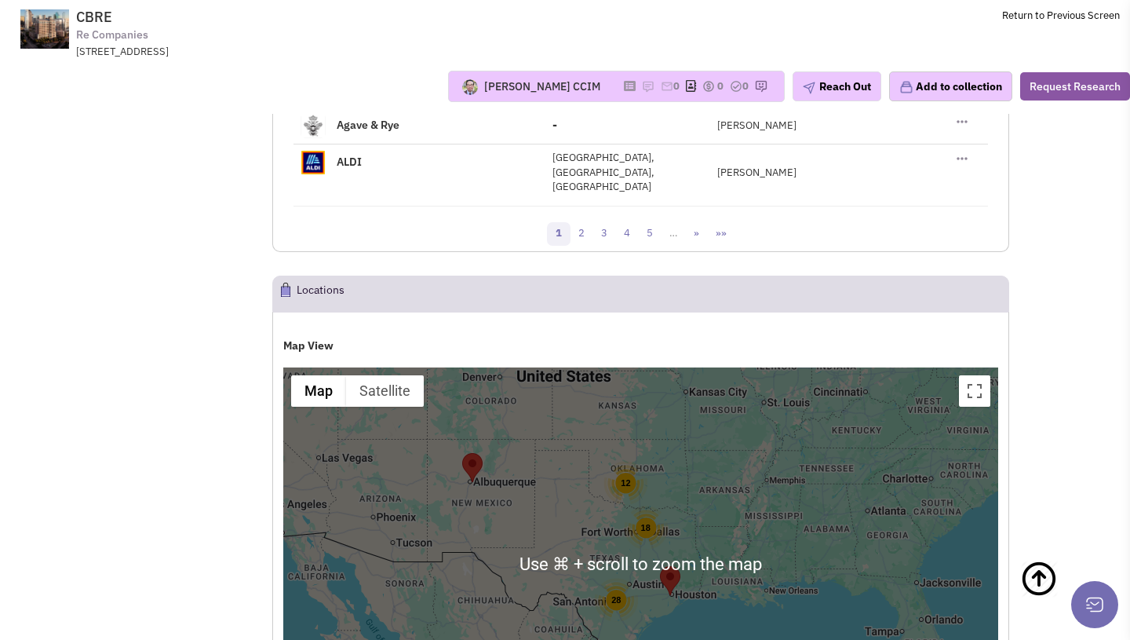
scroll to position [1488, 0]
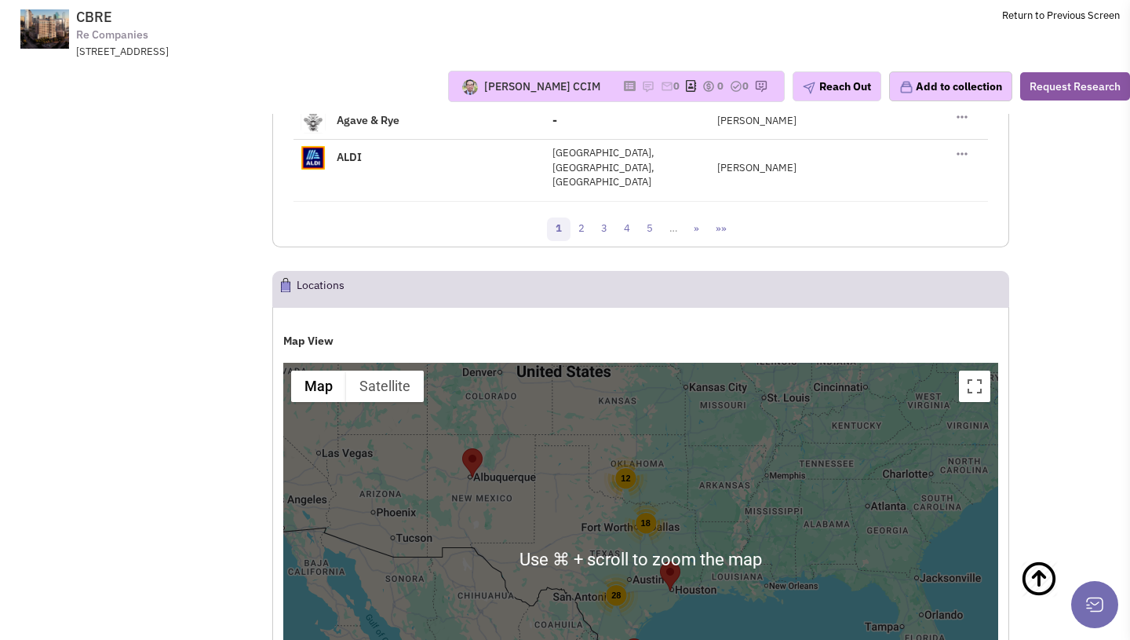
click at [660, 561] on area "The Plaza On Richmond" at bounding box center [660, 561] width 0 height 0
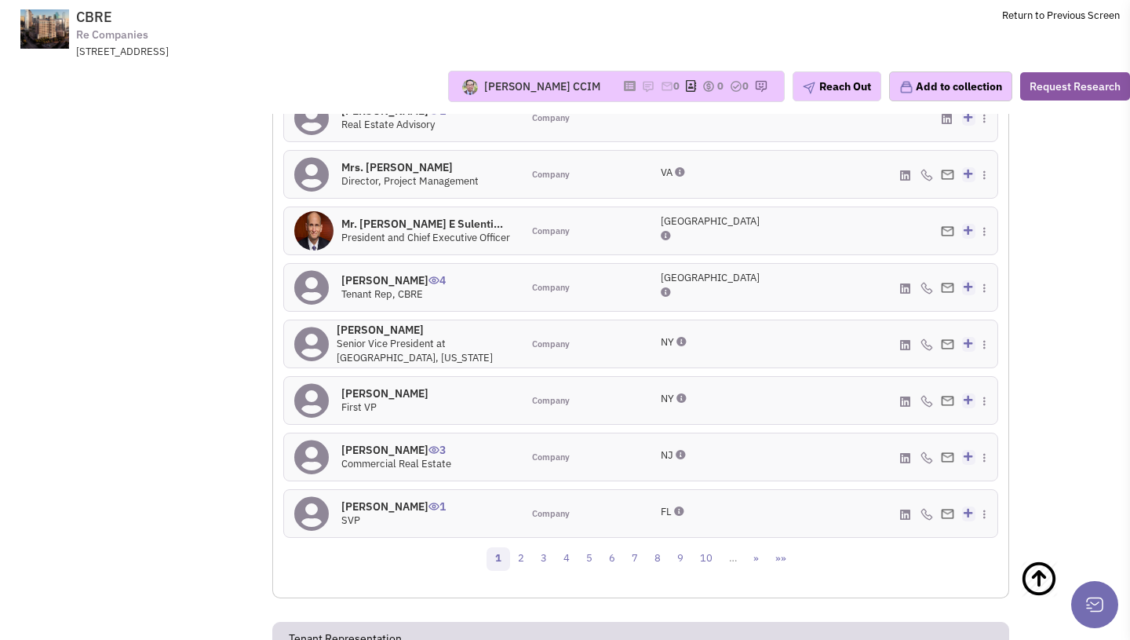
scroll to position [725, 0]
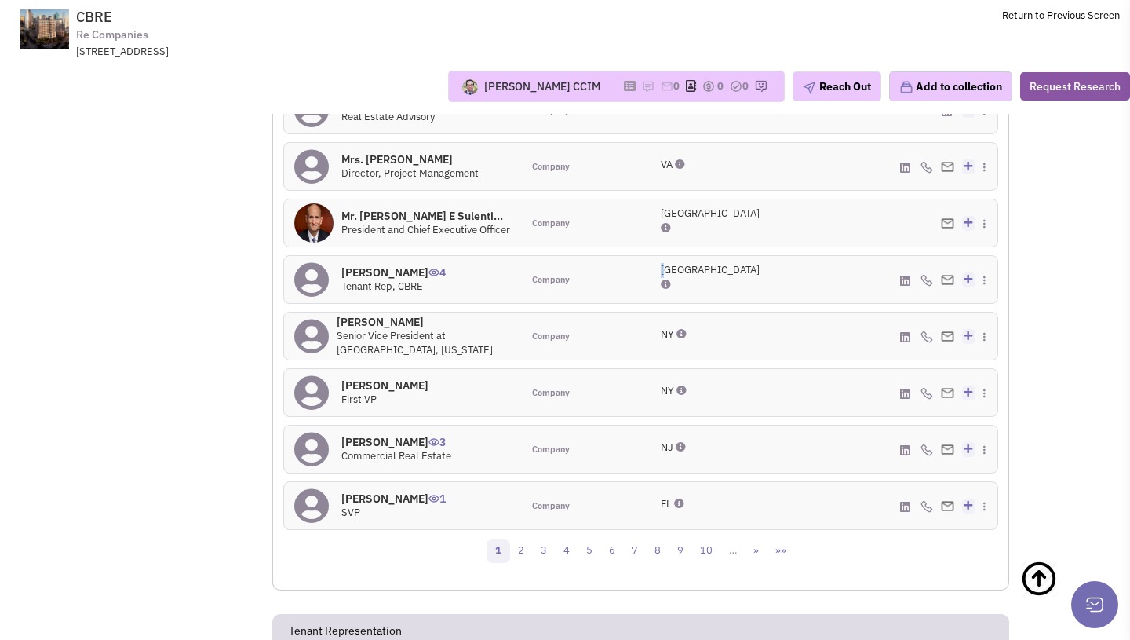
click at [669, 276] on span "[GEOGRAPHIC_DATA]" at bounding box center [710, 269] width 99 height 13
click at [562, 286] on span "Company" at bounding box center [551, 280] width 38 height 13
click at [518, 563] on link "2" at bounding box center [521, 551] width 24 height 24
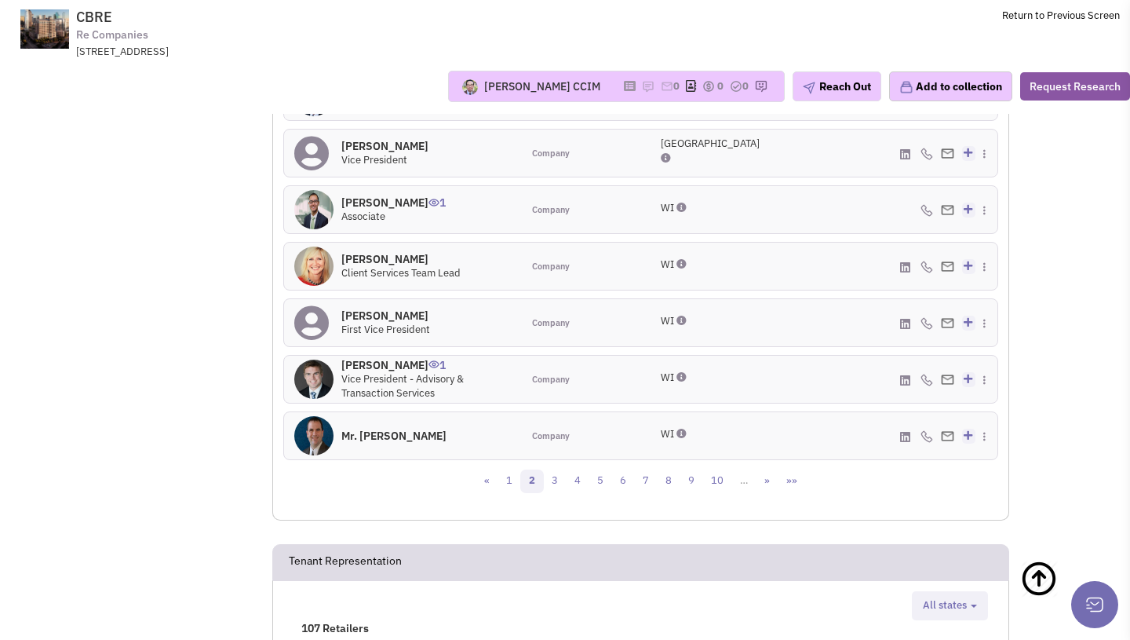
scroll to position [800, 0]
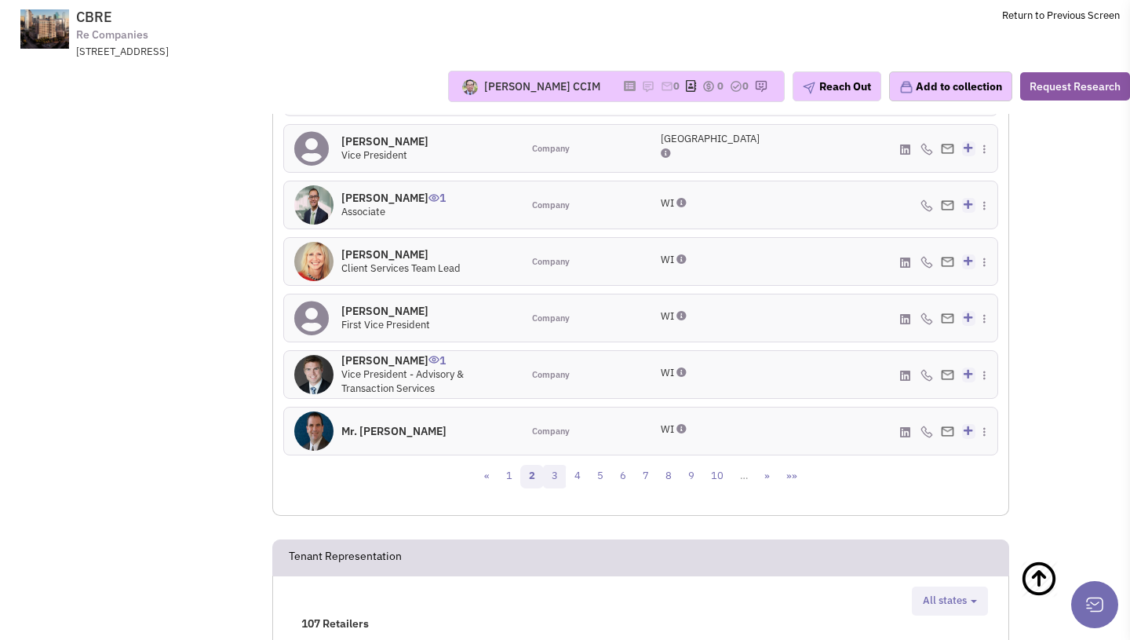
click at [556, 483] on link "3" at bounding box center [555, 477] width 24 height 24
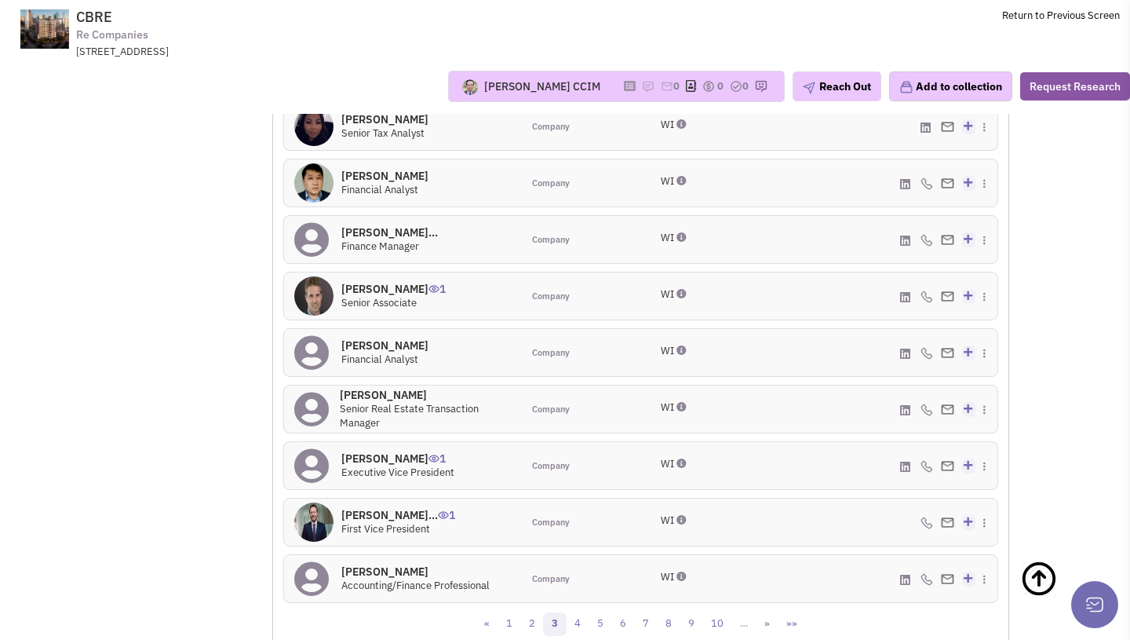
scroll to position [755, 0]
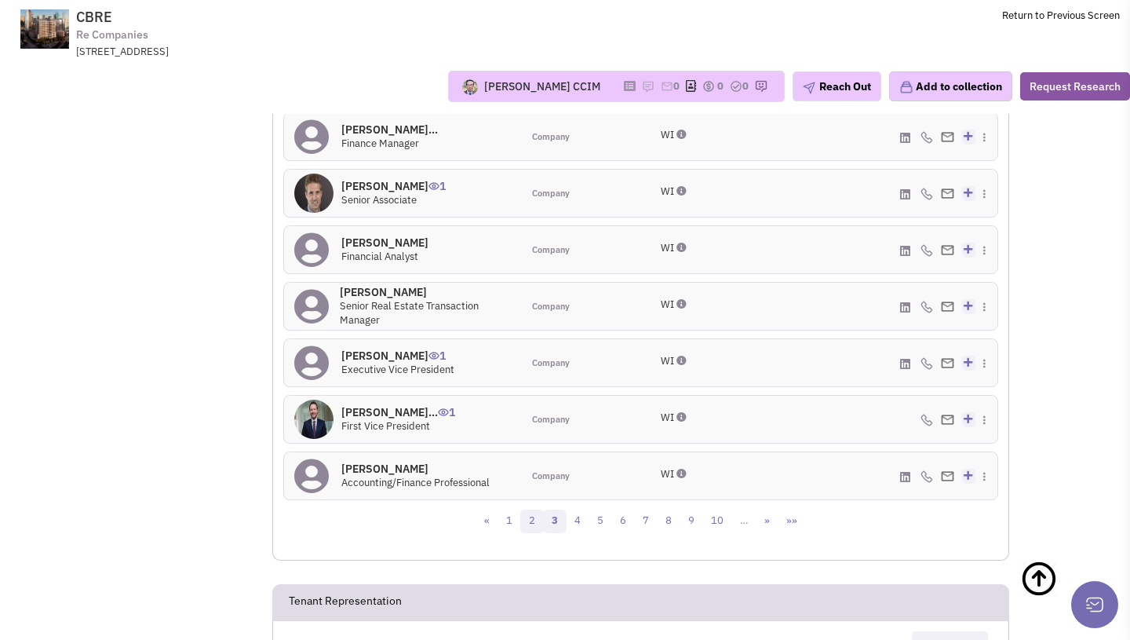
click at [540, 533] on link "2" at bounding box center [532, 521] width 24 height 24
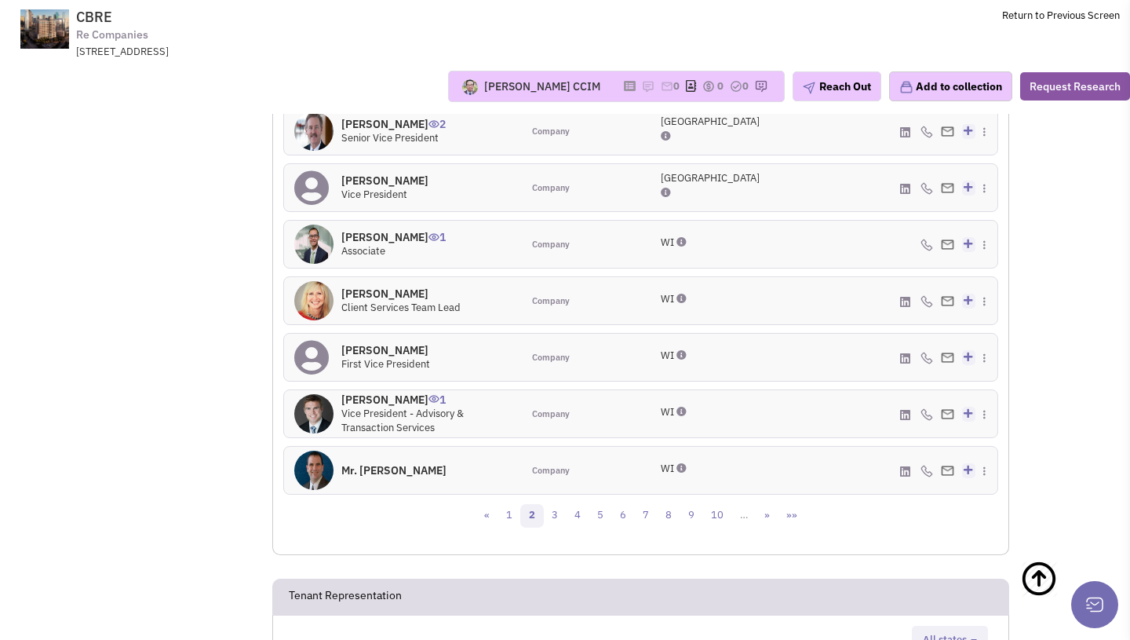
scroll to position [1023, 0]
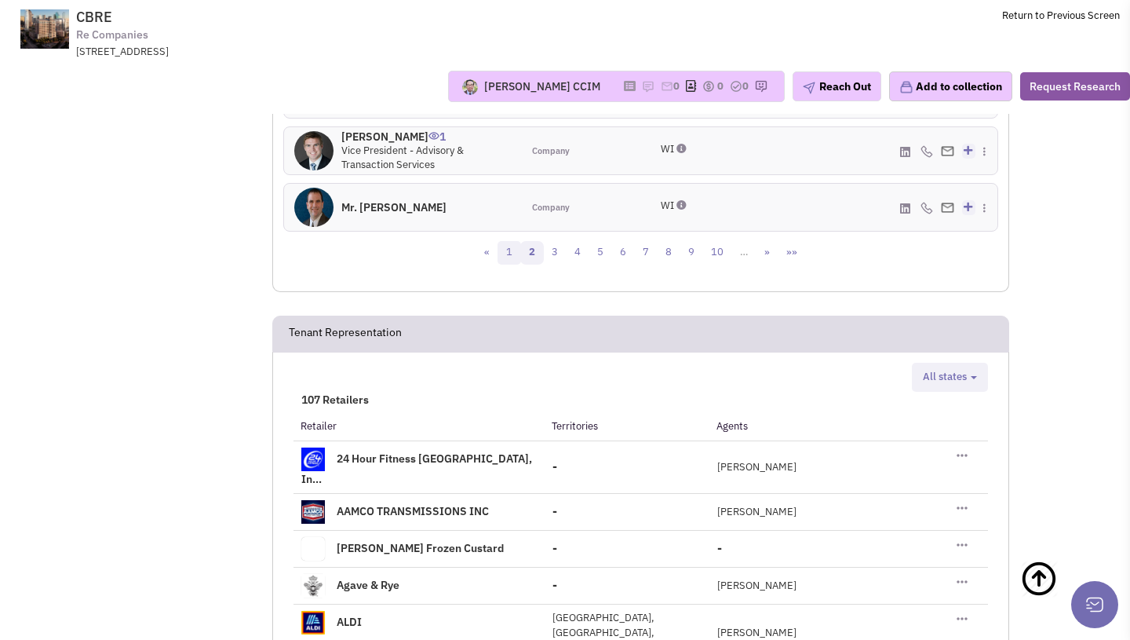
click at [513, 264] on link "1" at bounding box center [510, 253] width 24 height 24
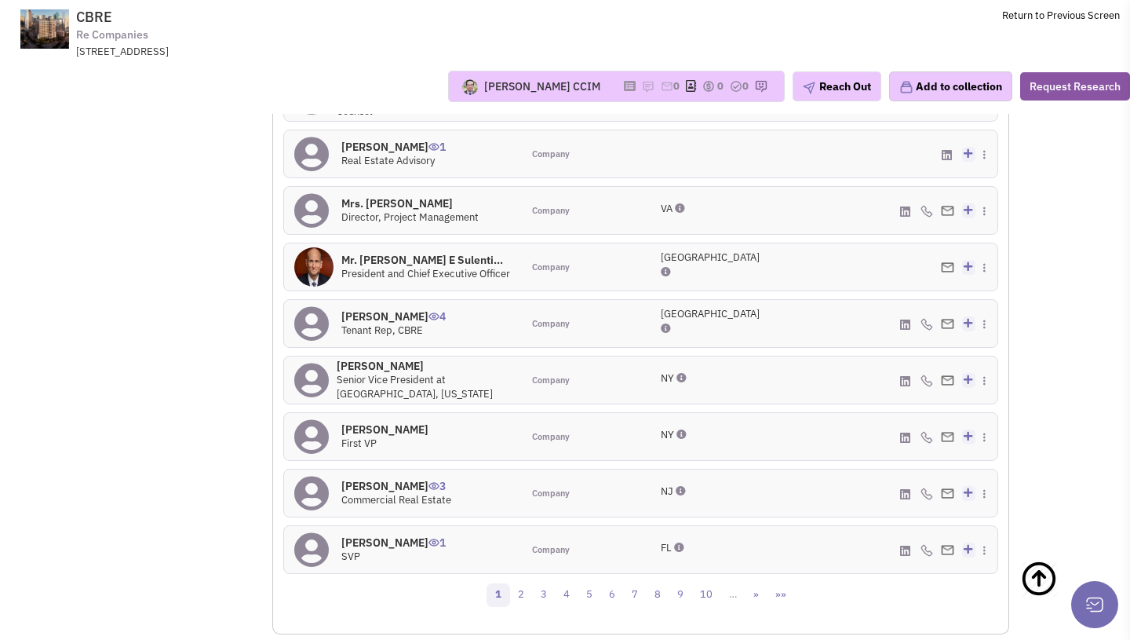
scroll to position [675, 0]
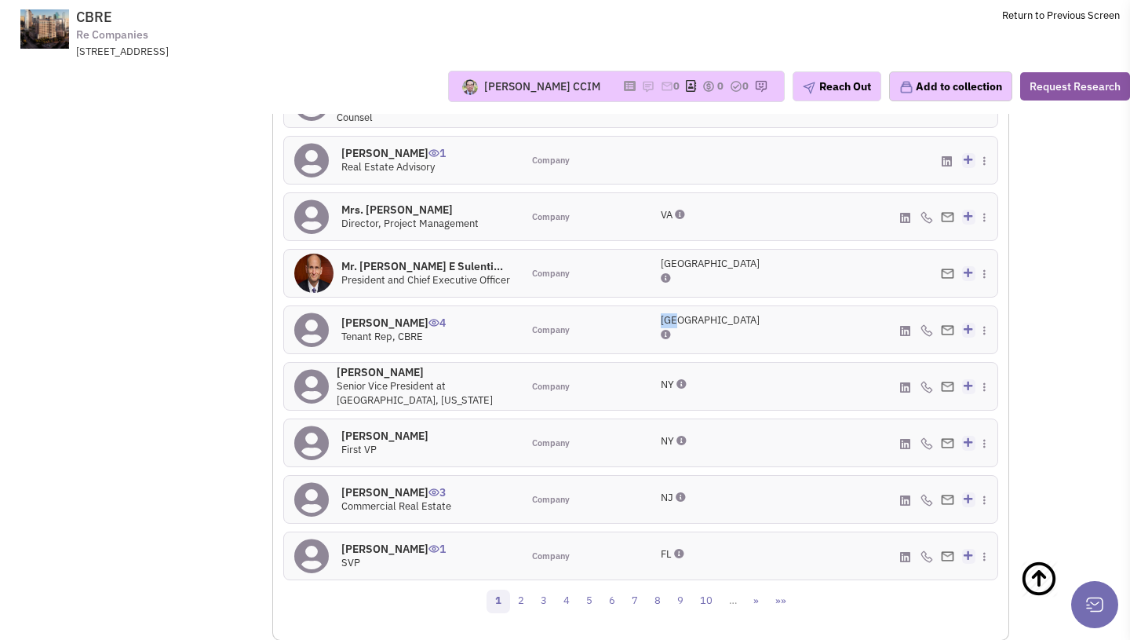
drag, startPoint x: 655, startPoint y: 341, endPoint x: 676, endPoint y: 341, distance: 20.4
click at [676, 341] on div "[GEOGRAPHIC_DATA]" at bounding box center [700, 329] width 98 height 33
click at [640, 345] on div "Company" at bounding box center [581, 329] width 118 height 47
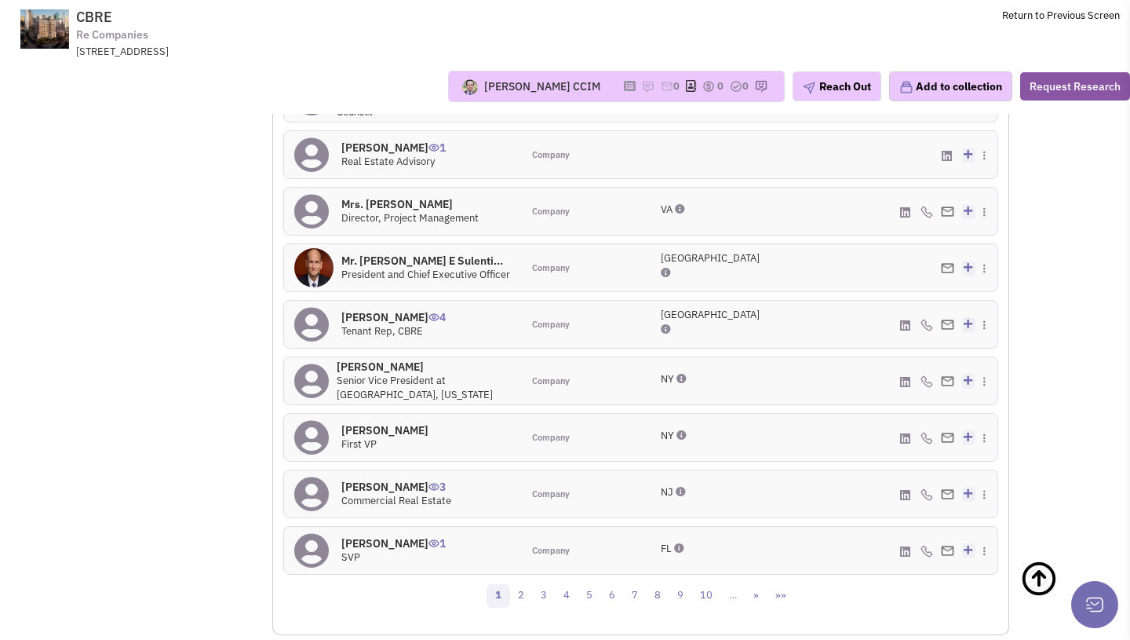
scroll to position [683, 0]
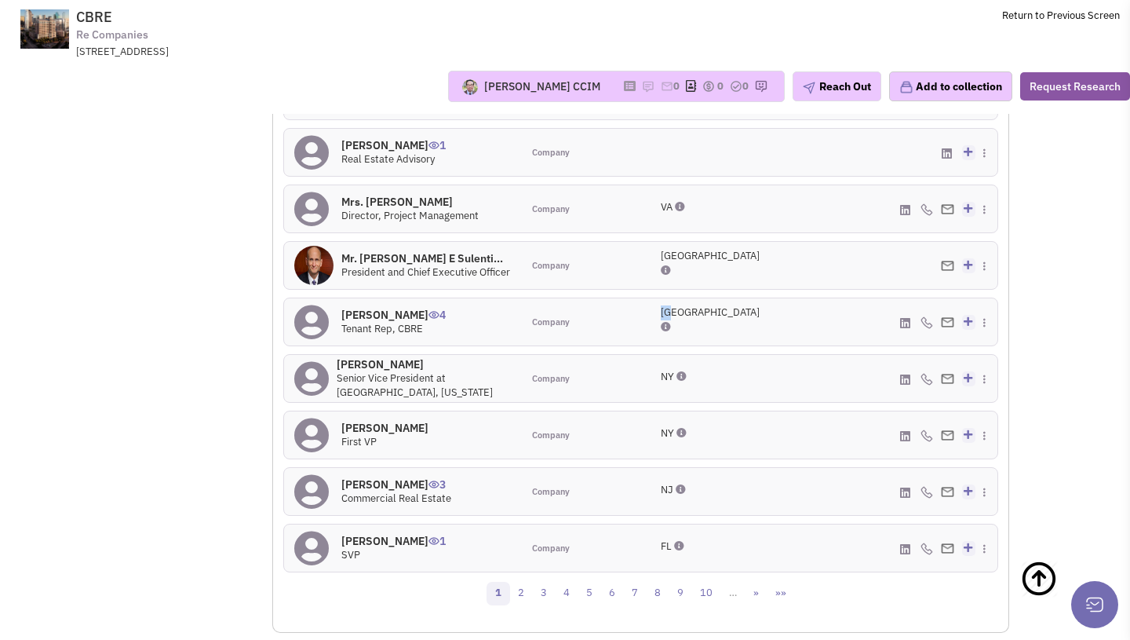
drag, startPoint x: 661, startPoint y: 334, endPoint x: 673, endPoint y: 334, distance: 11.8
click at [673, 319] on span "[GEOGRAPHIC_DATA]" at bounding box center [710, 311] width 99 height 13
click at [657, 330] on div "[GEOGRAPHIC_DATA]" at bounding box center [700, 321] width 98 height 33
click at [780, 338] on div "[PHONE_NUMBER] - Office" at bounding box center [879, 321] width 238 height 47
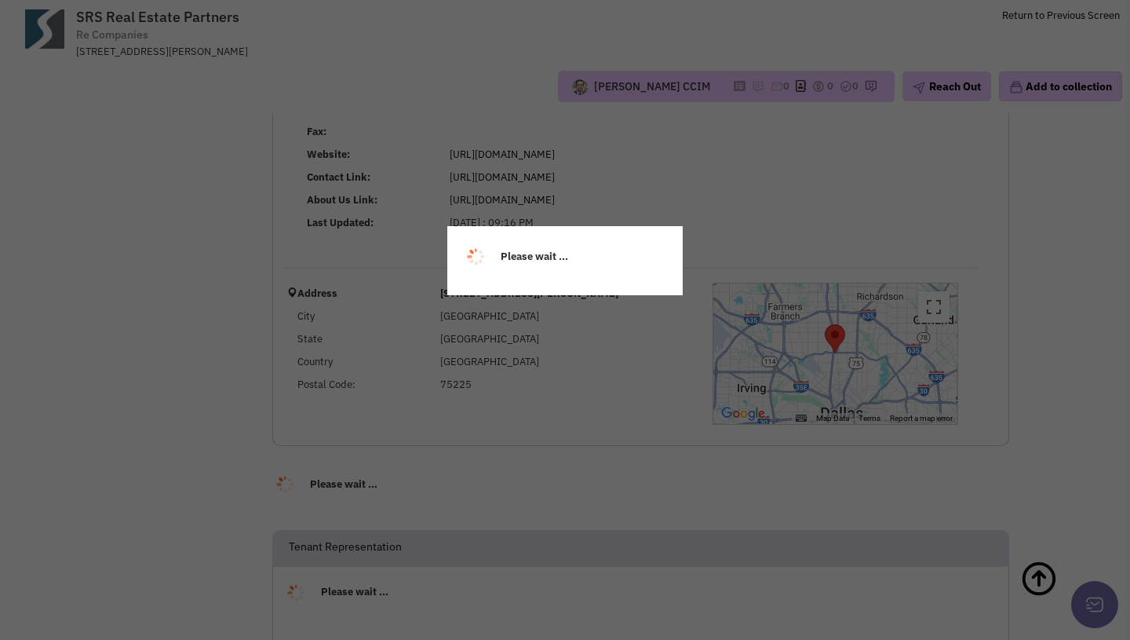
select select
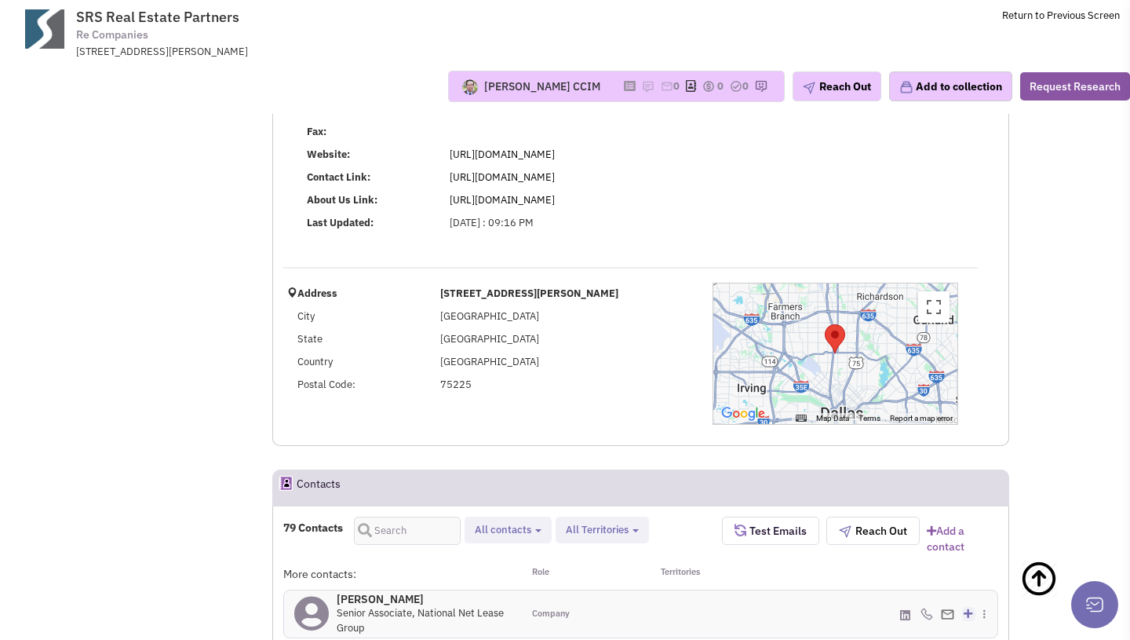
scroll to position [276, 0]
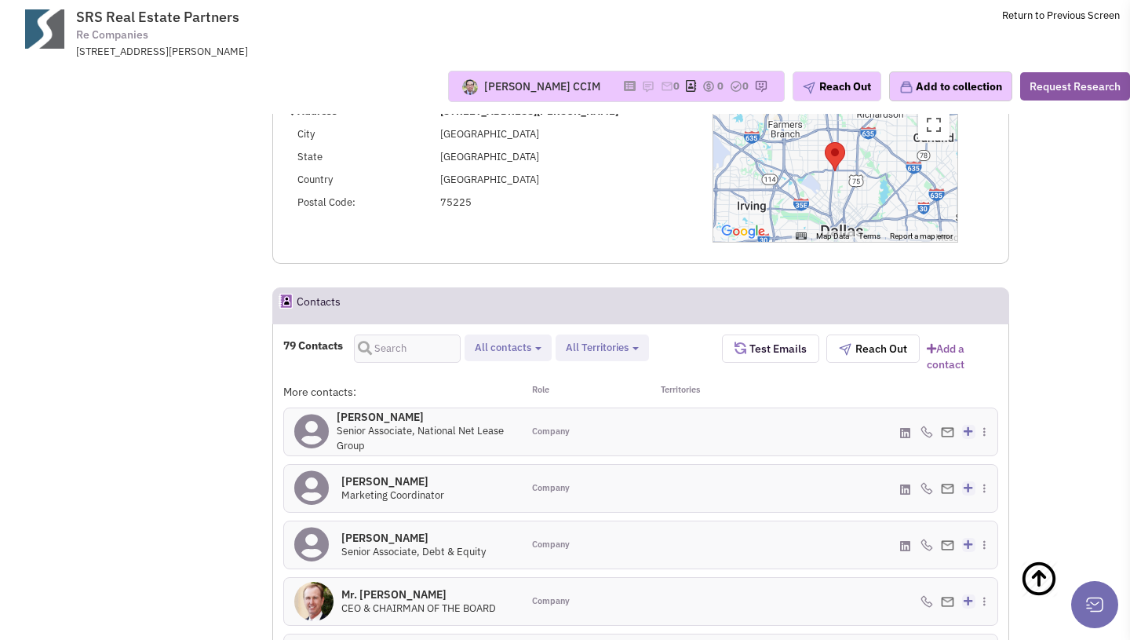
select select
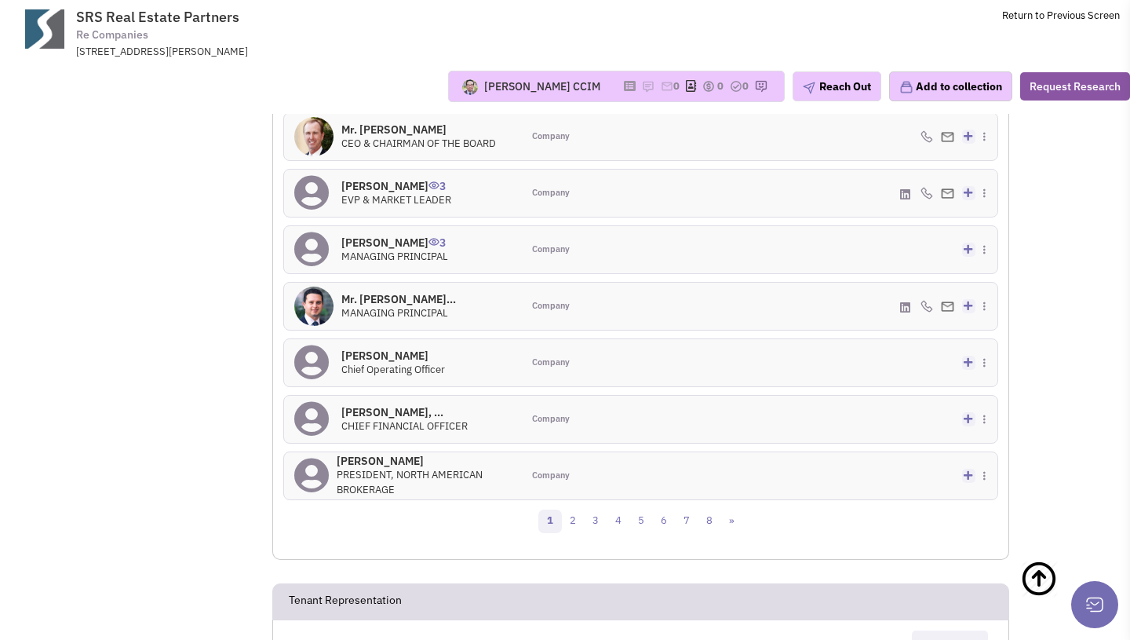
scroll to position [738, 0]
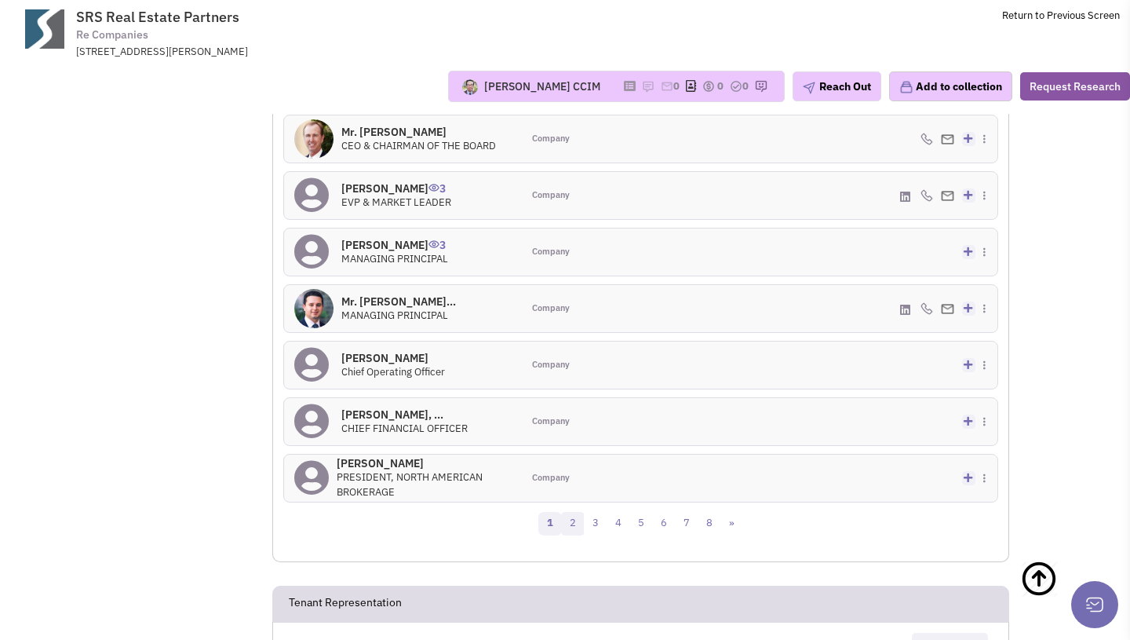
click at [569, 522] on link "2" at bounding box center [573, 524] width 24 height 24
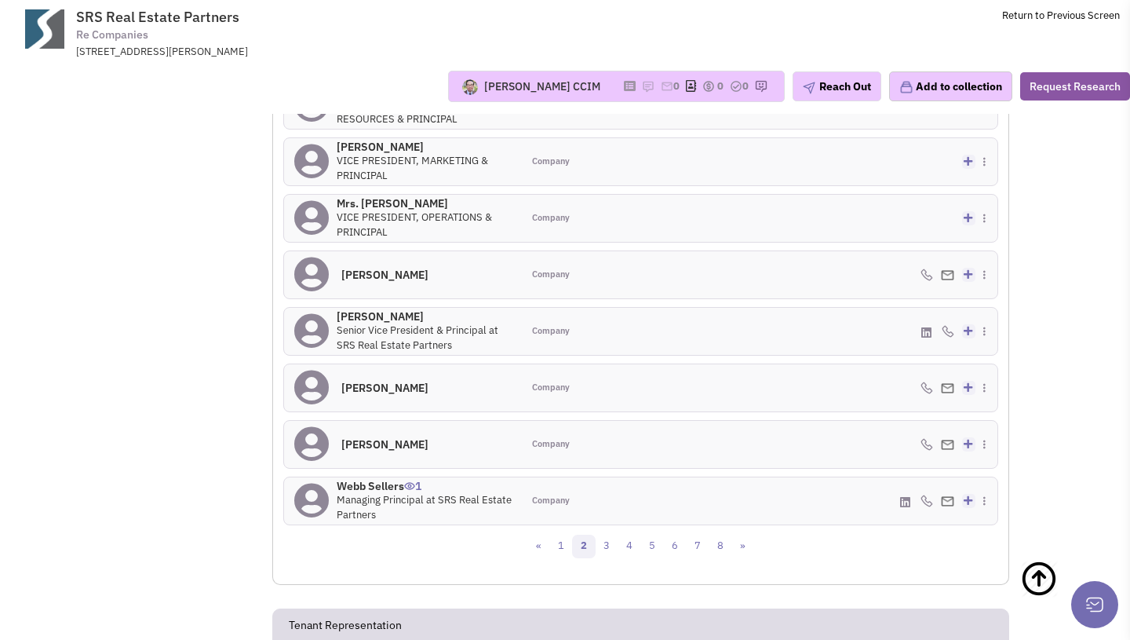
scroll to position [724, 0]
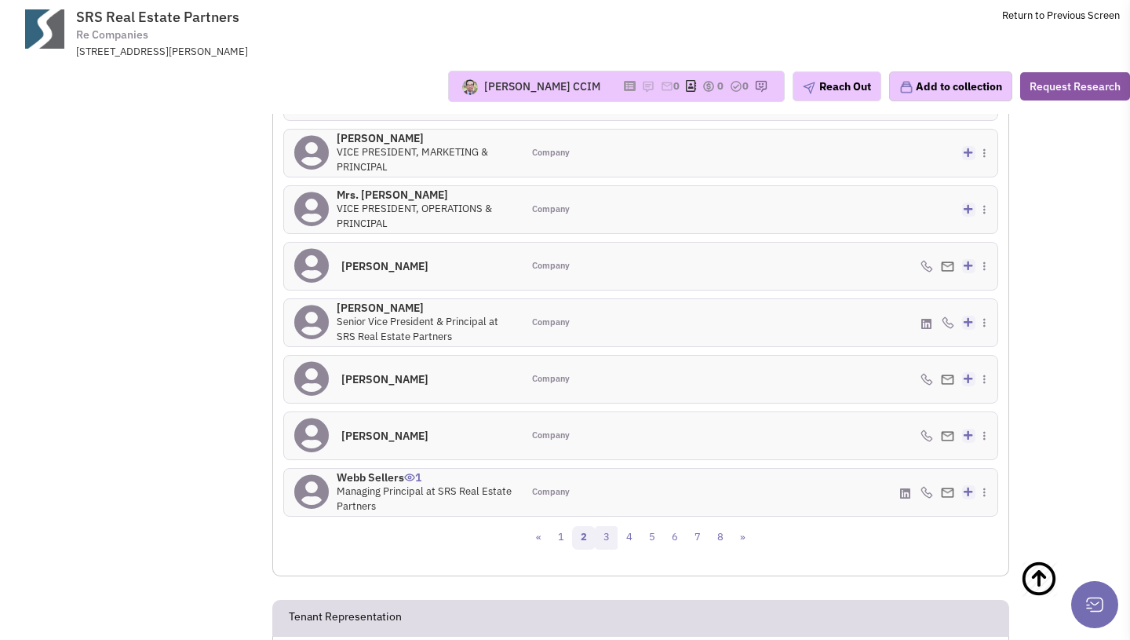
click at [611, 534] on link "3" at bounding box center [607, 538] width 24 height 24
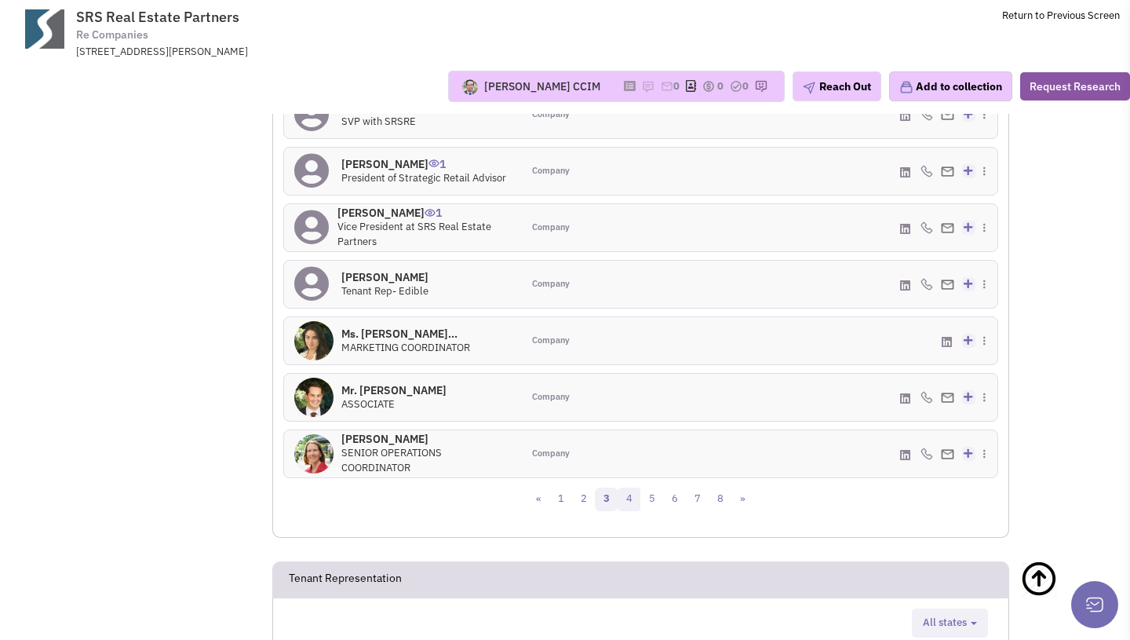
scroll to position [764, 0]
click at [633, 501] on link "4" at bounding box center [630, 499] width 24 height 24
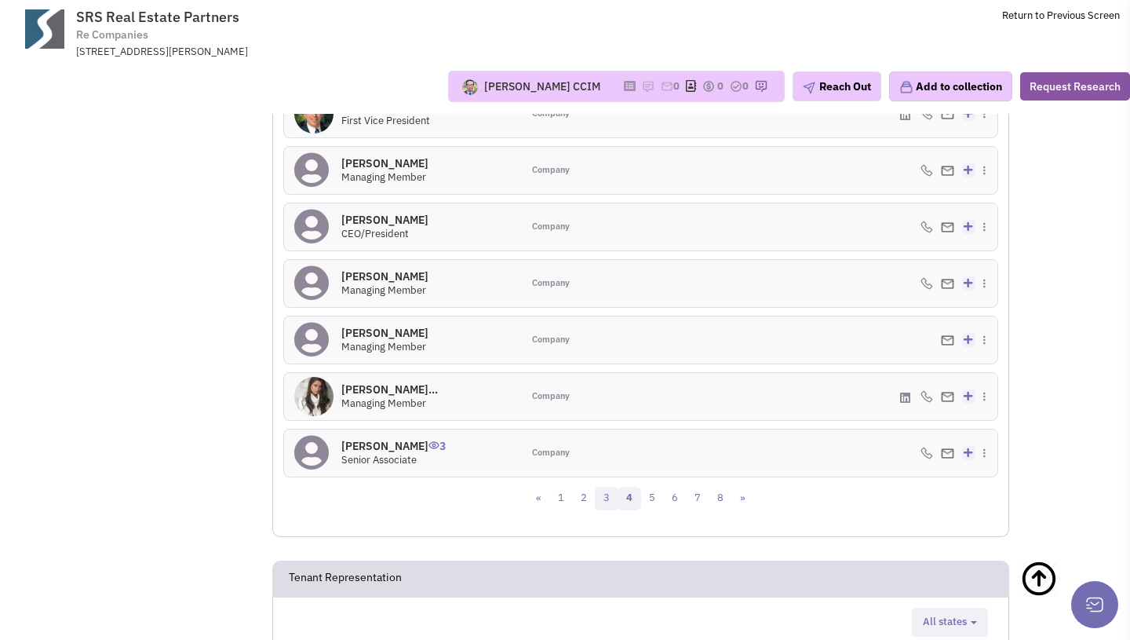
click at [606, 499] on link "3" at bounding box center [607, 499] width 24 height 24
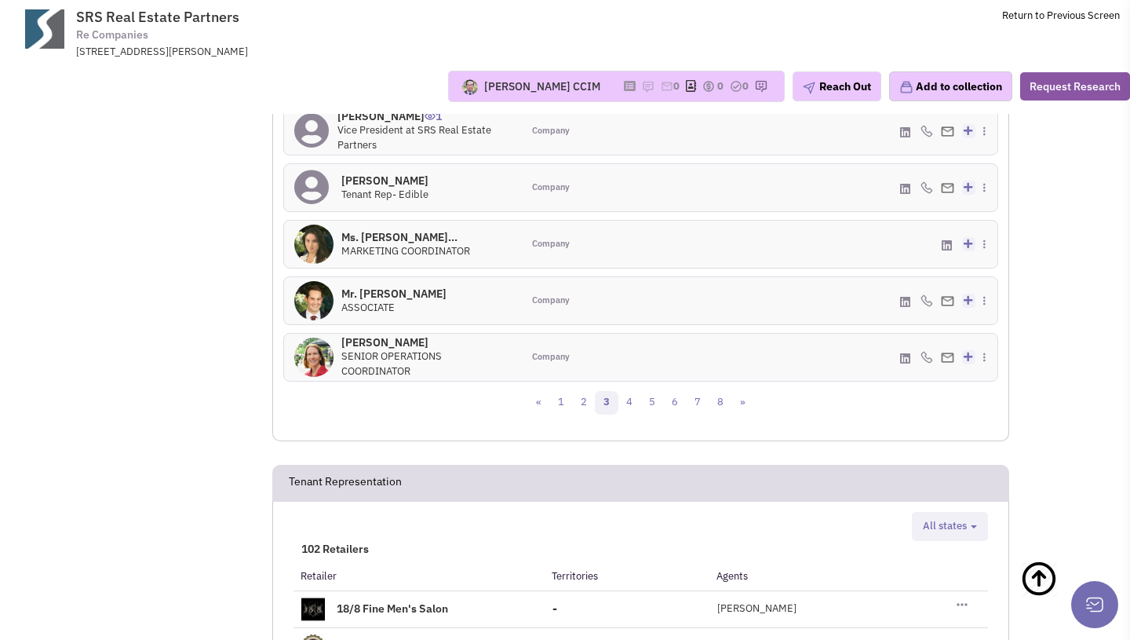
scroll to position [859, 0]
click at [639, 411] on link "4" at bounding box center [630, 404] width 24 height 24
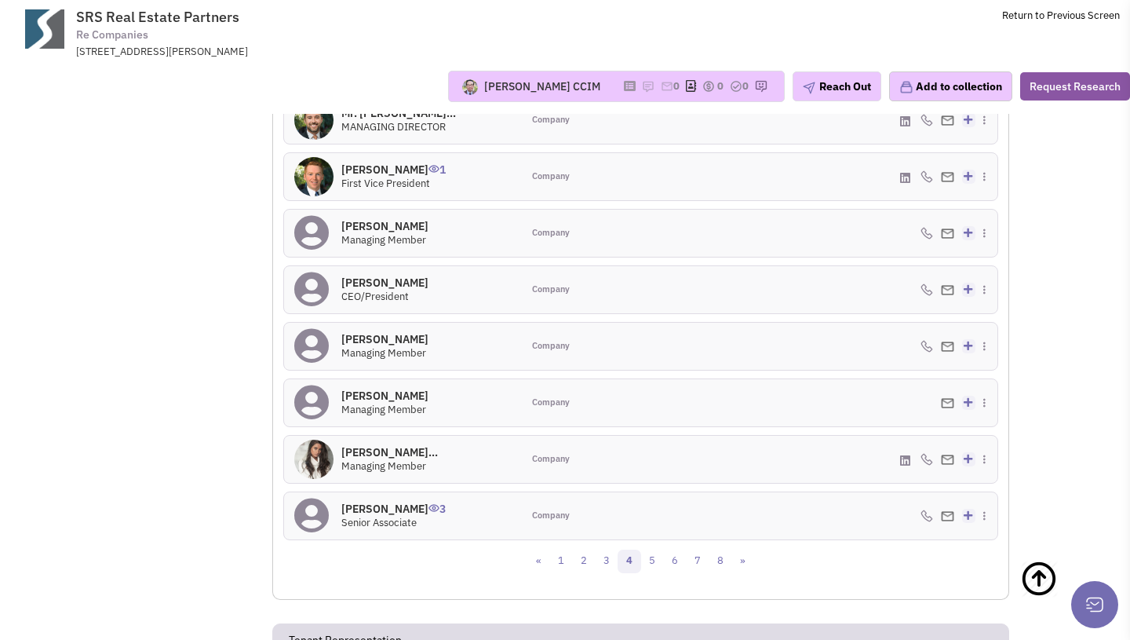
scroll to position [854, 0]
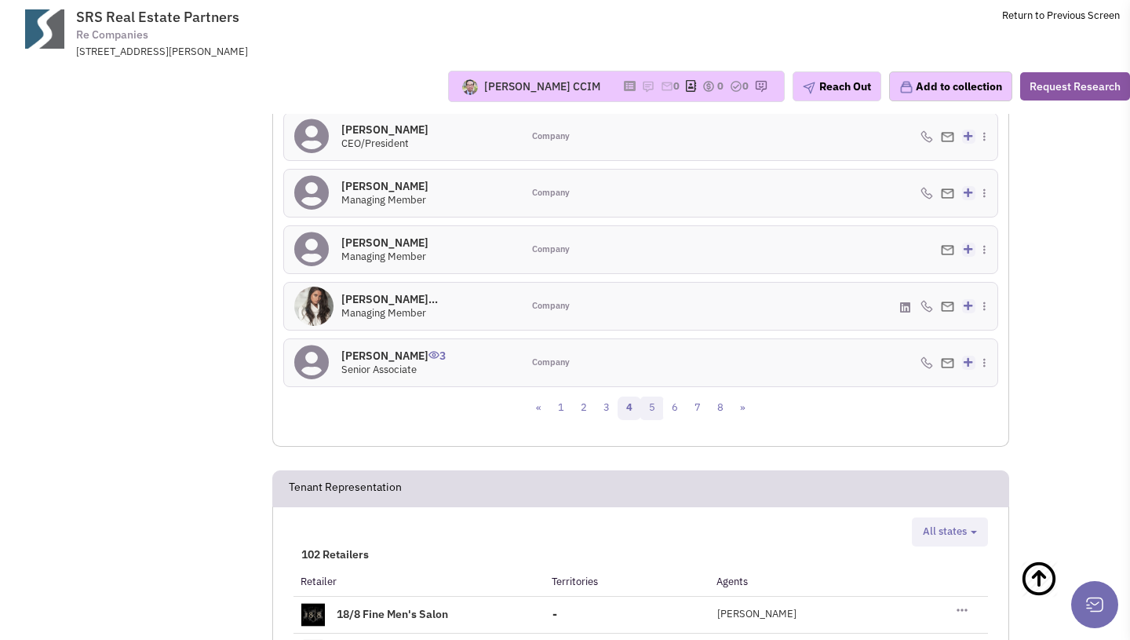
click at [655, 408] on link "5" at bounding box center [652, 408] width 24 height 24
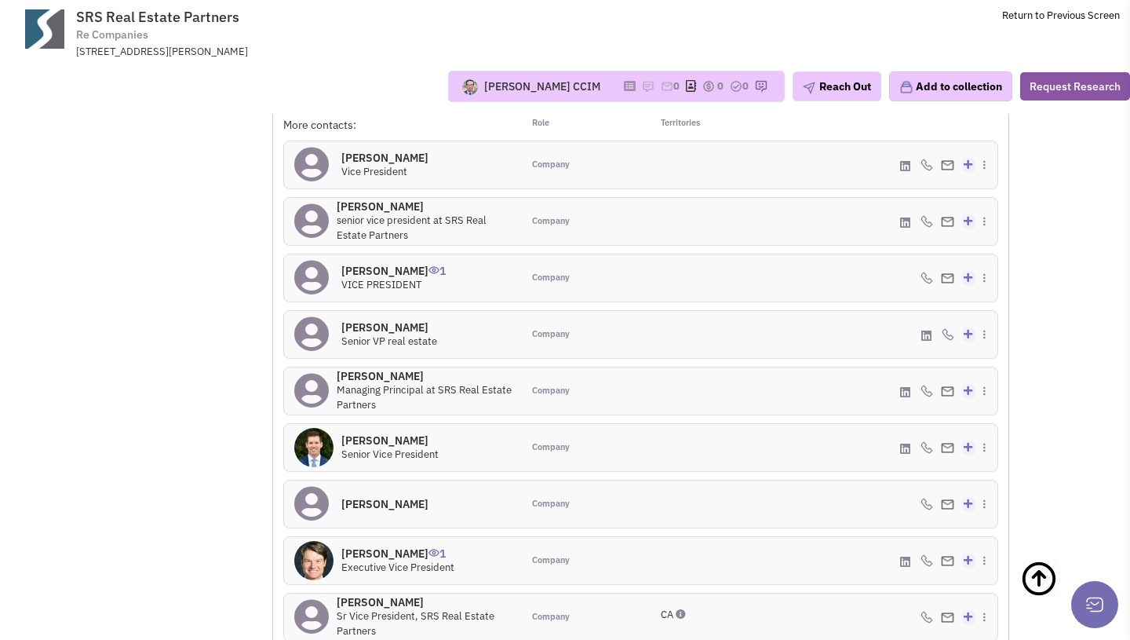
scroll to position [742, 0]
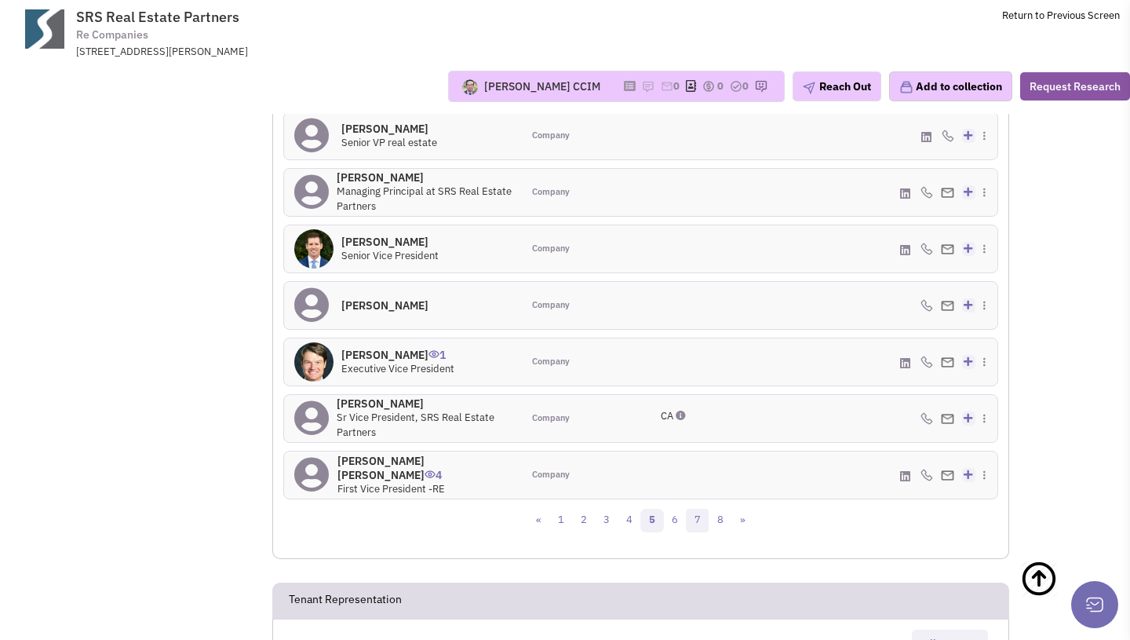
click at [687, 524] on link "7" at bounding box center [698, 521] width 24 height 24
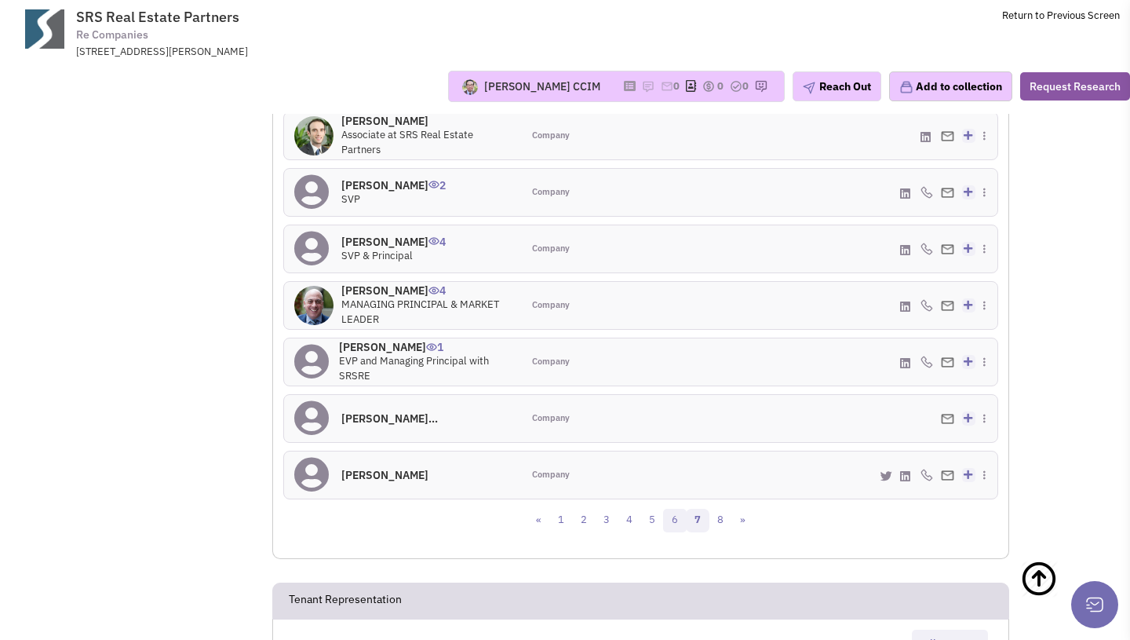
click at [674, 523] on link "6" at bounding box center [675, 521] width 24 height 24
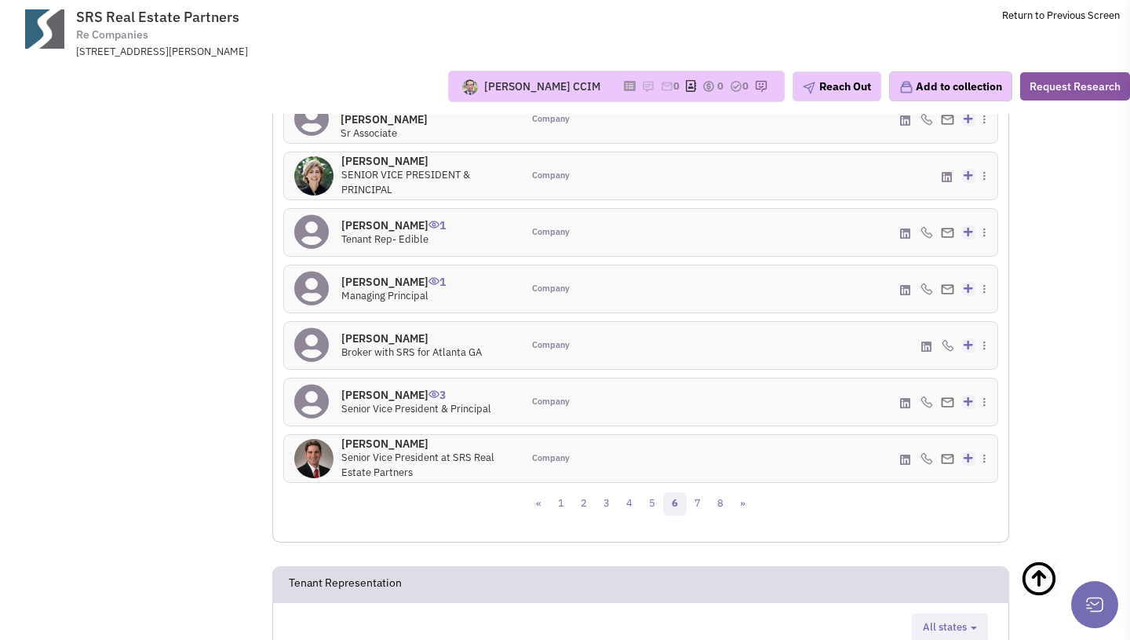
scroll to position [756, 0]
click at [698, 504] on link "7" at bounding box center [698, 506] width 24 height 24
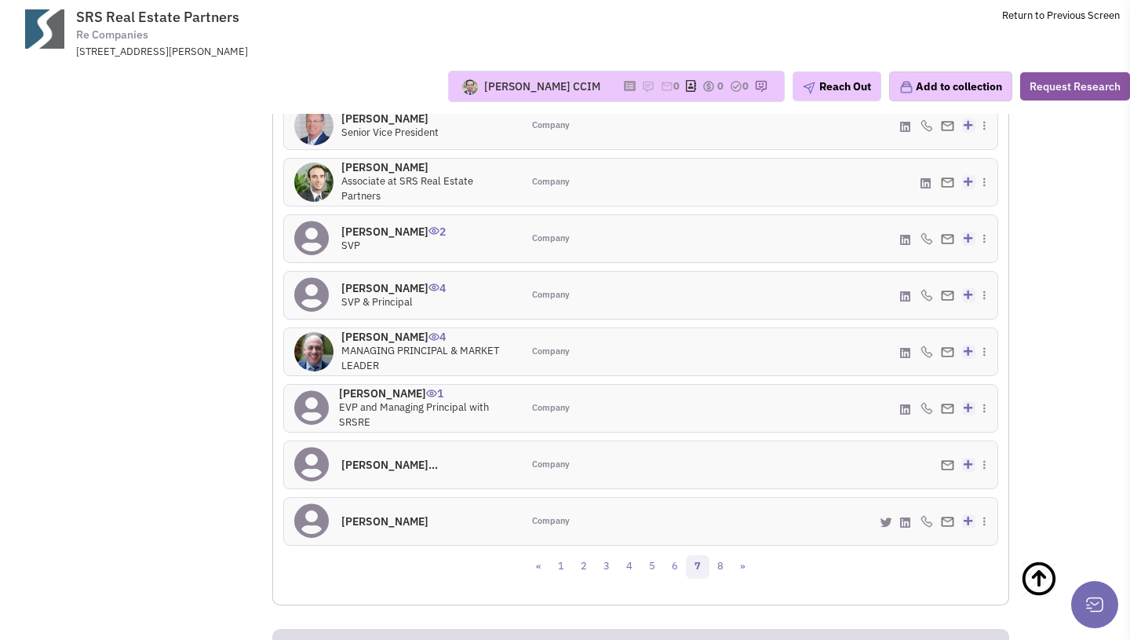
scroll to position [697, 0]
click at [716, 571] on link "8" at bounding box center [721, 565] width 24 height 24
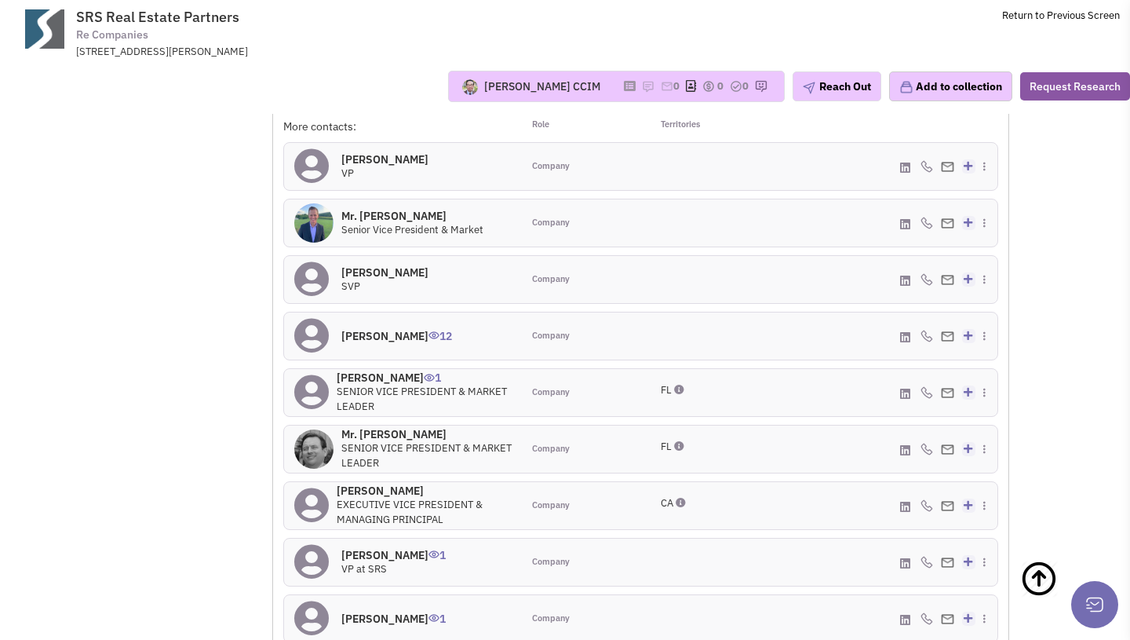
scroll to position [546, 0]
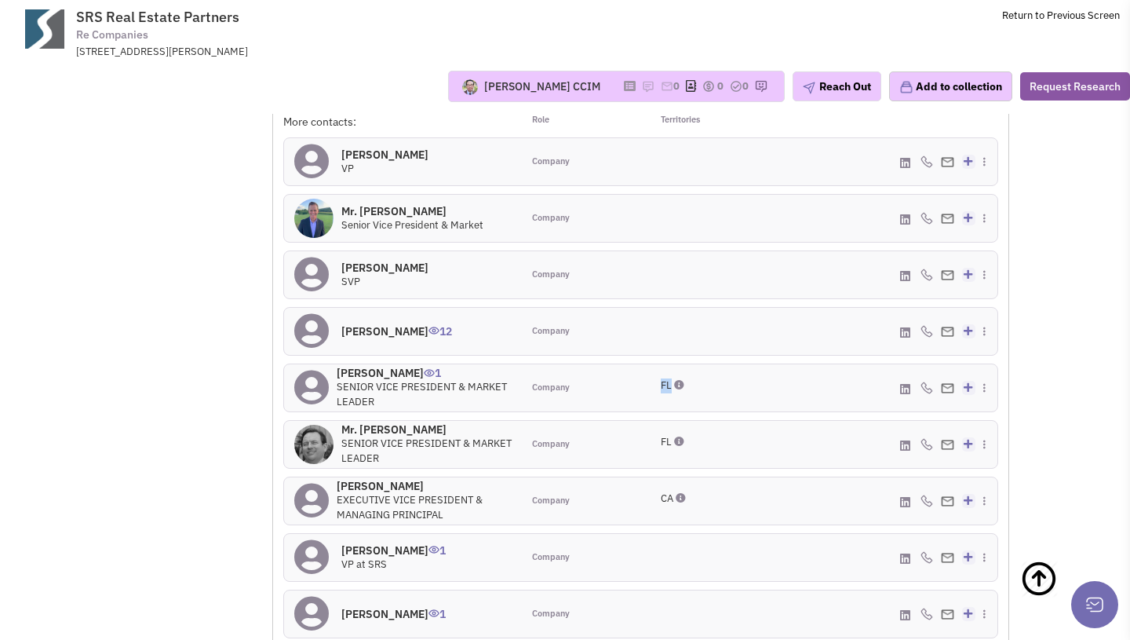
drag, startPoint x: 659, startPoint y: 385, endPoint x: 673, endPoint y: 385, distance: 13.3
click at [673, 385] on div "FL" at bounding box center [700, 387] width 98 height 19
drag, startPoint x: 662, startPoint y: 440, endPoint x: 674, endPoint y: 501, distance: 62.5
click at [674, 501] on div "More contacts: Role Territories Carson Hawley 0 VP Company 0" at bounding box center [640, 380] width 715 height 532
click at [673, 501] on span "CA" at bounding box center [667, 497] width 13 height 13
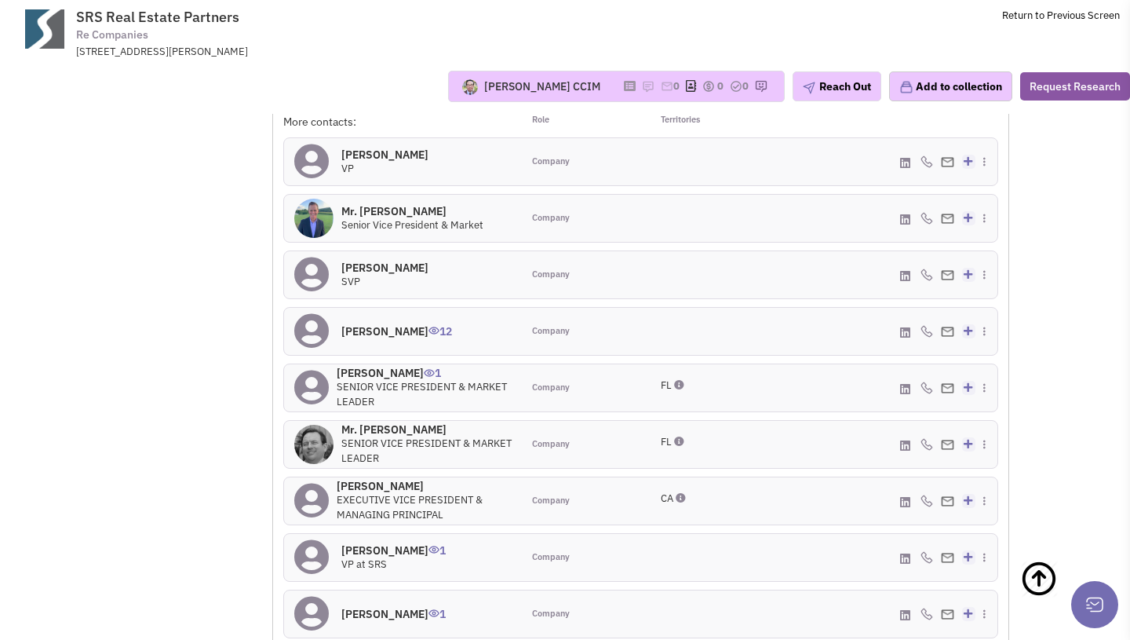
drag, startPoint x: 660, startPoint y: 386, endPoint x: 678, endPoint y: 497, distance: 112.1
click at [678, 498] on div "More contacts: Role Territories Carson Hawley 0 VP Company 0" at bounding box center [640, 380] width 715 height 532
click at [673, 497] on span "CA" at bounding box center [667, 497] width 13 height 13
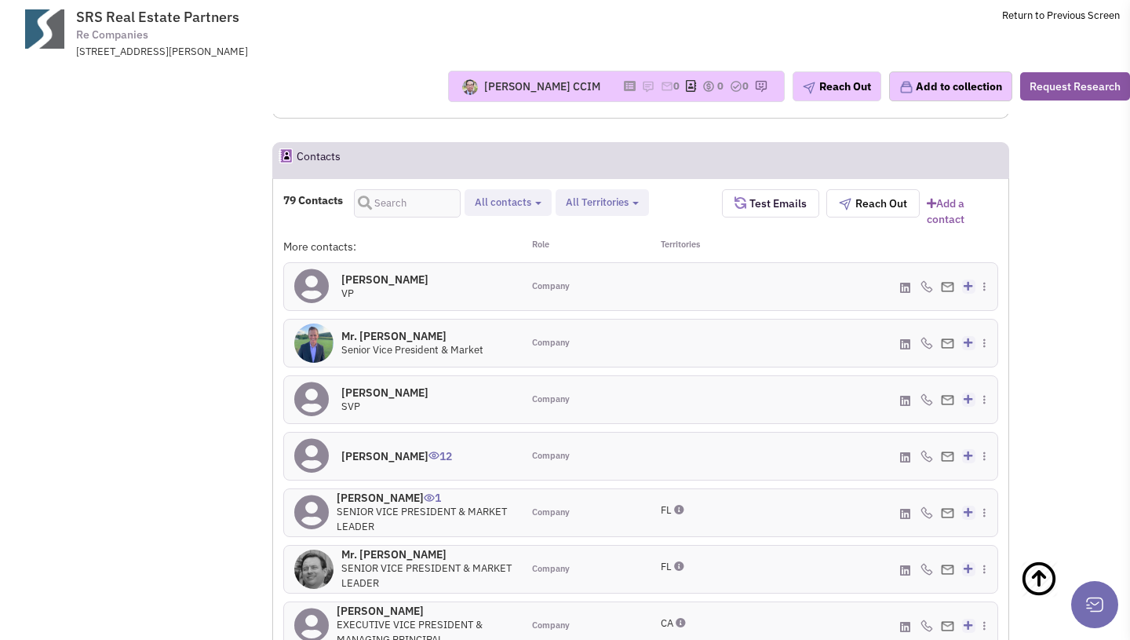
scroll to position [421, 0]
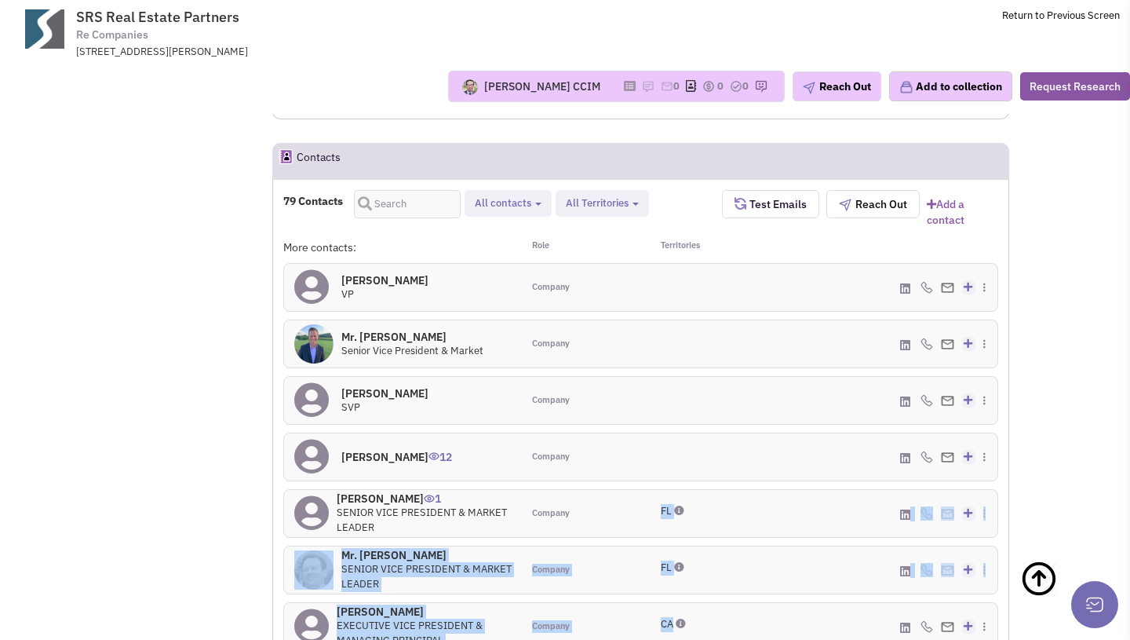
drag, startPoint x: 658, startPoint y: 513, endPoint x: 673, endPoint y: 622, distance: 109.4
click at [673, 622] on div "More contacts: Role Territories Carson Hawley 0 VP Company 0" at bounding box center [640, 505] width 715 height 532
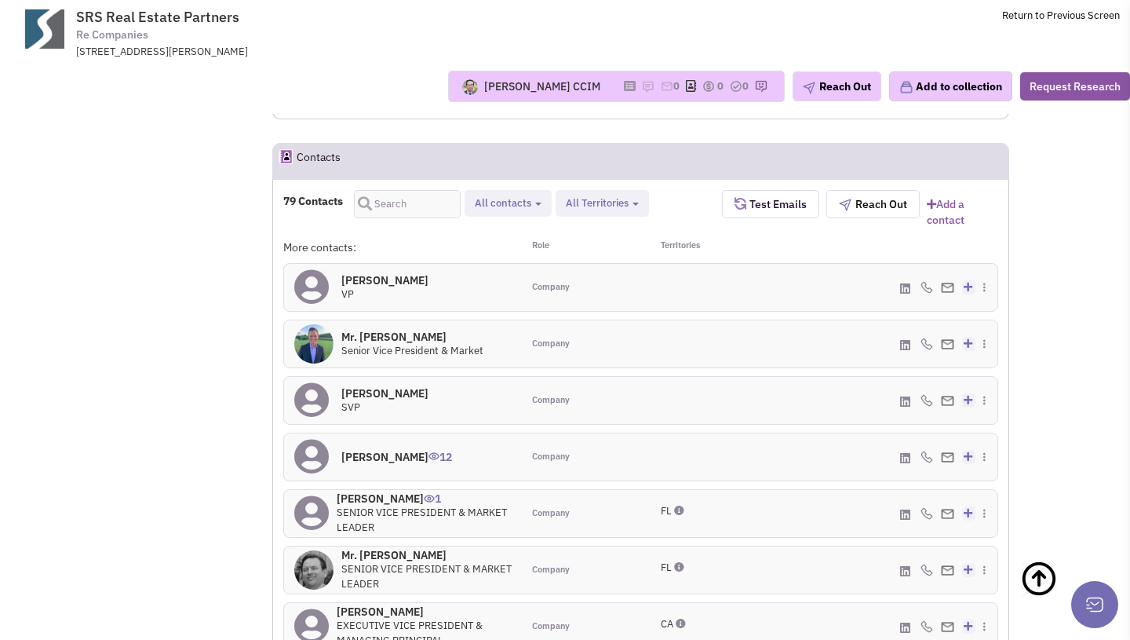
click at [659, 504] on div "FL" at bounding box center [700, 513] width 98 height 19
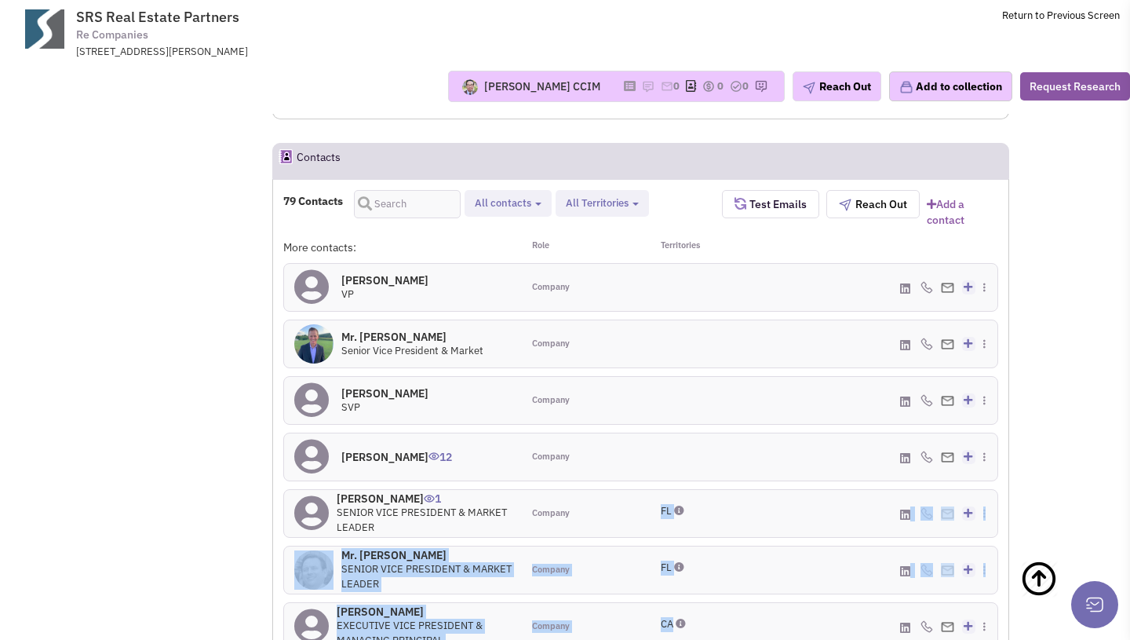
drag, startPoint x: 662, startPoint y: 510, endPoint x: 673, endPoint y: 627, distance: 117.5
click at [673, 627] on div "More contacts: Role Territories Carson Hawley 0 VP Company 0" at bounding box center [640, 505] width 715 height 532
click at [664, 509] on span "FL" at bounding box center [666, 510] width 11 height 13
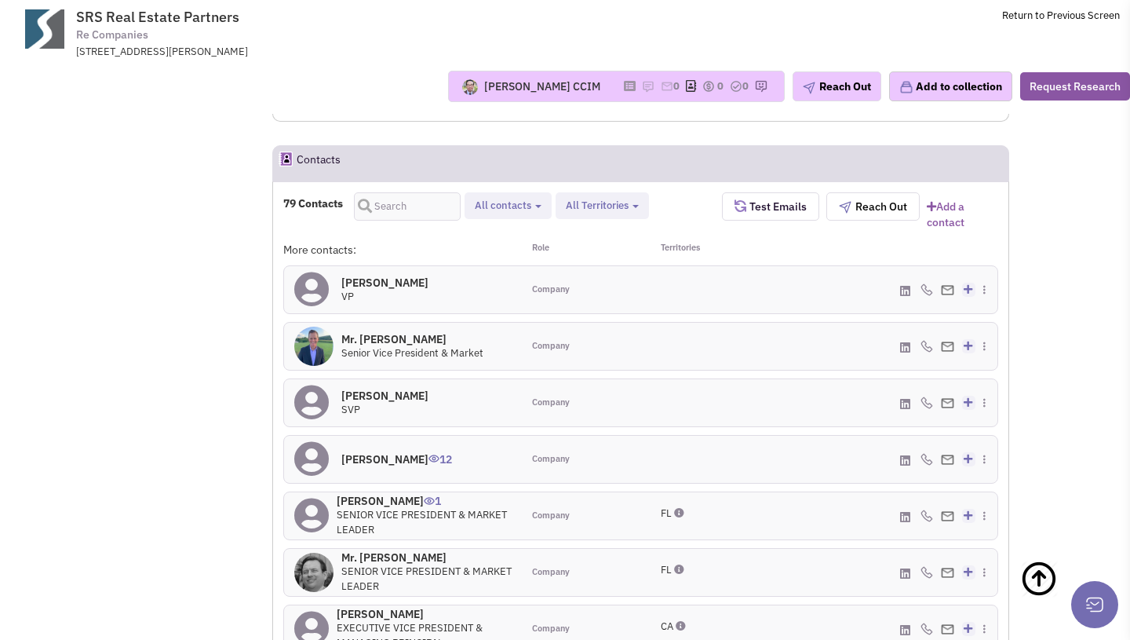
scroll to position [415, 0]
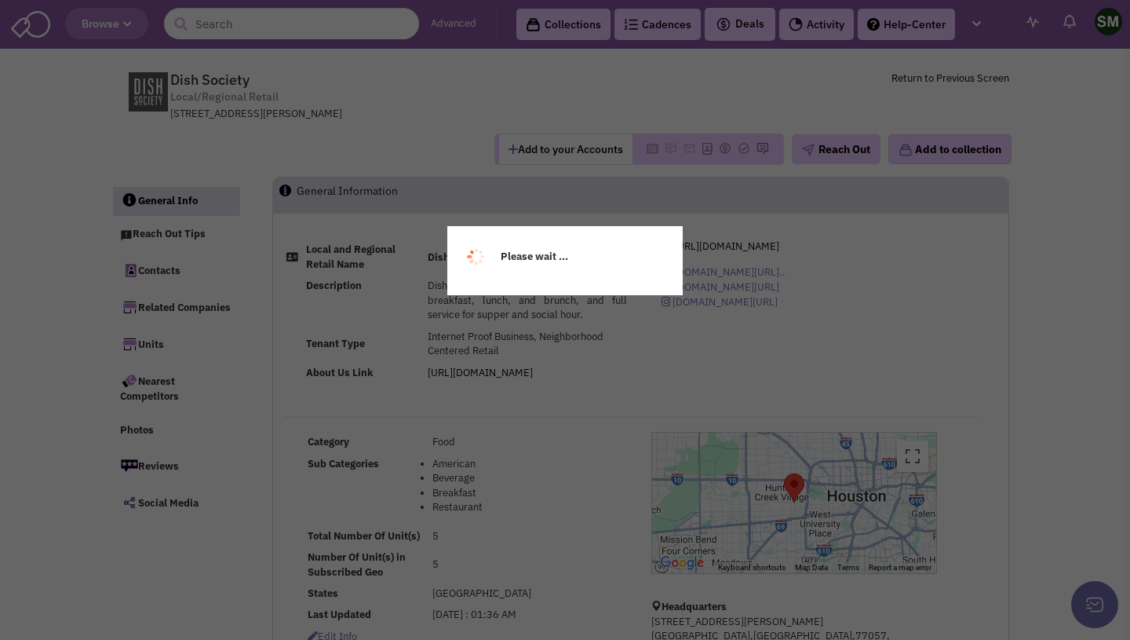
select select
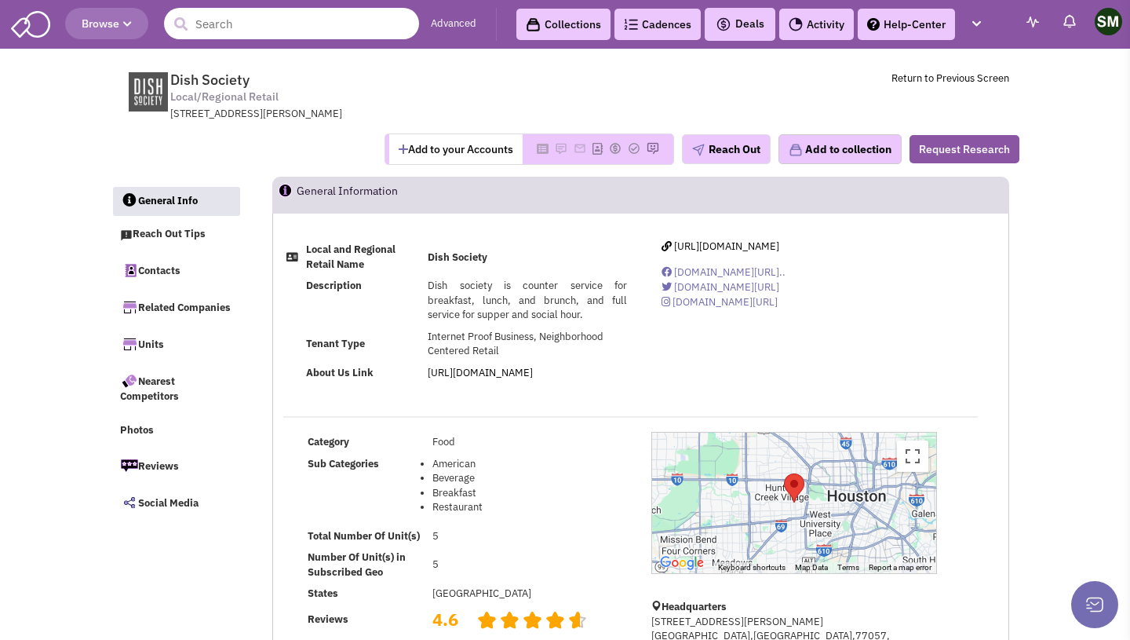
click at [281, 21] on input "text" at bounding box center [291, 23] width 255 height 31
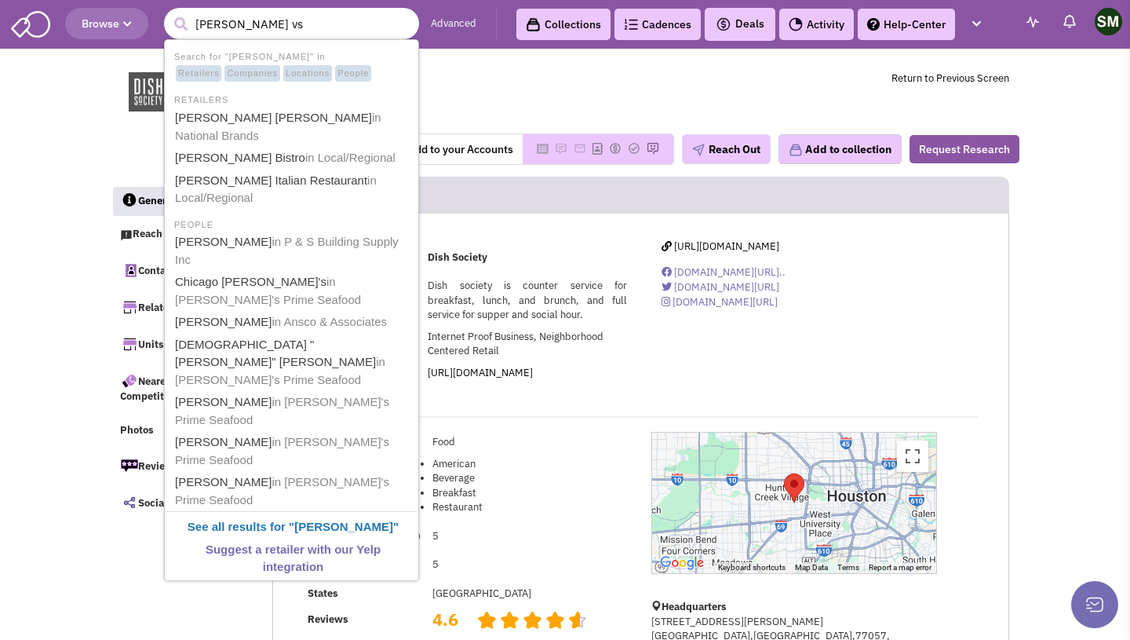
type input "eddie vs"
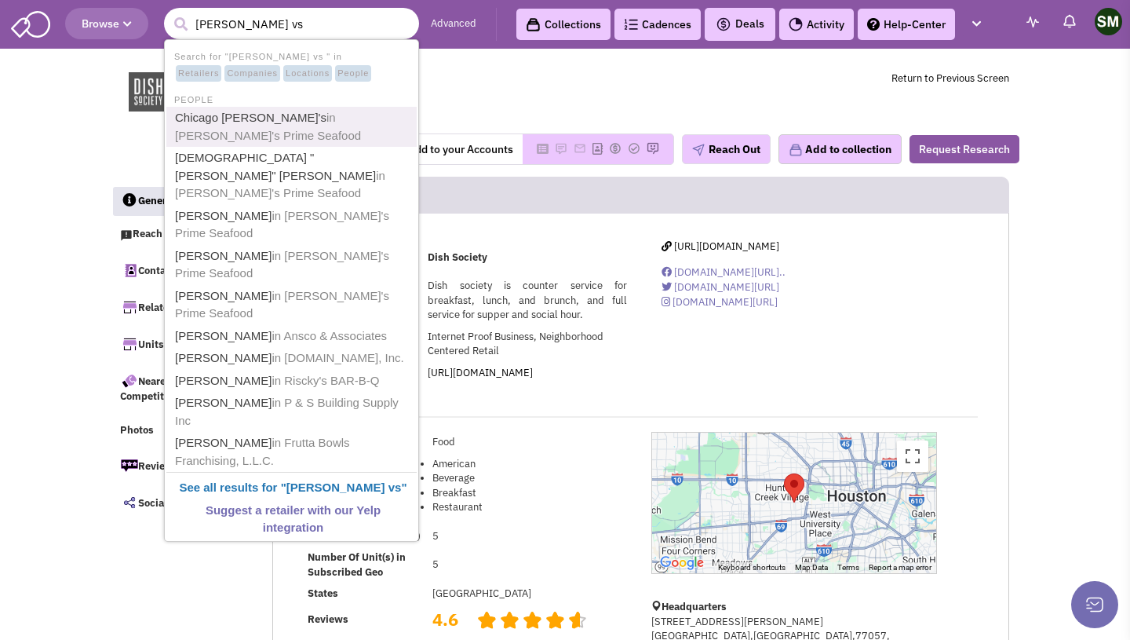
click at [361, 119] on span "in Eddie V's Prime Seafood" at bounding box center [268, 126] width 186 height 31
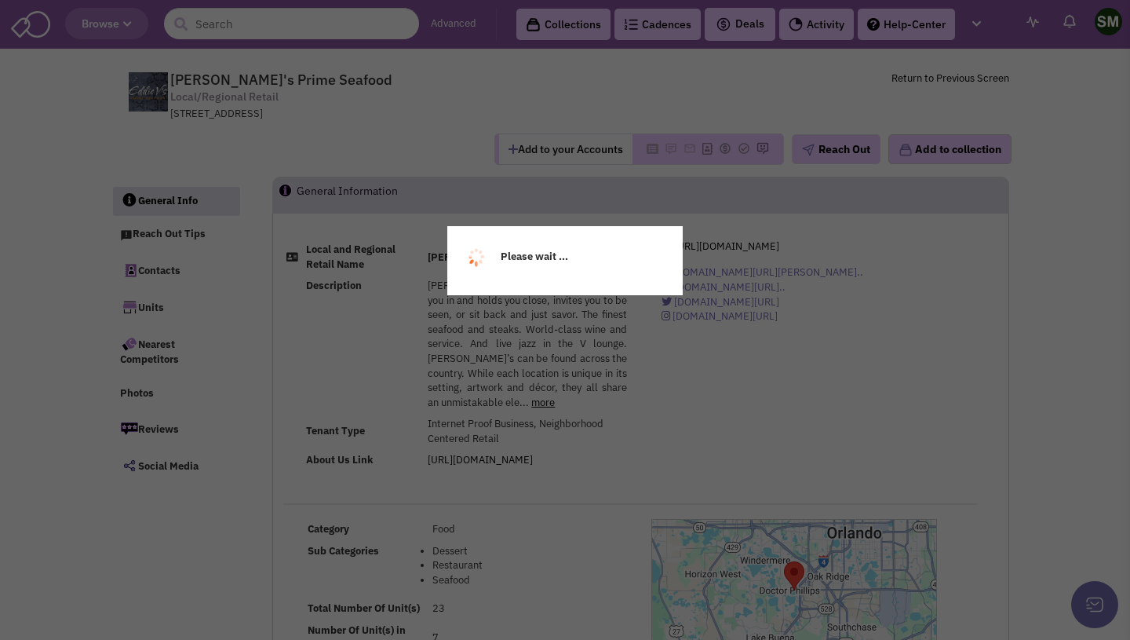
select select
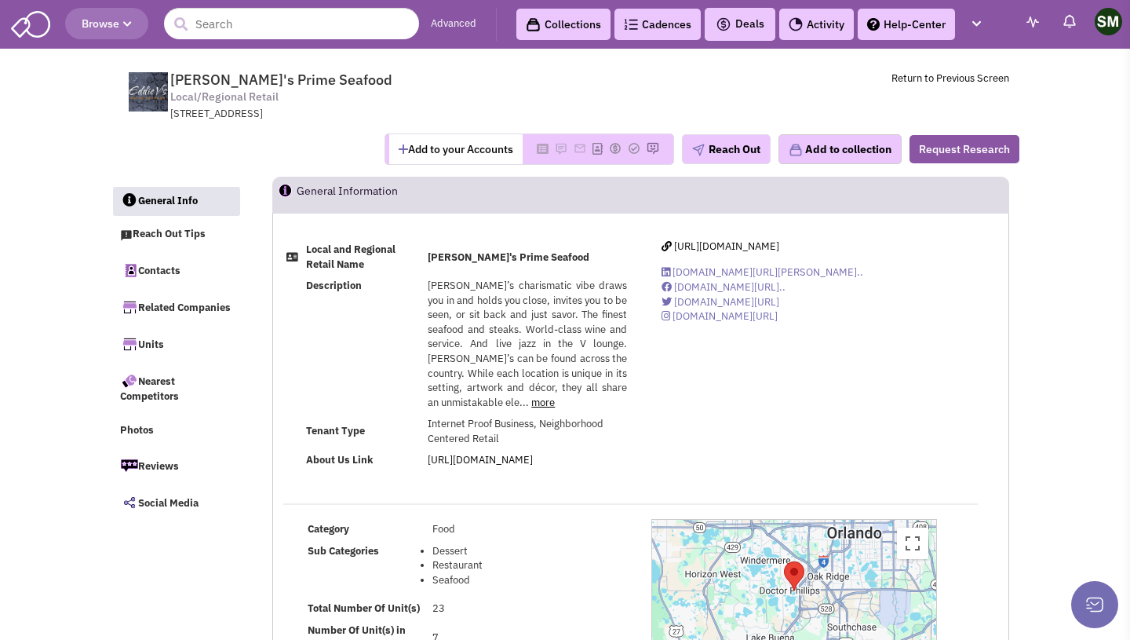
click at [348, 39] on header "Browse Advanced Collections Cadences 0 Deals" at bounding box center [565, 24] width 1130 height 49
click at [343, 24] on input "text" at bounding box center [291, 23] width 255 height 31
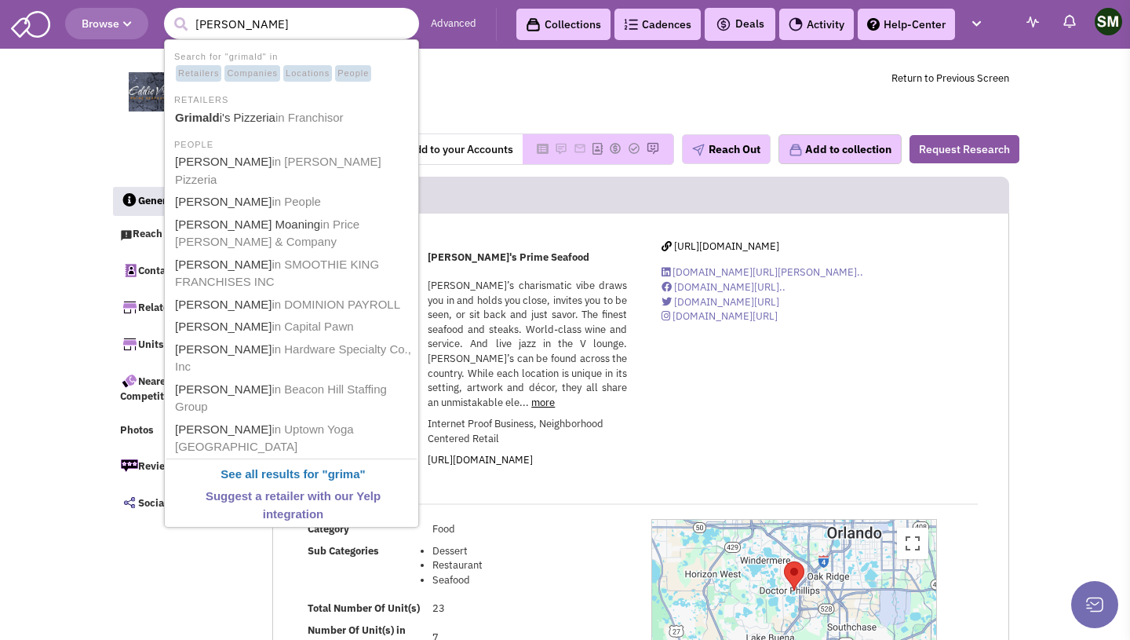
type input "grimaldie"
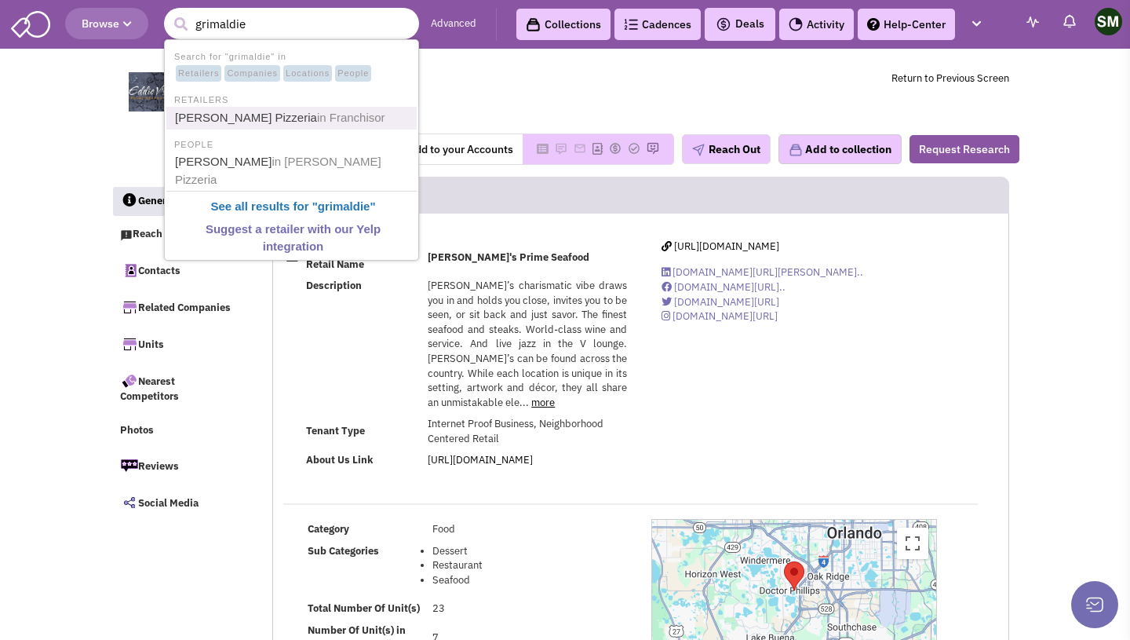
click at [317, 119] on span "in Franchisor" at bounding box center [351, 117] width 68 height 13
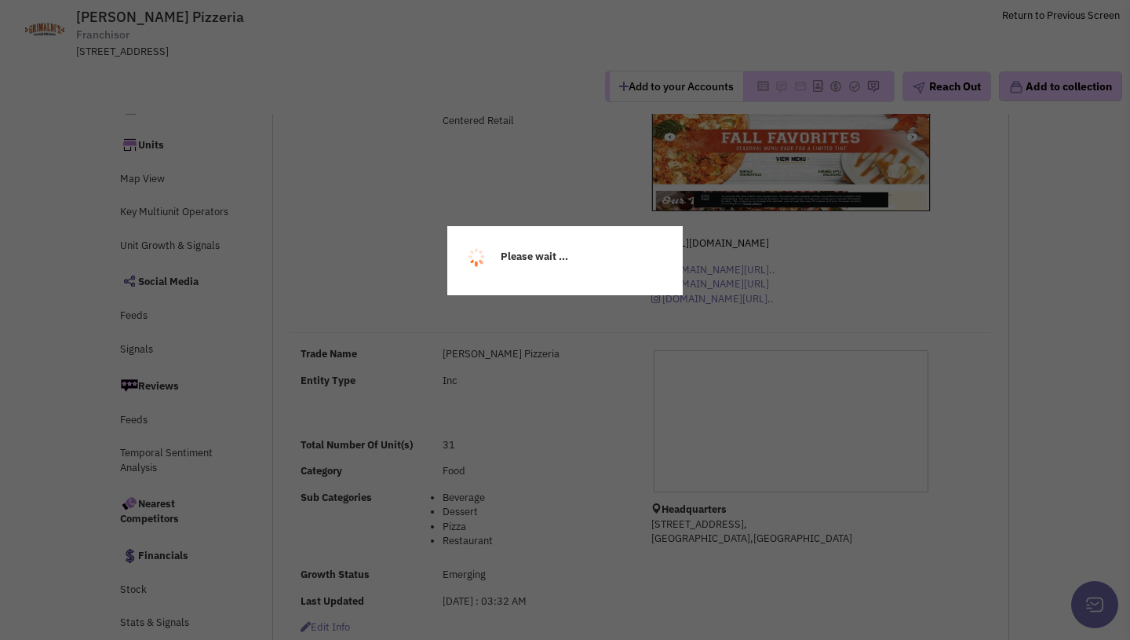
scroll to position [76, 0]
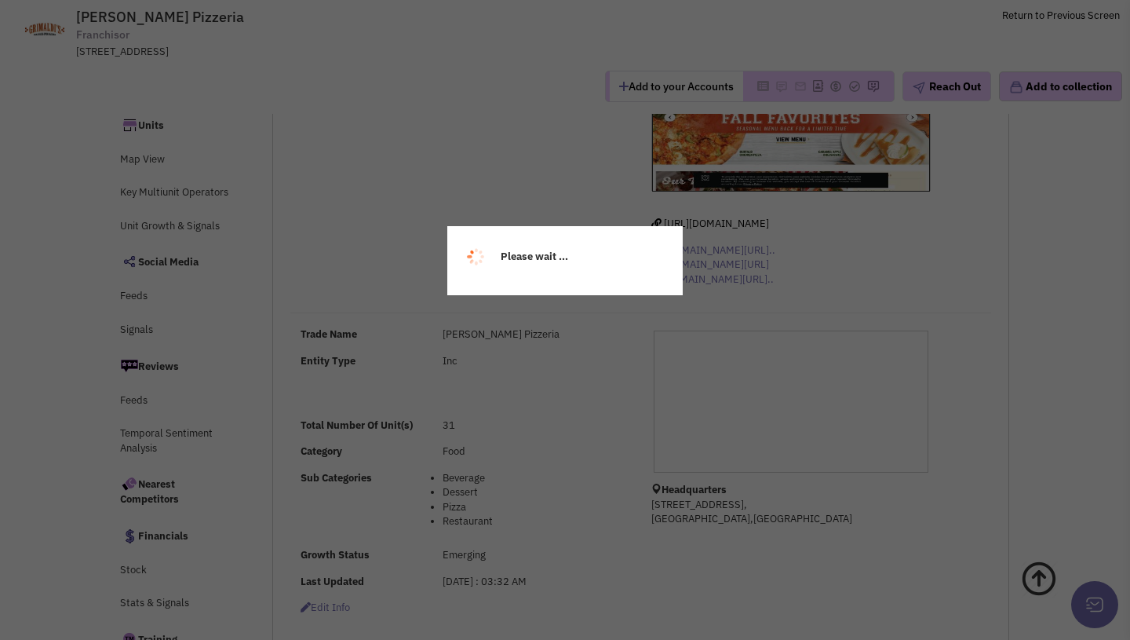
select select
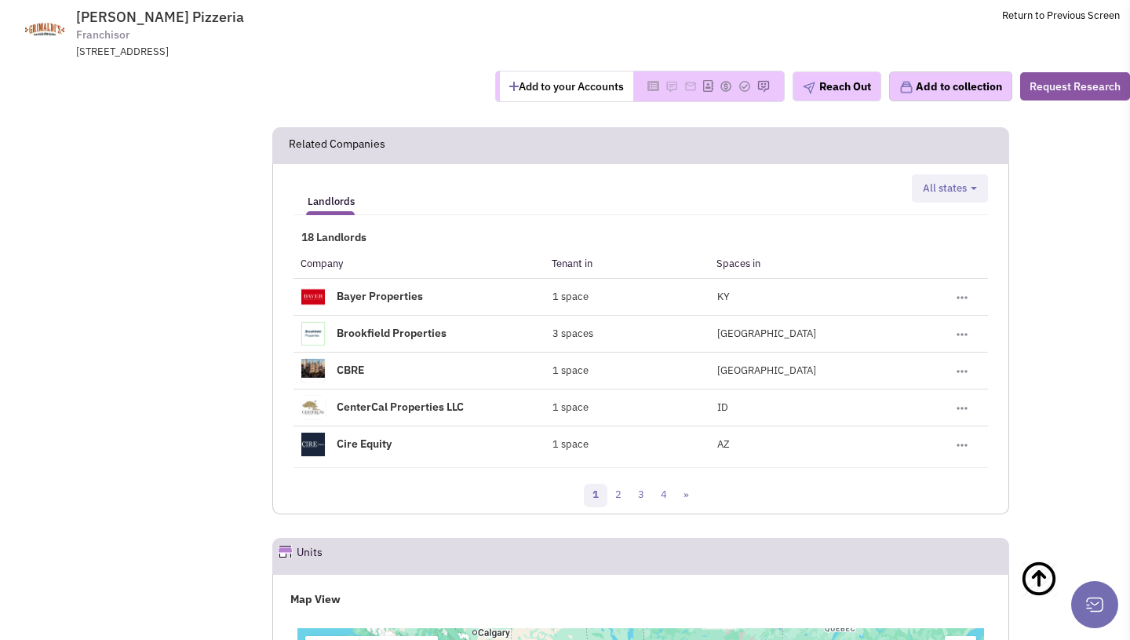
scroll to position [1398, 0]
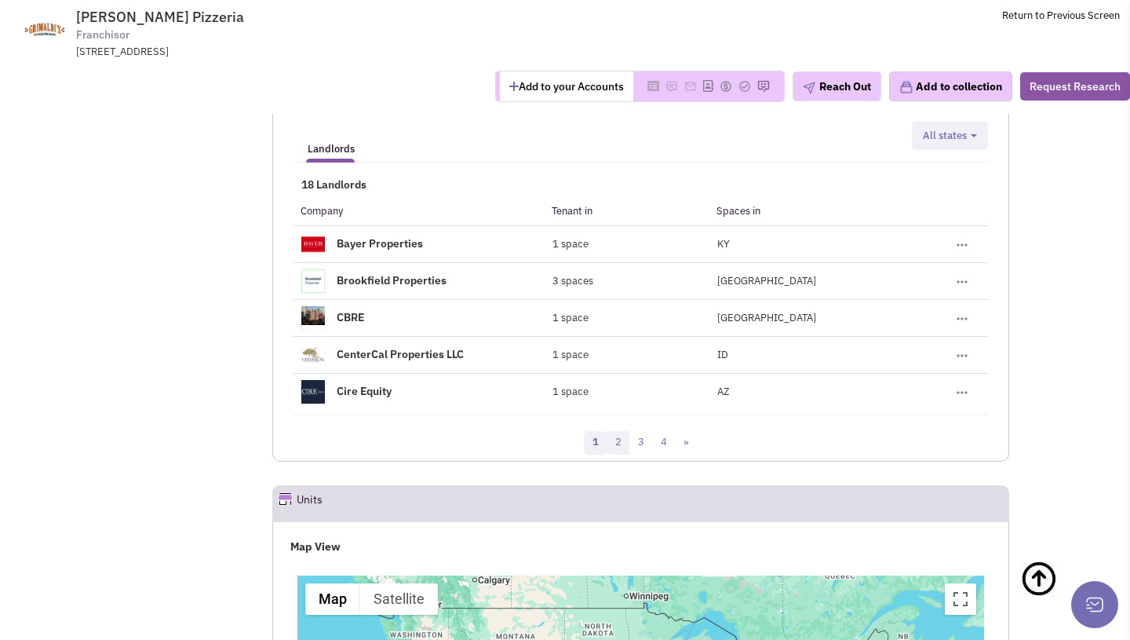
click at [611, 454] on link "2" at bounding box center [619, 443] width 24 height 24
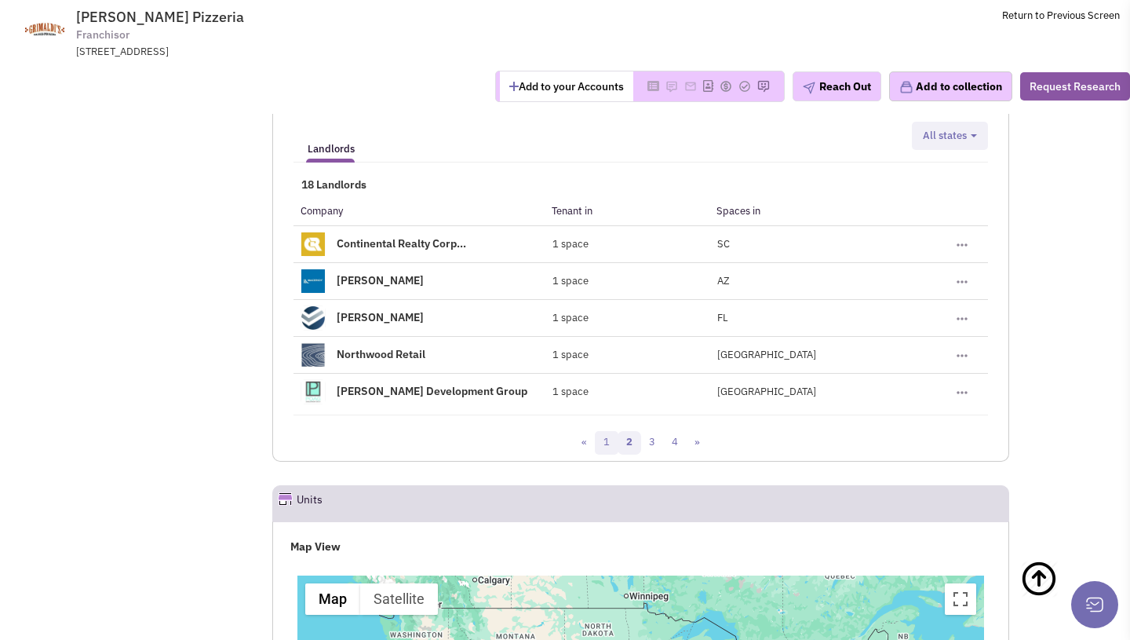
click at [602, 454] on link "1" at bounding box center [607, 443] width 24 height 24
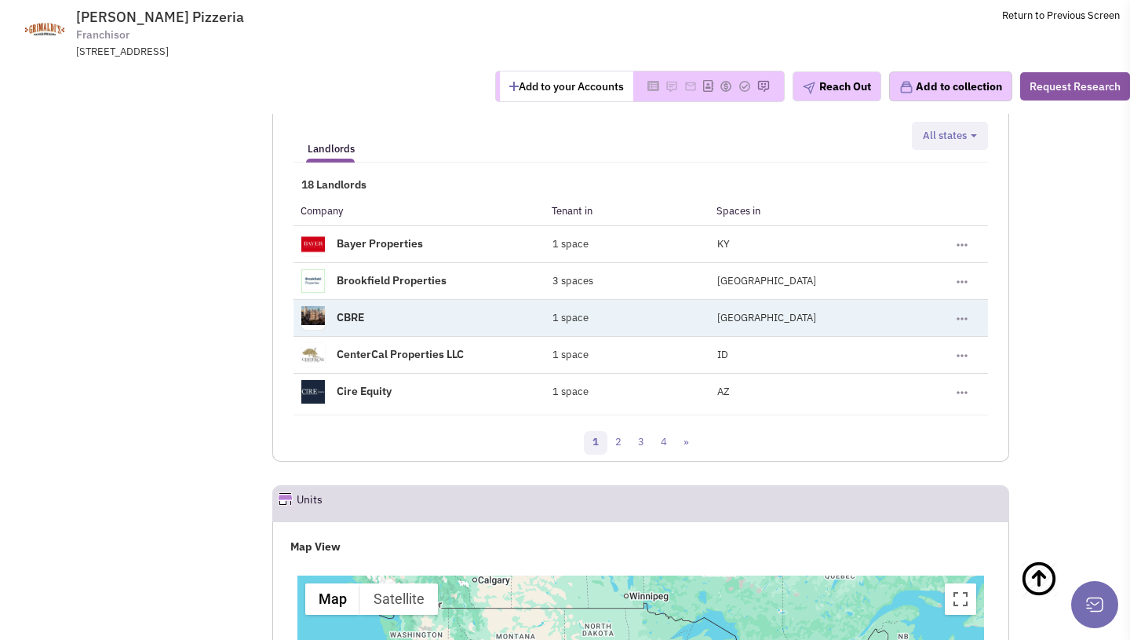
click at [727, 324] on span "[GEOGRAPHIC_DATA]" at bounding box center [766, 317] width 99 height 13
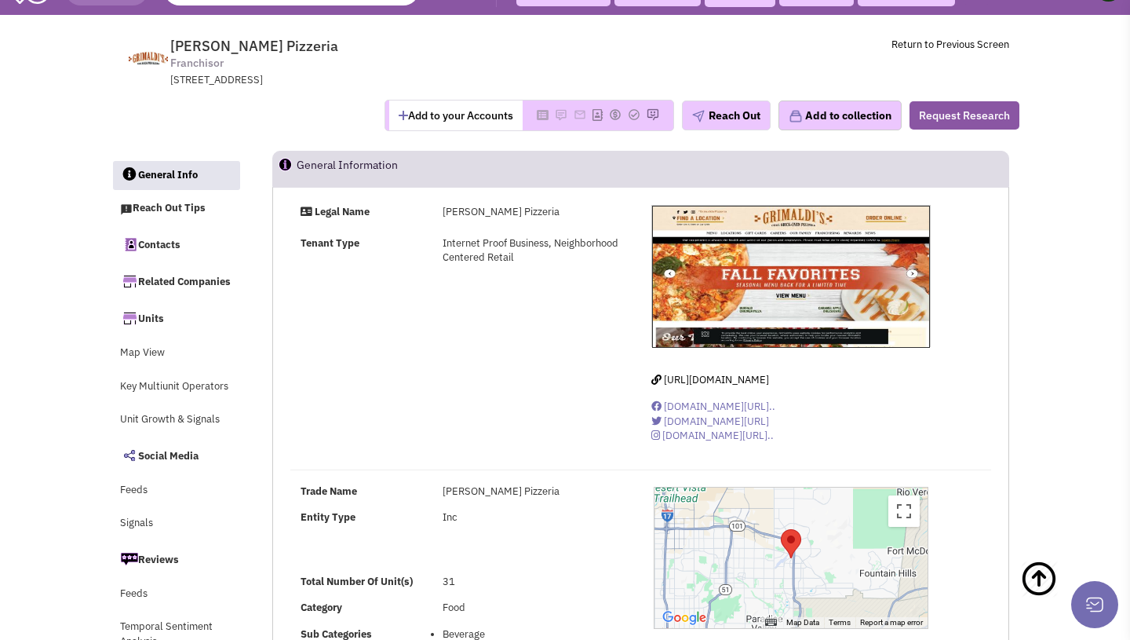
scroll to position [0, 0]
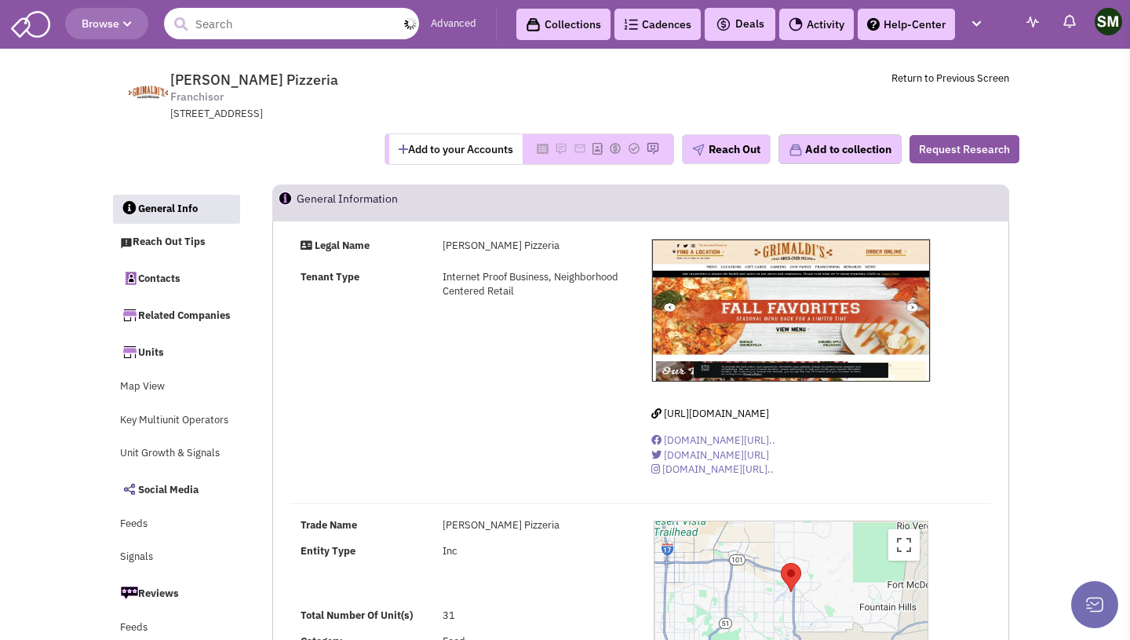
click at [266, 31] on input "text" at bounding box center [291, 23] width 255 height 31
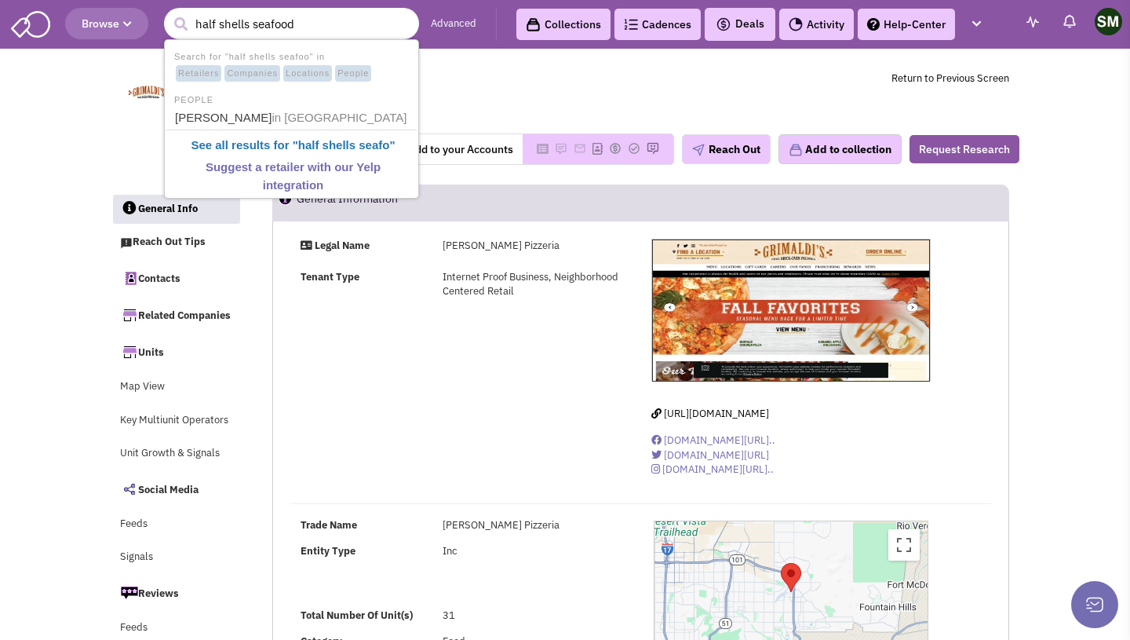
type input "half shells seafood"
click at [169, 13] on button "submit" at bounding box center [181, 25] width 24 height 24
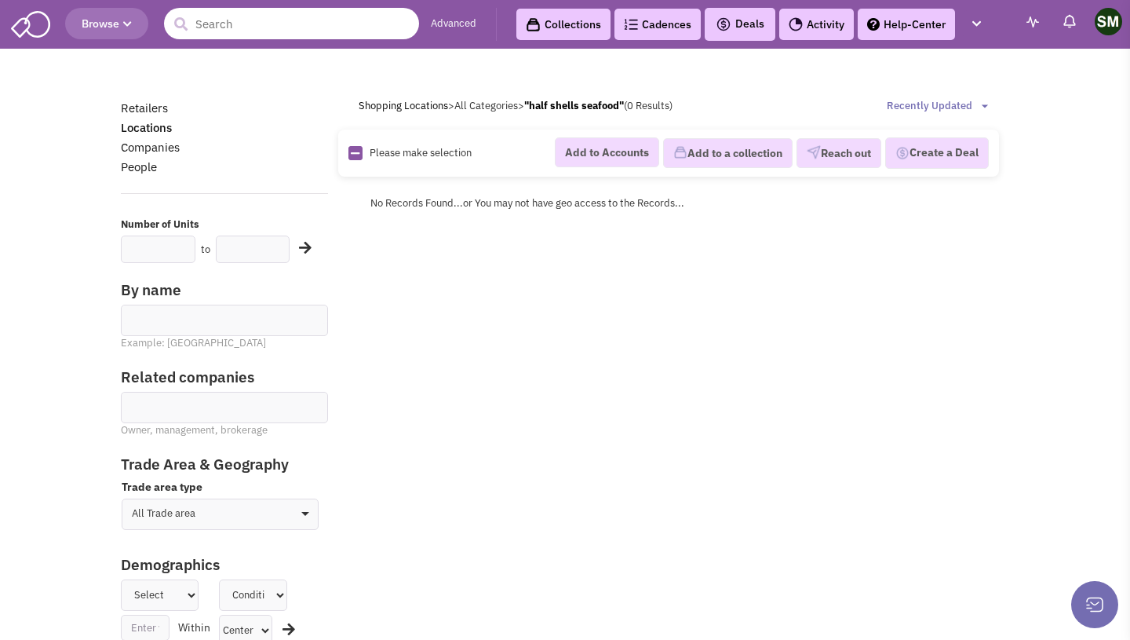
click at [230, 24] on input "text" at bounding box center [291, 23] width 255 height 31
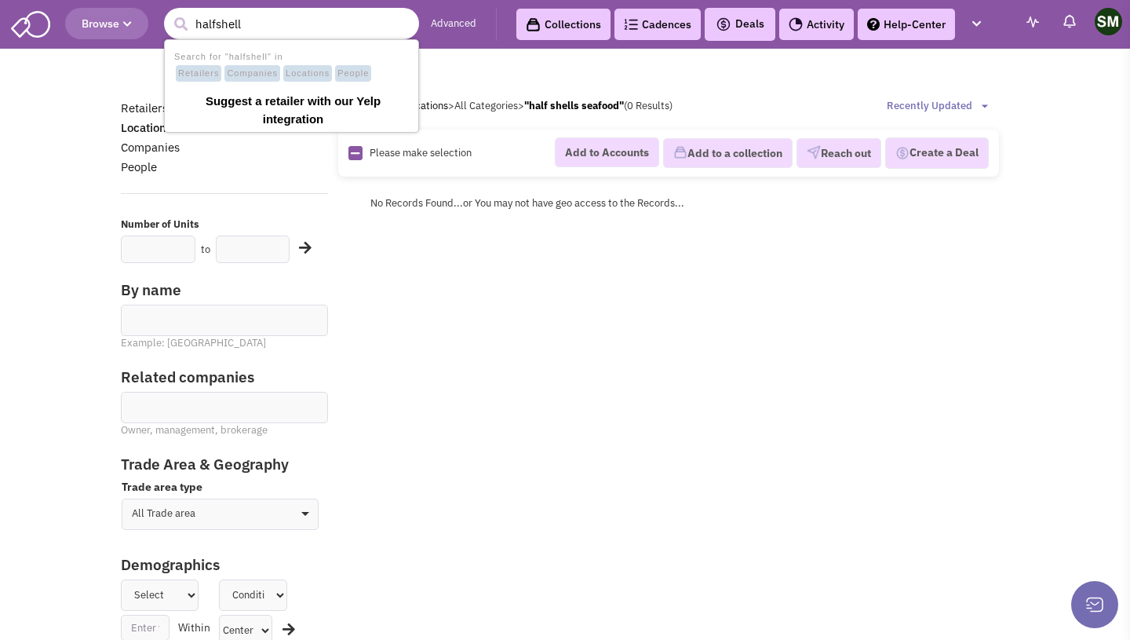
type input "halfshells"
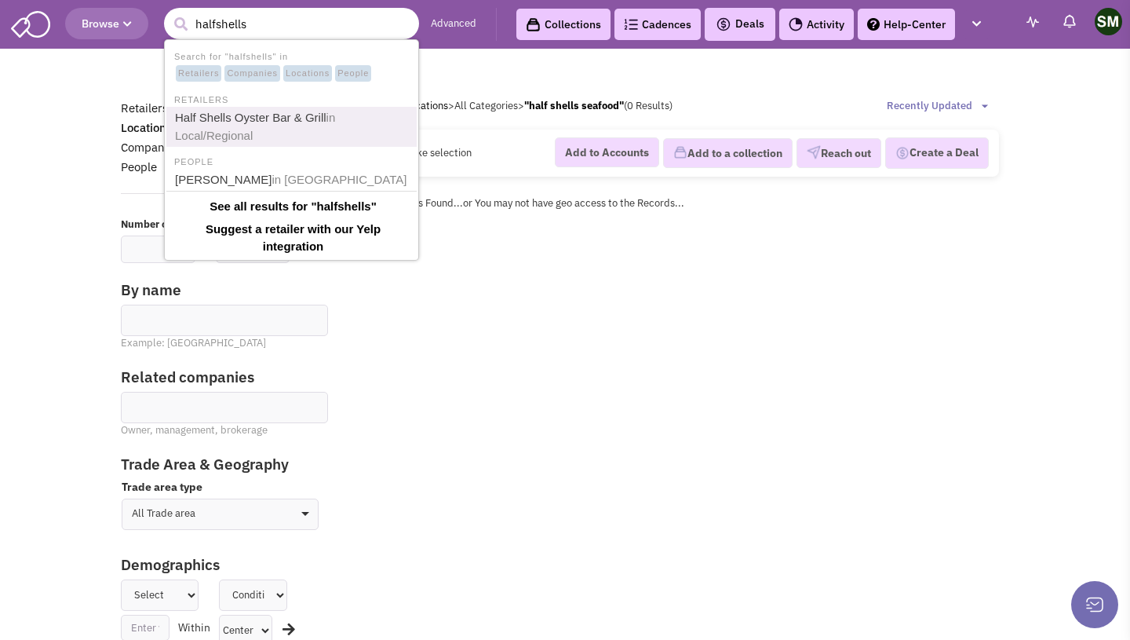
click at [301, 114] on link "Half Shells Oyster Bar & Grill in Local/Regional" at bounding box center [293, 127] width 246 height 38
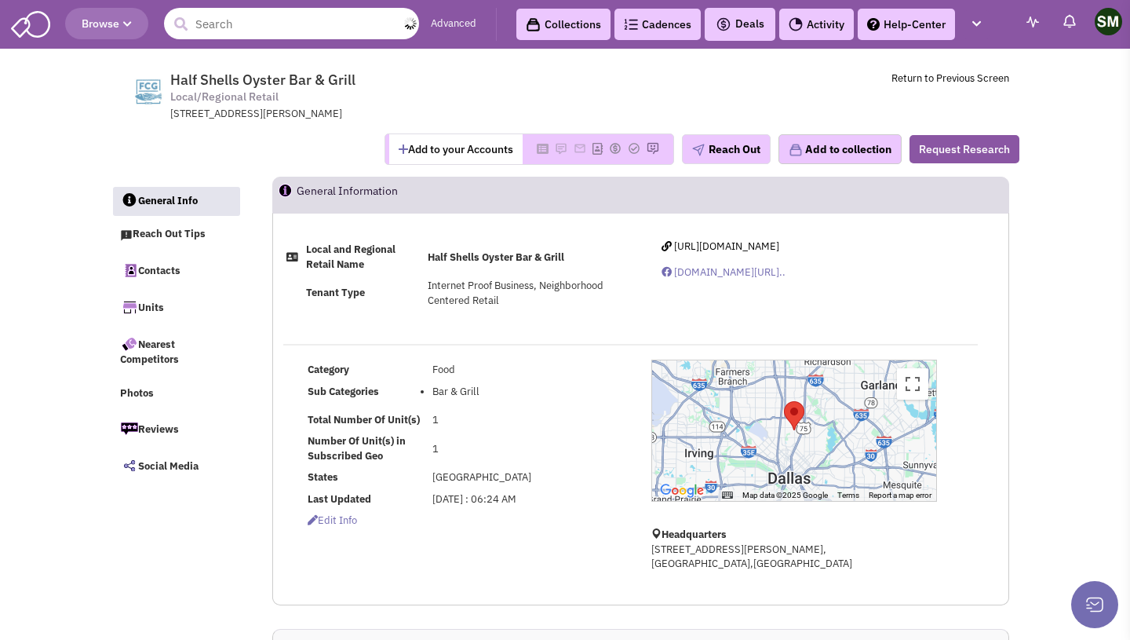
click at [262, 24] on input "text" at bounding box center [291, 23] width 255 height 31
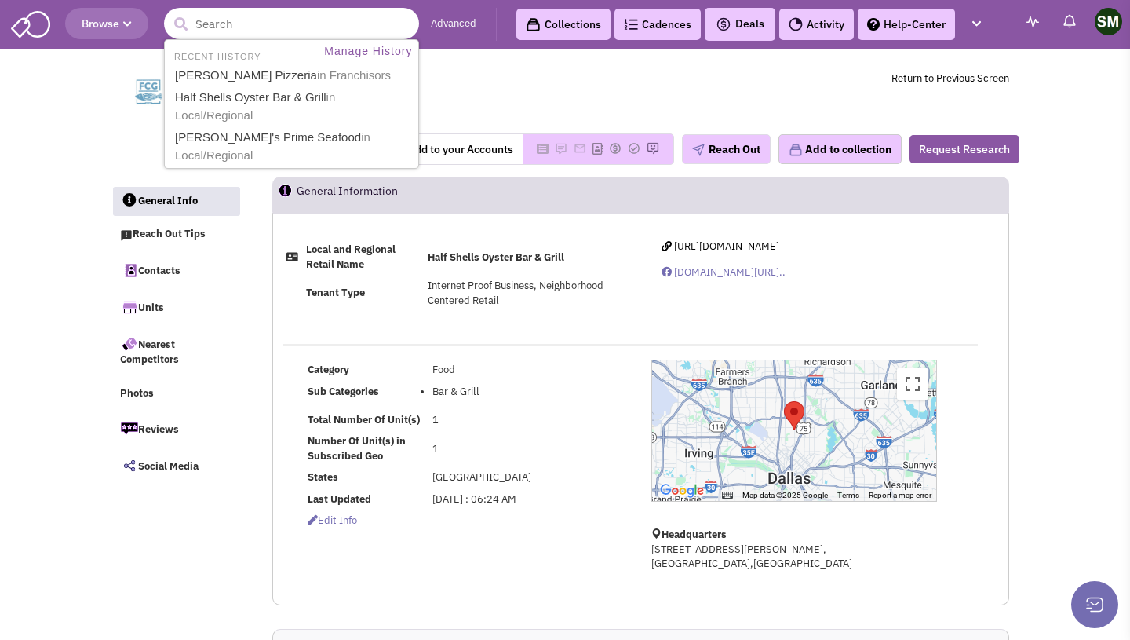
click at [253, 25] on input "text" at bounding box center [291, 23] width 255 height 31
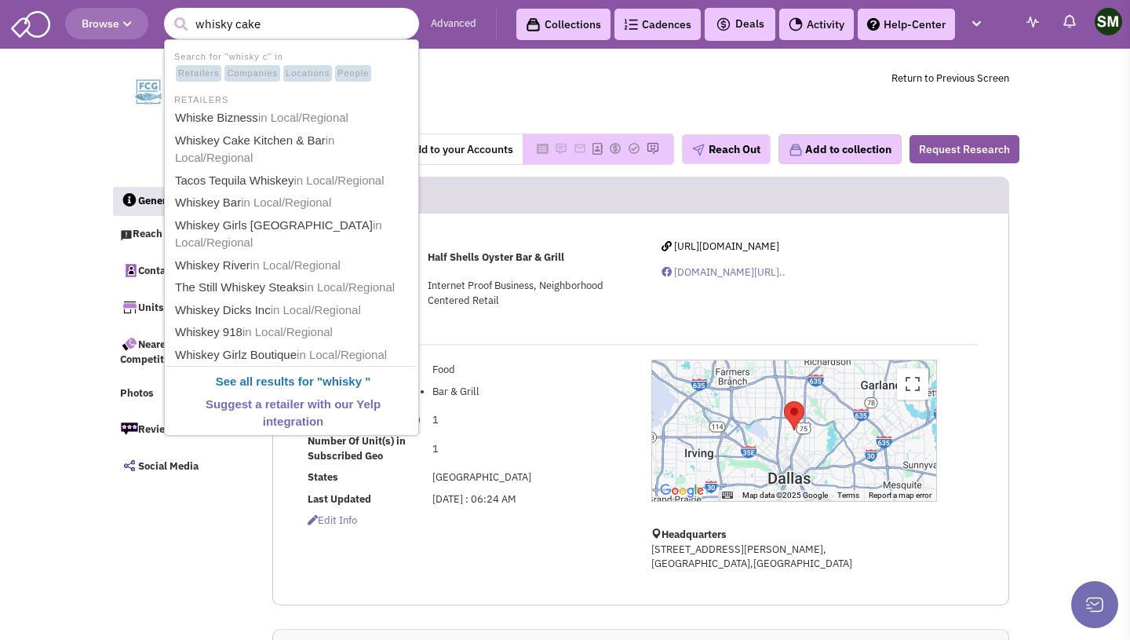
type input "whisky cake"
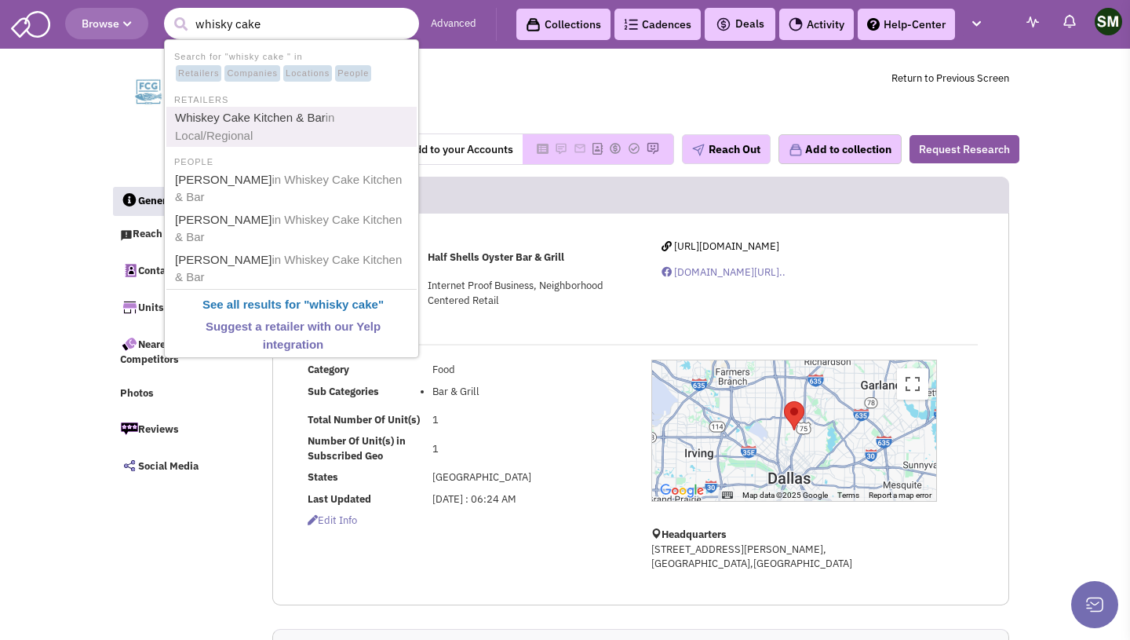
click at [259, 134] on link "Whiskey Cake Kitchen & Bar in Local/Regional" at bounding box center [293, 127] width 246 height 38
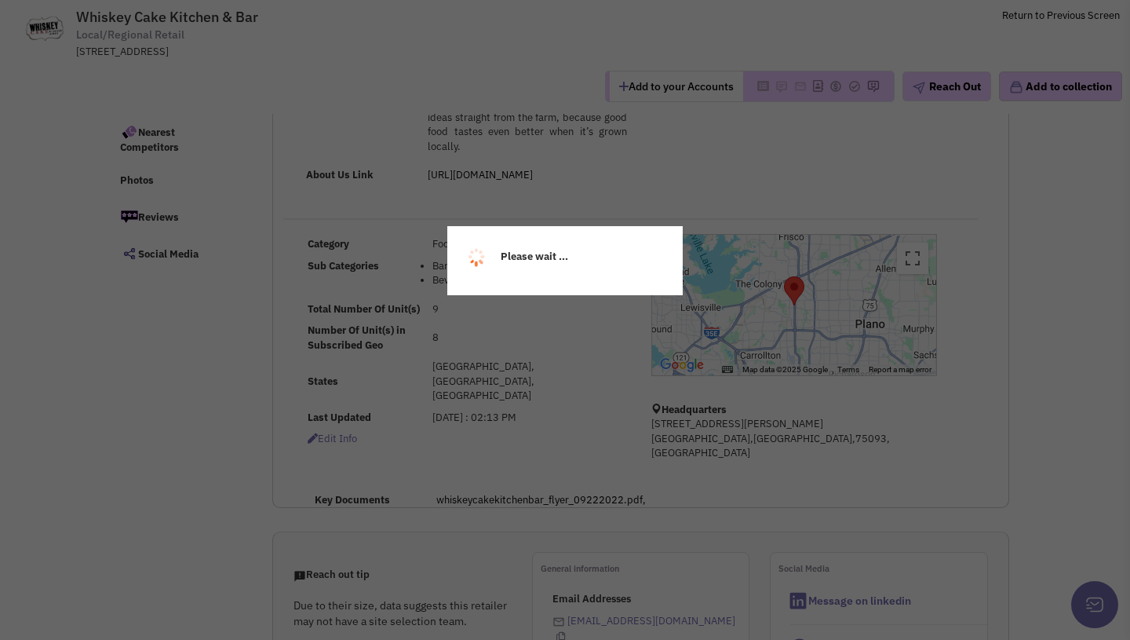
select select
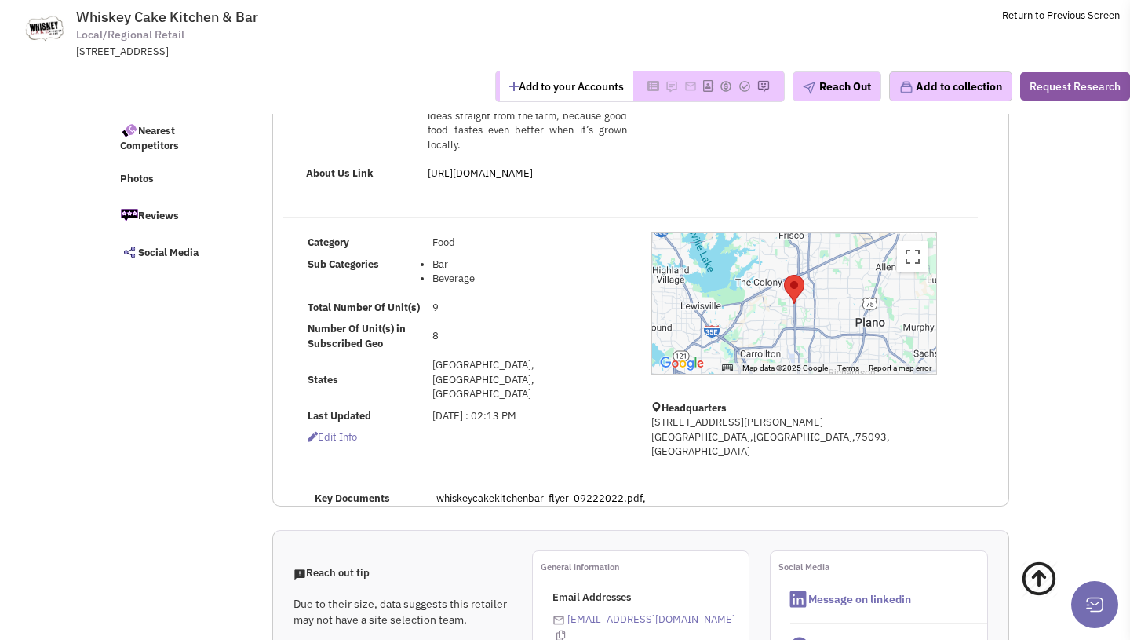
select select
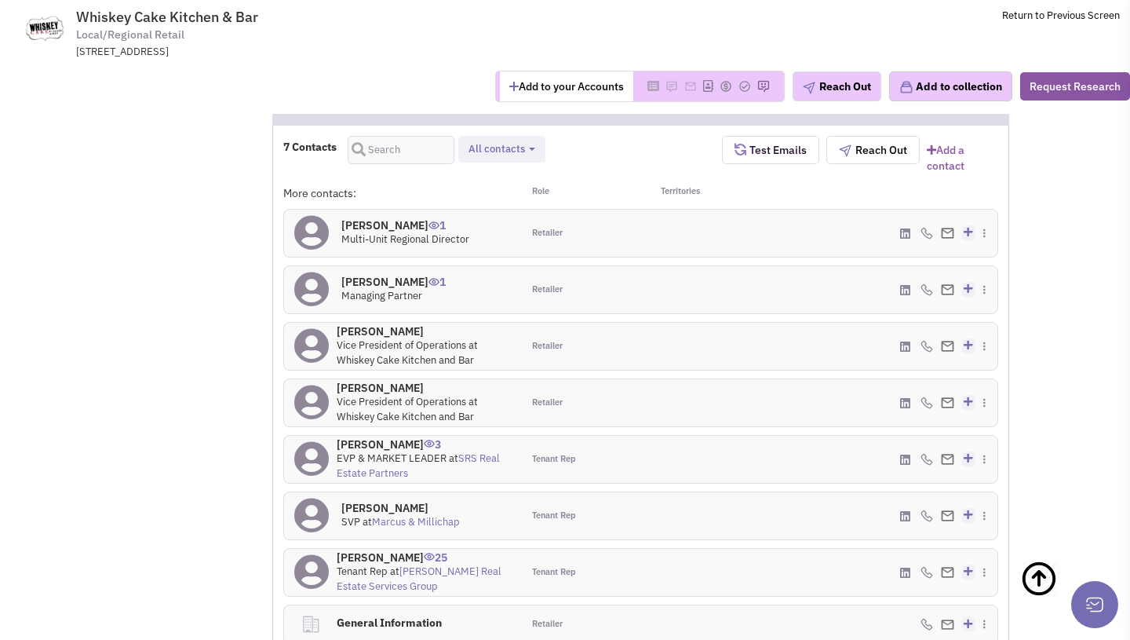
scroll to position [957, 0]
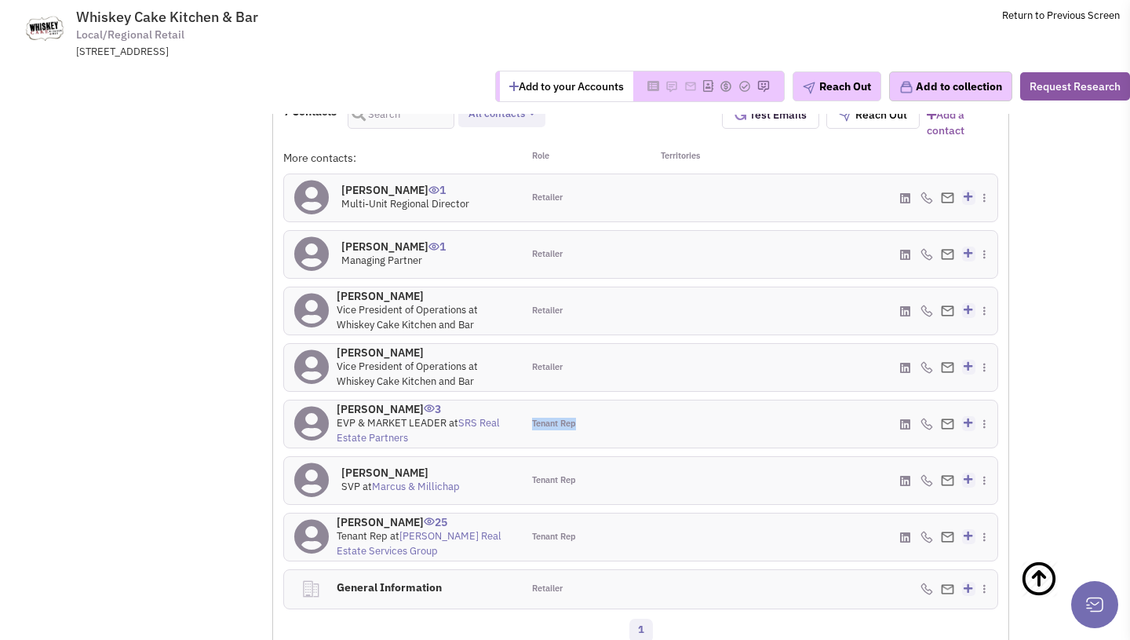
drag, startPoint x: 527, startPoint y: 396, endPoint x: 577, endPoint y: 396, distance: 50.2
click at [578, 400] on div "Tenant Rep" at bounding box center [581, 423] width 118 height 47
click at [577, 400] on div "Tenant Rep" at bounding box center [581, 423] width 118 height 47
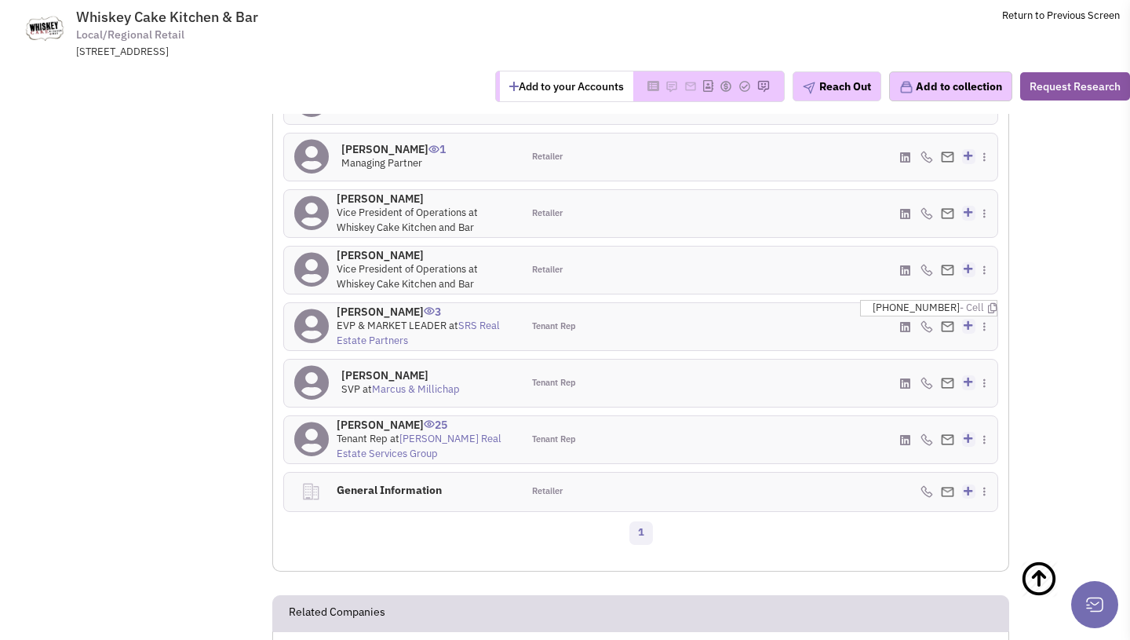
scroll to position [1054, 0]
drag, startPoint x: 829, startPoint y: 279, endPoint x: 932, endPoint y: 288, distance: 103.2
click at [932, 291] on li "john.artope@srsre.com - Primary" at bounding box center [841, 303] width 311 height 24
copy span "john.artope@srsre.com"
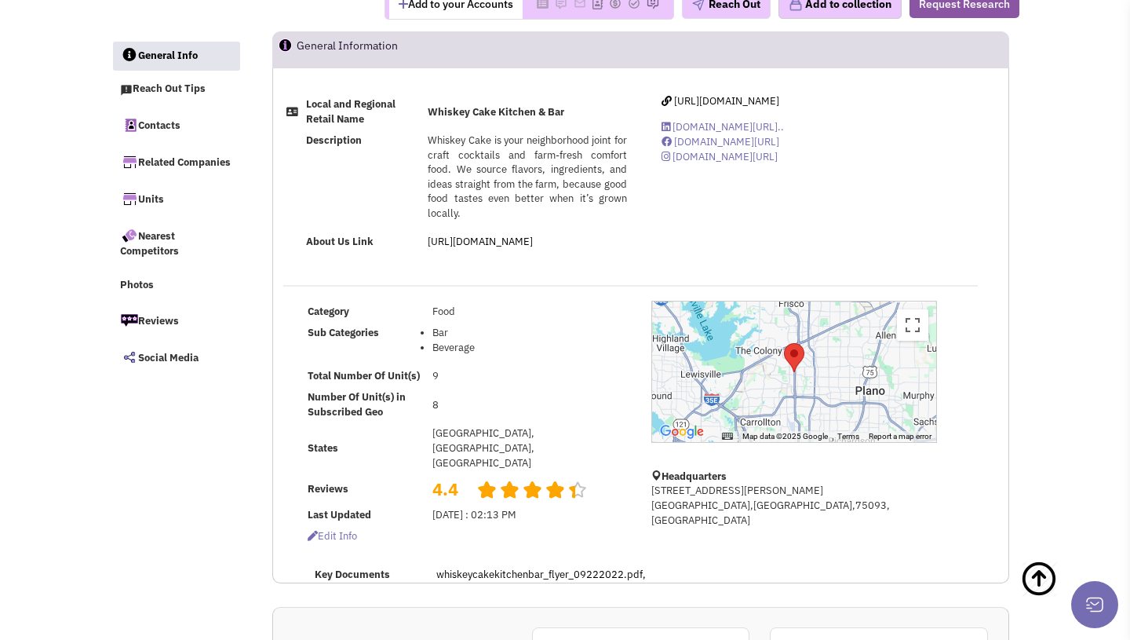
scroll to position [0, 0]
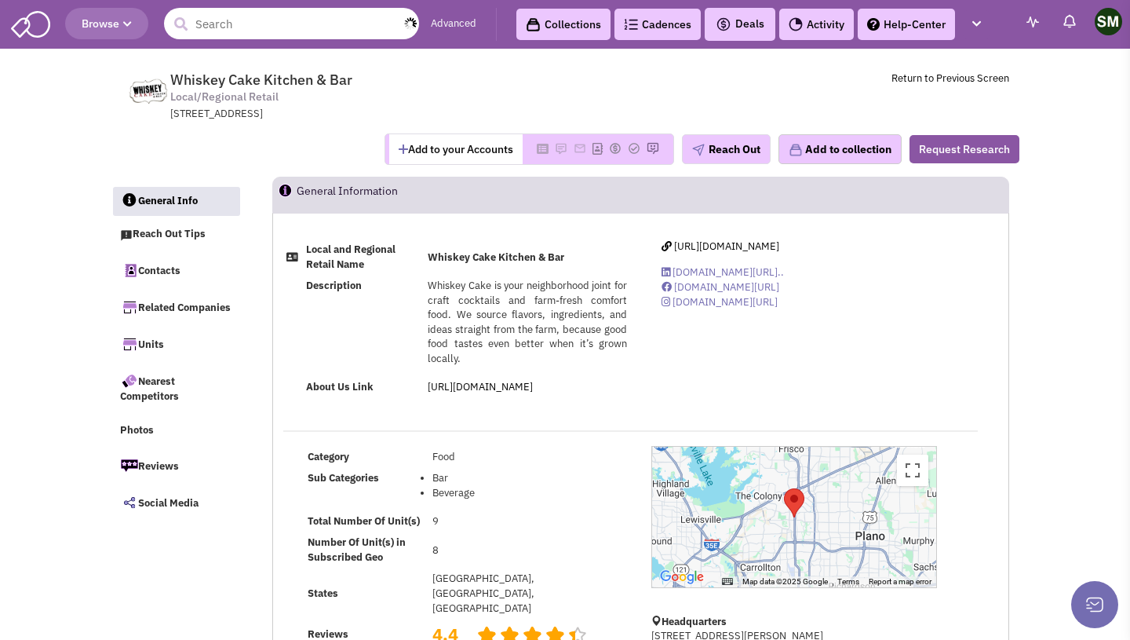
click at [232, 37] on input "text" at bounding box center [291, 23] width 255 height 31
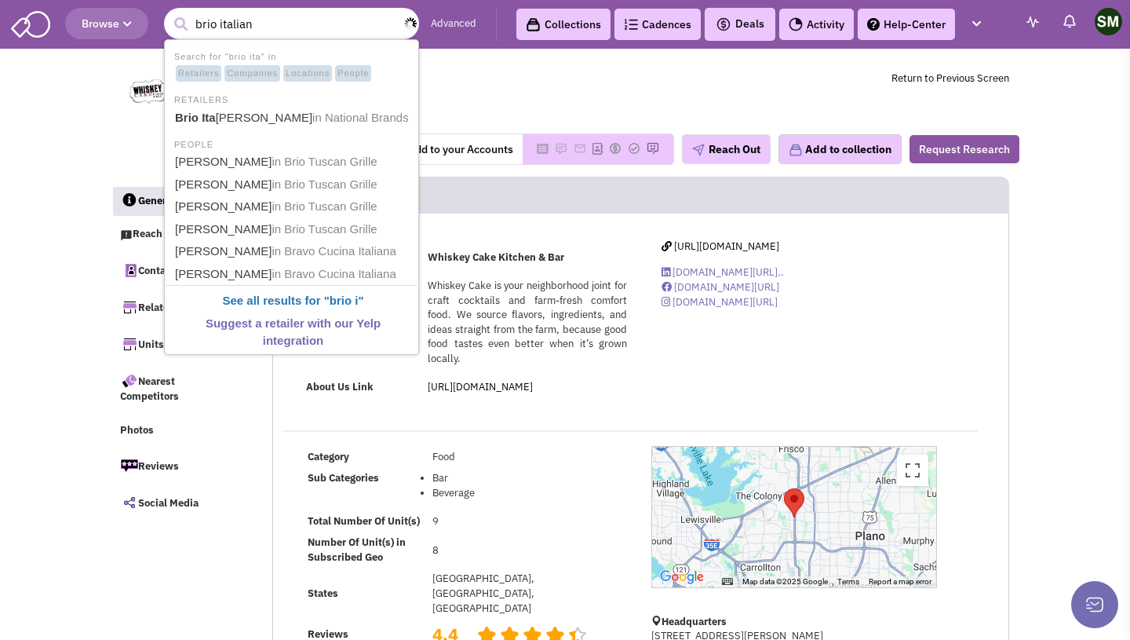
type input "brio italian"
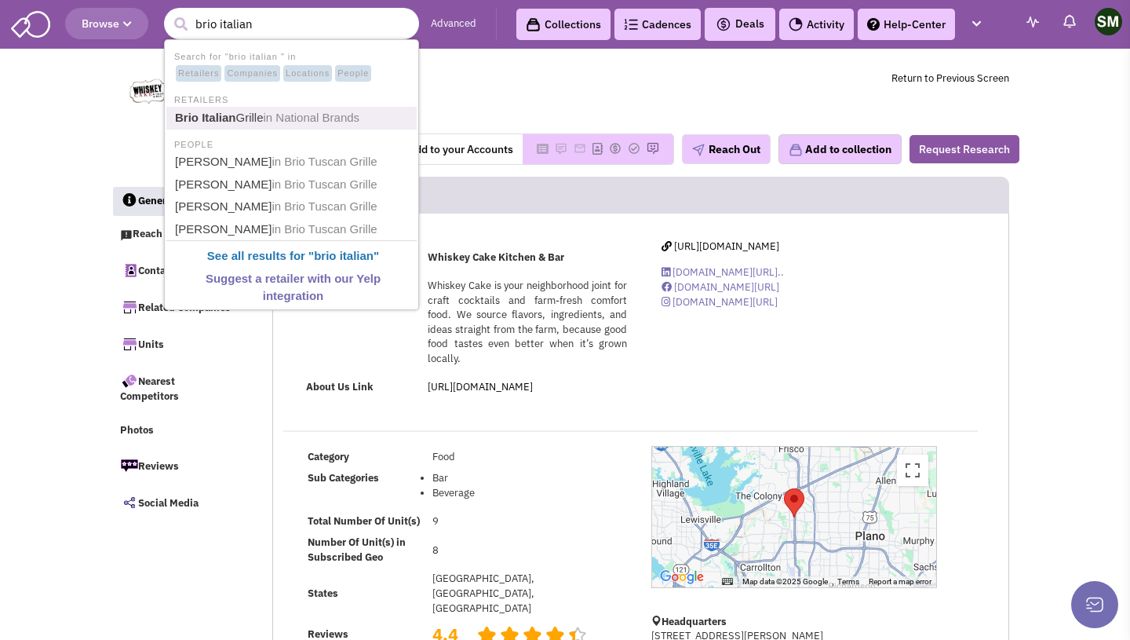
click at [239, 126] on link "Brio Italian Grille in National Brands" at bounding box center [293, 118] width 246 height 21
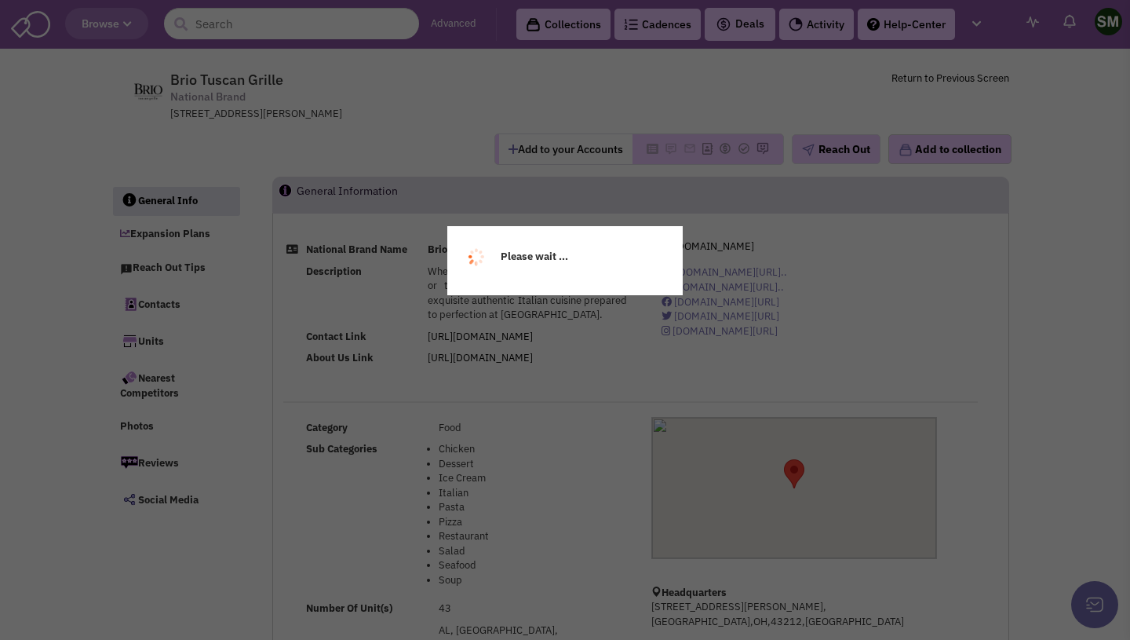
select select
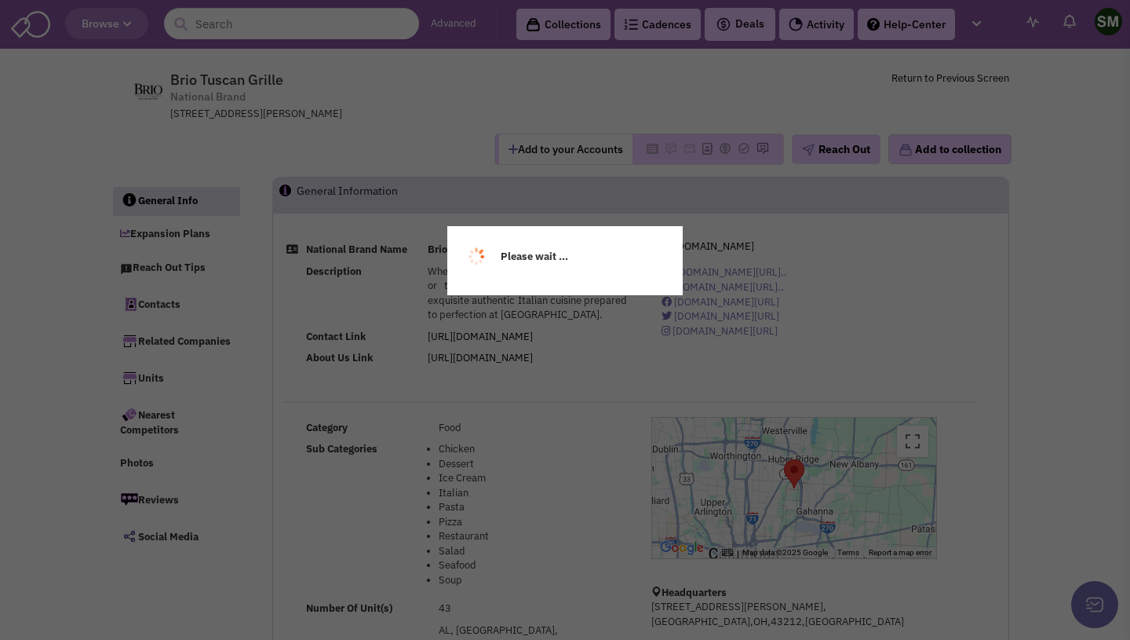
select select
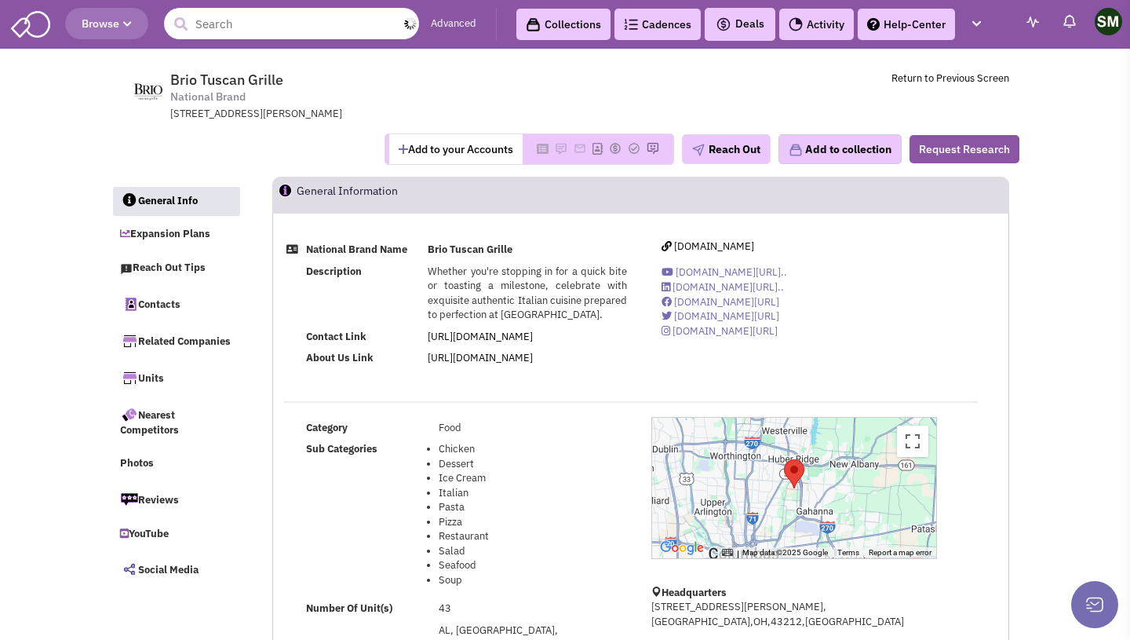
click at [210, 23] on input "text" at bounding box center [291, 23] width 255 height 31
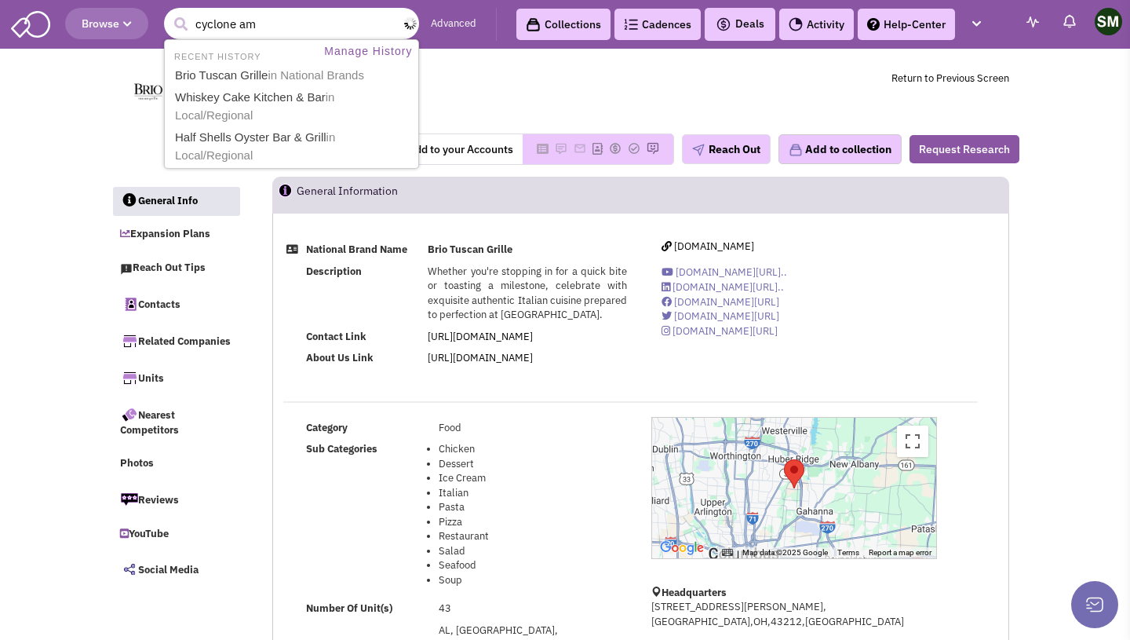
type input "cyclone a"
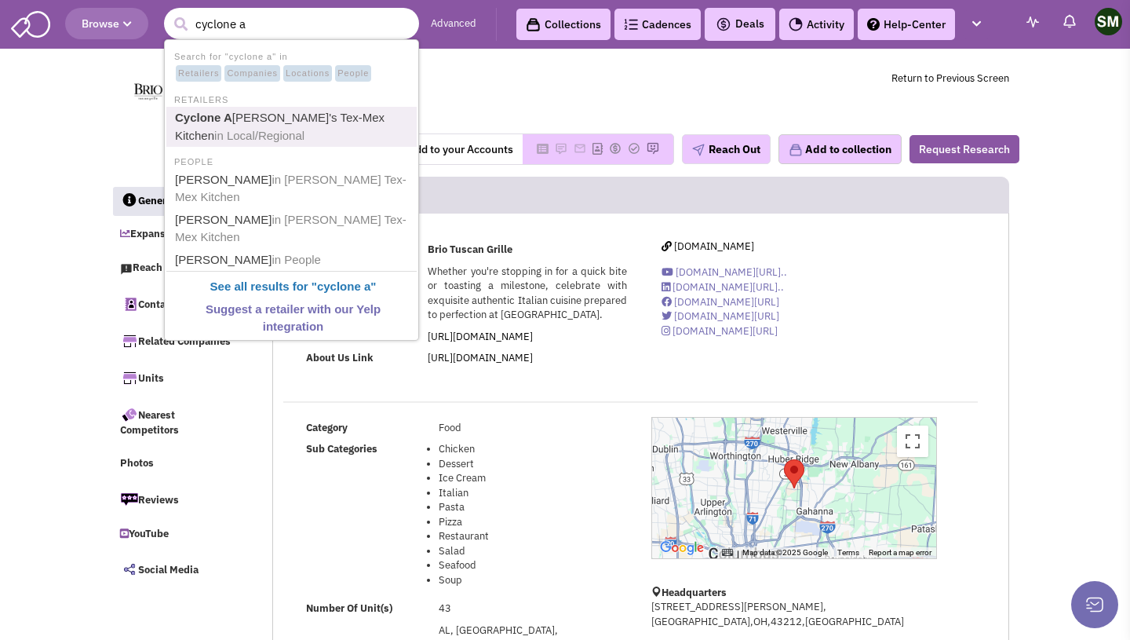
click at [233, 140] on span "in Local/Regional" at bounding box center [259, 135] width 90 height 13
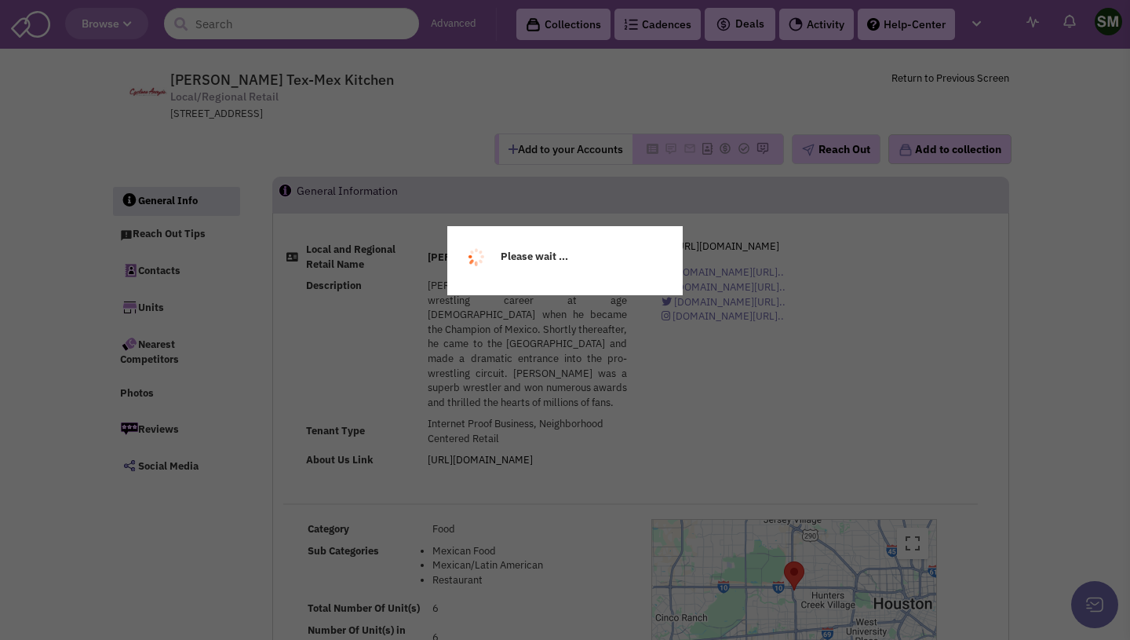
select select
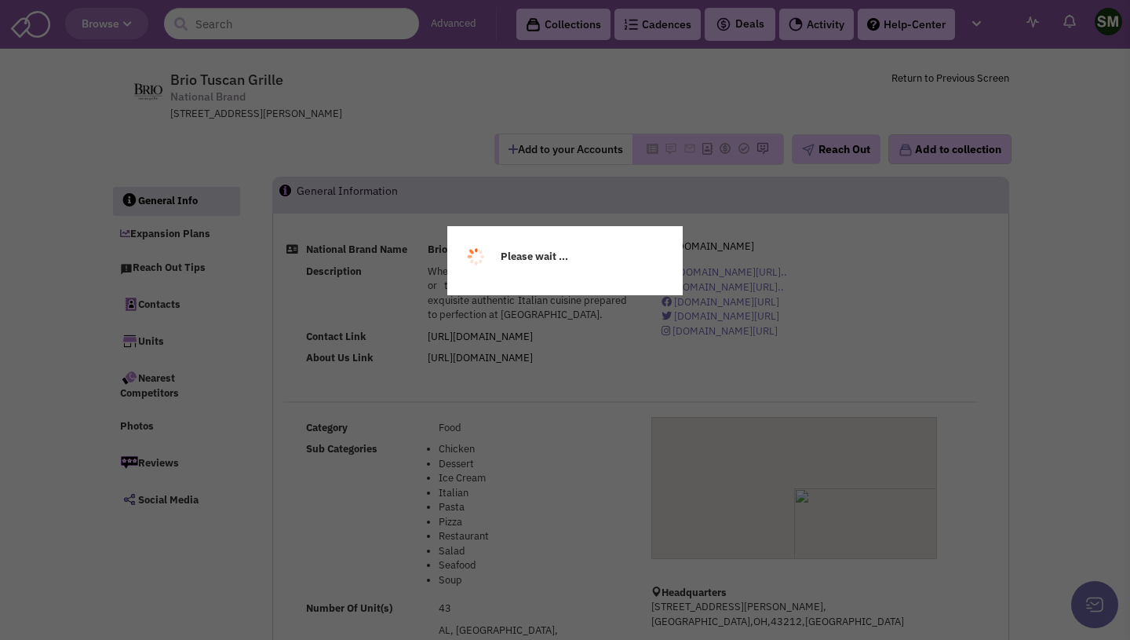
select select
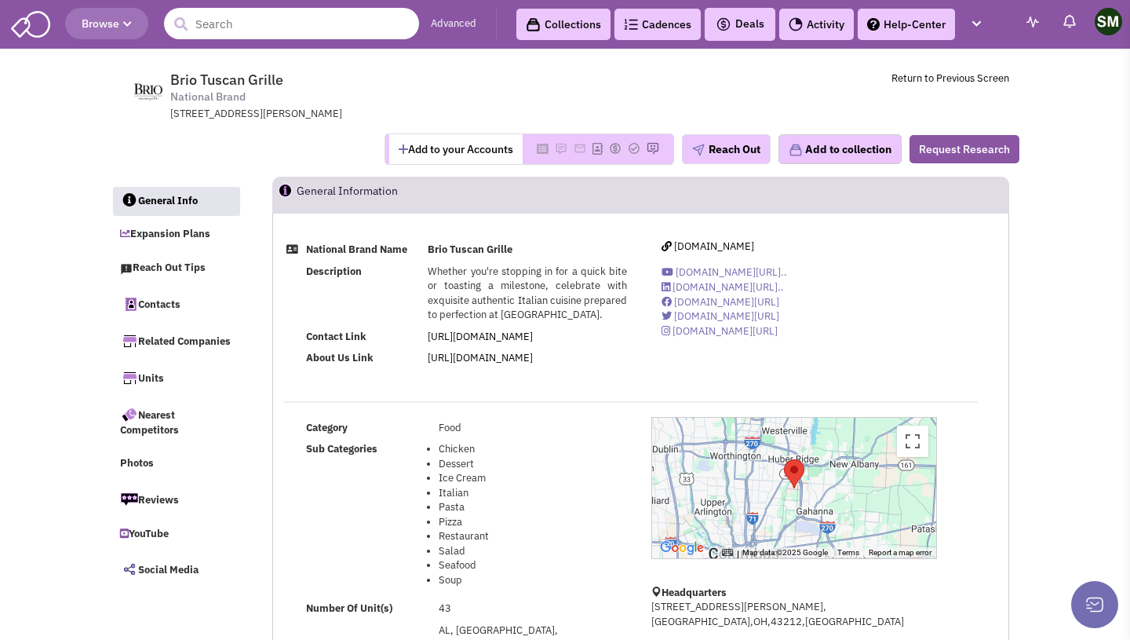
click at [287, 29] on input "text" at bounding box center [291, 23] width 255 height 31
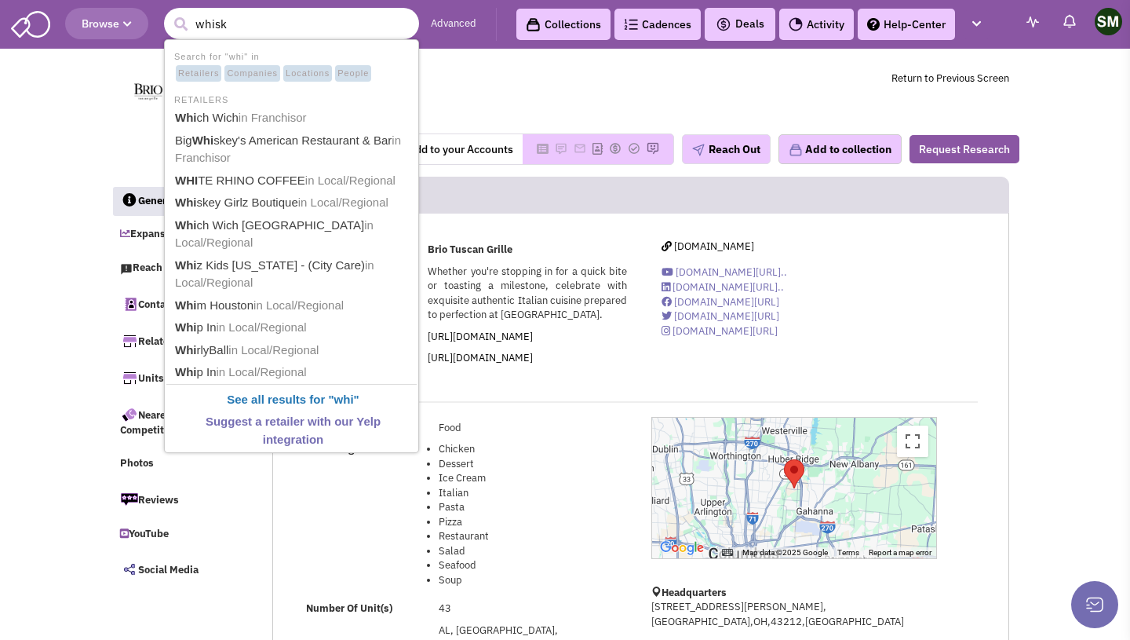
type input "whisky"
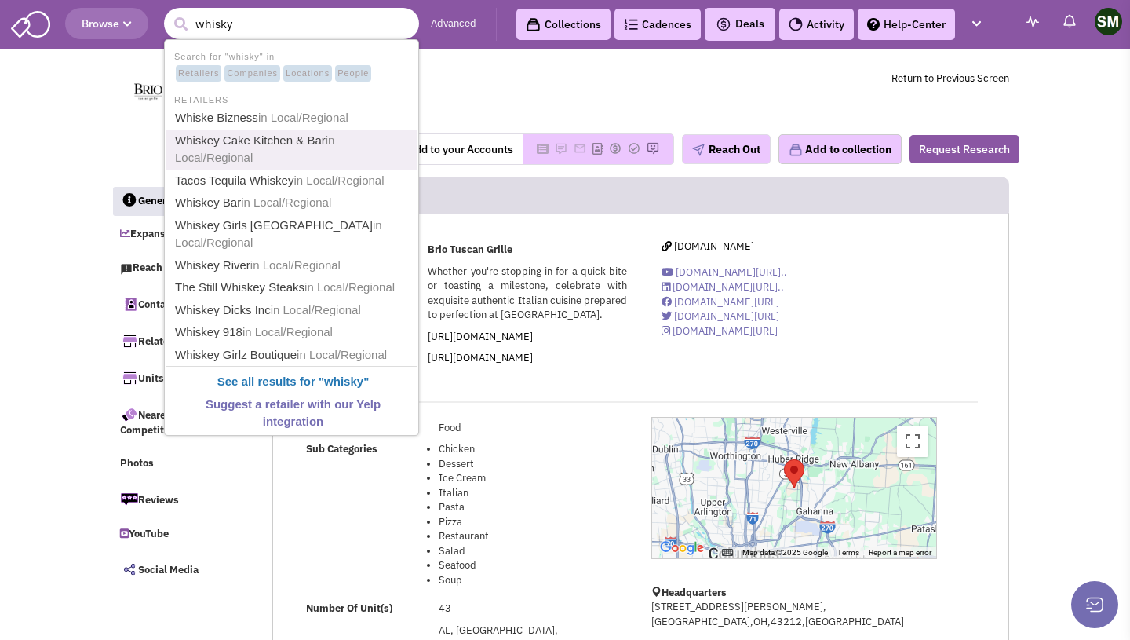
click at [355, 151] on link "Whiskey Cake Kitchen & Bar in Local/Regional" at bounding box center [293, 149] width 246 height 38
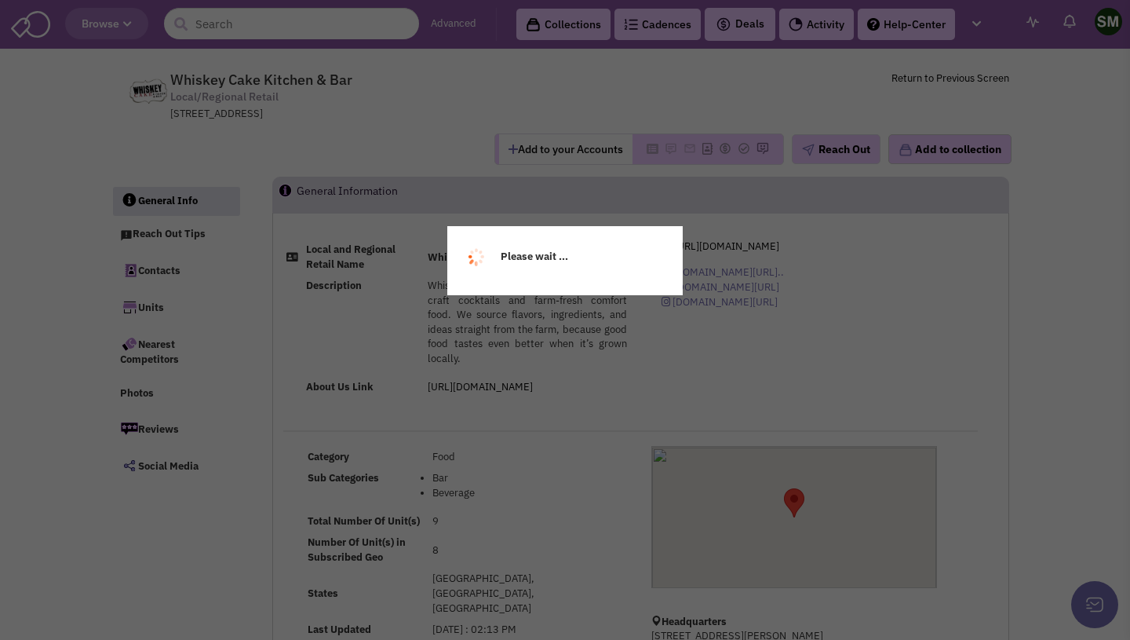
select select
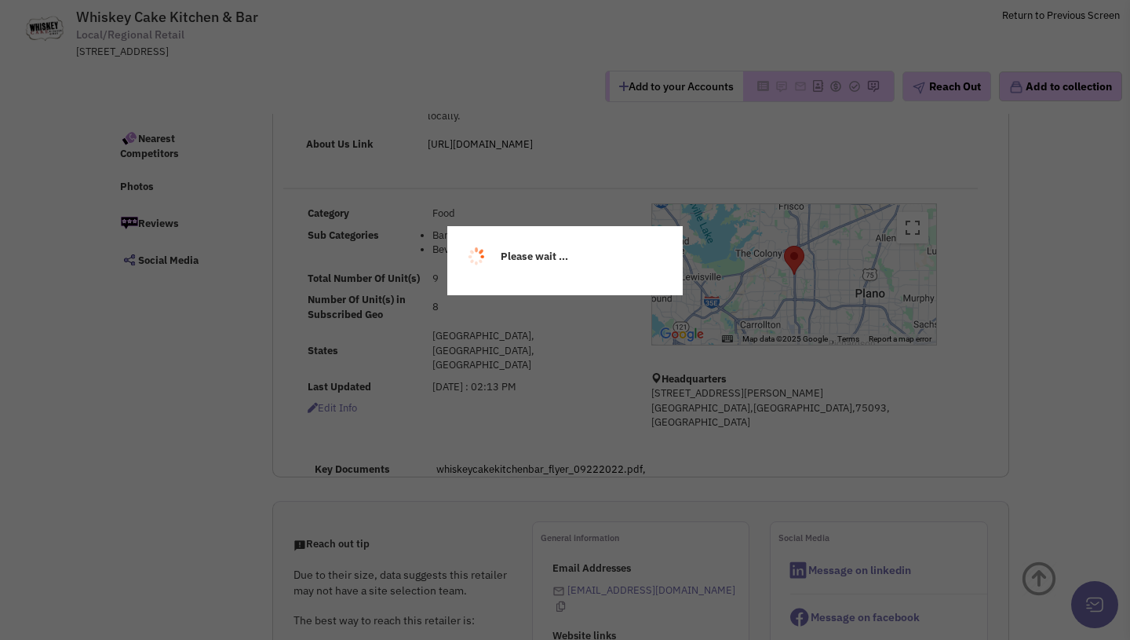
select select
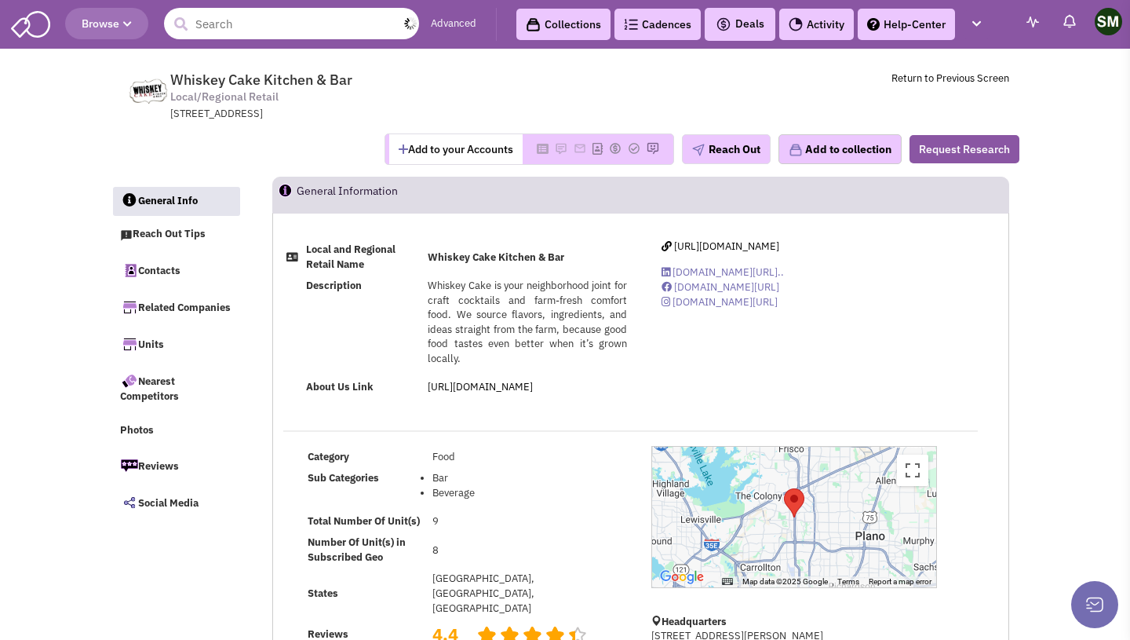
click at [341, 23] on input "text" at bounding box center [291, 23] width 255 height 31
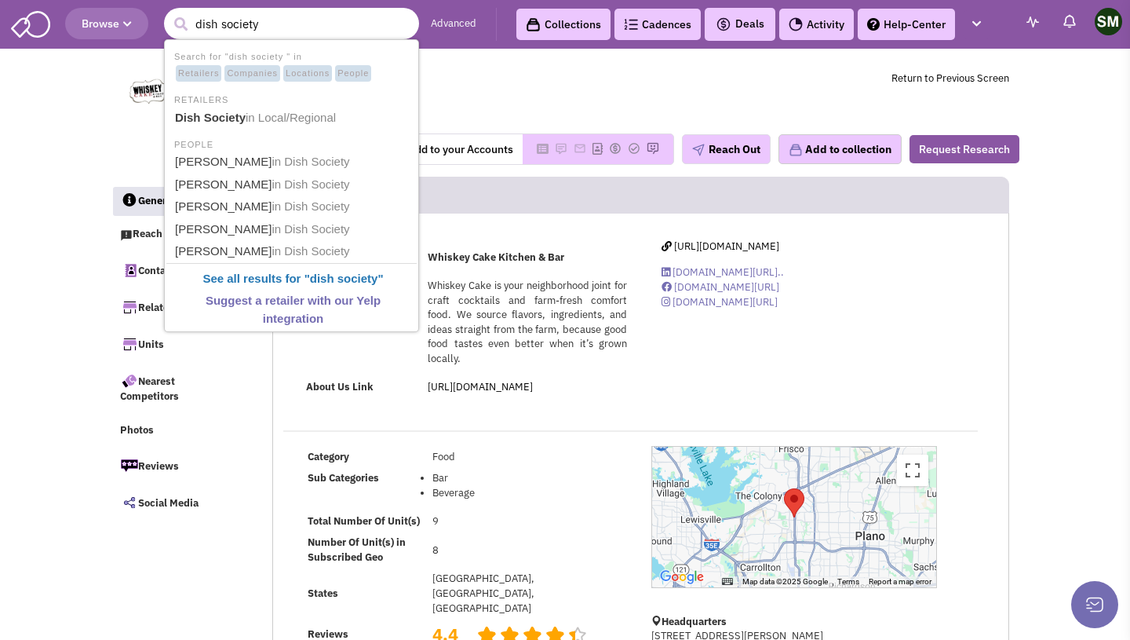
type input "dish society"
click at [169, 13] on button "submit" at bounding box center [181, 25] width 24 height 24
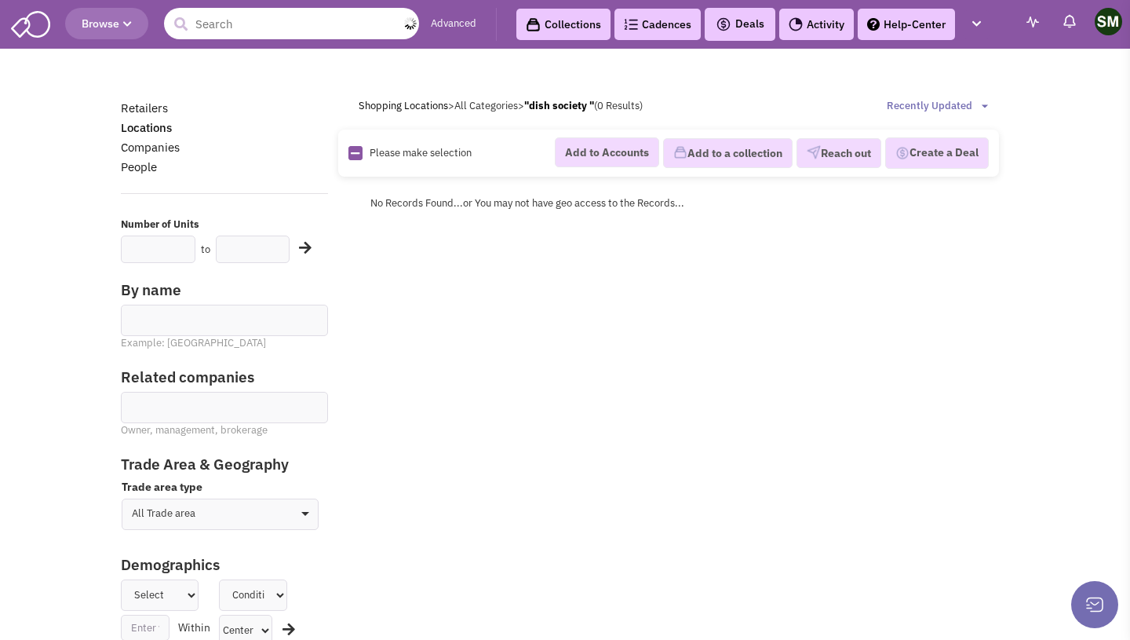
click at [270, 18] on input "text" at bounding box center [291, 23] width 255 height 31
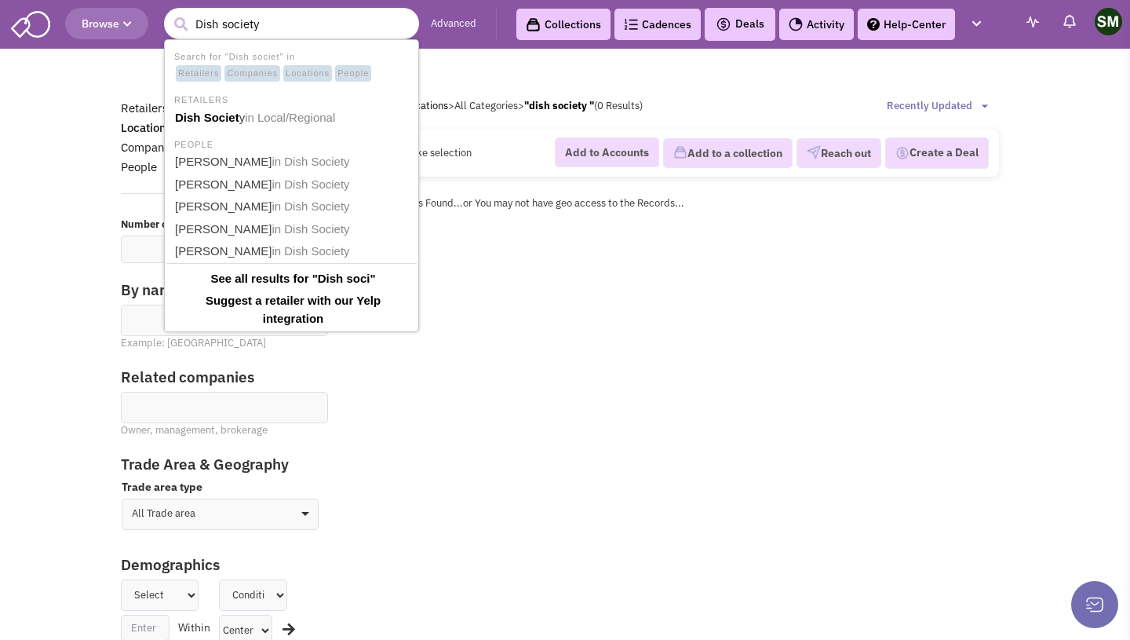
type input "Dish society"
click at [256, 112] on span "in Local/Regional" at bounding box center [291, 117] width 90 height 13
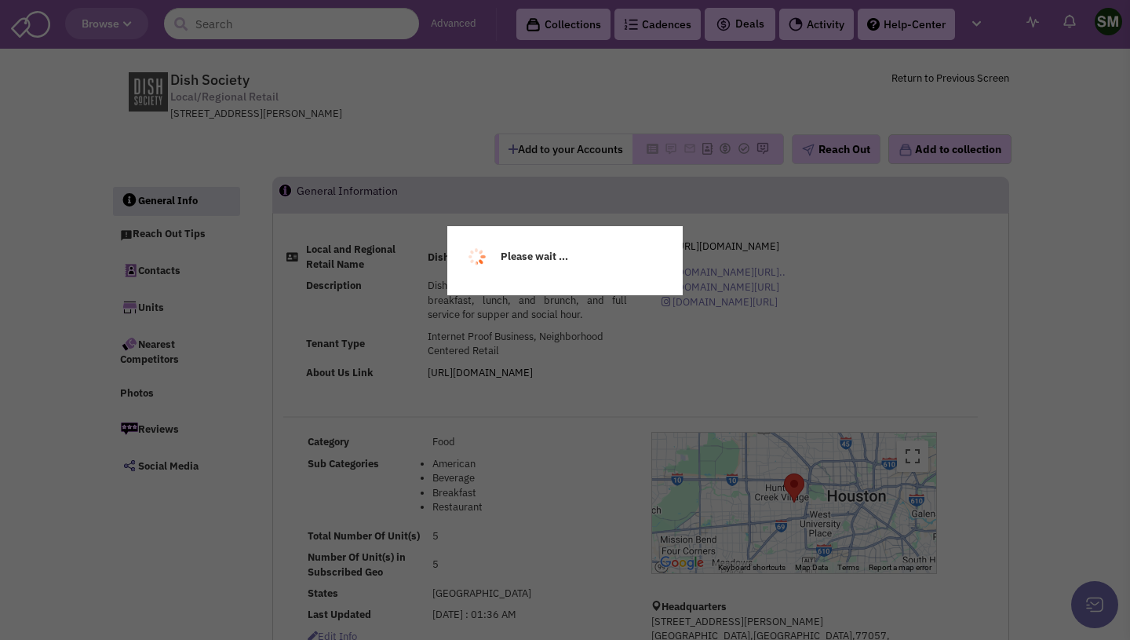
select select
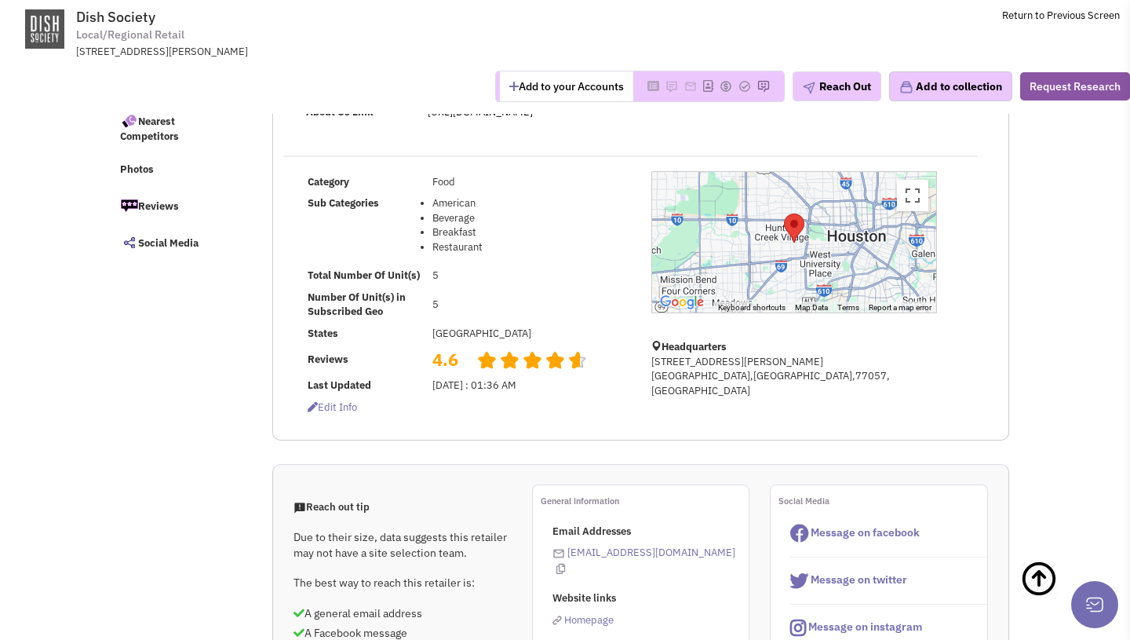
scroll to position [154, 0]
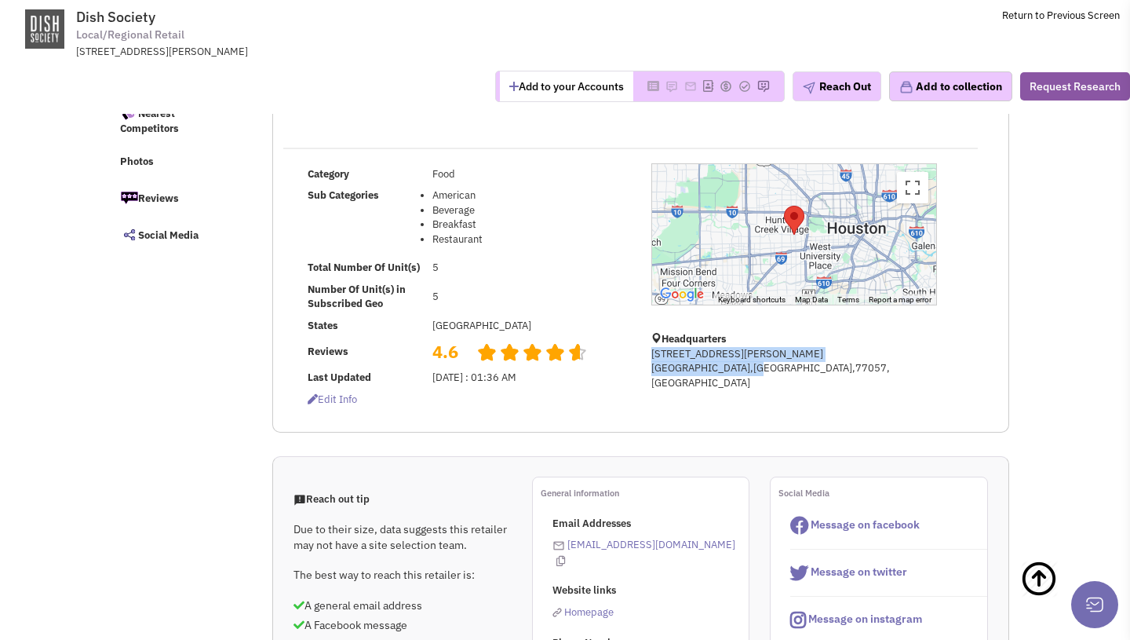
drag, startPoint x: 648, startPoint y: 351, endPoint x: 779, endPoint y: 373, distance: 132.9
click at [780, 373] on div "← Move left → Move right ↑ Move up ↓ Move down + Zoom in - Zoom out Home Jump l…" at bounding box center [794, 282] width 306 height 239
click at [763, 392] on div "Category Food Sub Categories American [GEOGRAPHIC_DATA] Breakfast 5 5 States [G…" at bounding box center [640, 280] width 735 height 279
